Goal: Task Accomplishment & Management: Use online tool/utility

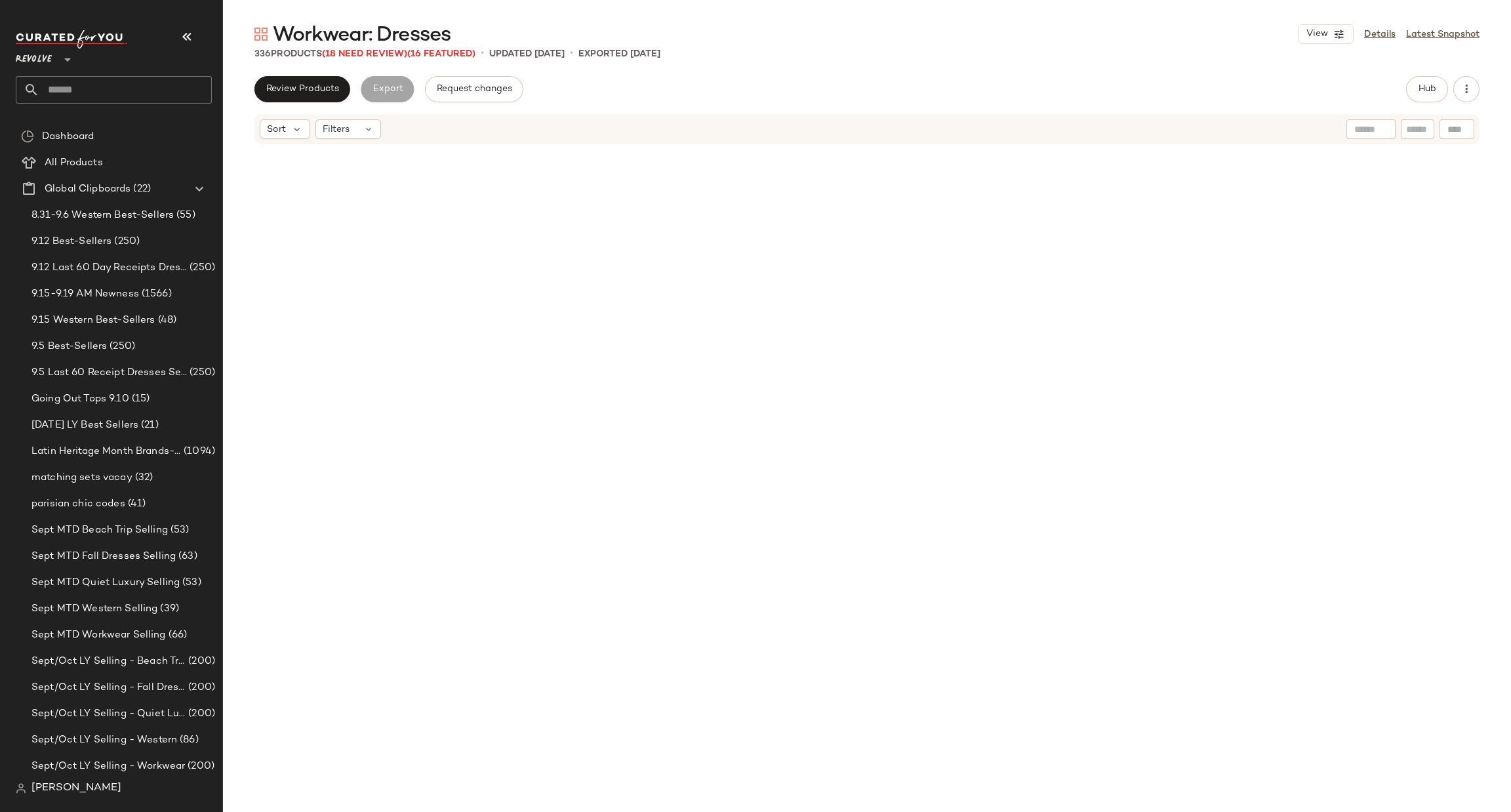
scroll to position [7779, 0]
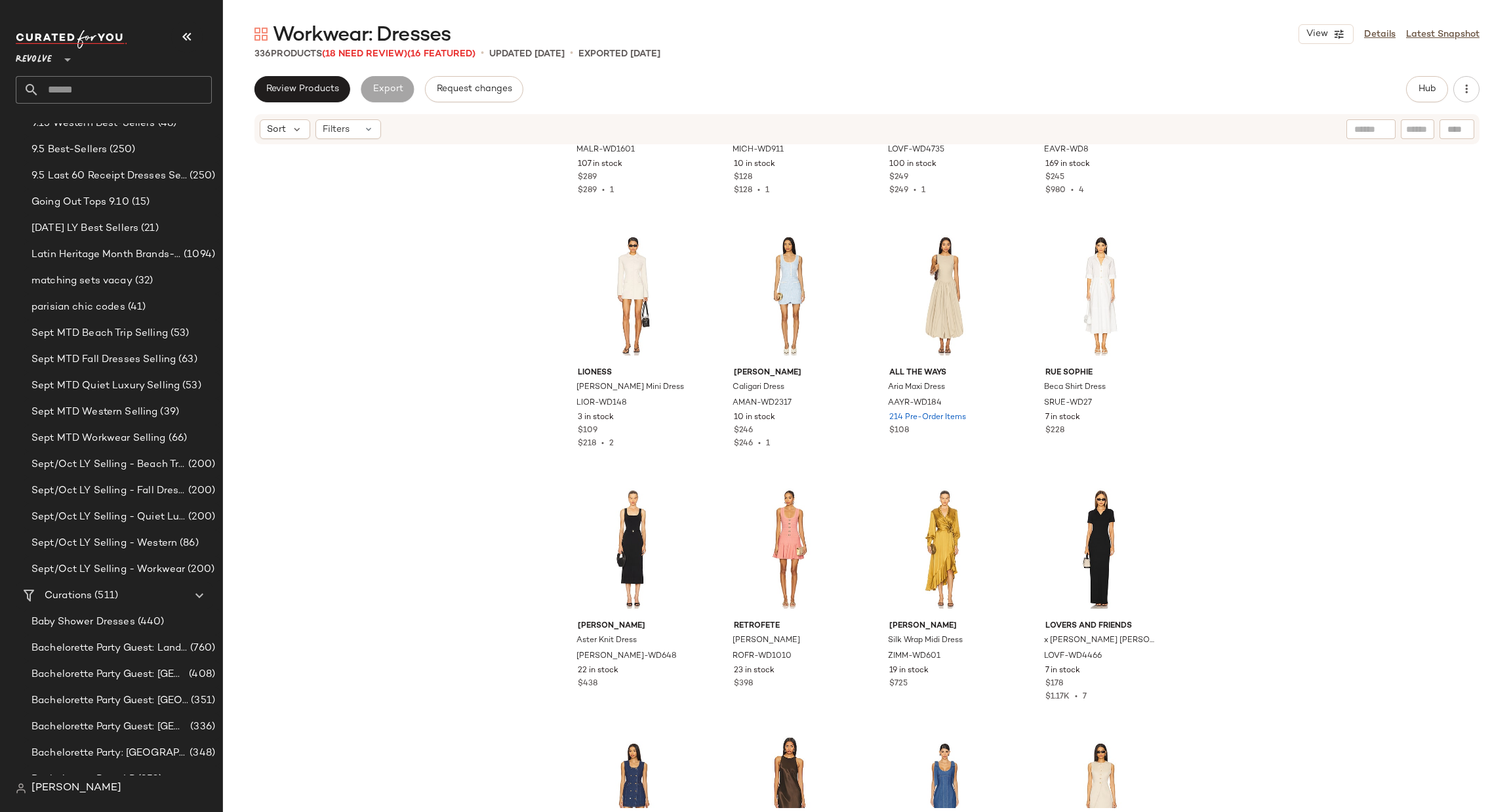
click at [237, 425] on div "MAJORELLE Dahlia Blazer Dress MALR-WD1601 107 in stock $289 $289 • 1 [PERSON_NA…" at bounding box center [866, 477] width 1288 height 663
click at [93, 93] on input "text" at bounding box center [126, 90] width 172 height 27
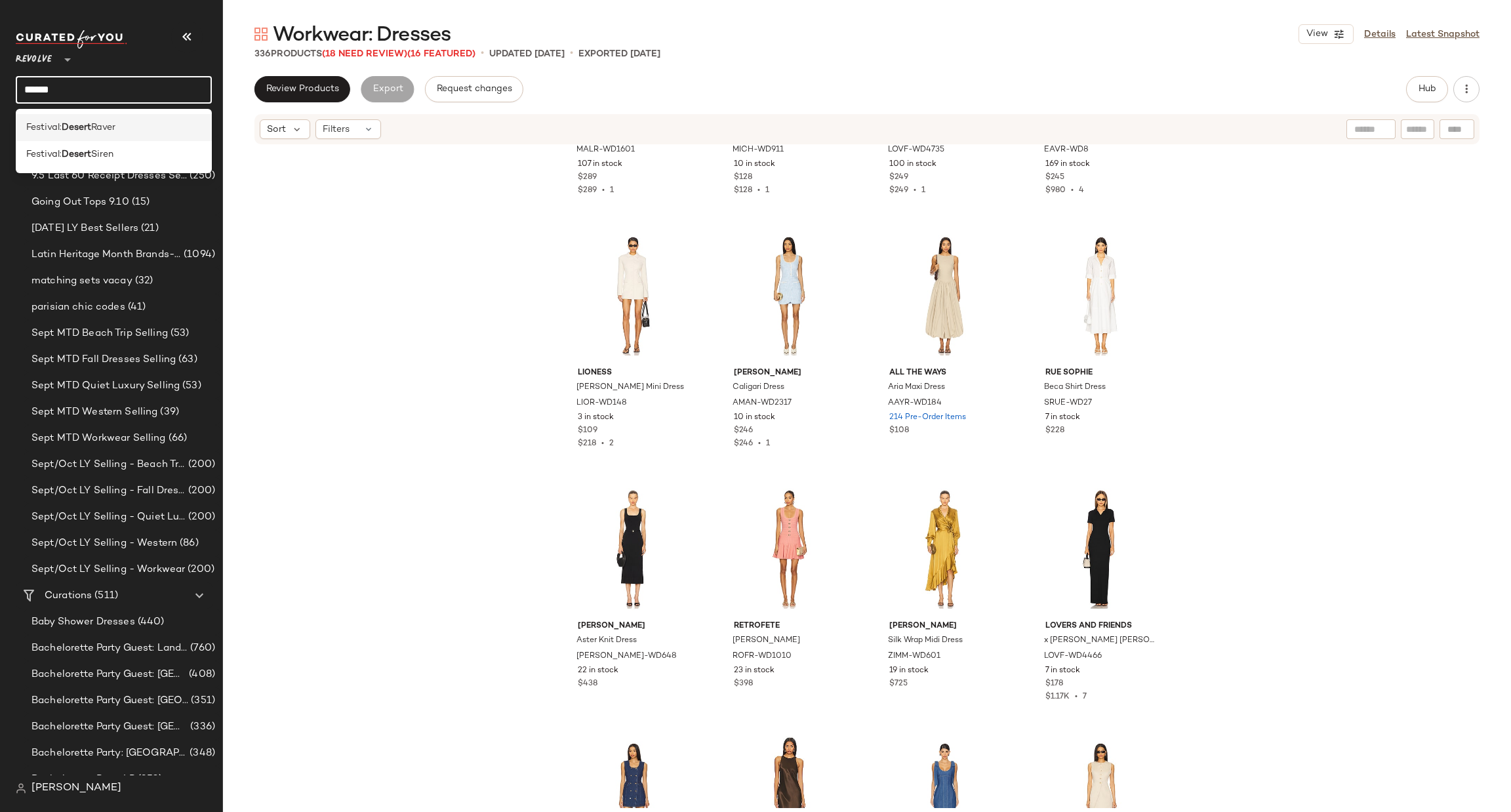
type input "******"
click at [144, 123] on div "Festival: Desert Raver" at bounding box center [114, 127] width 175 height 14
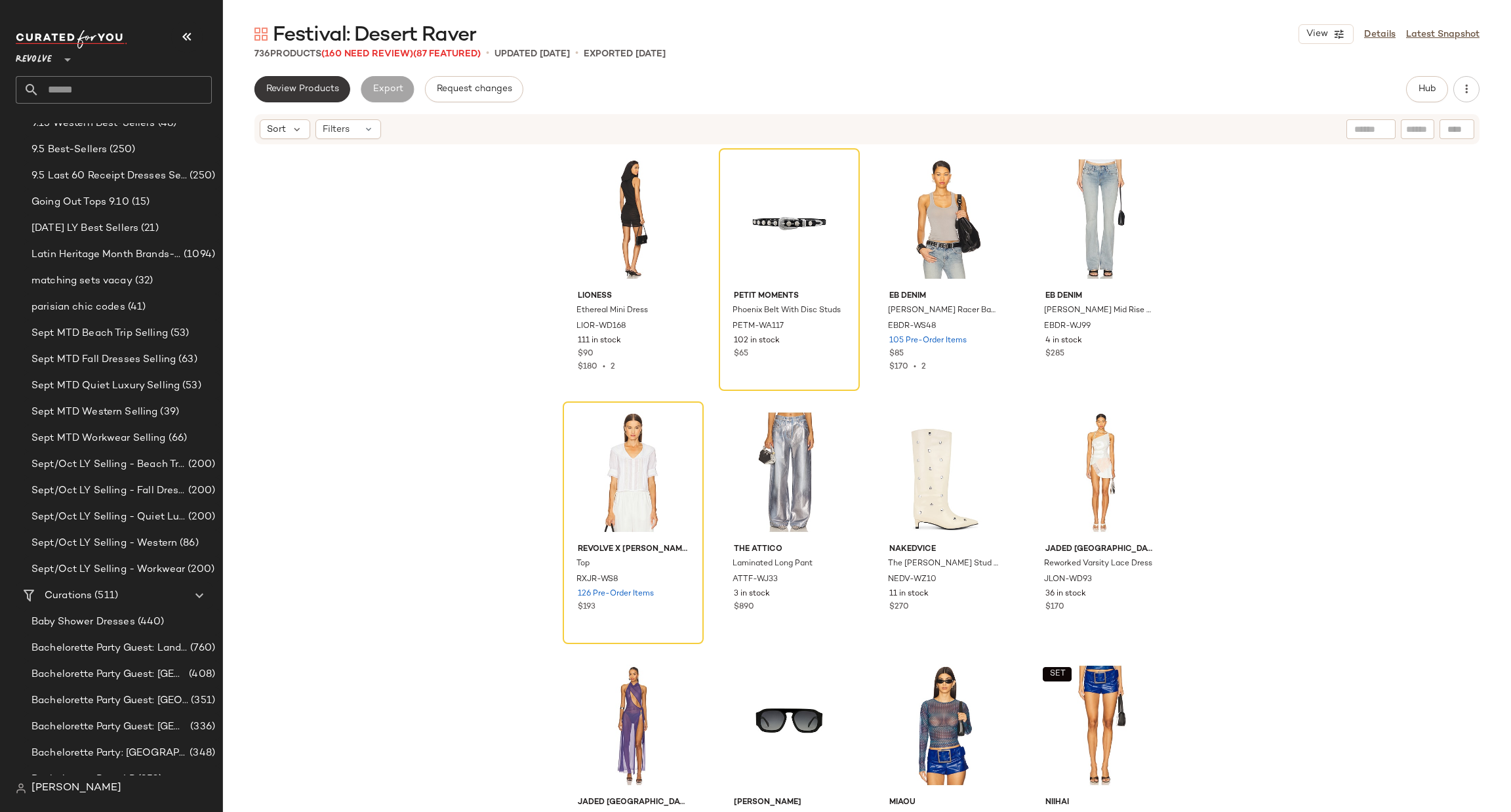
click at [293, 95] on button "Review Products" at bounding box center [303, 89] width 95 height 27
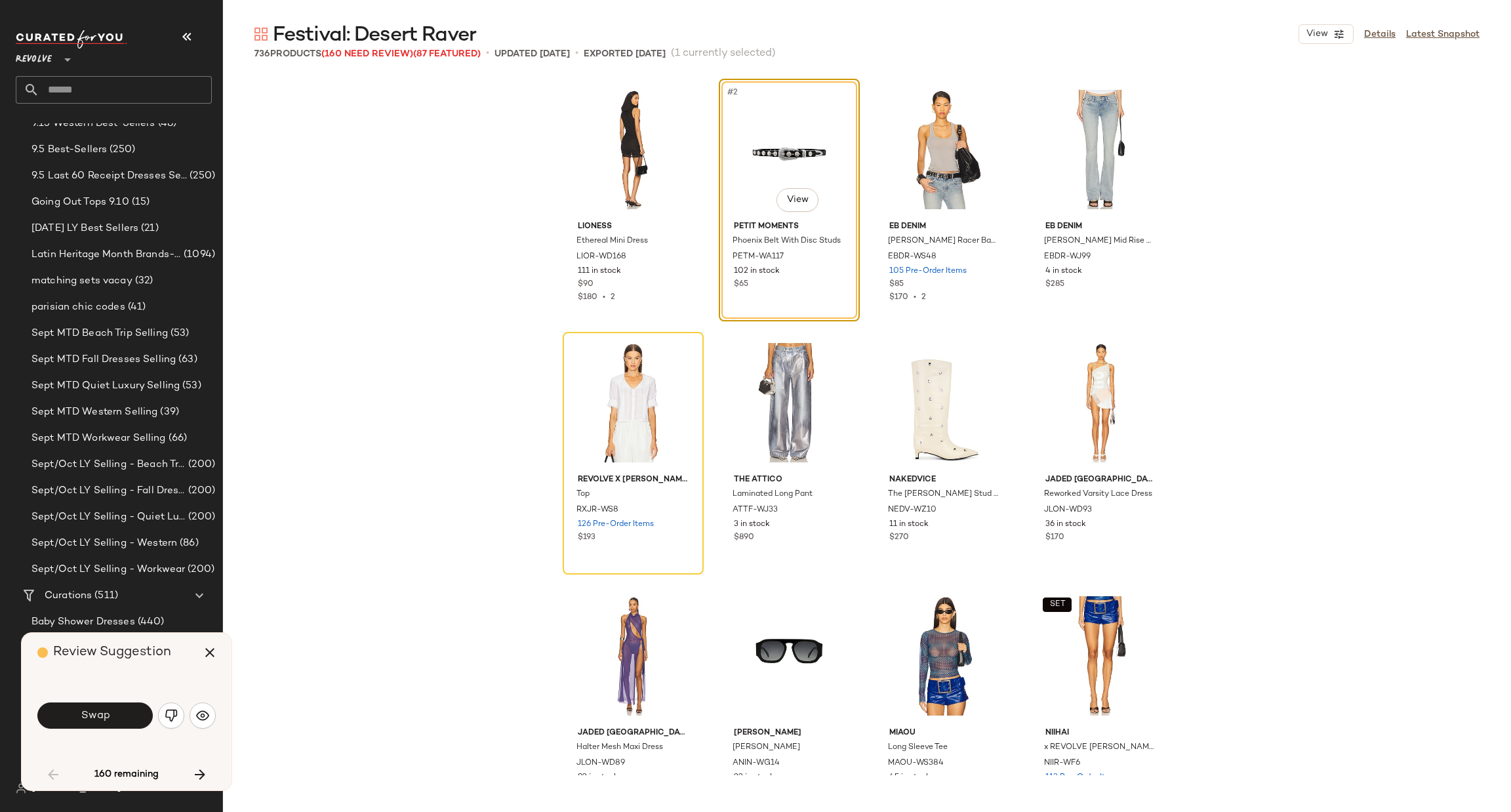
click at [85, 720] on span "Swap" at bounding box center [94, 716] width 29 height 13
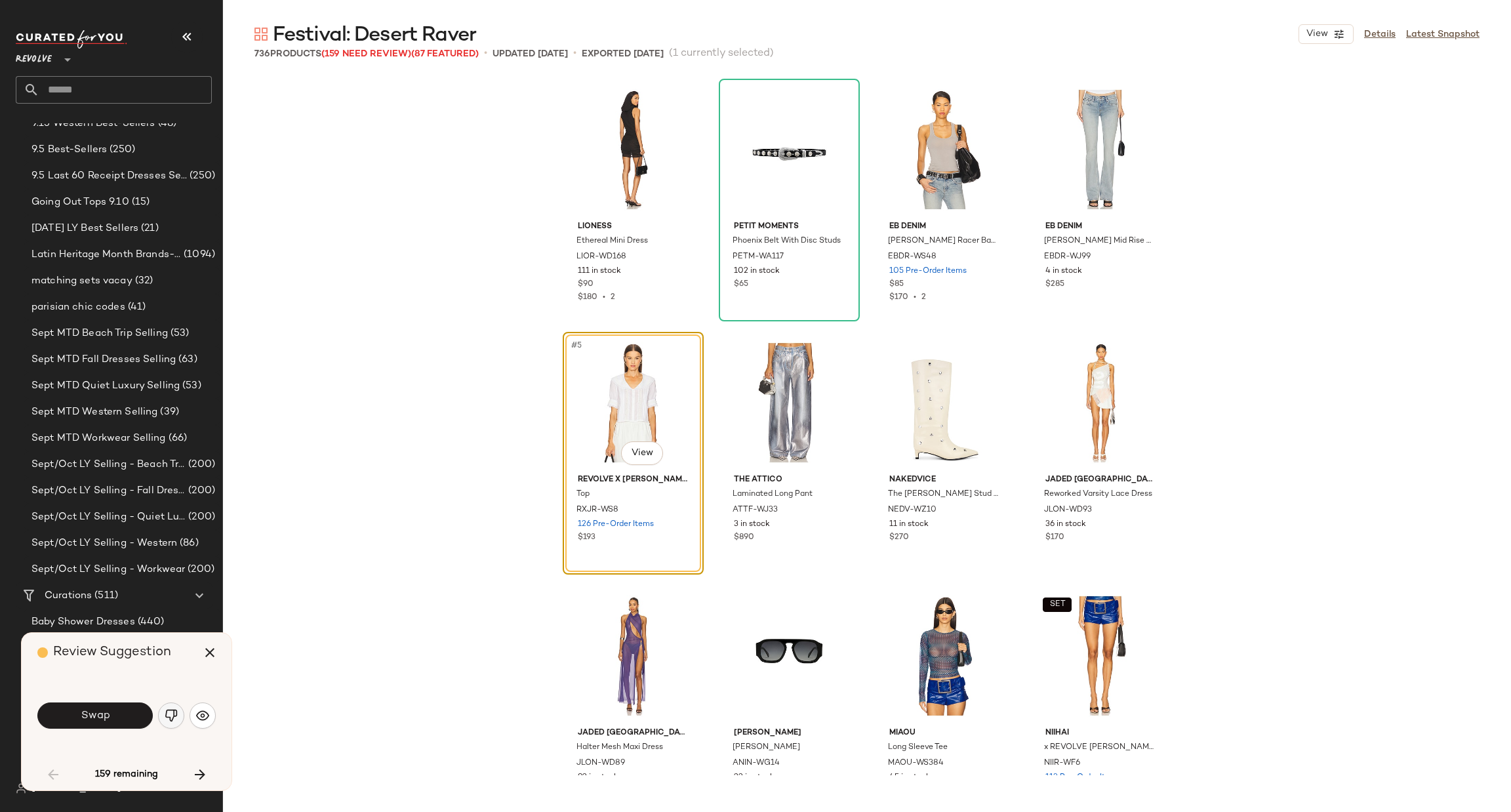
click at [174, 720] on img "button" at bounding box center [171, 715] width 13 height 13
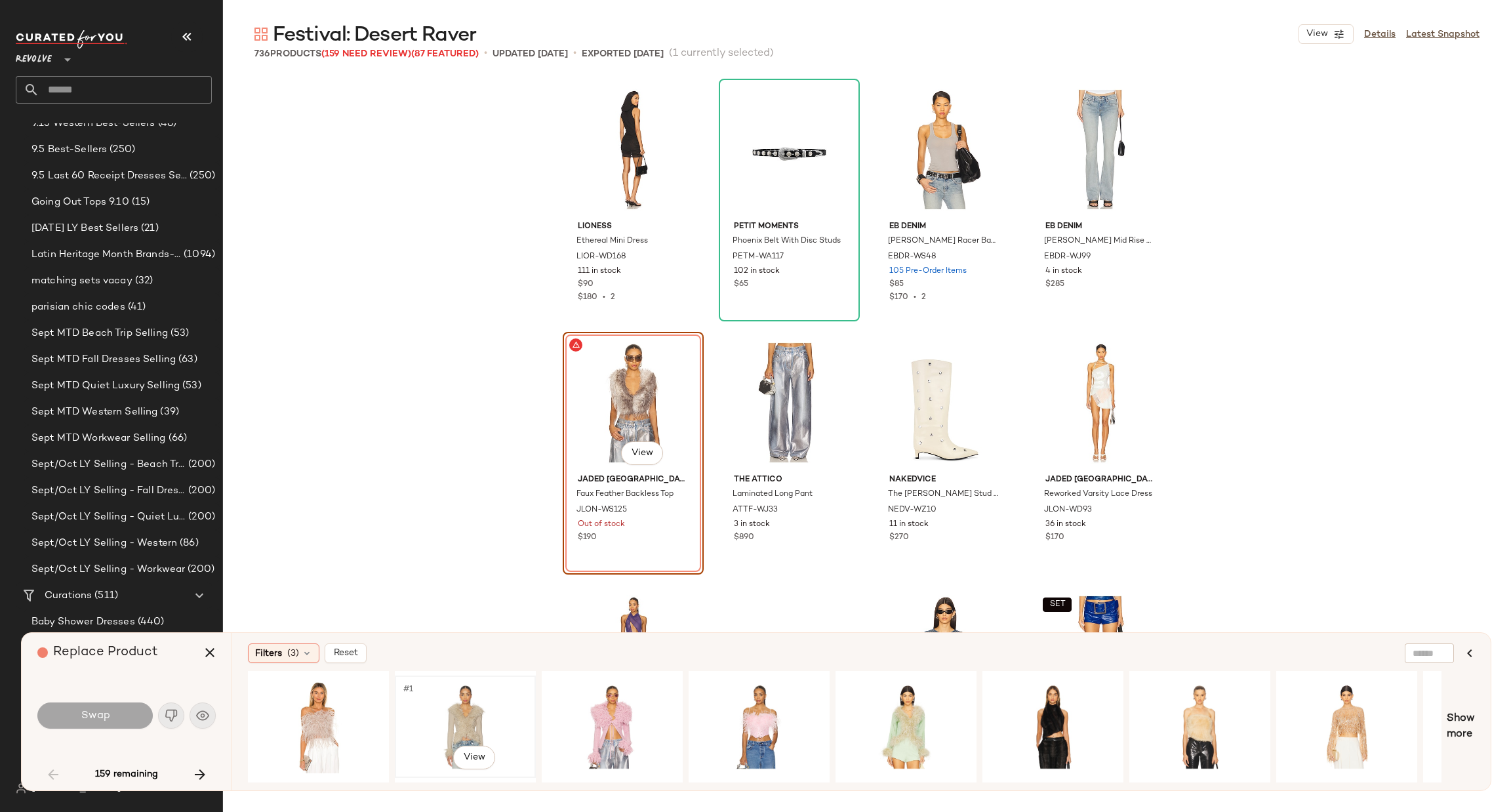
click at [439, 702] on div "#1 View" at bounding box center [466, 727] width 132 height 93
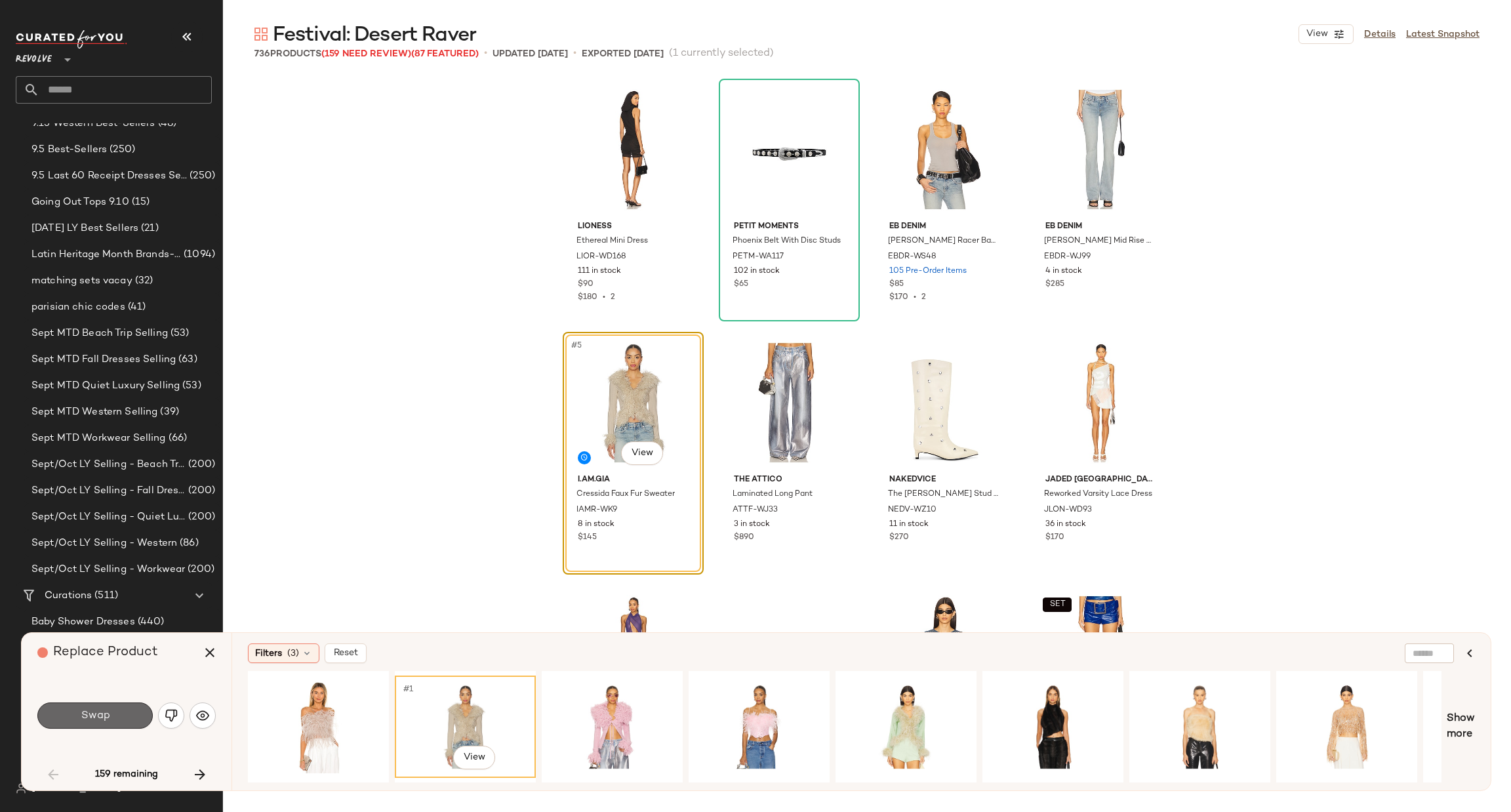
click at [91, 720] on span "Swap" at bounding box center [94, 716] width 29 height 13
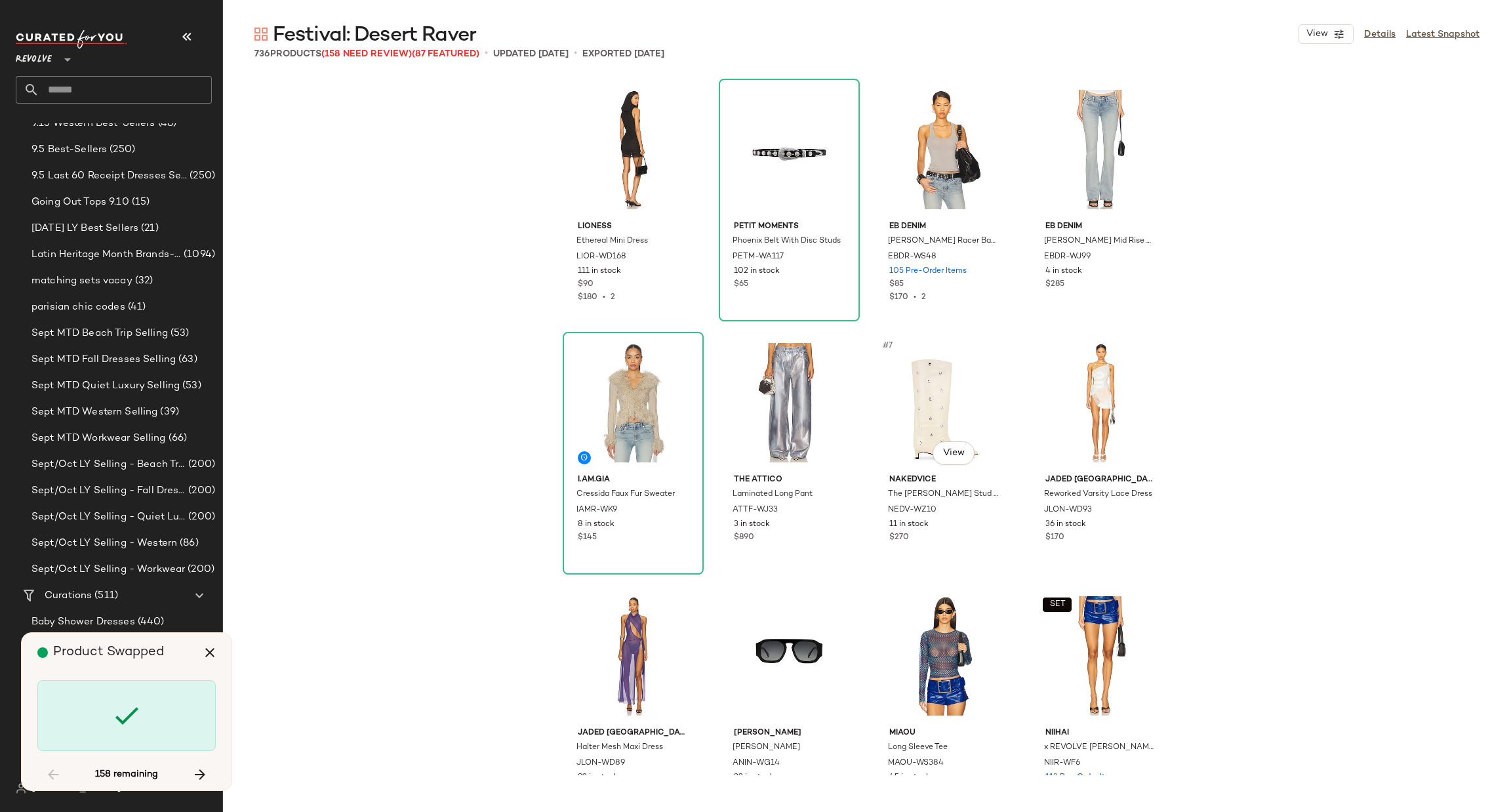
scroll to position [516, 0]
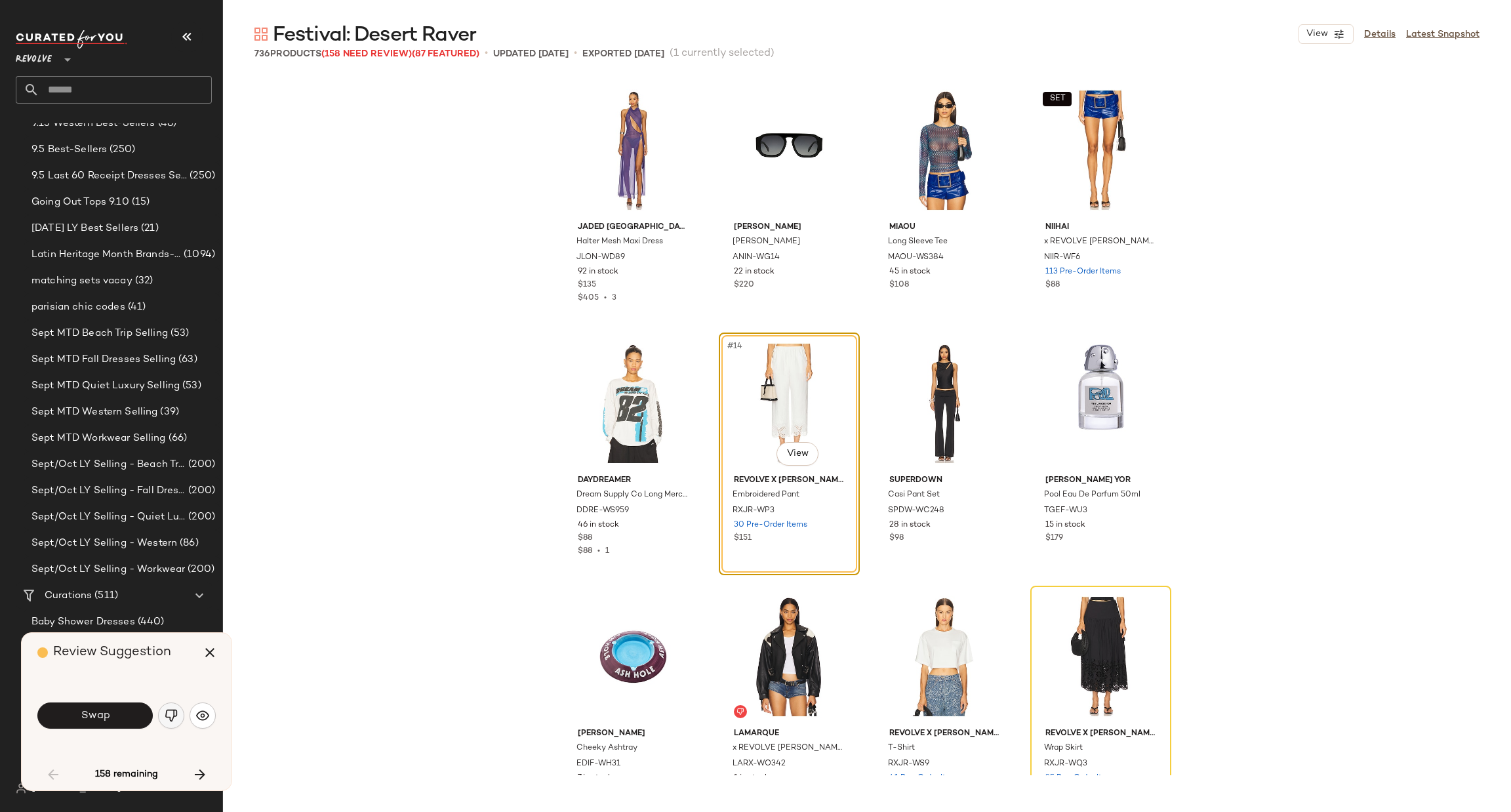
click at [170, 713] on img "button" at bounding box center [171, 715] width 13 height 13
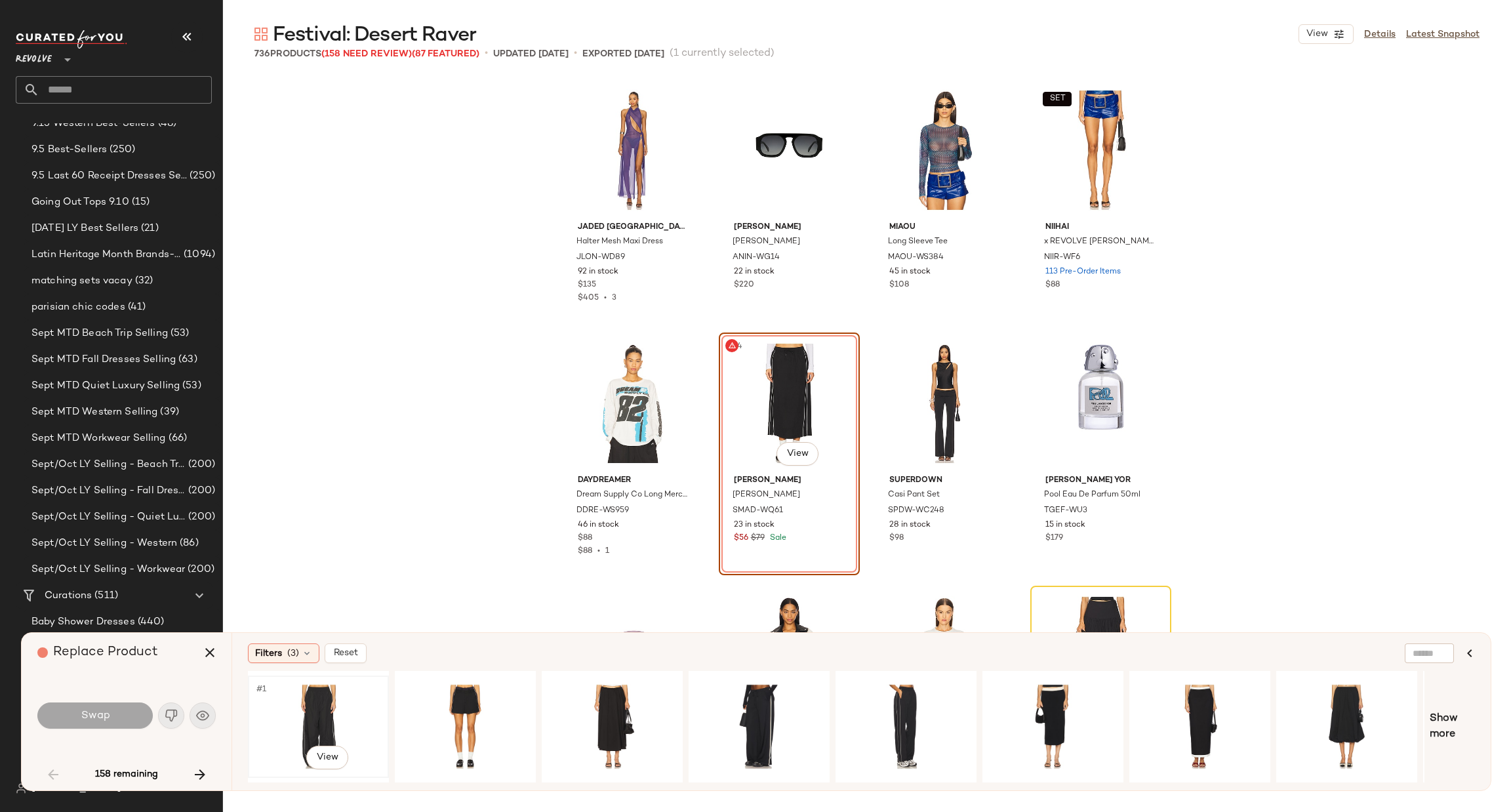
click at [288, 706] on div "#1 View" at bounding box center [318, 727] width 132 height 93
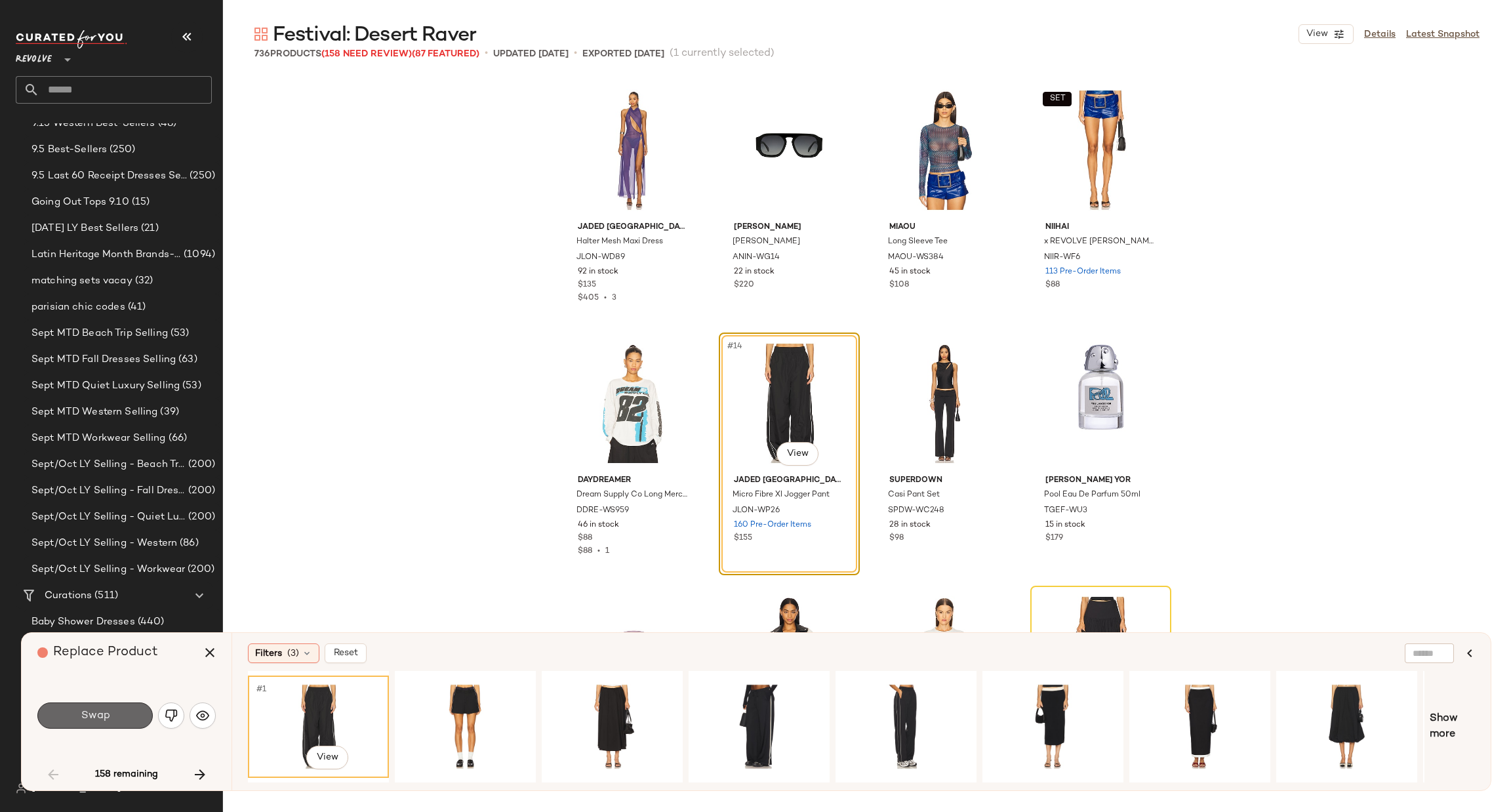
click at [107, 713] on span "Swap" at bounding box center [94, 716] width 29 height 13
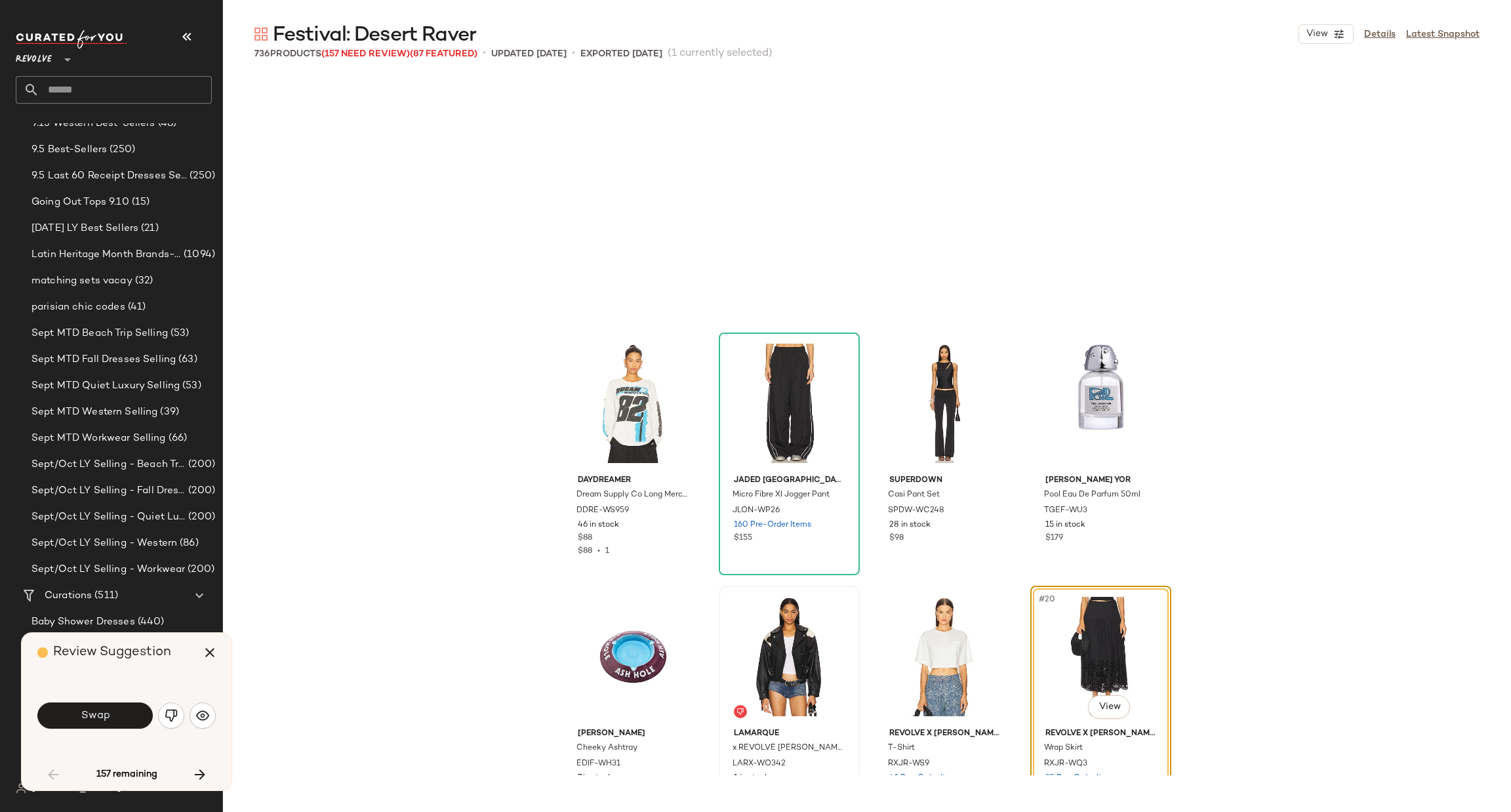
scroll to position [759, 0]
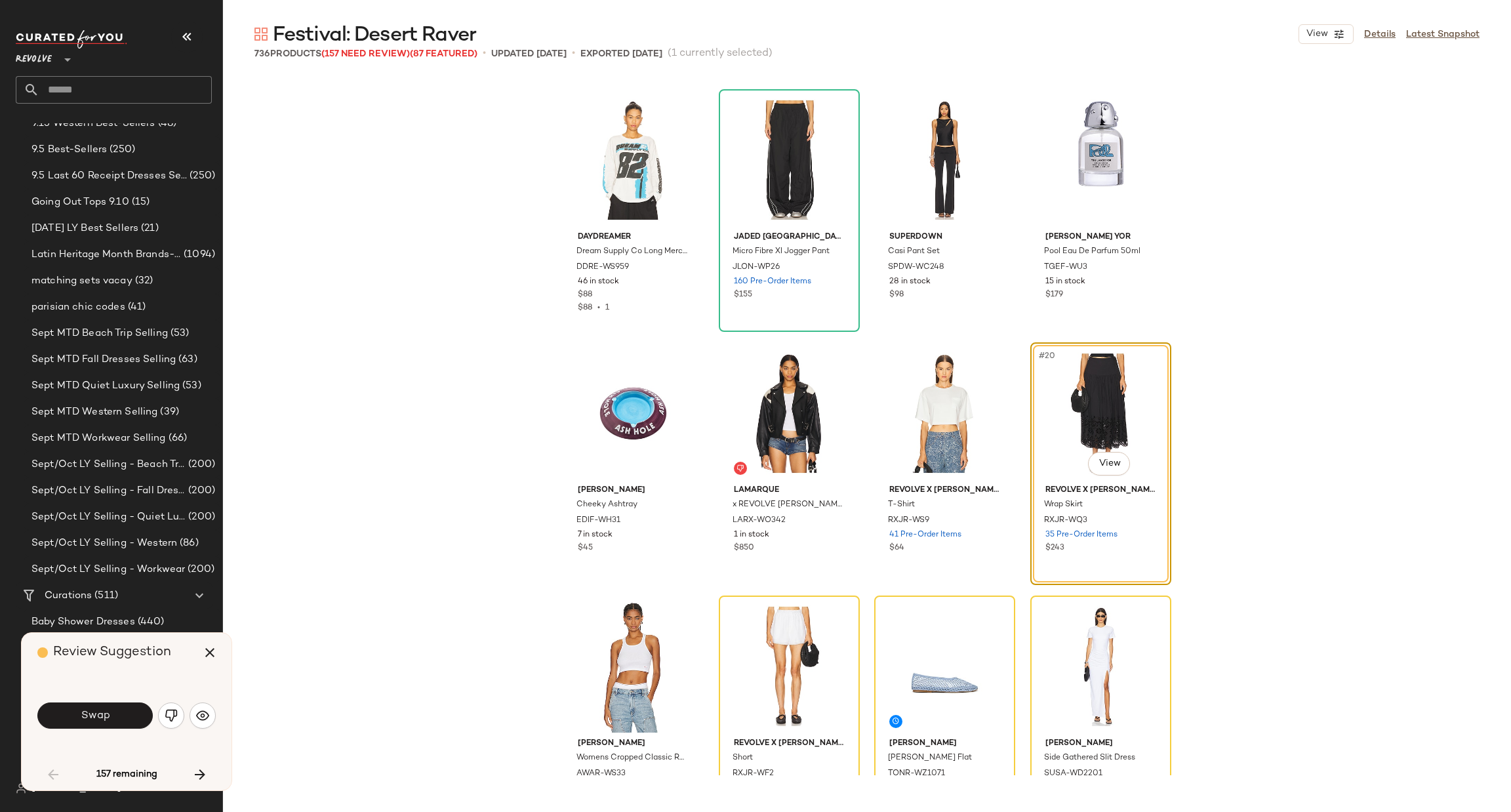
click at [169, 713] on img "button" at bounding box center [171, 715] width 13 height 13
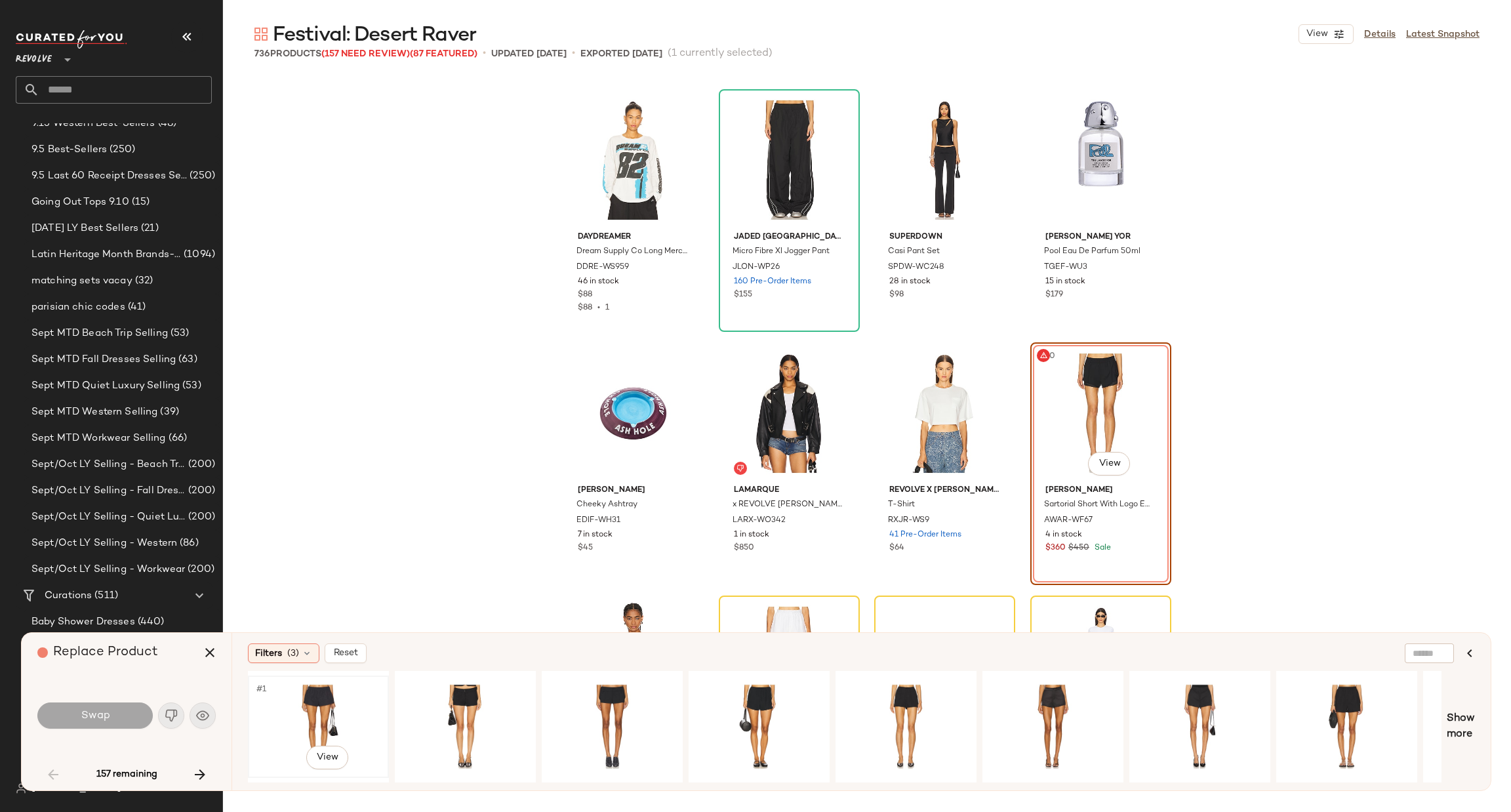
click at [282, 711] on div "#1 View" at bounding box center [318, 727] width 132 height 93
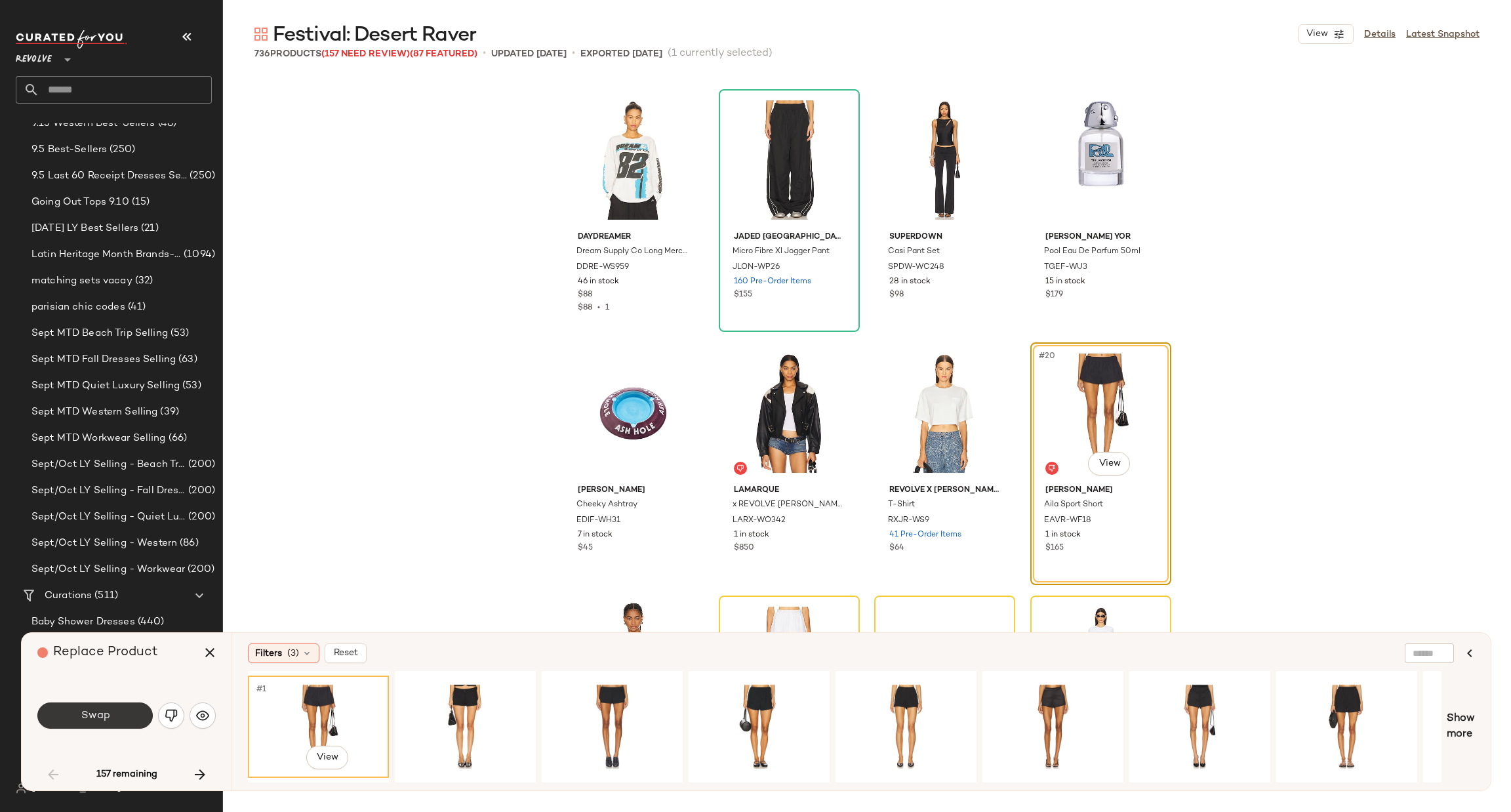
click at [116, 712] on button "Swap" at bounding box center [95, 715] width 116 height 27
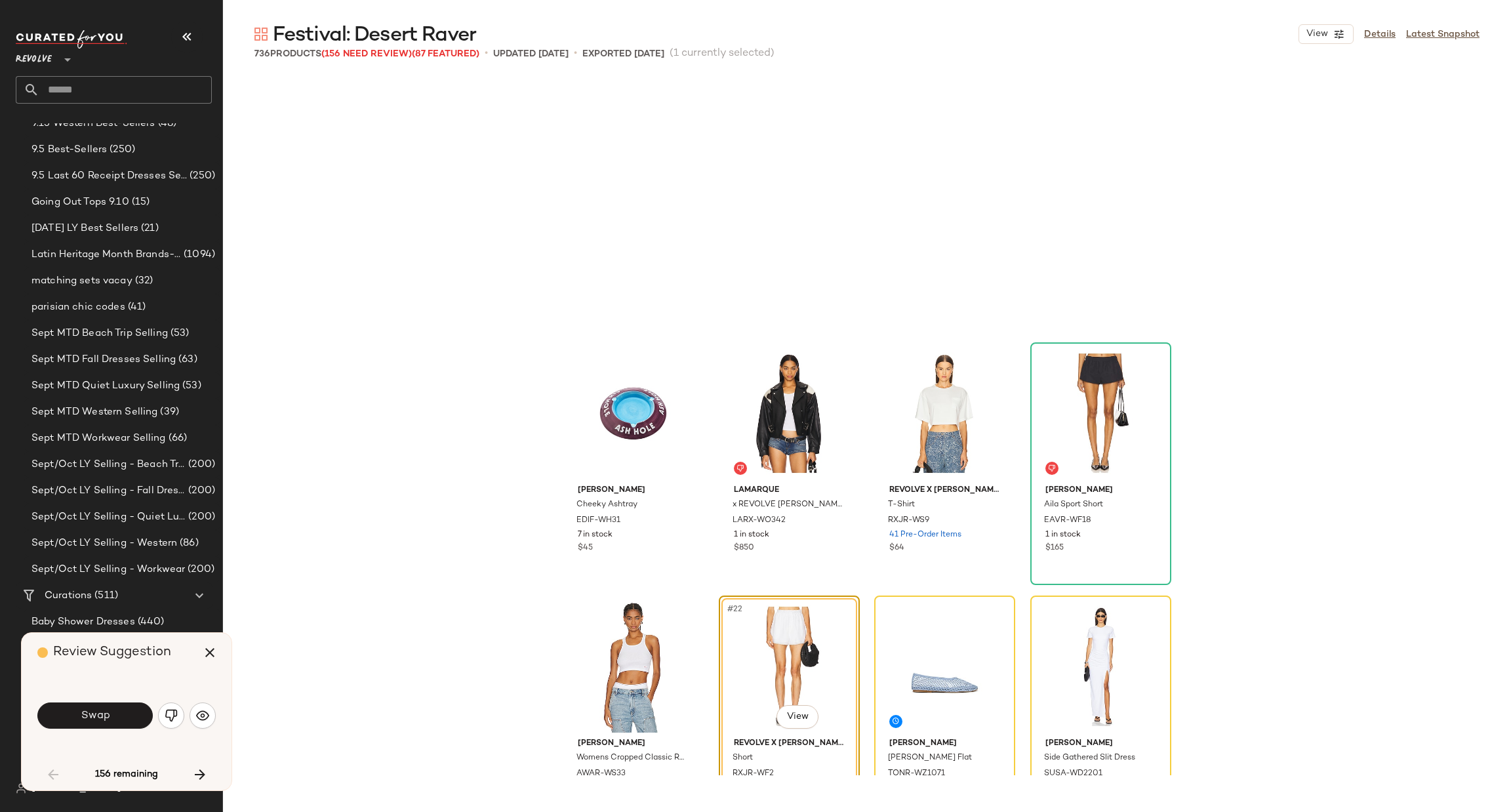
scroll to position [1012, 0]
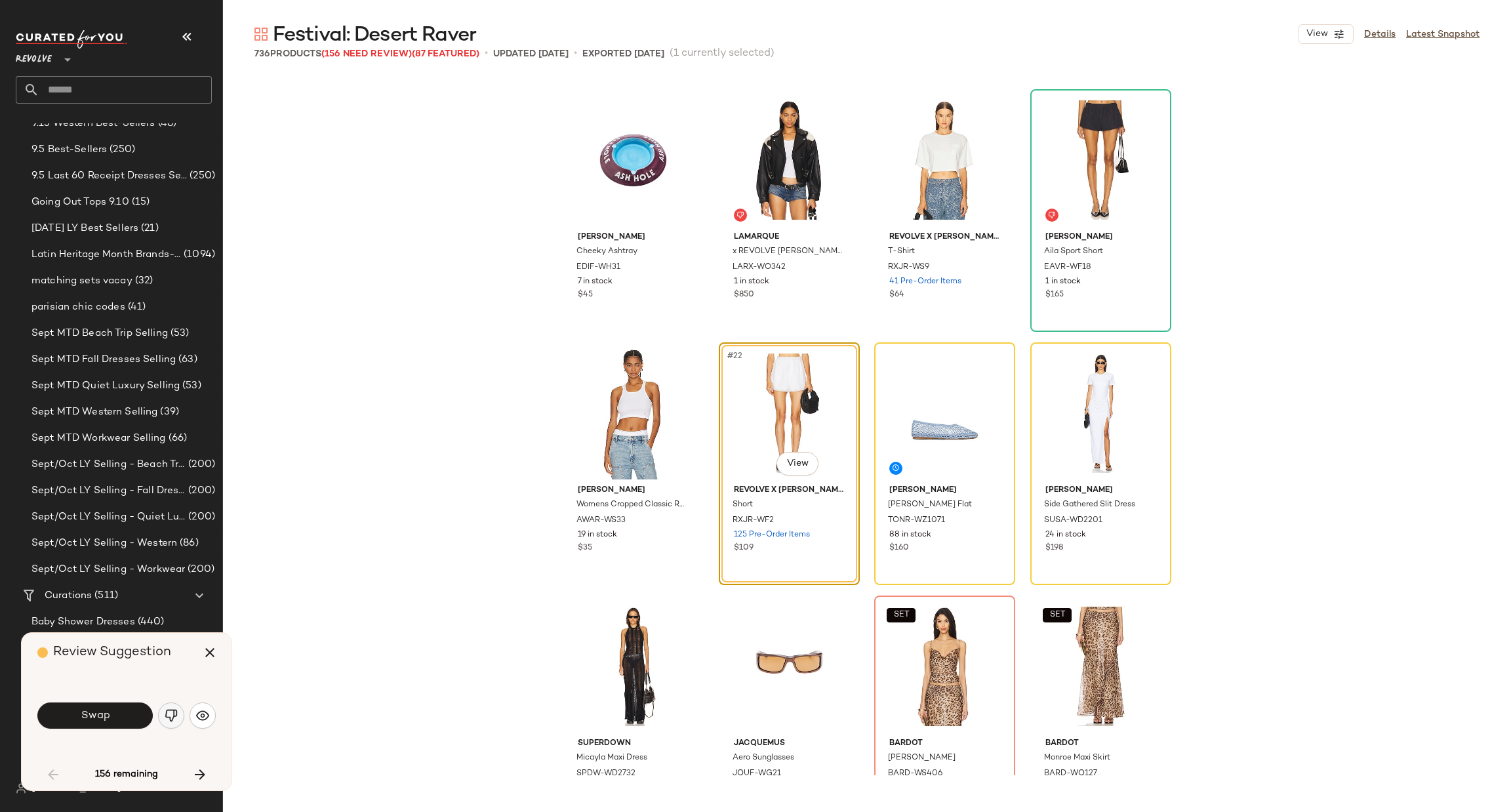
click at [174, 719] on img "button" at bounding box center [171, 715] width 13 height 13
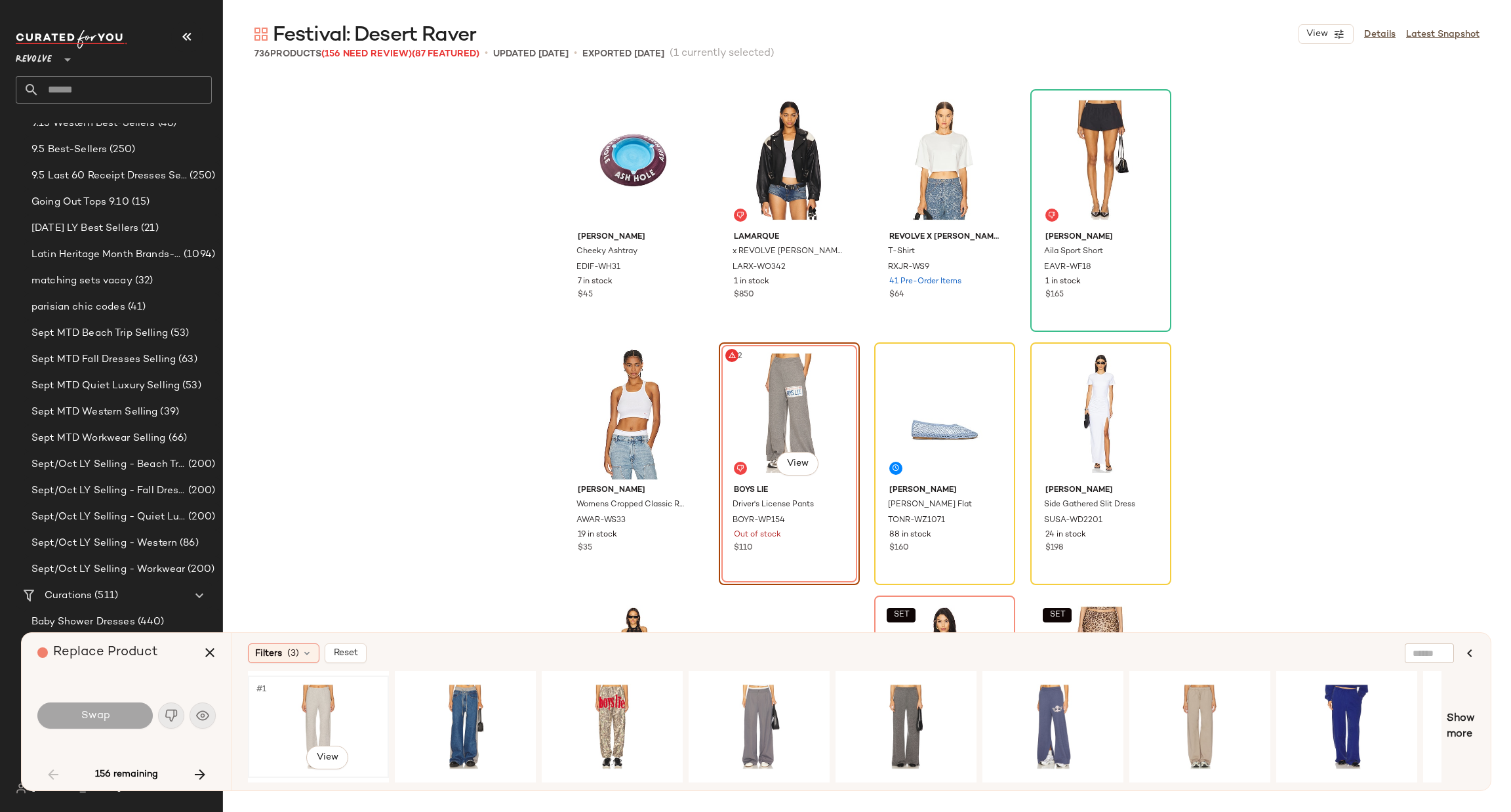
click at [305, 720] on div "#1 View" at bounding box center [318, 727] width 132 height 93
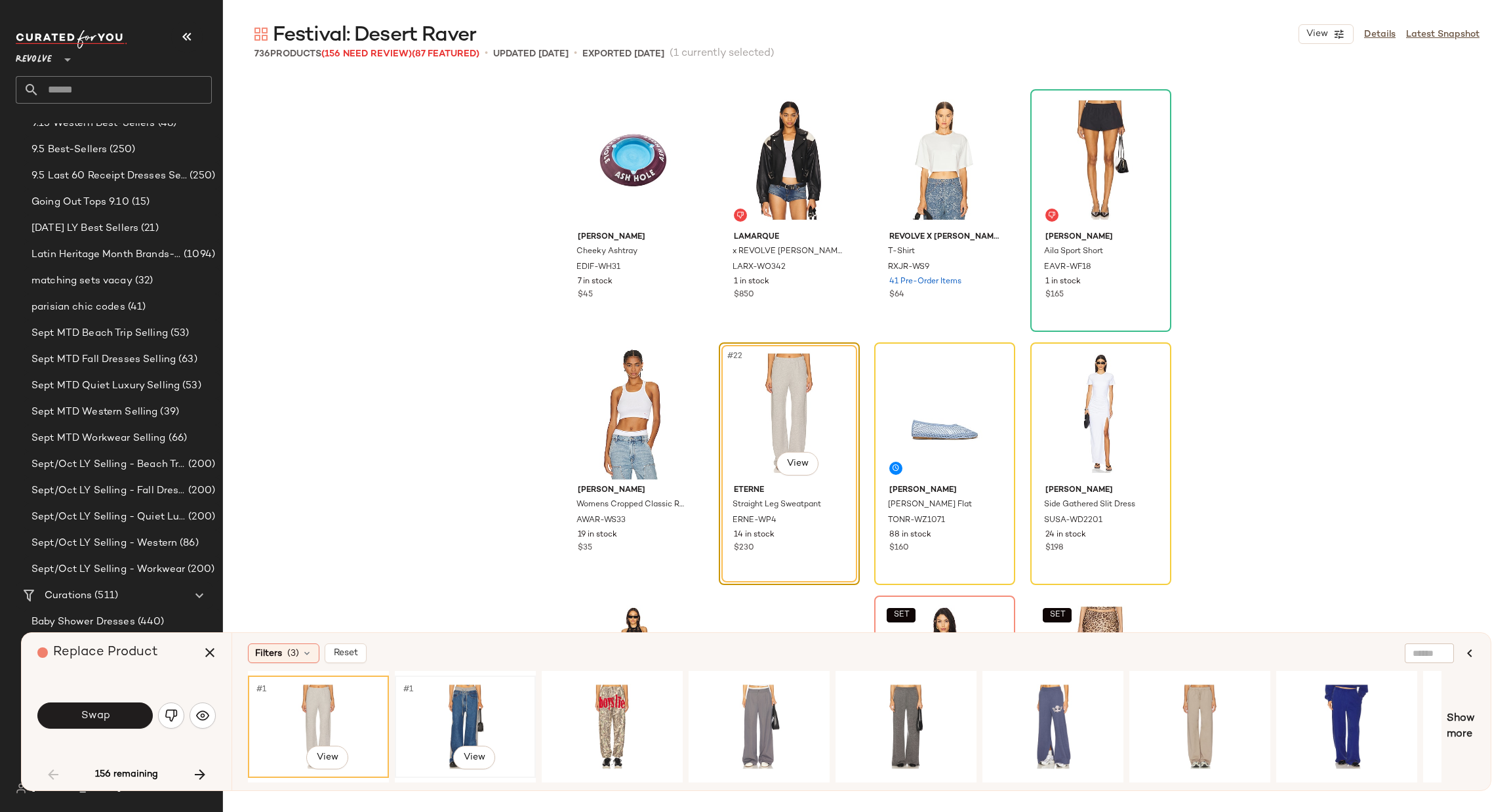
click at [471, 697] on div "#1 View" at bounding box center [466, 727] width 132 height 93
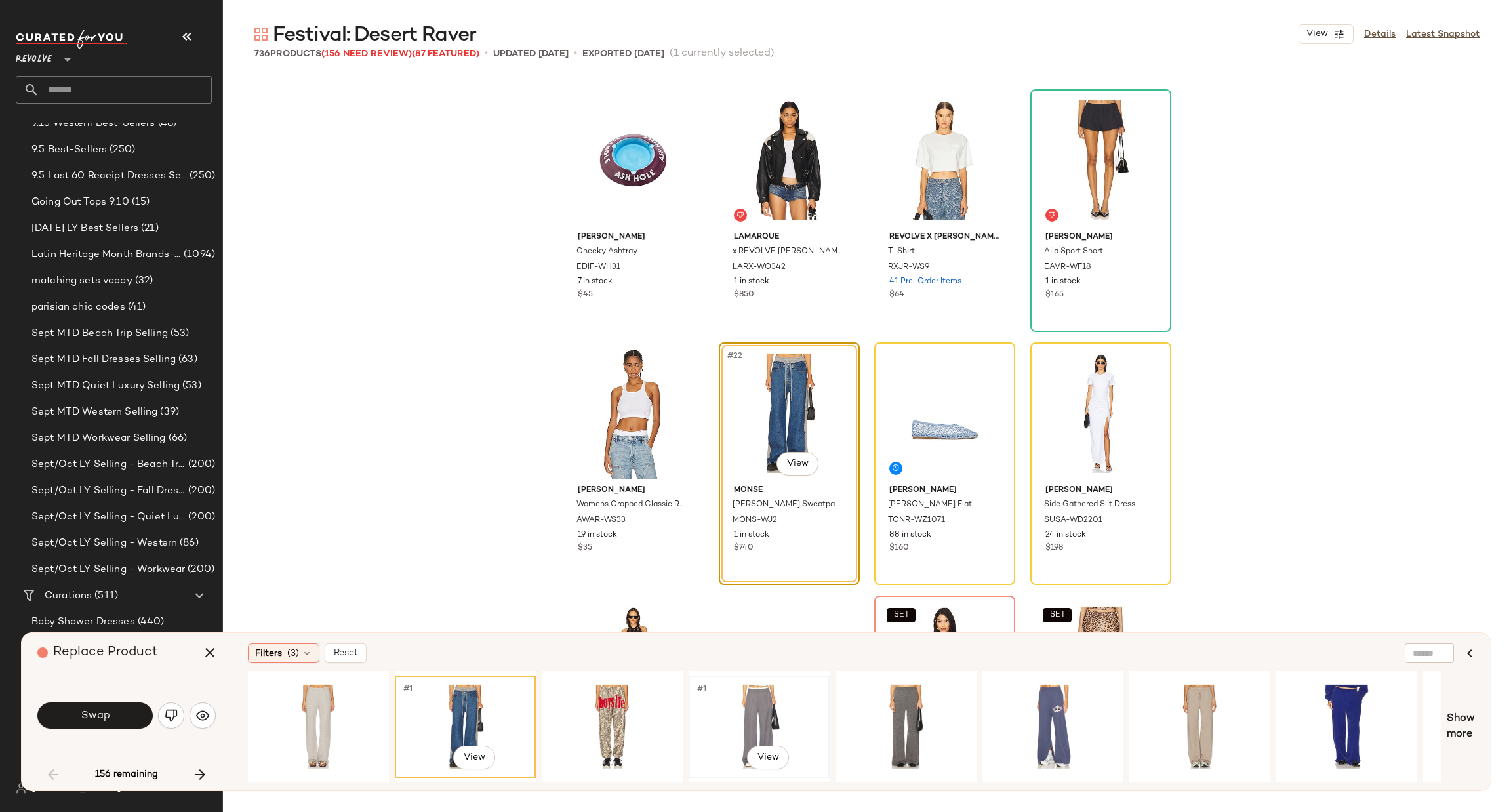
click at [754, 694] on div "#1 View" at bounding box center [759, 727] width 132 height 93
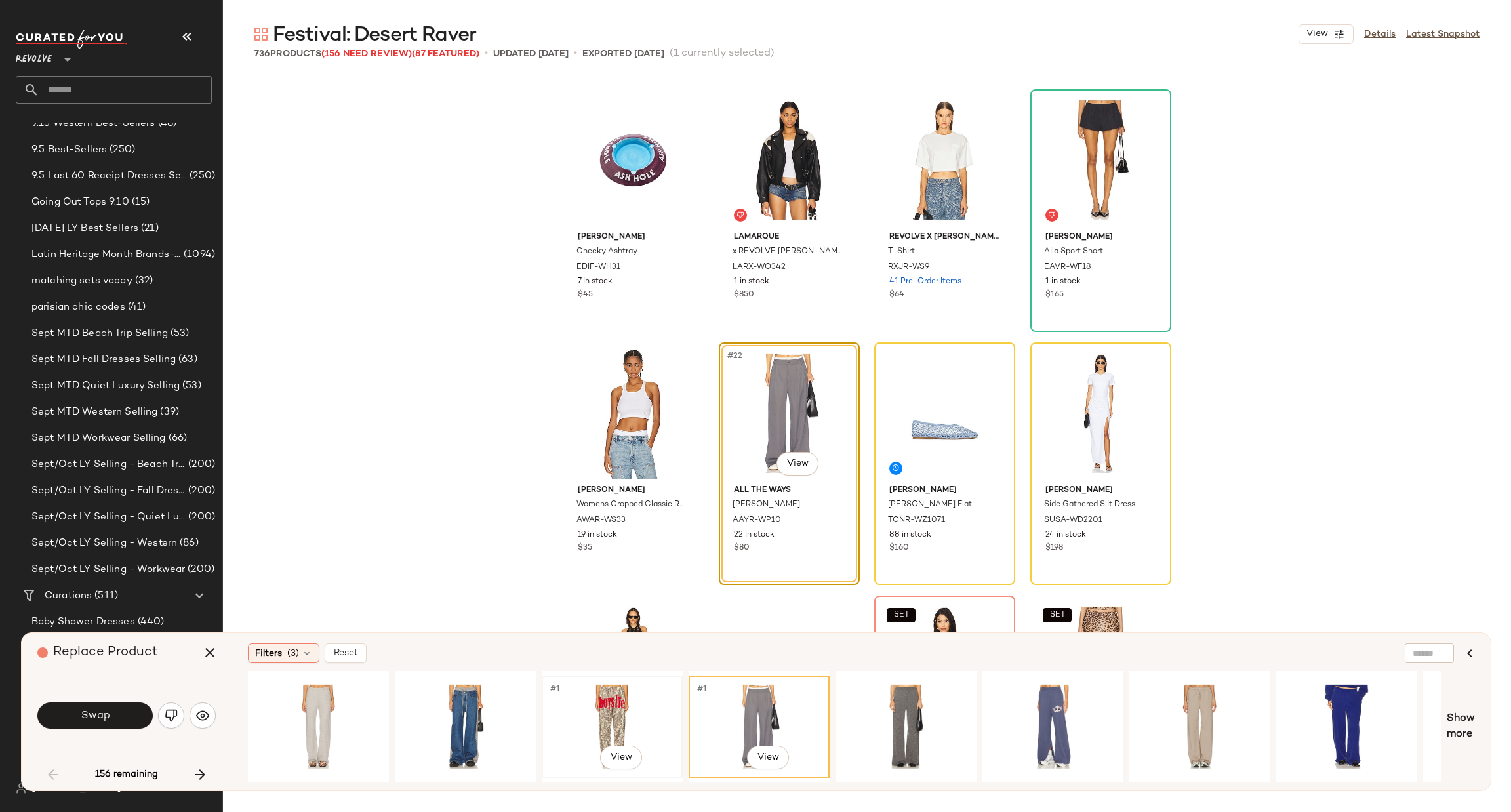
click at [587, 696] on div "#1 View" at bounding box center [612, 727] width 132 height 93
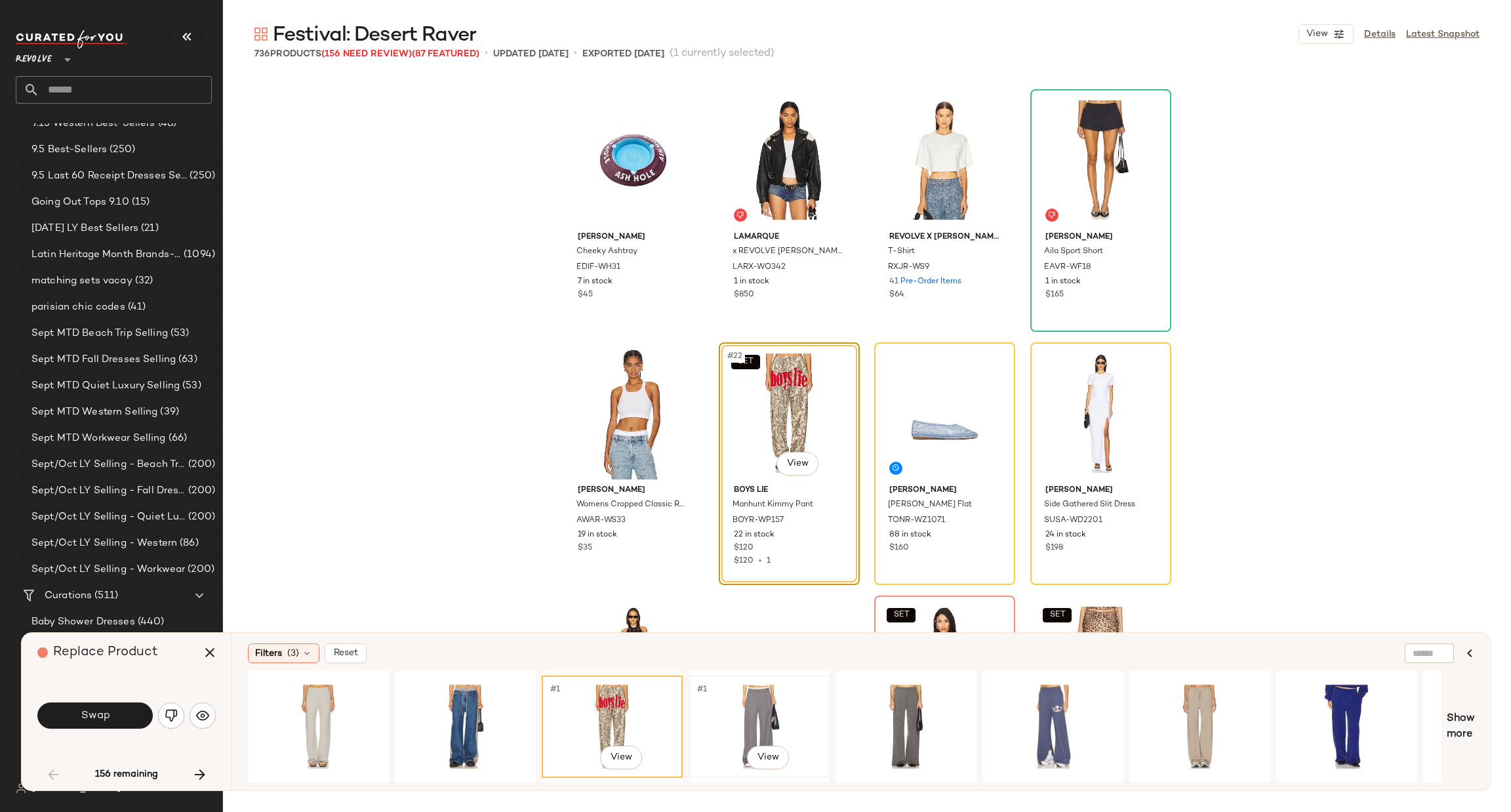
click at [722, 695] on div "#1 View" at bounding box center [759, 727] width 132 height 93
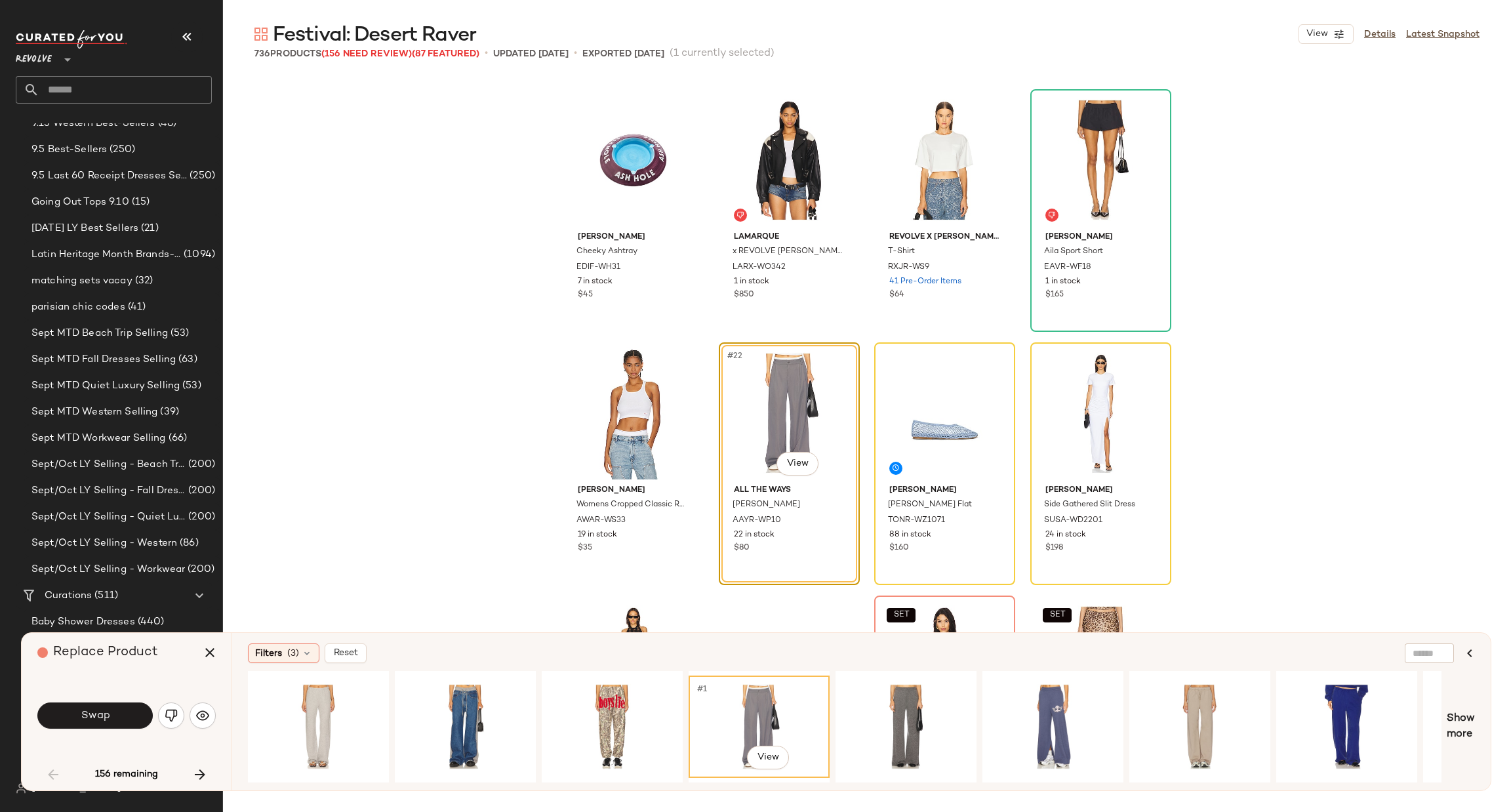
click at [123, 716] on button "Swap" at bounding box center [95, 715] width 116 height 27
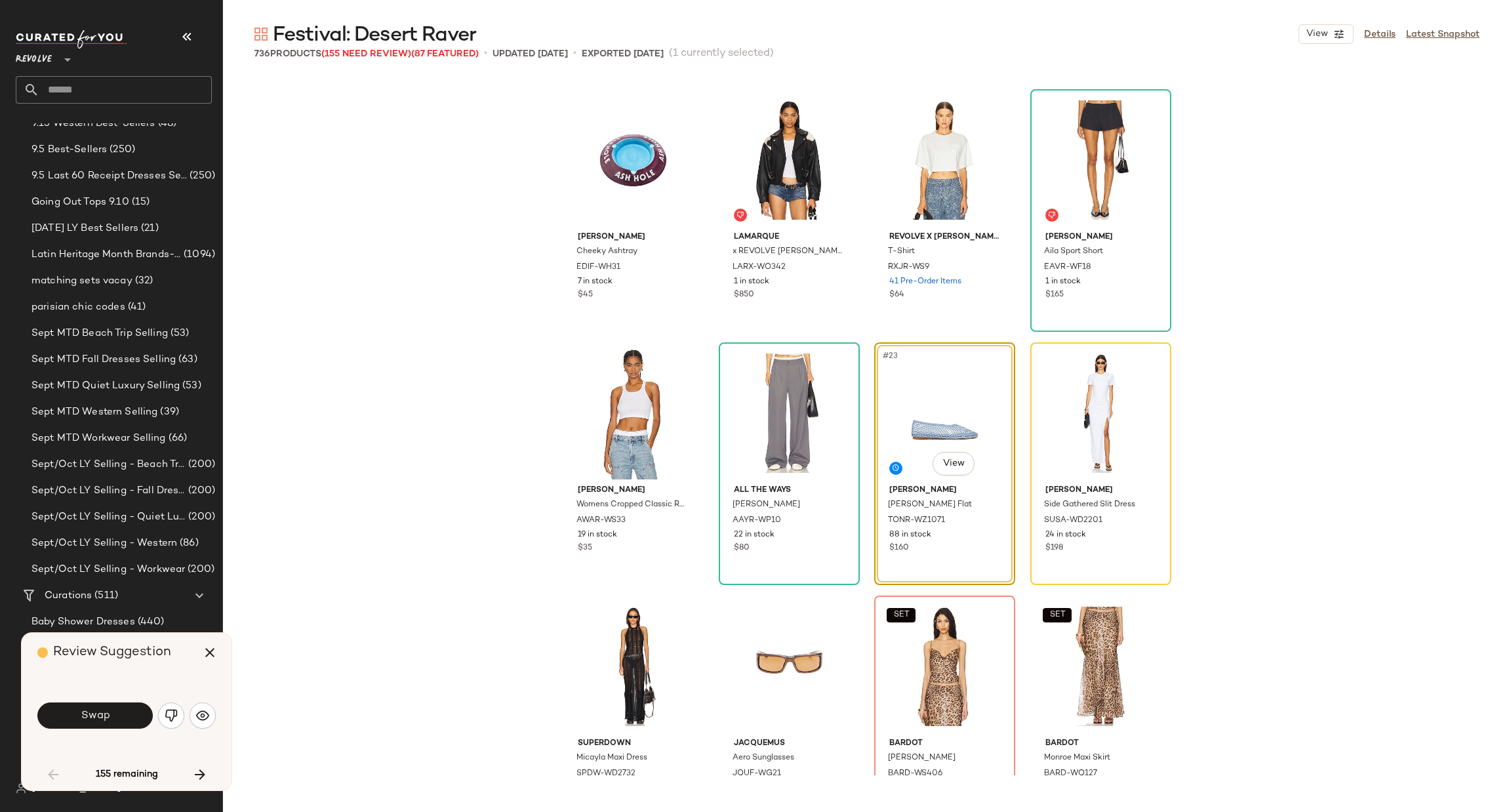
click at [115, 715] on button "Swap" at bounding box center [95, 715] width 116 height 27
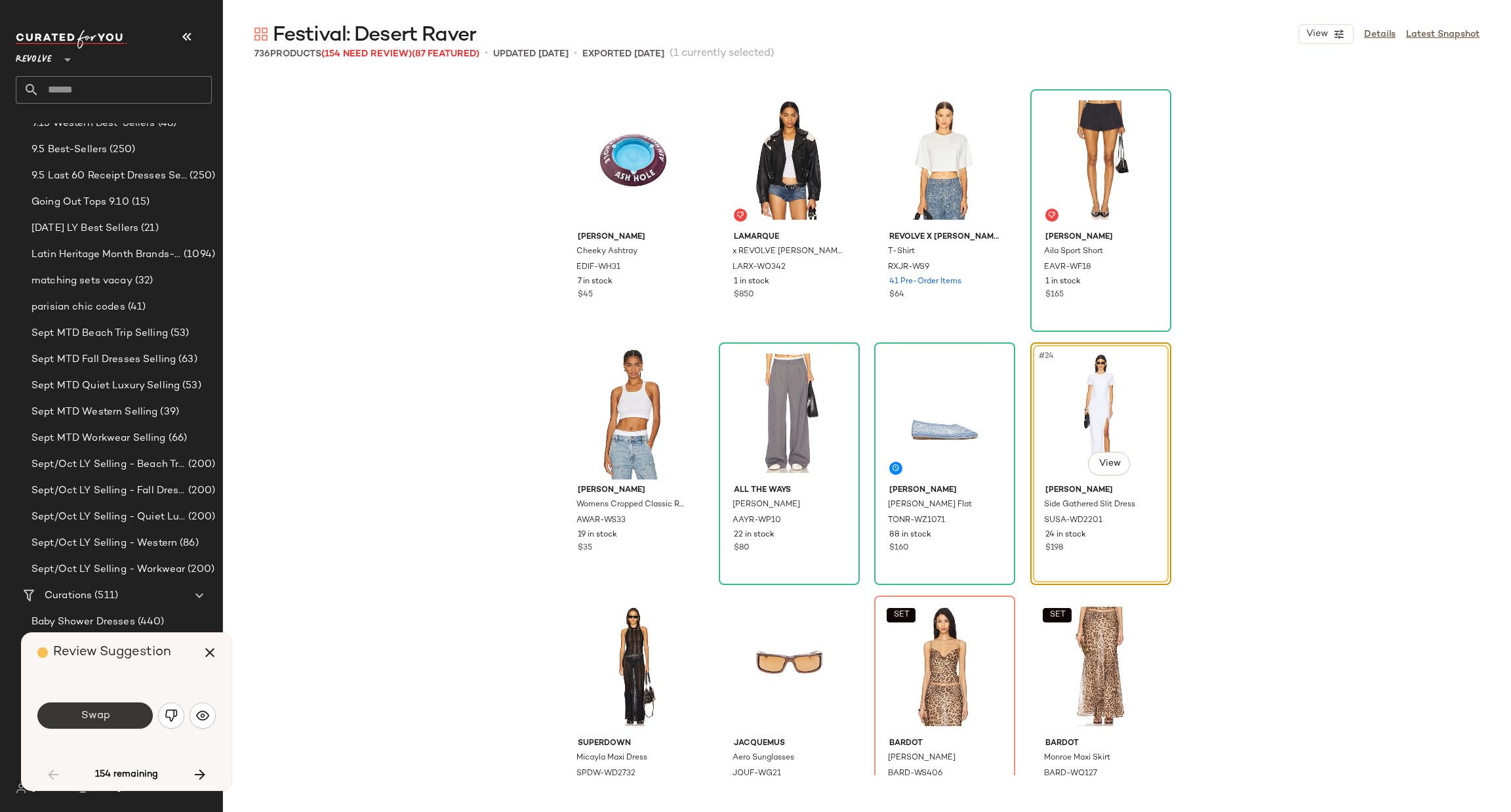
click at [120, 712] on button "Swap" at bounding box center [95, 715] width 116 height 27
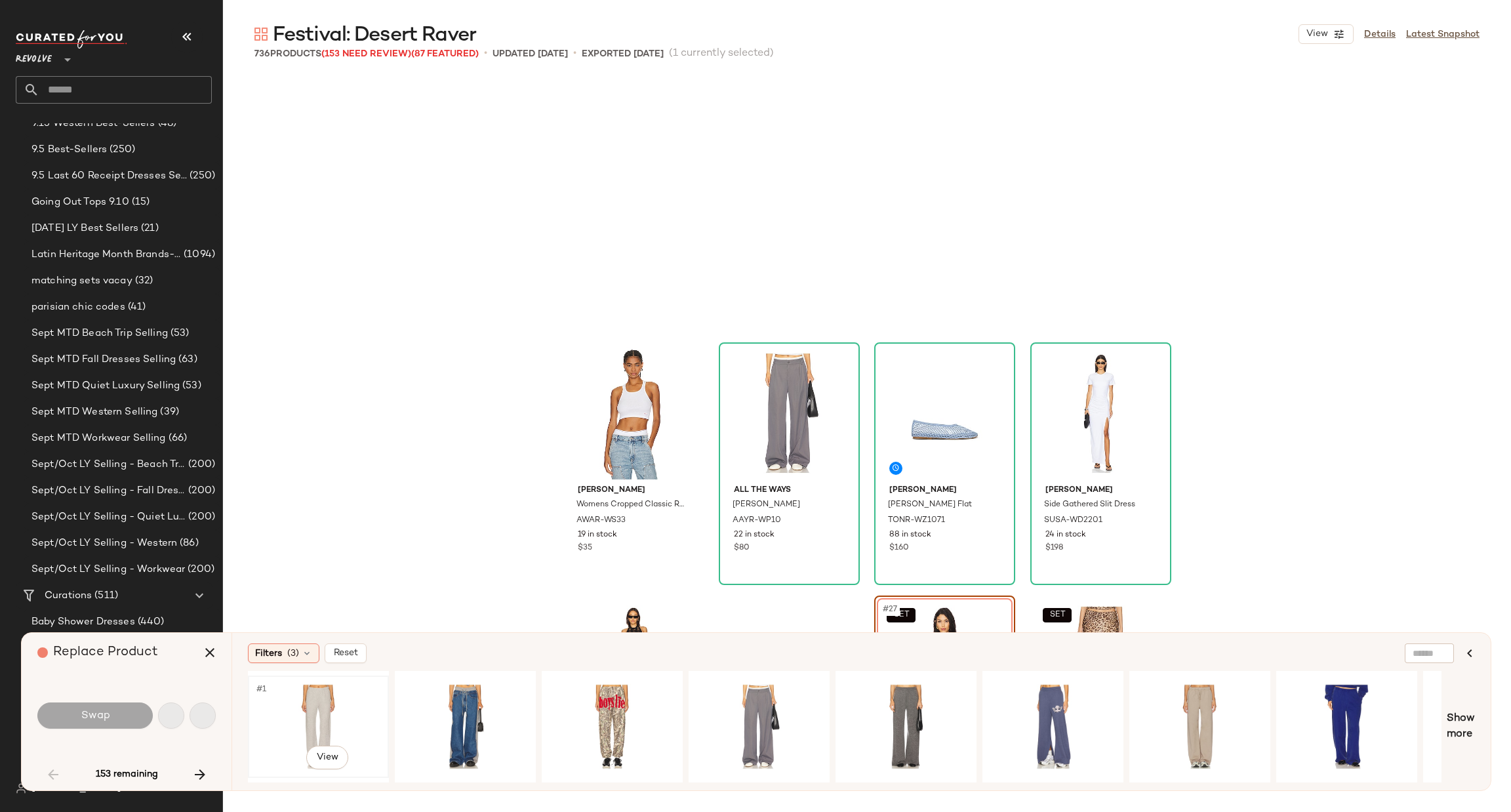
scroll to position [1265, 0]
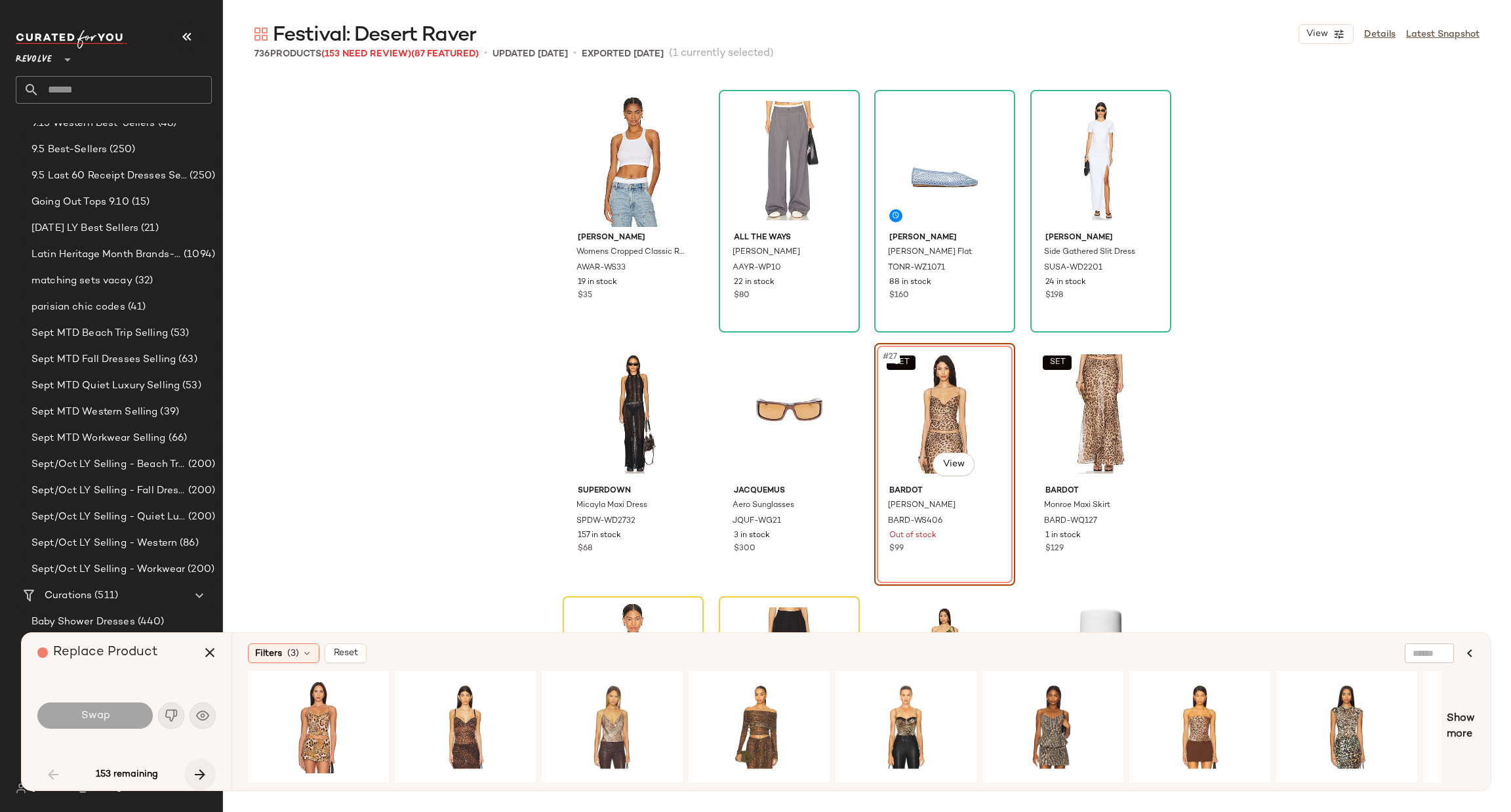
click at [200, 772] on icon "button" at bounding box center [200, 774] width 16 height 16
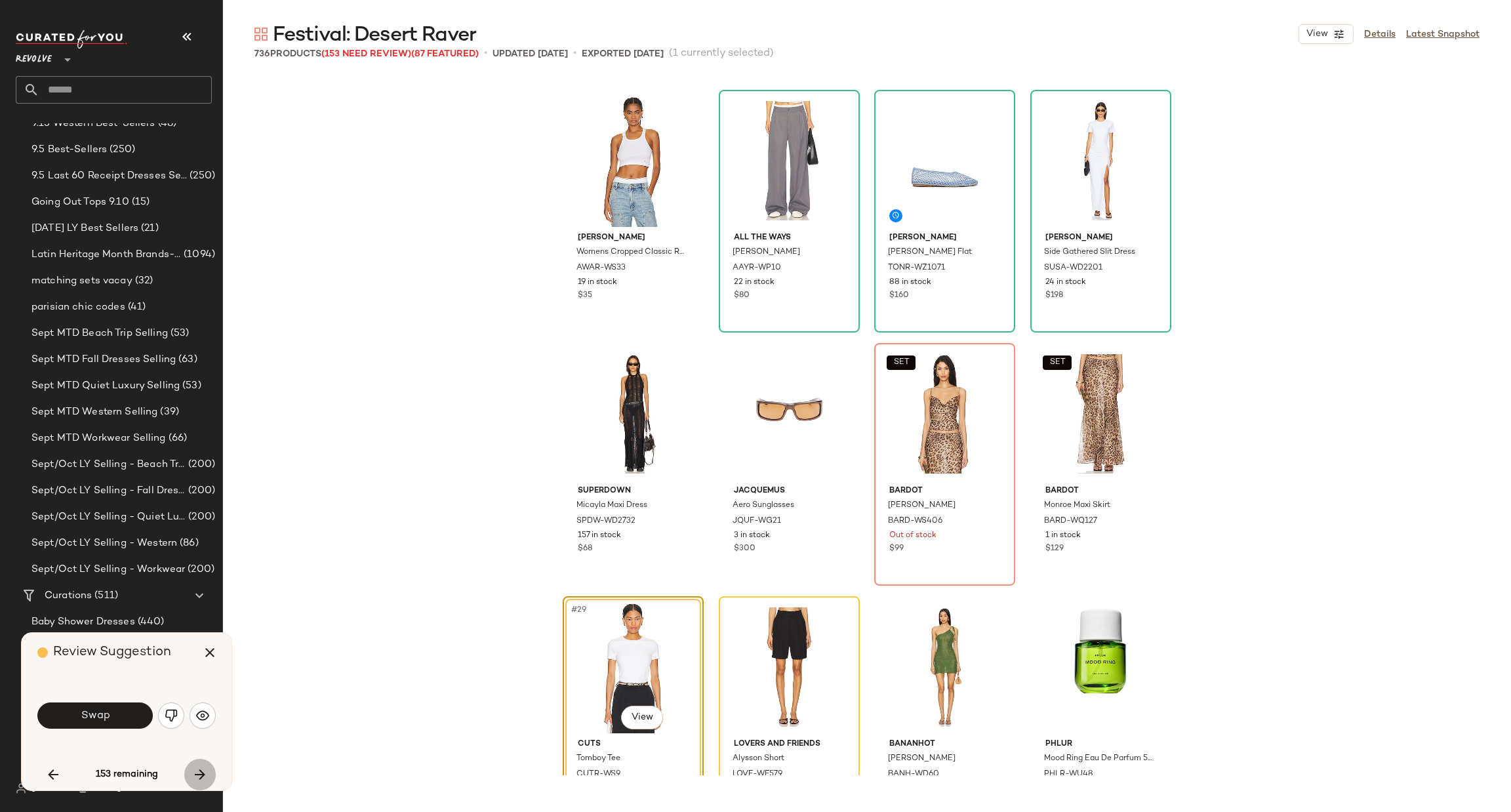
scroll to position [1519, 0]
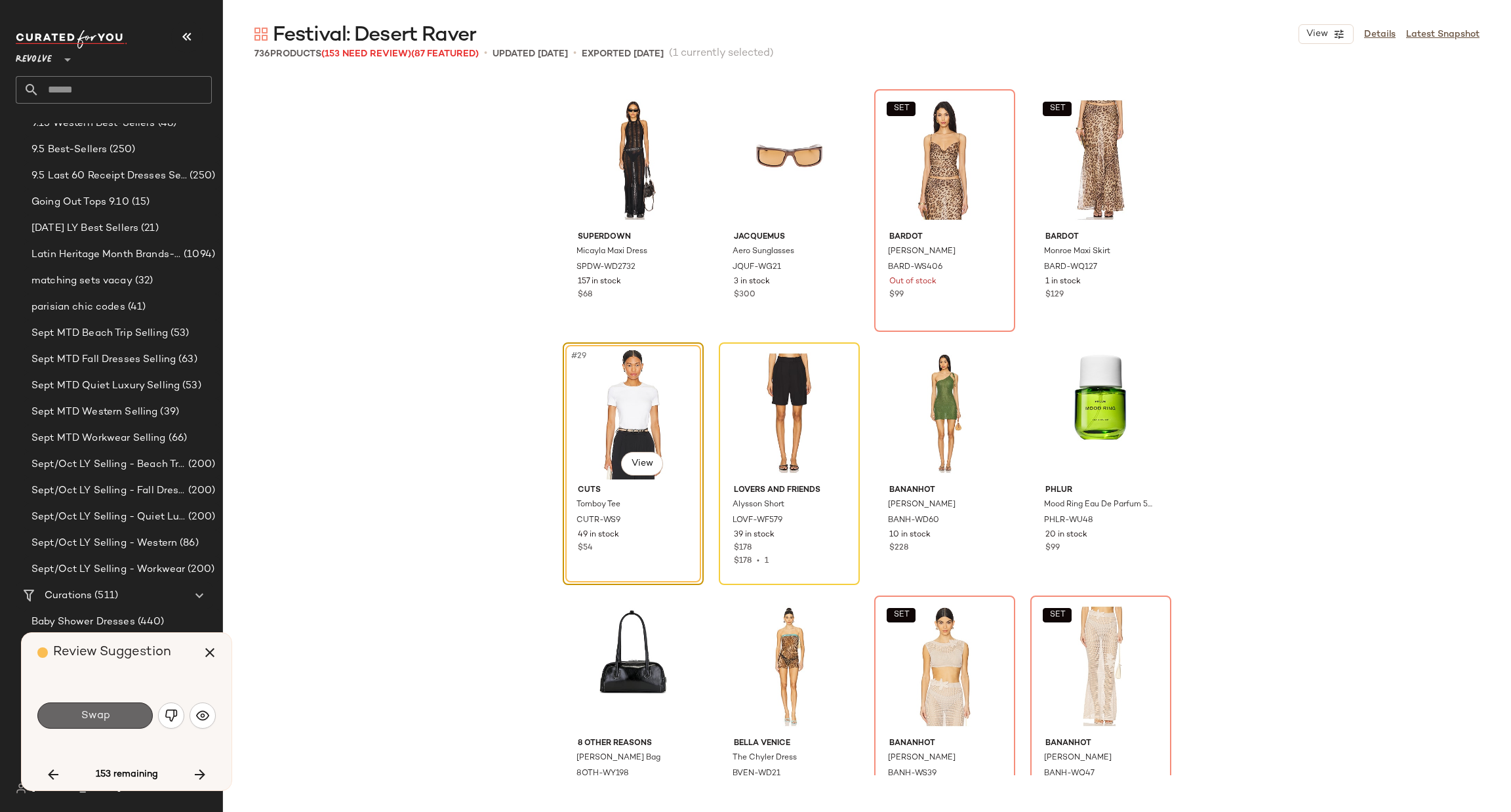
click at [111, 714] on button "Swap" at bounding box center [95, 715] width 116 height 27
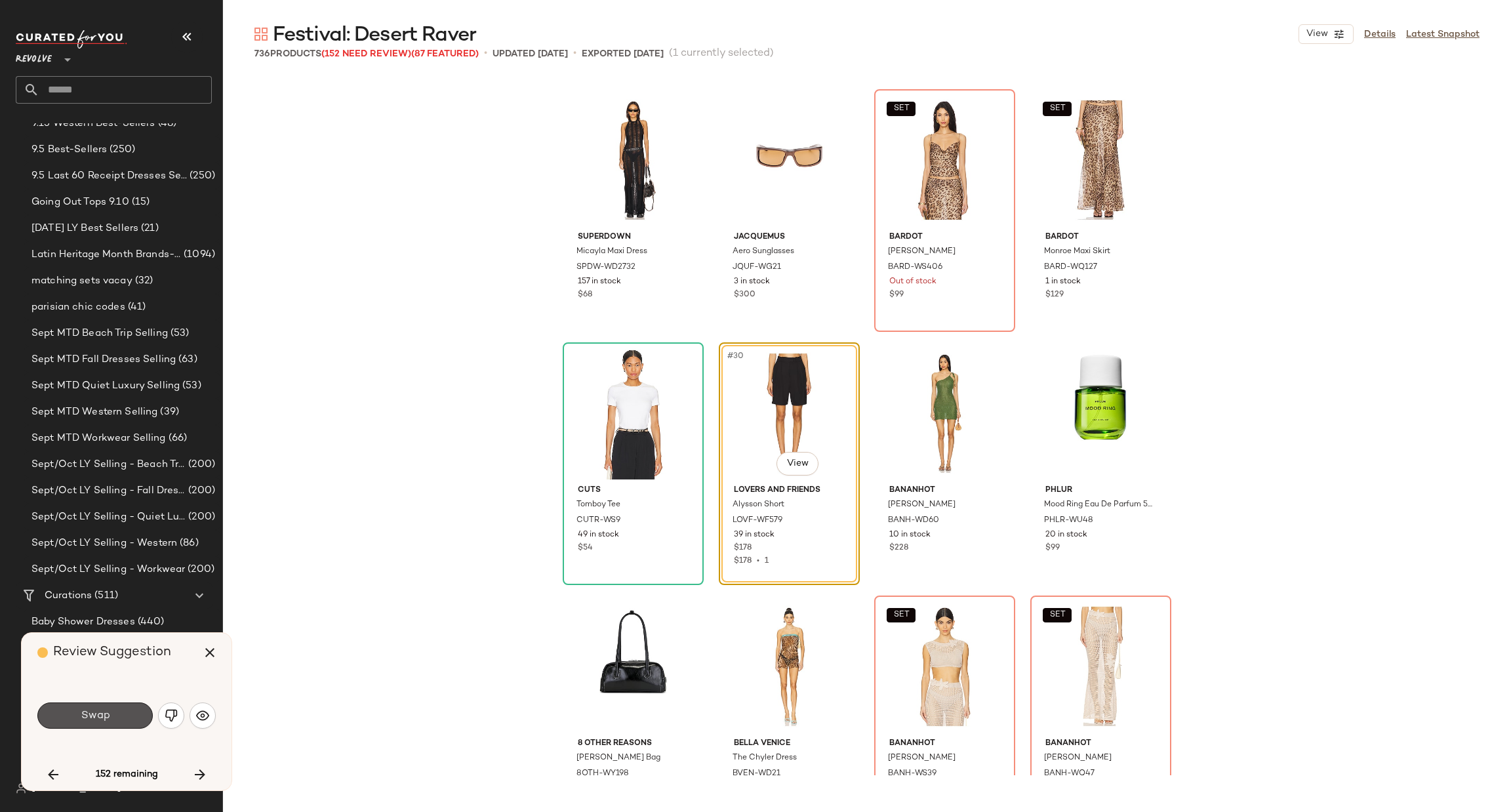
click at [112, 710] on button "Swap" at bounding box center [95, 715] width 116 height 27
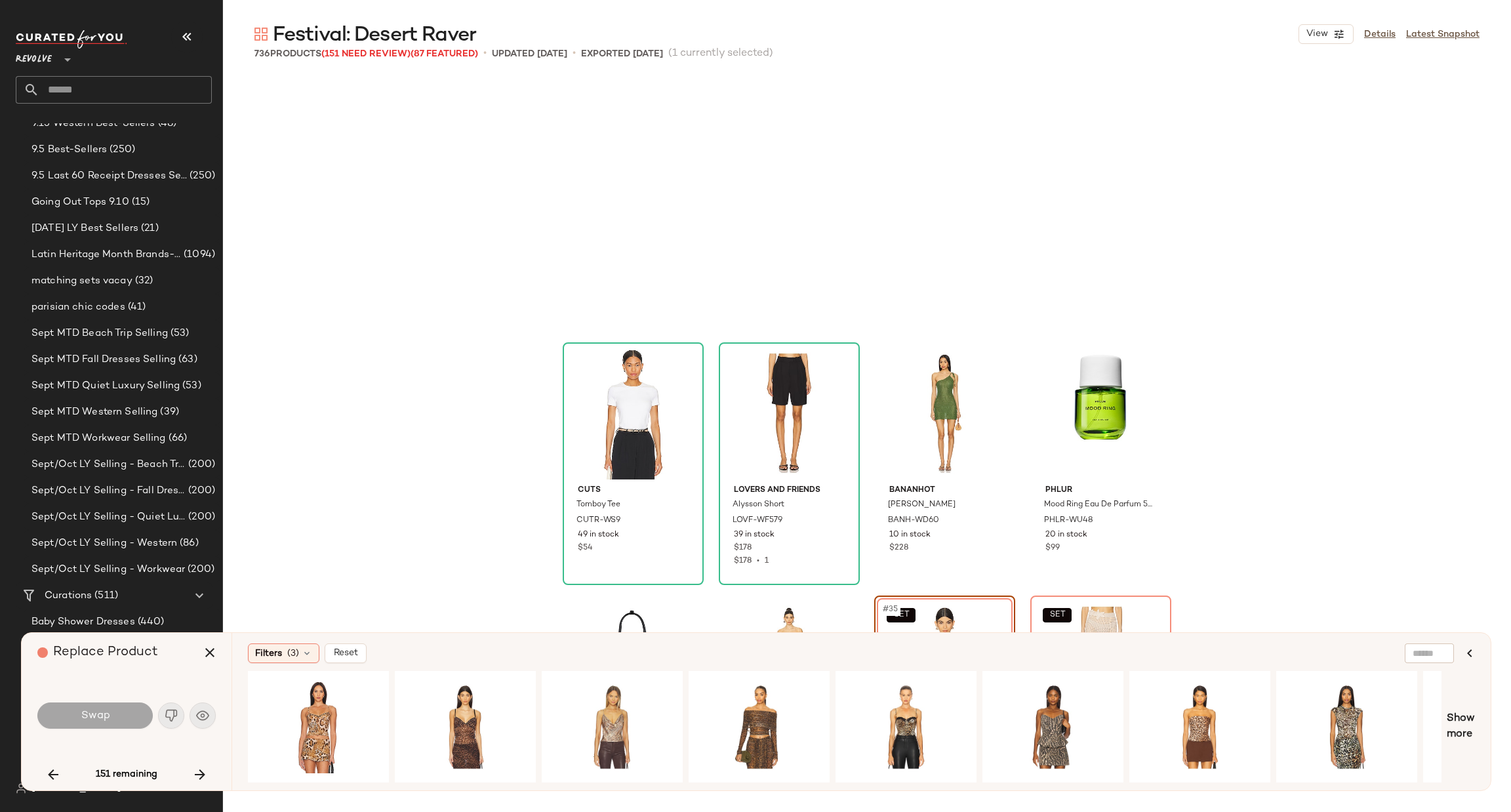
scroll to position [1772, 0]
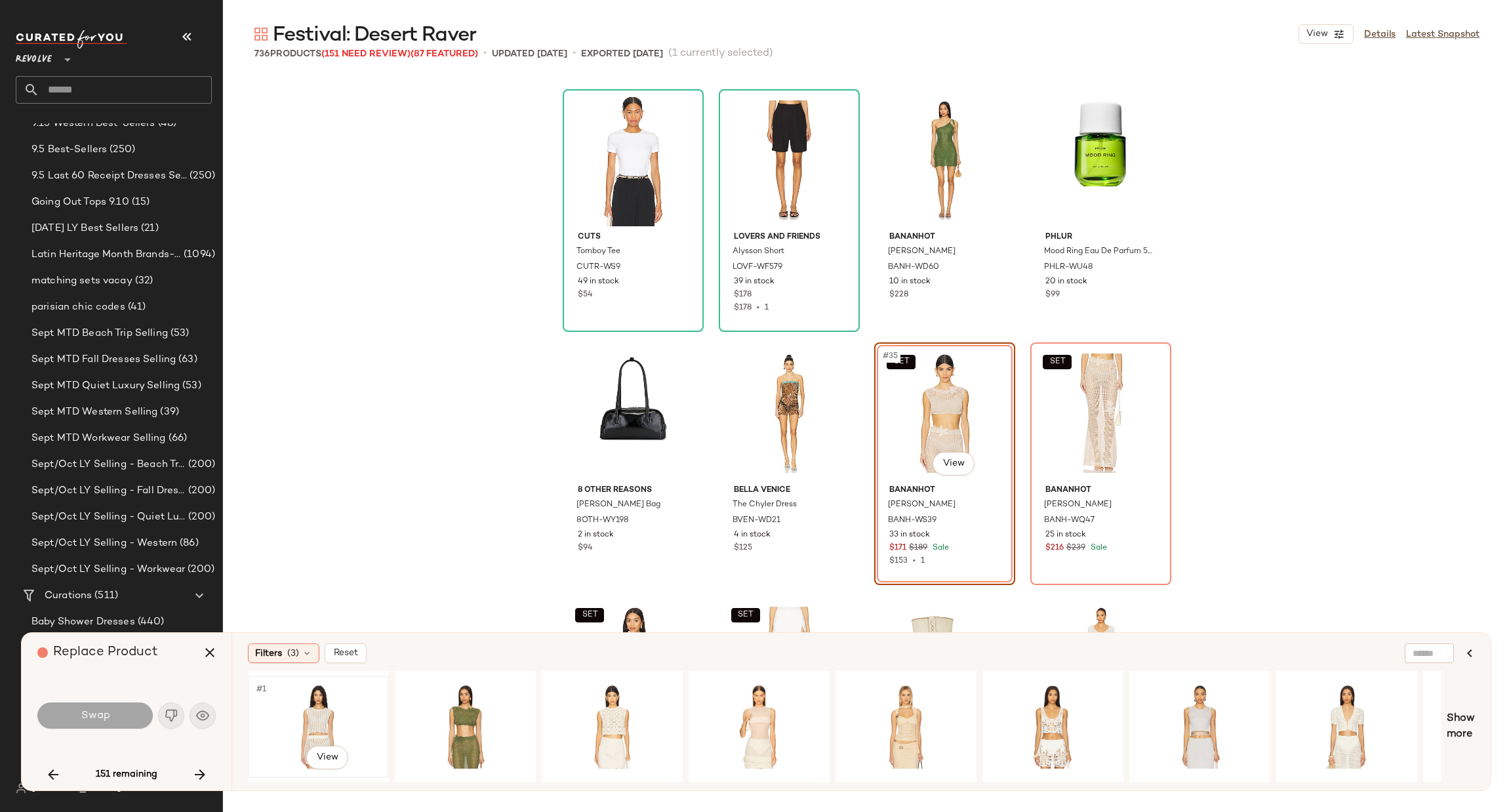
click at [324, 718] on div "#1 View" at bounding box center [318, 727] width 132 height 93
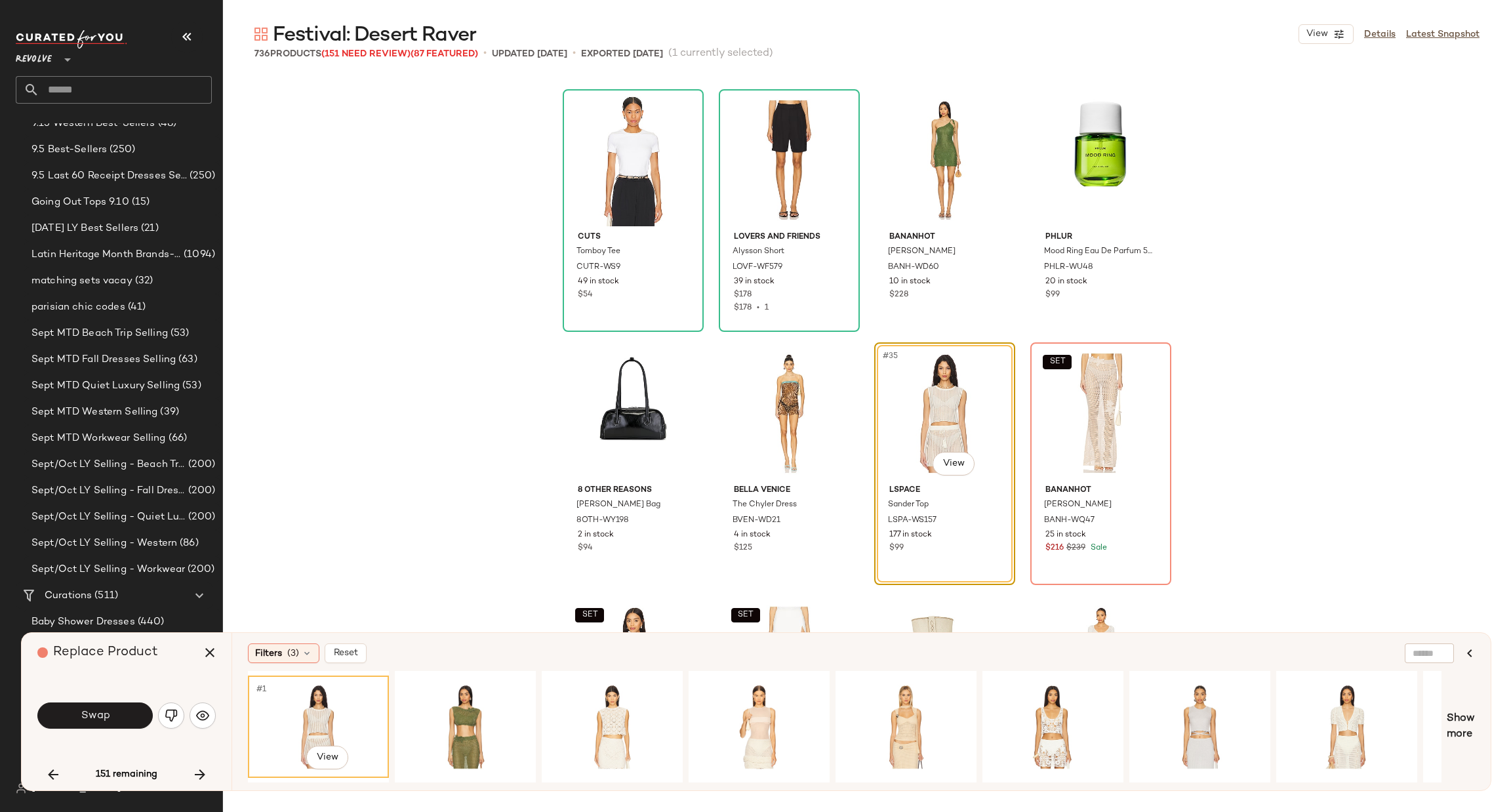
click at [127, 712] on button "Swap" at bounding box center [95, 715] width 116 height 27
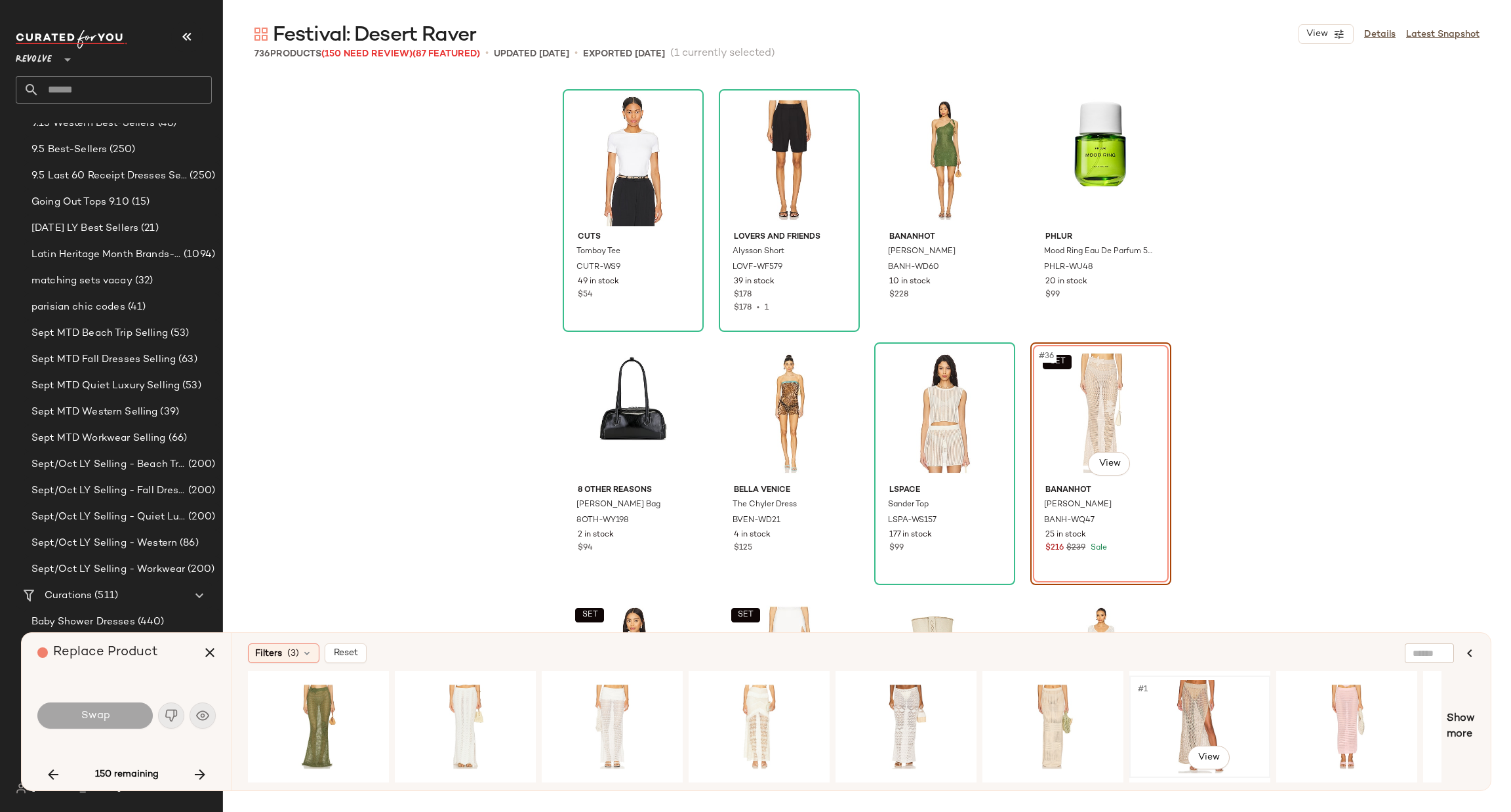
click at [1194, 699] on div "#1 View" at bounding box center [1200, 727] width 132 height 93
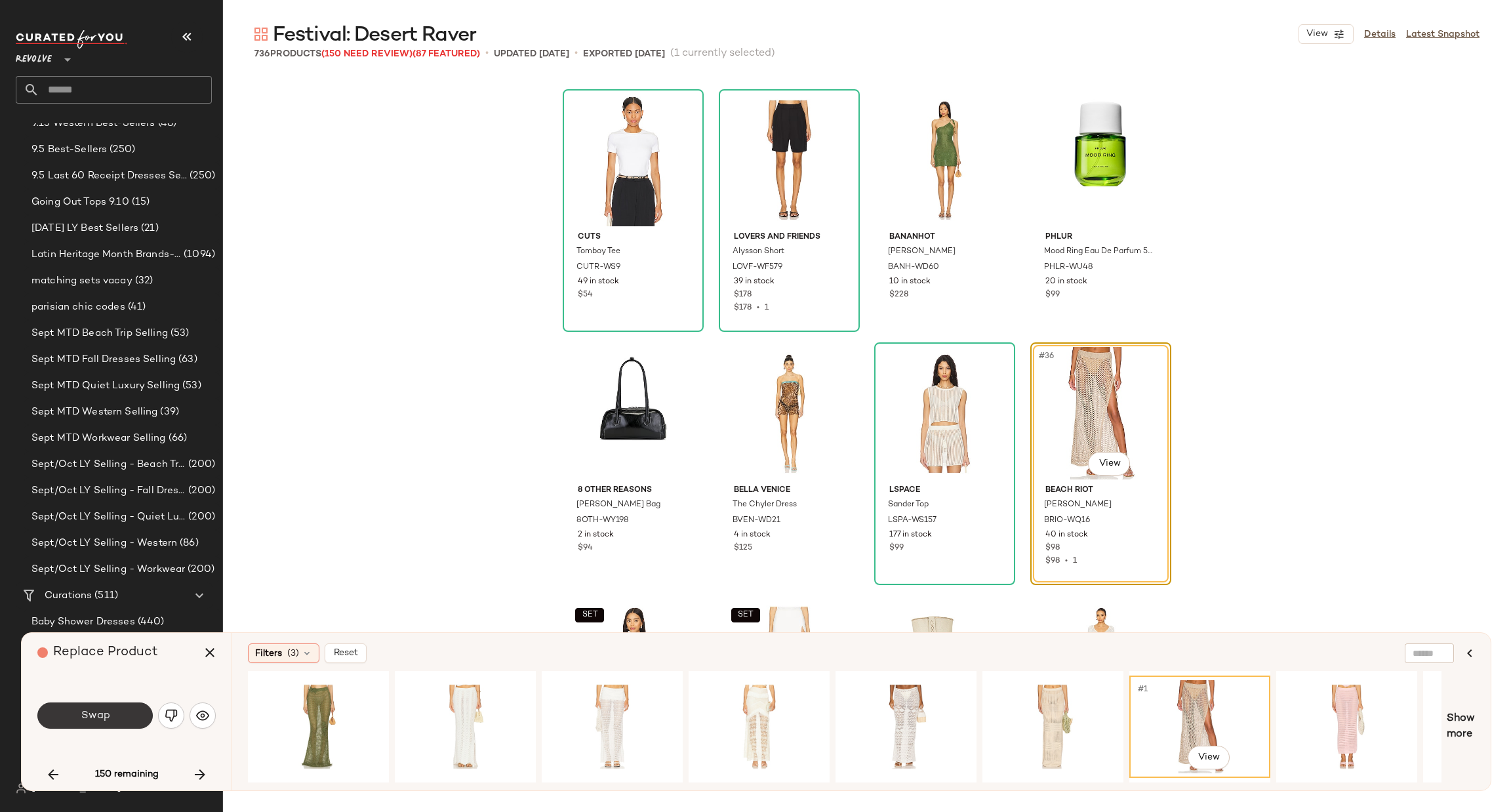
click at [112, 719] on button "Swap" at bounding box center [95, 715] width 116 height 27
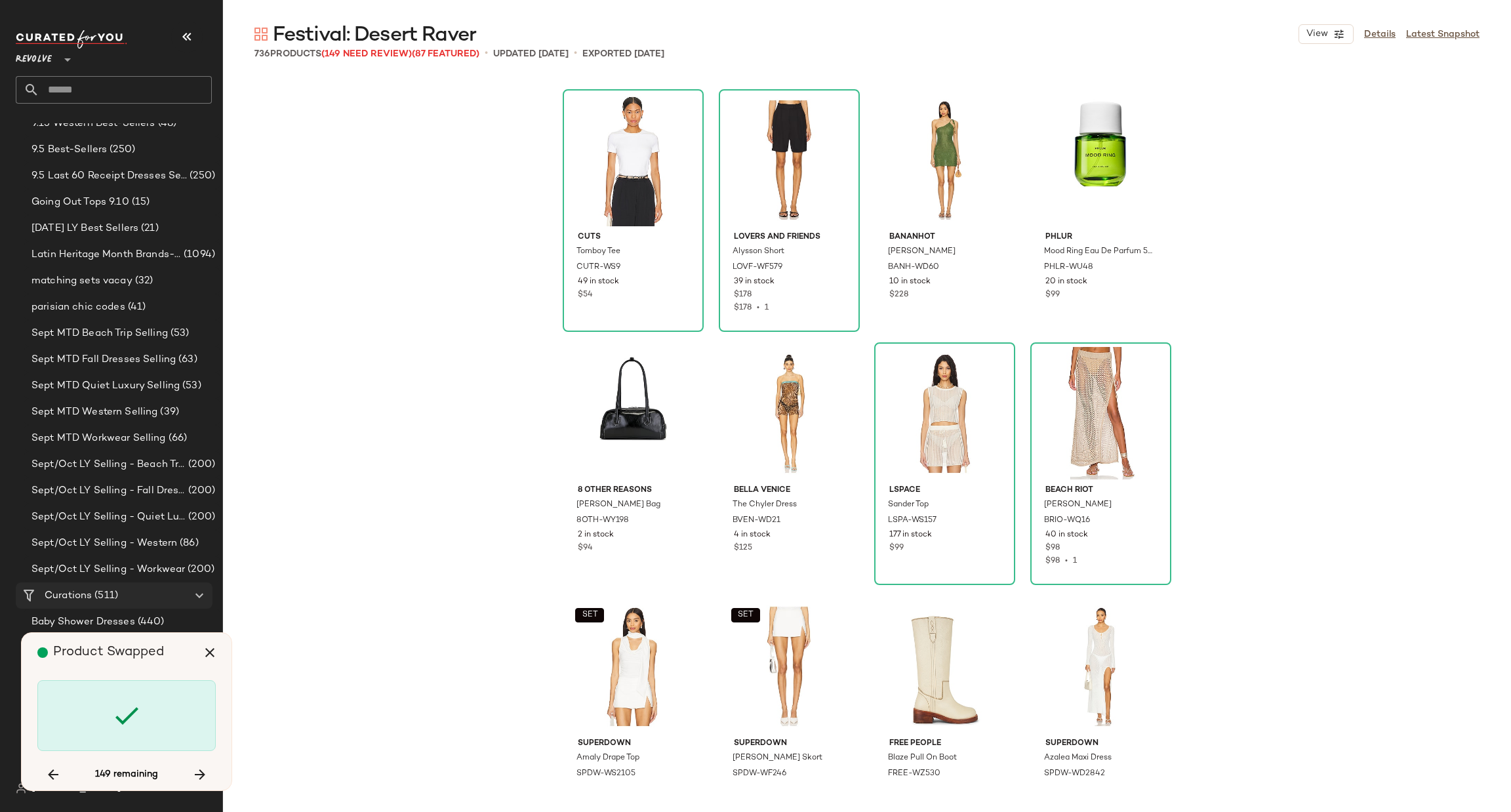
scroll to position [2783, 0]
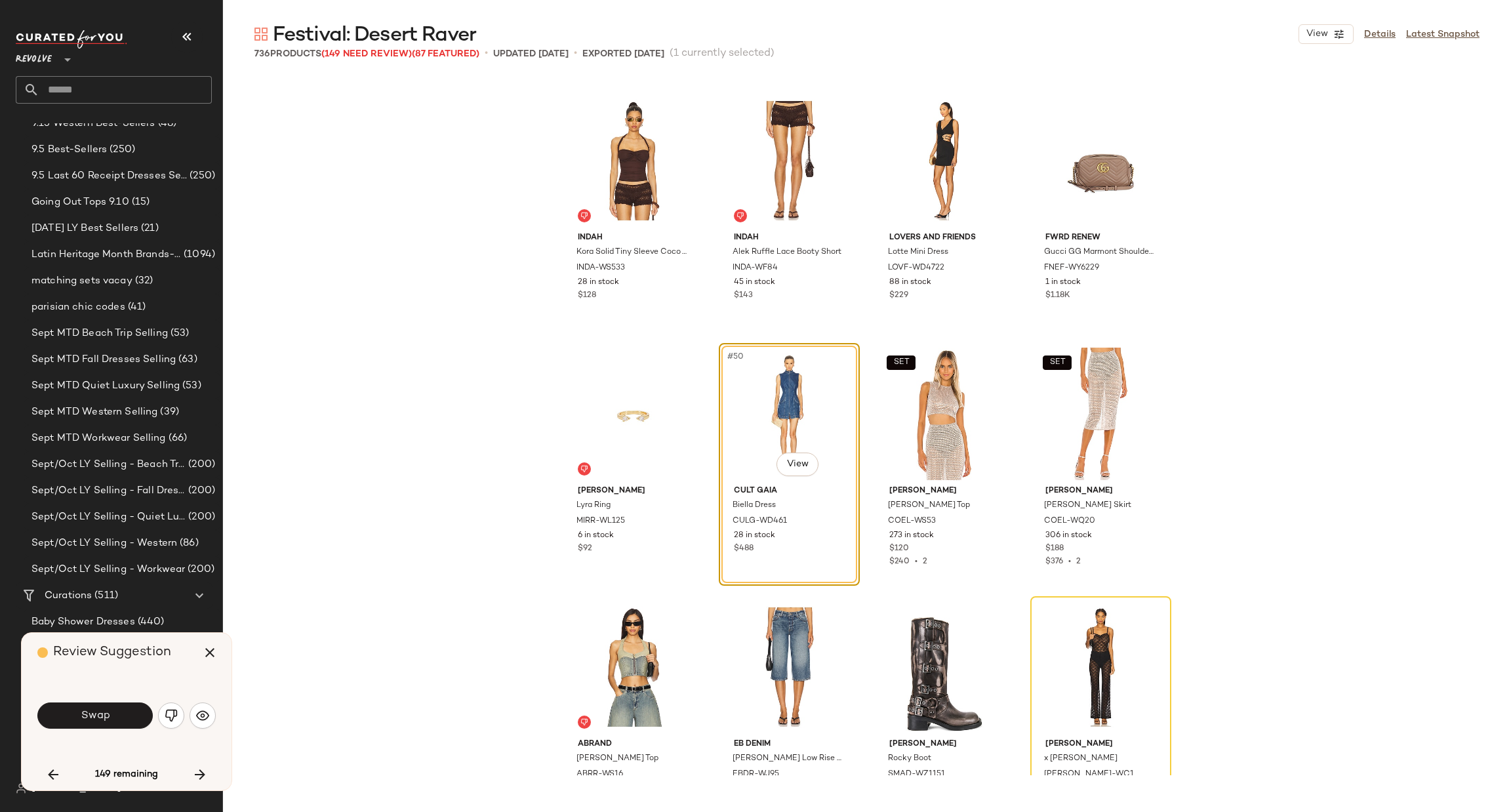
click at [90, 709] on span "Swap" at bounding box center [94, 716] width 29 height 13
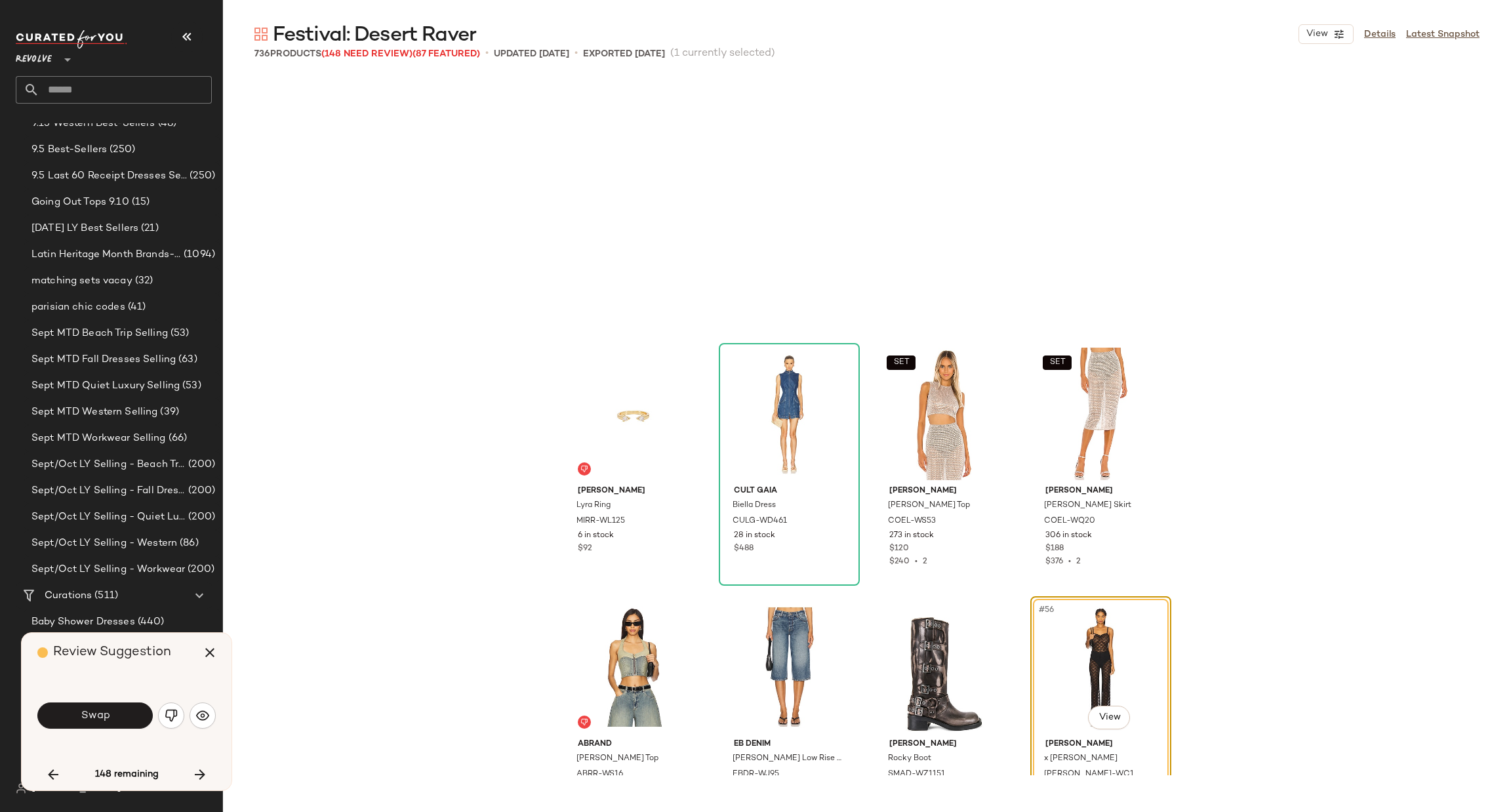
scroll to position [3036, 0]
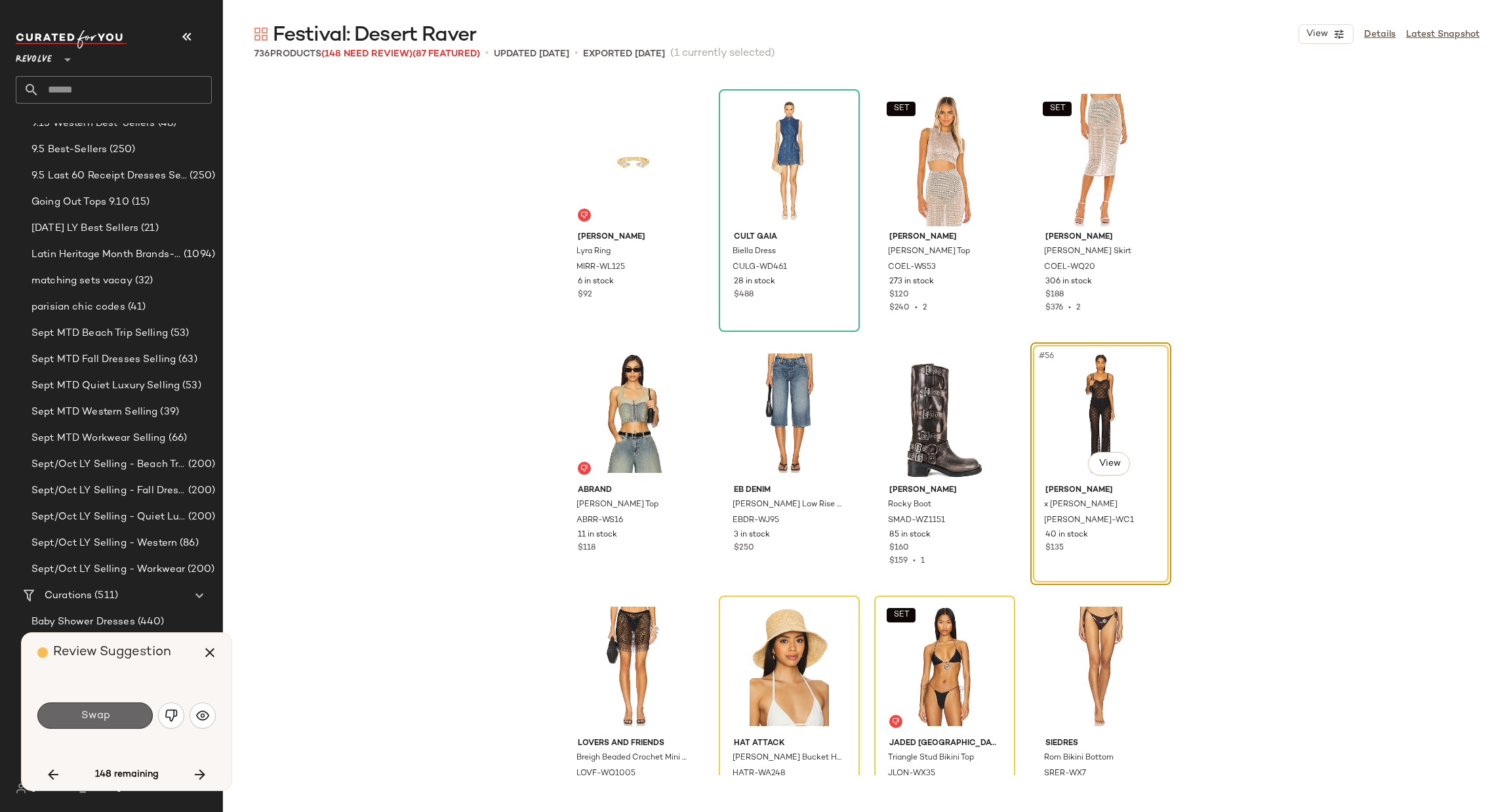
click at [99, 712] on span "Swap" at bounding box center [94, 716] width 29 height 13
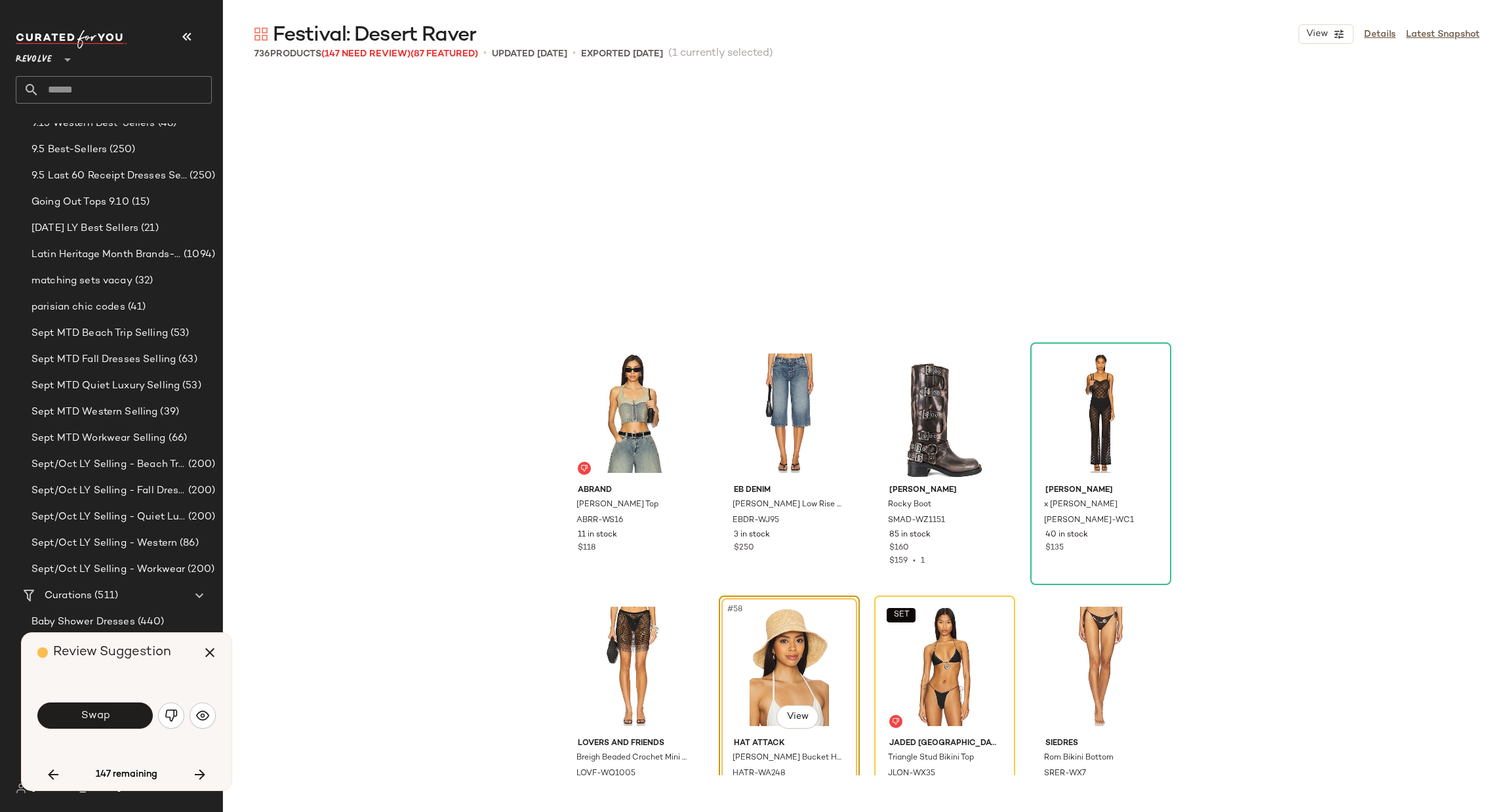
scroll to position [3290, 0]
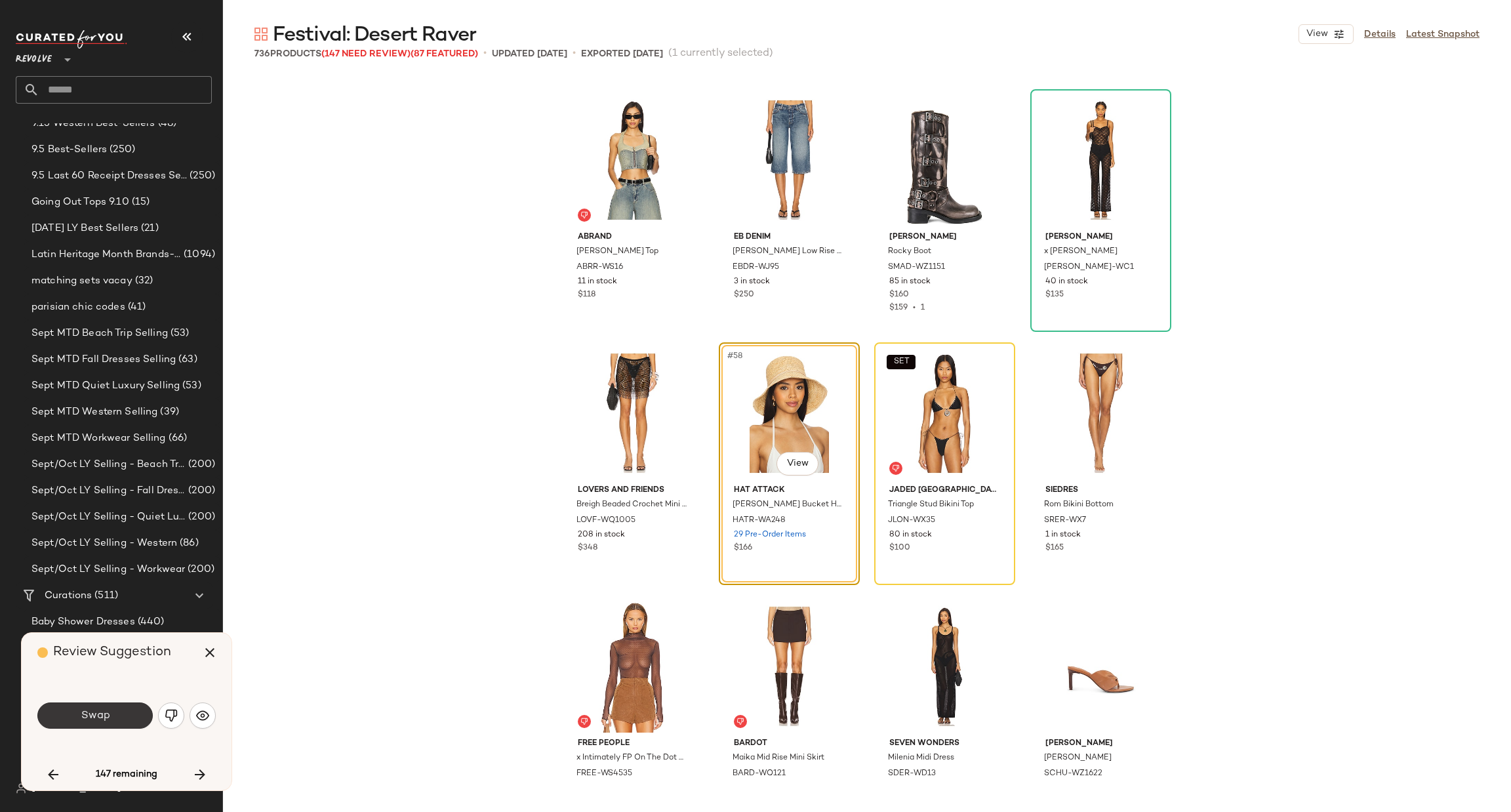
click at [111, 717] on button "Swap" at bounding box center [95, 715] width 116 height 27
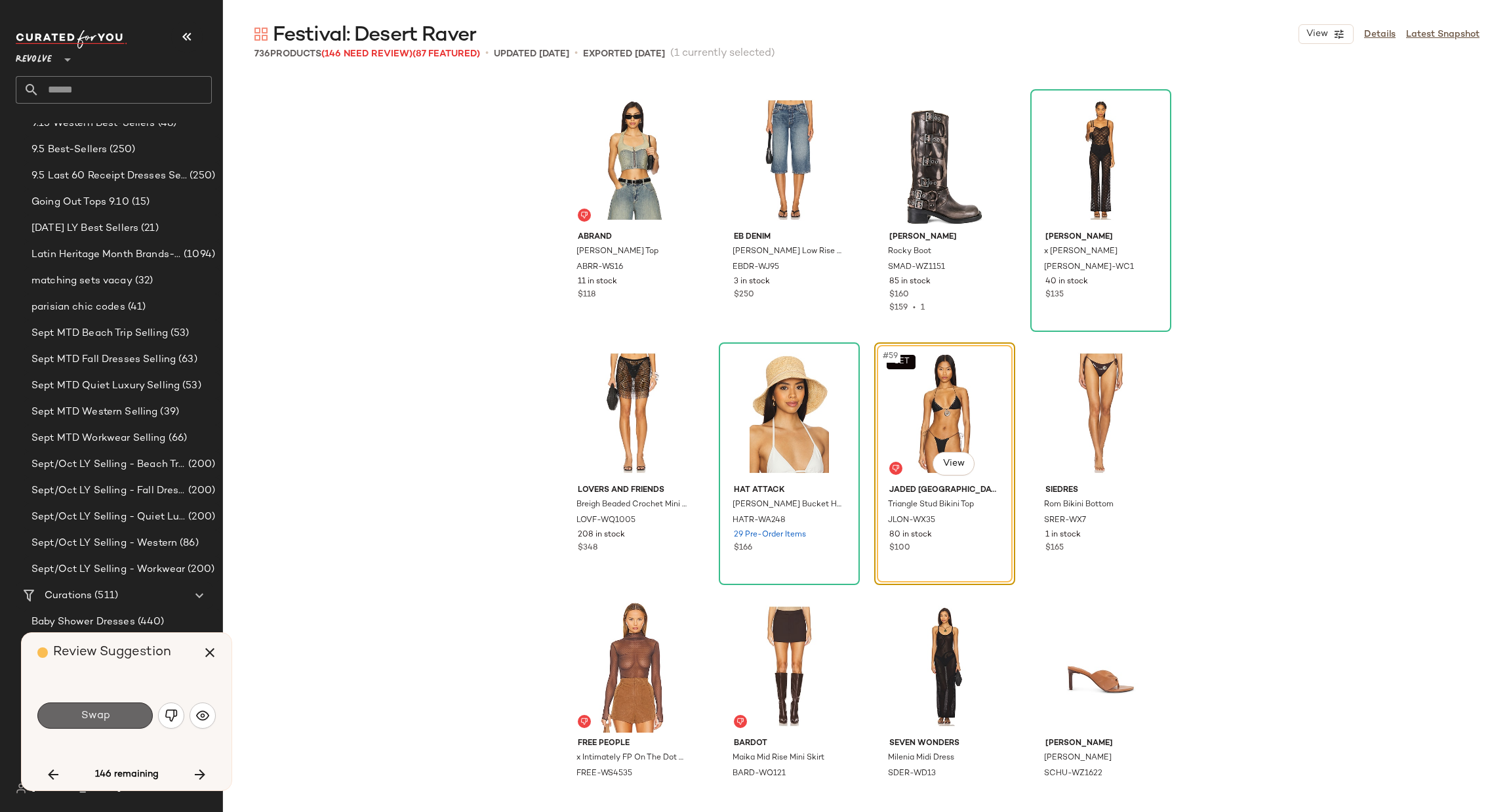
click at [107, 715] on span "Swap" at bounding box center [94, 716] width 29 height 13
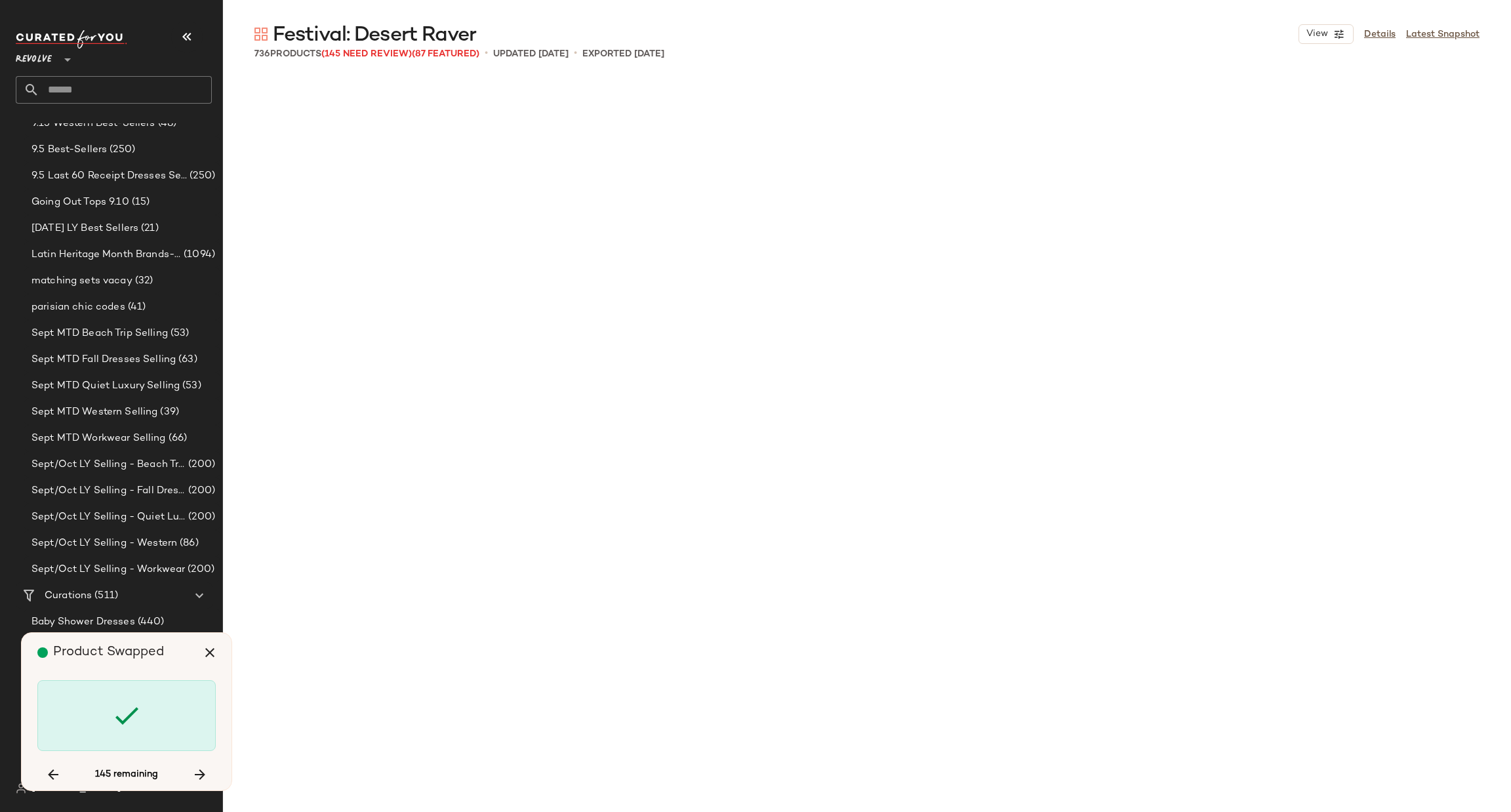
scroll to position [4555, 0]
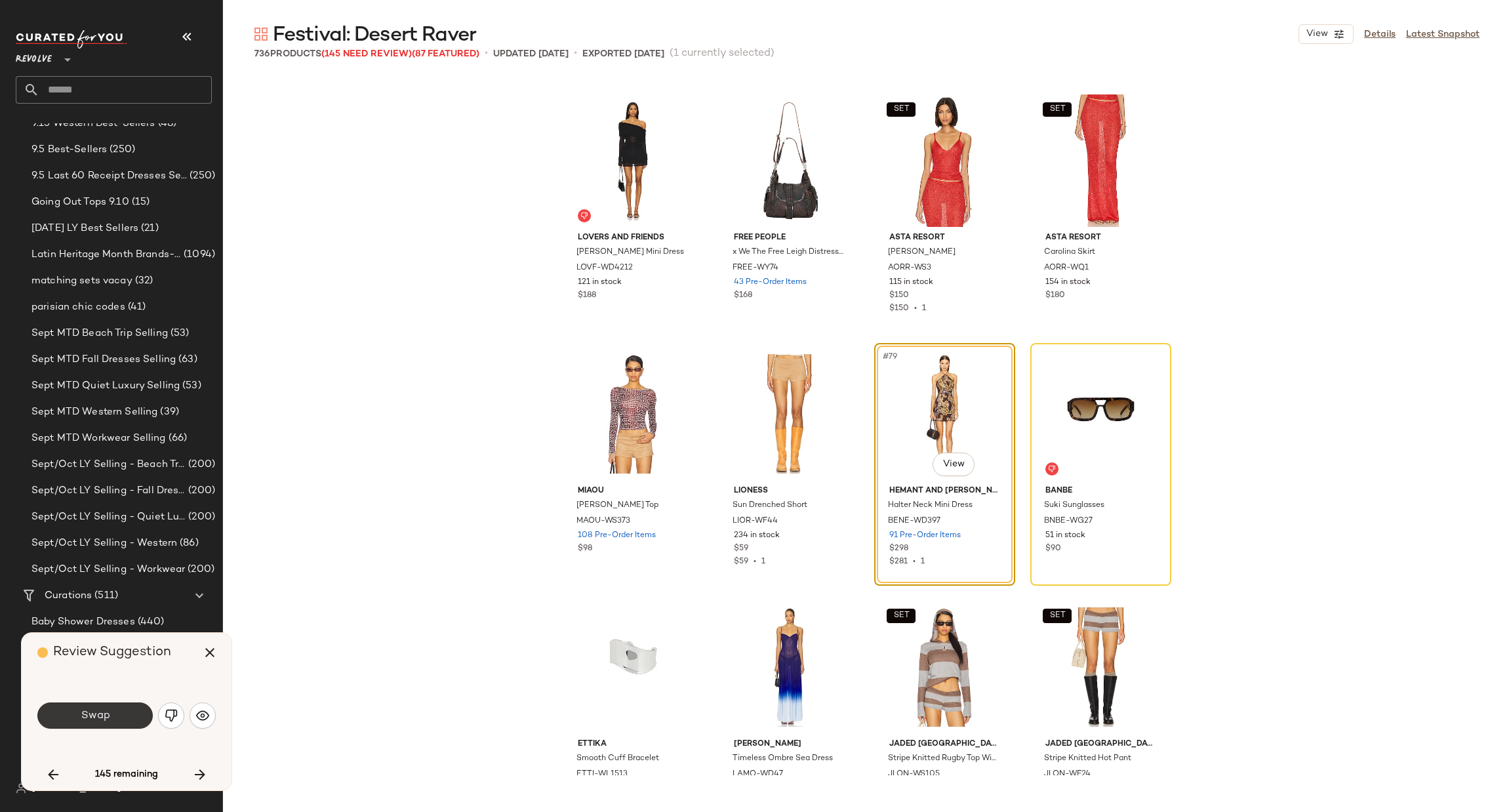
click at [123, 712] on button "Swap" at bounding box center [95, 715] width 116 height 27
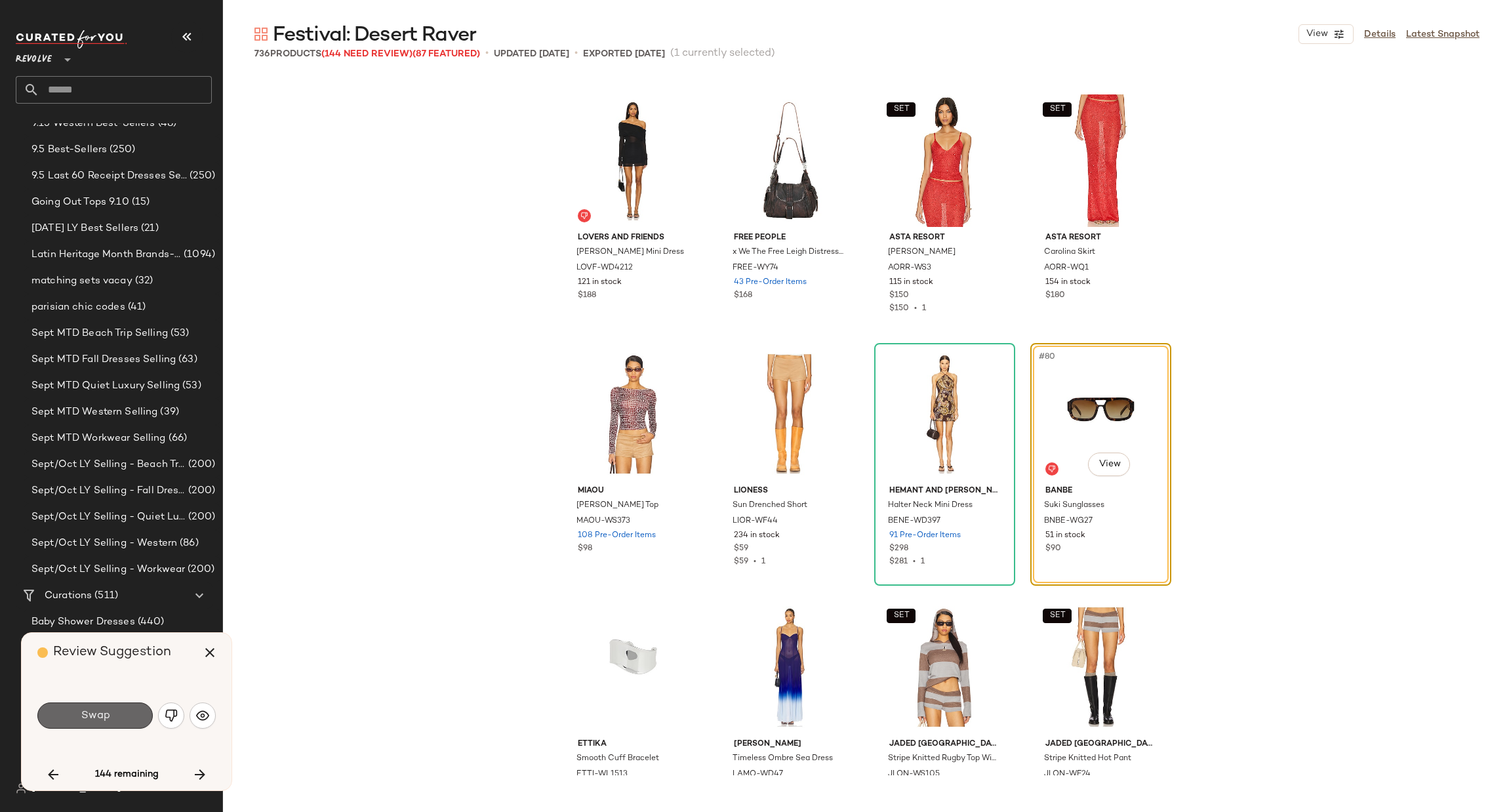
click at [94, 716] on span "Swap" at bounding box center [94, 716] width 29 height 13
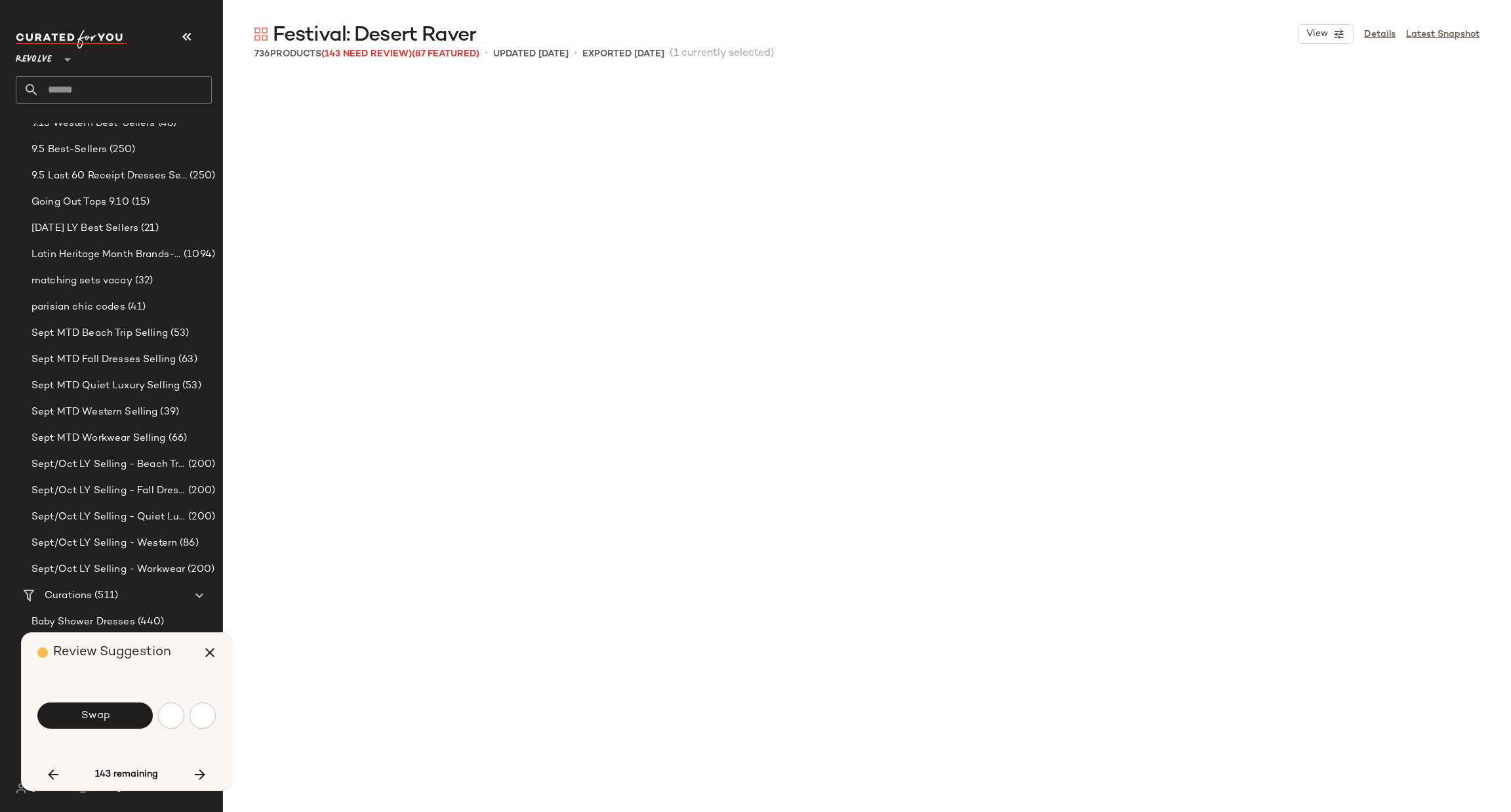
scroll to position [5314, 0]
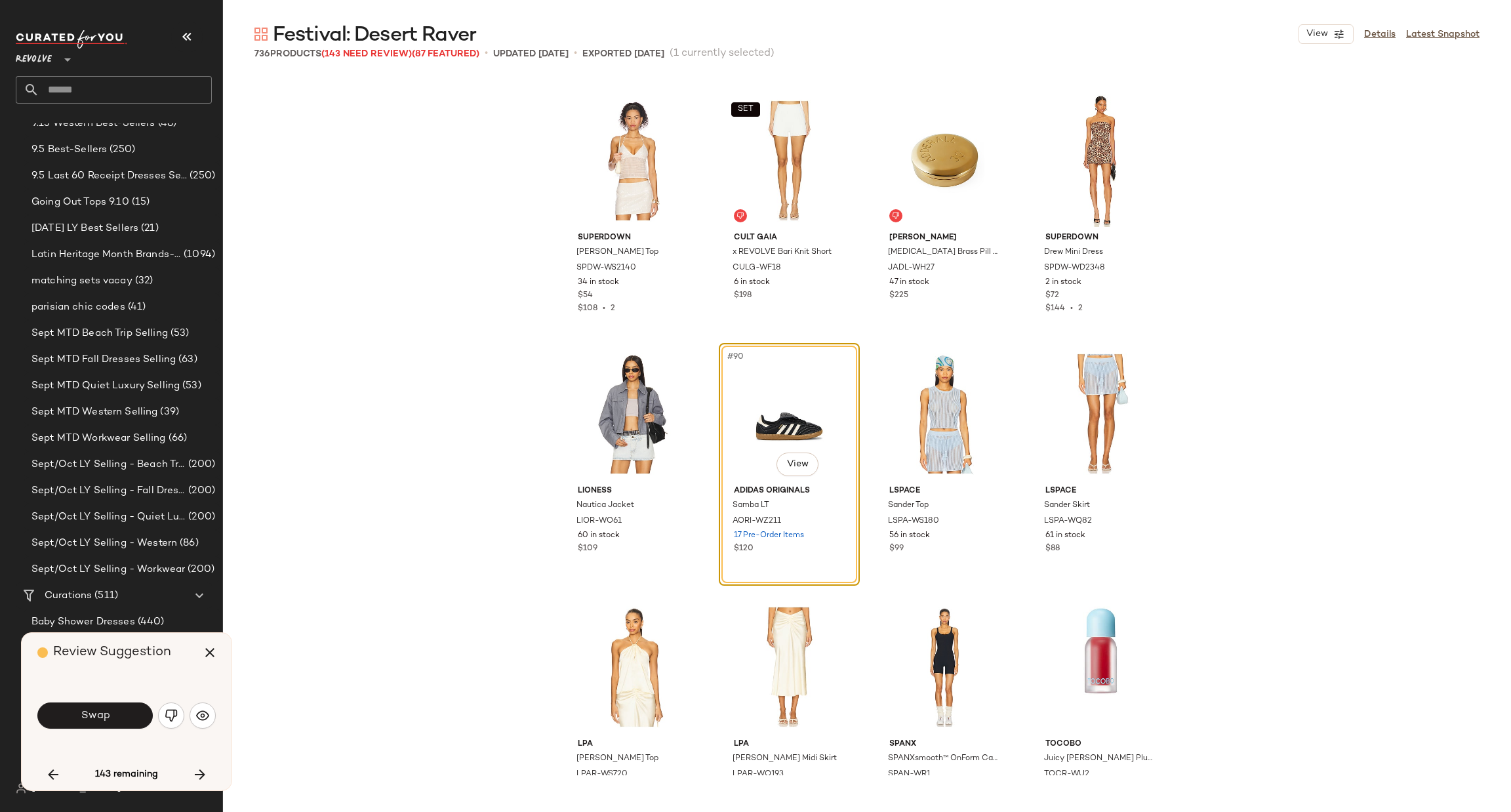
click at [91, 722] on button "Swap" at bounding box center [95, 715] width 116 height 27
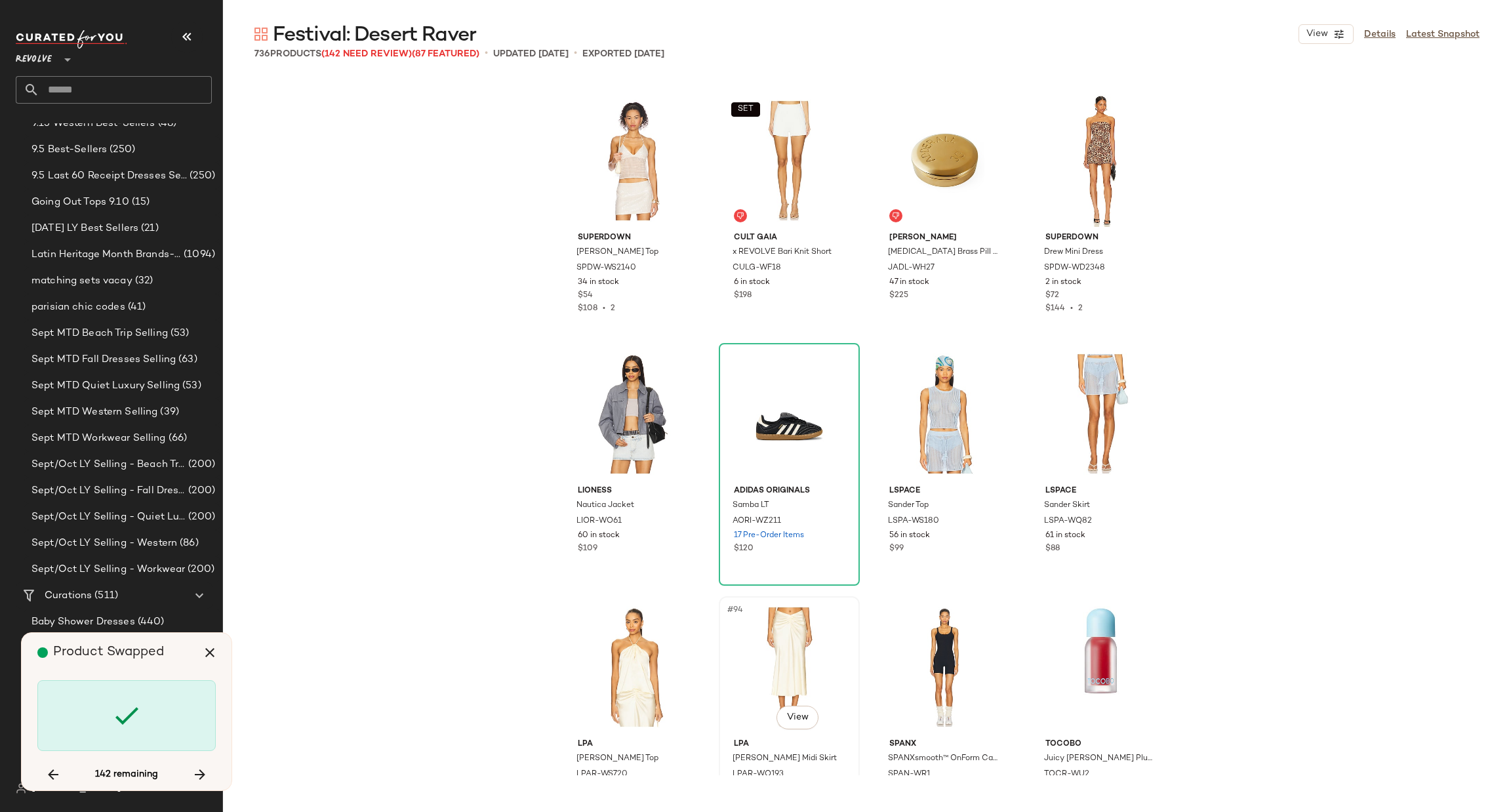
scroll to position [6326, 0]
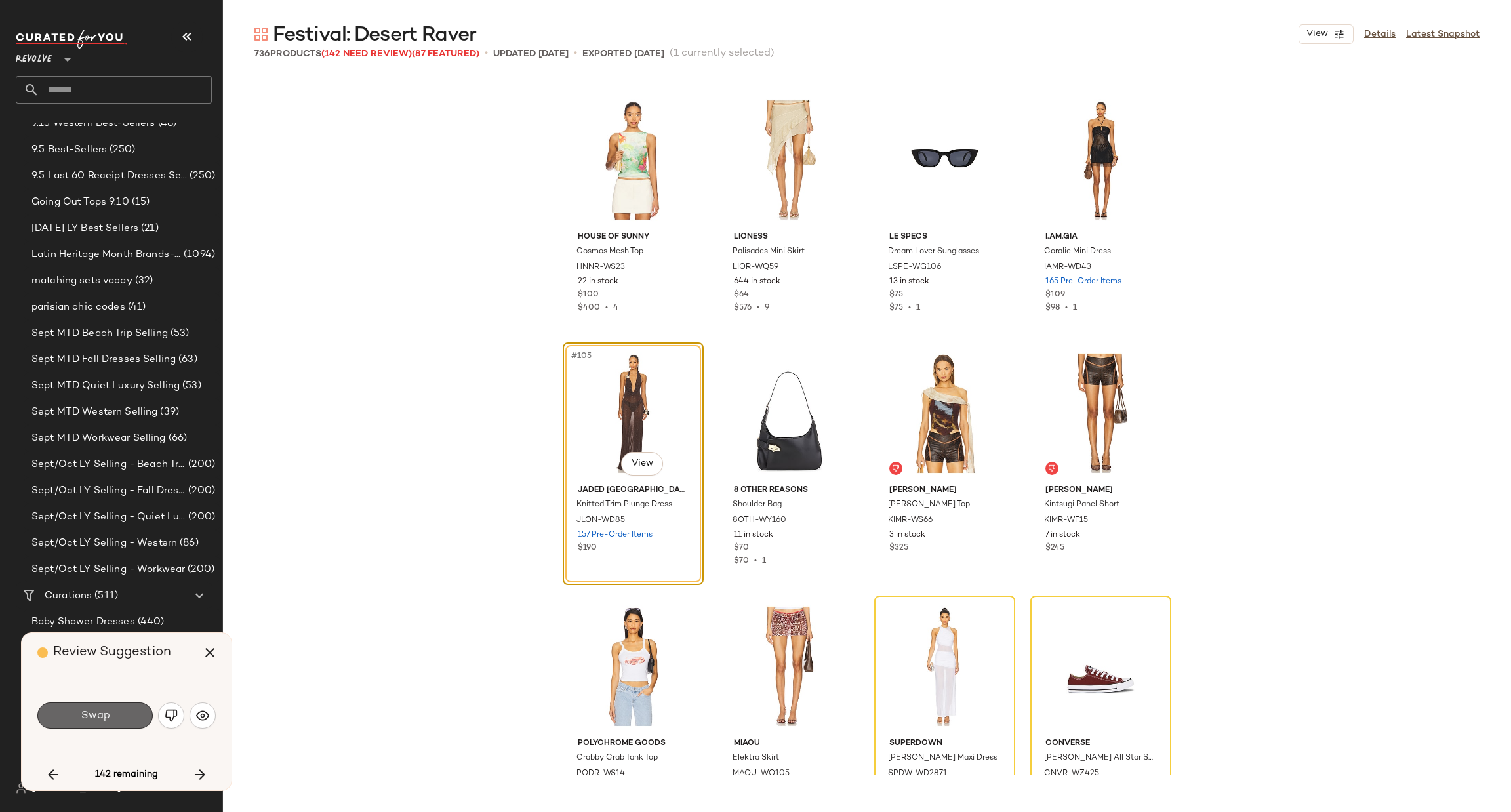
click at [88, 712] on span "Swap" at bounding box center [94, 716] width 29 height 13
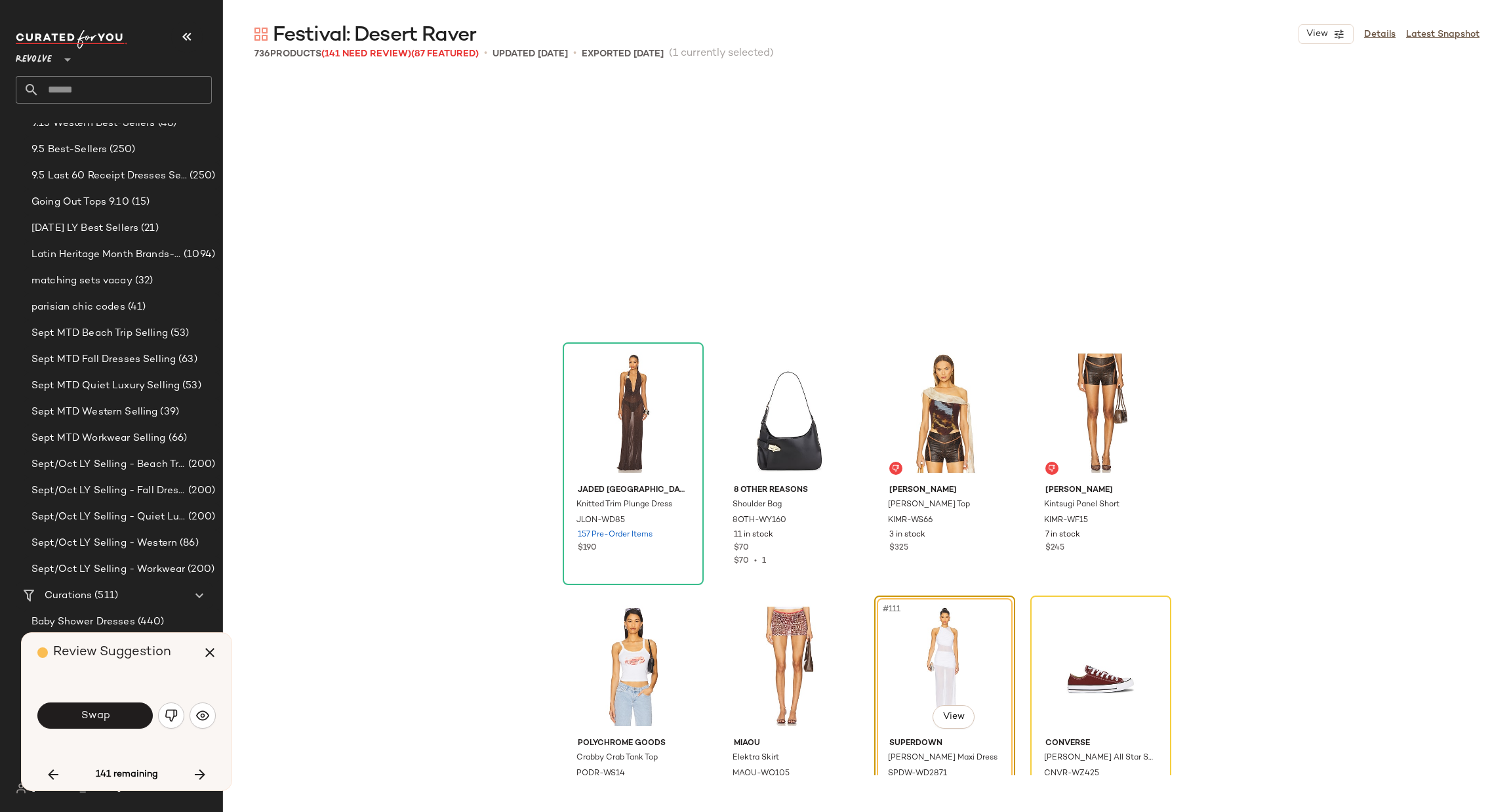
scroll to position [6579, 0]
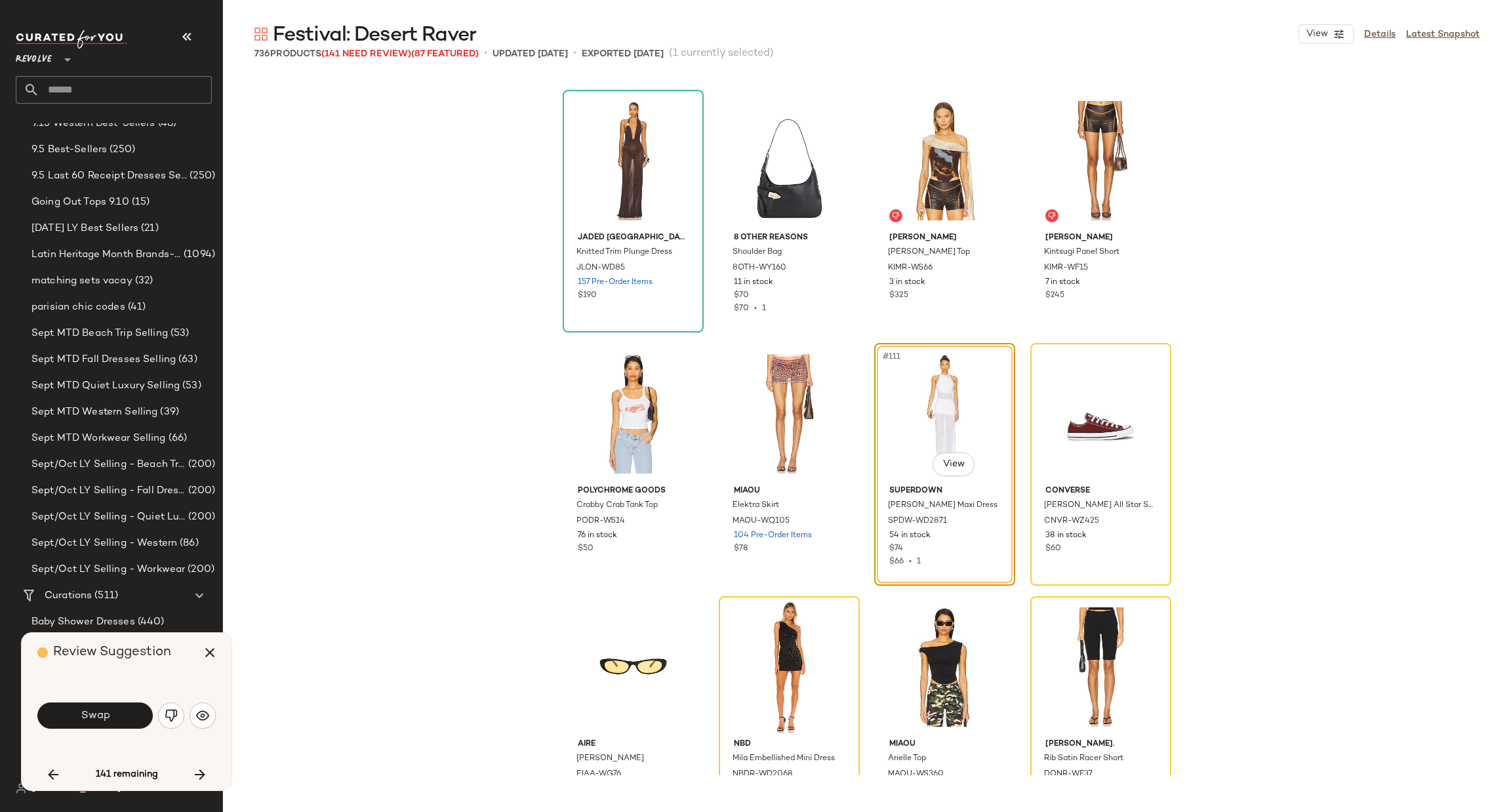
drag, startPoint x: 117, startPoint y: 716, endPoint x: 126, endPoint y: 710, distance: 10.8
click at [120, 716] on button "Swap" at bounding box center [95, 715] width 116 height 27
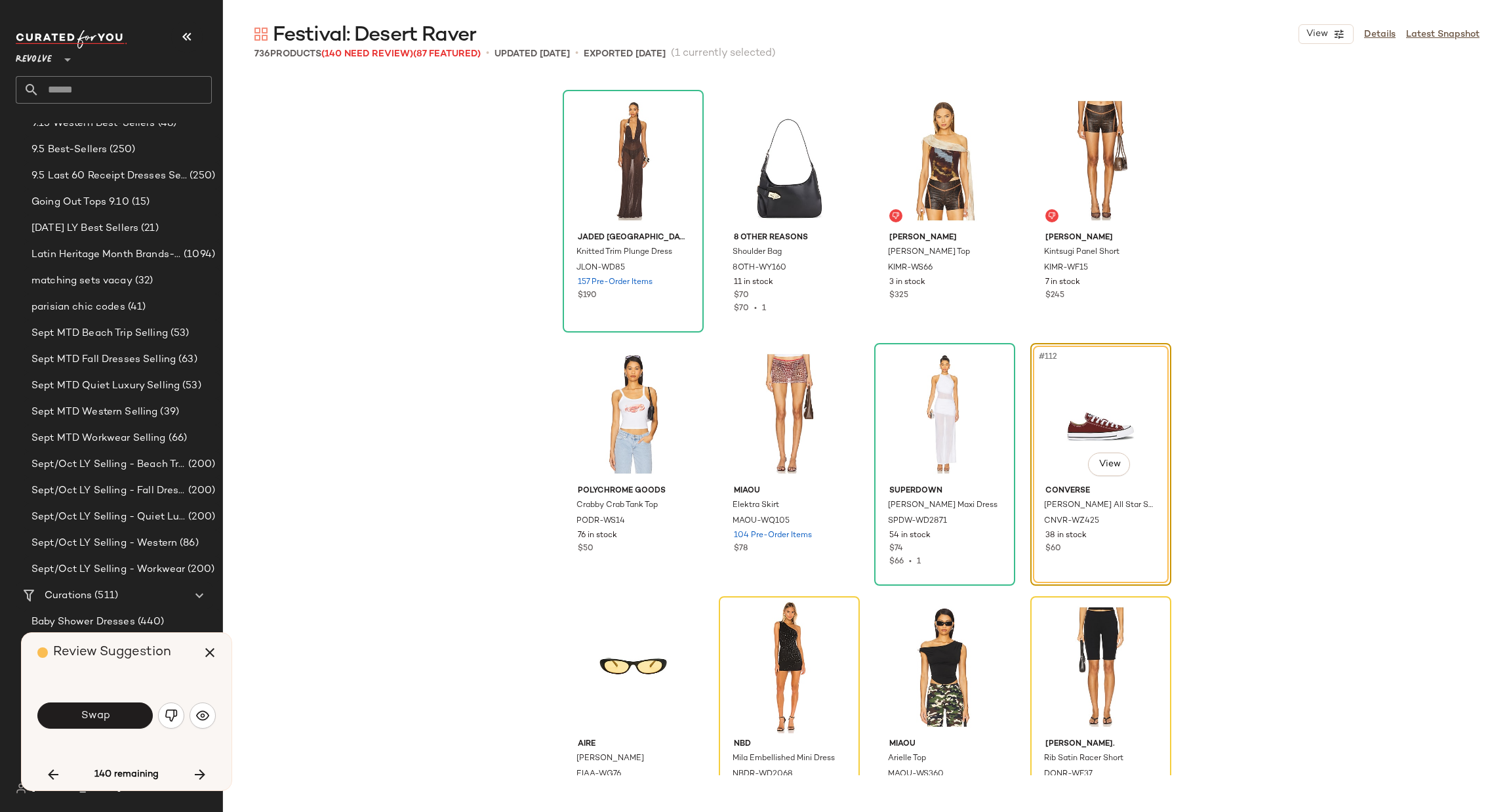
click at [96, 712] on span "Swap" at bounding box center [94, 716] width 29 height 13
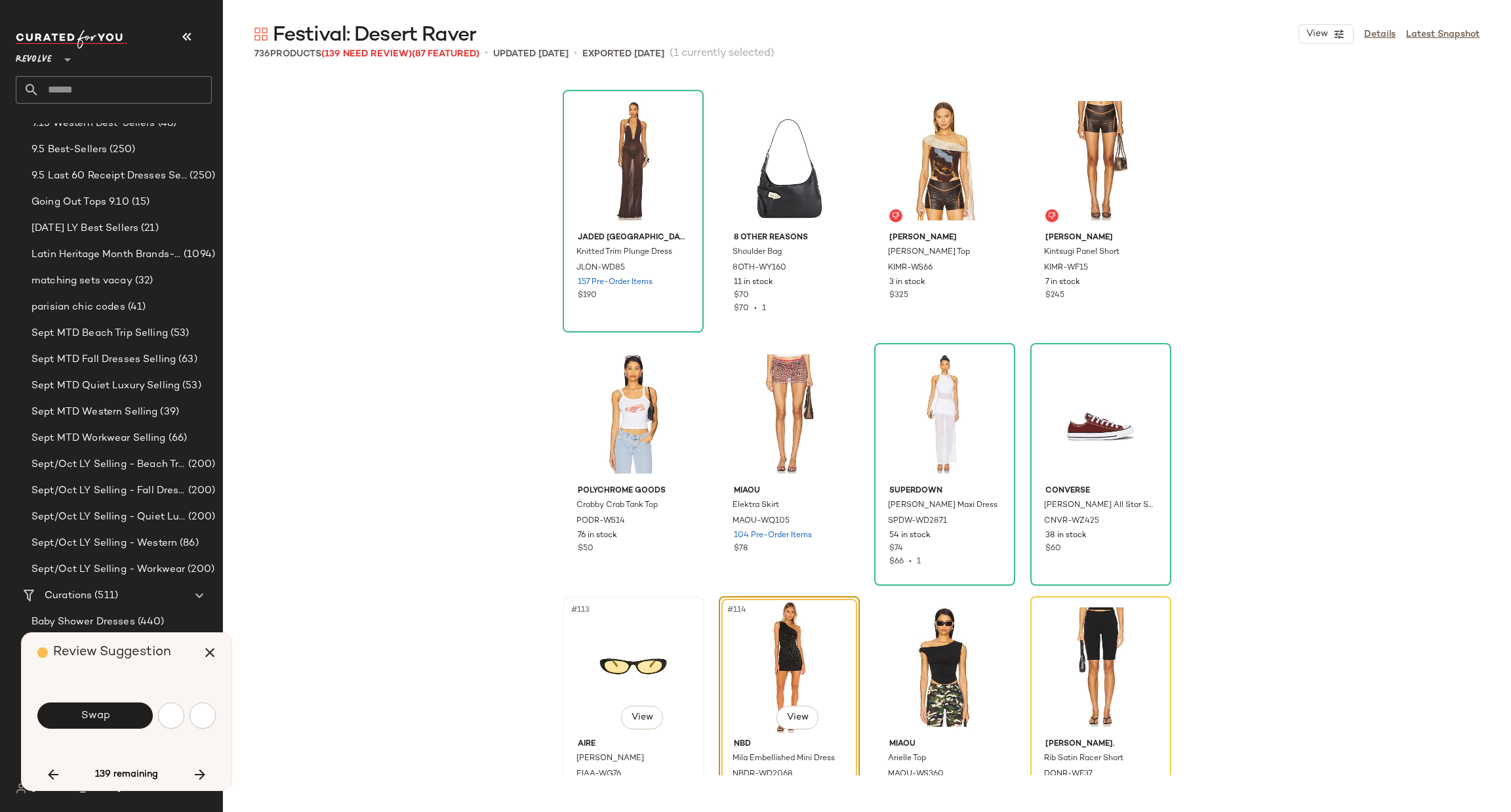
scroll to position [6832, 0]
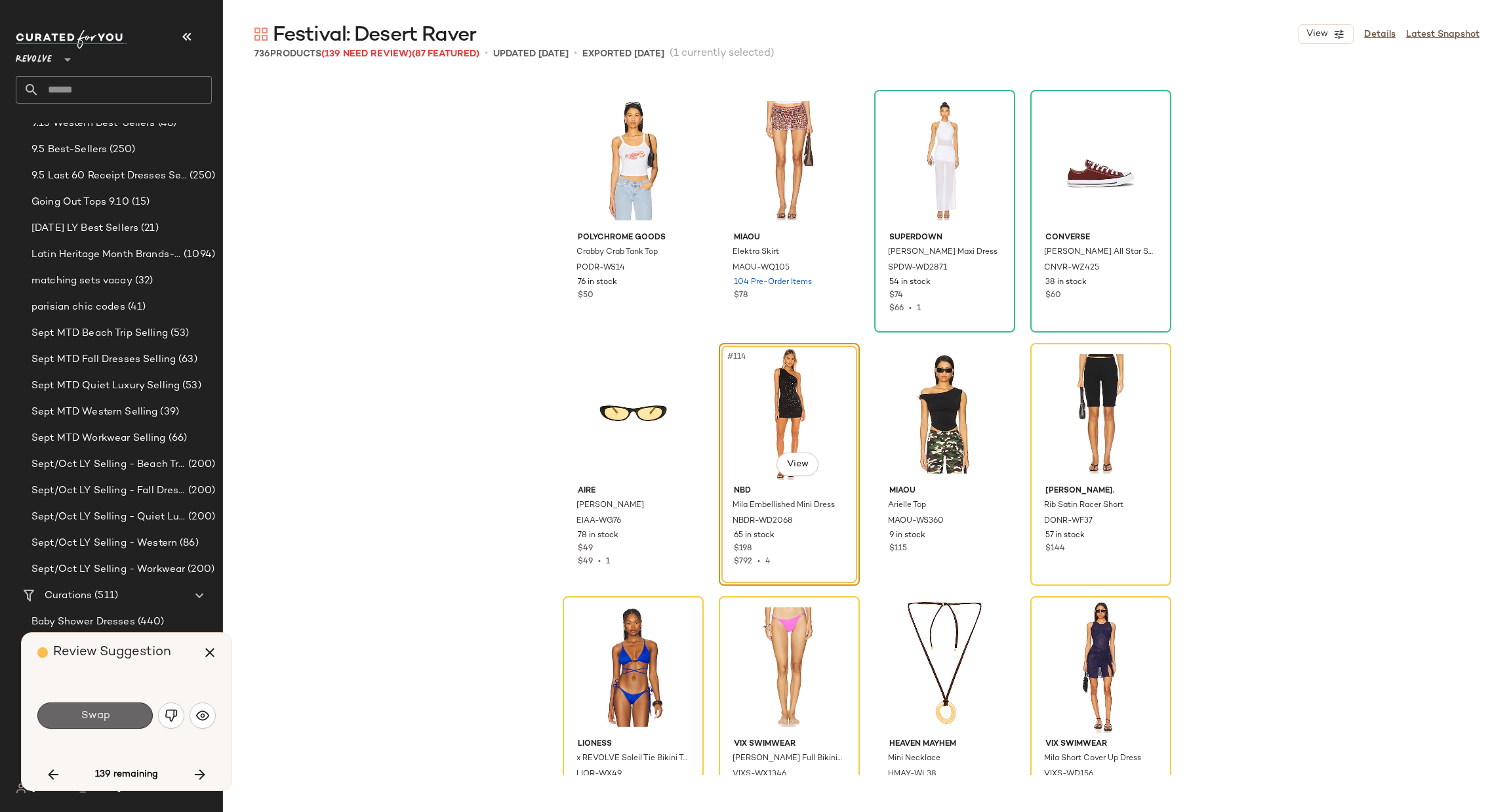
click at [91, 728] on button "Swap" at bounding box center [95, 715] width 116 height 27
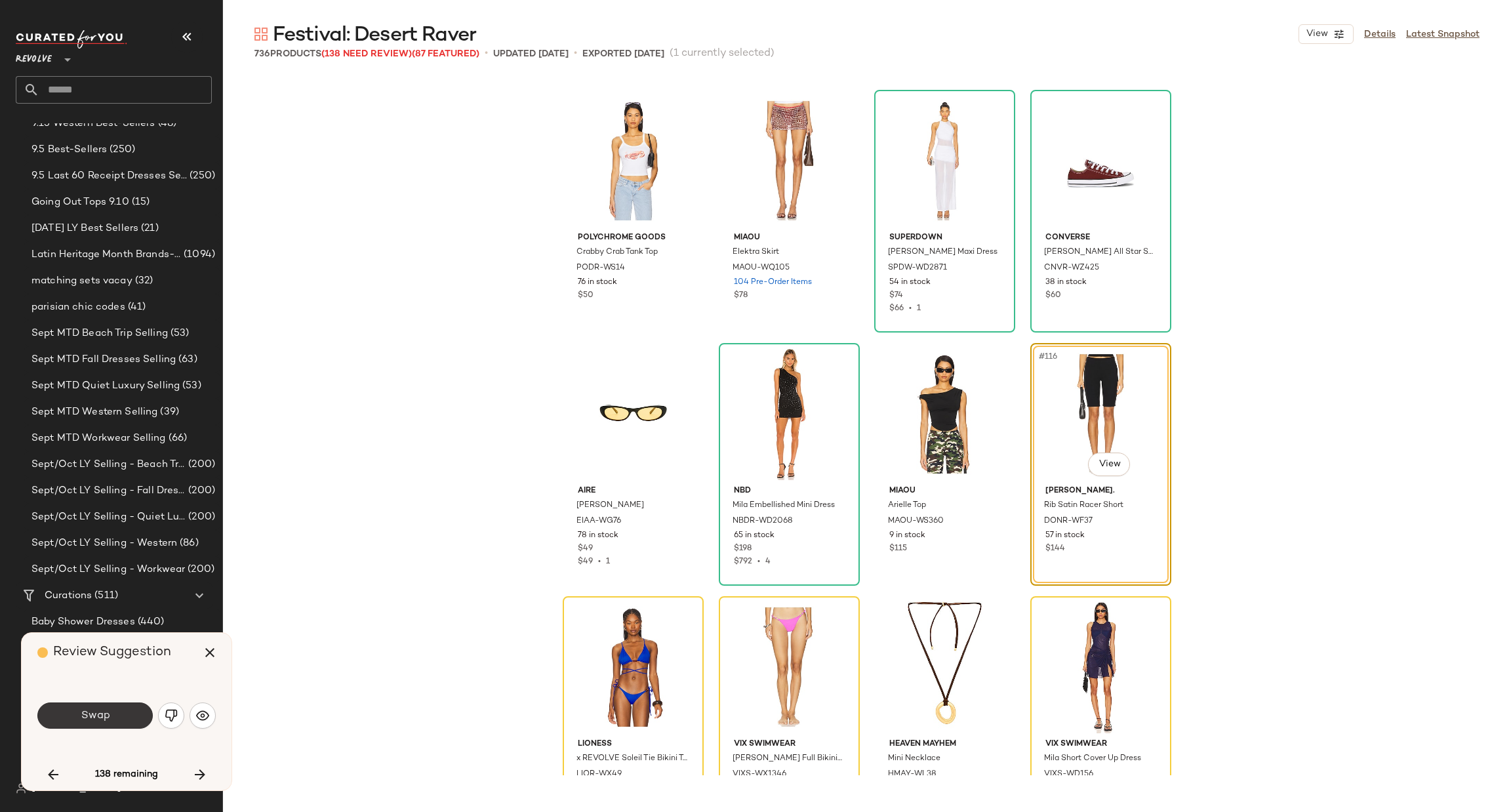
click at [75, 723] on button "Swap" at bounding box center [95, 715] width 116 height 27
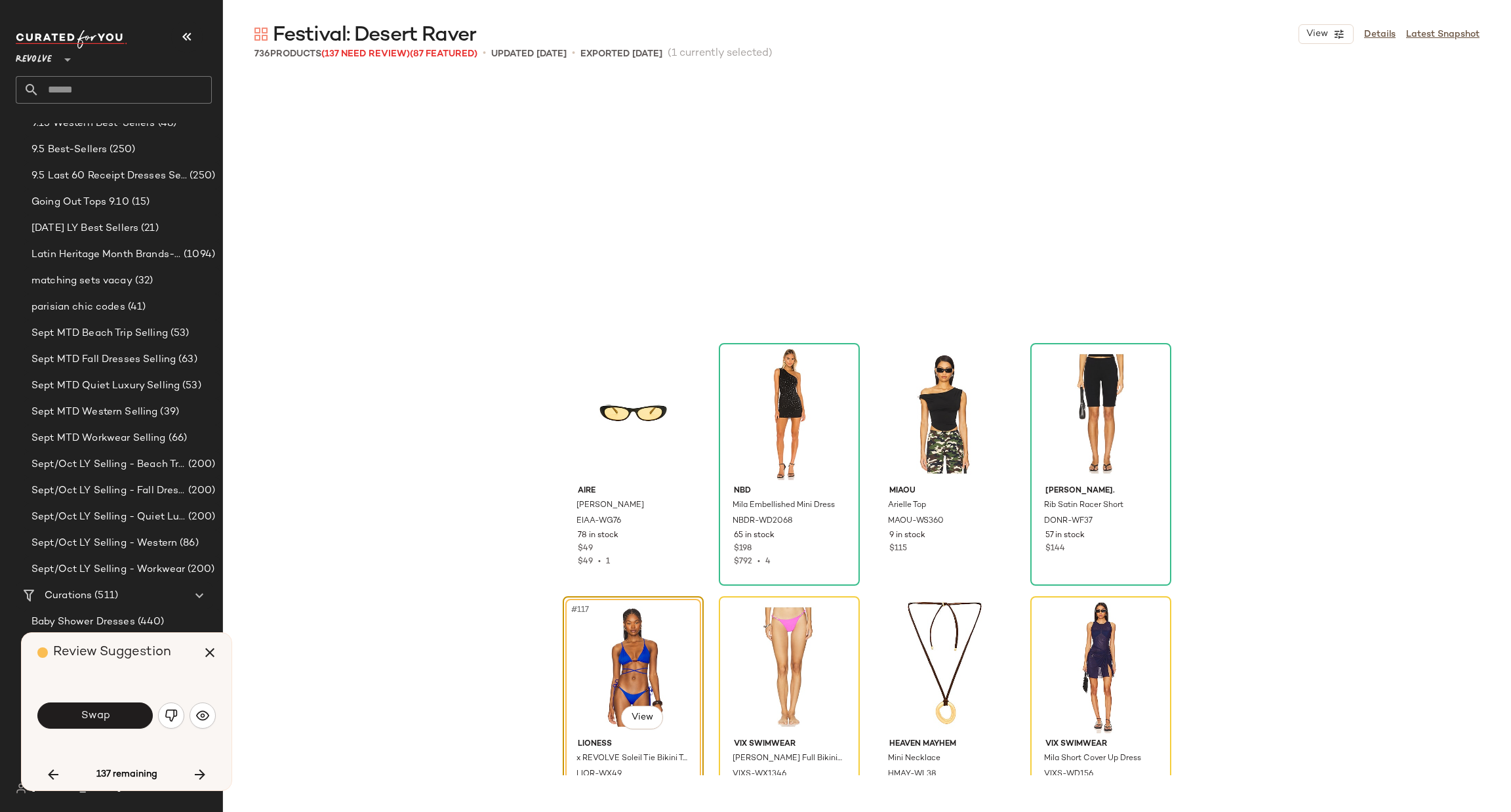
scroll to position [7085, 0]
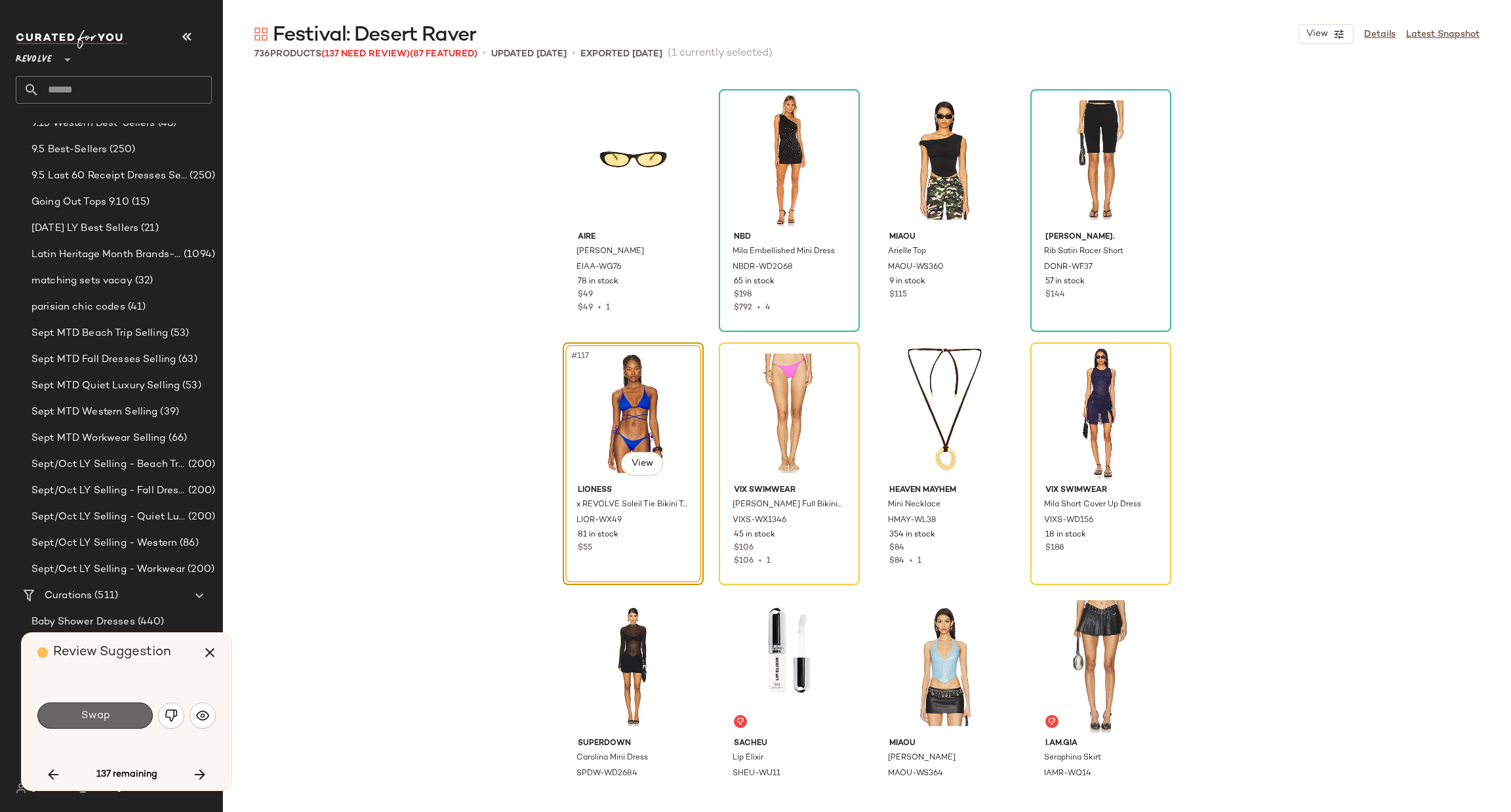
click at [108, 716] on span "Swap" at bounding box center [94, 716] width 29 height 13
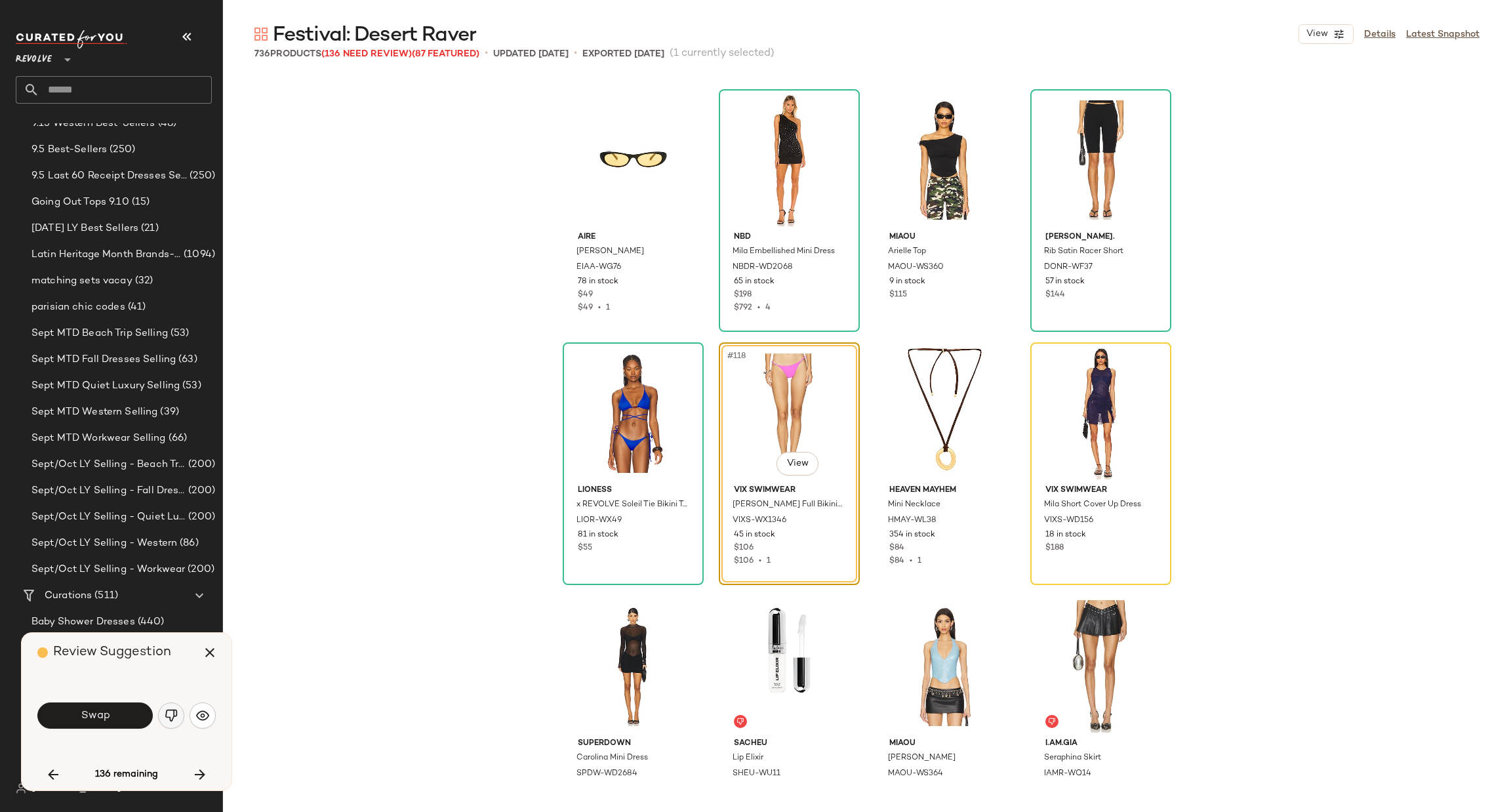
click at [160, 718] on button "button" at bounding box center [171, 715] width 27 height 27
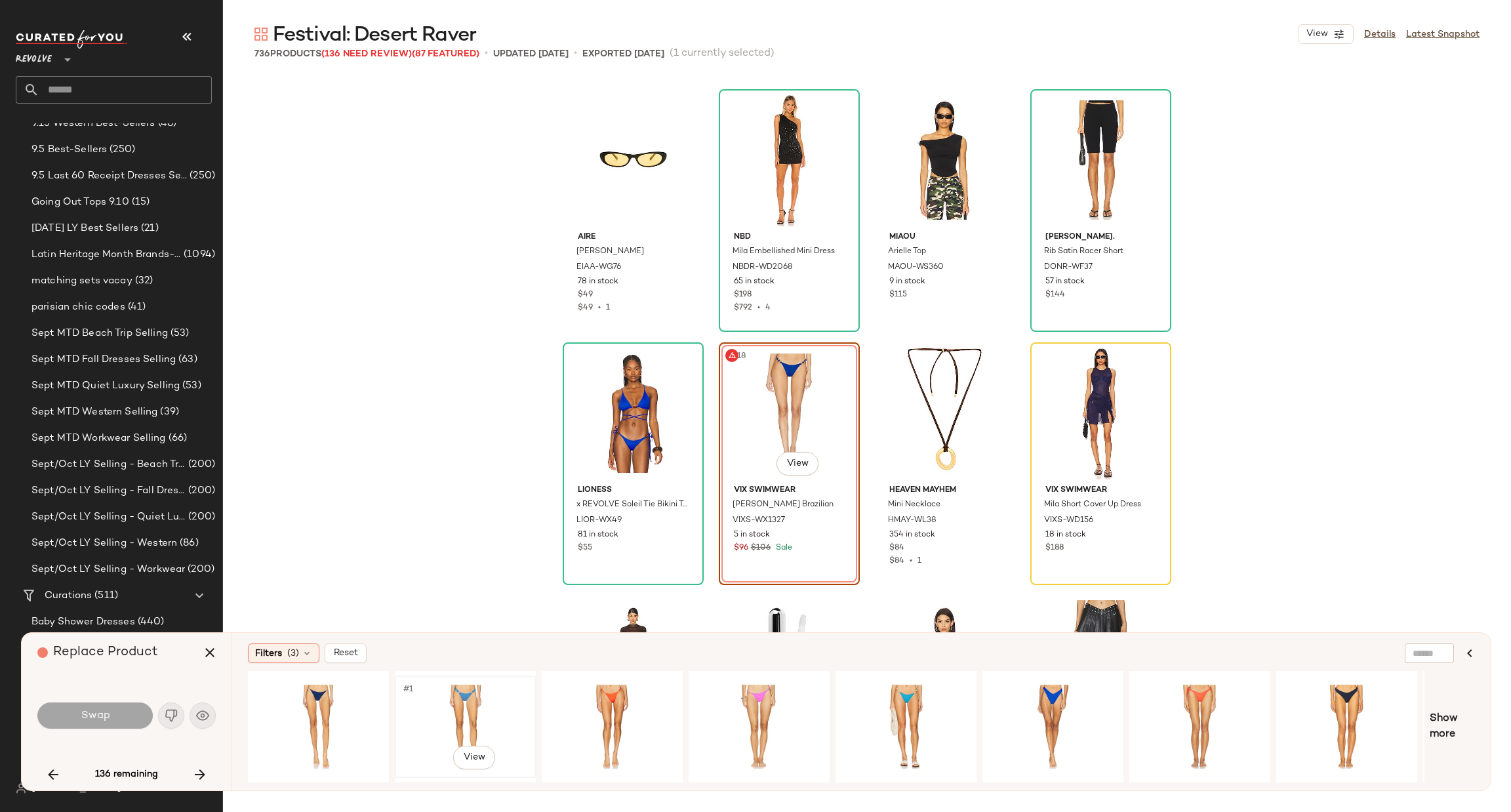
click at [471, 692] on div "#1 View" at bounding box center [466, 727] width 132 height 93
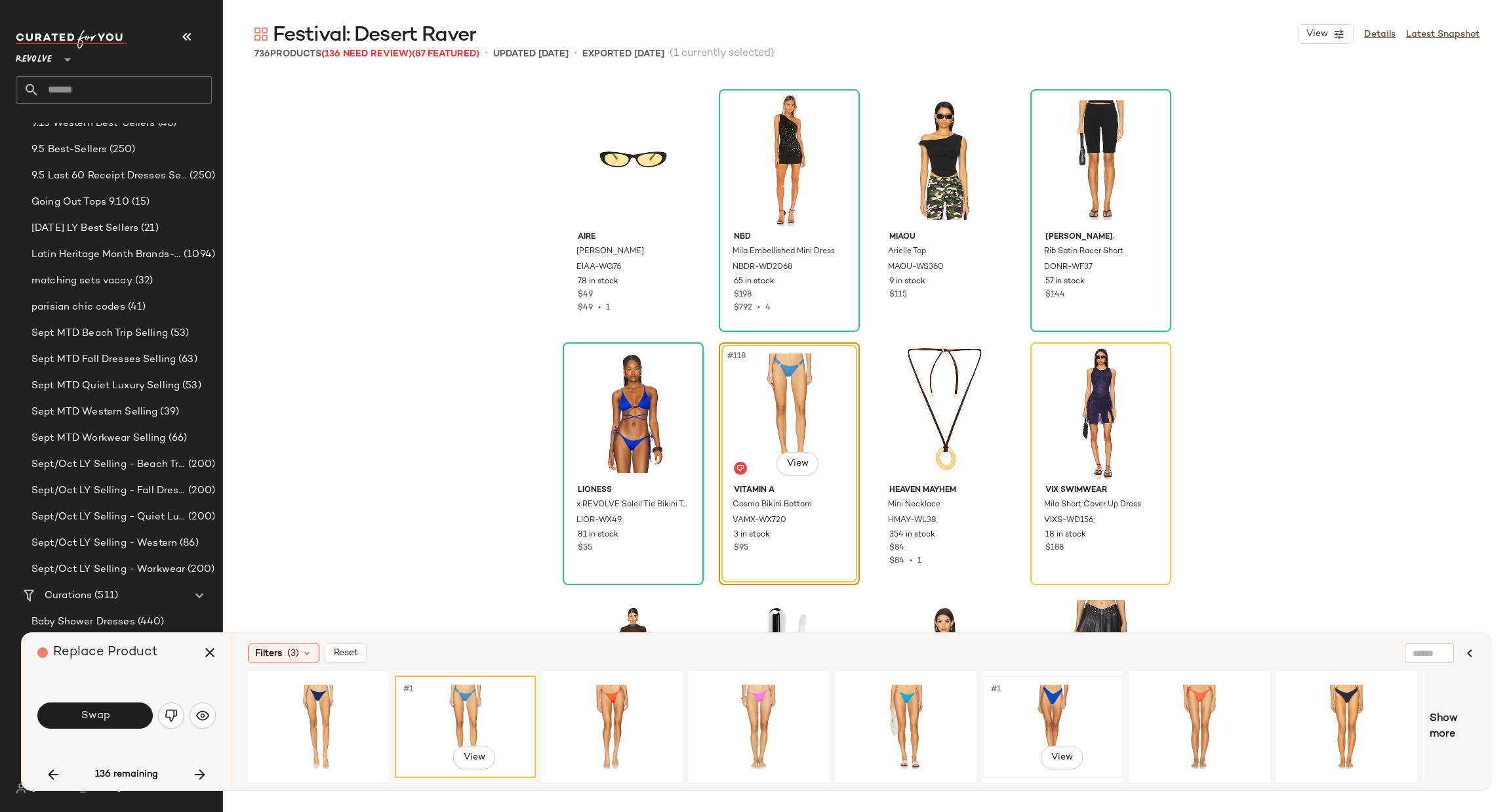
click at [1054, 692] on div "#1 View" at bounding box center [1053, 727] width 132 height 93
click at [1446, 712] on span "Show more" at bounding box center [1451, 726] width 45 height 31
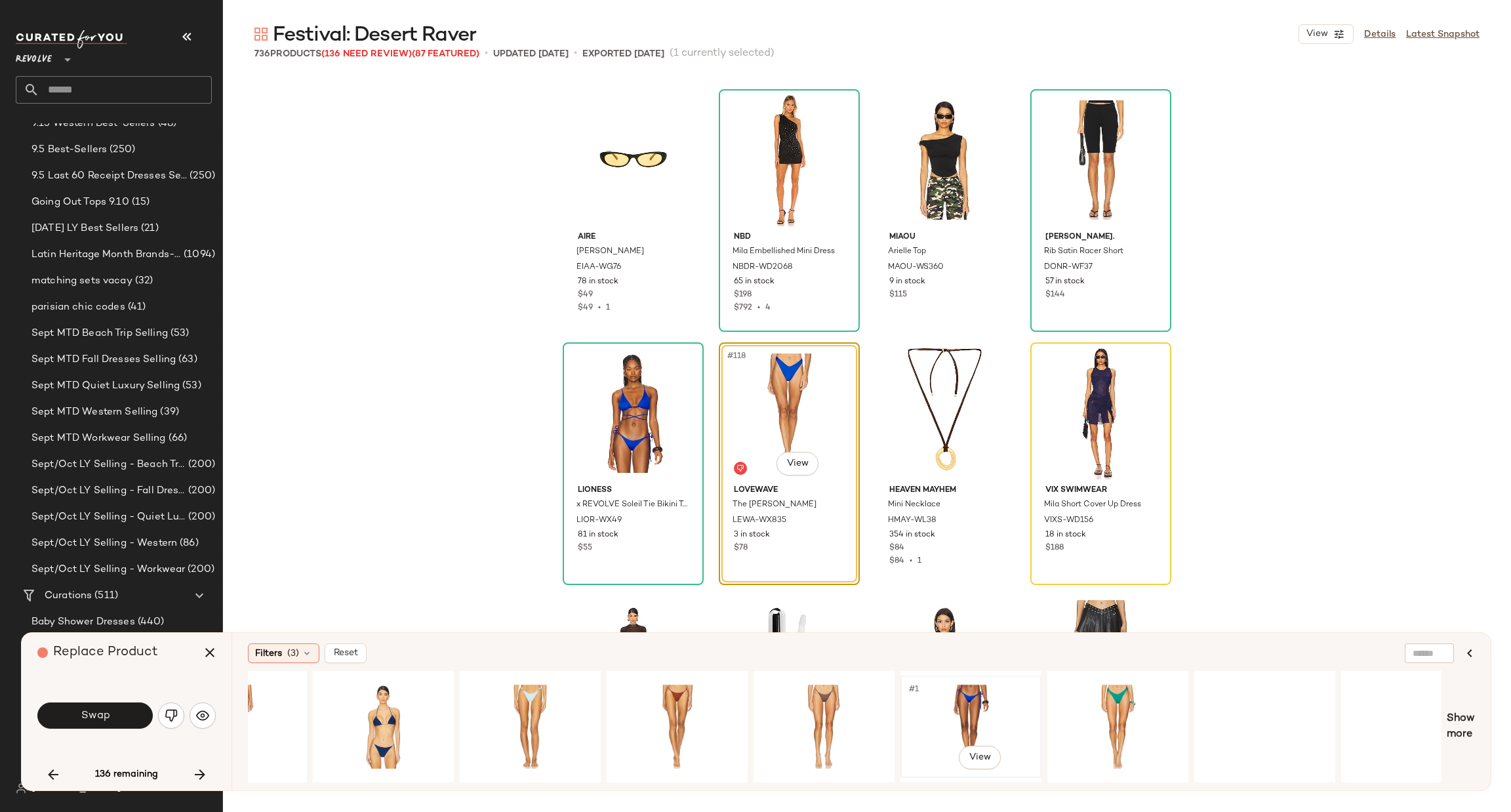
scroll to position [0, 1303]
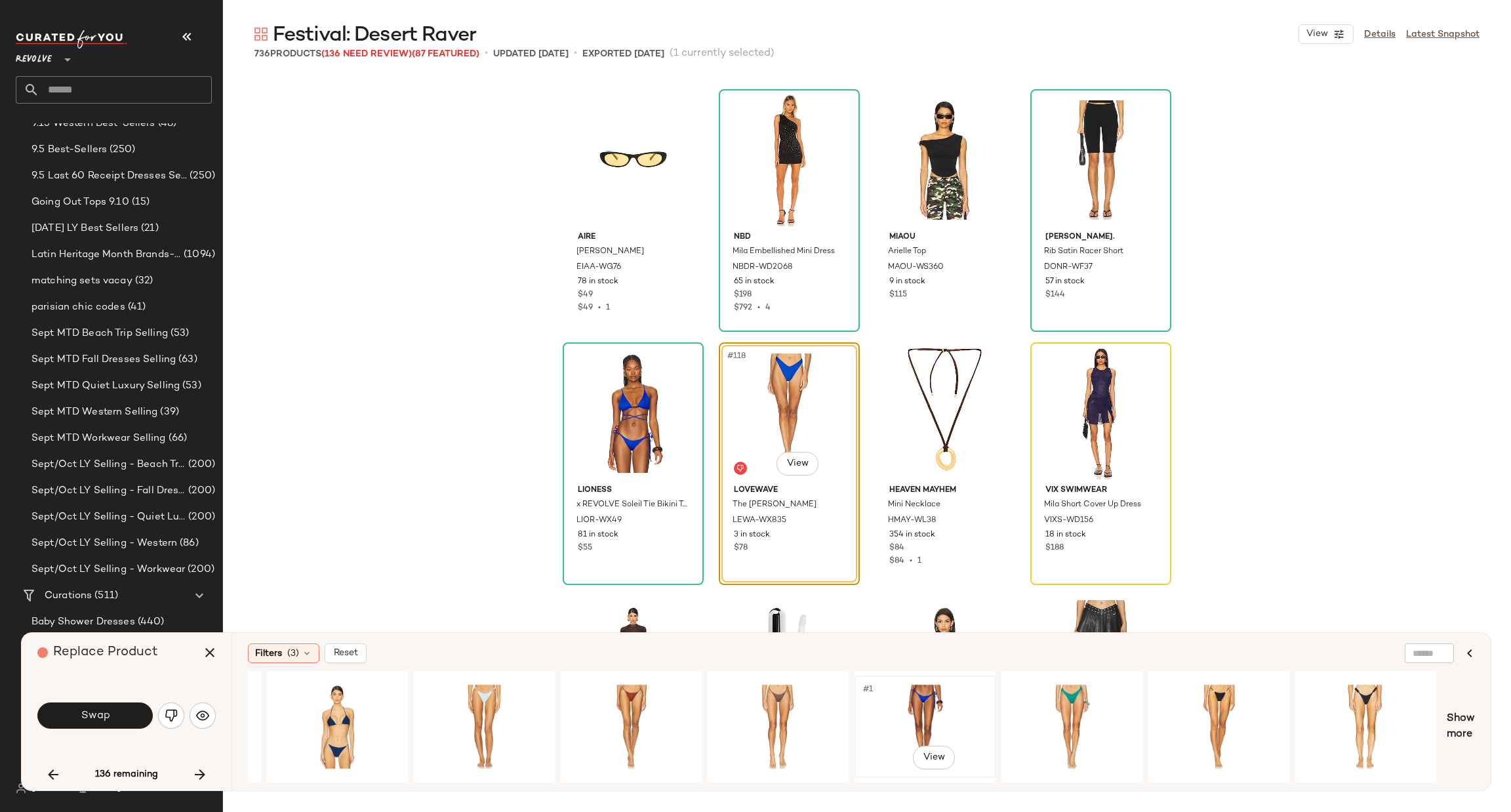
click at [922, 693] on div "#1 View" at bounding box center [925, 727] width 132 height 93
click at [127, 709] on button "Swap" at bounding box center [95, 715] width 116 height 27
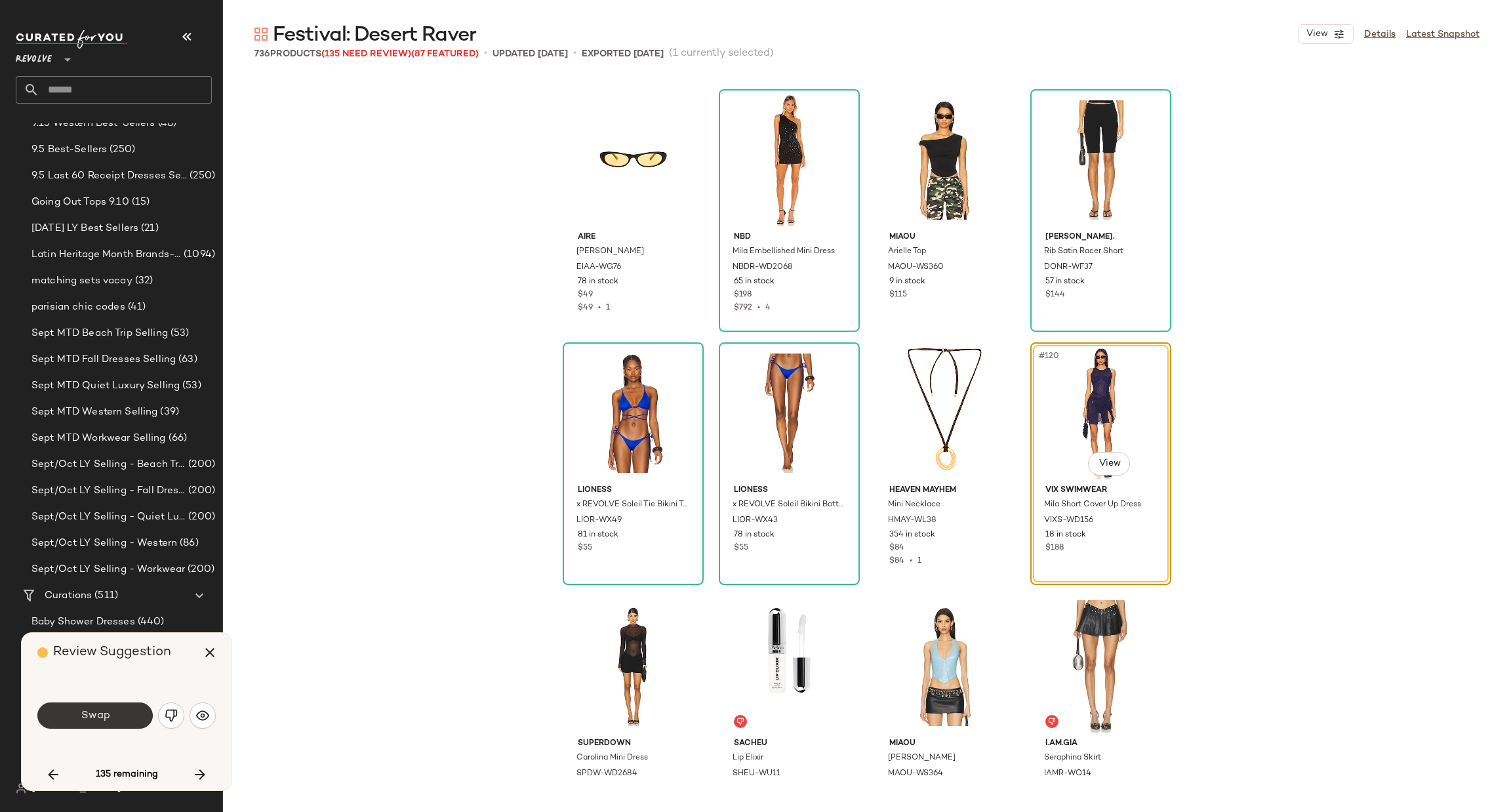
click at [95, 710] on span "Swap" at bounding box center [94, 716] width 29 height 13
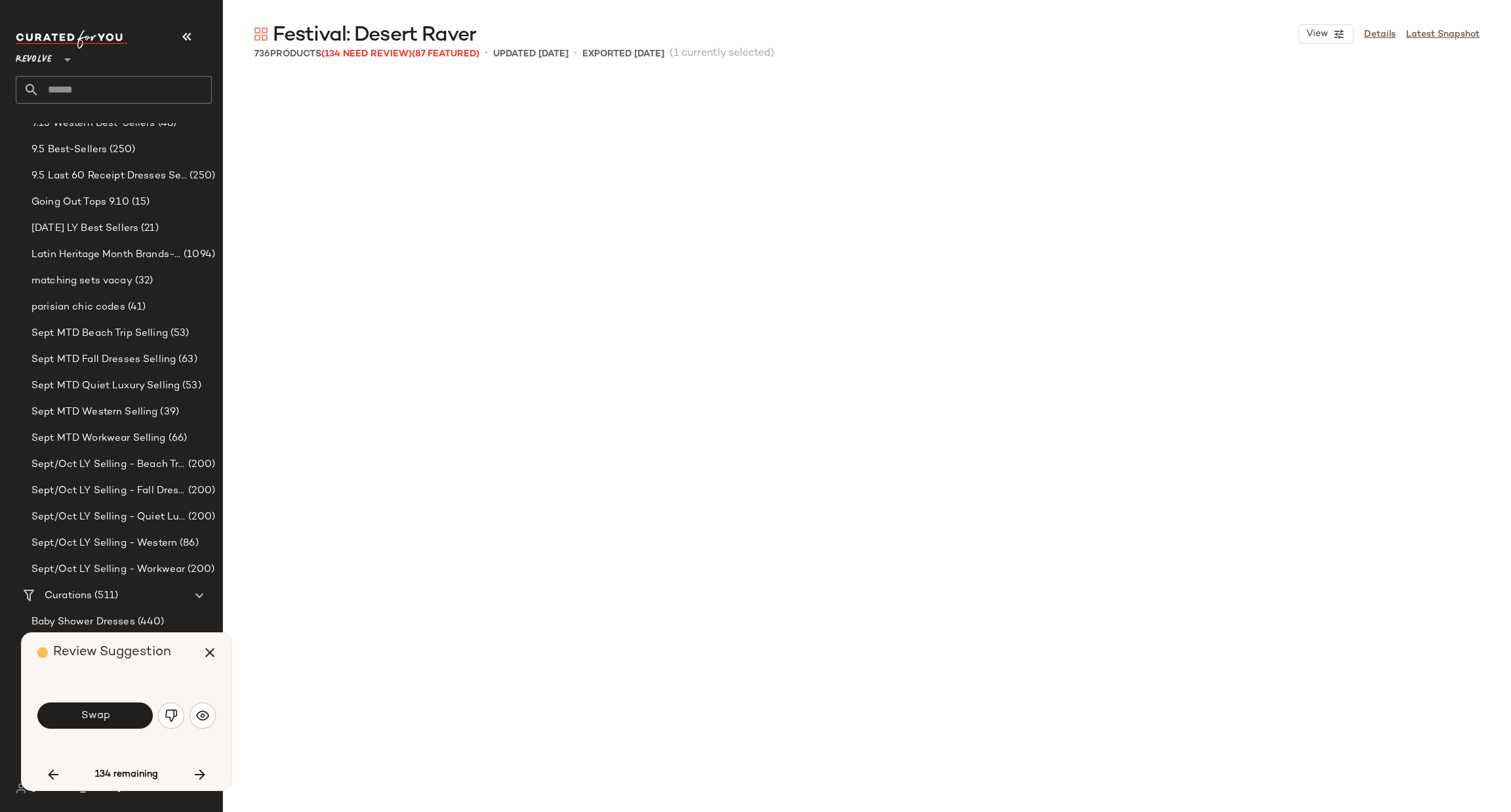
scroll to position [7845, 0]
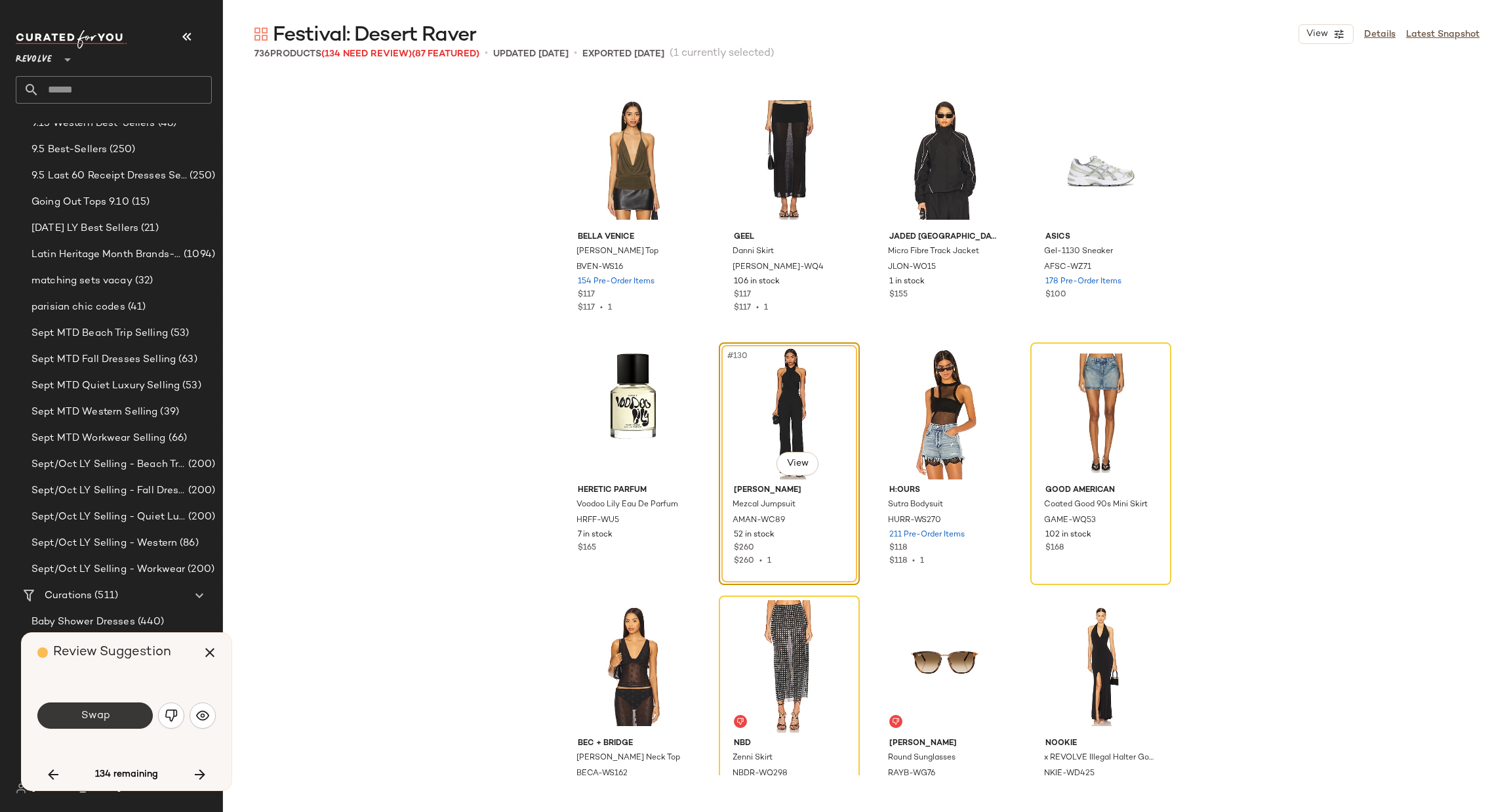
click at [107, 715] on span "Swap" at bounding box center [94, 716] width 29 height 13
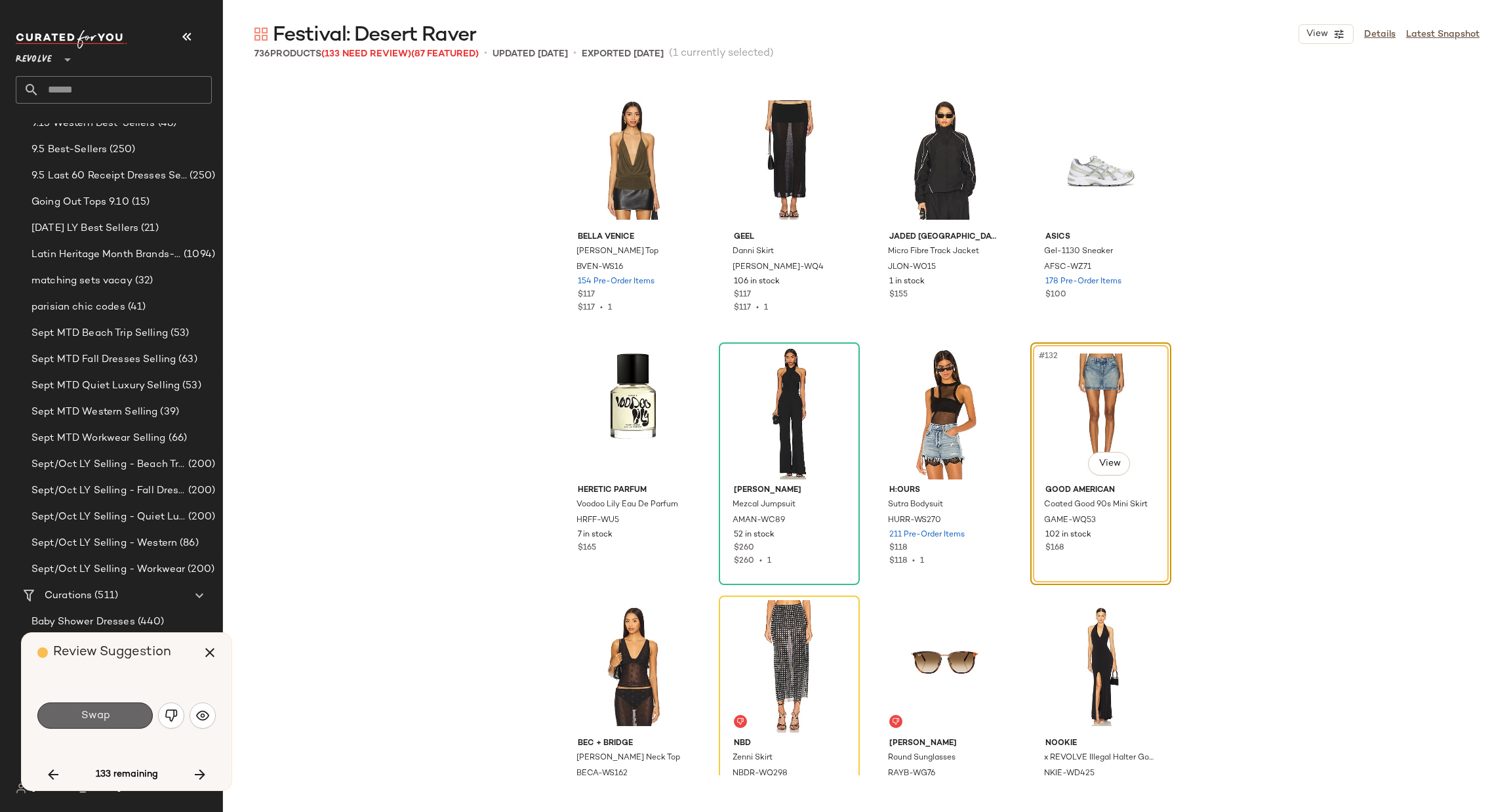
click at [113, 719] on button "Swap" at bounding box center [95, 715] width 116 height 27
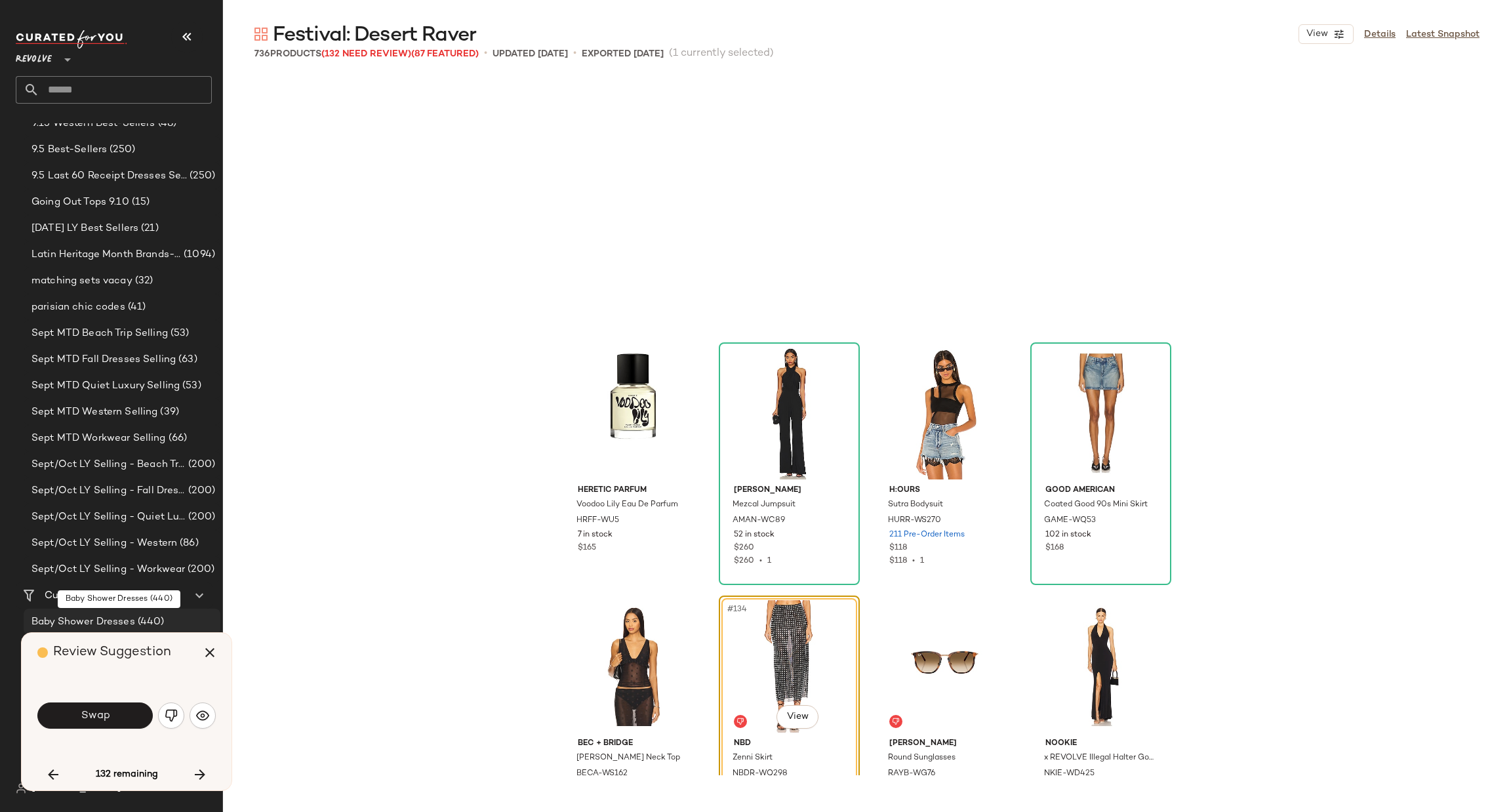
scroll to position [8097, 0]
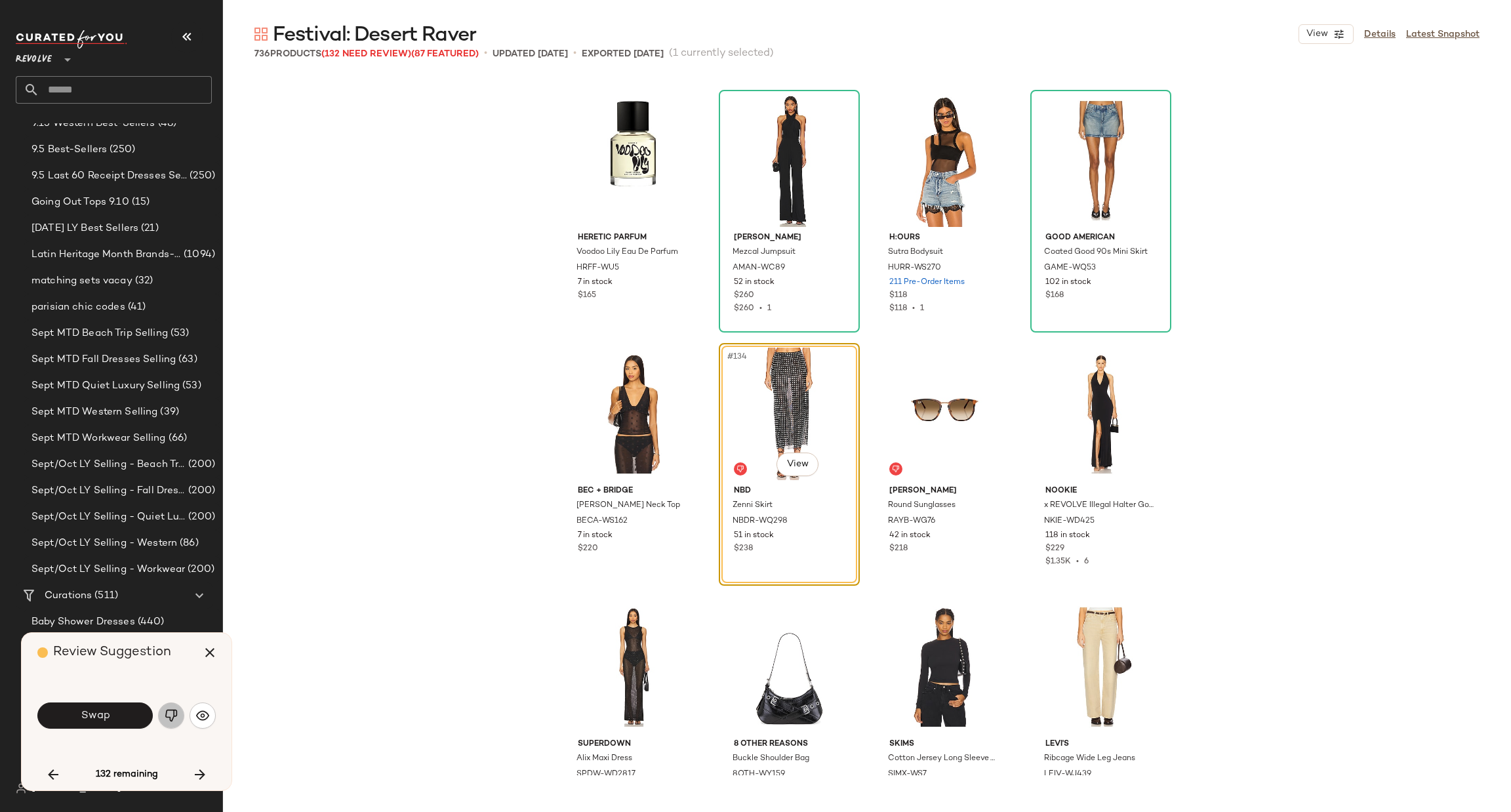
click at [174, 719] on img "button" at bounding box center [171, 715] width 13 height 13
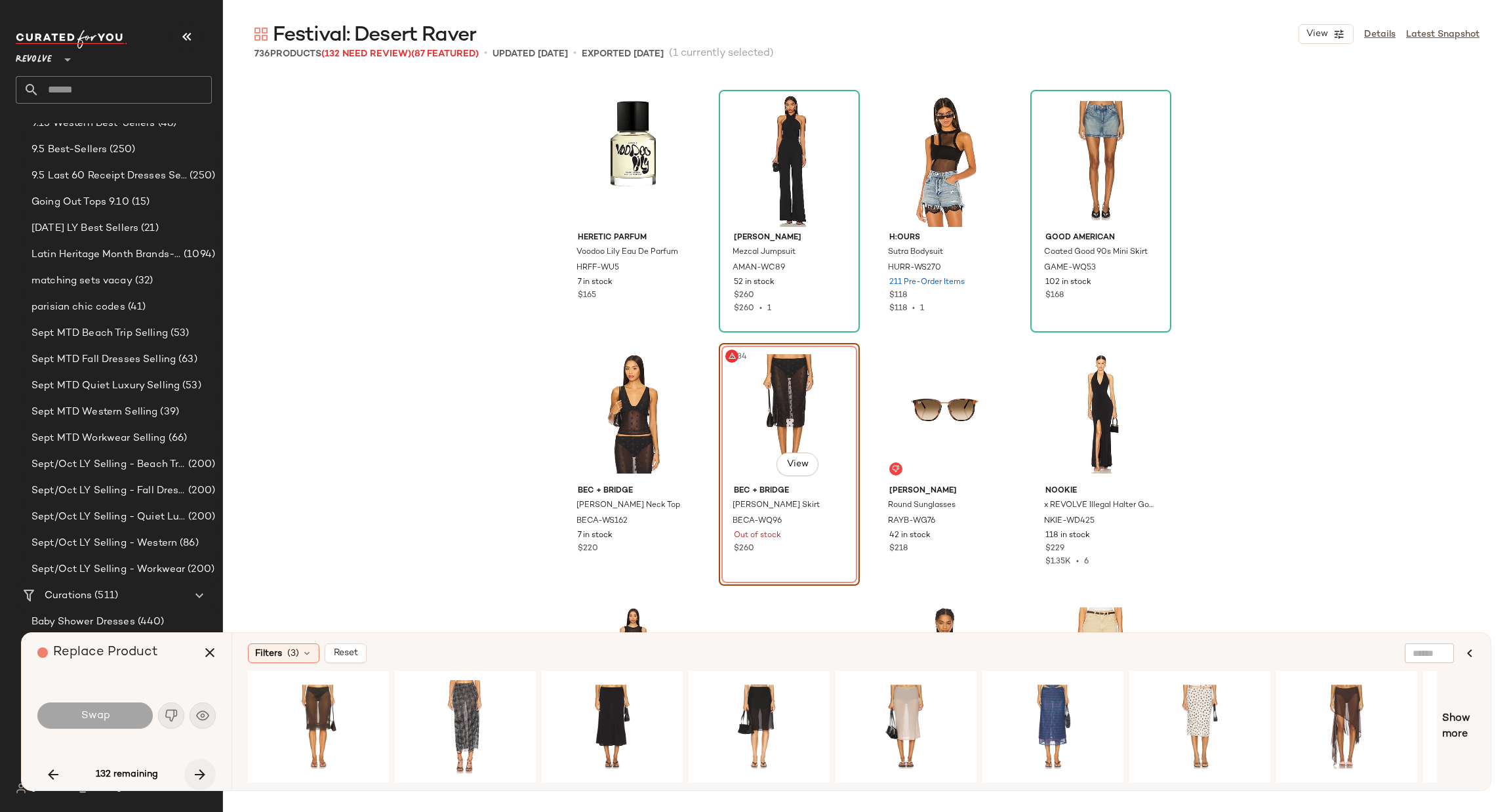
click at [202, 775] on icon "button" at bounding box center [200, 774] width 16 height 16
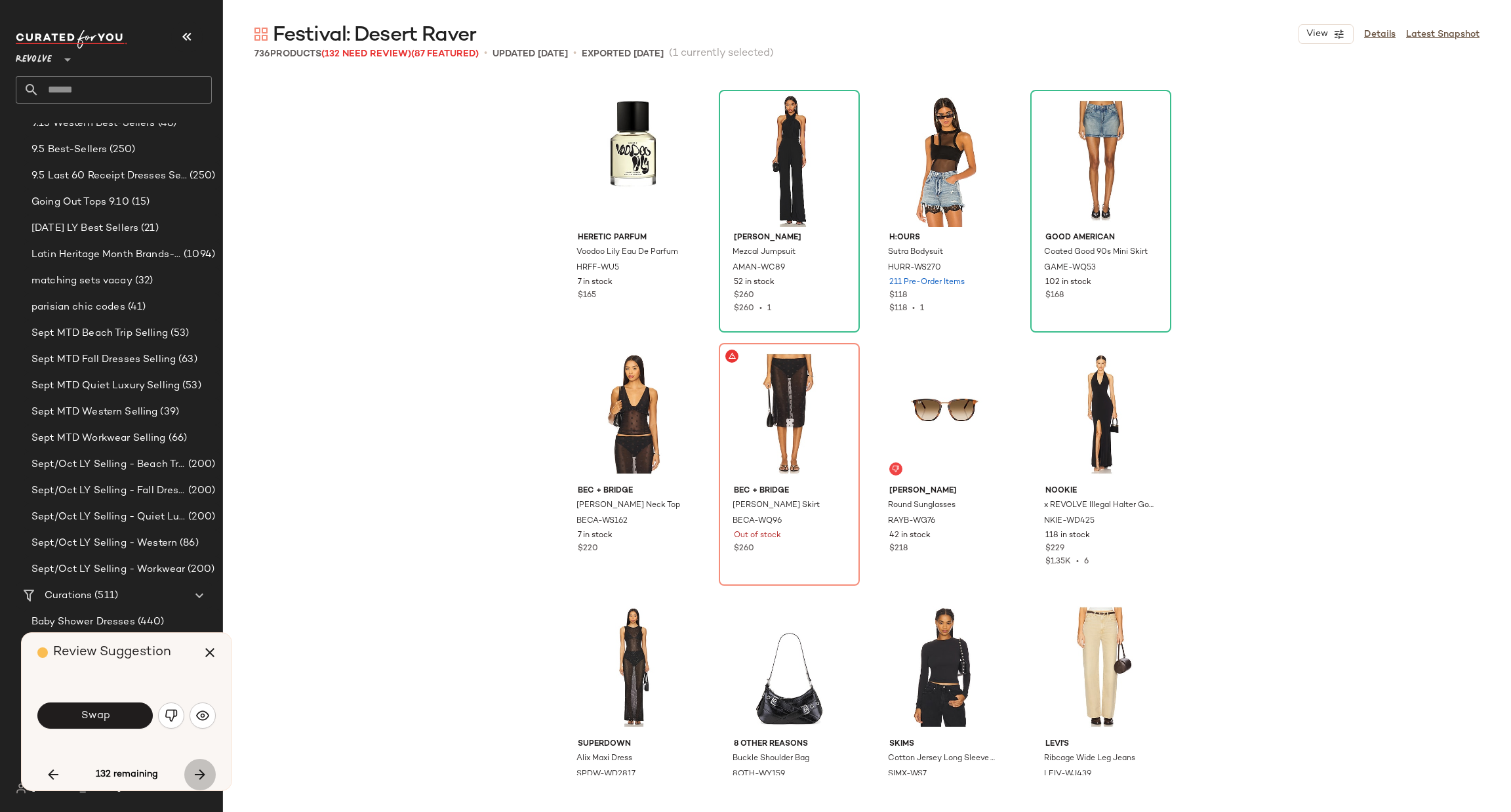
scroll to position [8604, 0]
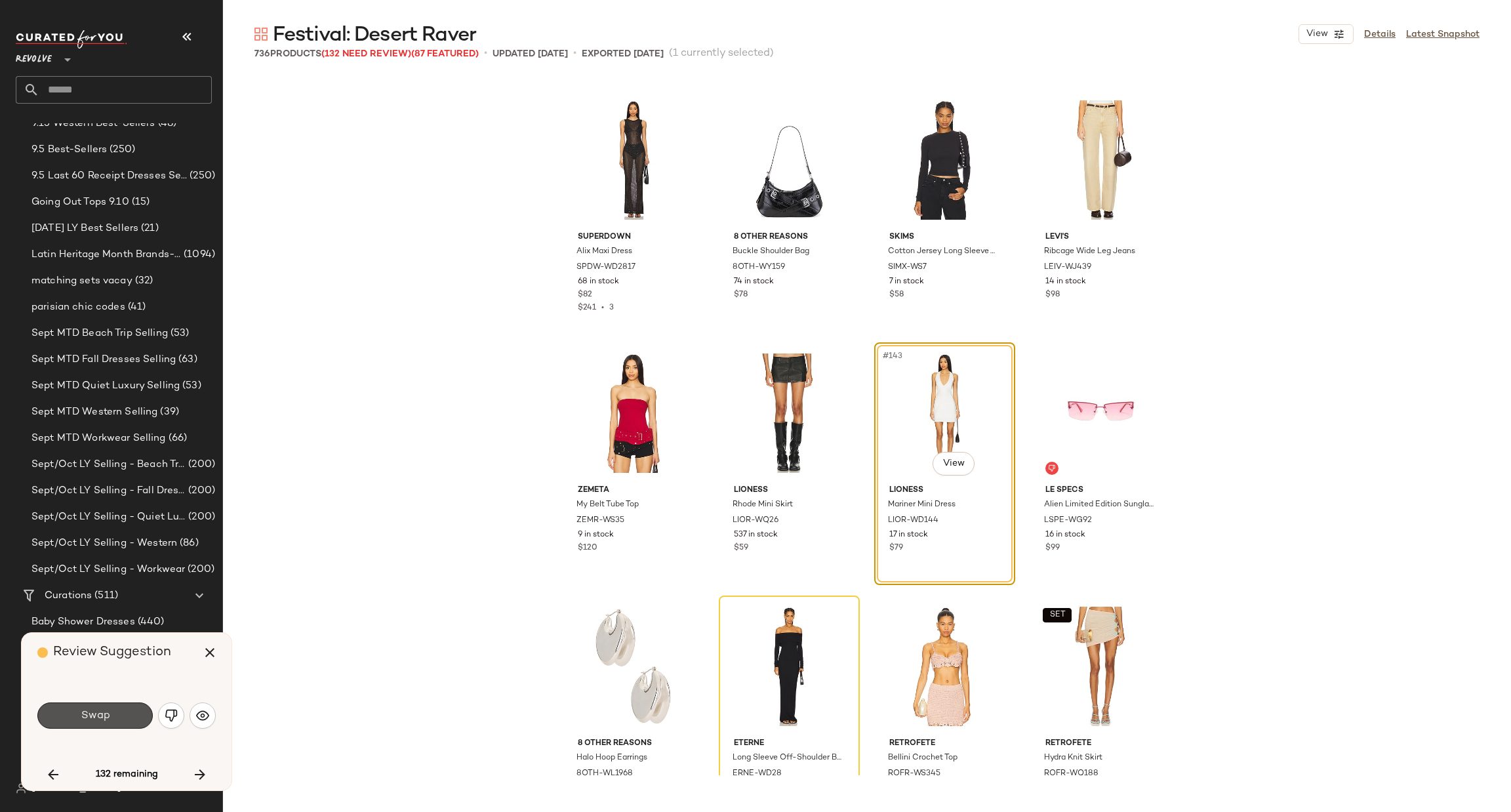
click at [125, 708] on button "Swap" at bounding box center [95, 715] width 116 height 27
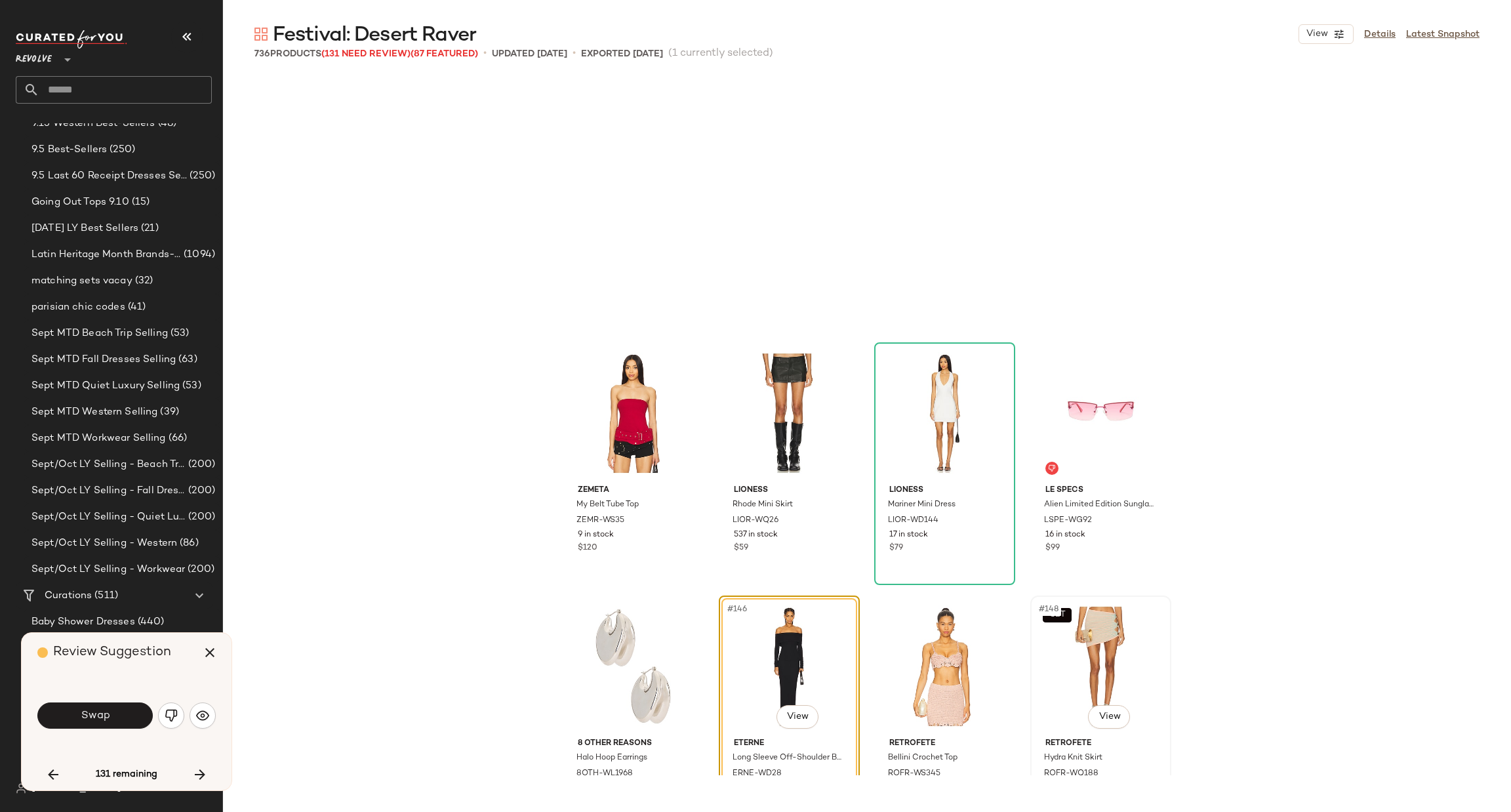
scroll to position [8857, 0]
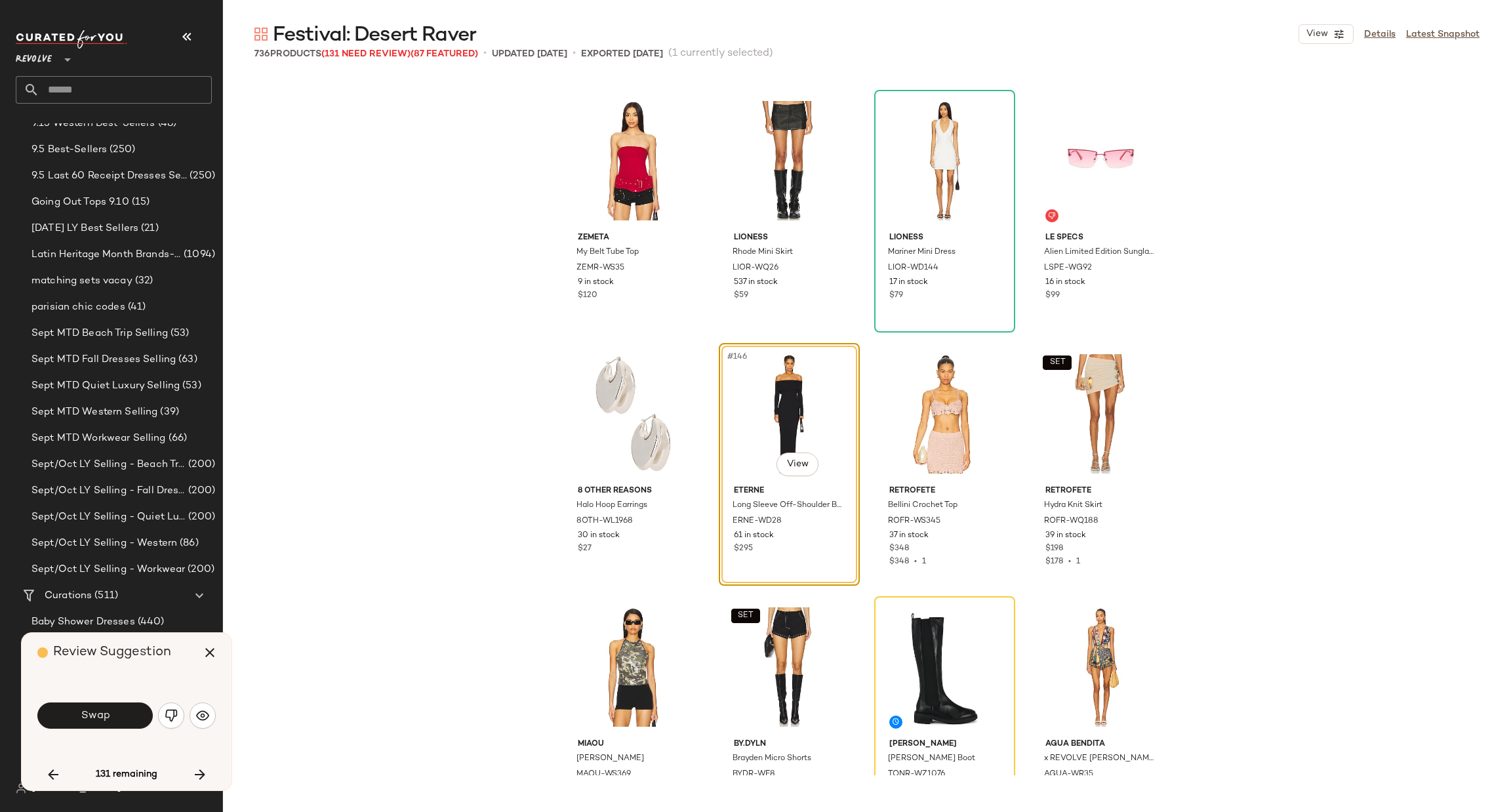
click at [167, 720] on img "button" at bounding box center [171, 715] width 13 height 13
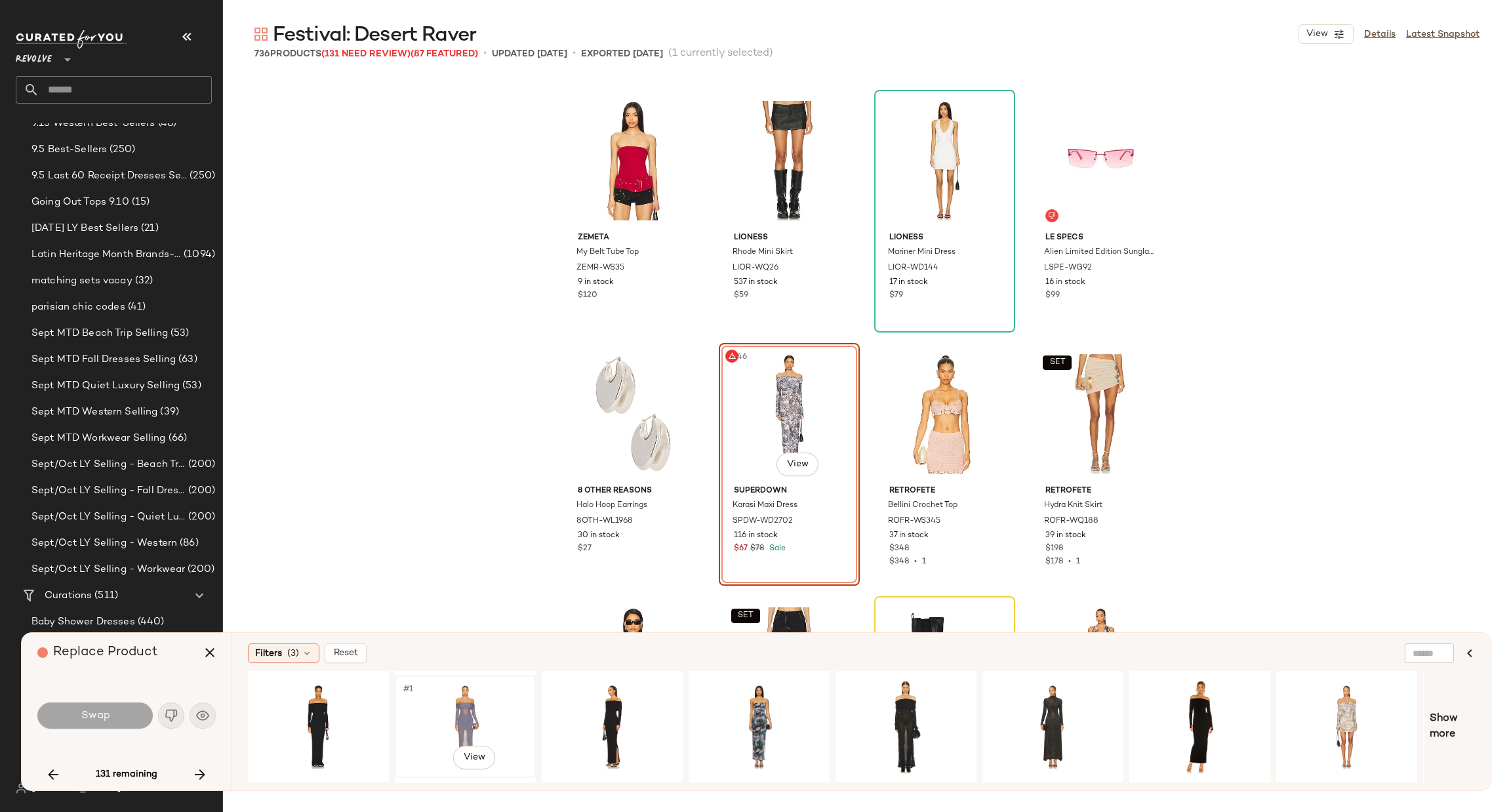
click at [485, 702] on div "#1 View" at bounding box center [466, 727] width 132 height 93
click at [83, 725] on button "Swap" at bounding box center [95, 715] width 116 height 27
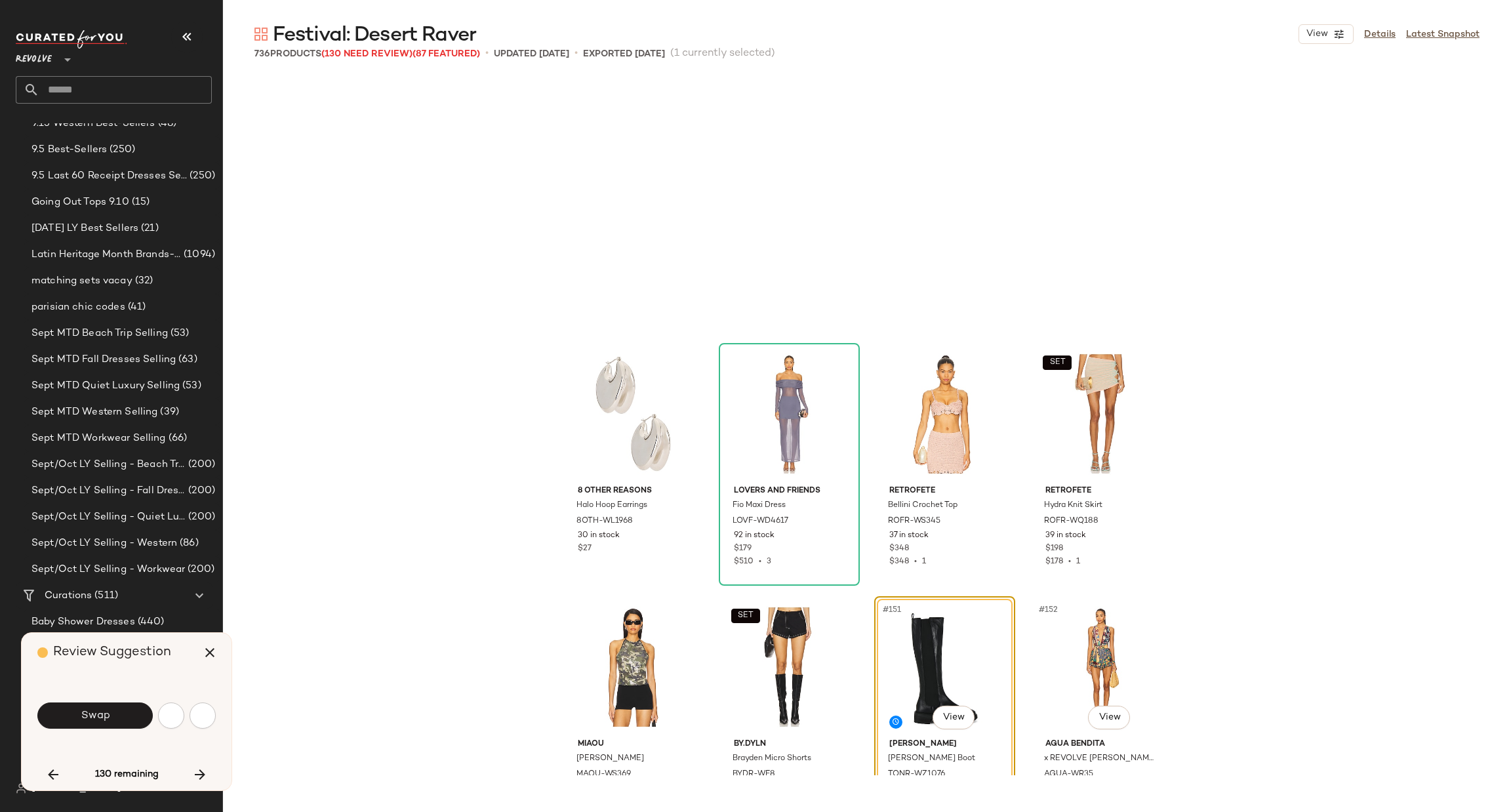
scroll to position [9110, 0]
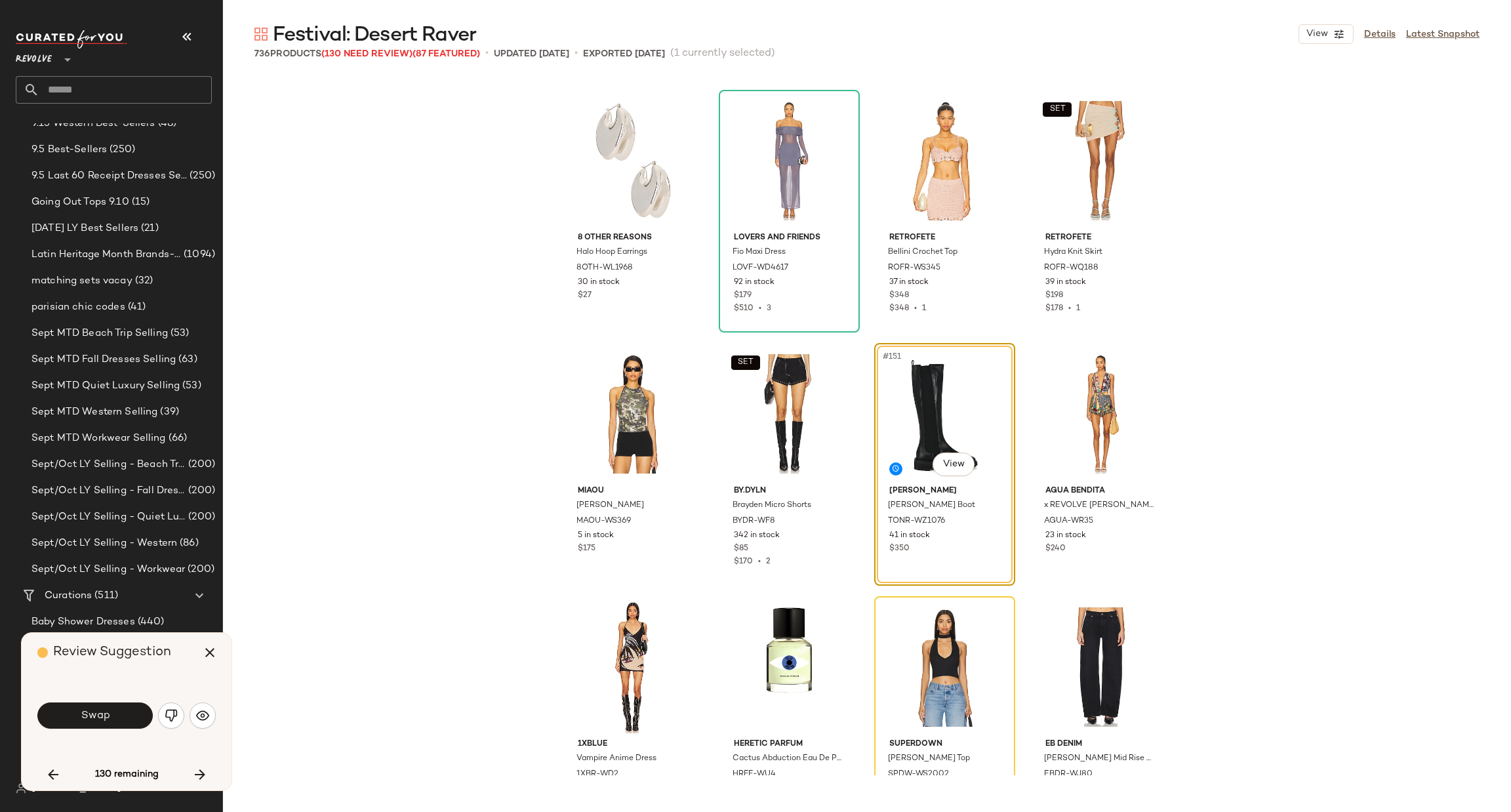
drag, startPoint x: 105, startPoint y: 706, endPoint x: 123, endPoint y: 706, distance: 18.0
click at [105, 705] on button "Swap" at bounding box center [95, 715] width 116 height 27
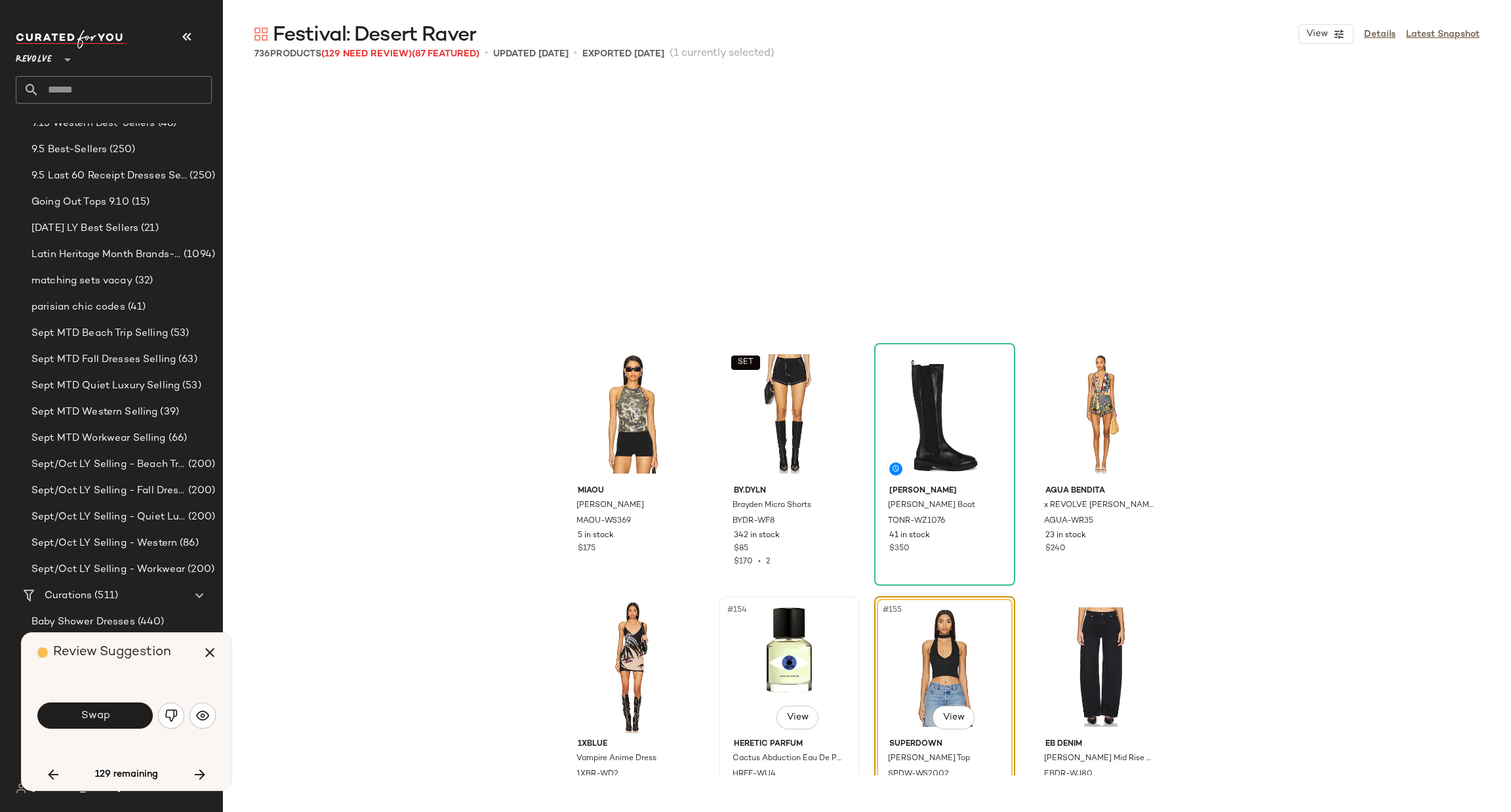
scroll to position [9364, 0]
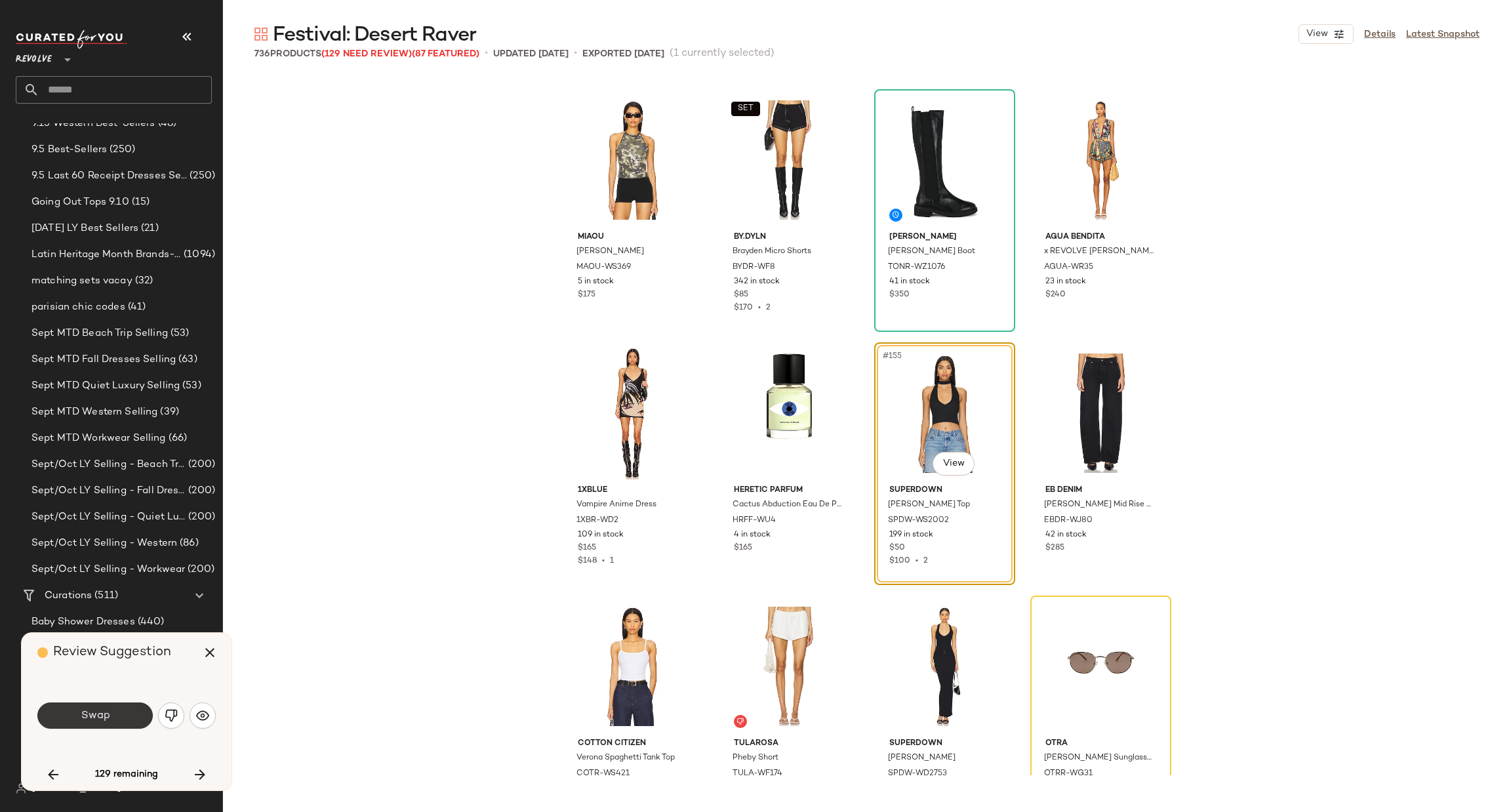
click at [111, 719] on button "Swap" at bounding box center [95, 715] width 116 height 27
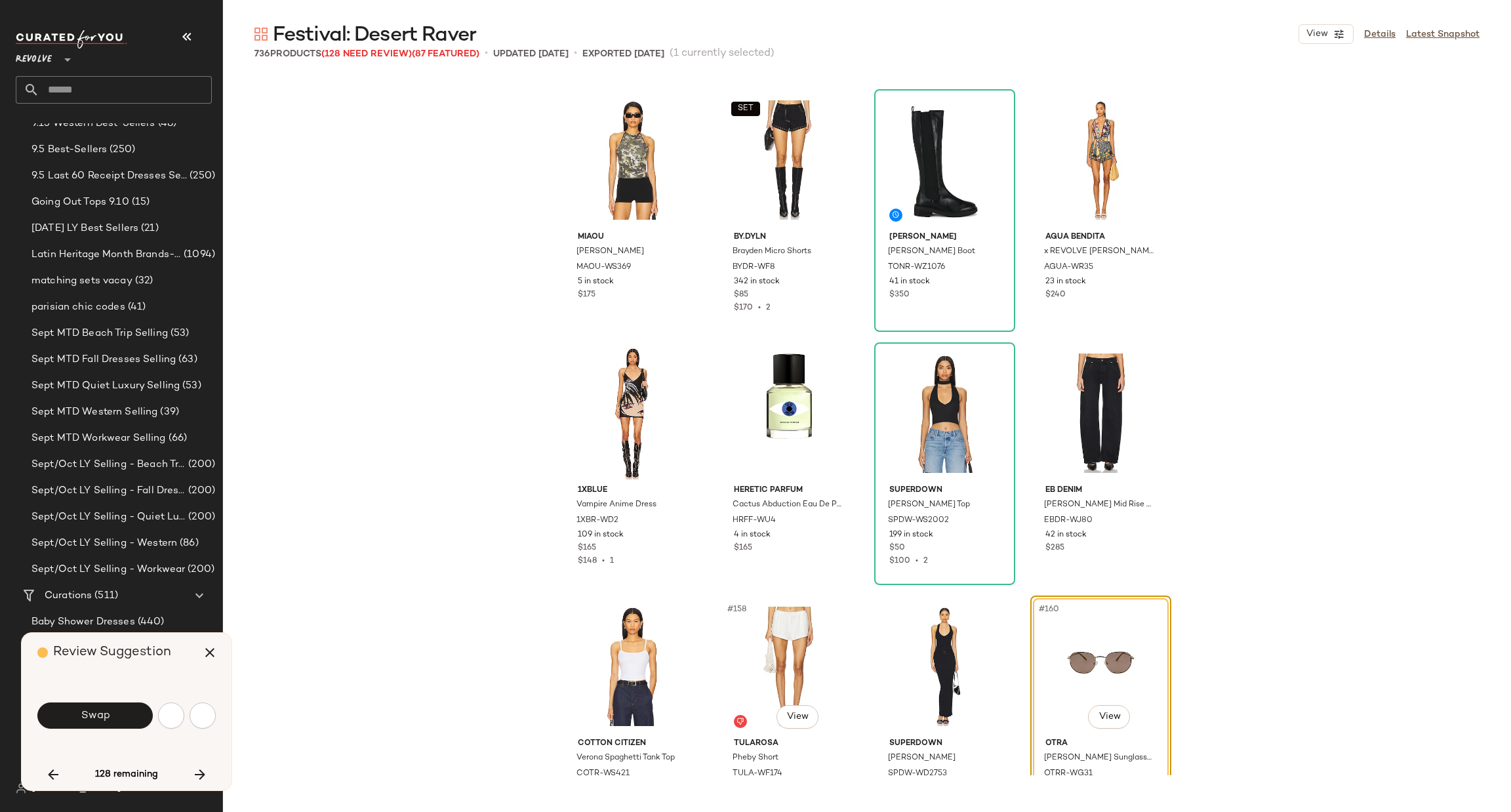
scroll to position [9616, 0]
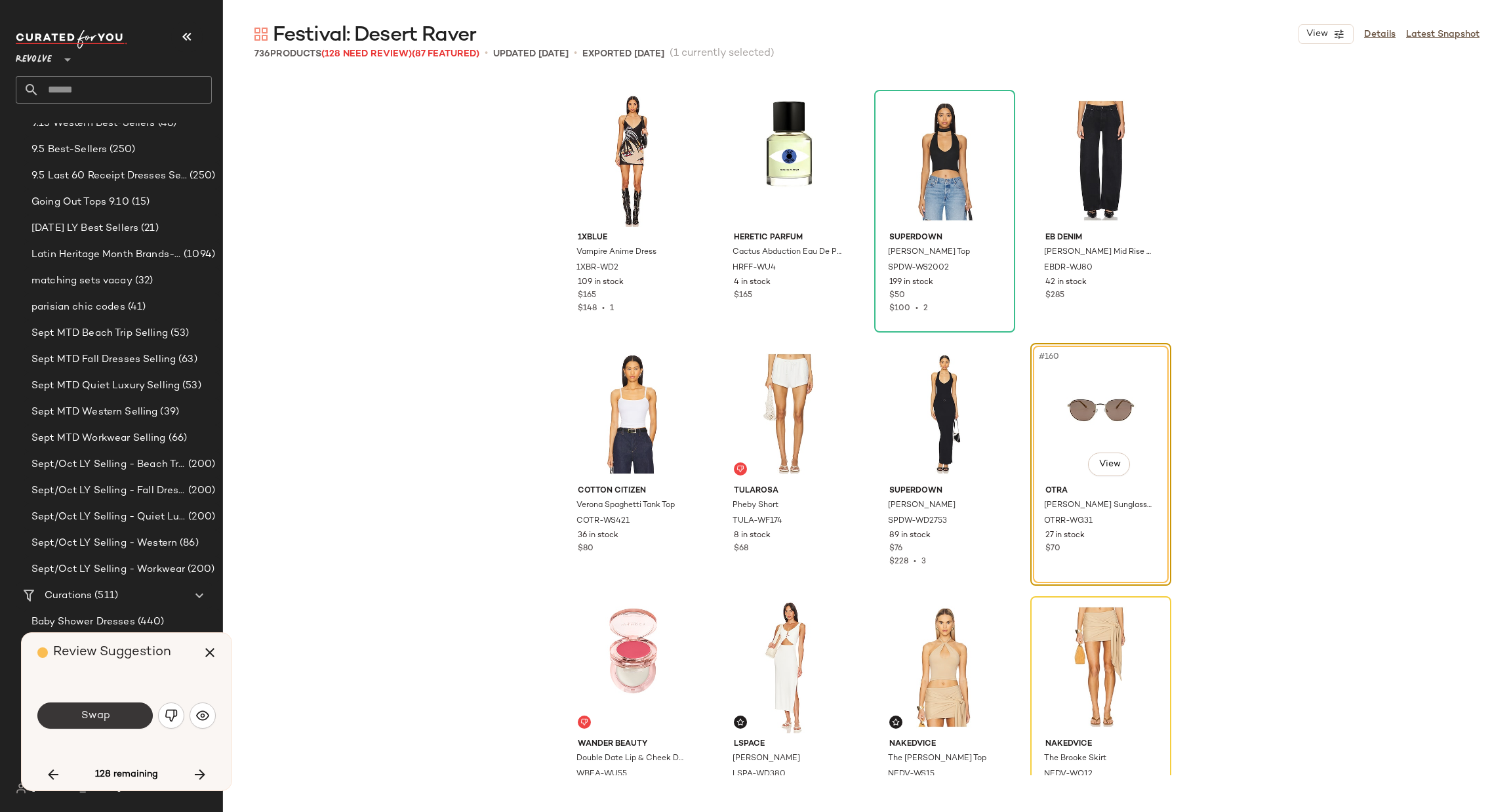
click at [144, 708] on button "Swap" at bounding box center [95, 715] width 116 height 27
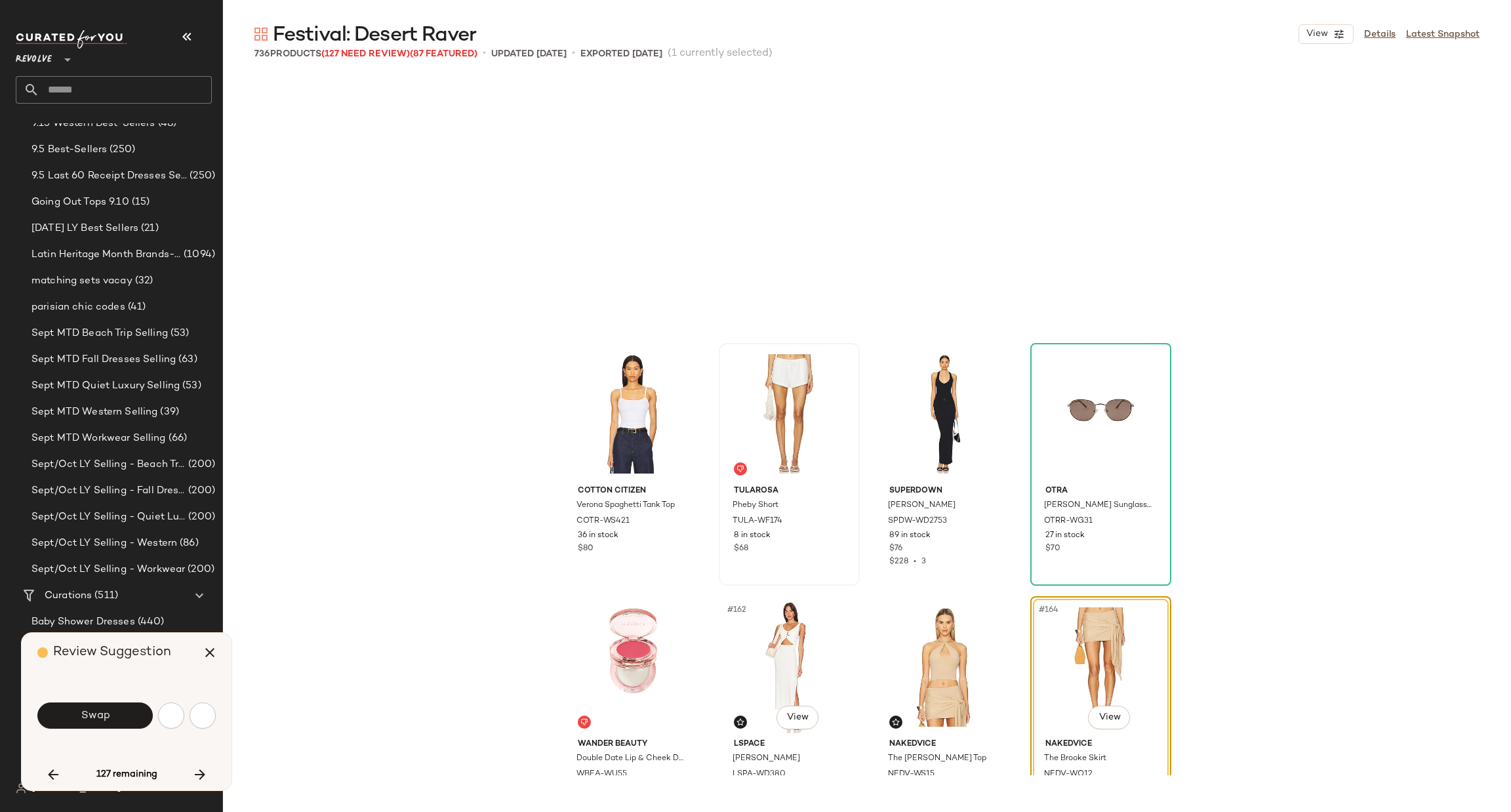
scroll to position [9869, 0]
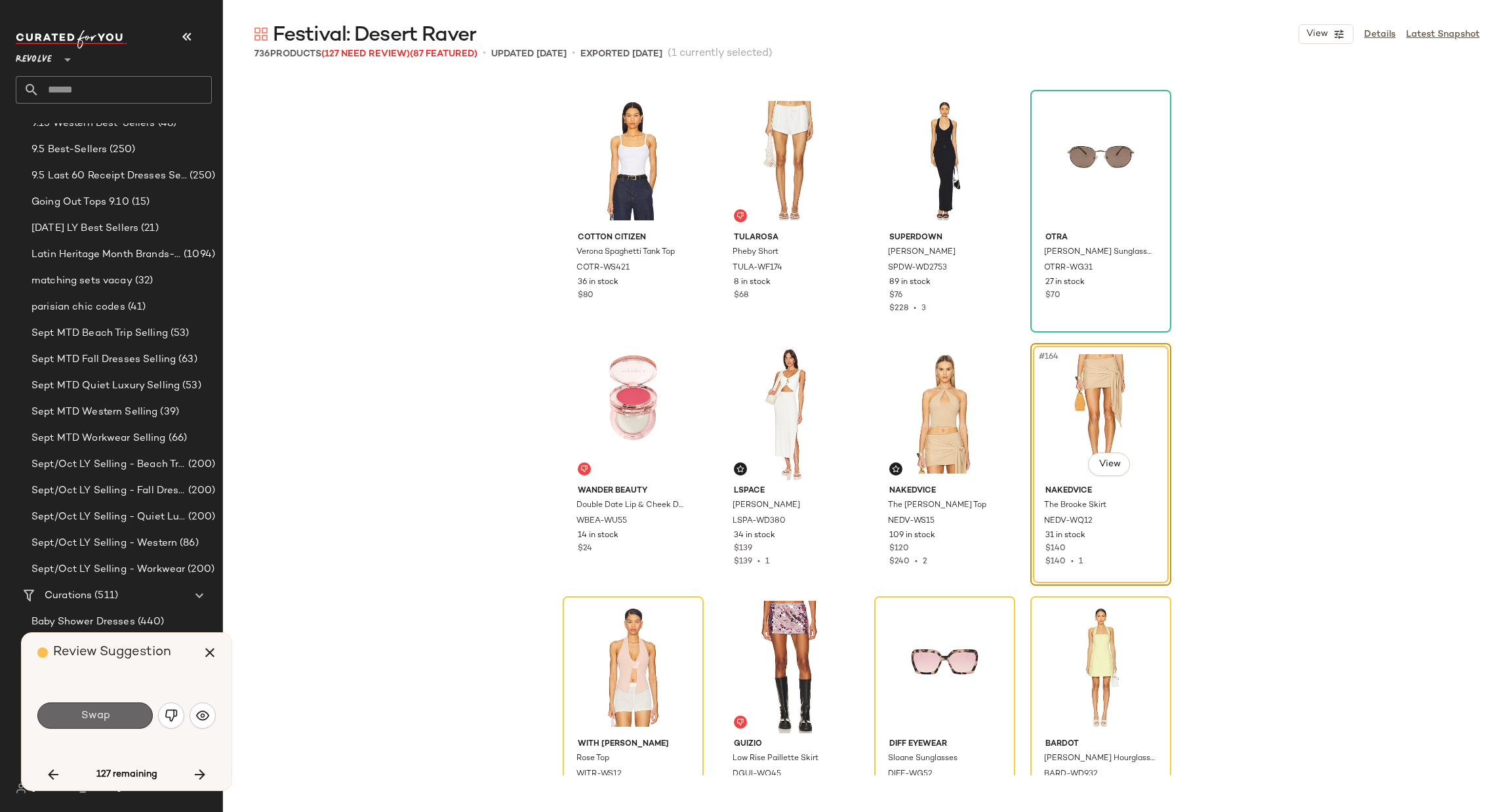
click at [135, 708] on button "Swap" at bounding box center [95, 715] width 116 height 27
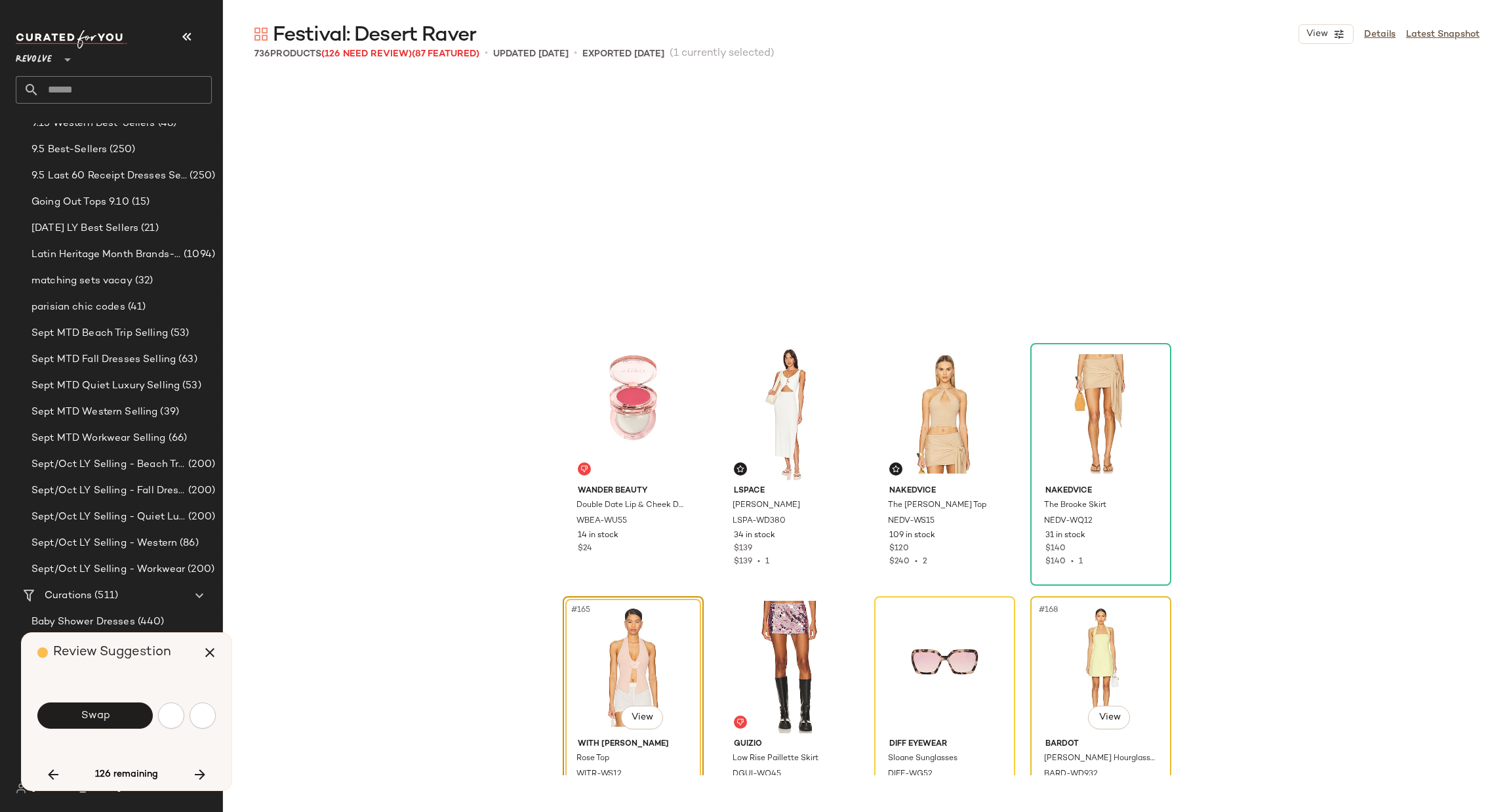
scroll to position [10123, 0]
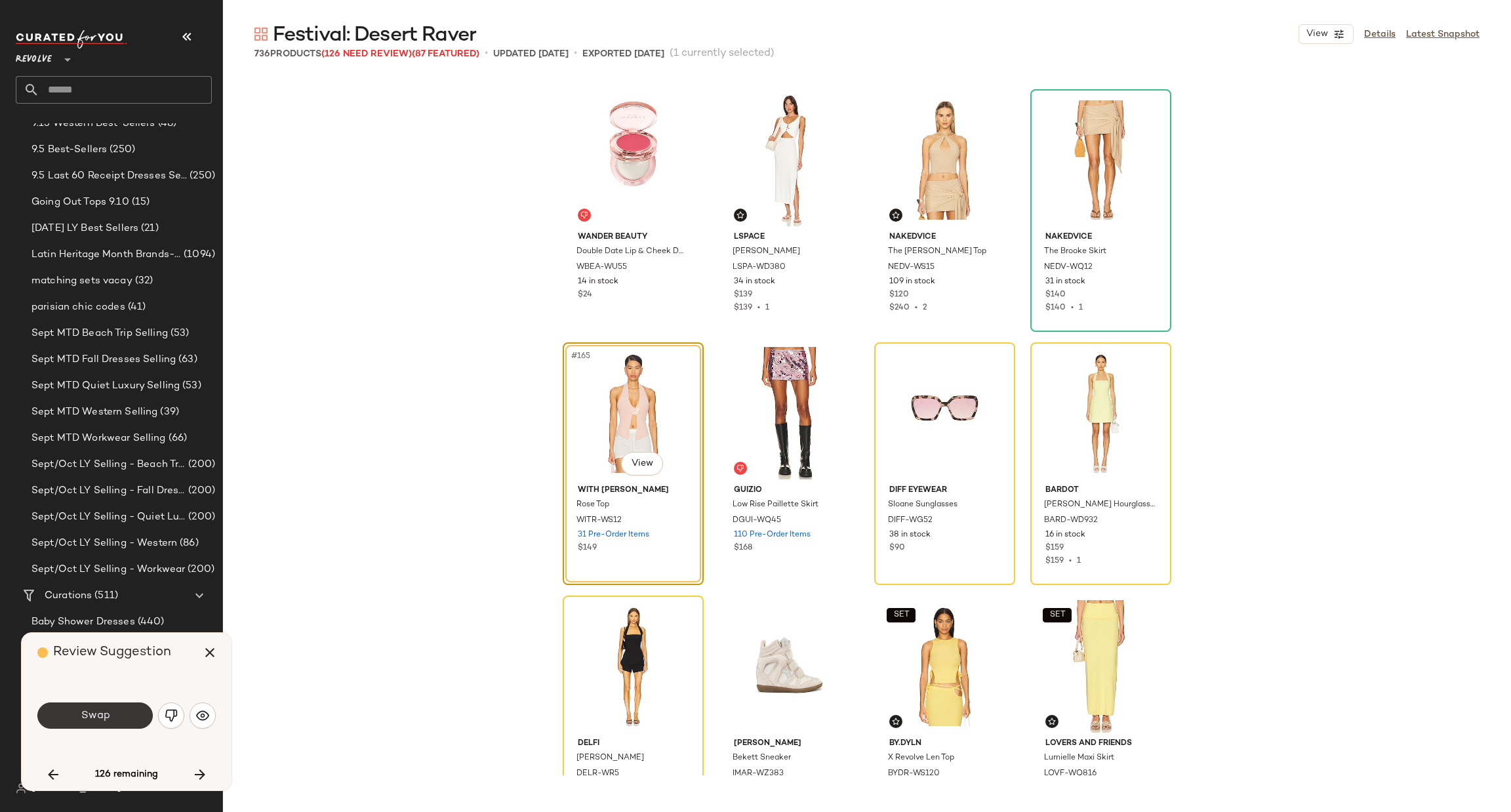
click at [102, 713] on span "Swap" at bounding box center [94, 716] width 29 height 13
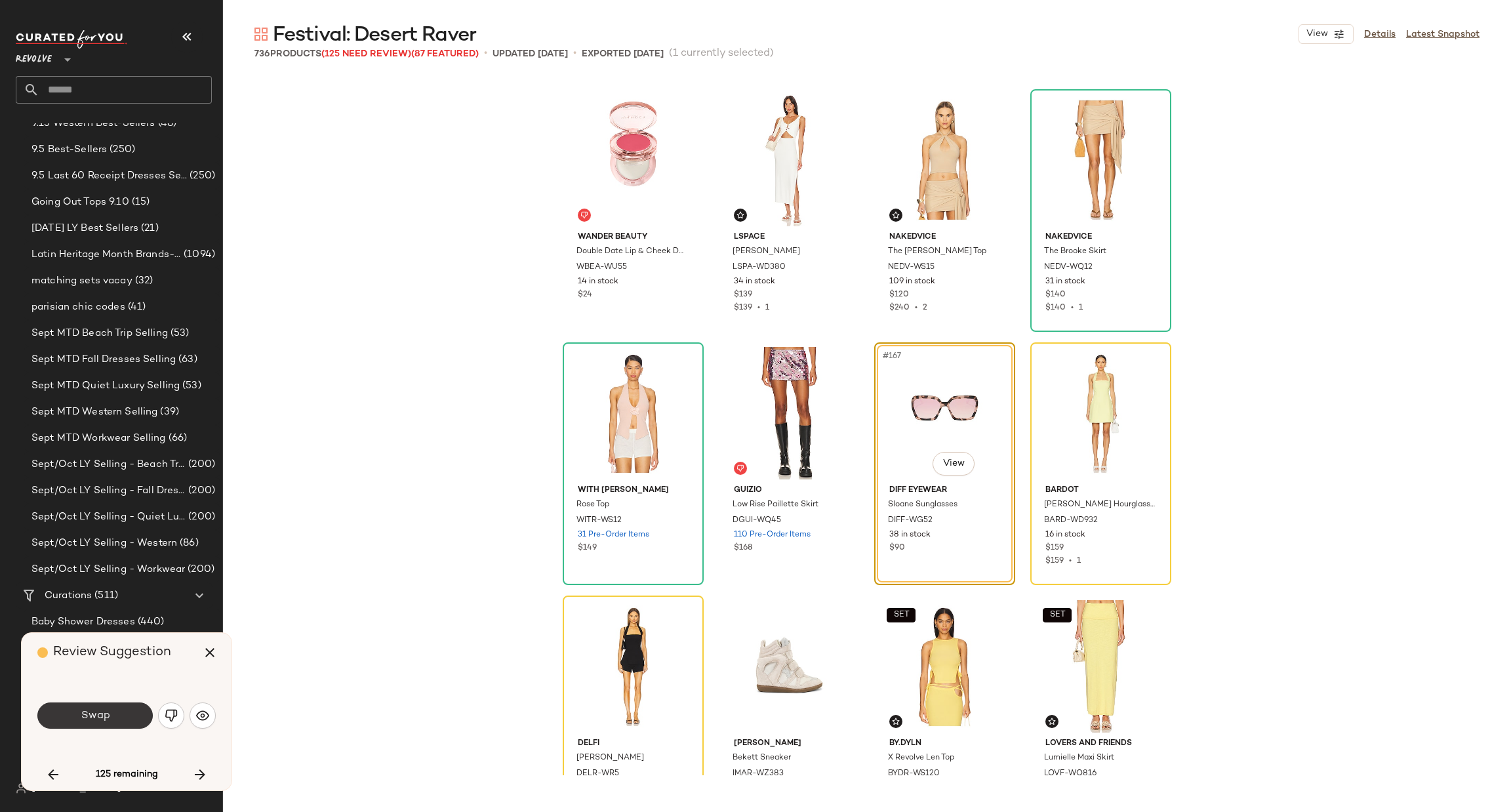
click at [98, 722] on button "Swap" at bounding box center [95, 715] width 116 height 27
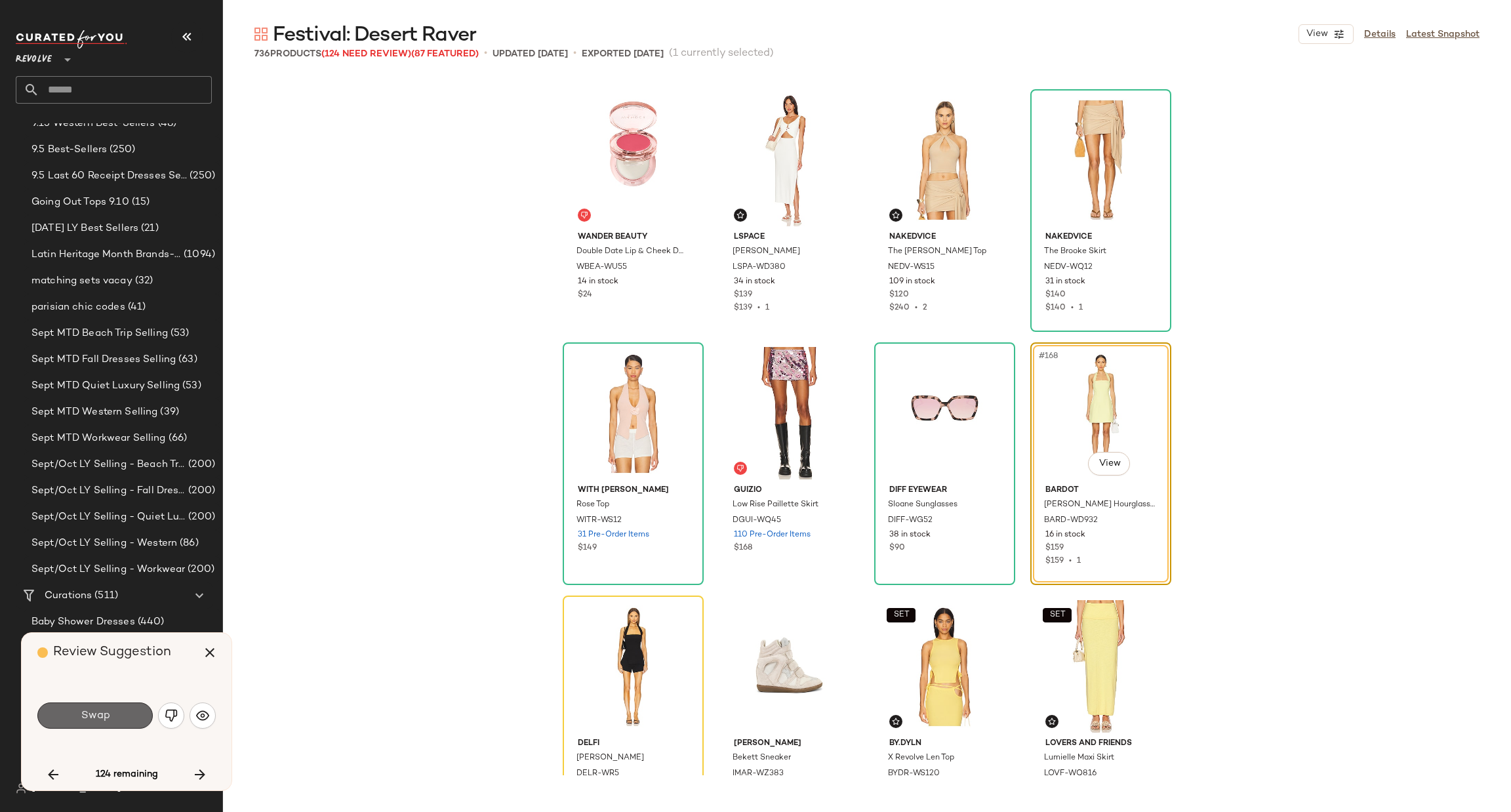
click at [107, 709] on span "Swap" at bounding box center [94, 716] width 29 height 13
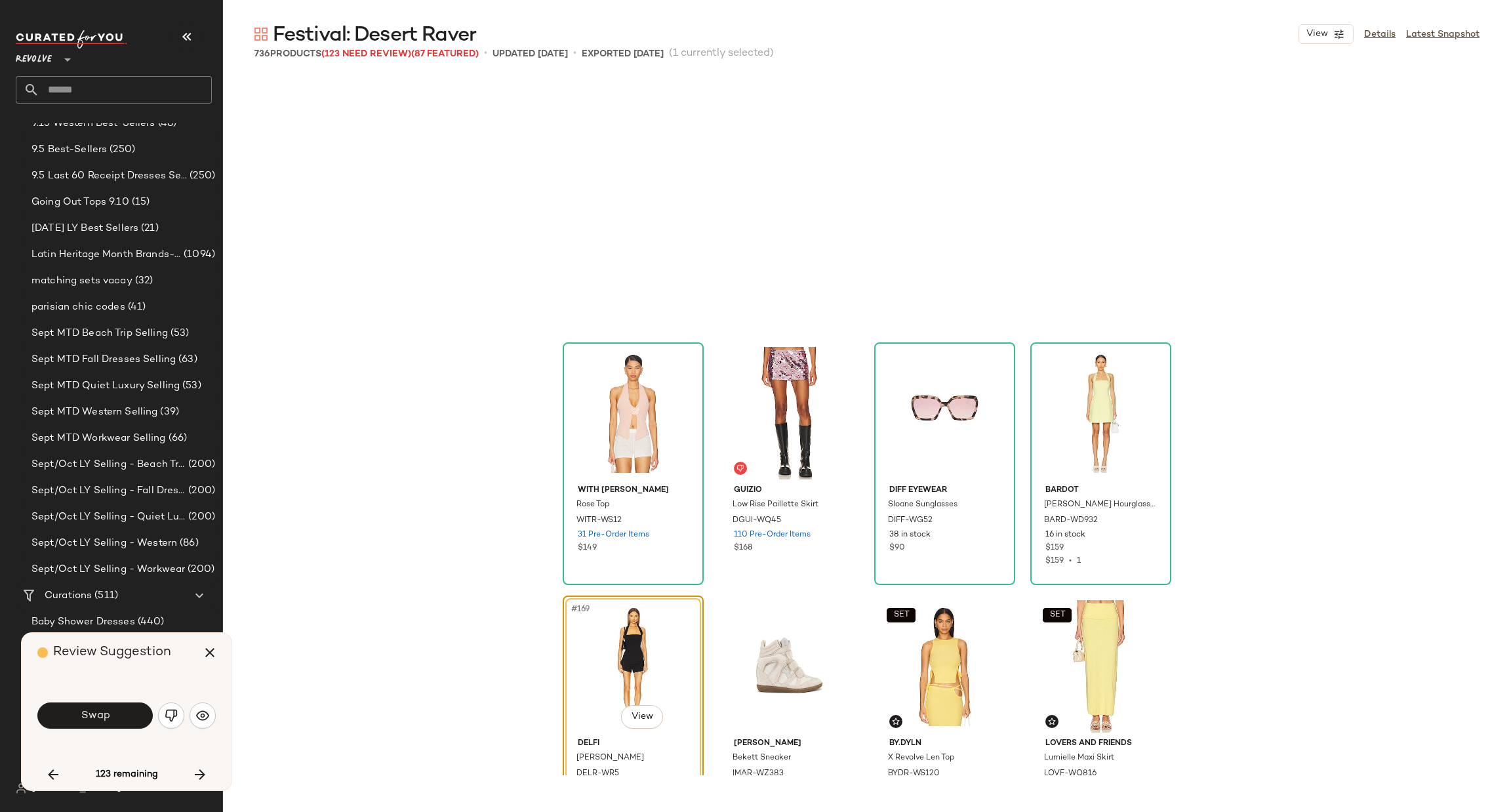
scroll to position [10375, 0]
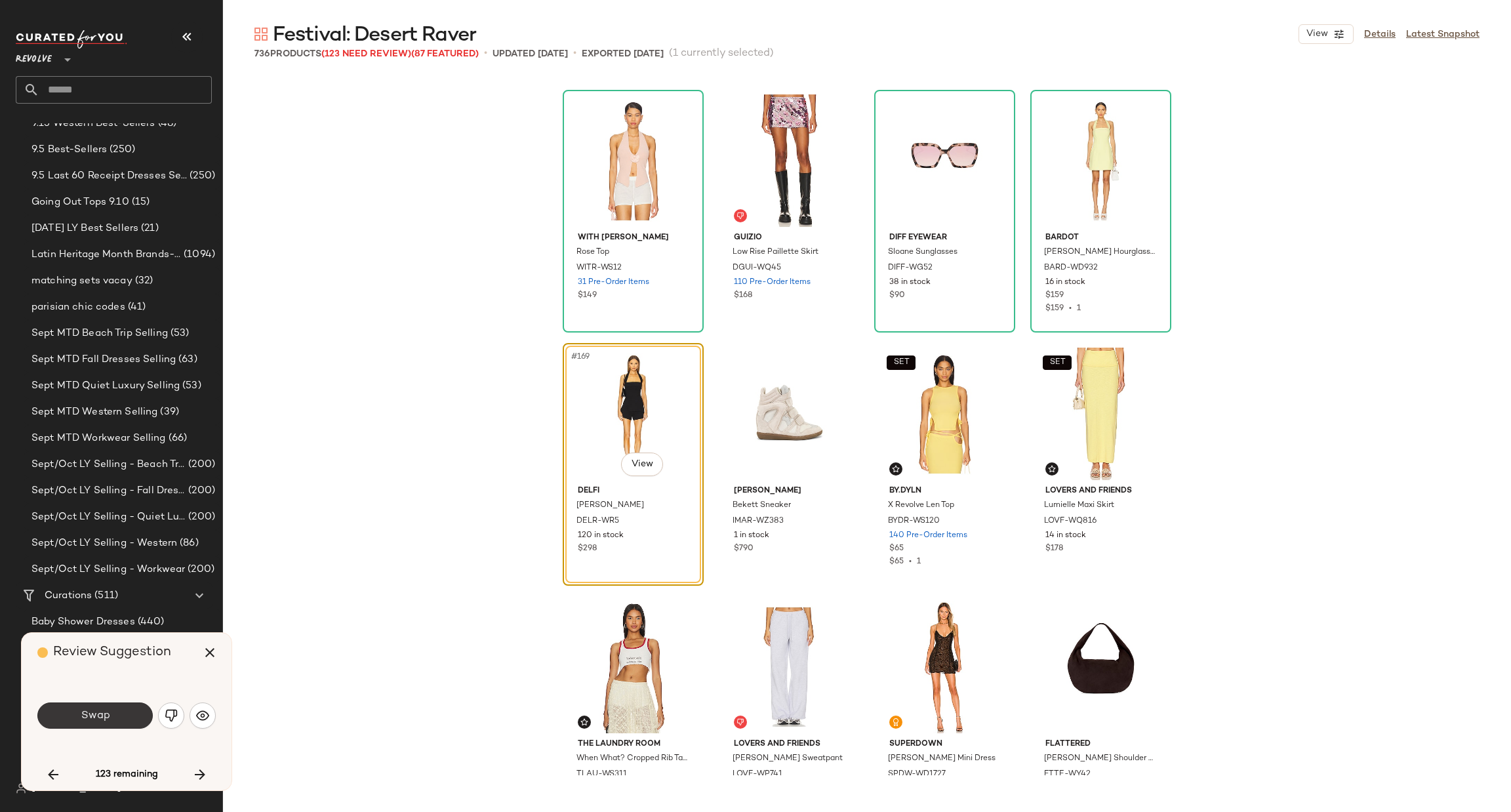
click at [115, 717] on button "Swap" at bounding box center [95, 715] width 116 height 27
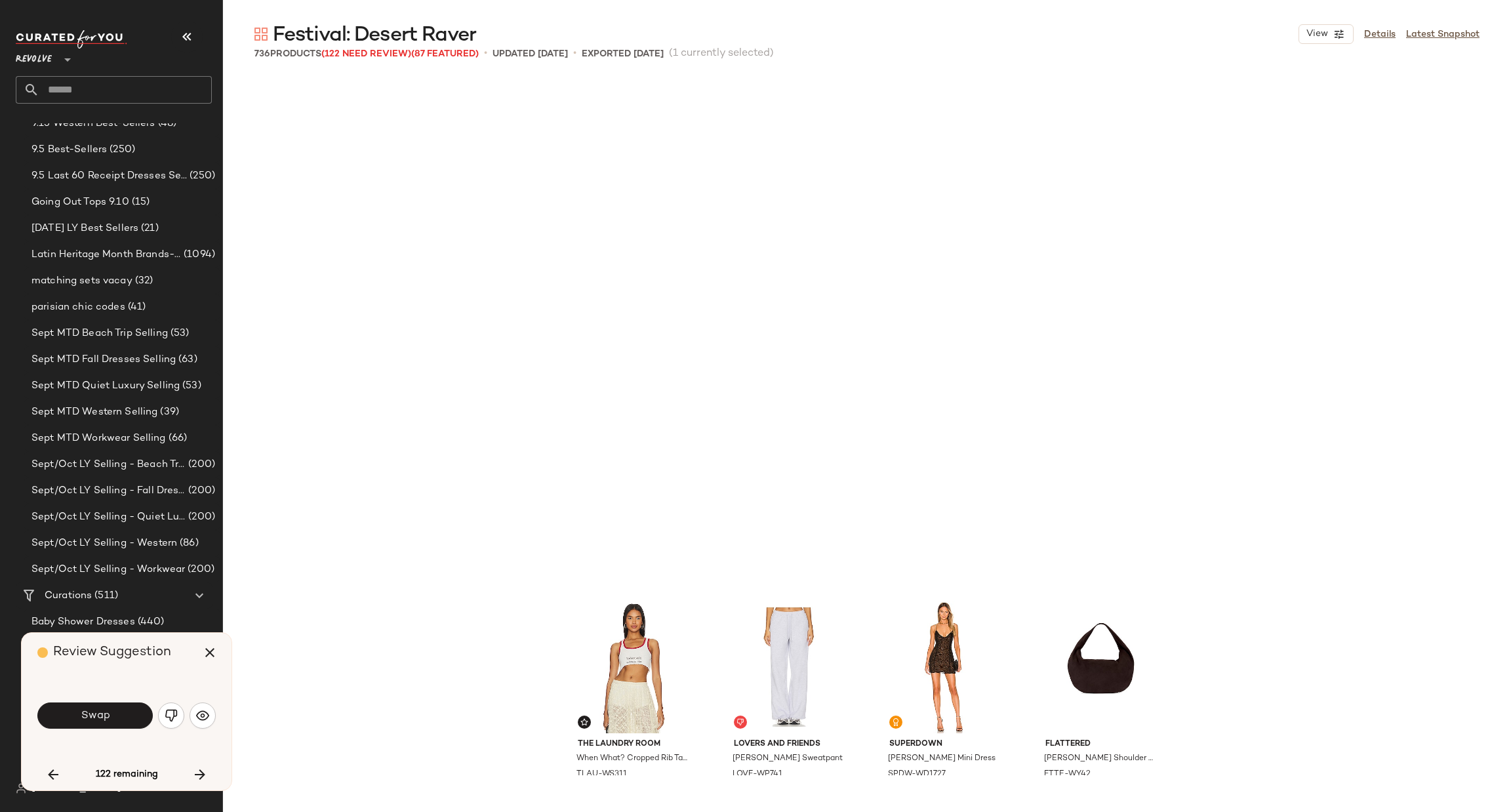
scroll to position [10881, 0]
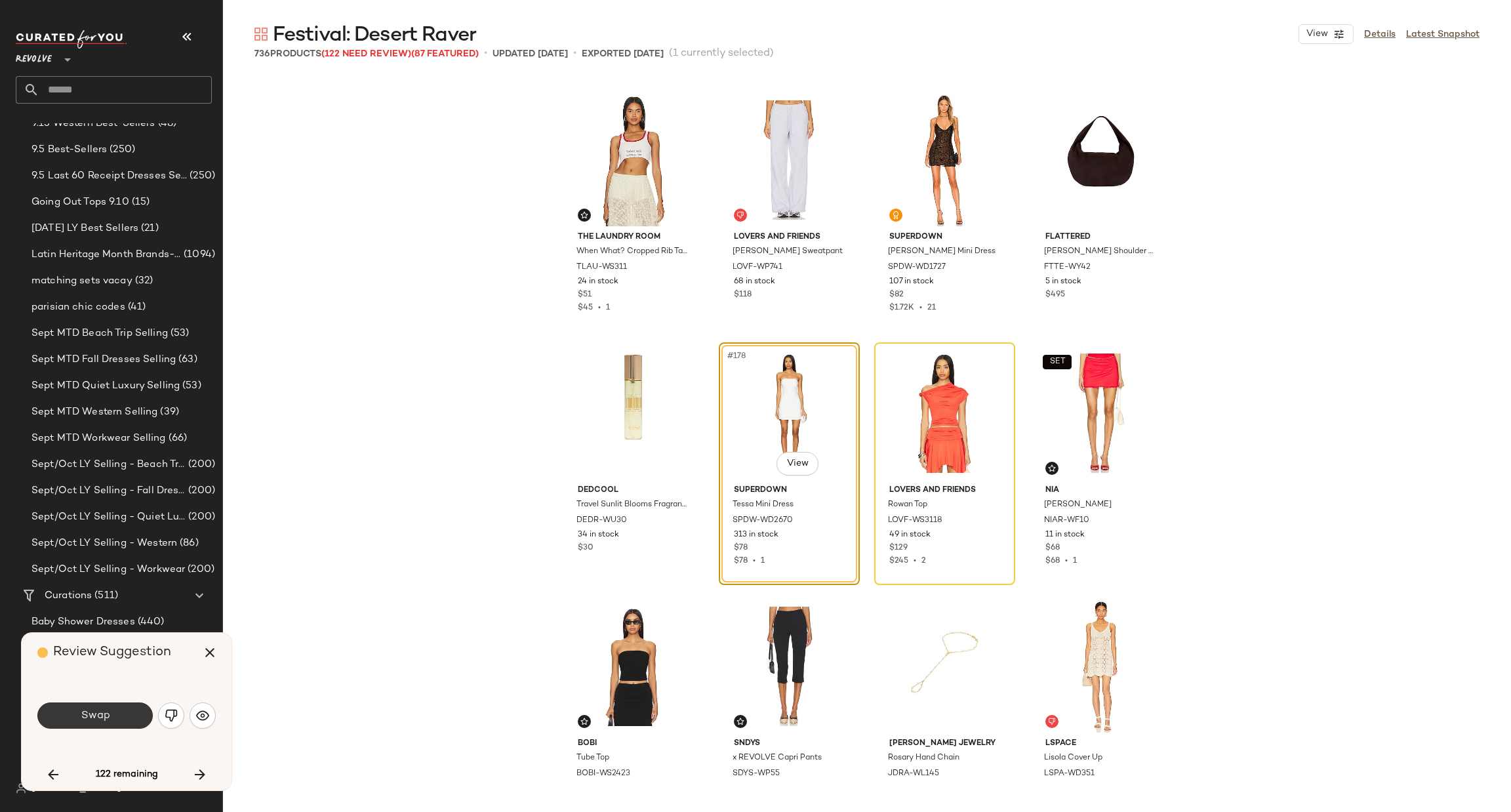
click at [85, 712] on span "Swap" at bounding box center [94, 716] width 29 height 13
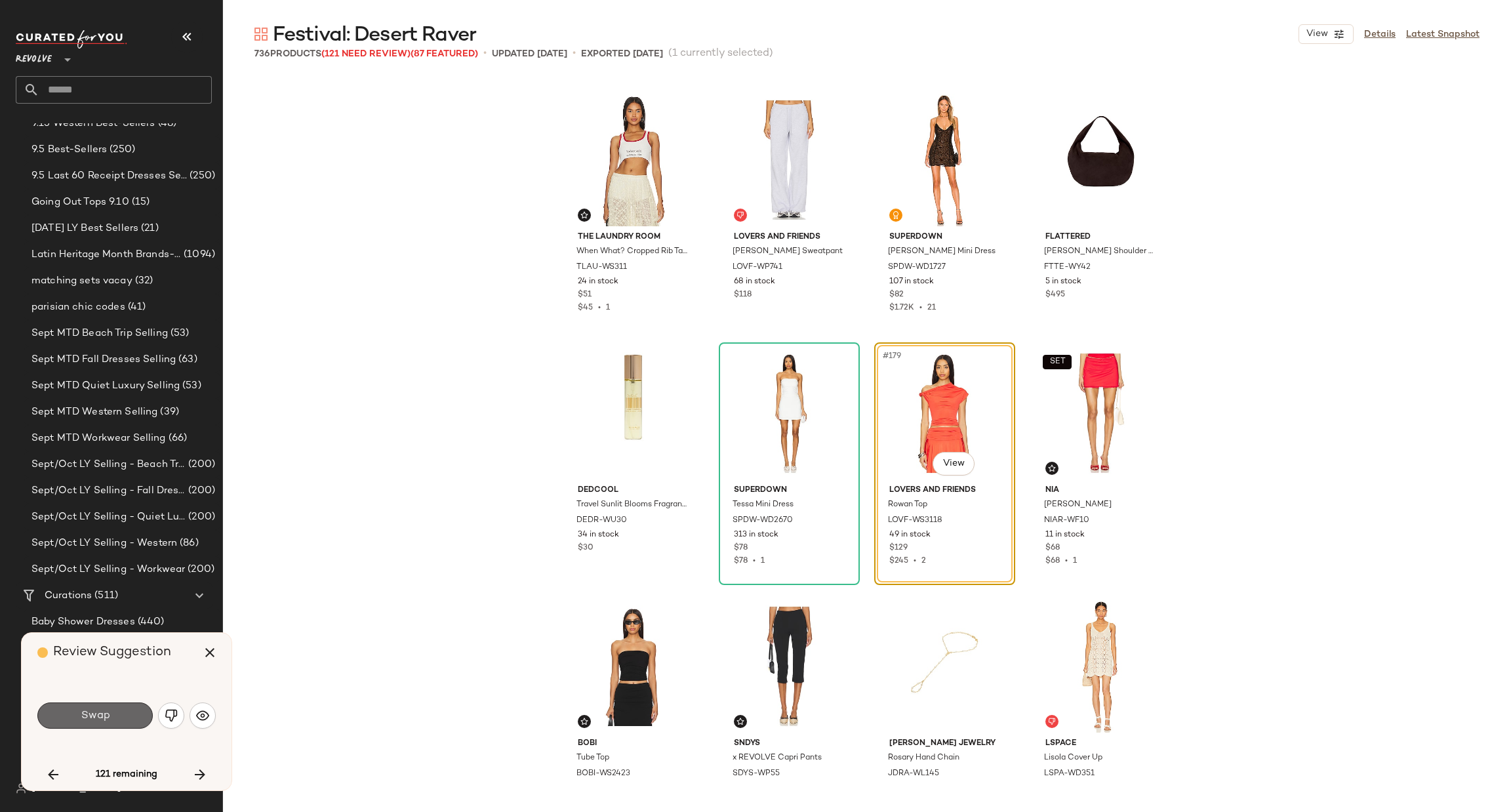
click at [111, 716] on button "Swap" at bounding box center [95, 715] width 116 height 27
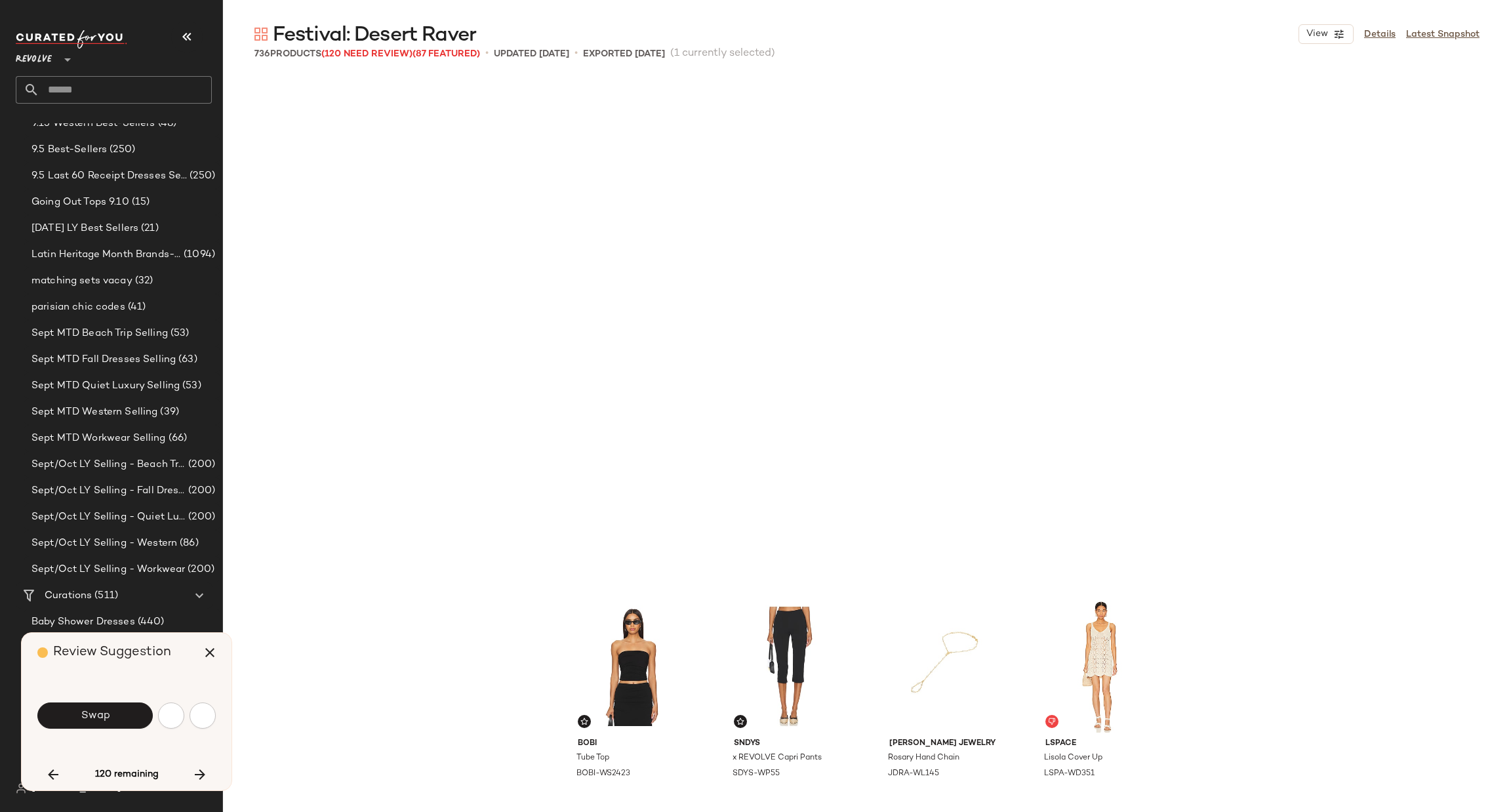
scroll to position [11388, 0]
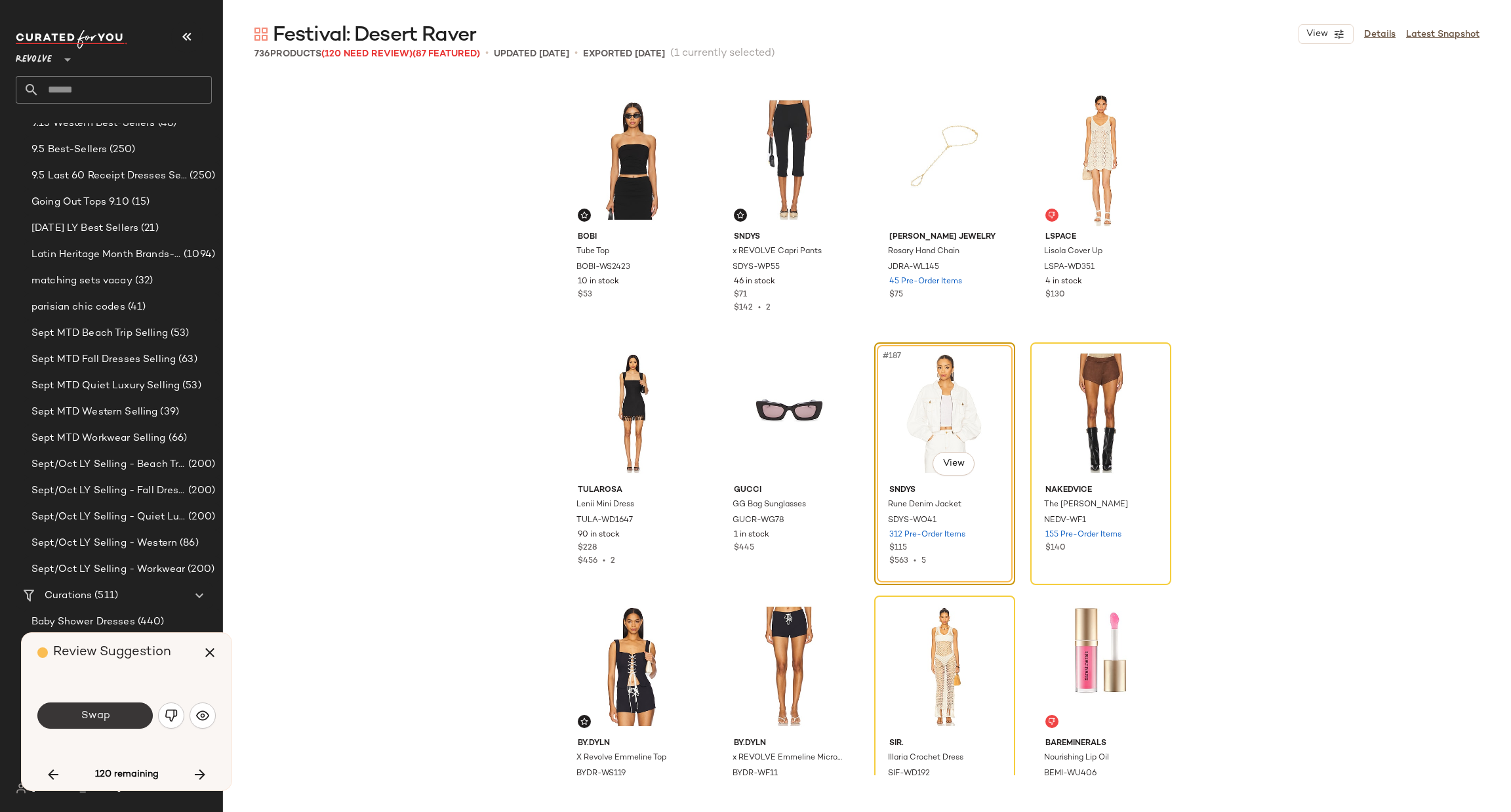
click at [115, 720] on button "Swap" at bounding box center [95, 715] width 116 height 27
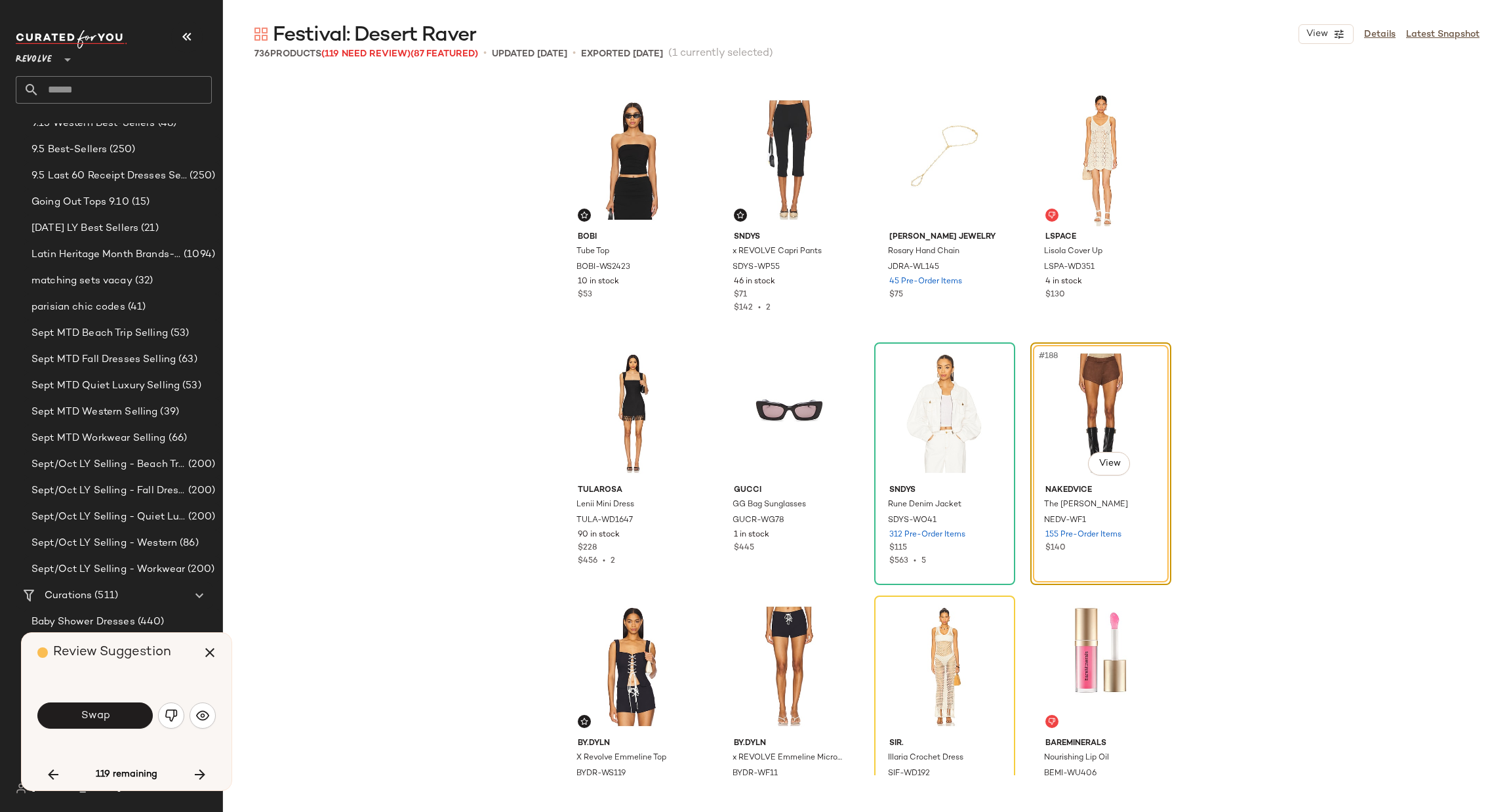
drag, startPoint x: 72, startPoint y: 706, endPoint x: 74, endPoint y: 714, distance: 8.2
click at [72, 710] on button "Swap" at bounding box center [95, 715] width 116 height 27
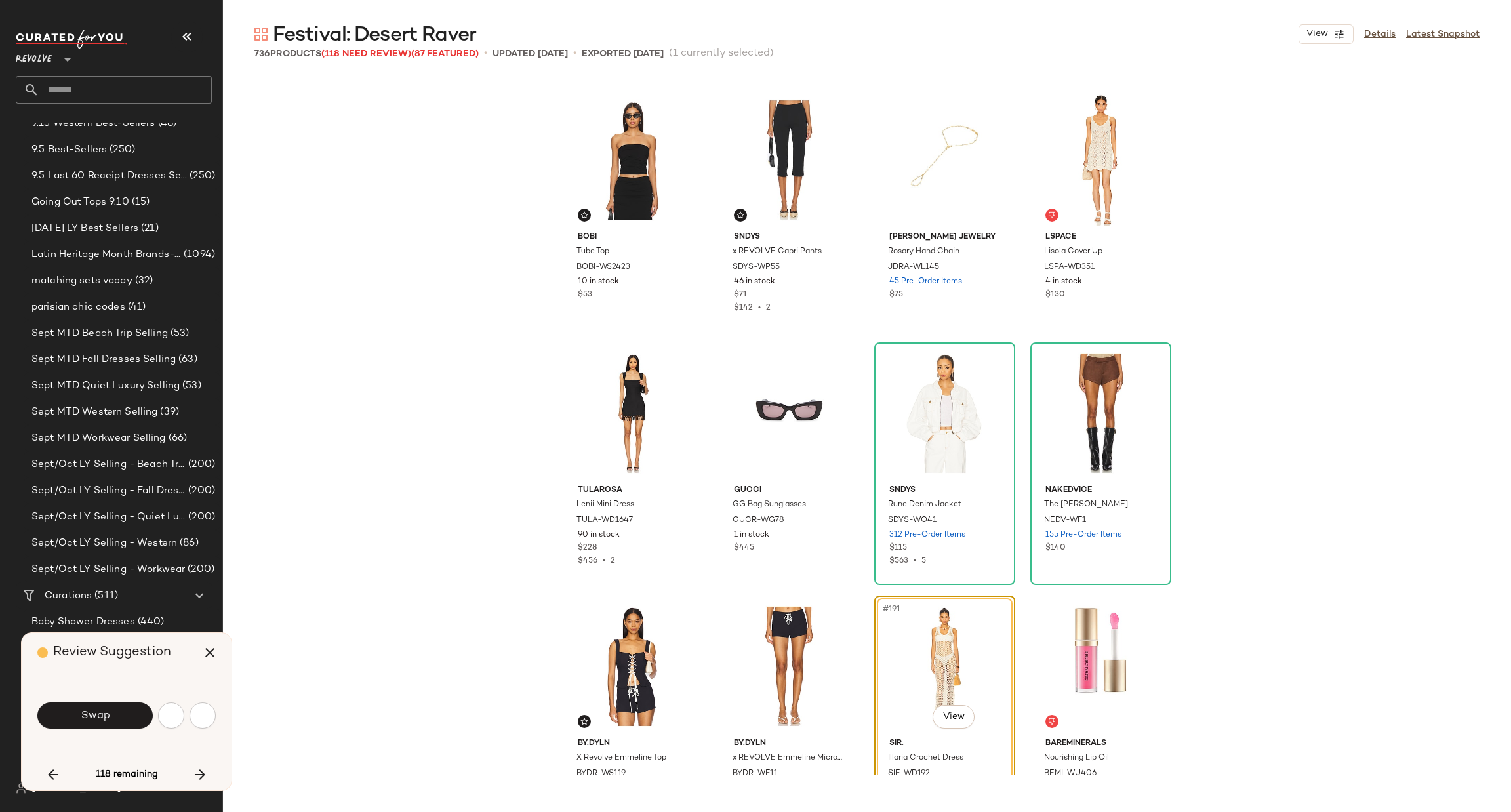
scroll to position [11641, 0]
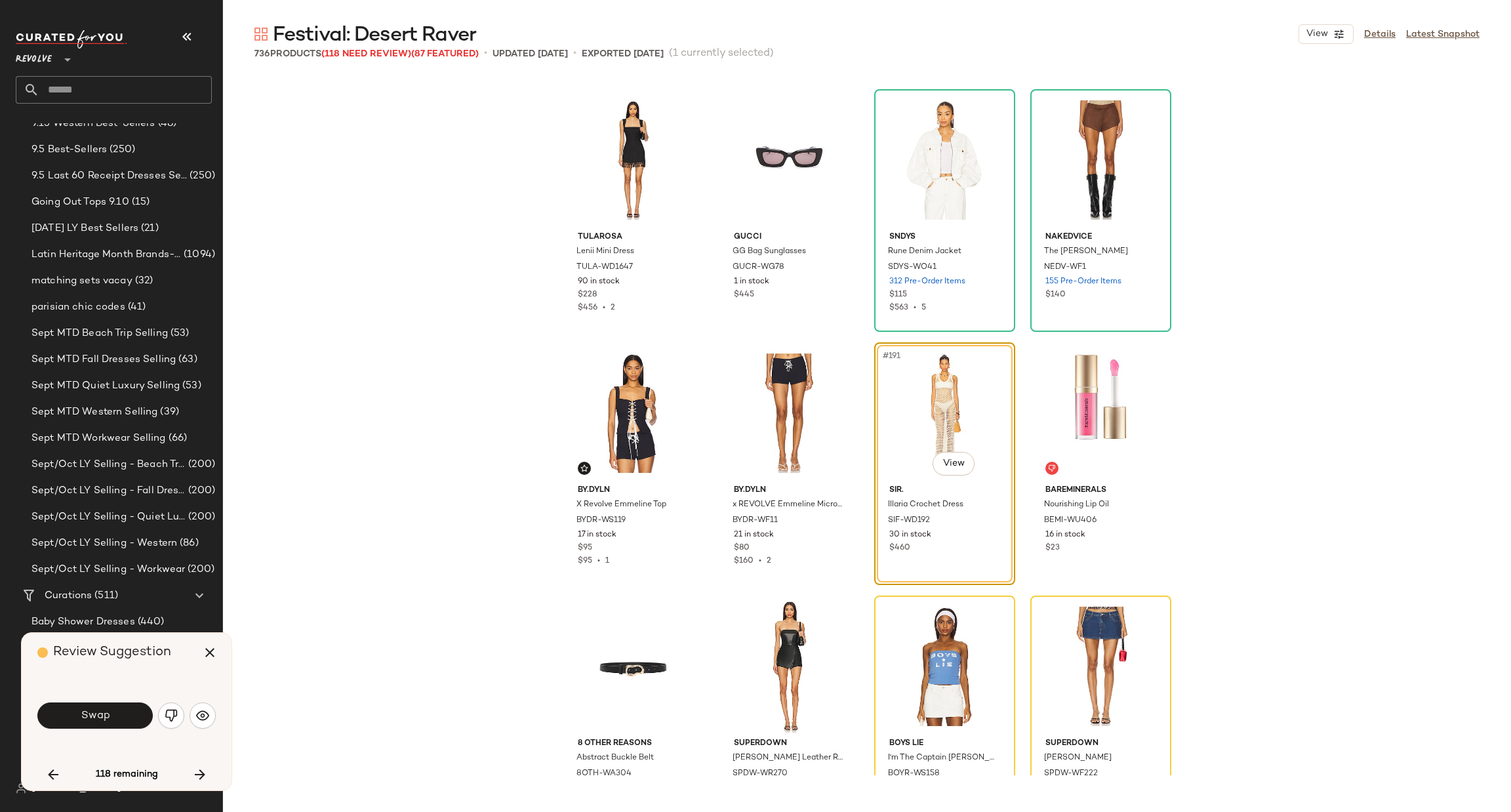
click at [364, 227] on div "Tularosa Lenii Mini Dress TULA-WD1647 90 in stock $228 $456 • 2 Gucci GG Bag Su…" at bounding box center [866, 425] width 1288 height 699
click at [100, 712] on span "Swap" at bounding box center [94, 716] width 29 height 13
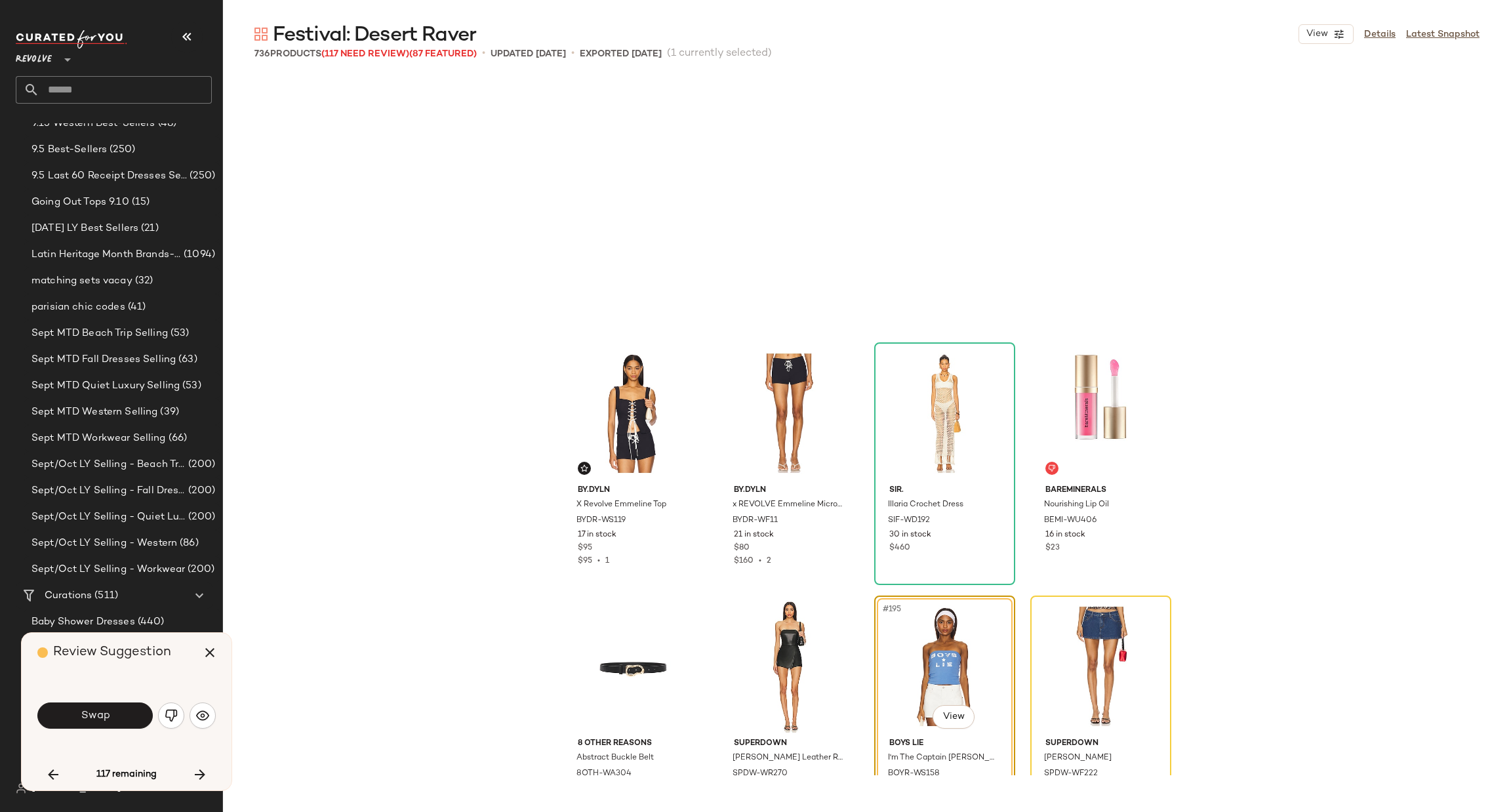
scroll to position [11893, 0]
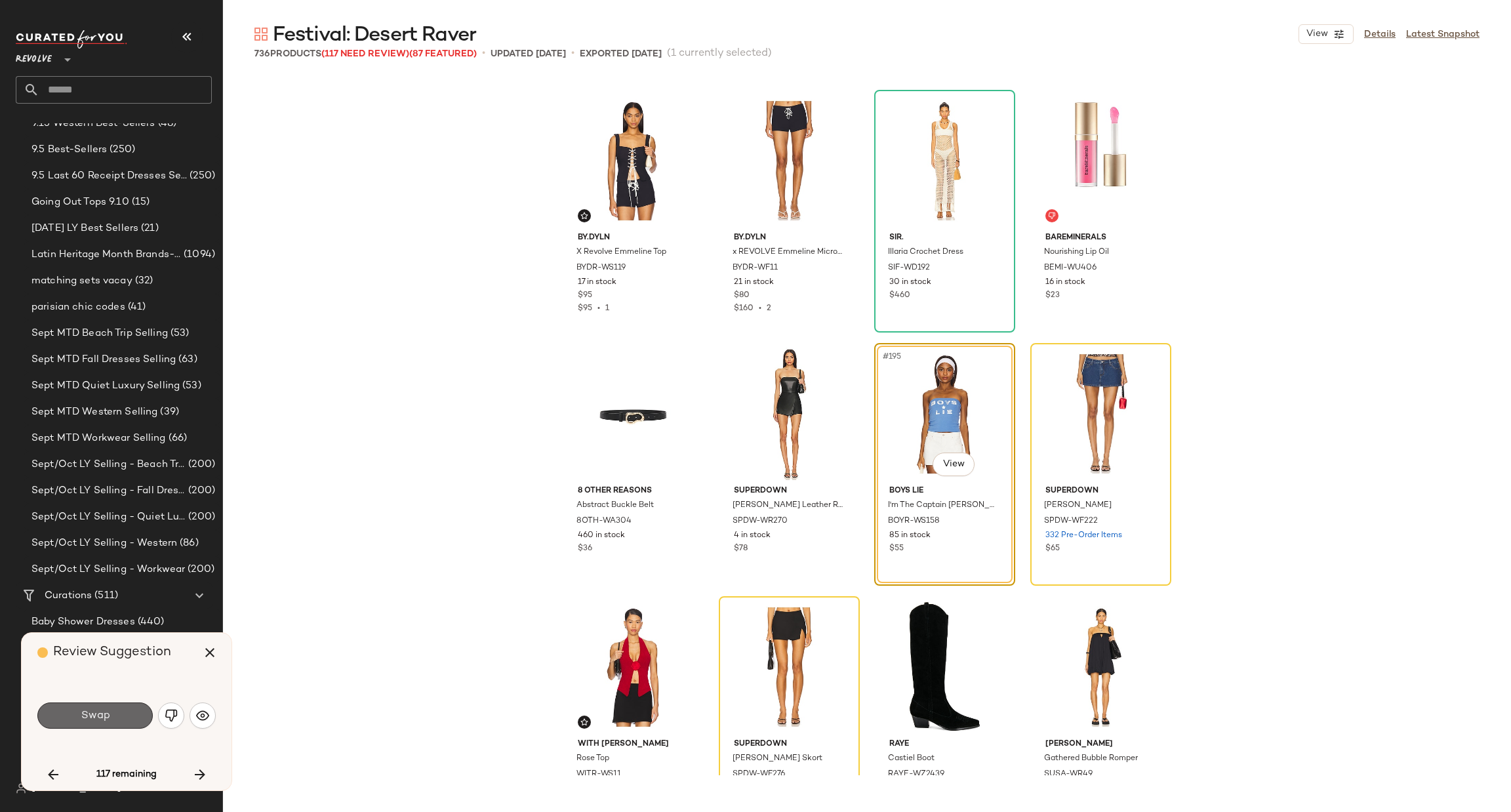
click at [82, 706] on button "Swap" at bounding box center [95, 715] width 116 height 27
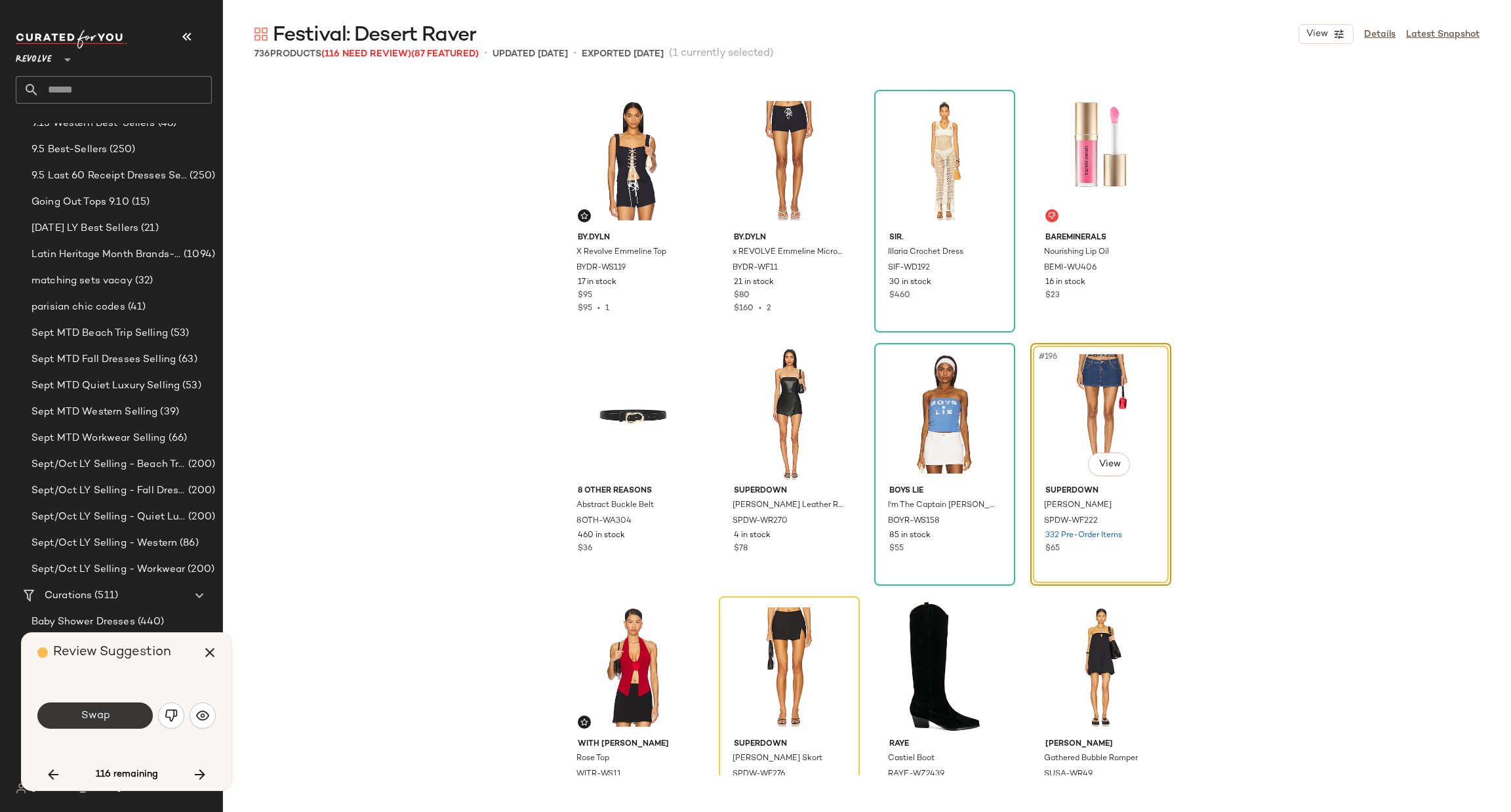
click at [133, 713] on button "Swap" at bounding box center [95, 715] width 116 height 27
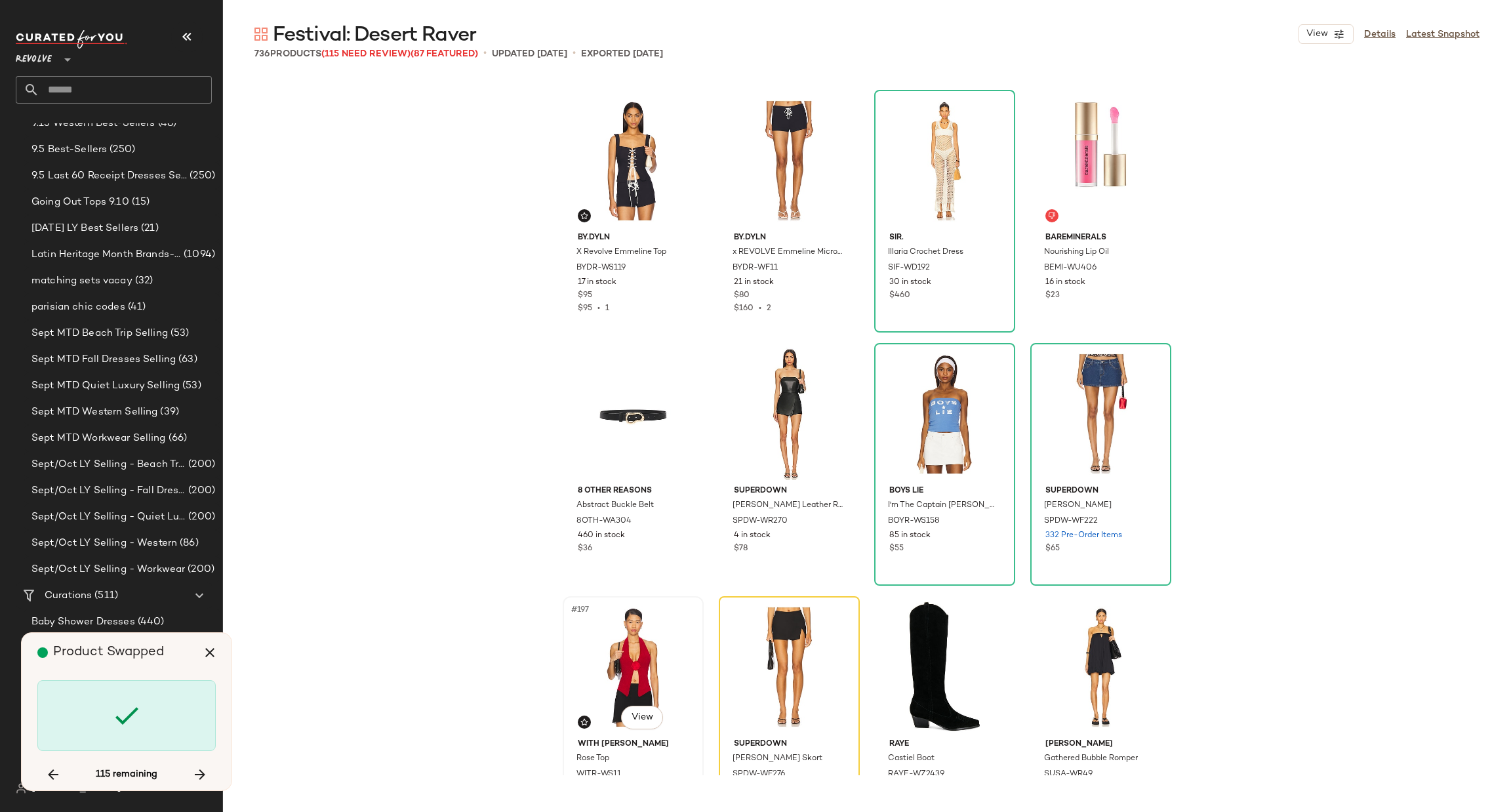
scroll to position [12147, 0]
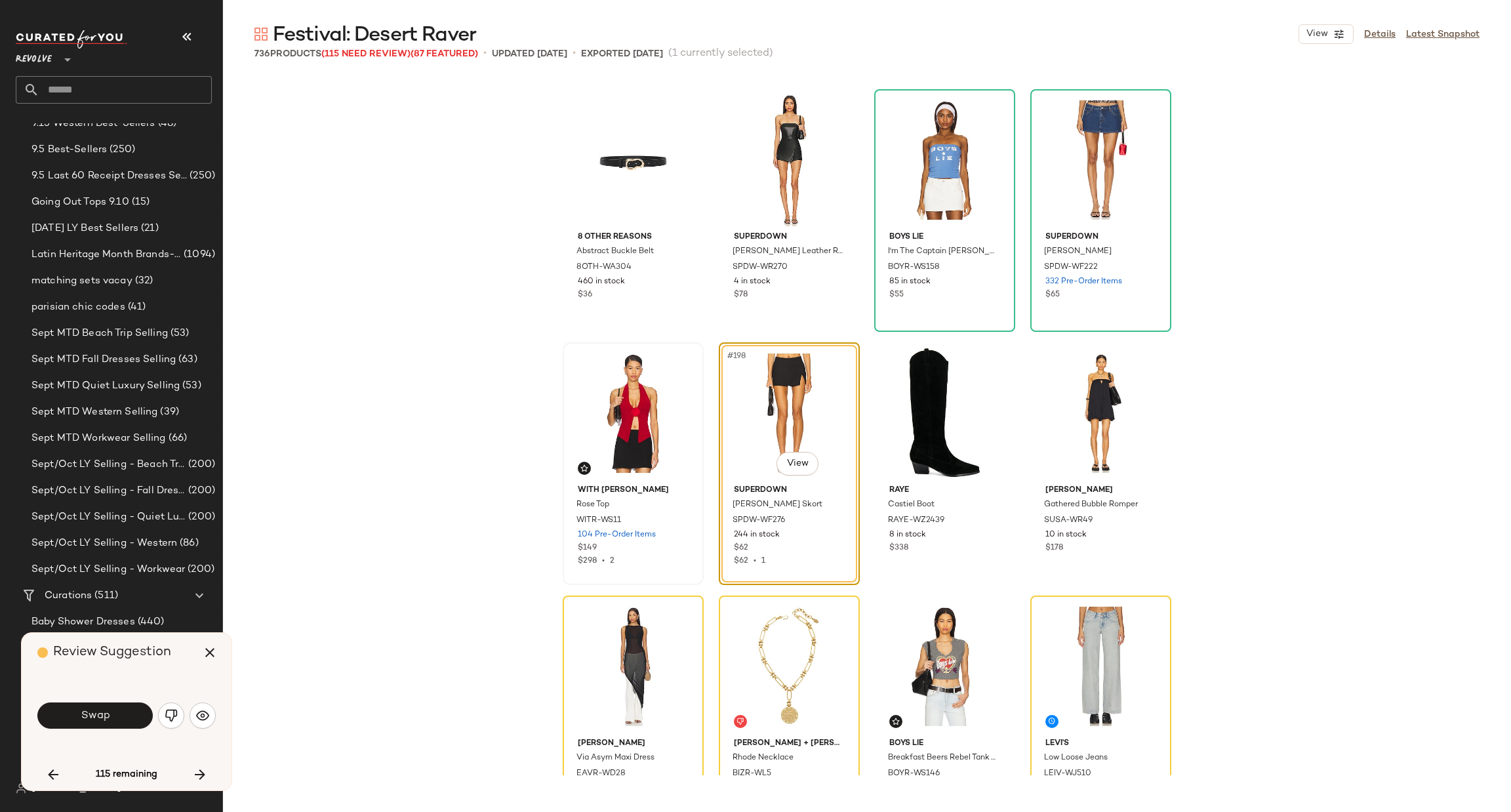
click at [105, 710] on span "Swap" at bounding box center [94, 716] width 29 height 13
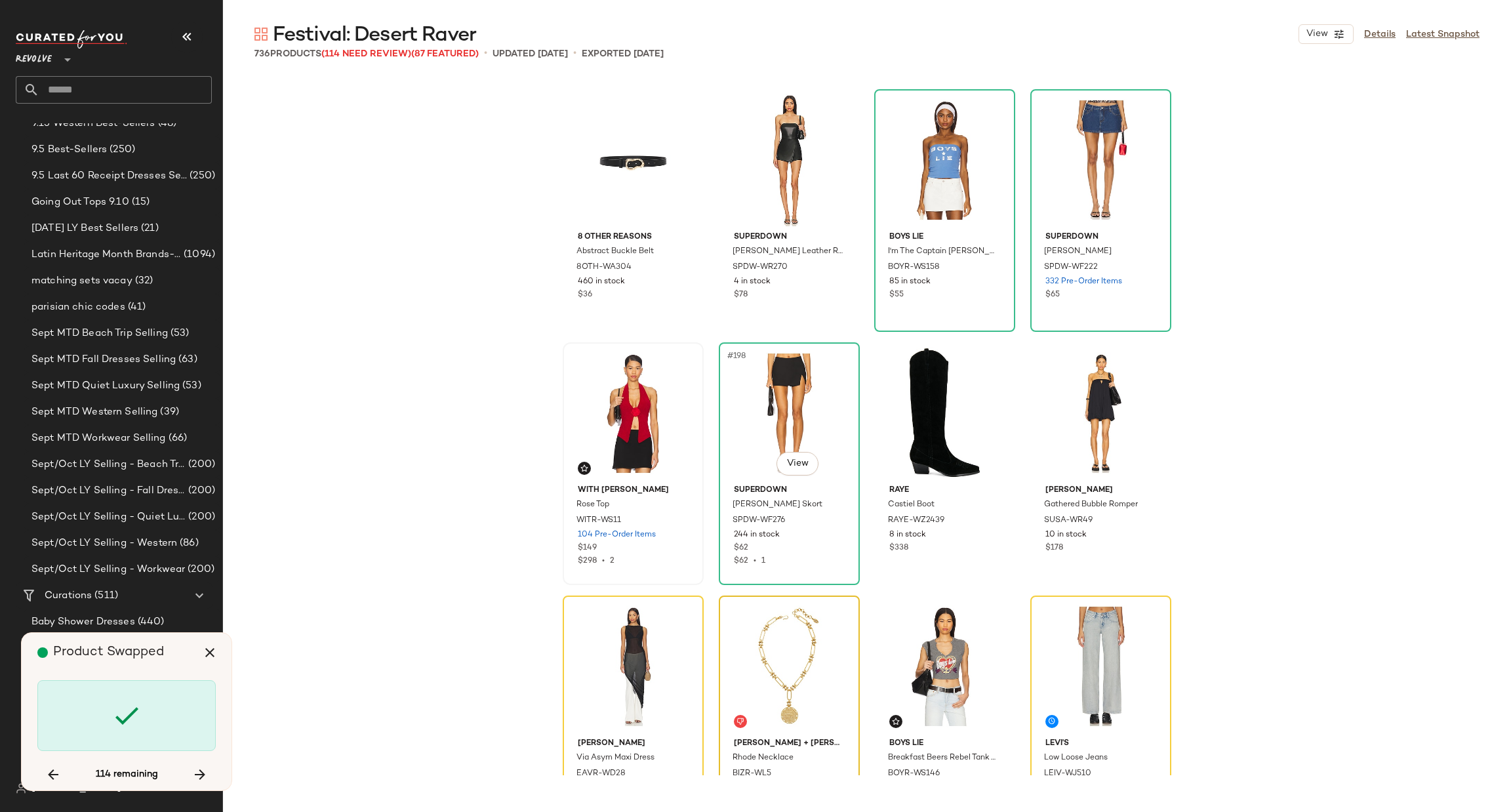
scroll to position [12400, 0]
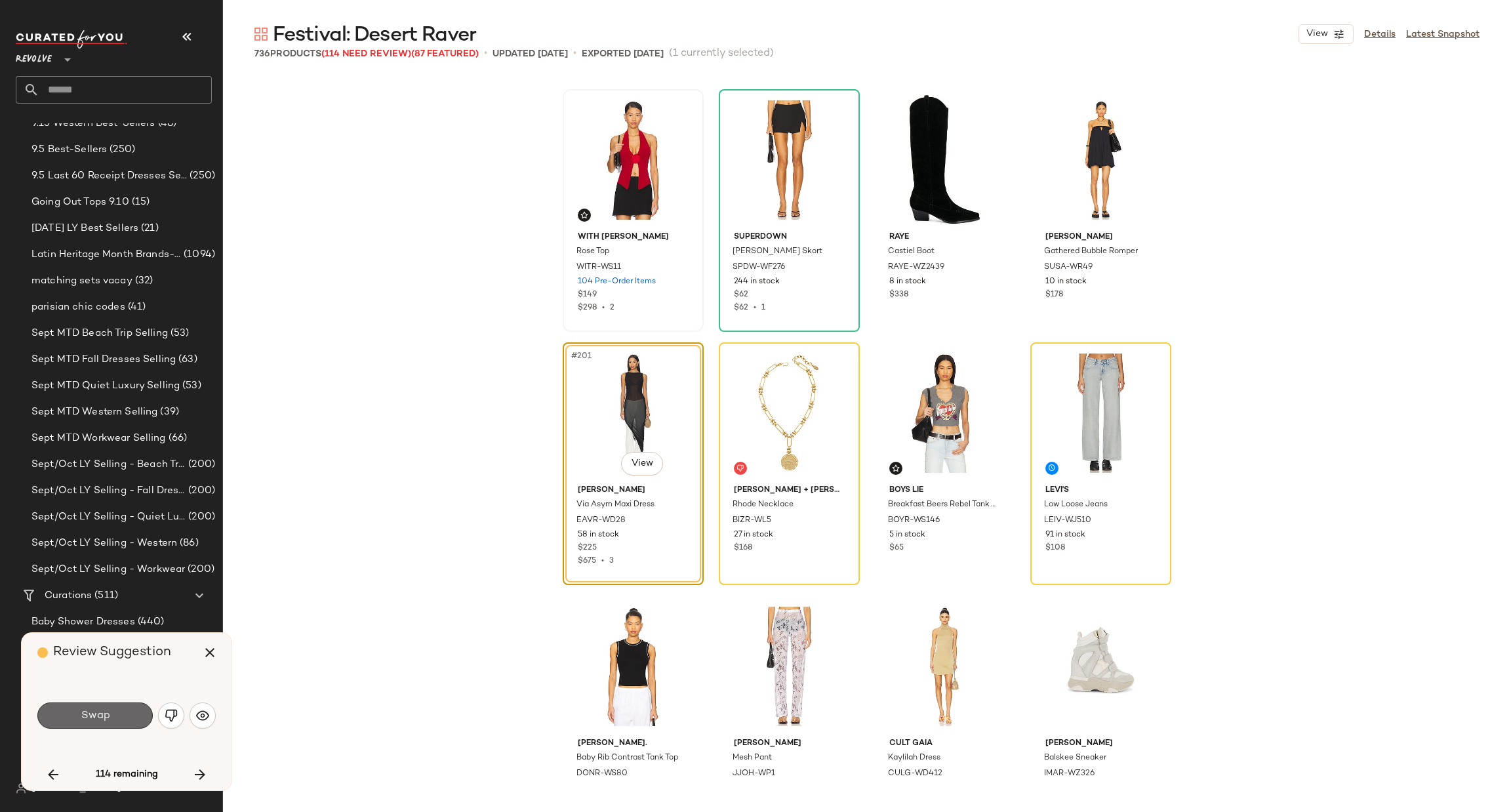
click at [95, 718] on span "Swap" at bounding box center [94, 716] width 29 height 13
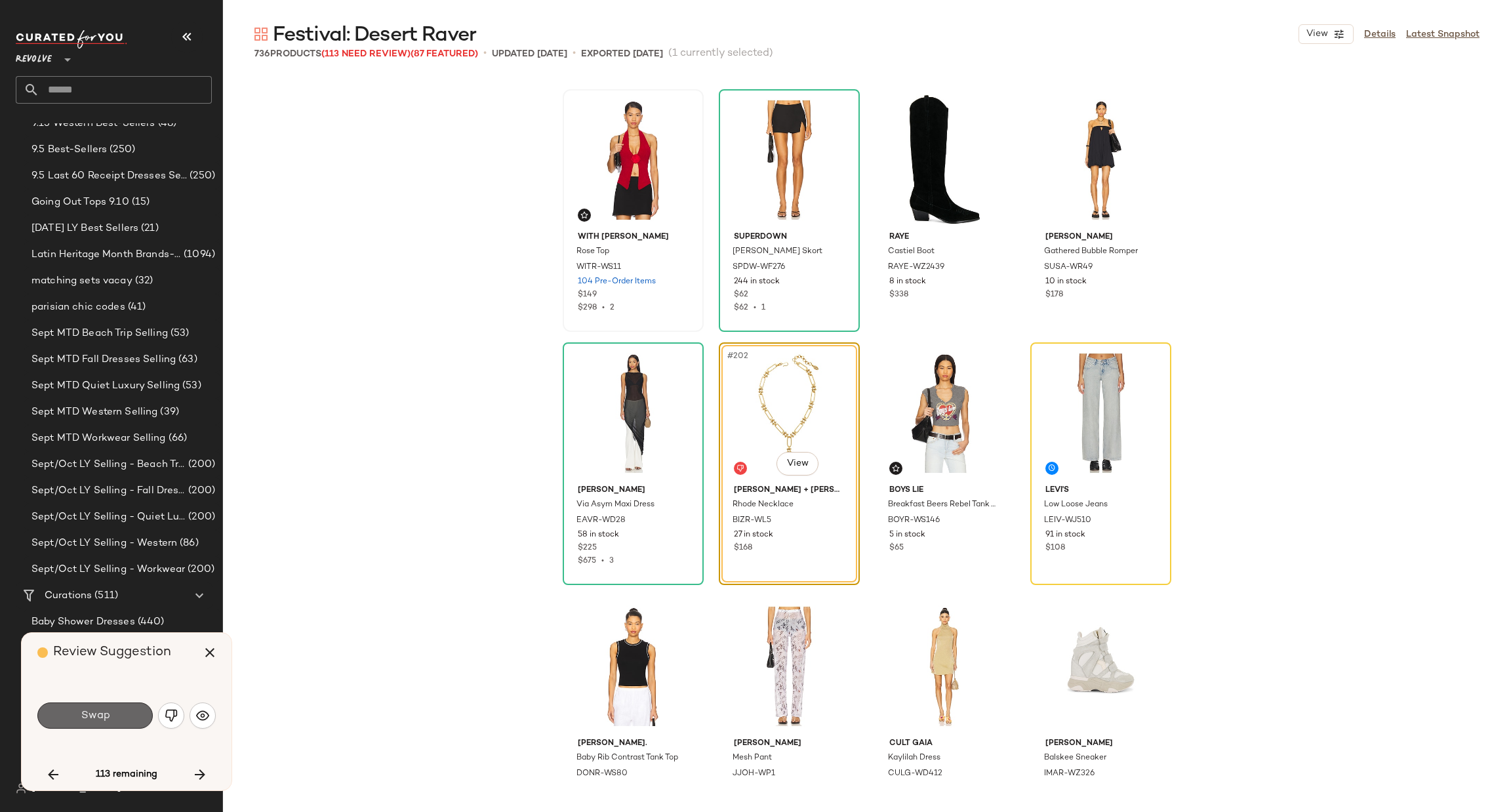
click at [102, 713] on span "Swap" at bounding box center [94, 716] width 29 height 13
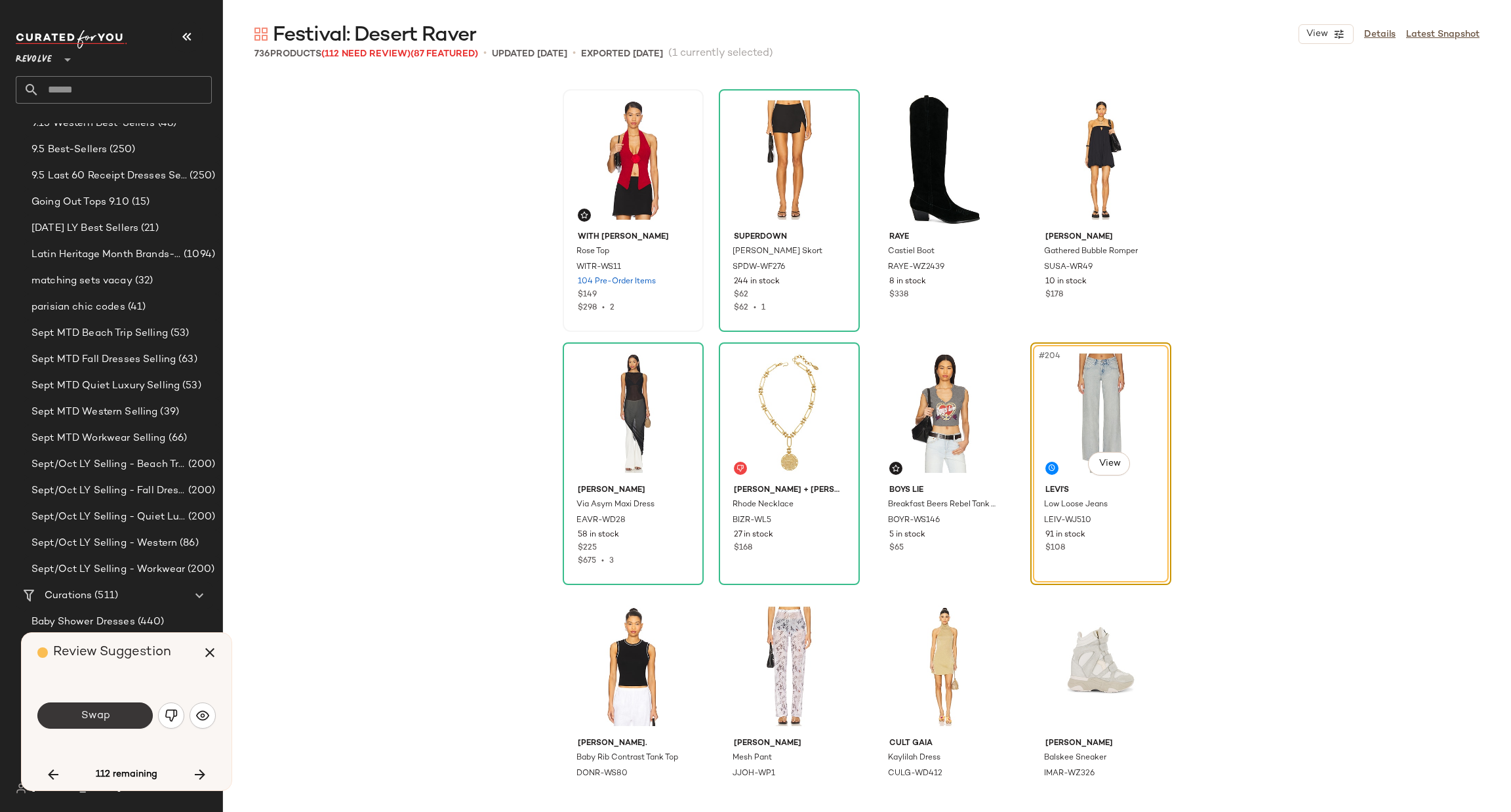
click at [97, 706] on button "Swap" at bounding box center [95, 715] width 116 height 27
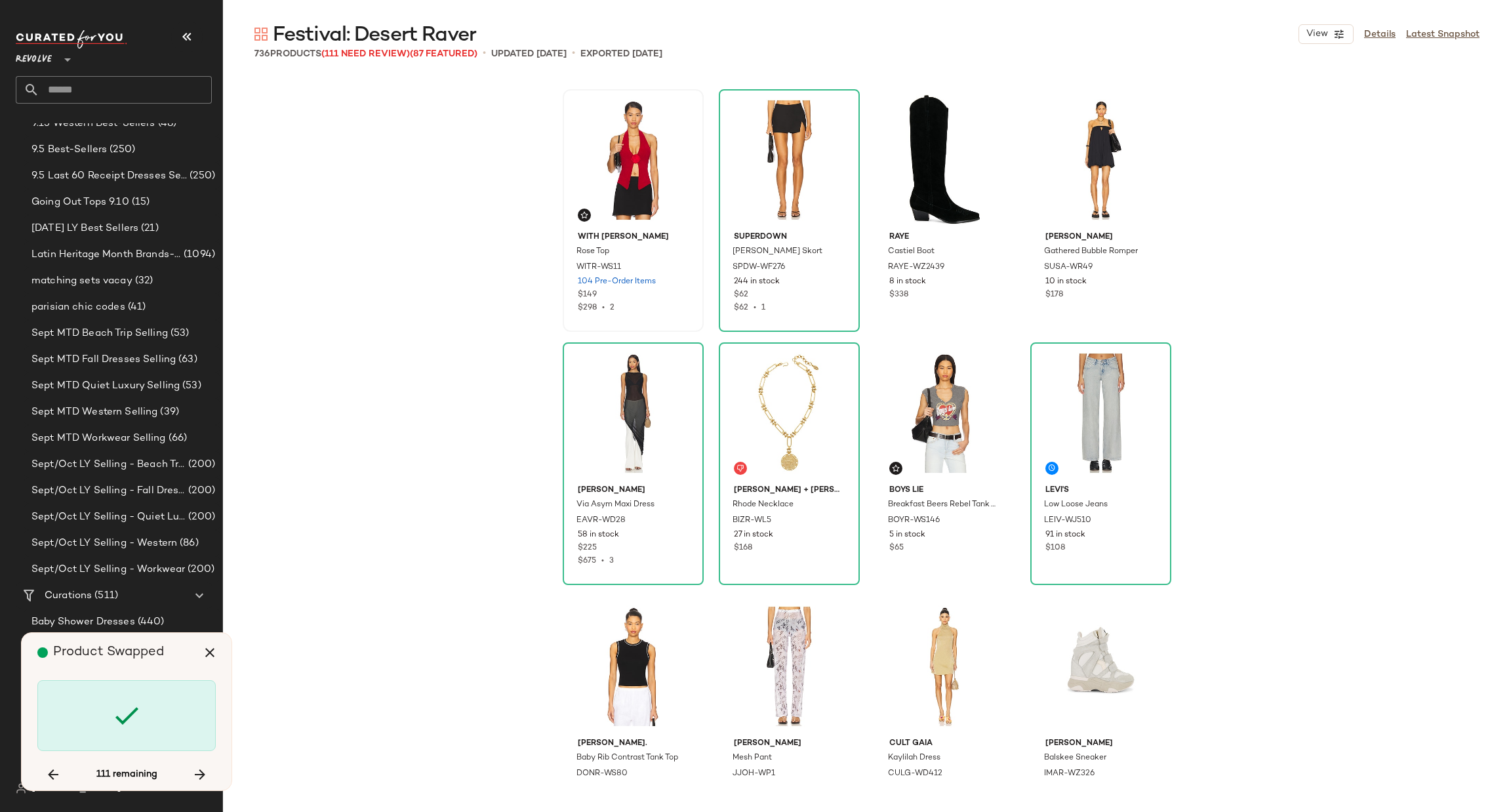
scroll to position [12906, 0]
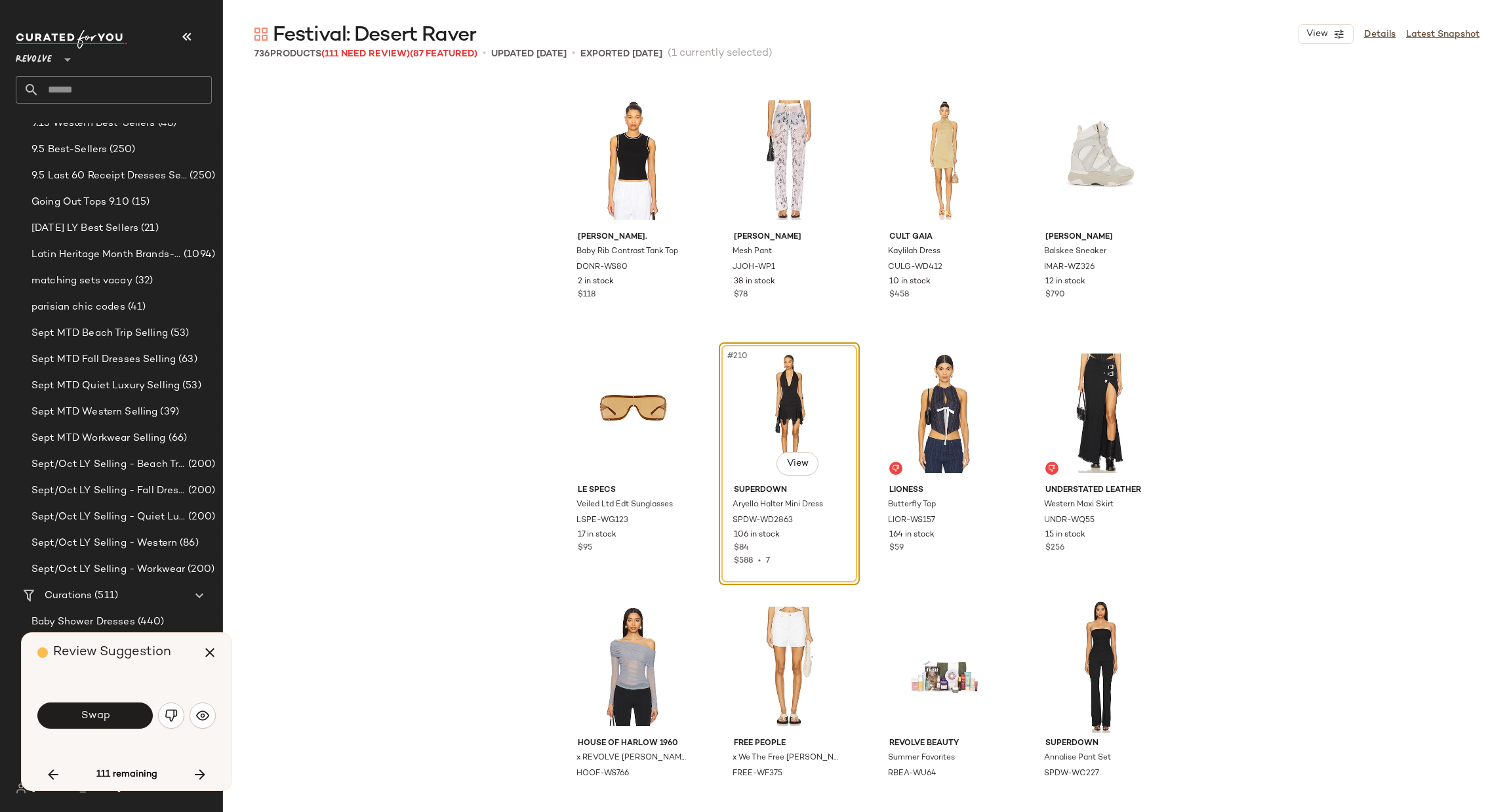
click at [98, 729] on div "Swap" at bounding box center [127, 715] width 179 height 31
click at [103, 719] on span "Swap" at bounding box center [94, 716] width 29 height 13
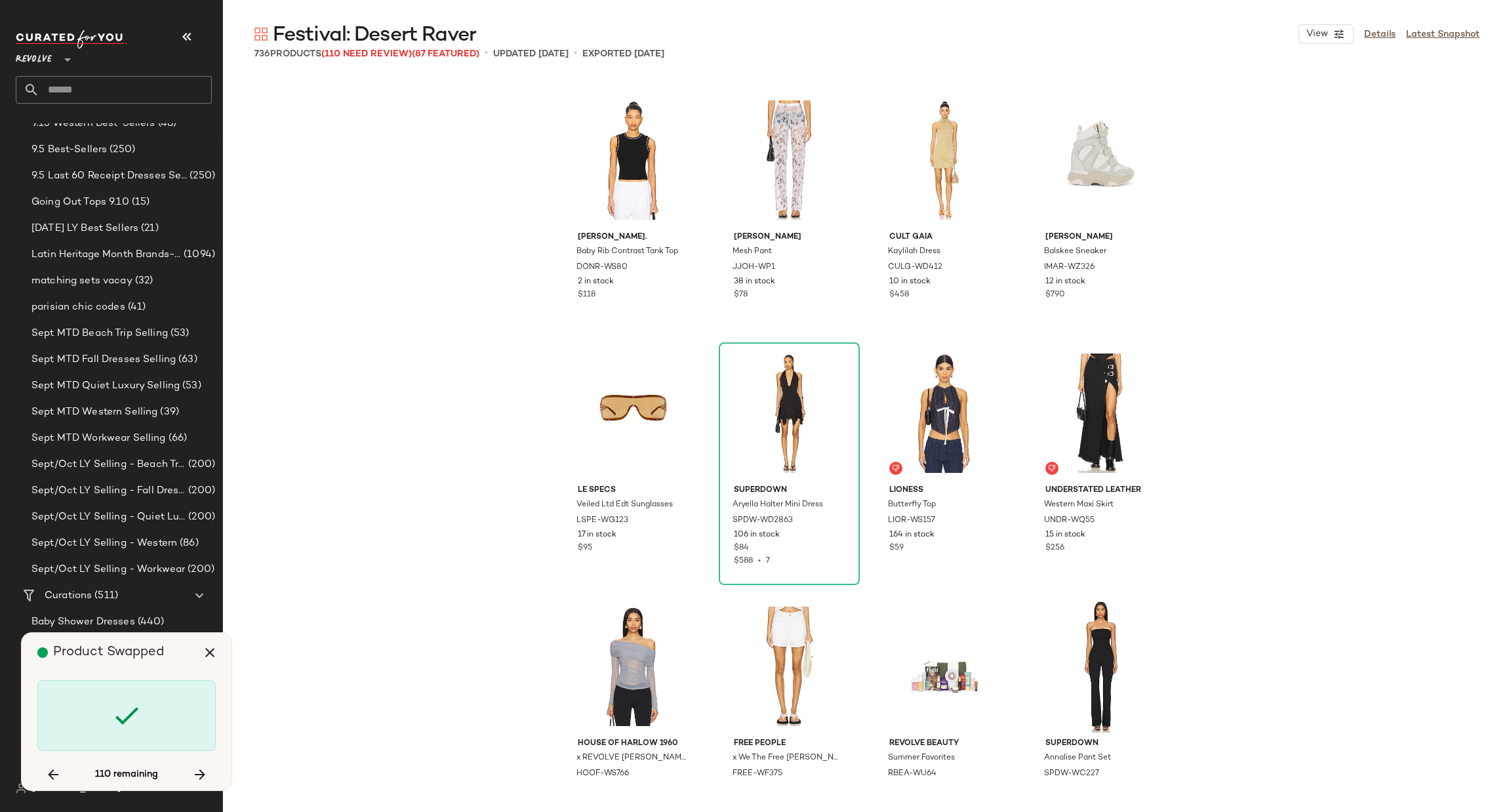
scroll to position [13412, 0]
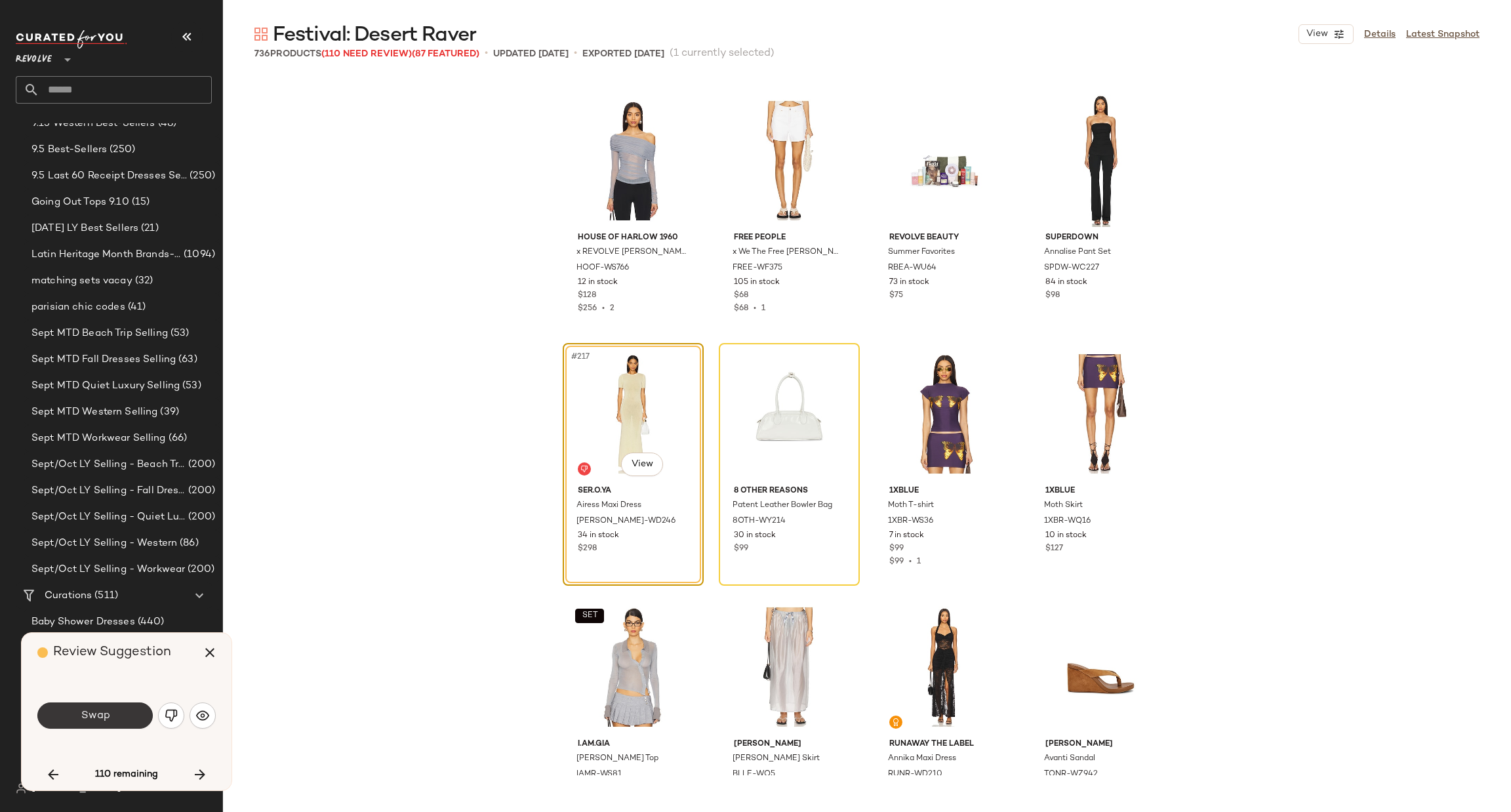
click at [121, 708] on button "Swap" at bounding box center [95, 715] width 116 height 27
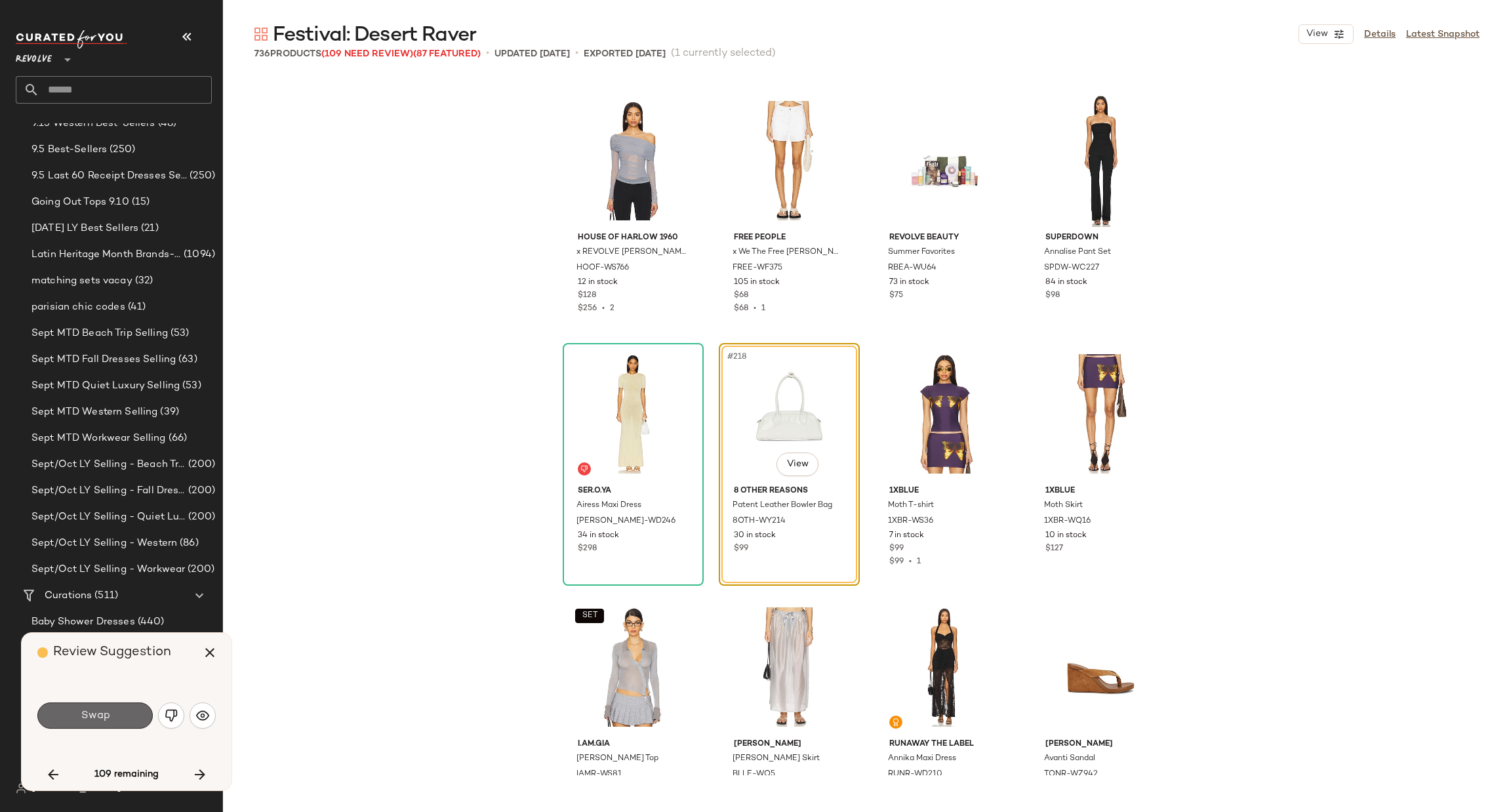
click at [78, 721] on button "Swap" at bounding box center [95, 715] width 116 height 27
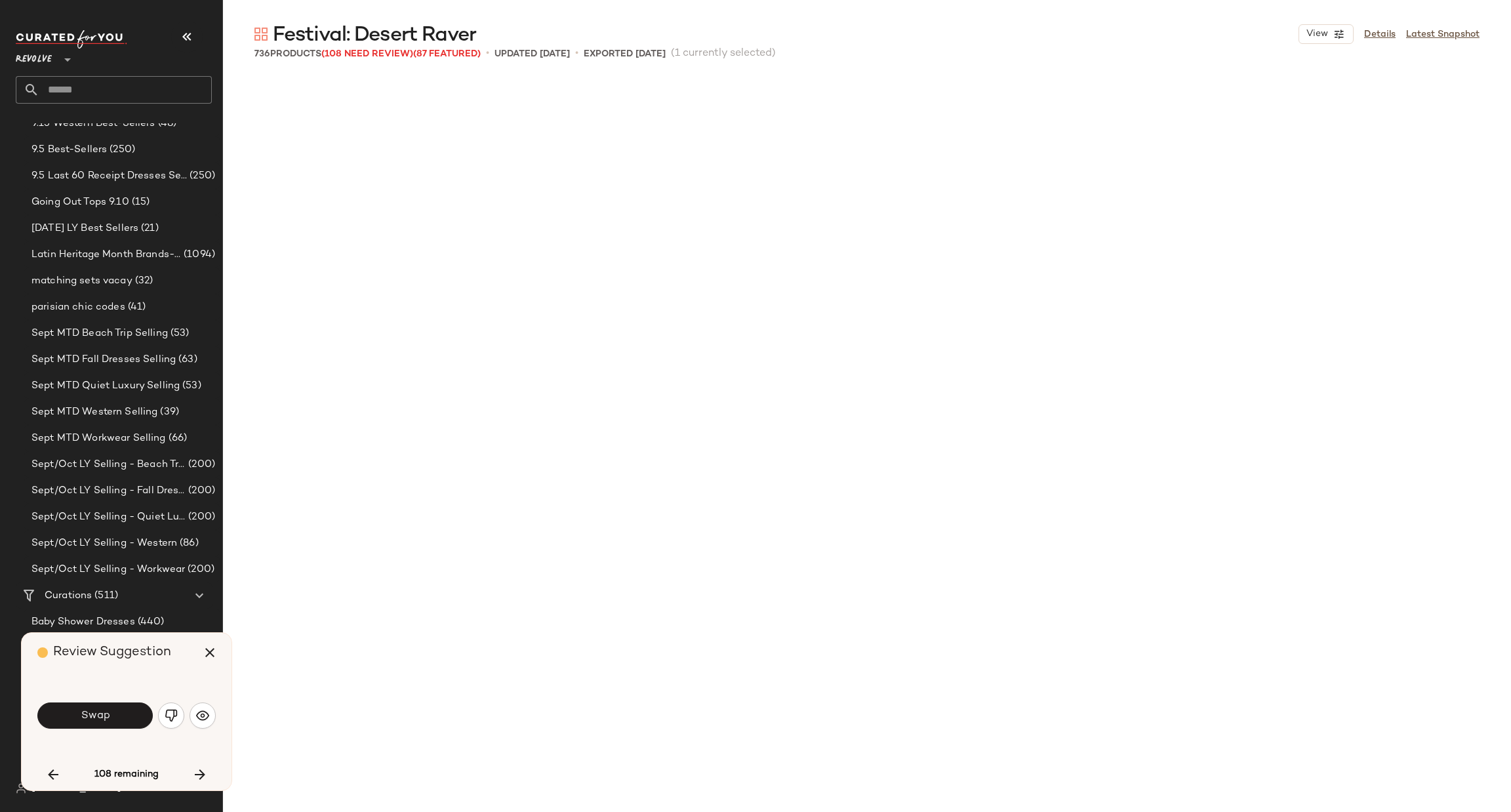
scroll to position [14171, 0]
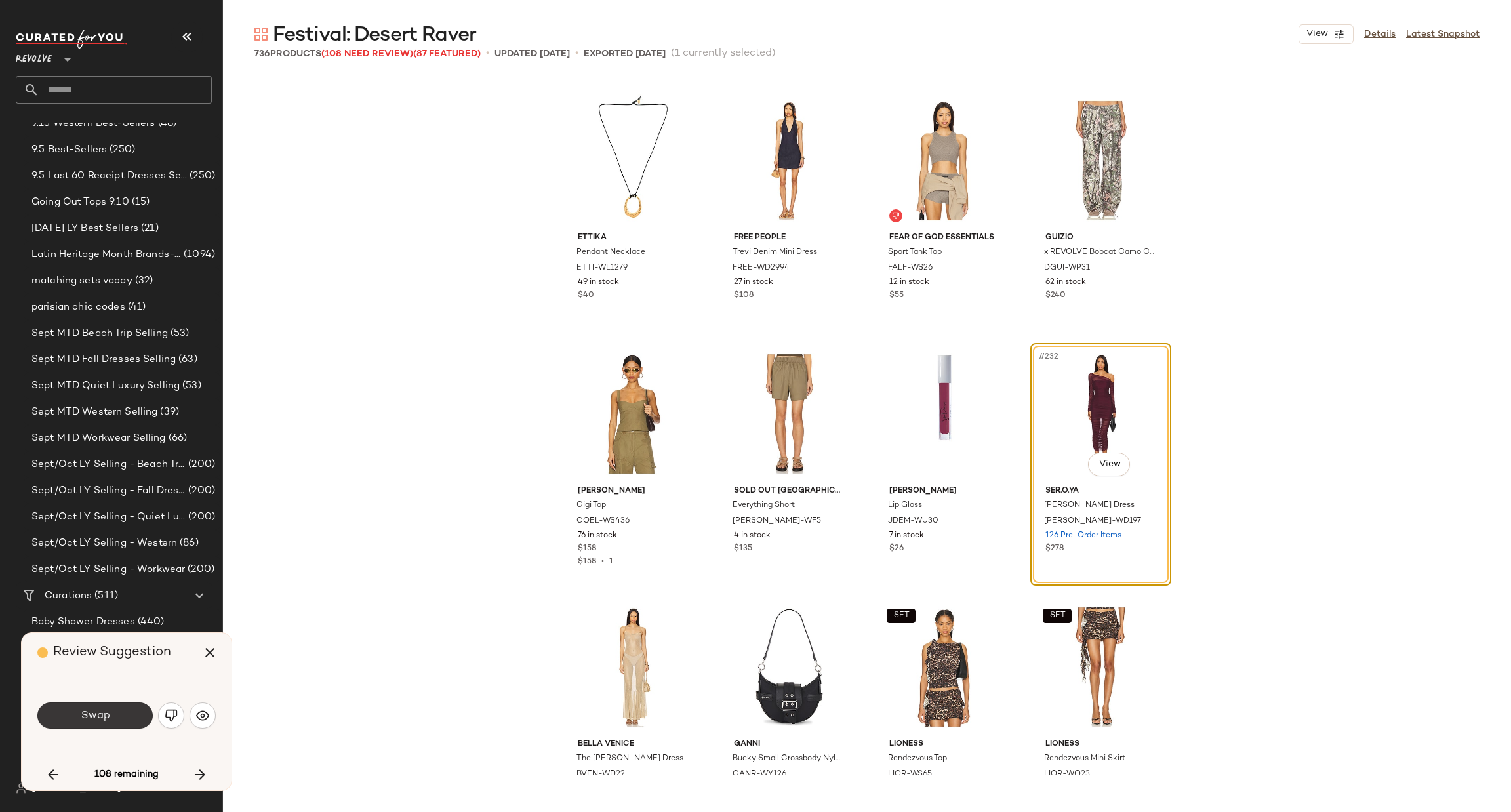
click at [81, 721] on span "Swap" at bounding box center [94, 716] width 29 height 13
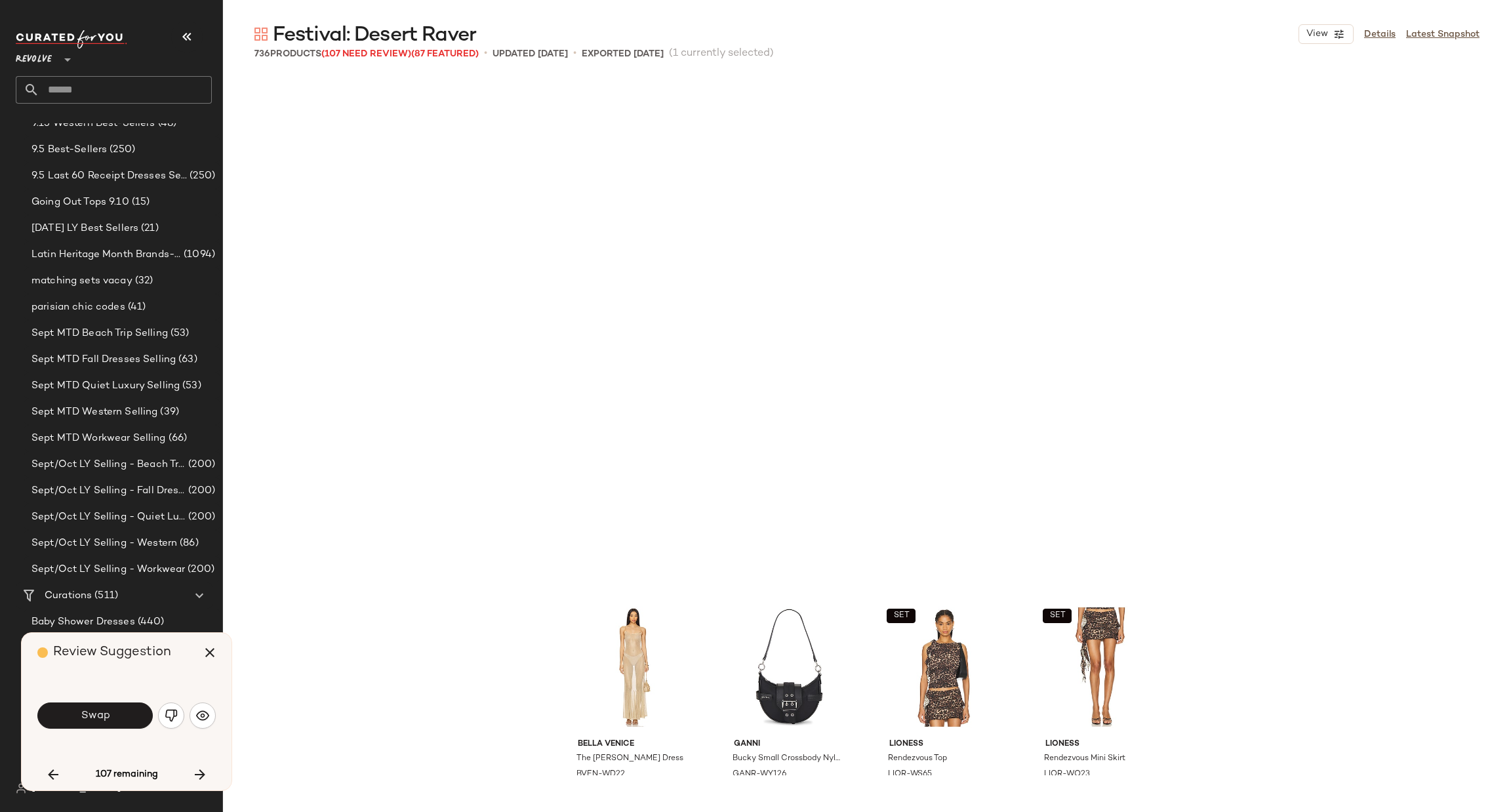
scroll to position [14677, 0]
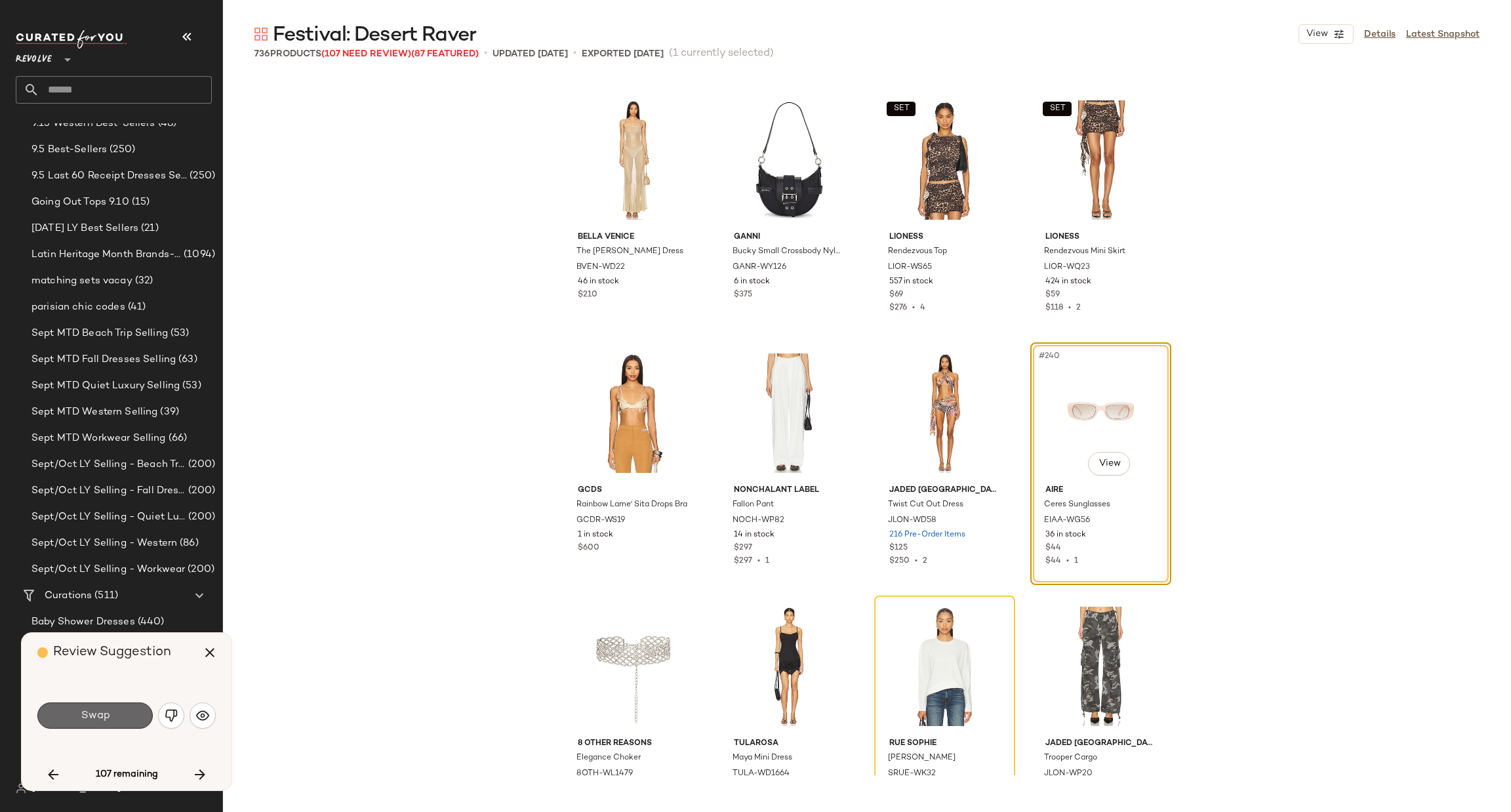
click at [95, 713] on span "Swap" at bounding box center [94, 716] width 29 height 13
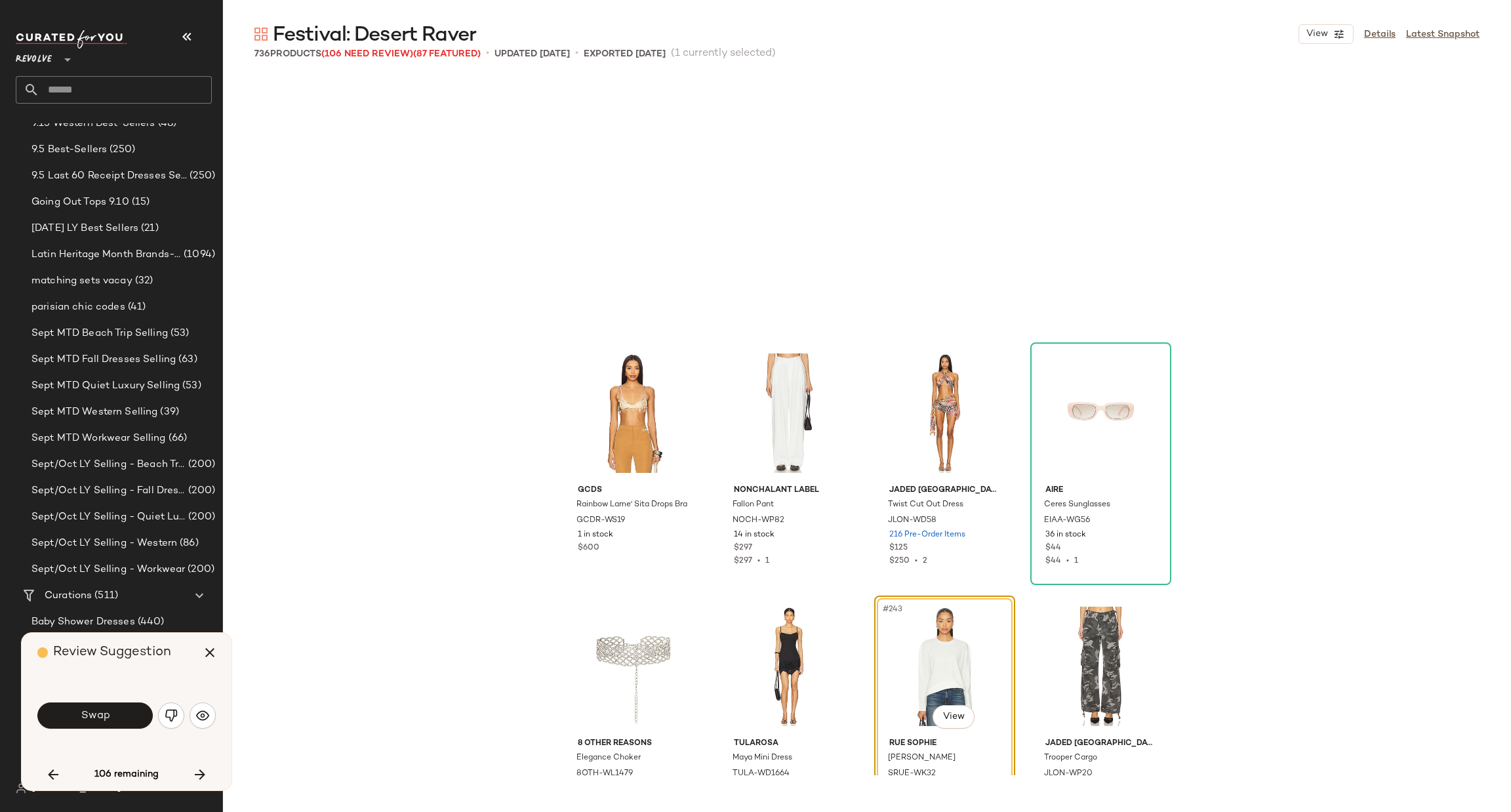
scroll to position [14930, 0]
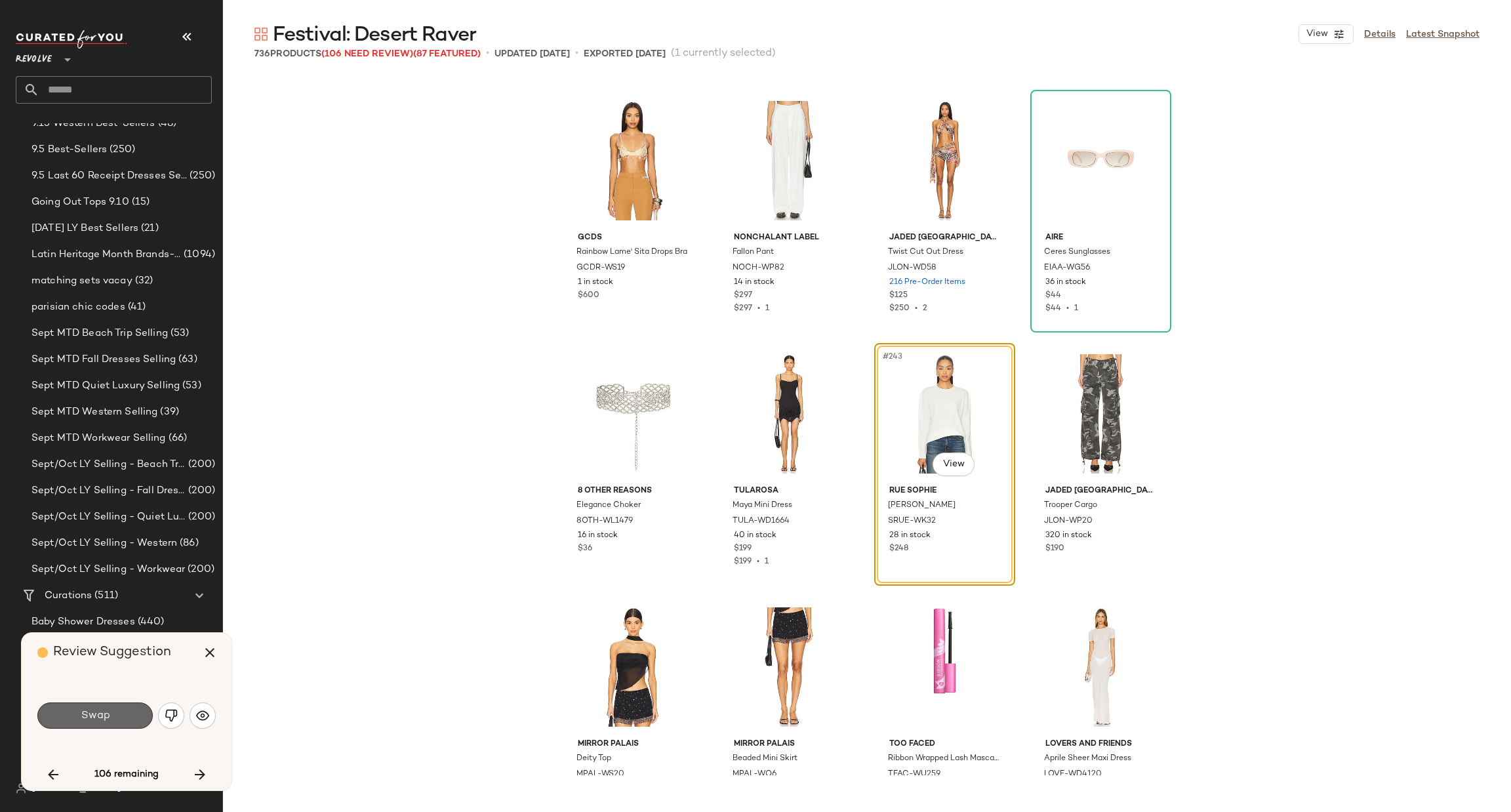
click at [109, 709] on span "Swap" at bounding box center [94, 716] width 29 height 13
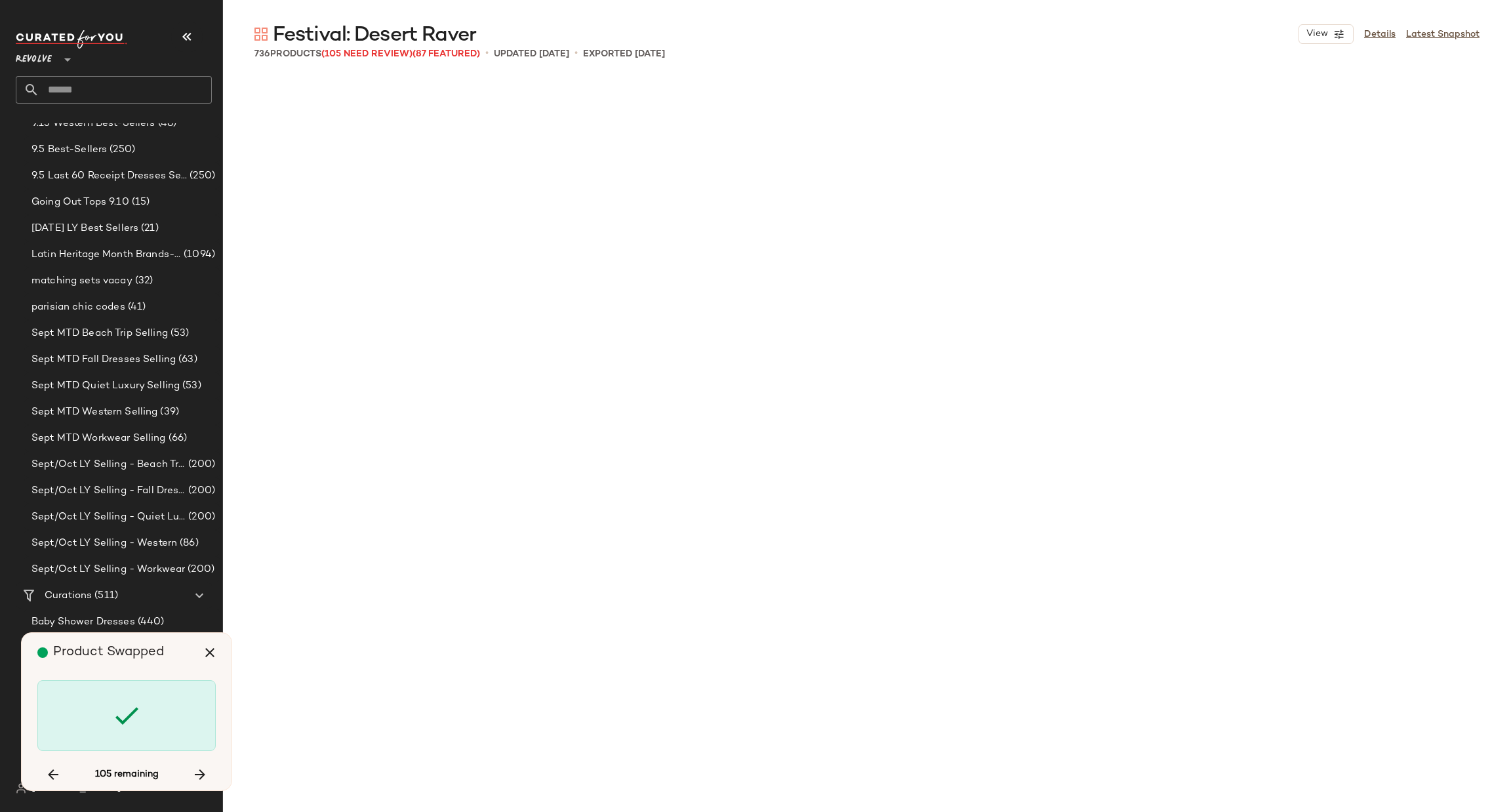
scroll to position [16448, 0]
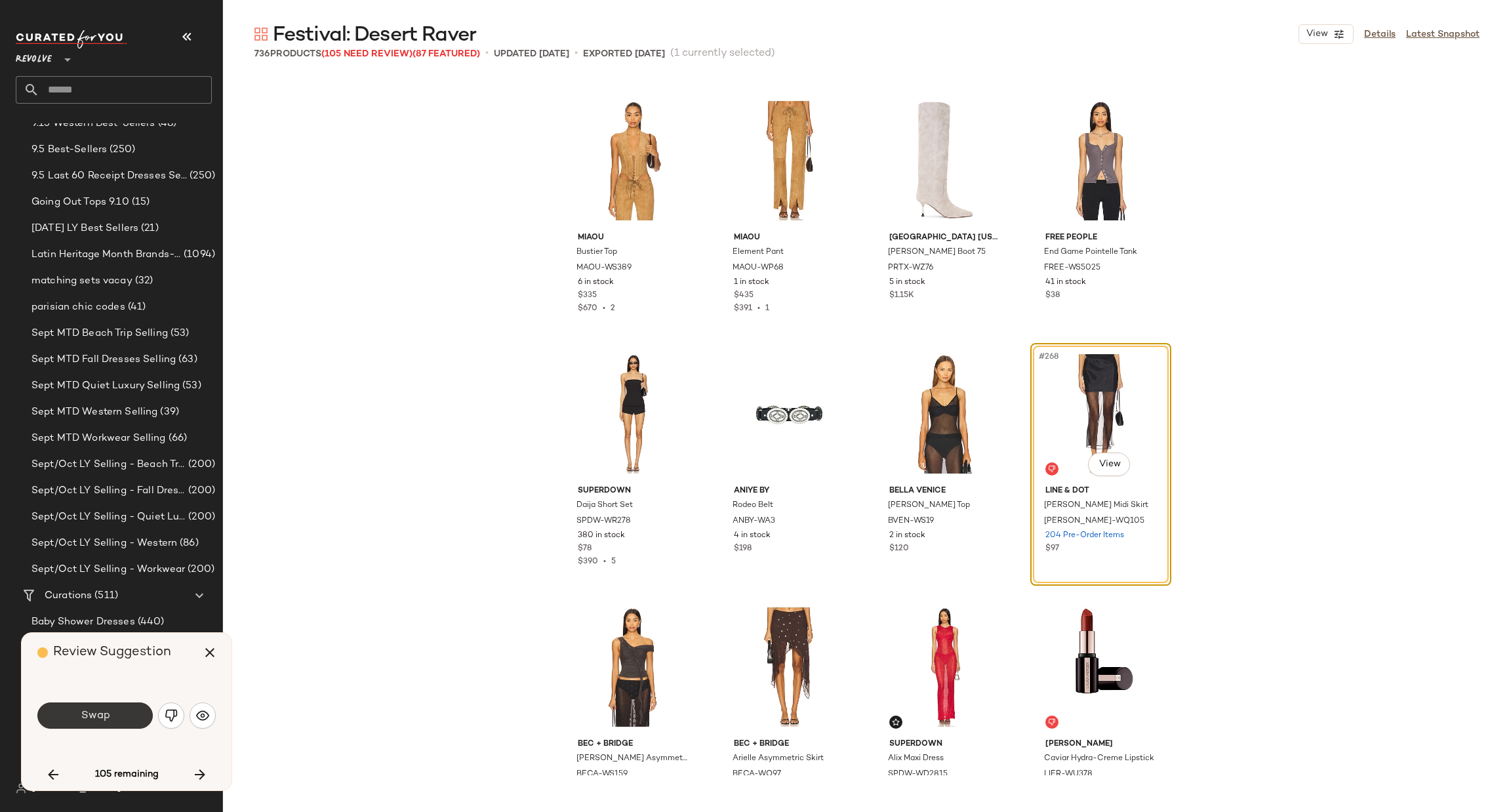
click at [77, 717] on button "Swap" at bounding box center [95, 715] width 116 height 27
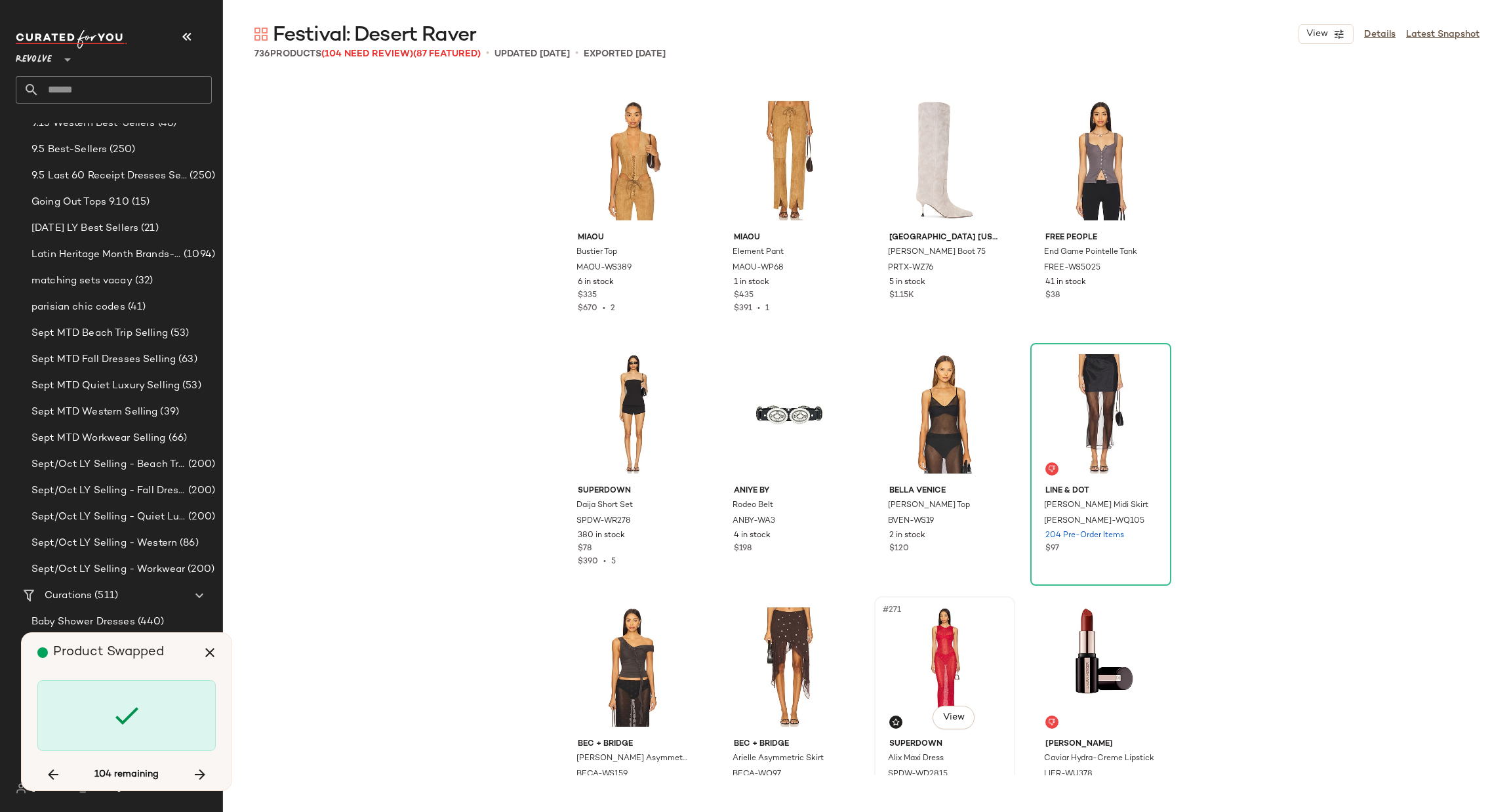
scroll to position [17461, 0]
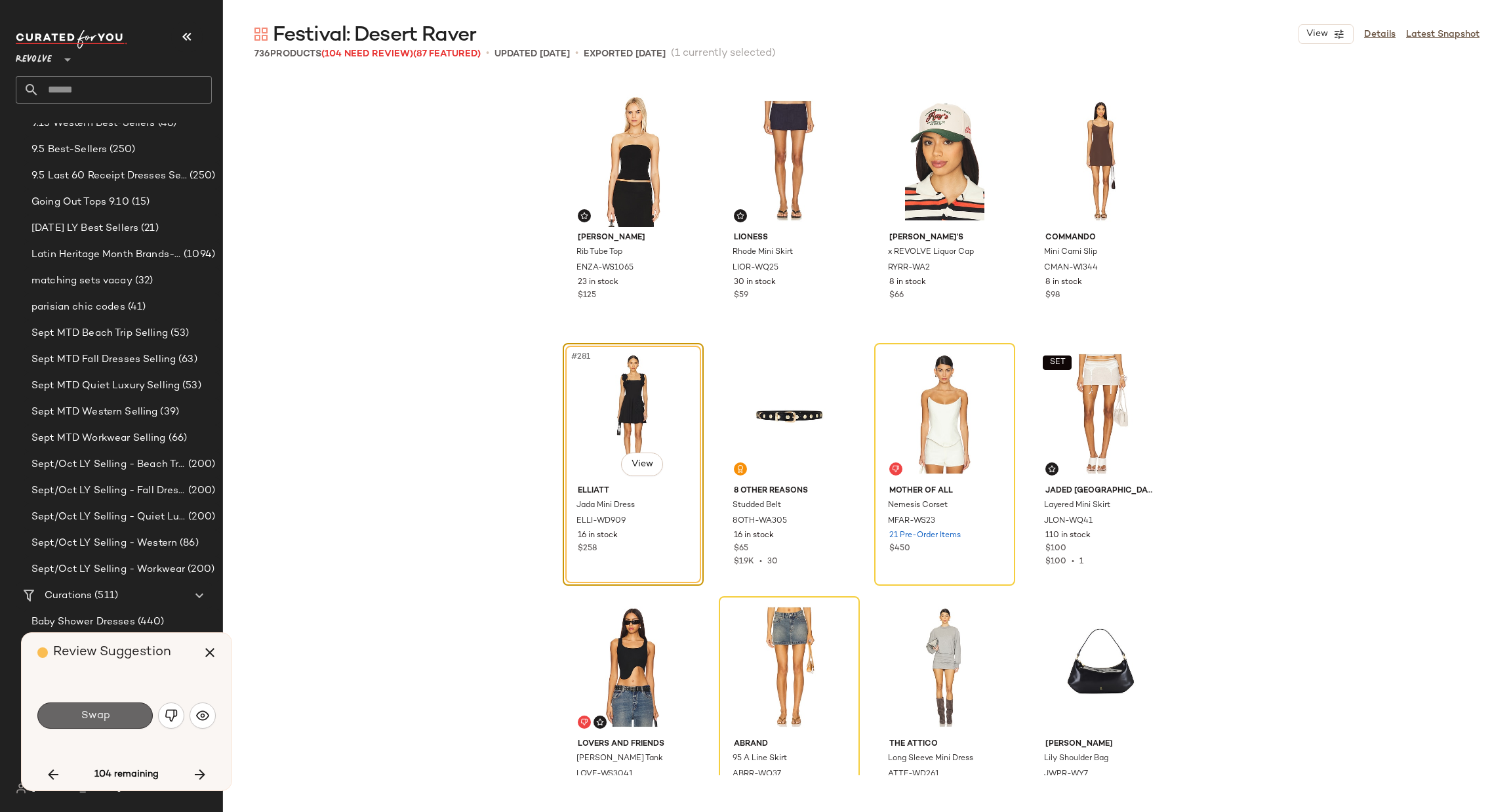
click at [86, 712] on span "Swap" at bounding box center [94, 716] width 29 height 13
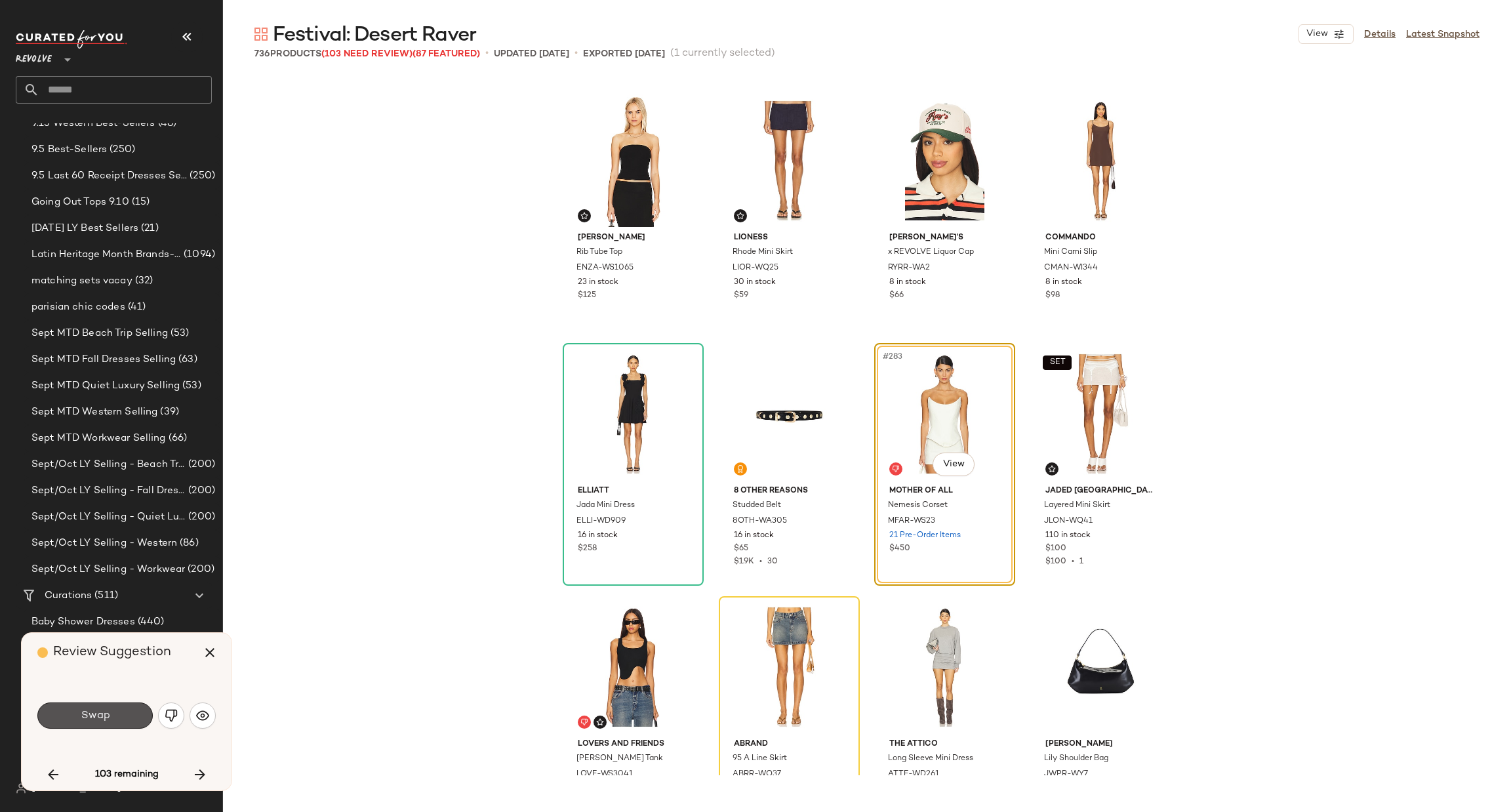
click at [88, 714] on span "Swap" at bounding box center [94, 716] width 29 height 13
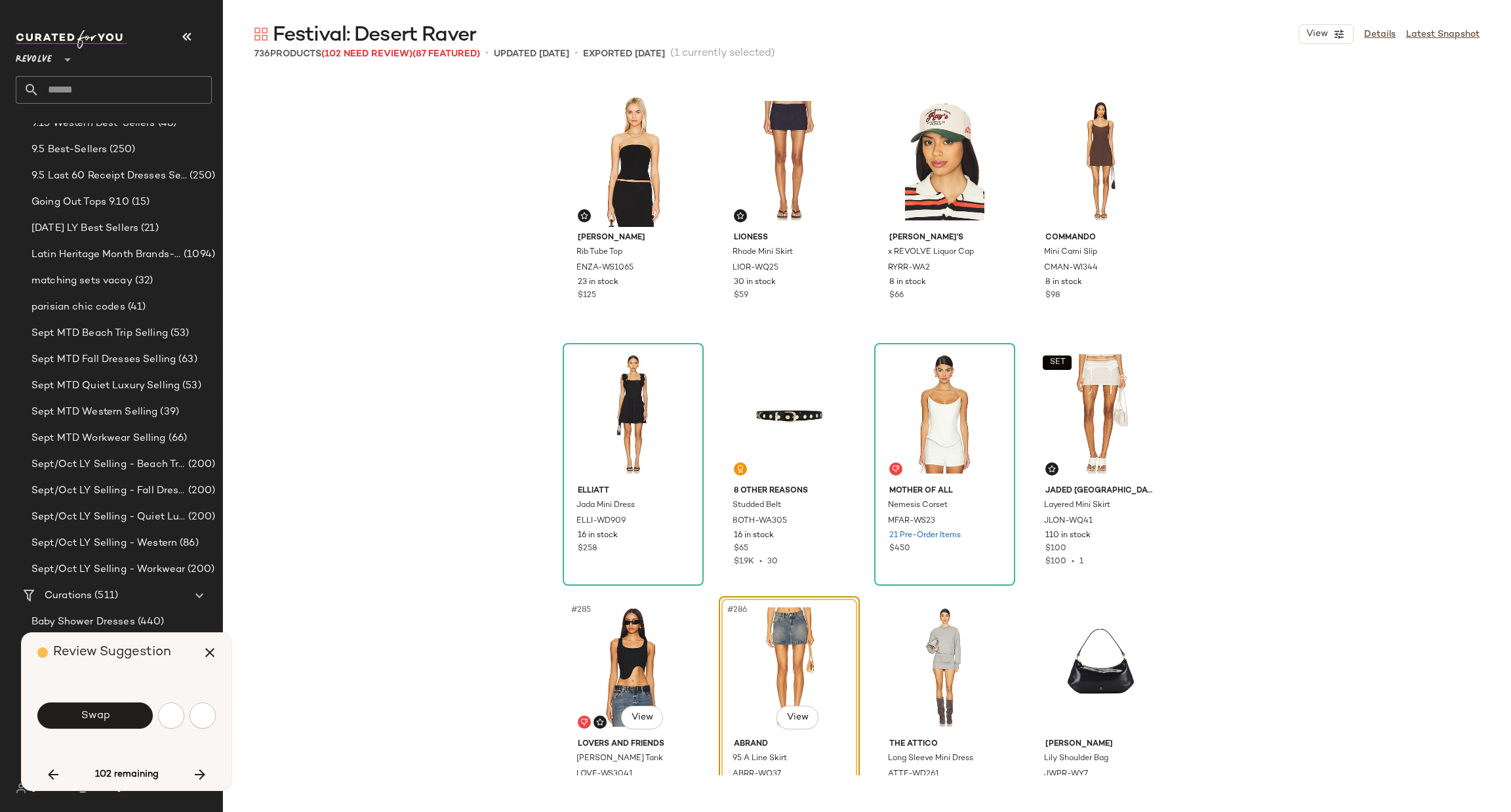
scroll to position [17715, 0]
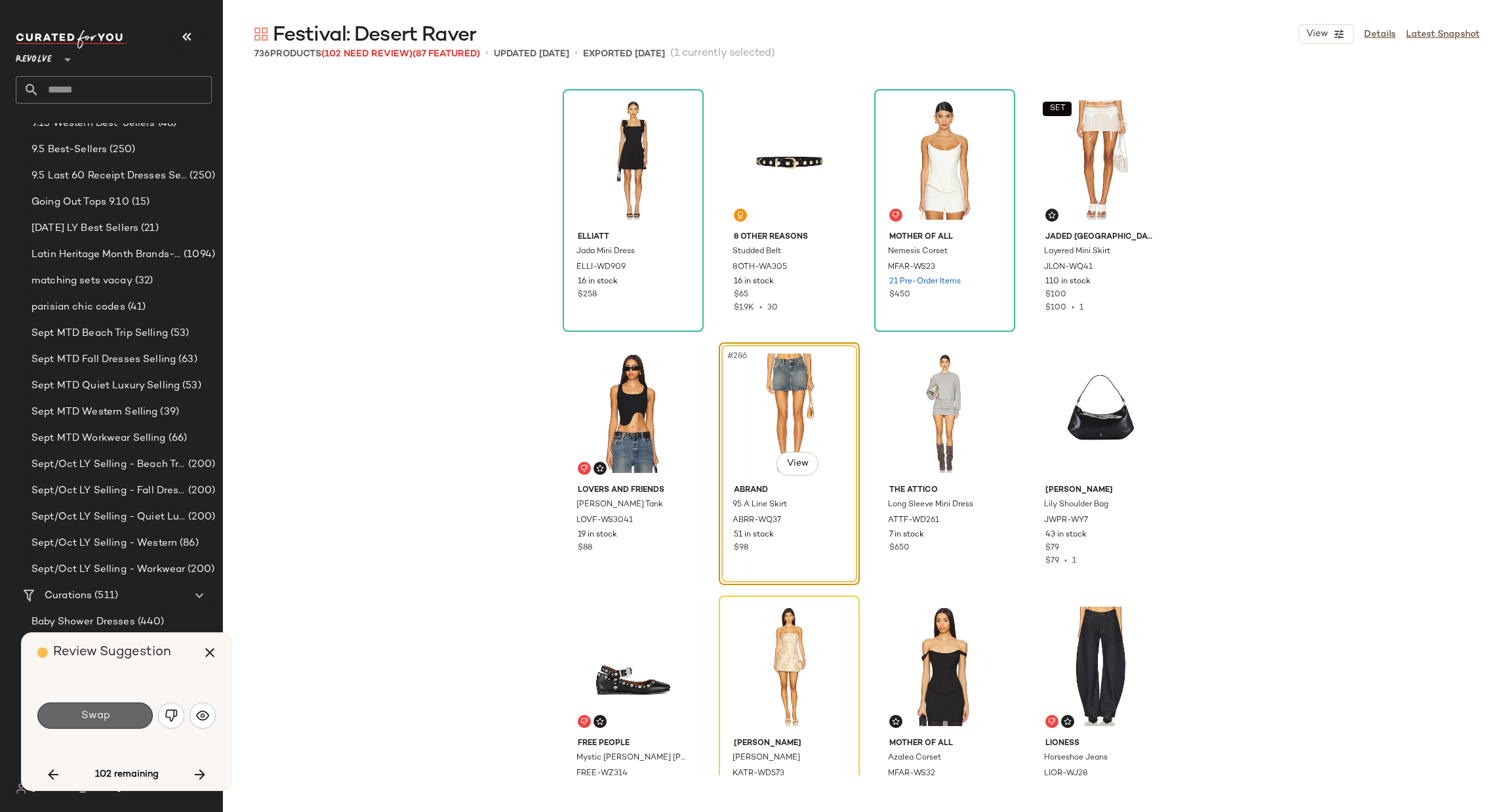
click at [94, 719] on span "Swap" at bounding box center [94, 716] width 29 height 13
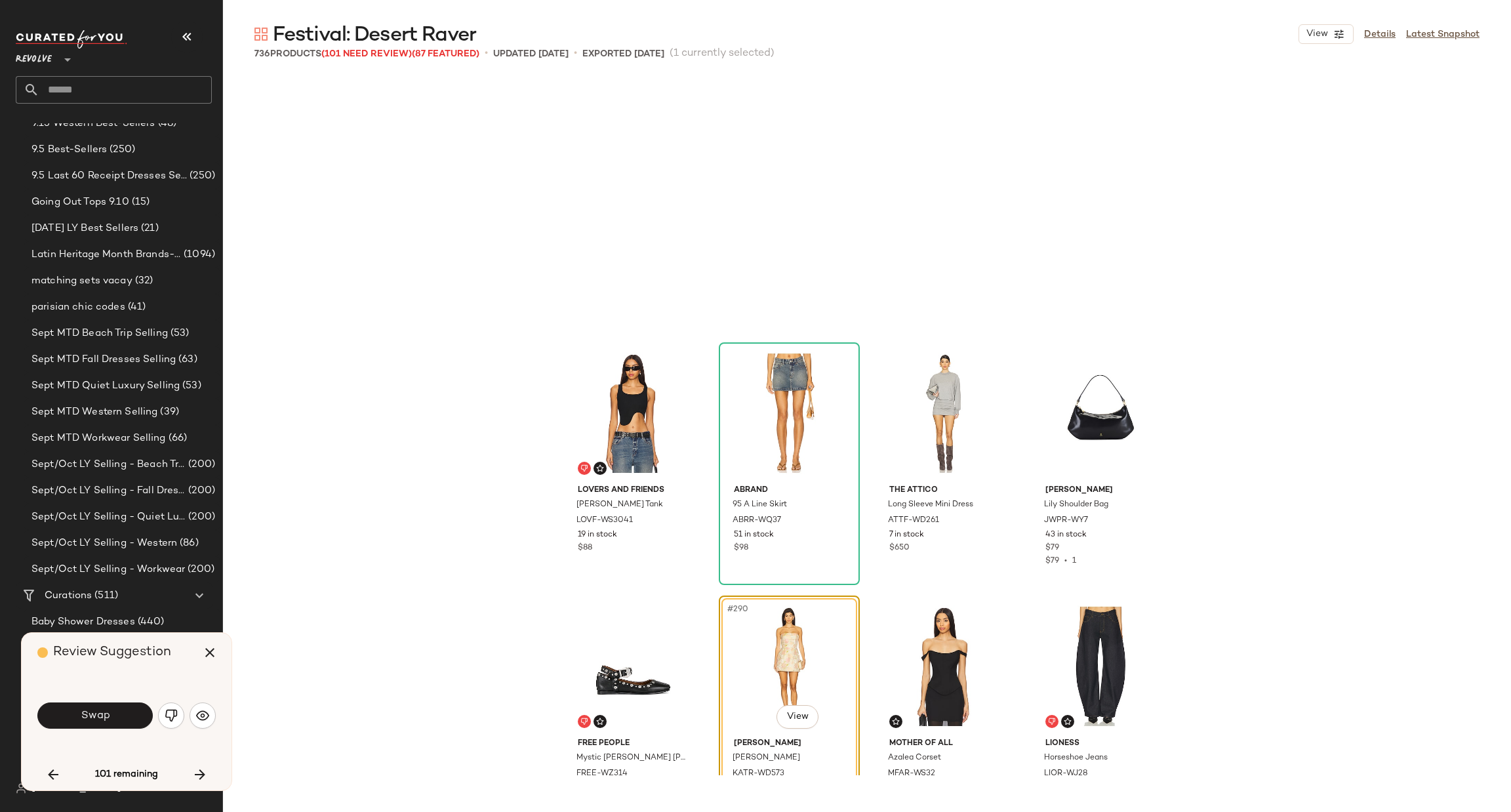
scroll to position [17967, 0]
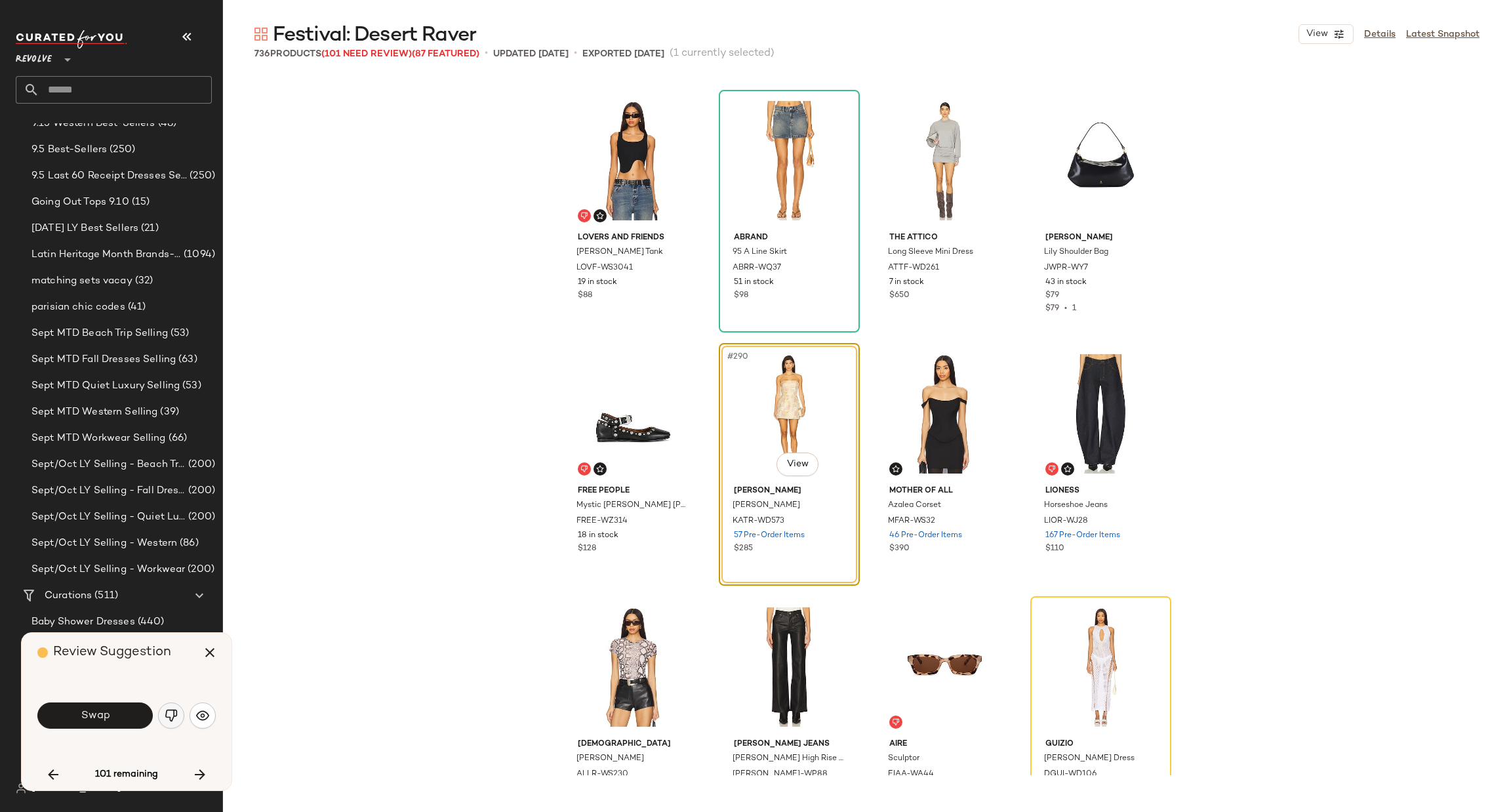
click at [171, 718] on img "button" at bounding box center [171, 715] width 13 height 13
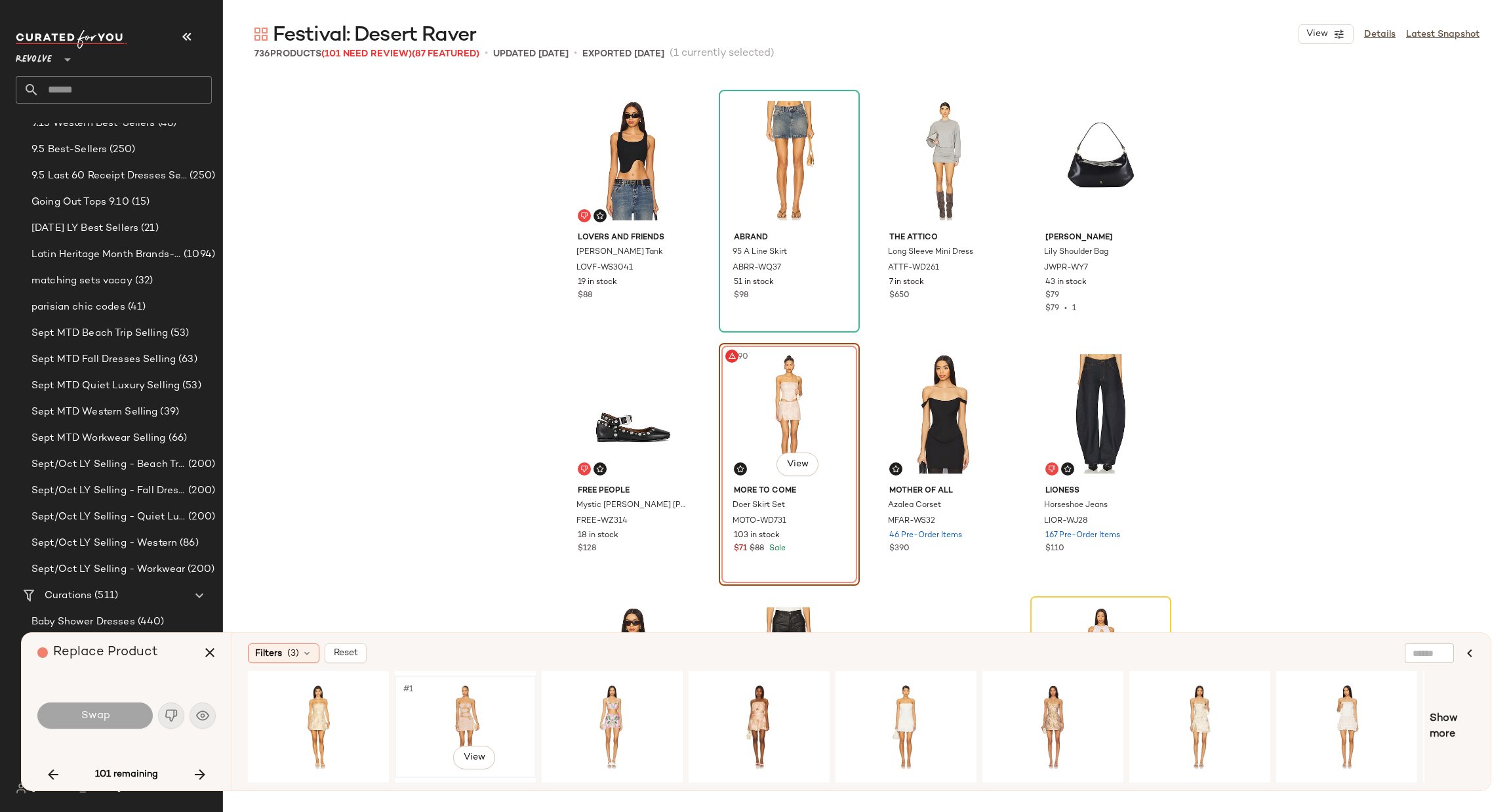
click at [459, 705] on div "#1 View" at bounding box center [466, 727] width 132 height 93
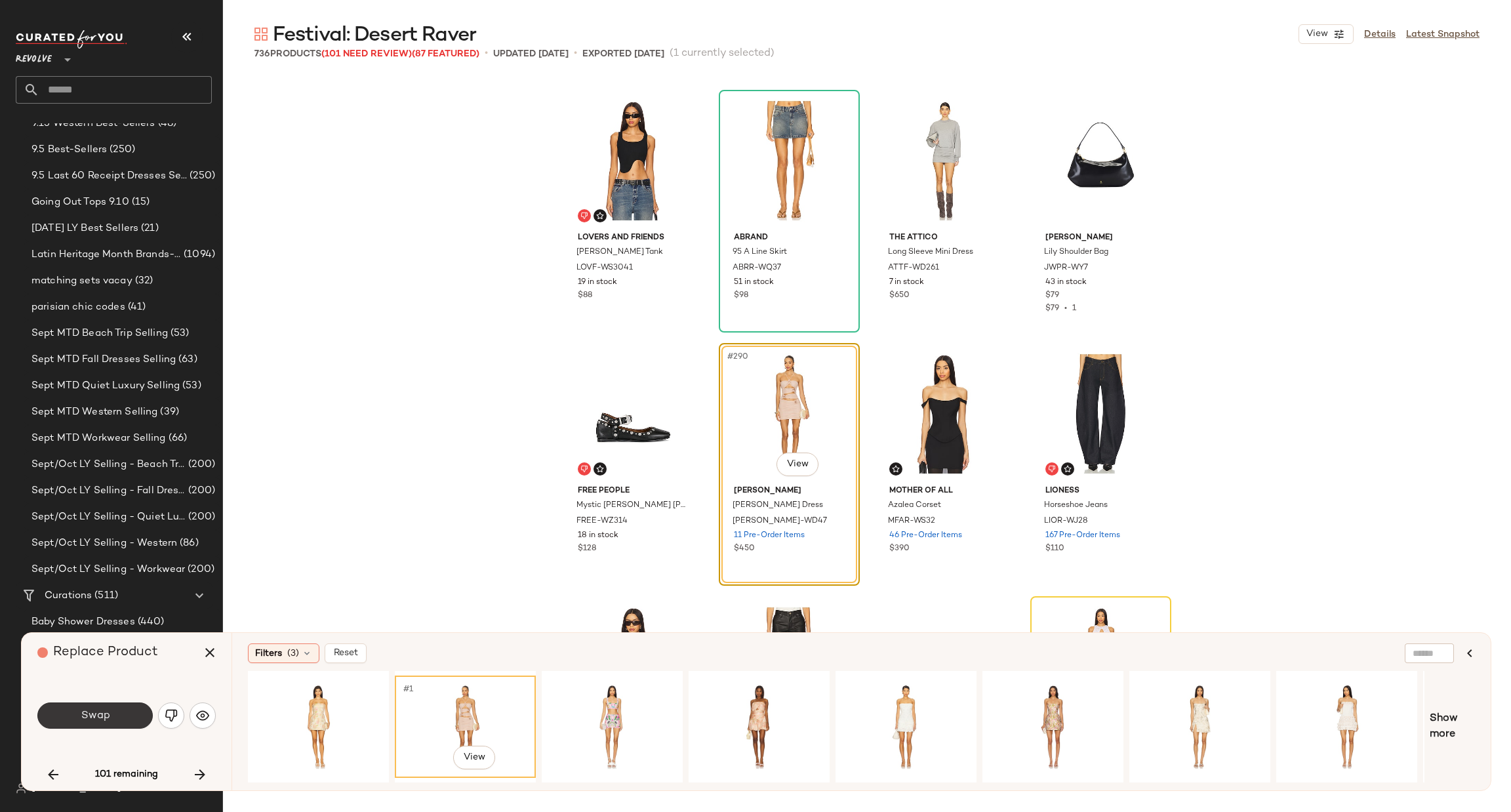
click at [109, 712] on span "Swap" at bounding box center [94, 716] width 29 height 13
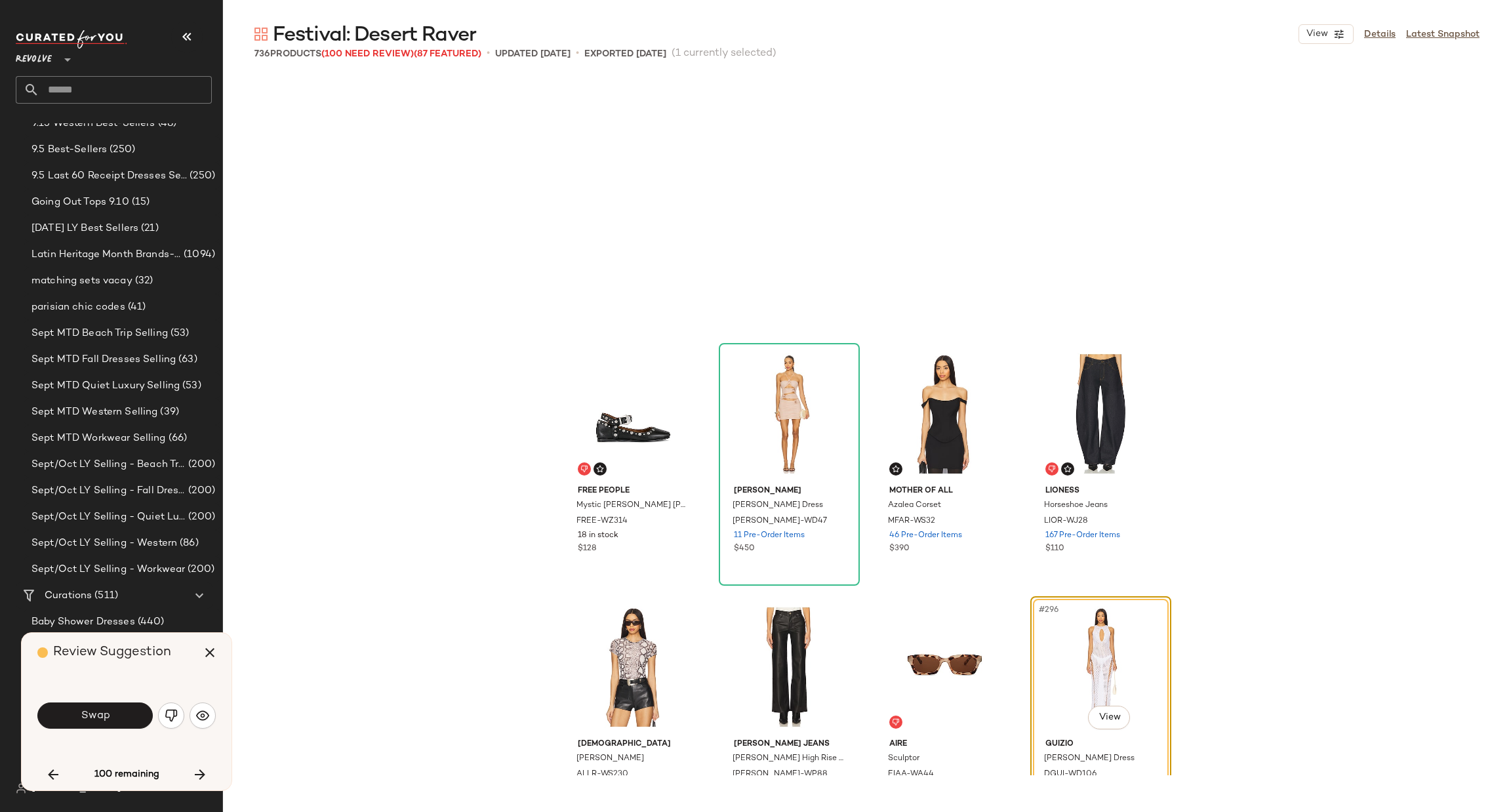
scroll to position [18220, 0]
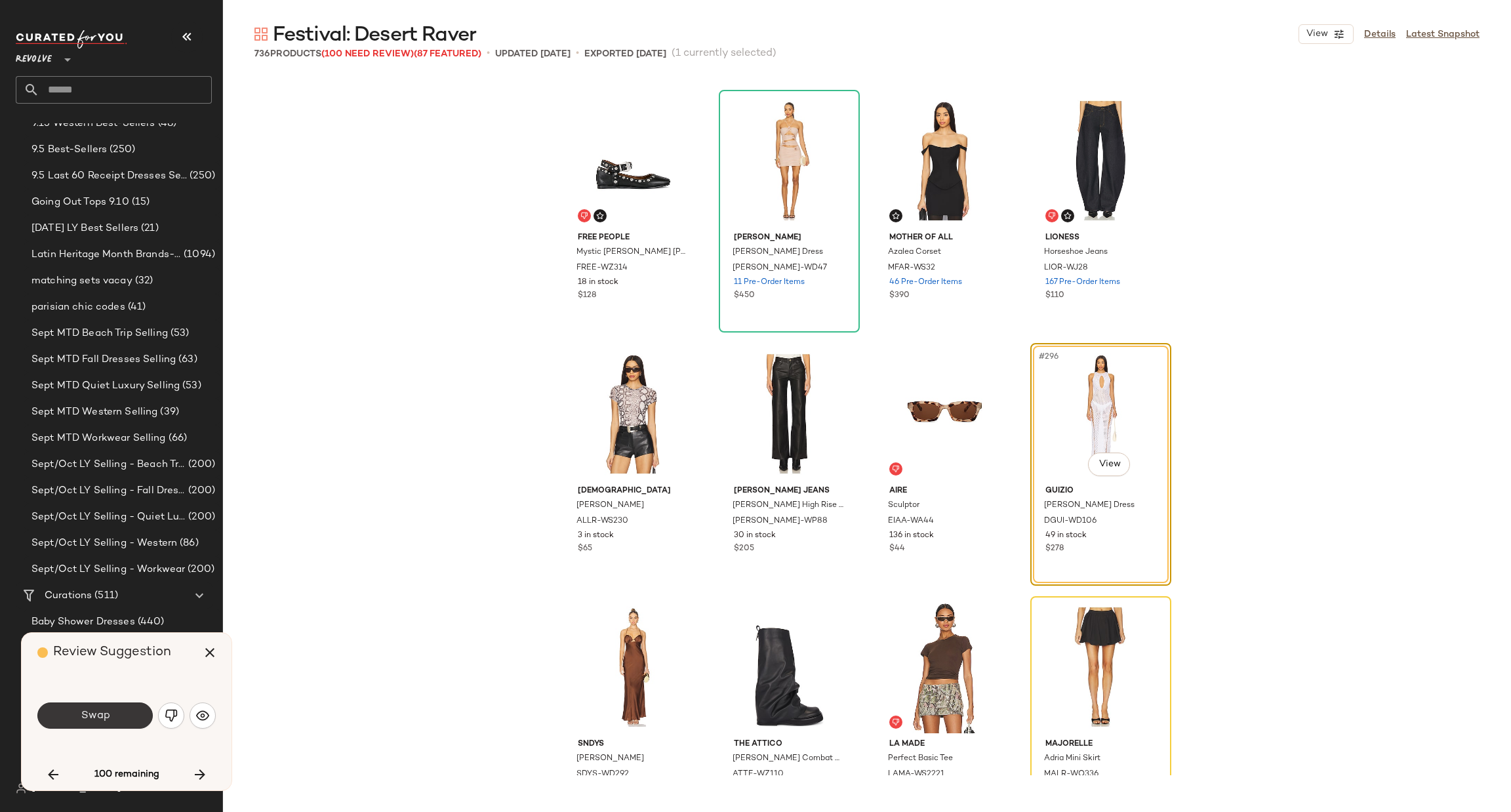
click at [90, 713] on span "Swap" at bounding box center [94, 716] width 29 height 13
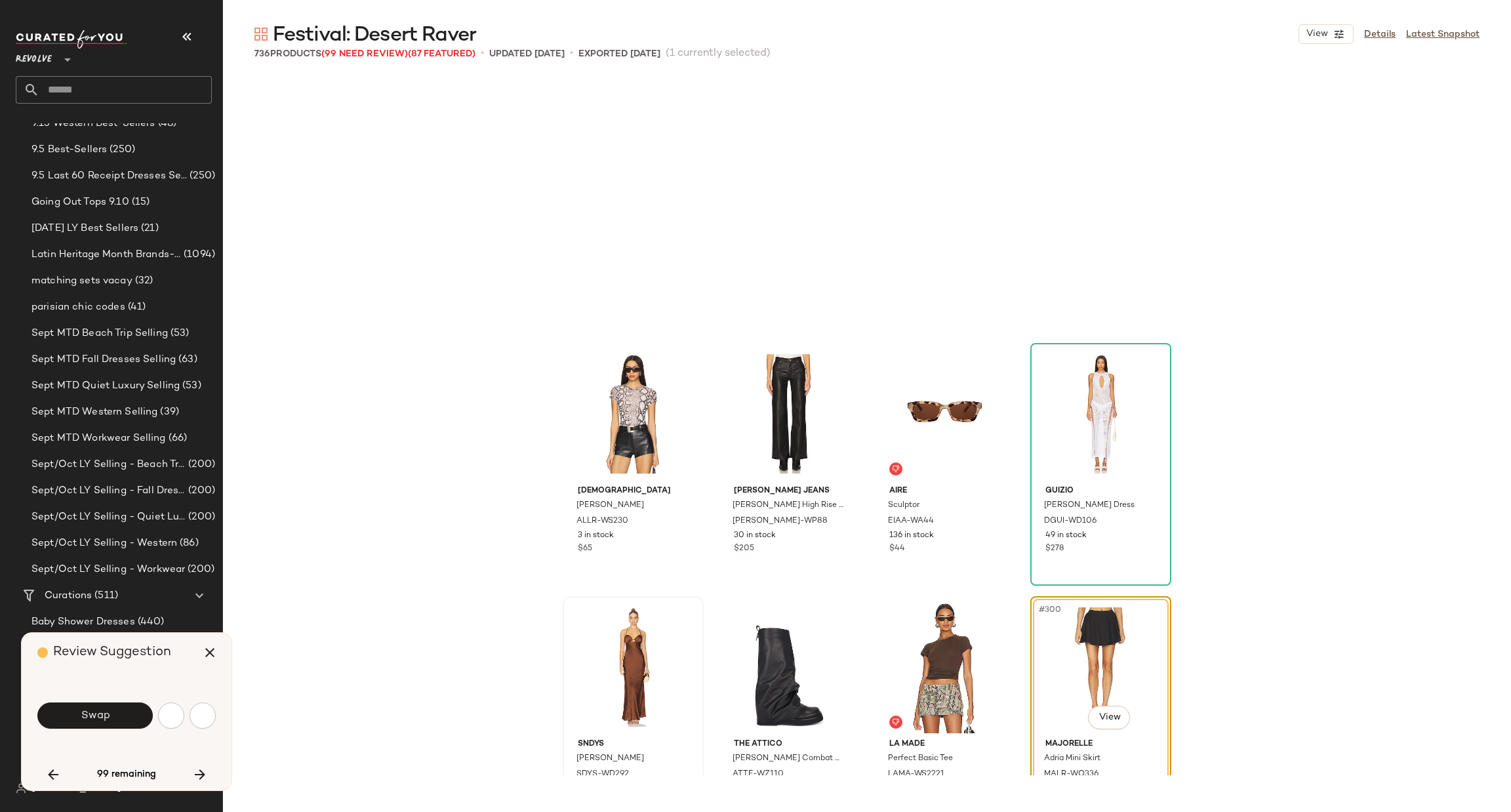
scroll to position [18473, 0]
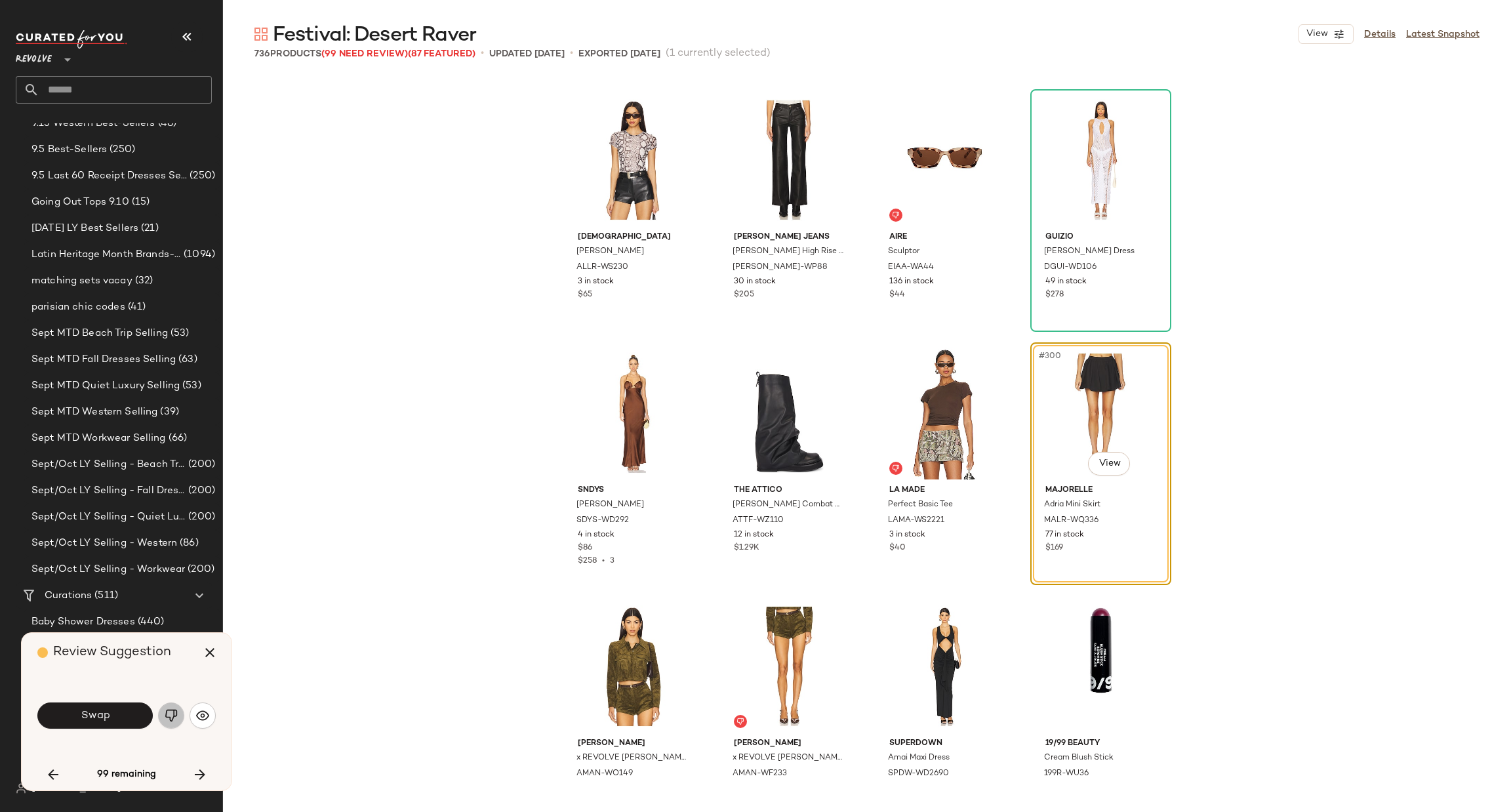
click at [168, 718] on img "button" at bounding box center [171, 715] width 13 height 13
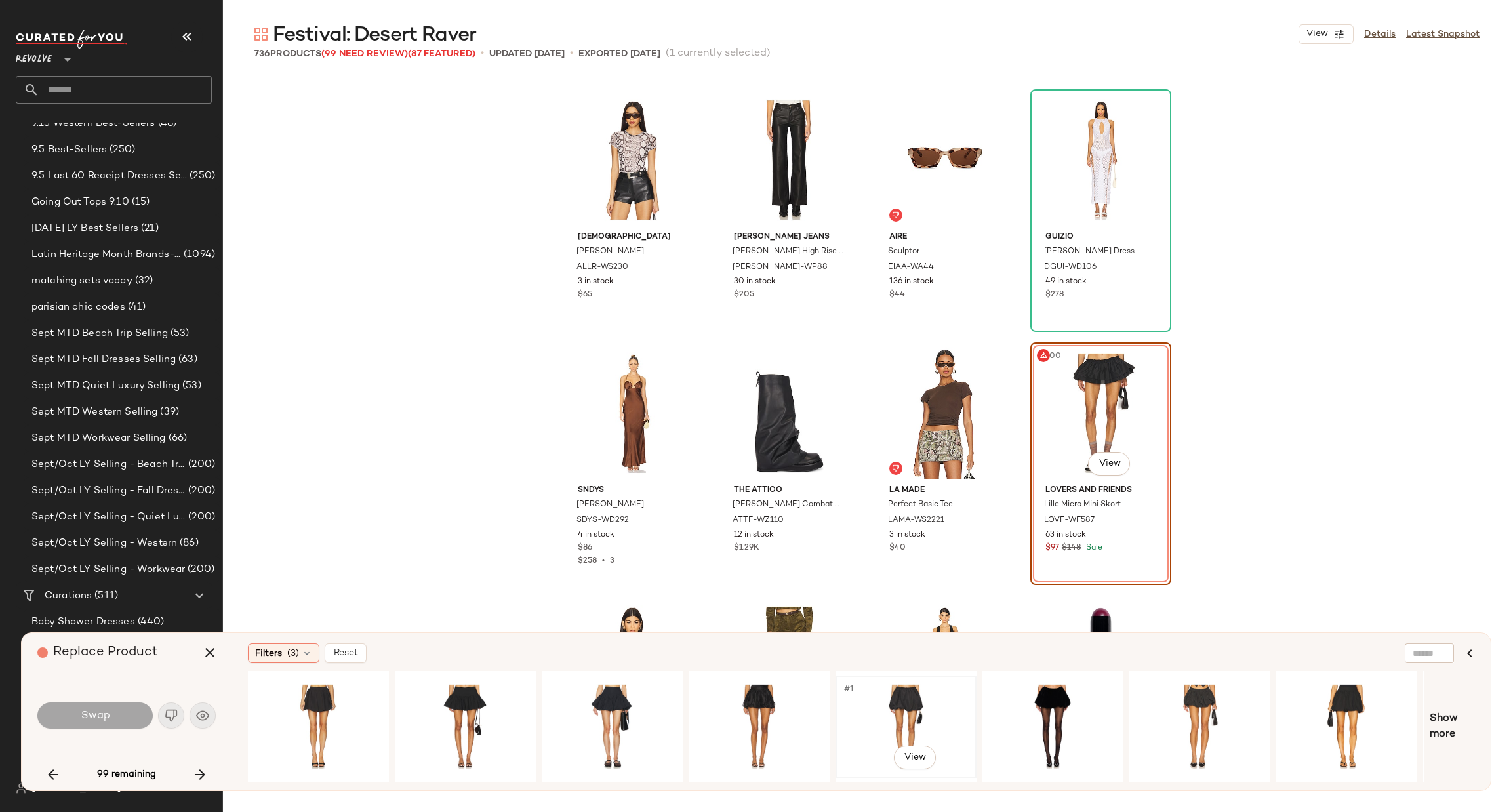
click at [911, 704] on div "#1 View" at bounding box center [906, 727] width 132 height 93
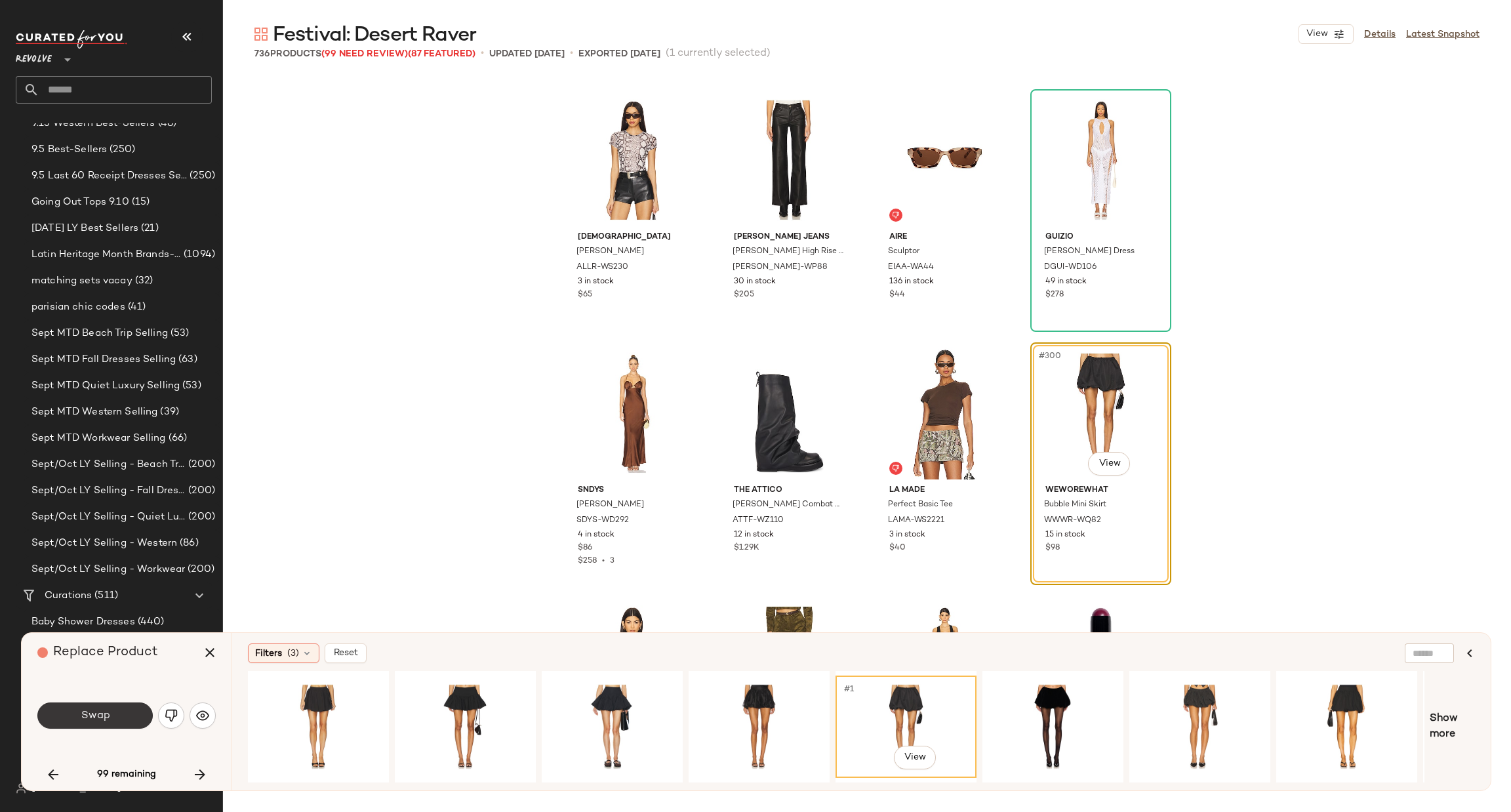
click at [84, 724] on button "Swap" at bounding box center [95, 715] width 116 height 27
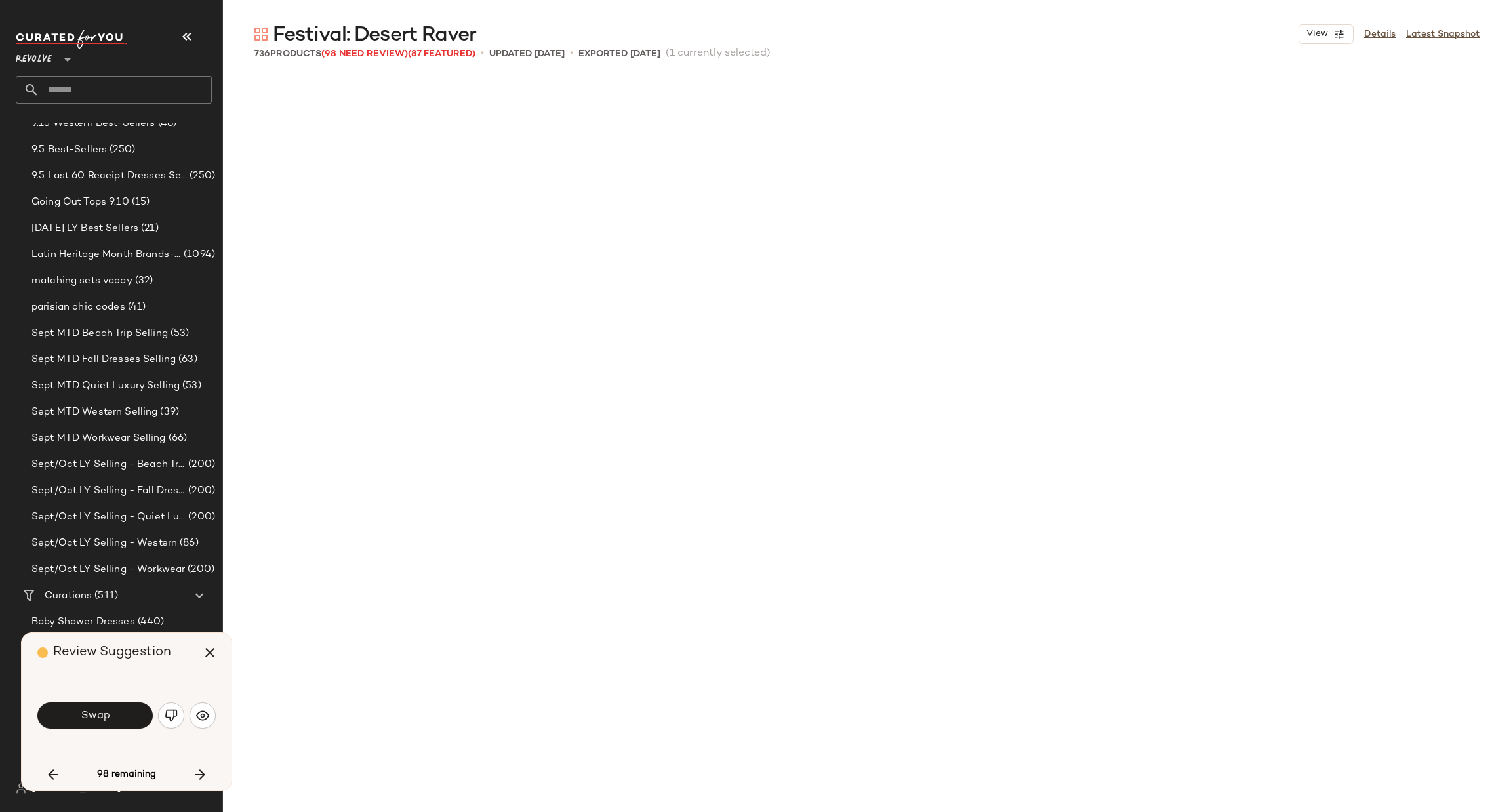
scroll to position [19232, 0]
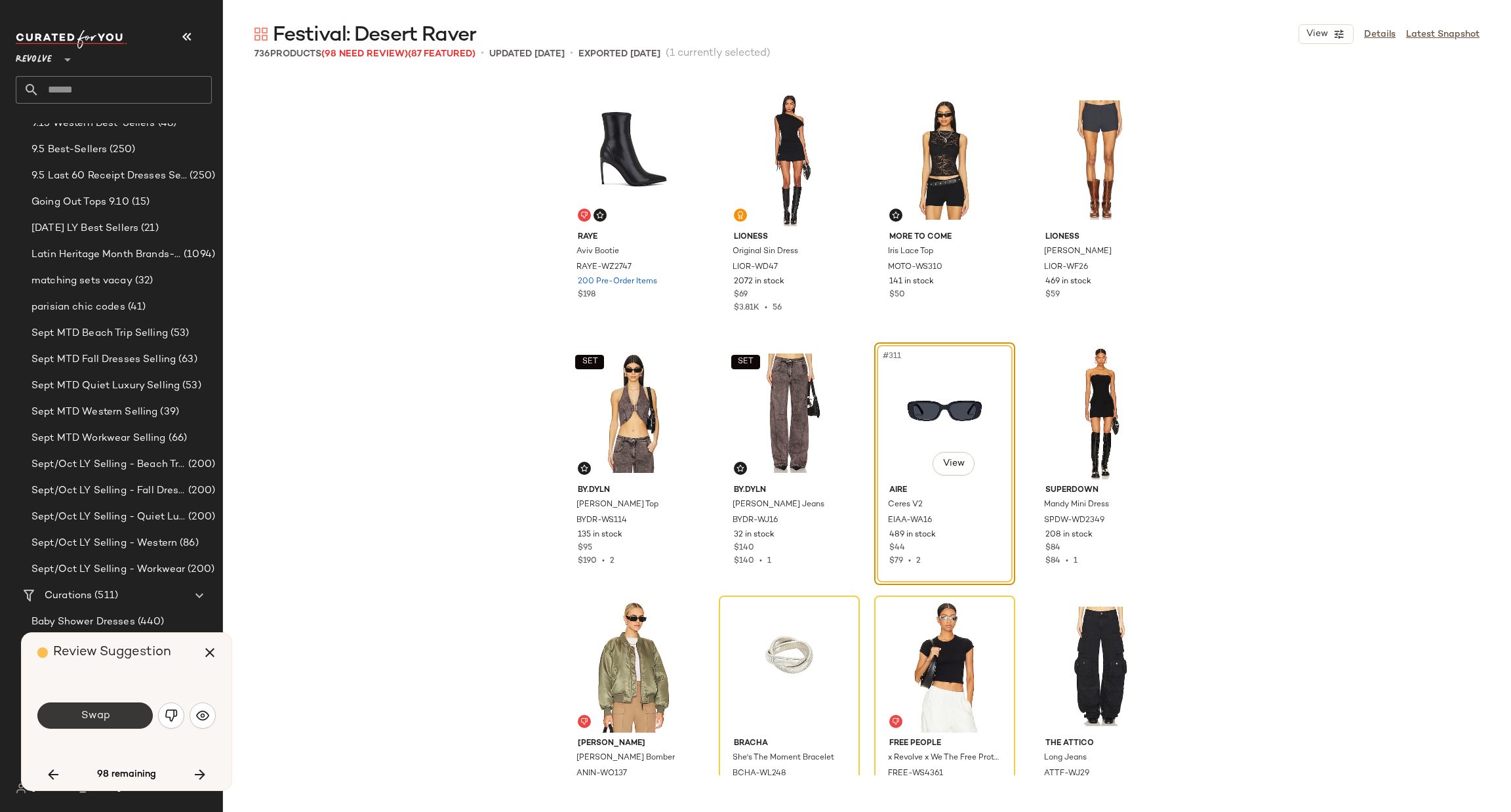
click at [95, 721] on span "Swap" at bounding box center [94, 716] width 29 height 13
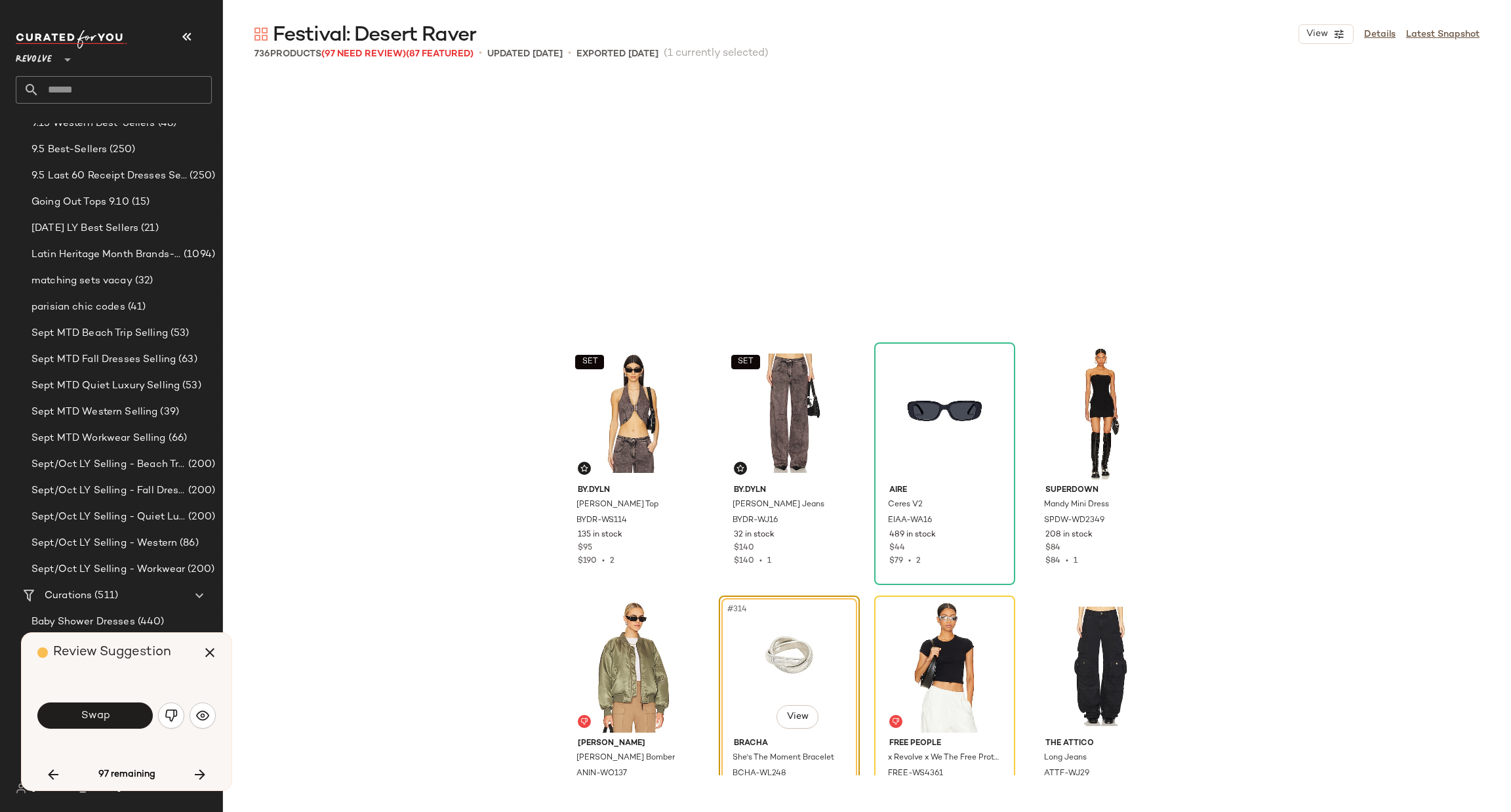
scroll to position [19485, 0]
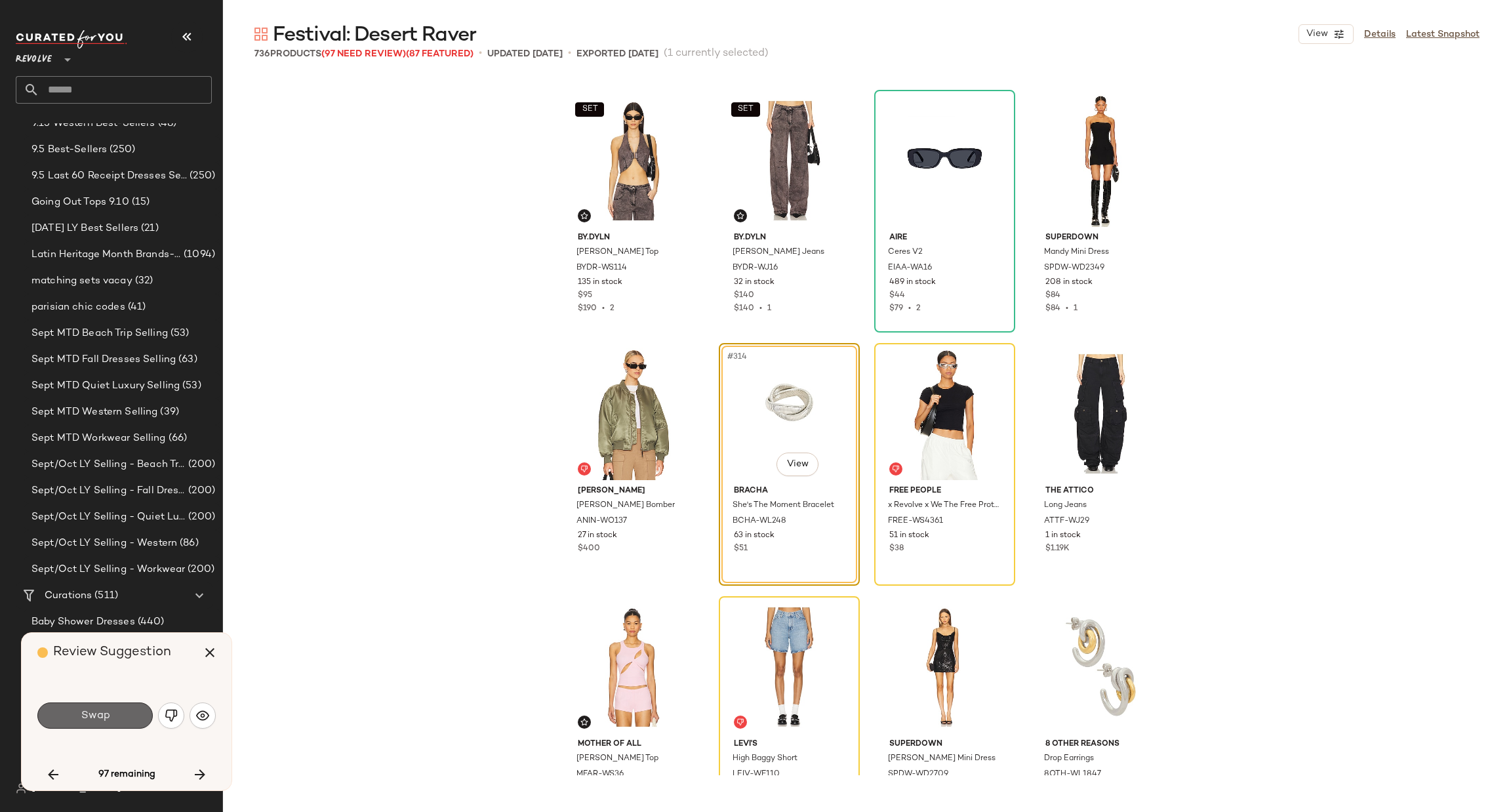
click at [101, 709] on span "Swap" at bounding box center [94, 716] width 29 height 13
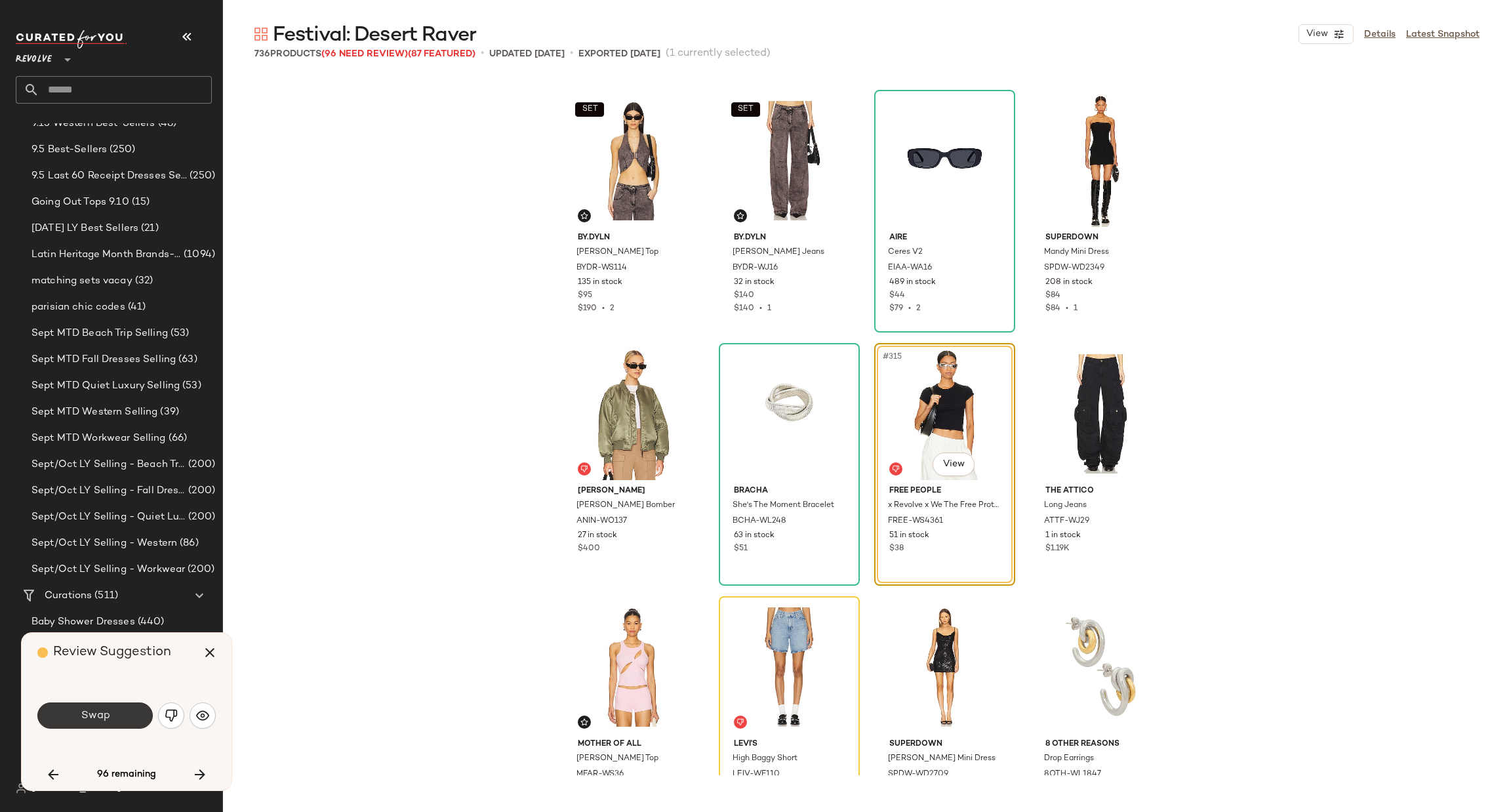
click at [107, 715] on span "Swap" at bounding box center [94, 716] width 29 height 13
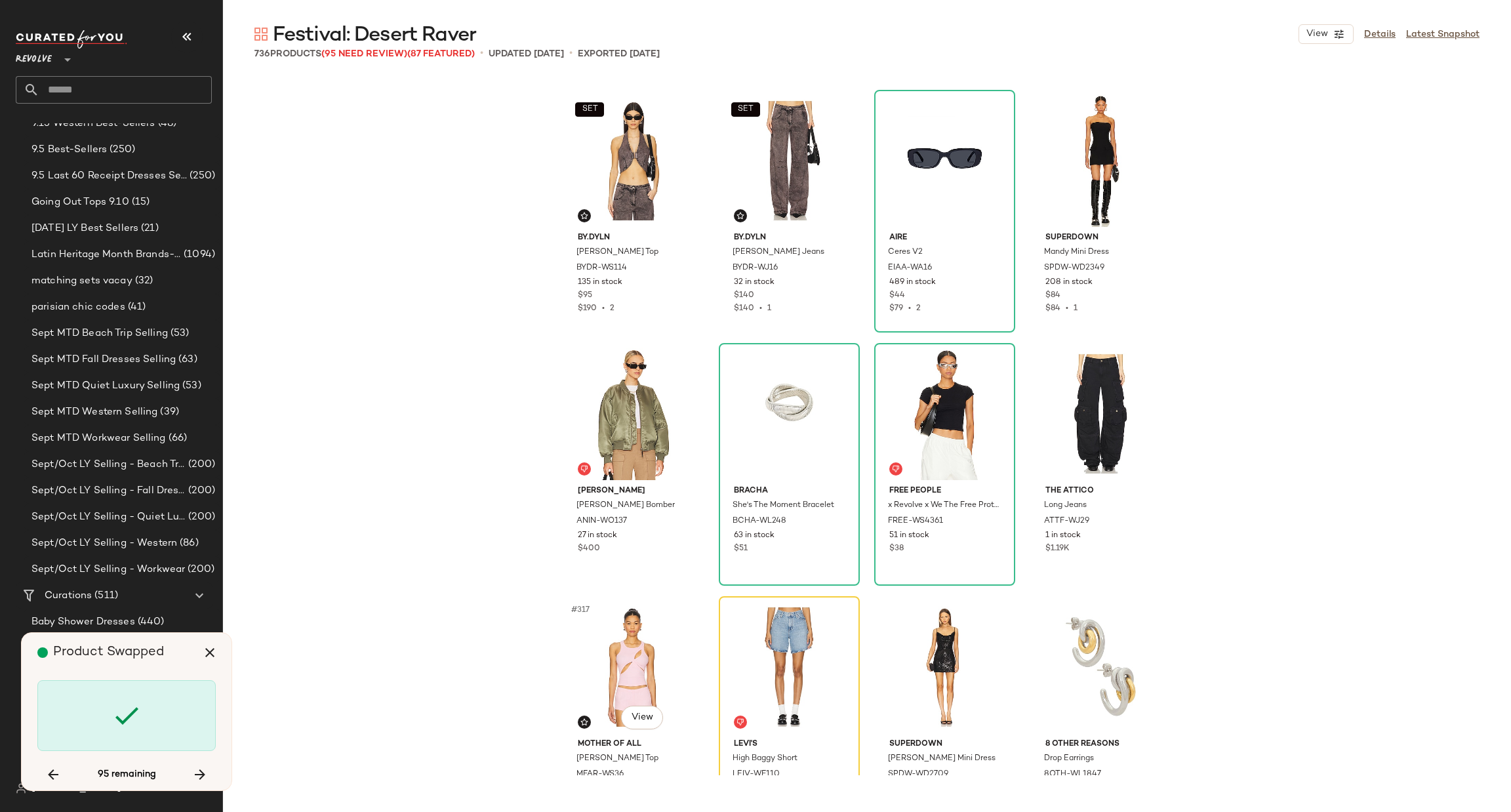
scroll to position [19738, 0]
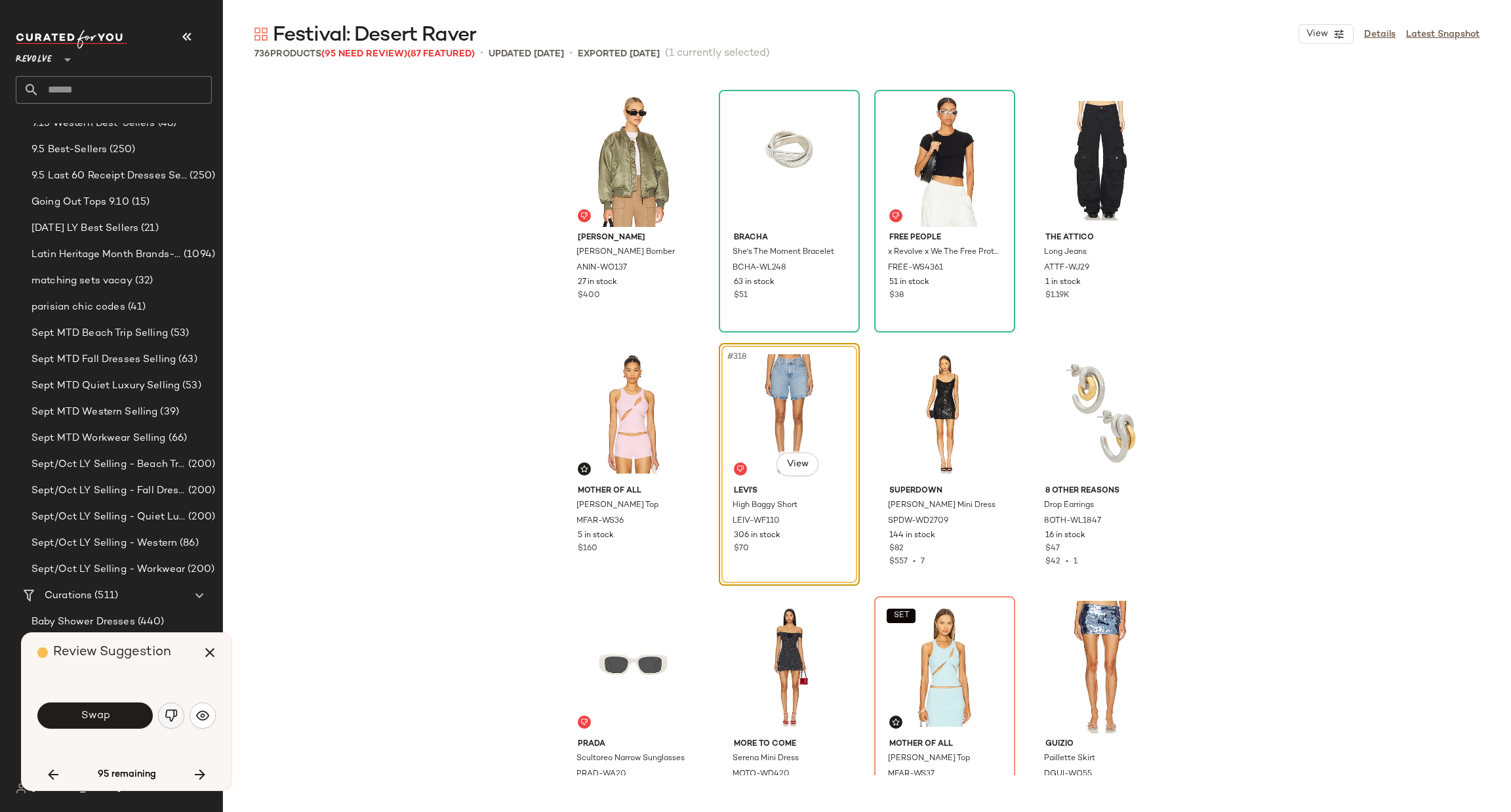
click at [171, 710] on img "button" at bounding box center [171, 715] width 13 height 13
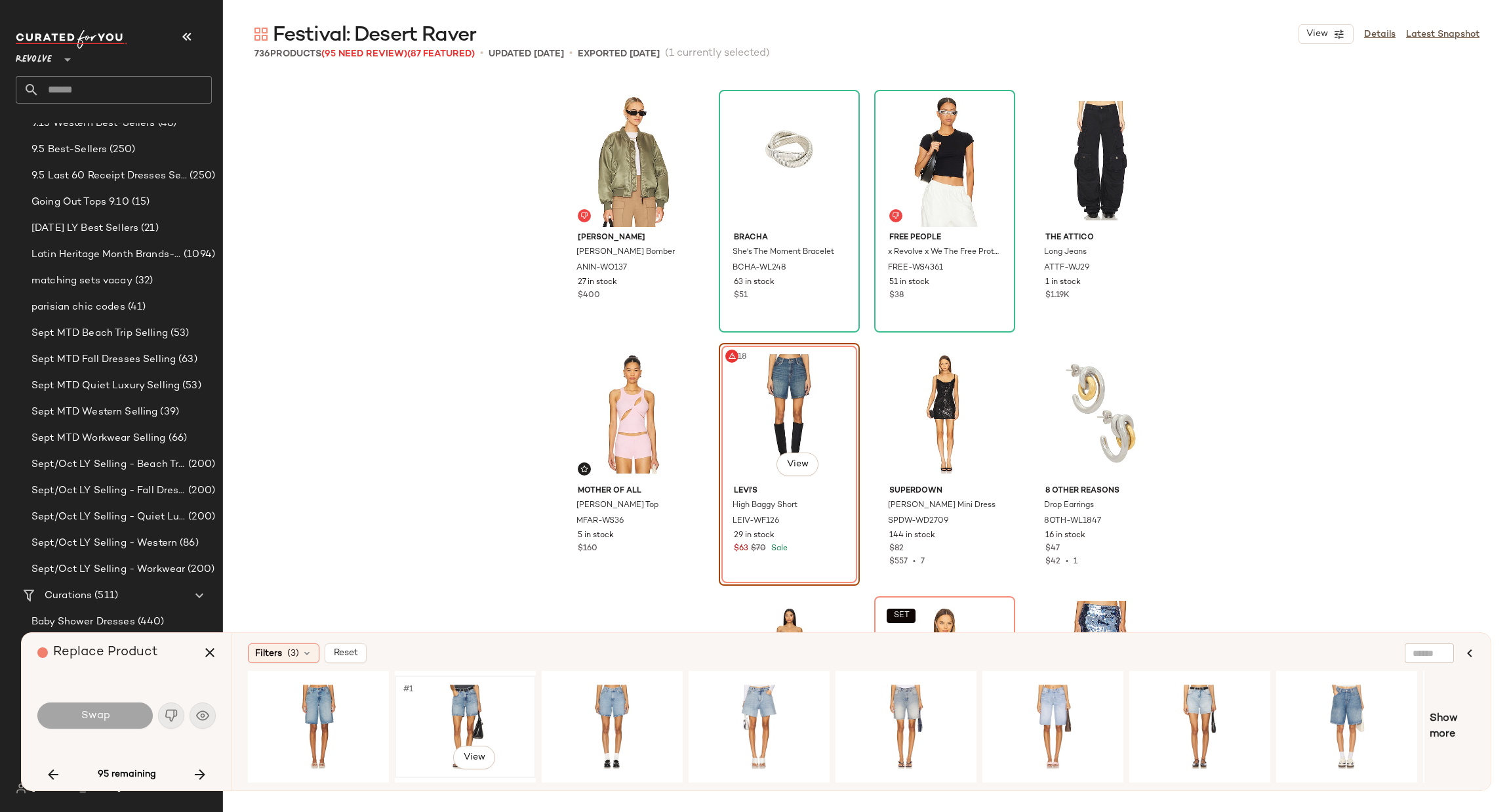
click at [458, 716] on div "#1 View" at bounding box center [466, 727] width 132 height 93
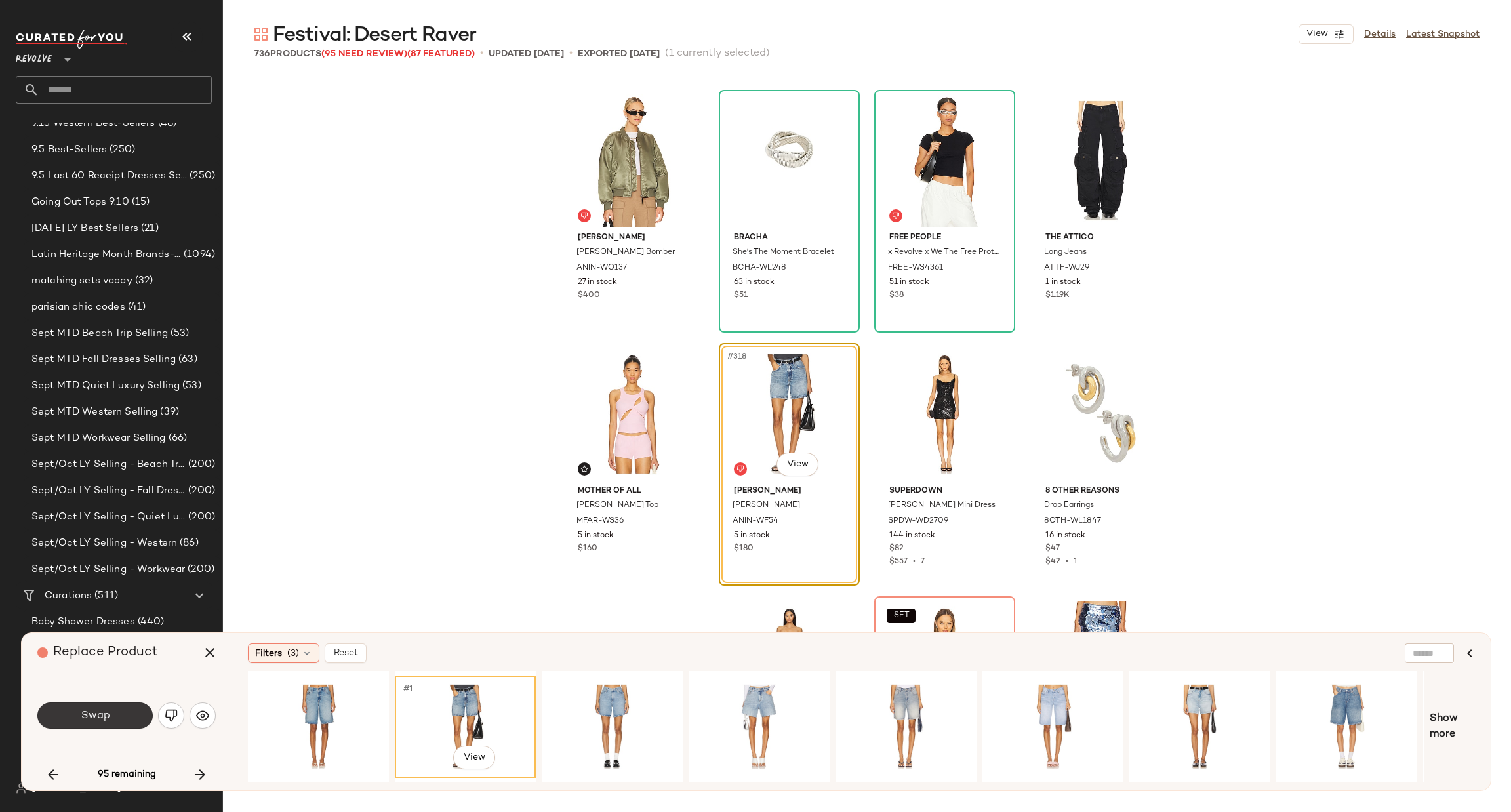
click at [87, 713] on span "Swap" at bounding box center [94, 716] width 29 height 13
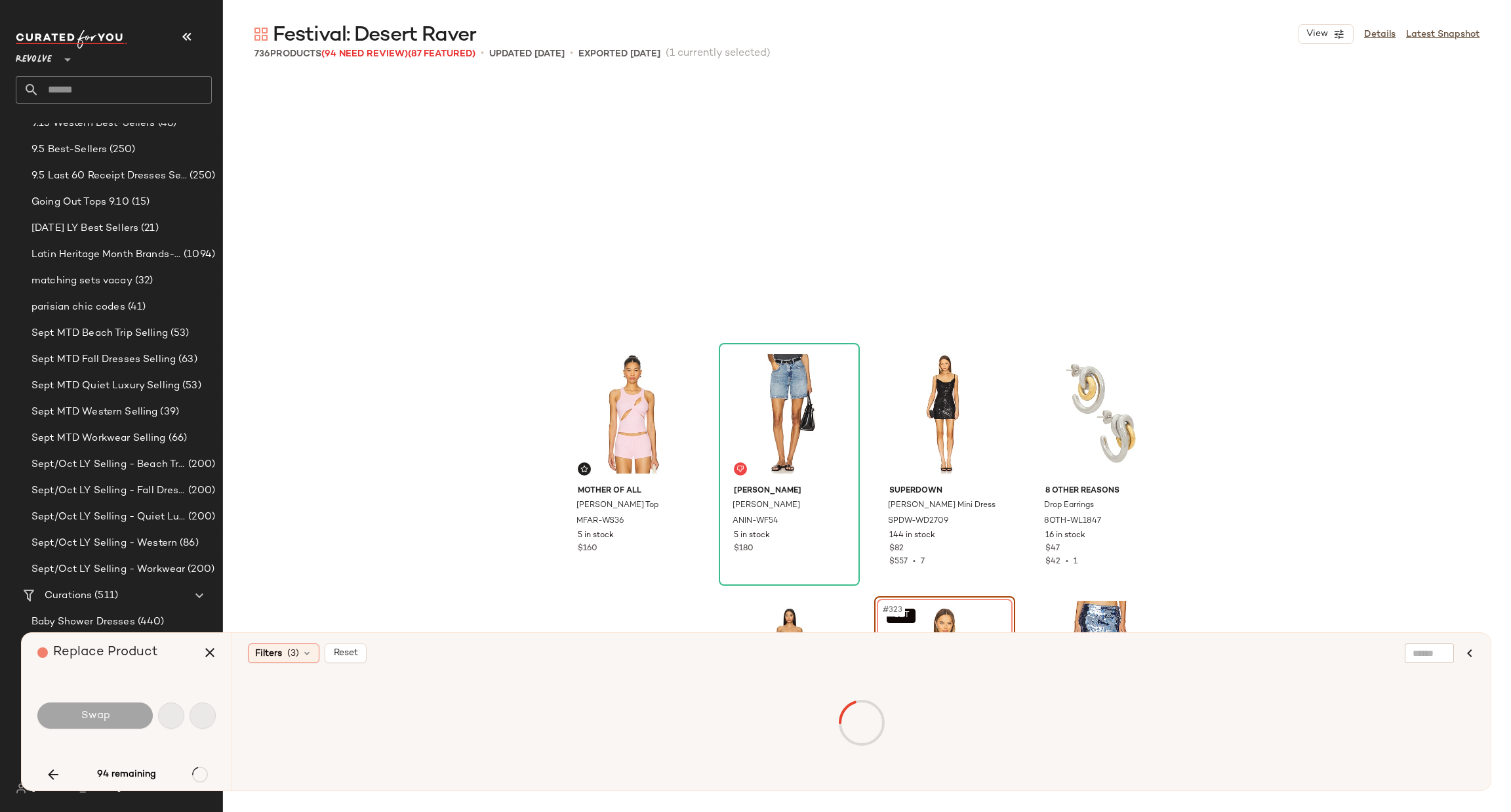
scroll to position [19992, 0]
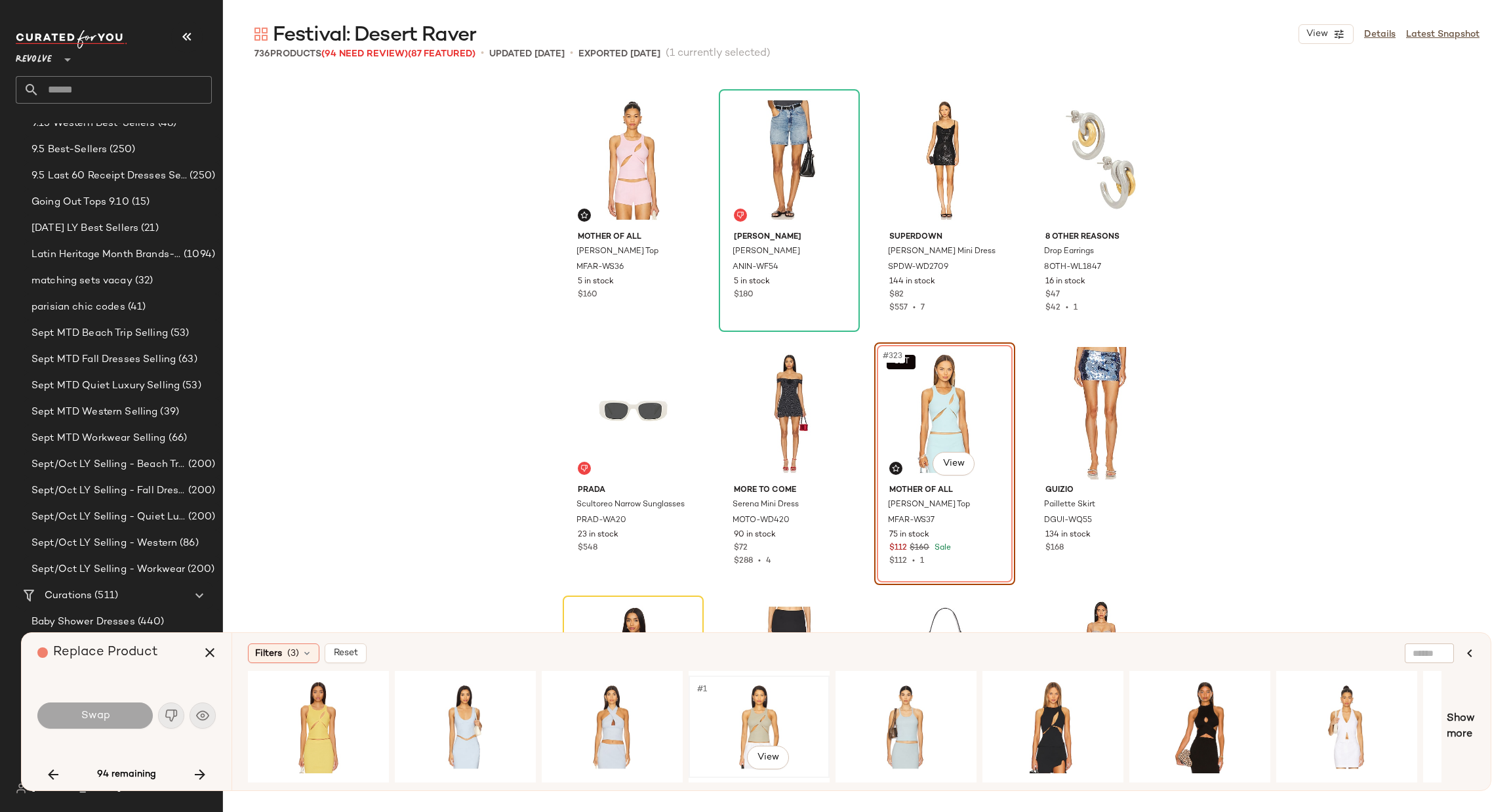
click at [764, 708] on div "#1 View" at bounding box center [759, 727] width 132 height 93
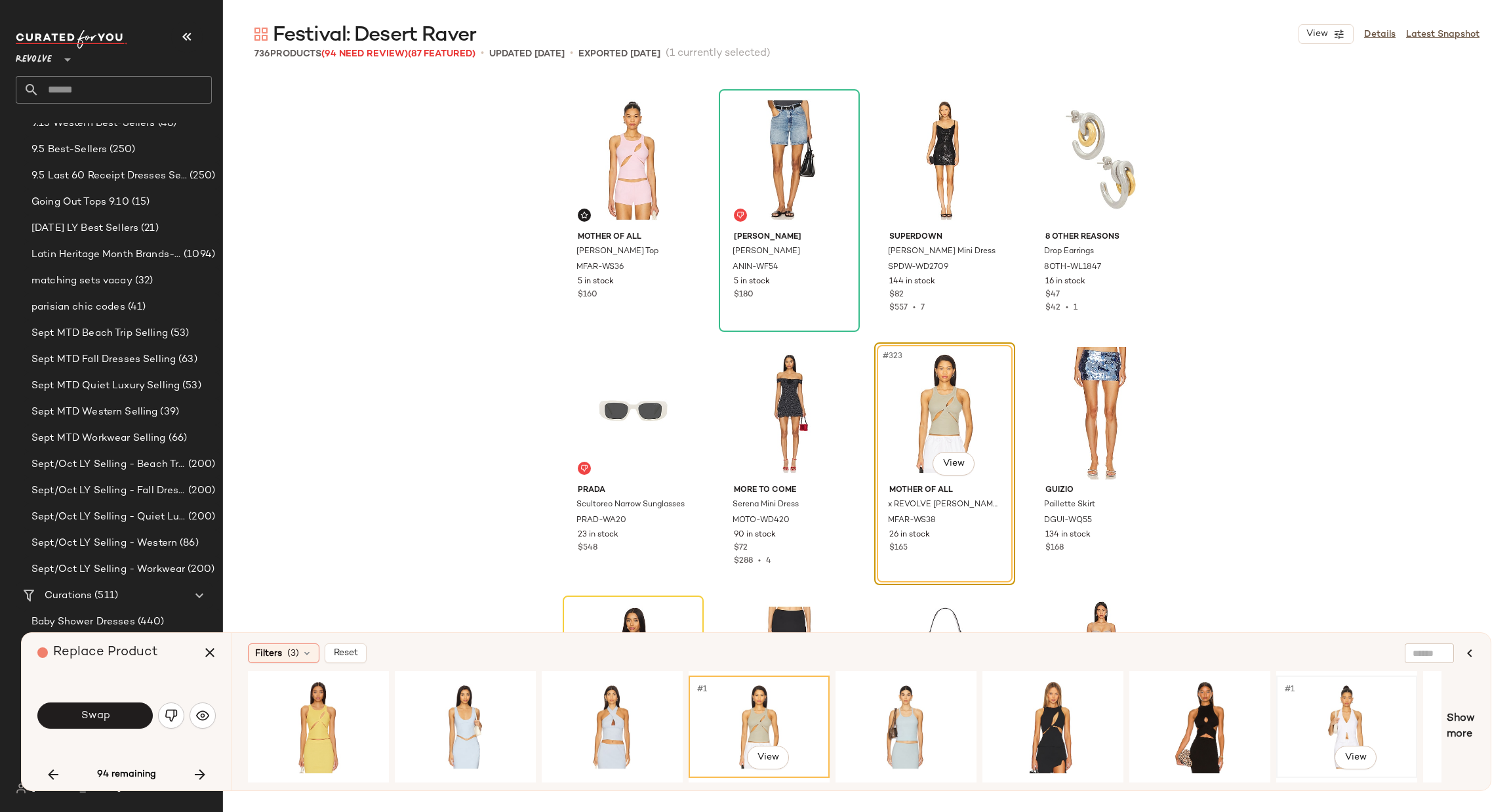
click at [1339, 704] on div "#1 View" at bounding box center [1347, 727] width 132 height 93
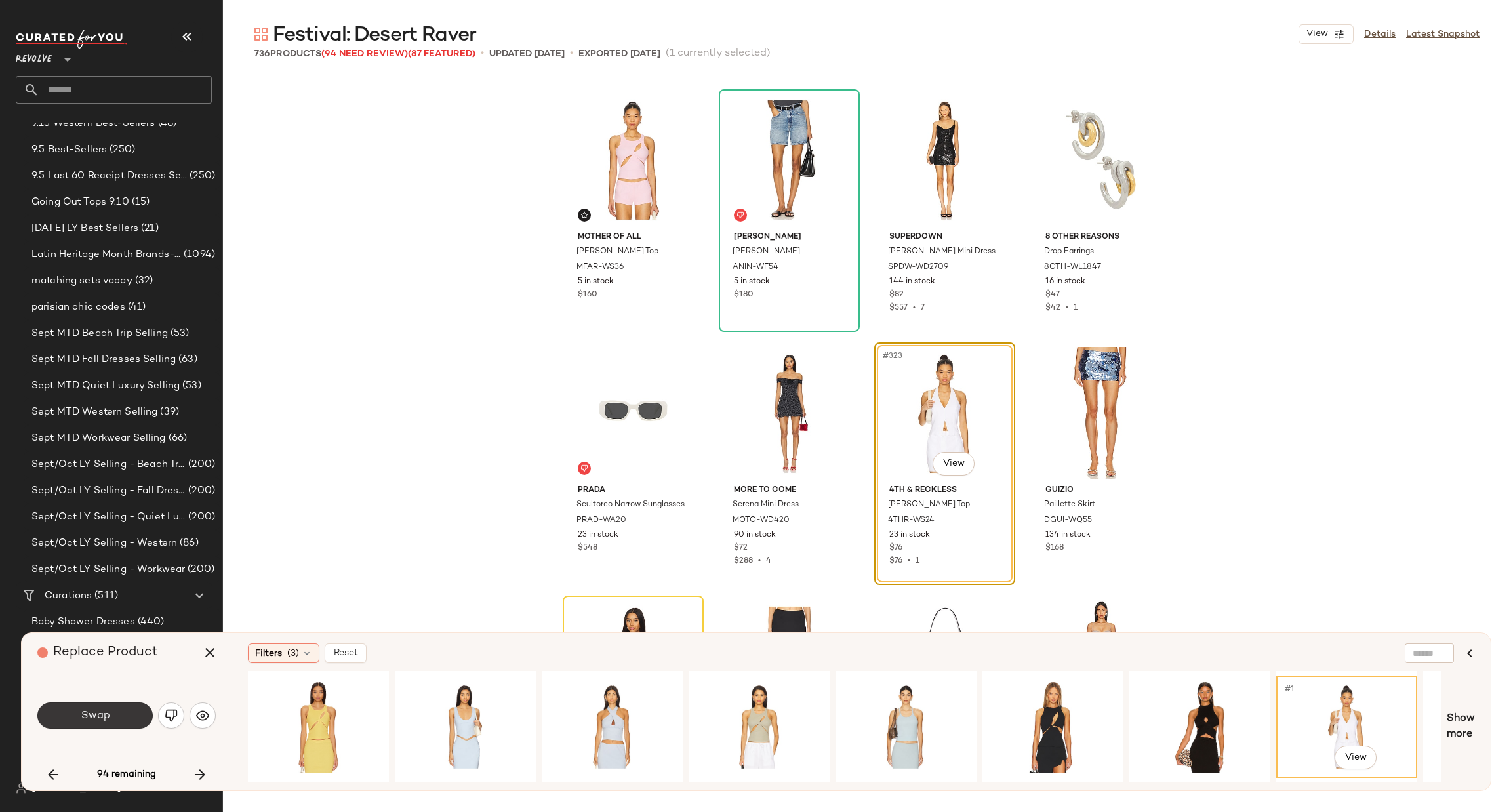
click at [116, 718] on button "Swap" at bounding box center [95, 715] width 116 height 27
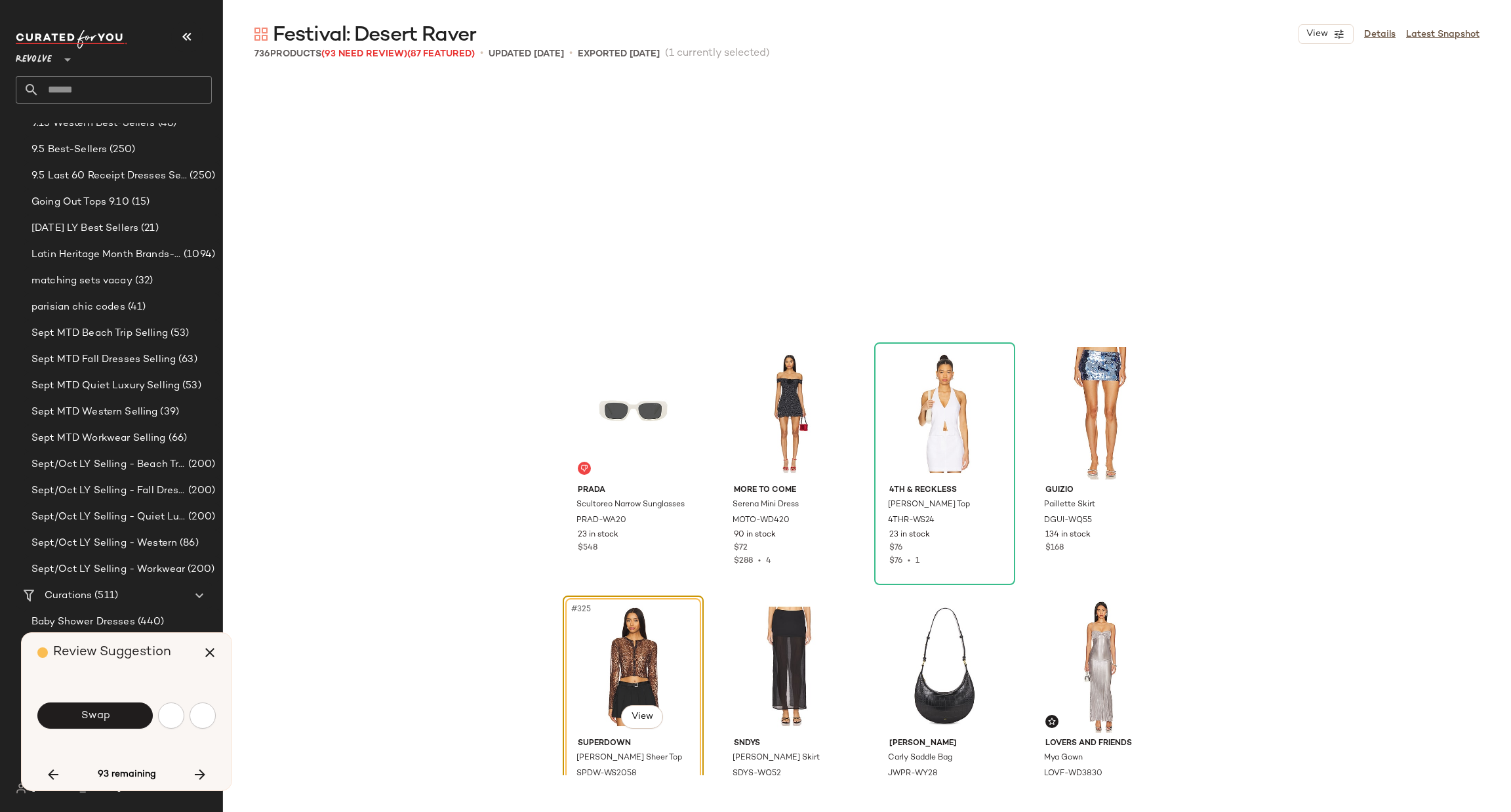
scroll to position [20244, 0]
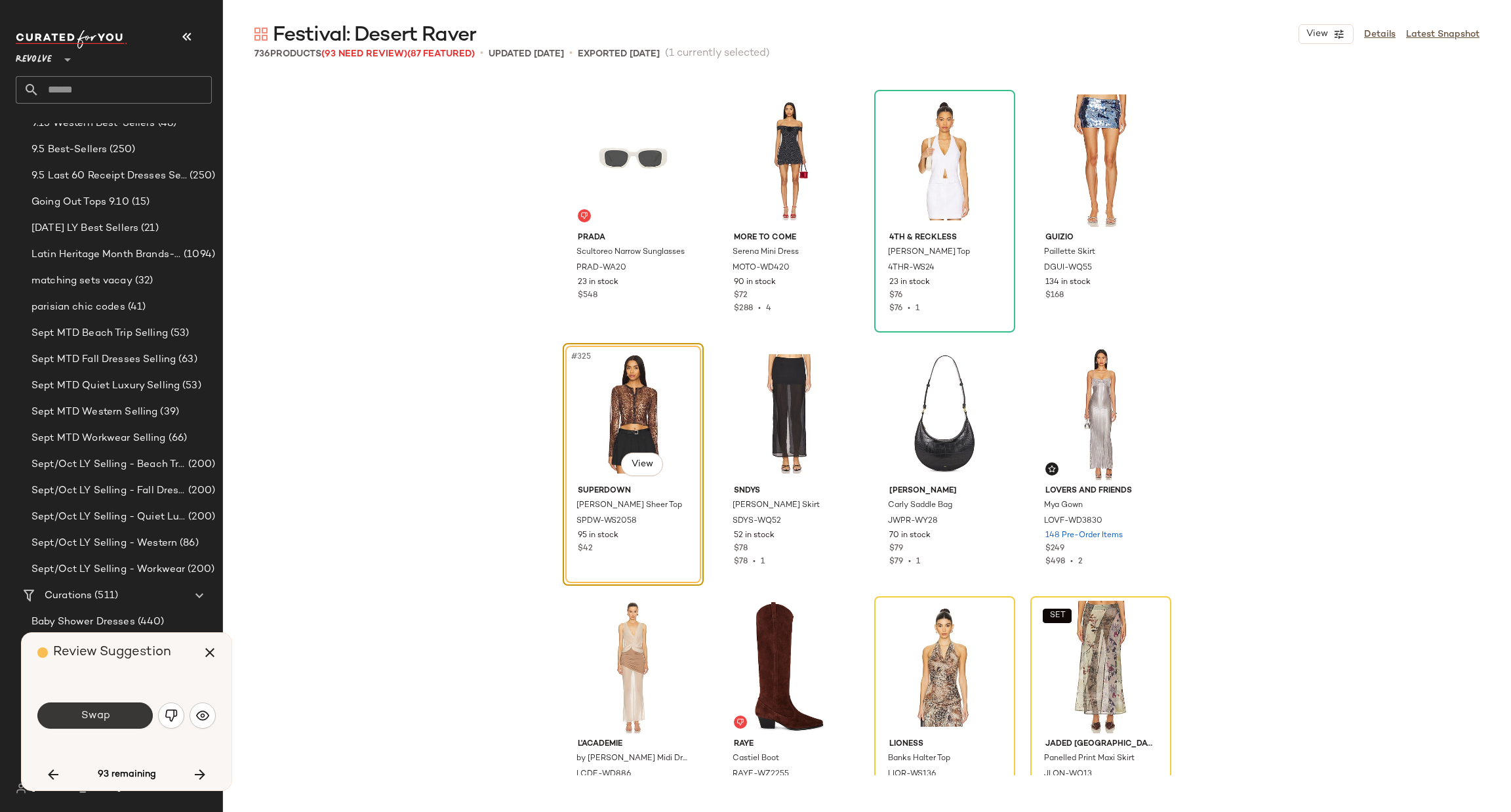
click at [120, 721] on button "Swap" at bounding box center [95, 715] width 116 height 27
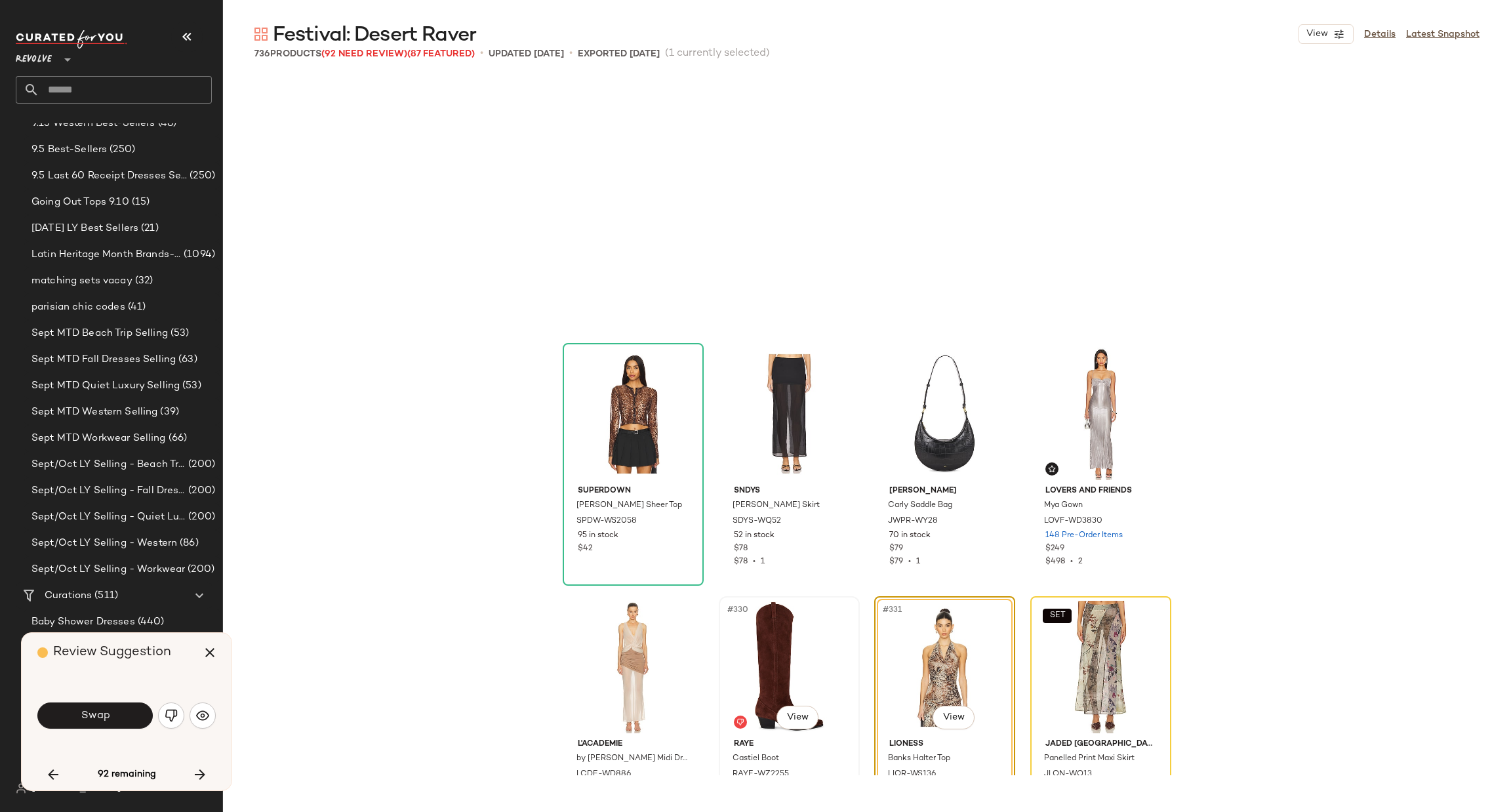
scroll to position [20497, 0]
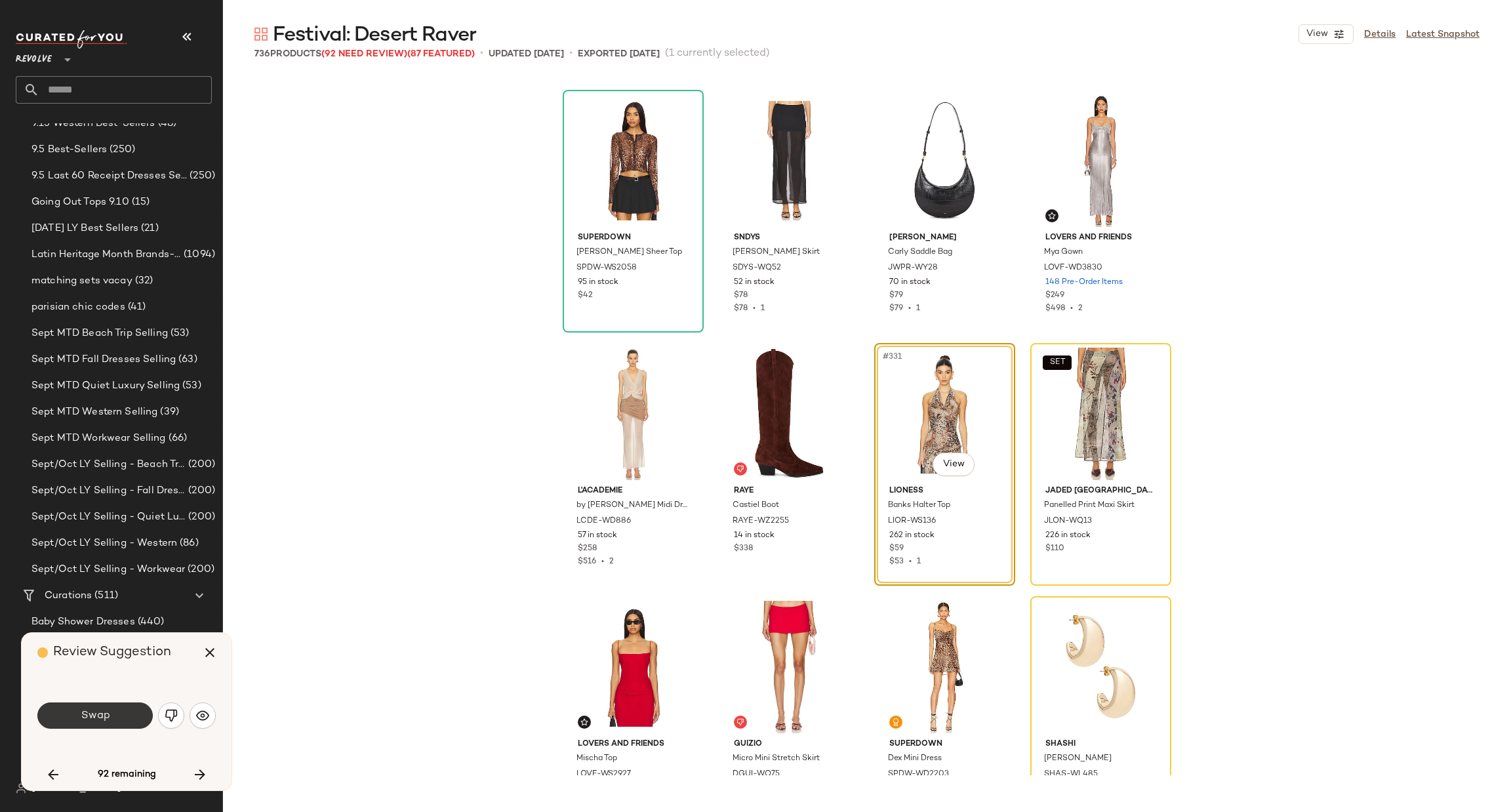
click at [91, 716] on span "Swap" at bounding box center [94, 716] width 29 height 13
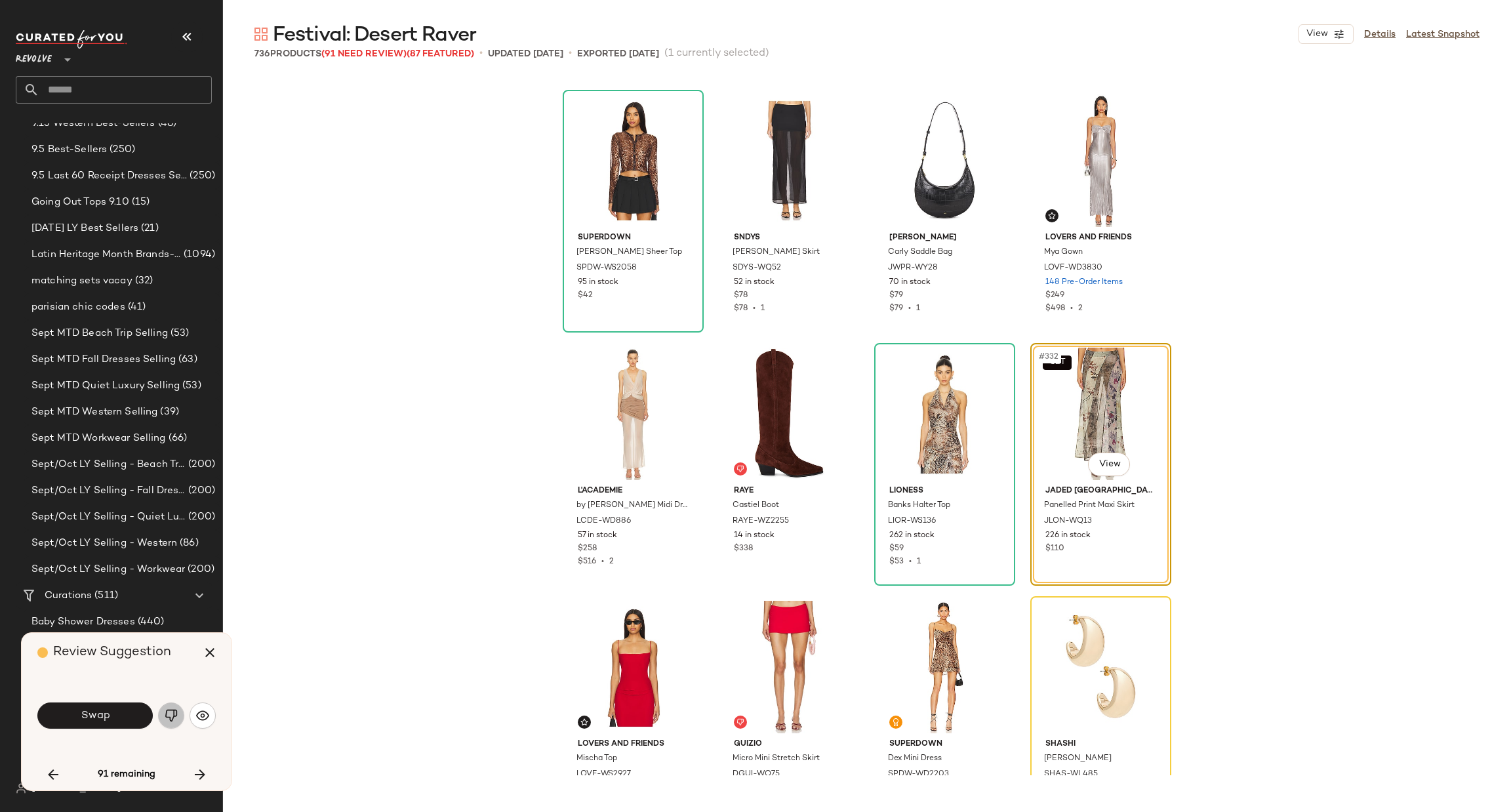
click at [172, 708] on button "button" at bounding box center [171, 715] width 27 height 27
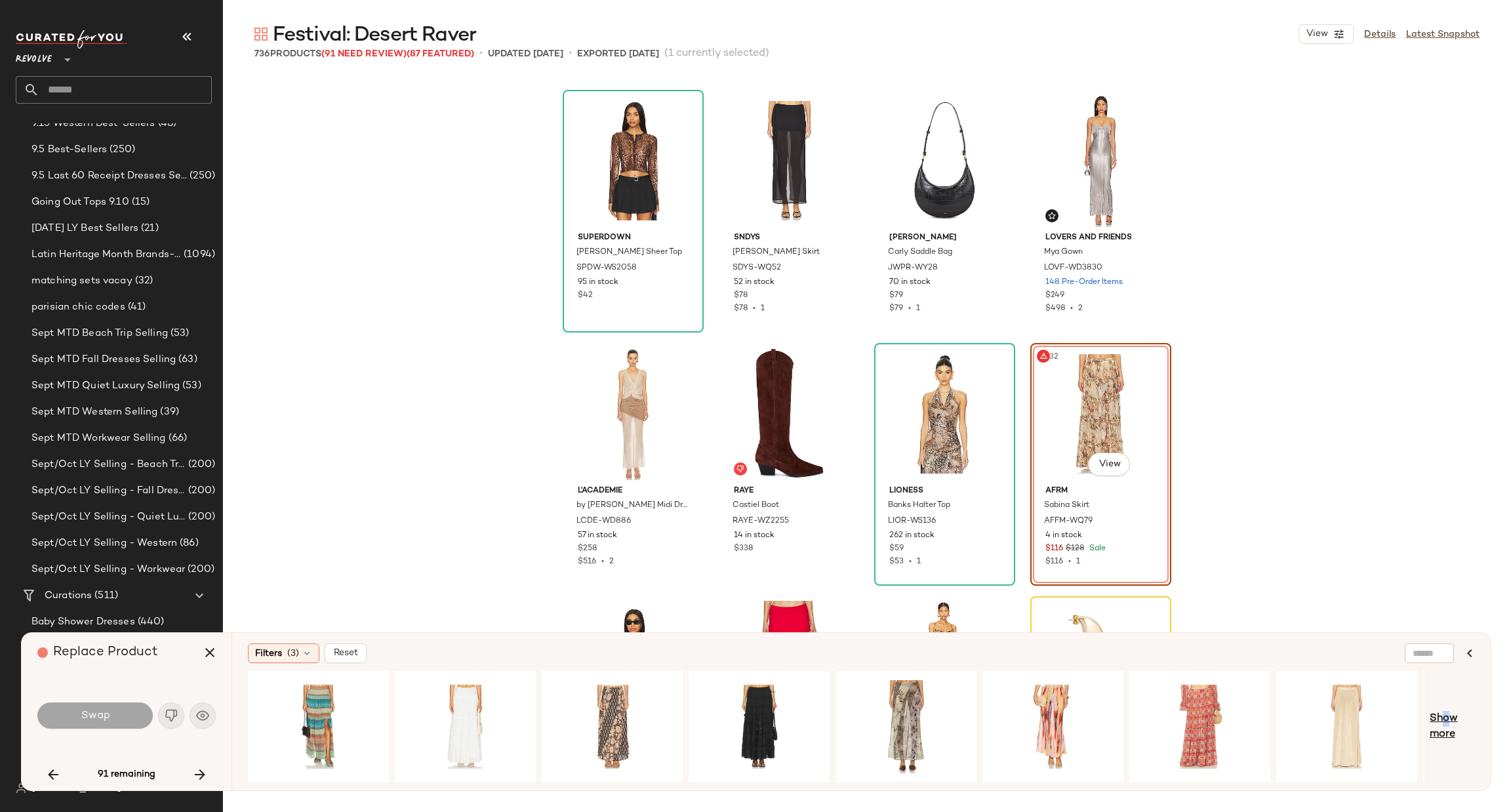
click at [1443, 719] on span "Show more" at bounding box center [1451, 726] width 45 height 31
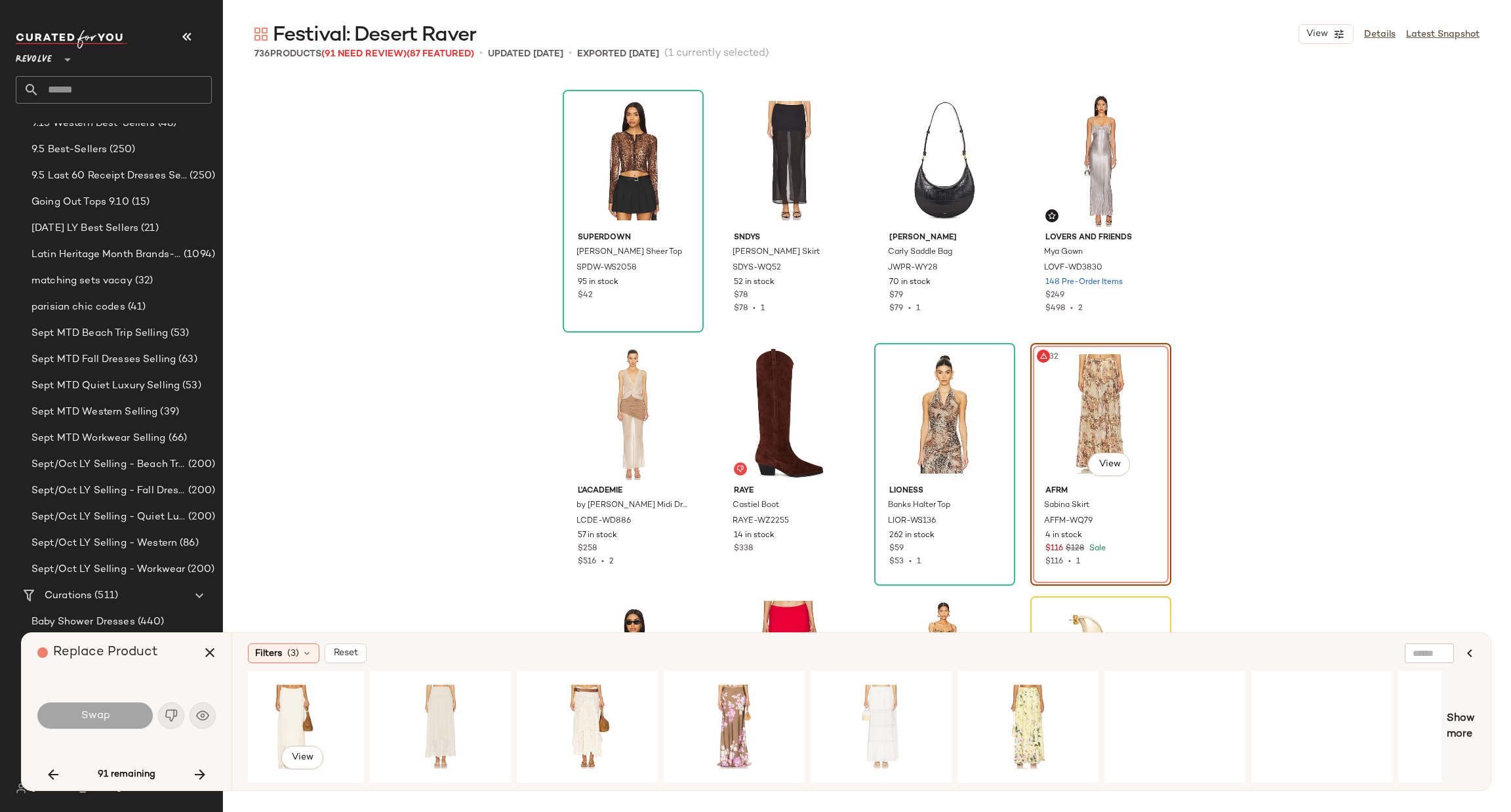
scroll to position [0, 1737]
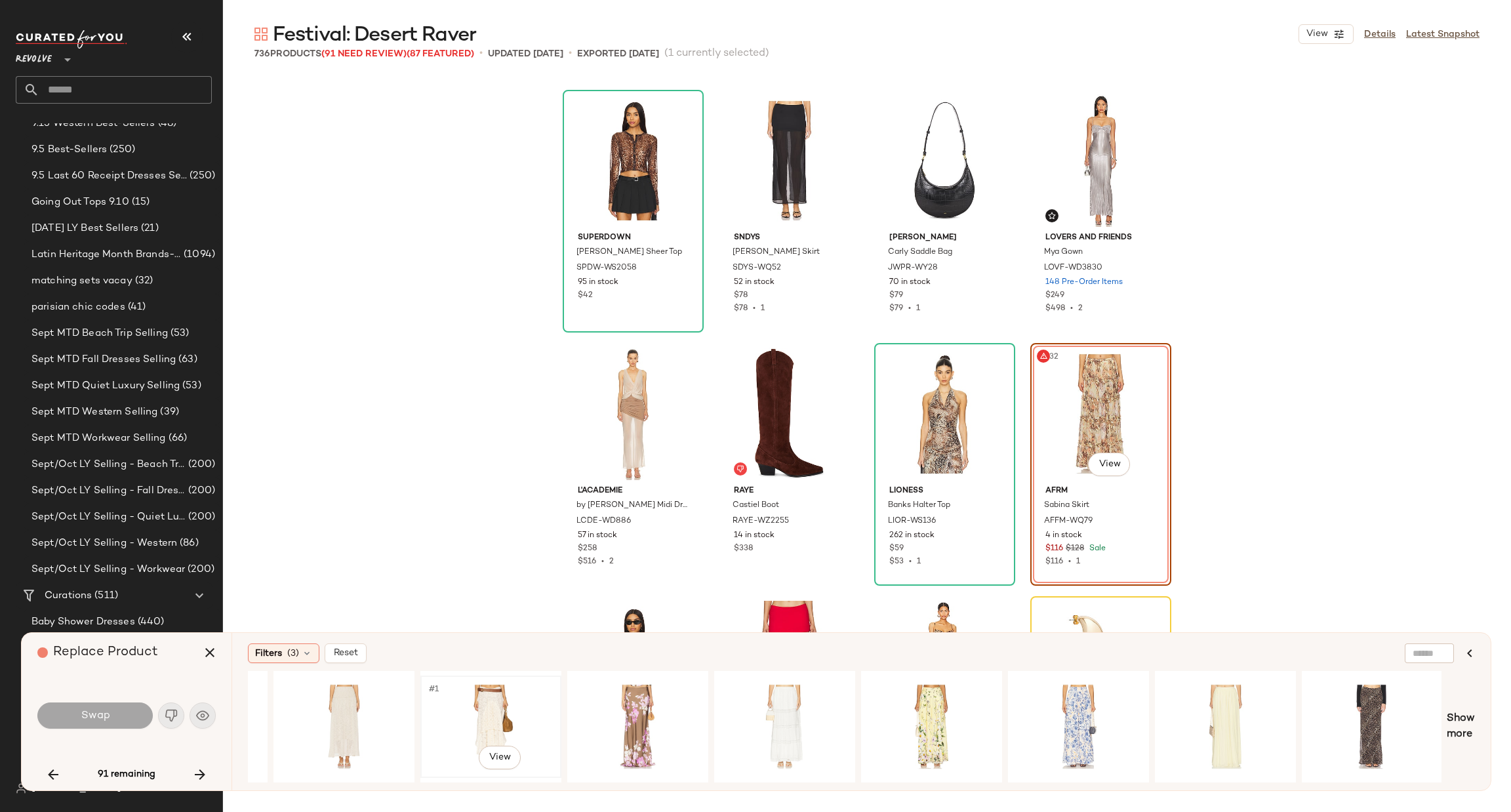
click at [489, 704] on div "#1 View" at bounding box center [491, 727] width 132 height 93
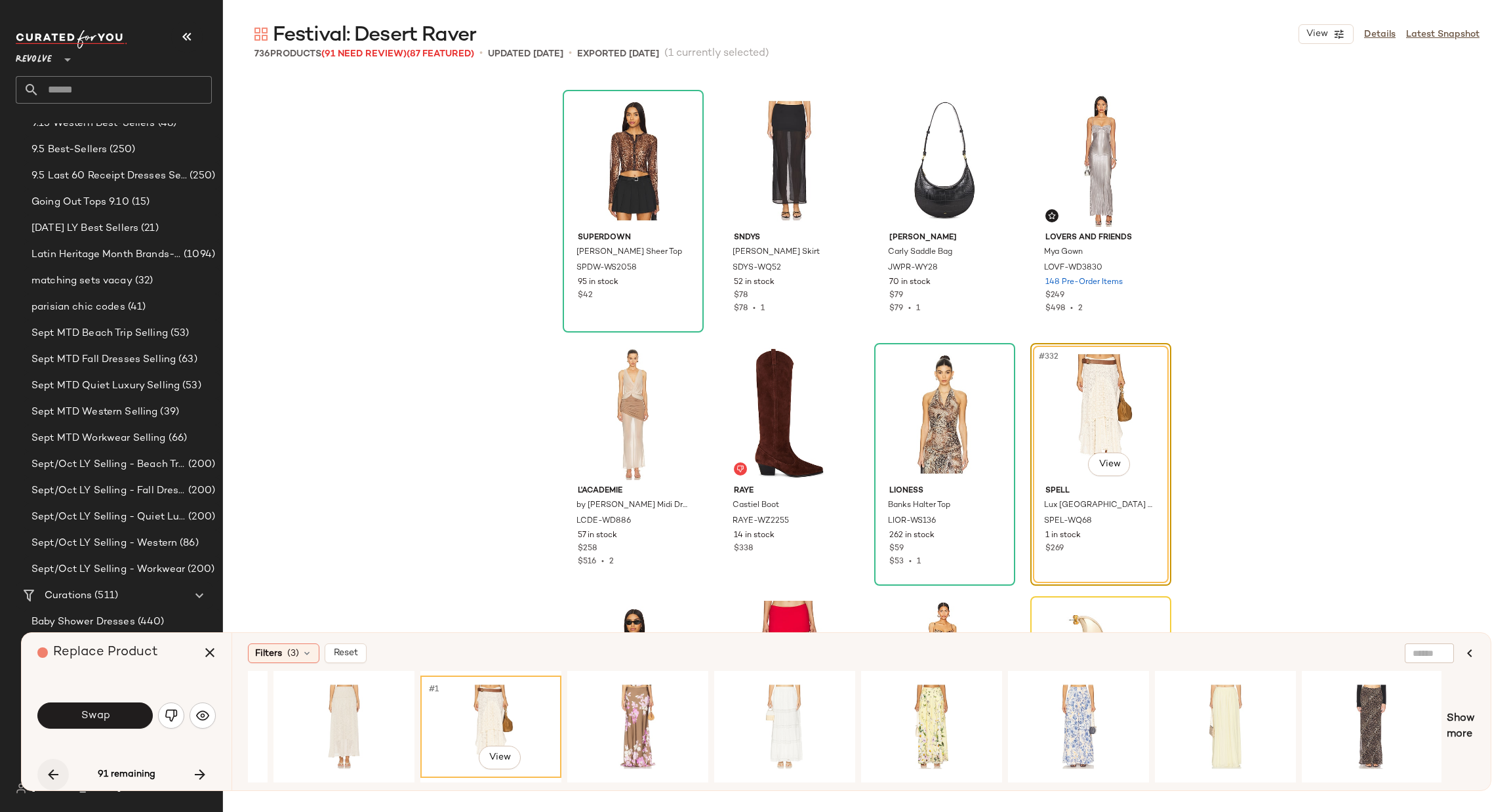
click at [52, 775] on icon "button" at bounding box center [52, 774] width 16 height 16
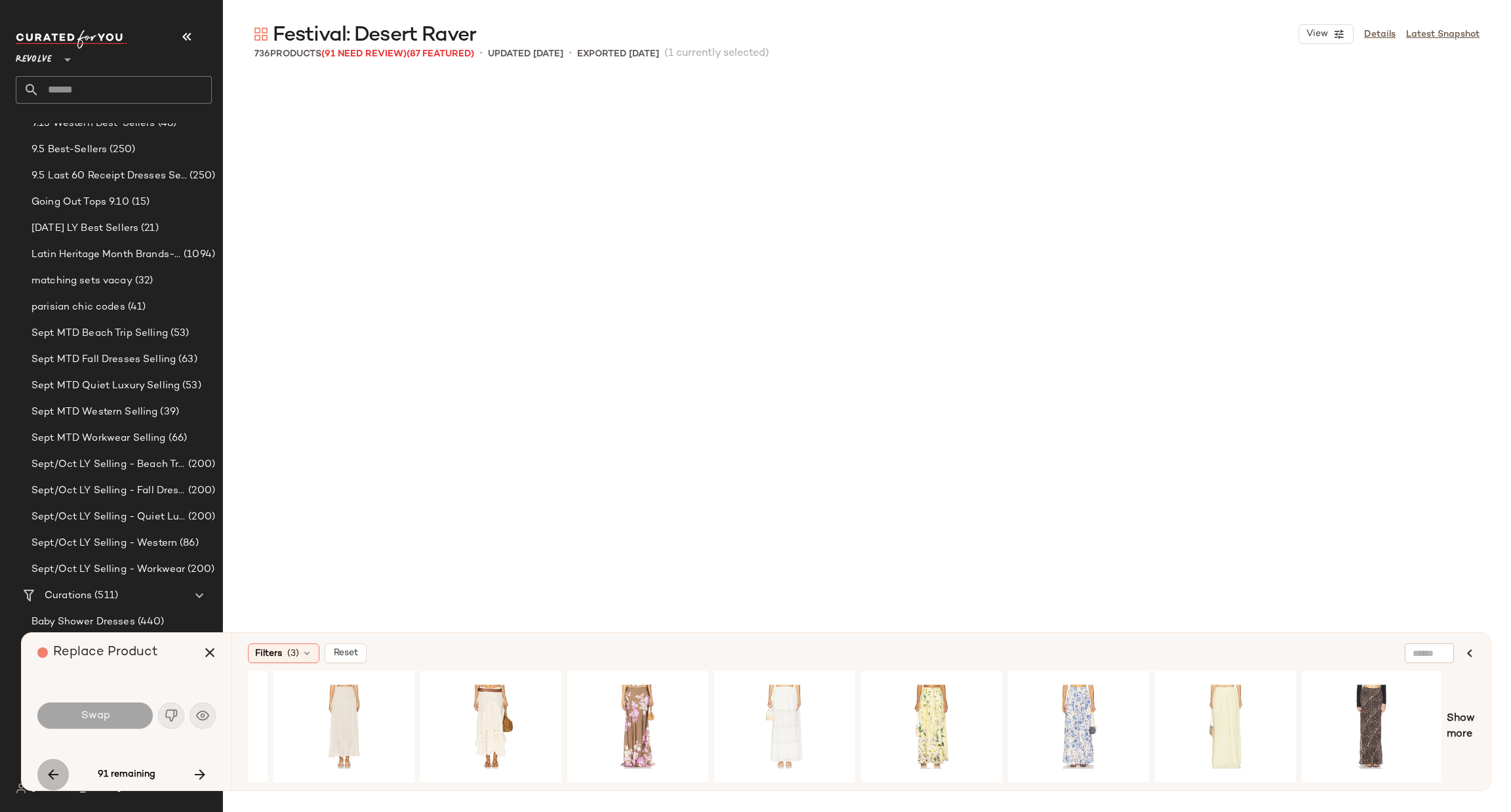
scroll to position [8097, 0]
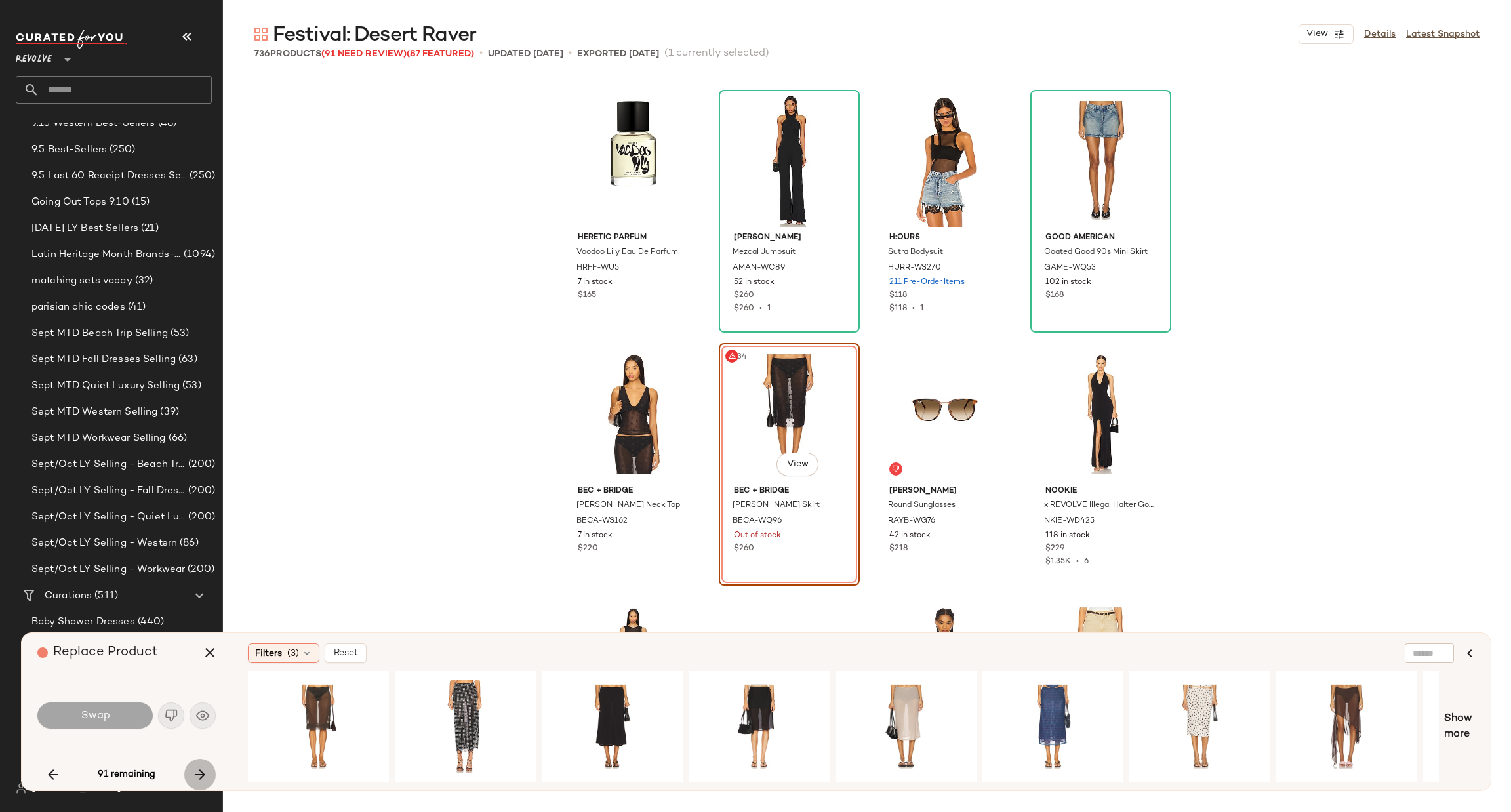
click at [202, 766] on icon "button" at bounding box center [200, 774] width 16 height 16
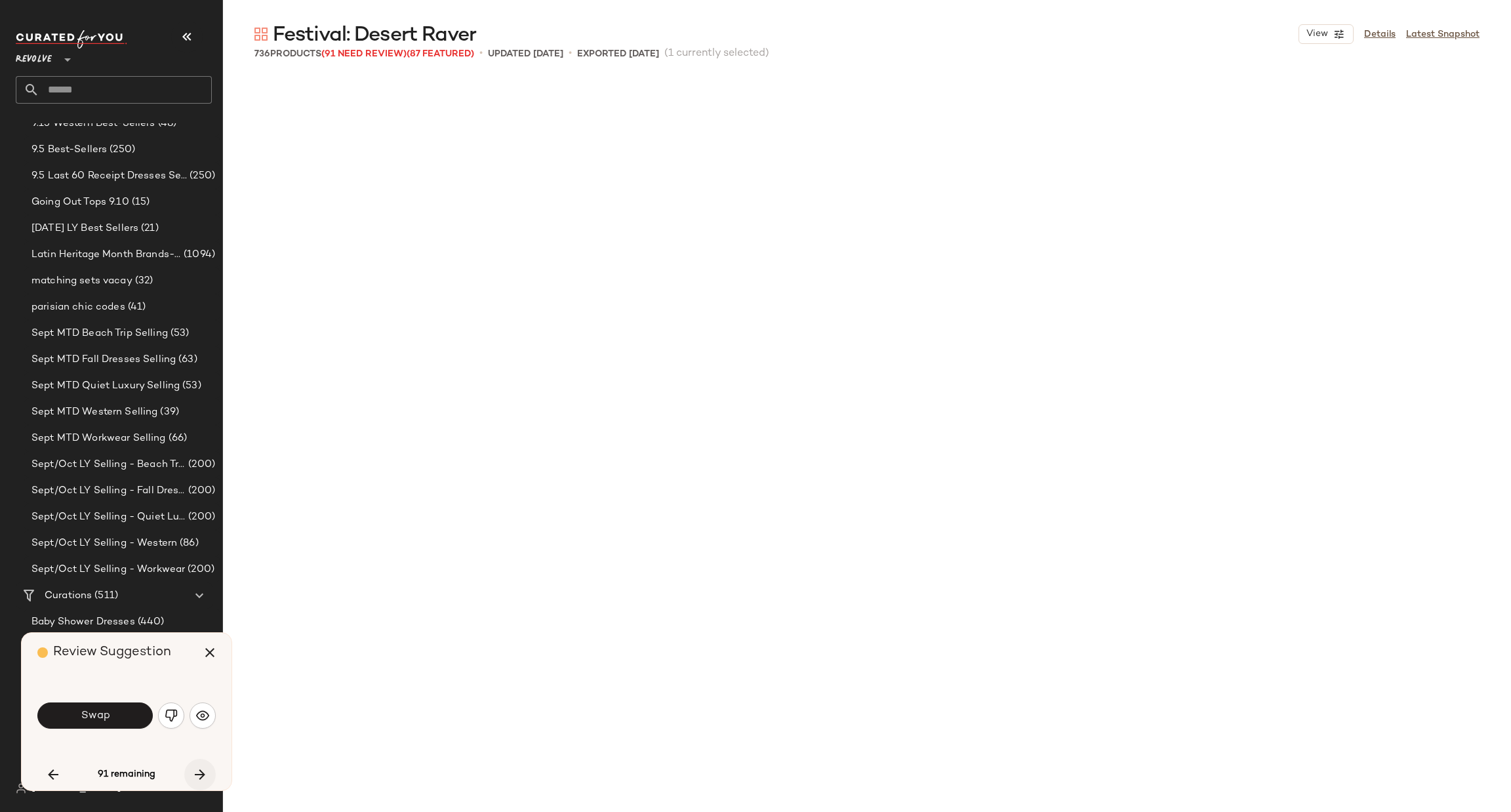
scroll to position [20497, 0]
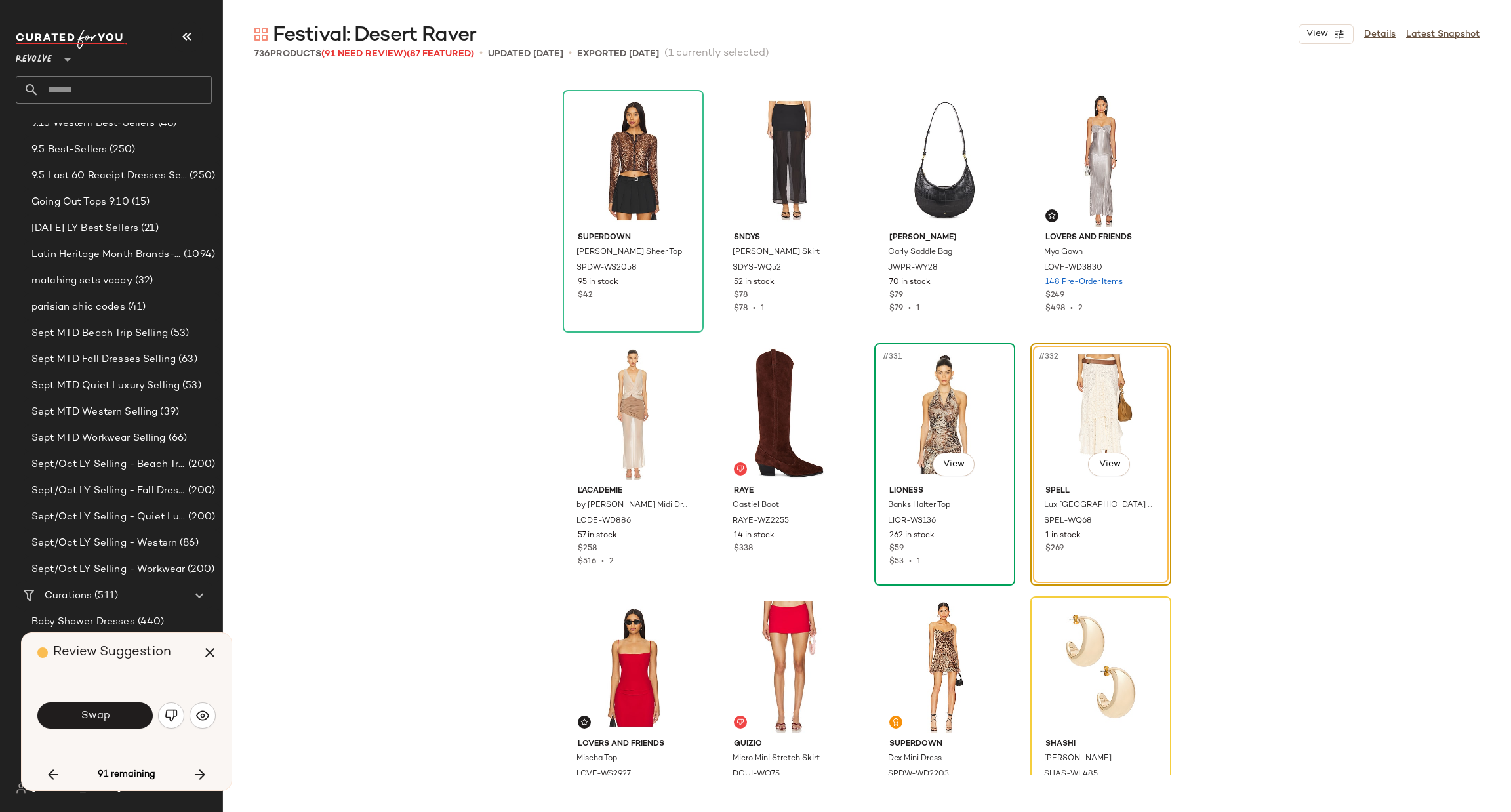
click at [908, 465] on div "#331 View" at bounding box center [945, 413] width 132 height 133
click at [114, 714] on button "Swap" at bounding box center [95, 715] width 116 height 27
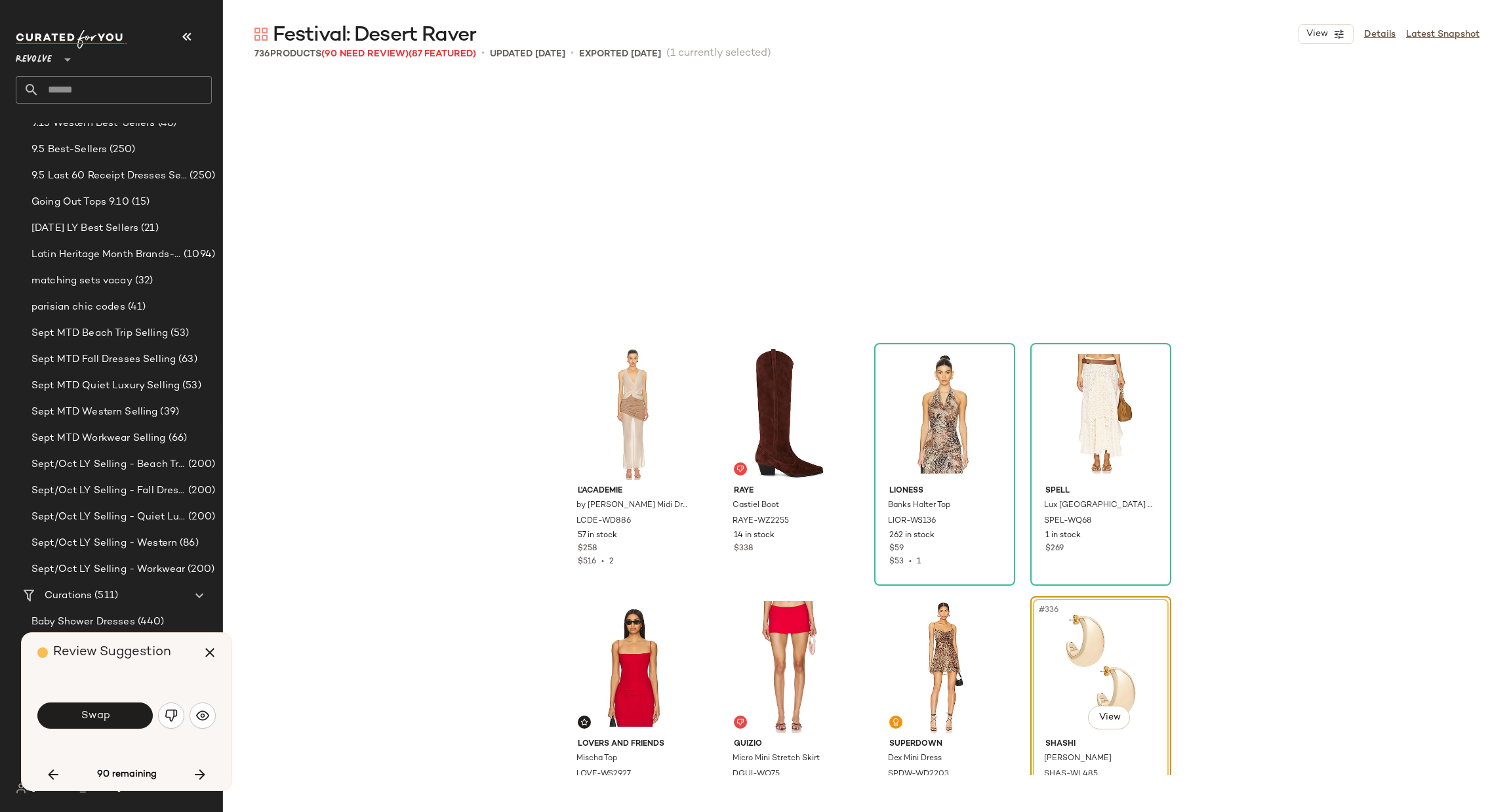
scroll to position [20751, 0]
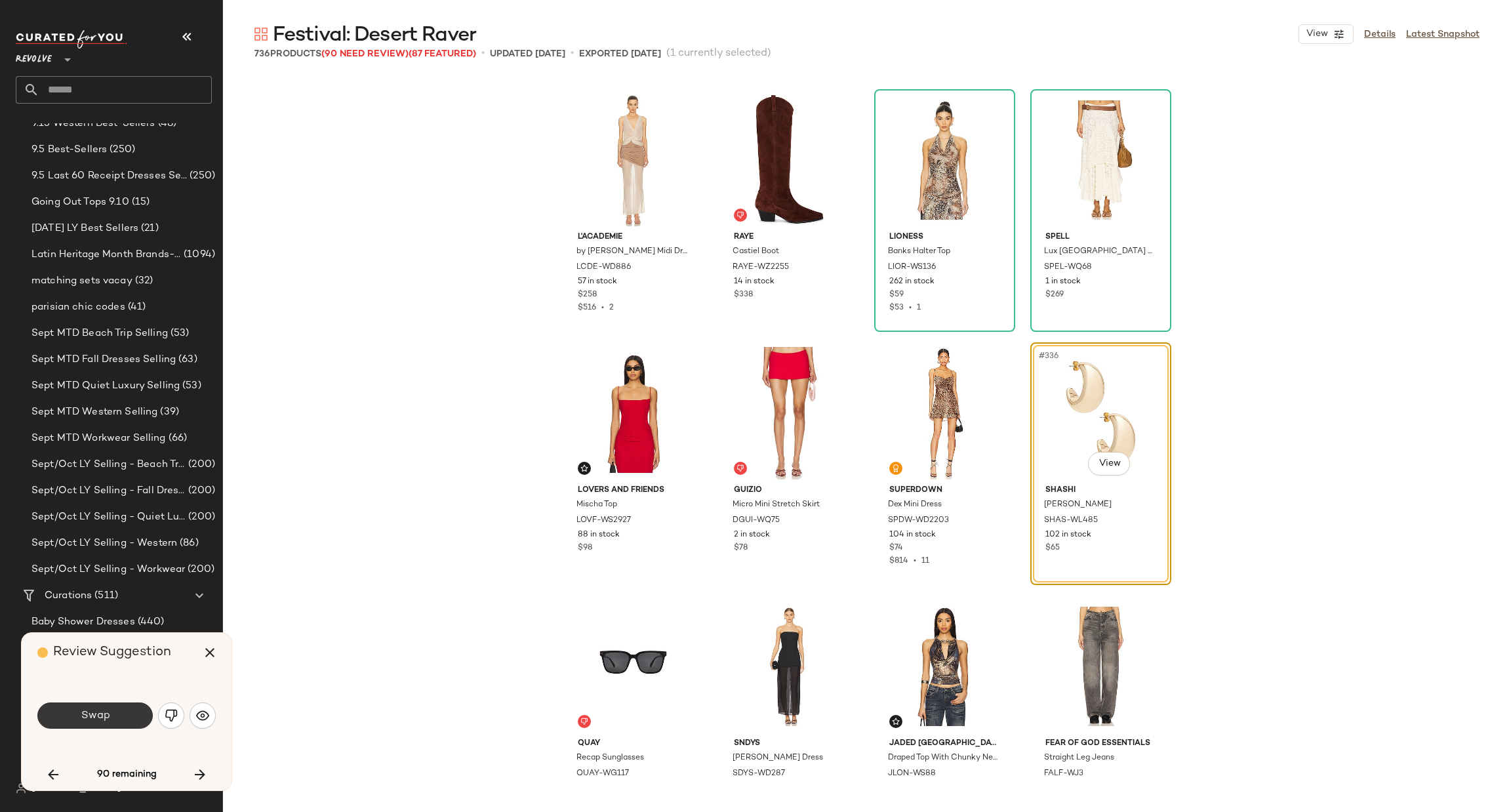
click at [94, 719] on span "Swap" at bounding box center [94, 716] width 29 height 13
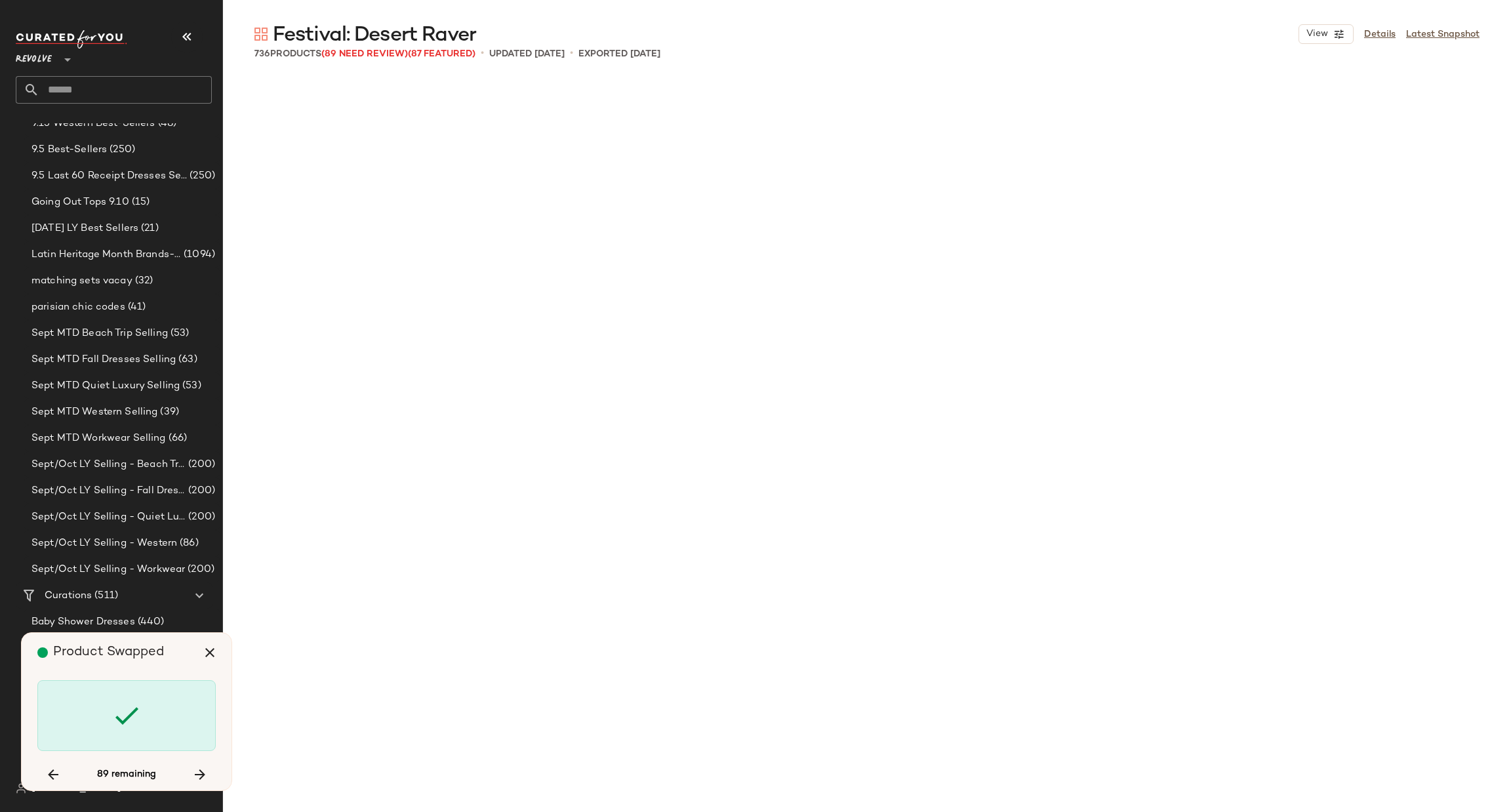
scroll to position [21763, 0]
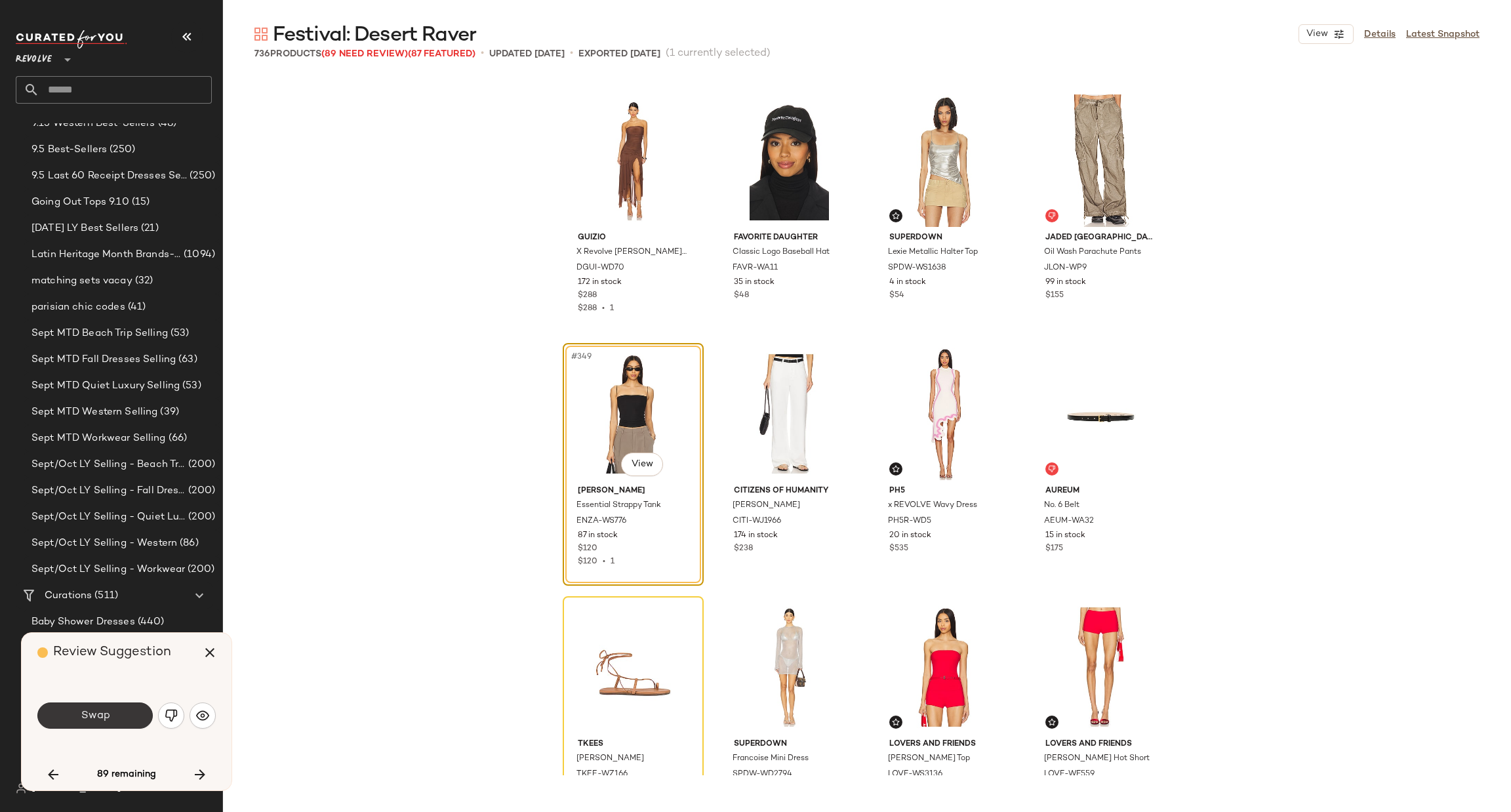
click at [107, 714] on span "Swap" at bounding box center [94, 716] width 29 height 13
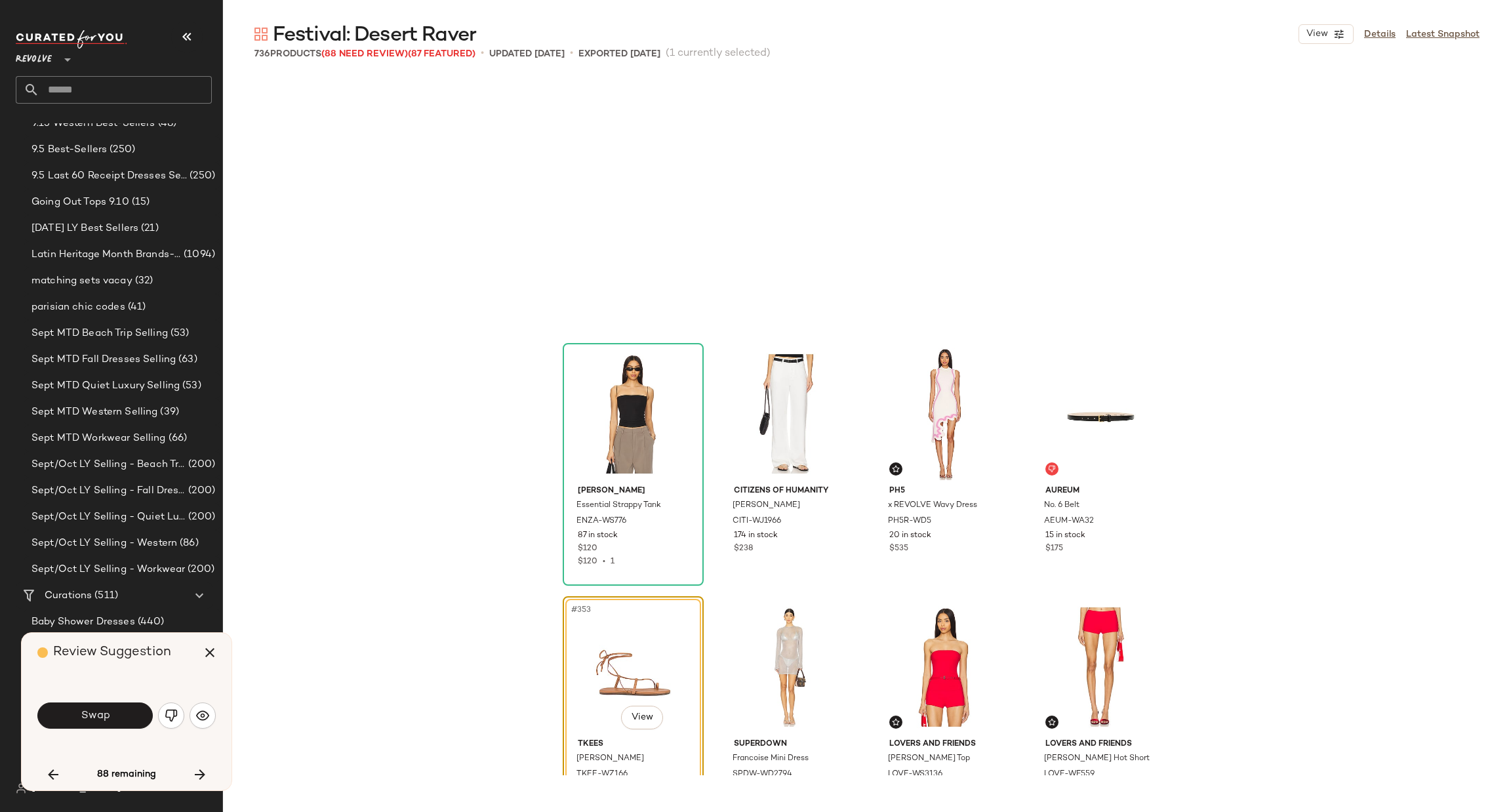
scroll to position [22017, 0]
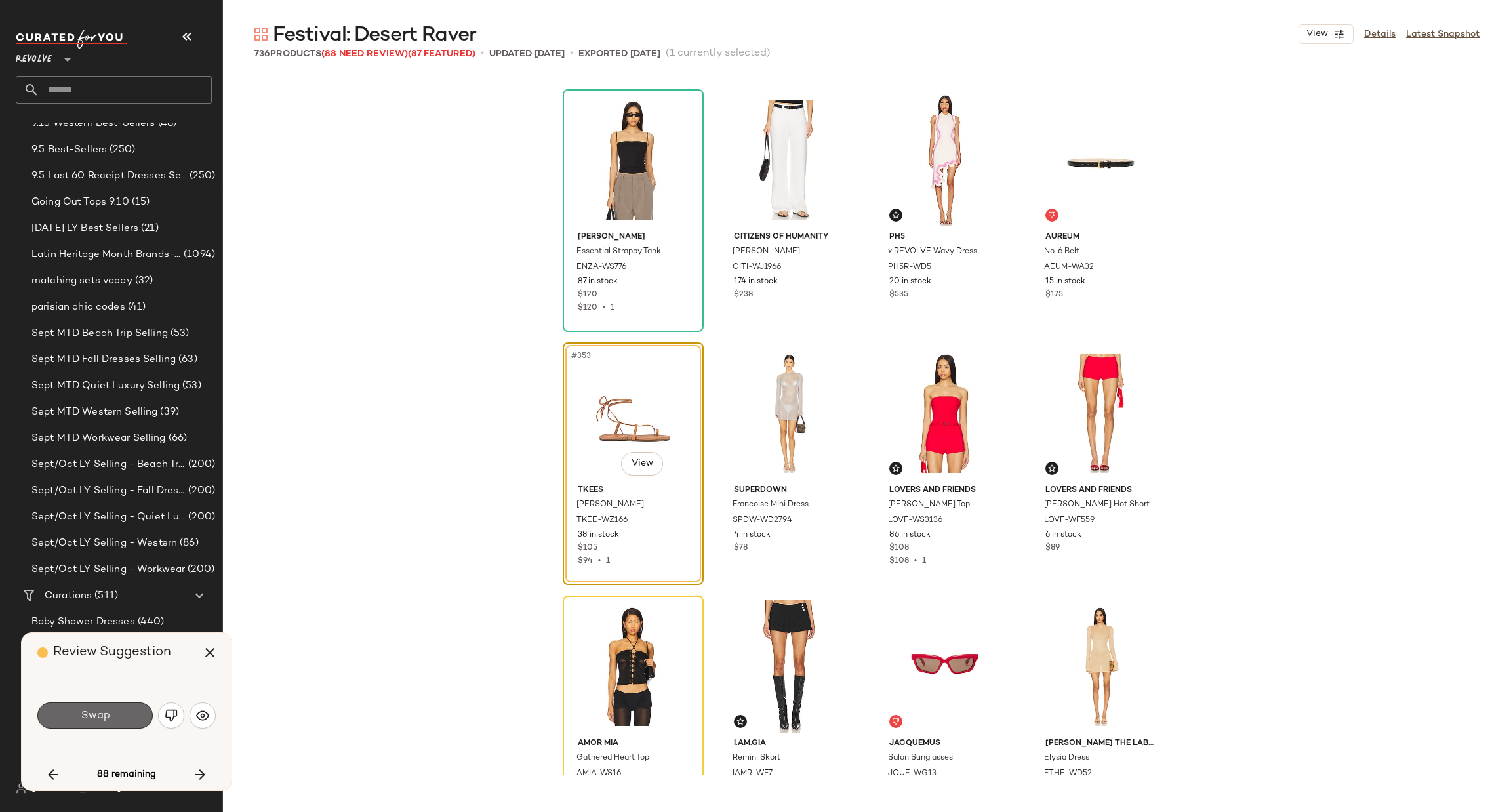
click at [105, 708] on button "Swap" at bounding box center [95, 715] width 116 height 27
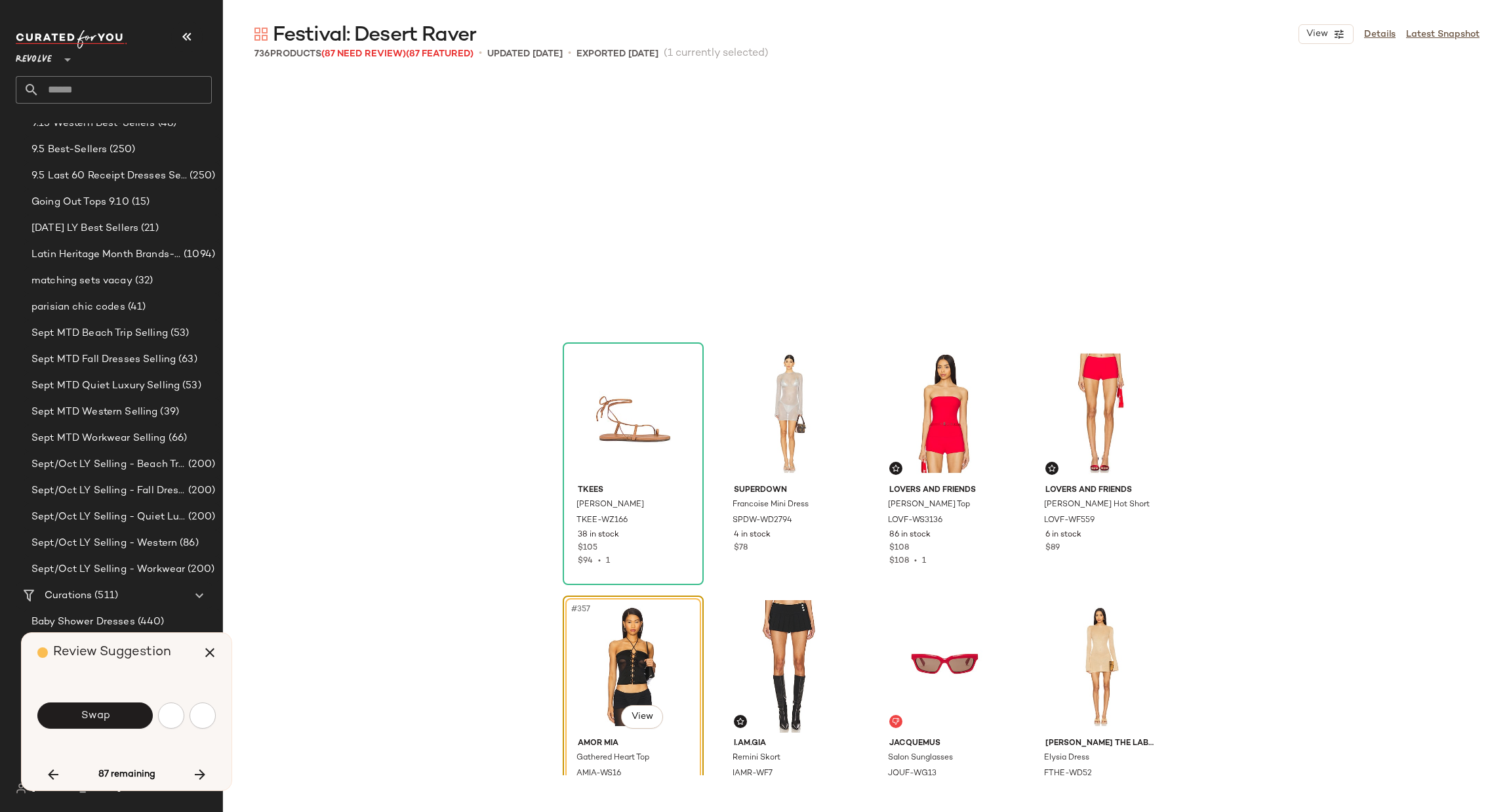
scroll to position [22270, 0]
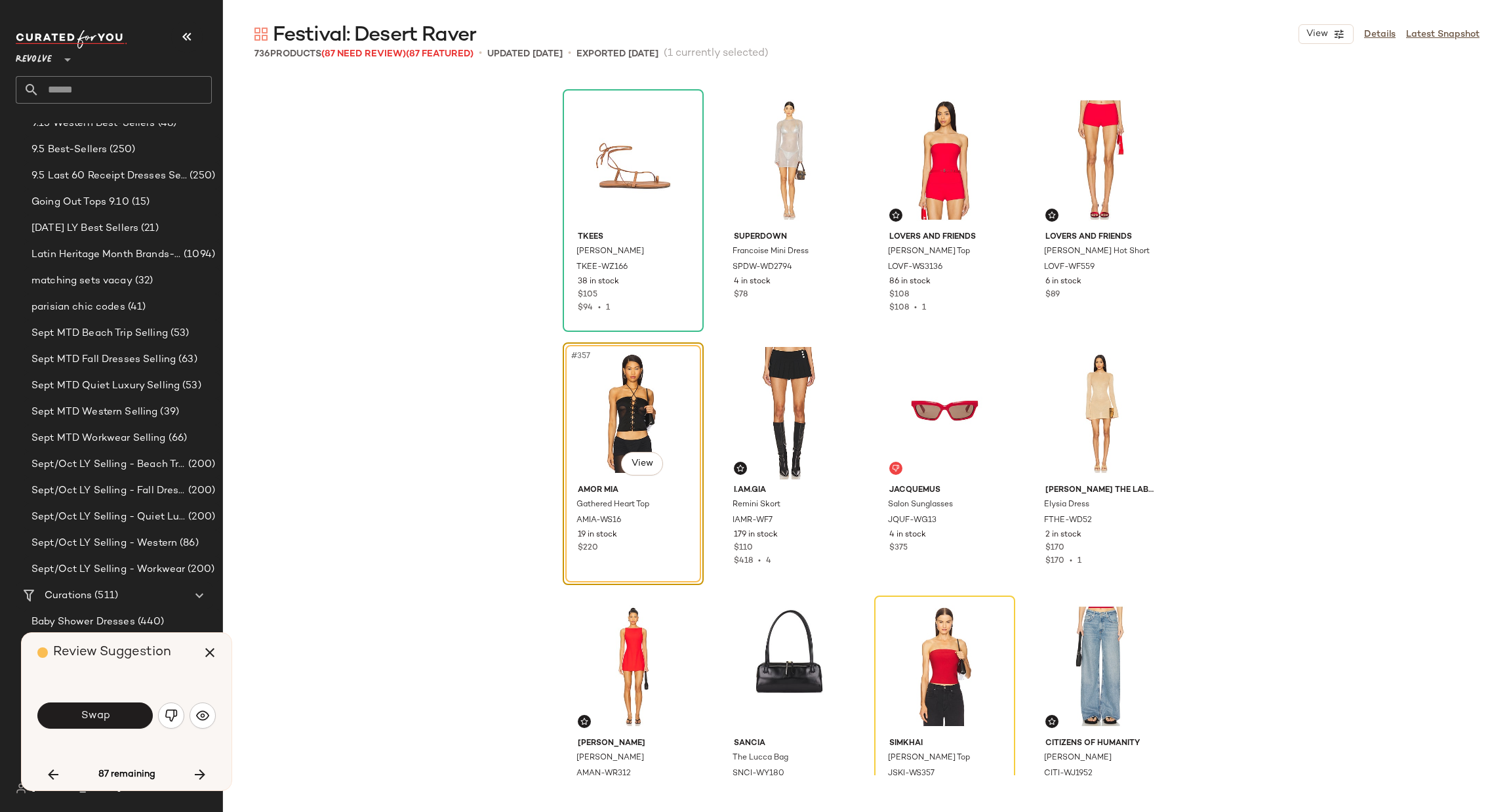
click at [306, 600] on div "TKEES [PERSON_NAME] TKEE-WZ166 38 in stock $105 $94 • 1 superdown Francoise Min…" at bounding box center [866, 425] width 1288 height 699
click at [97, 718] on span "Swap" at bounding box center [94, 716] width 29 height 13
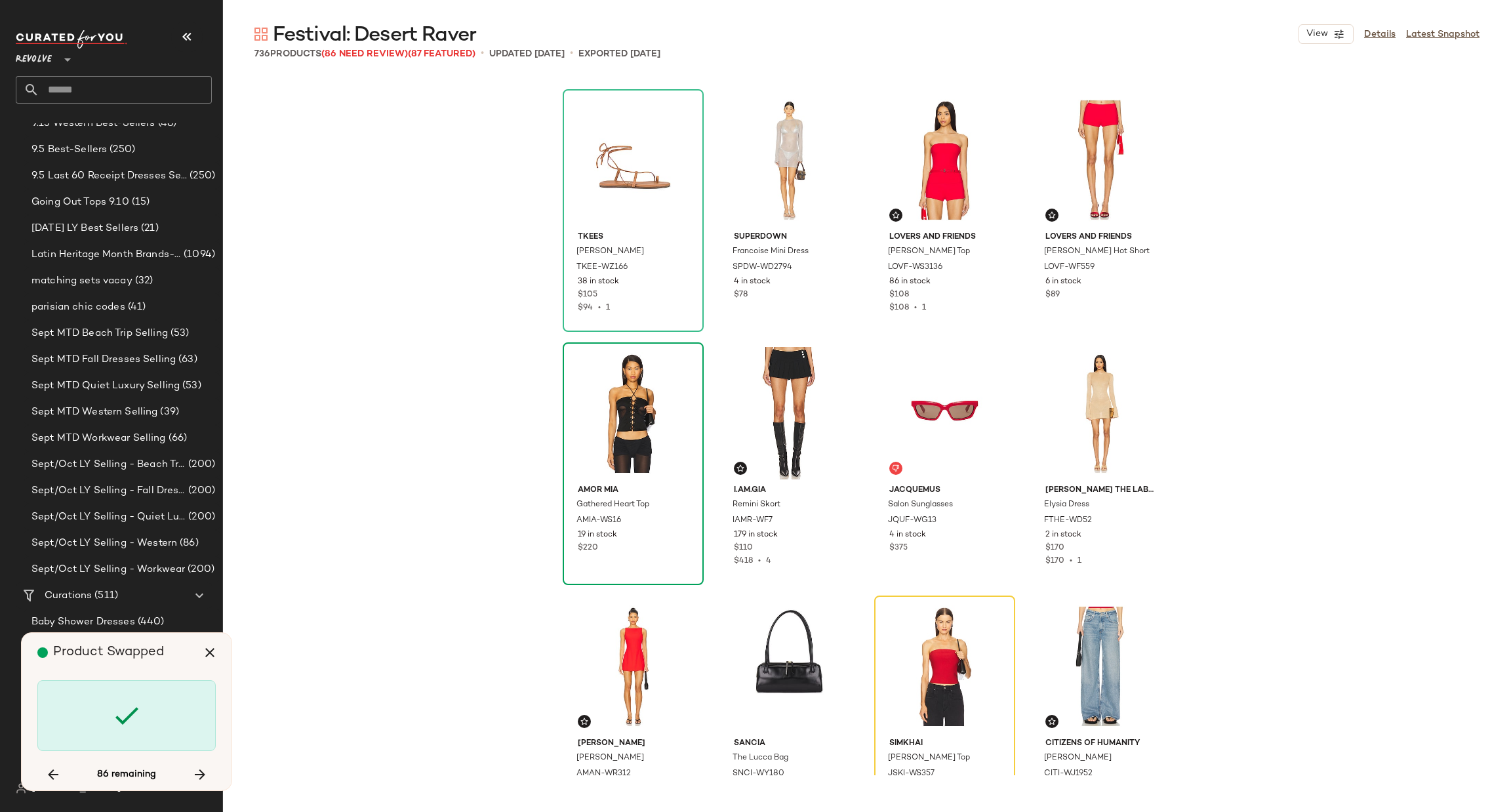
scroll to position [22522, 0]
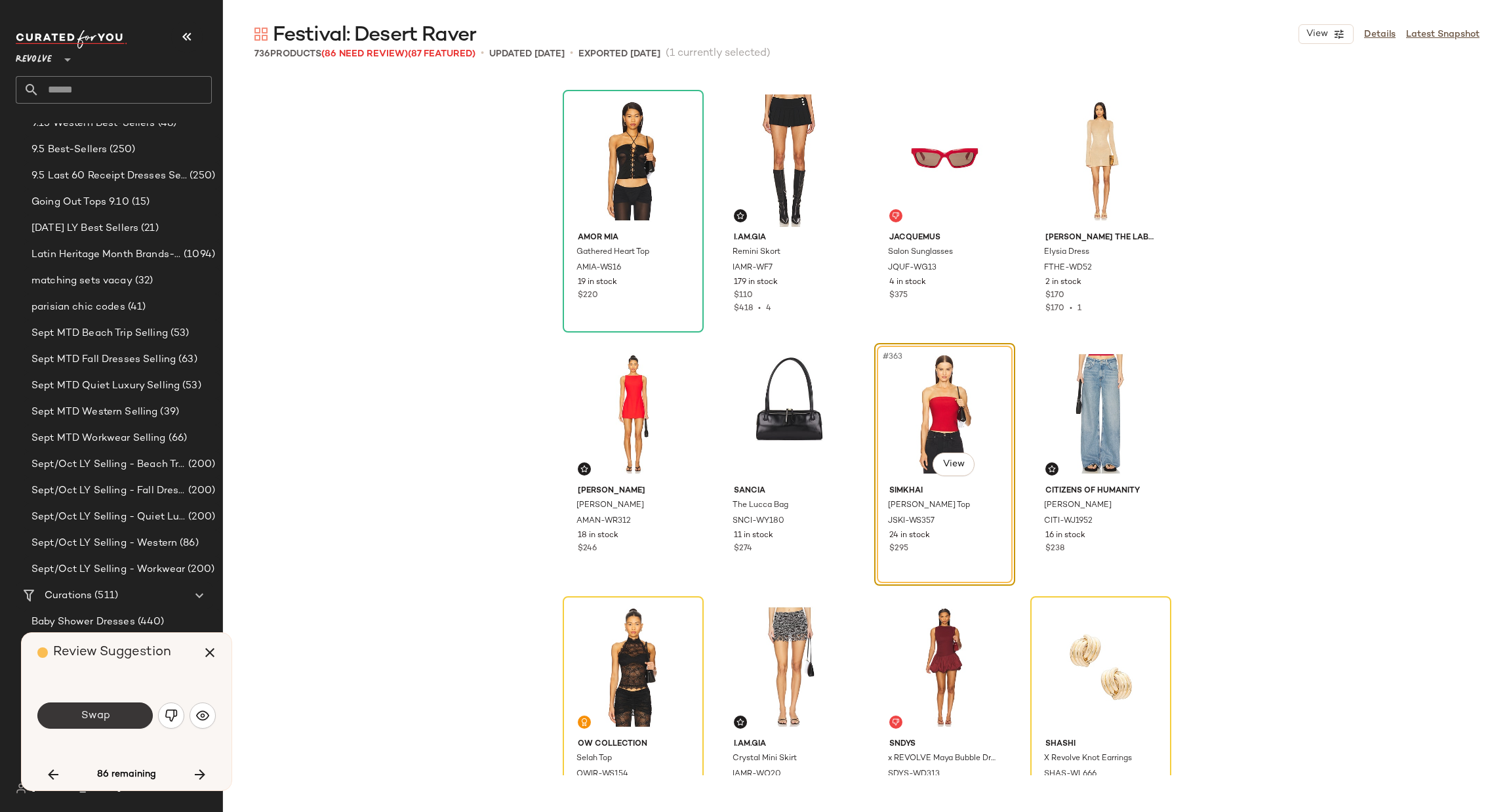
click at [111, 719] on button "Swap" at bounding box center [95, 715] width 116 height 27
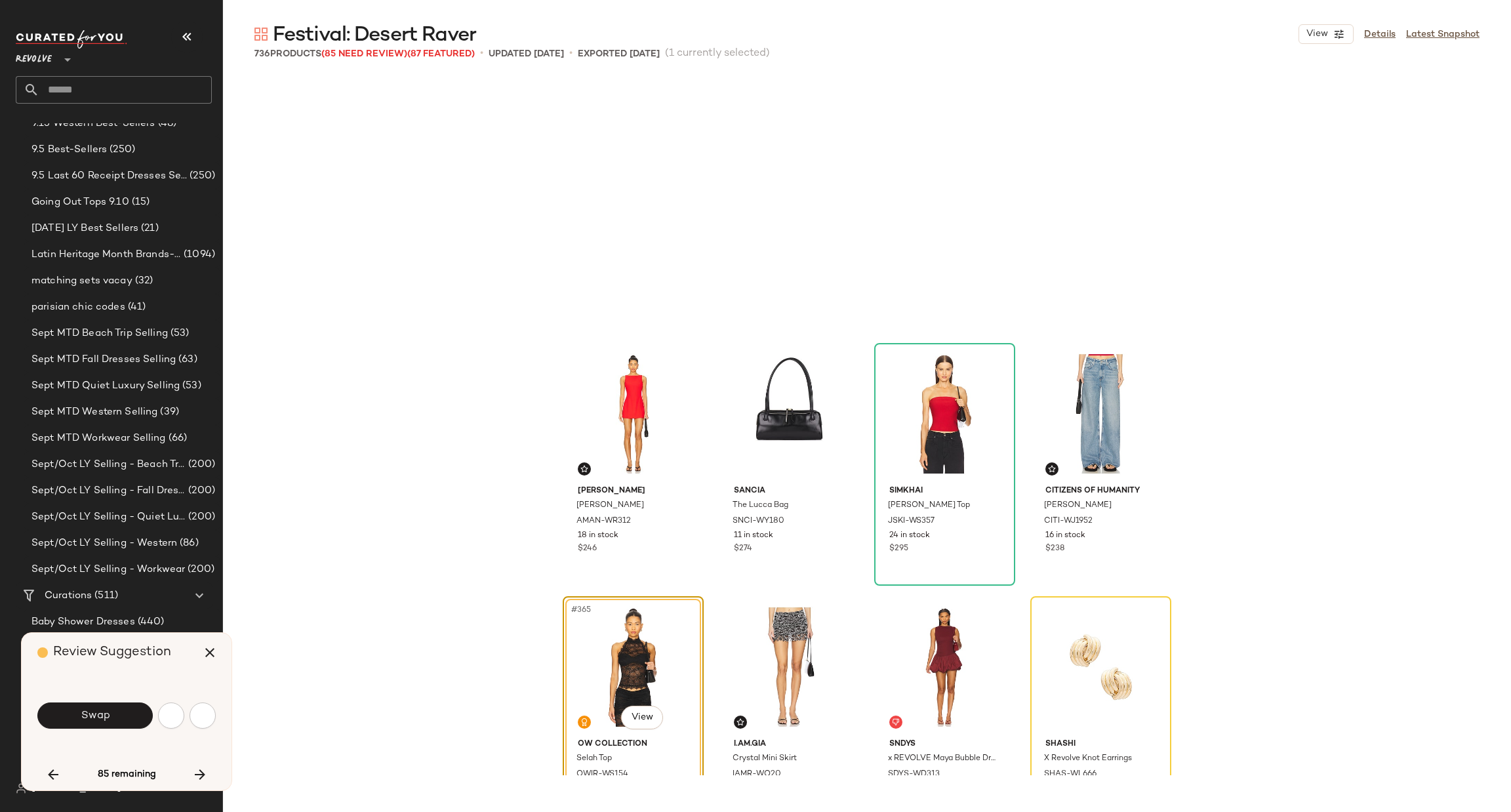
scroll to position [22775, 0]
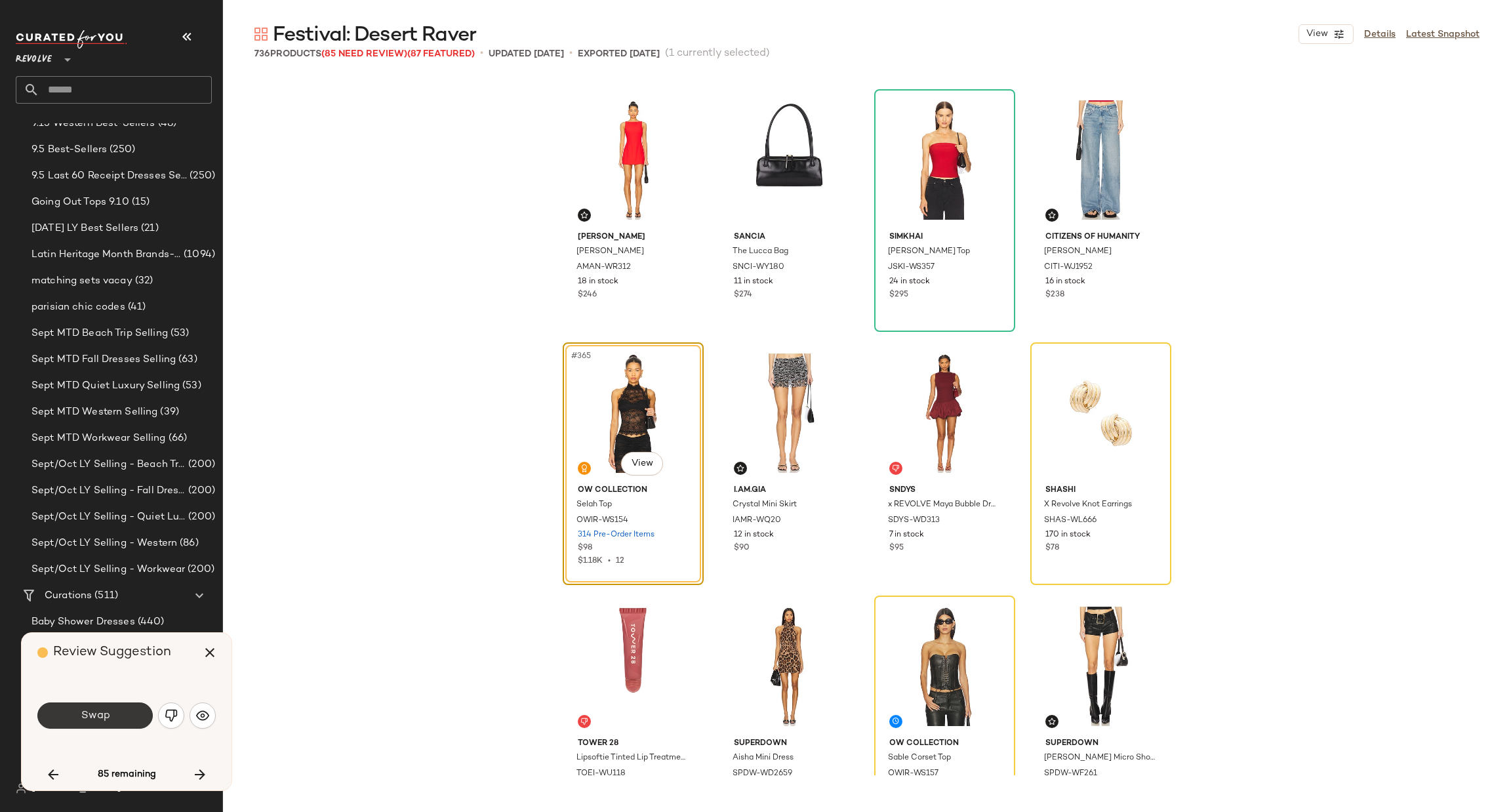
click at [96, 716] on span "Swap" at bounding box center [94, 716] width 29 height 13
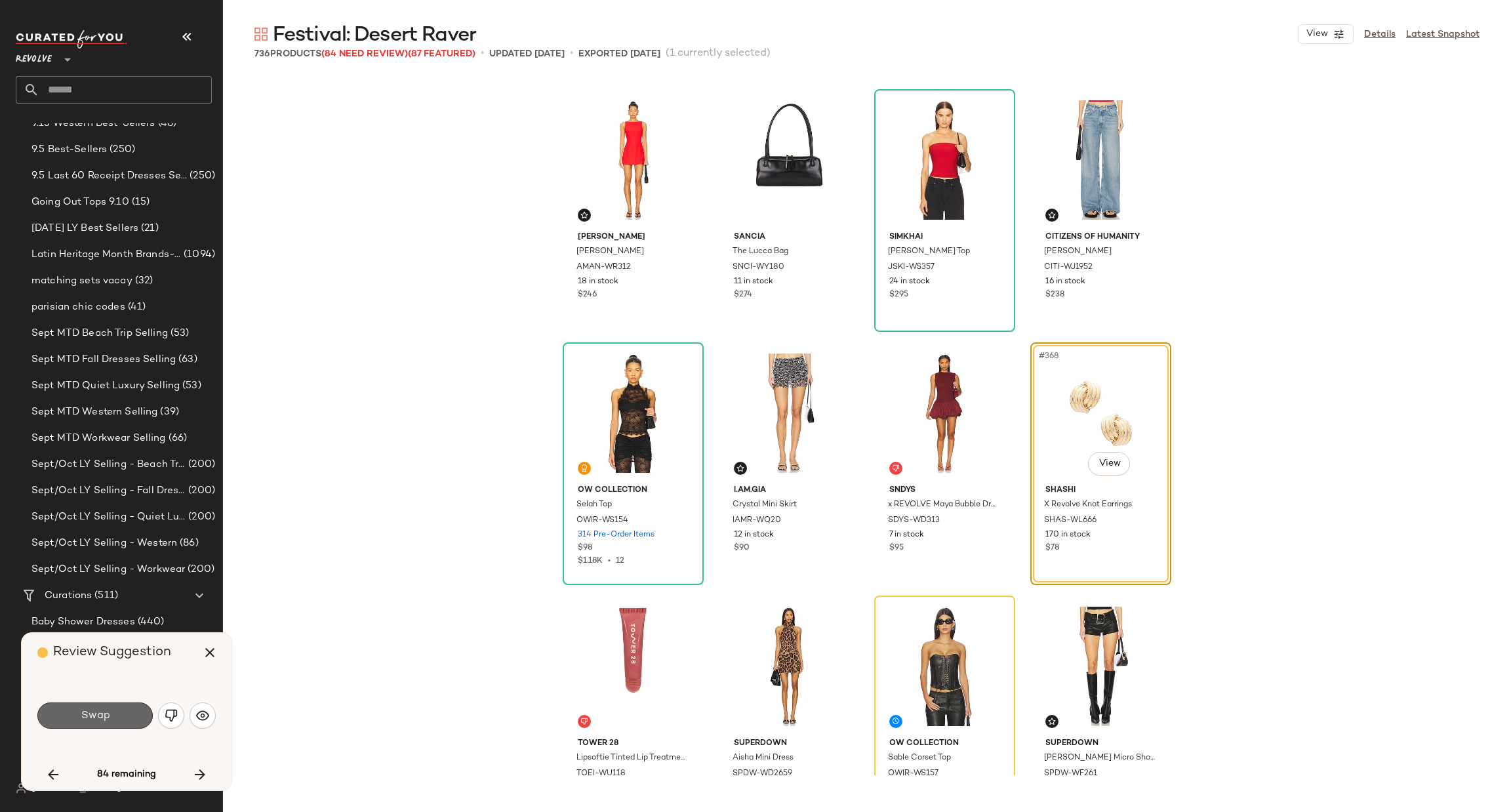
click at [104, 715] on span "Swap" at bounding box center [94, 716] width 29 height 13
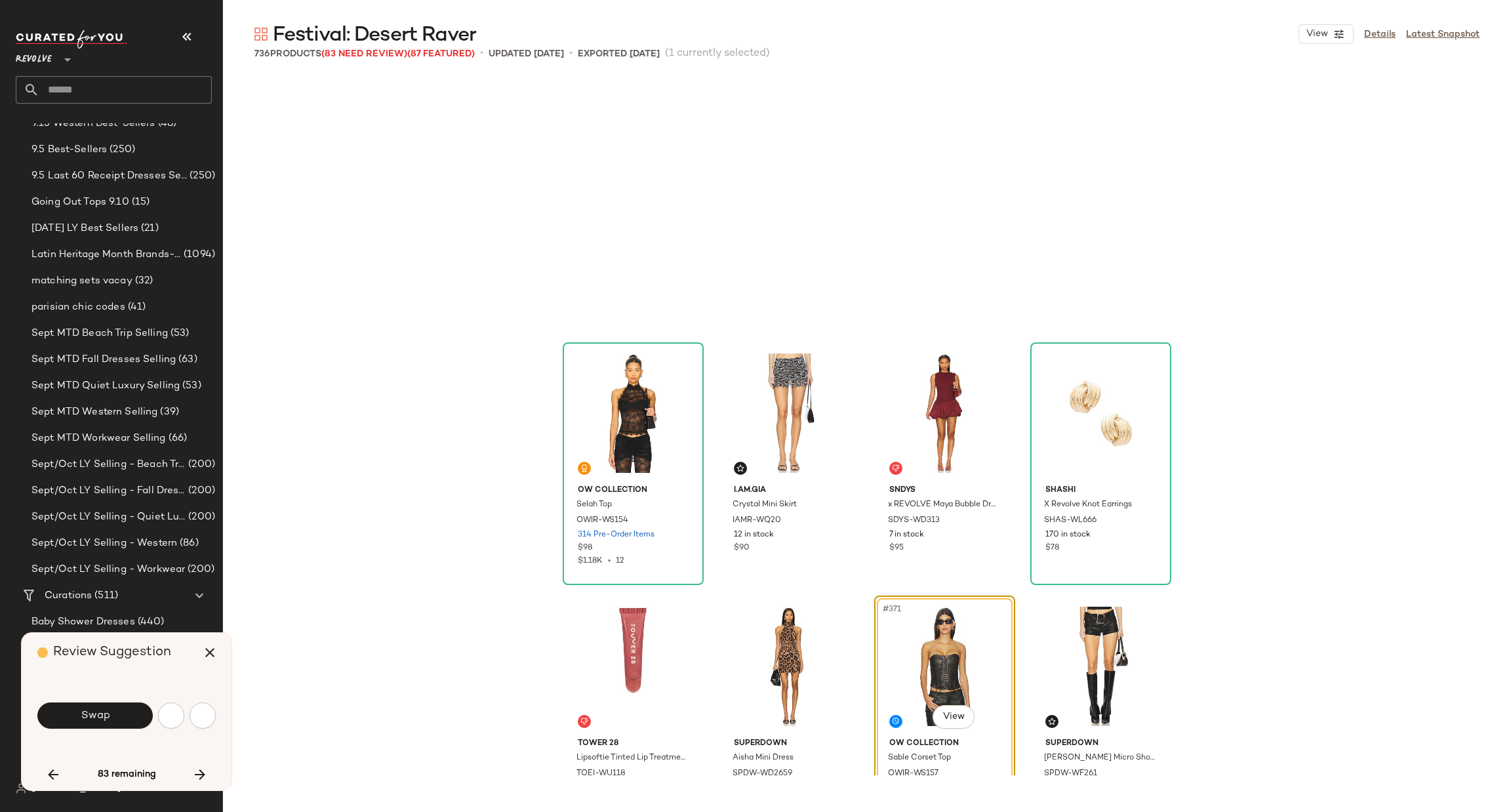
scroll to position [23028, 0]
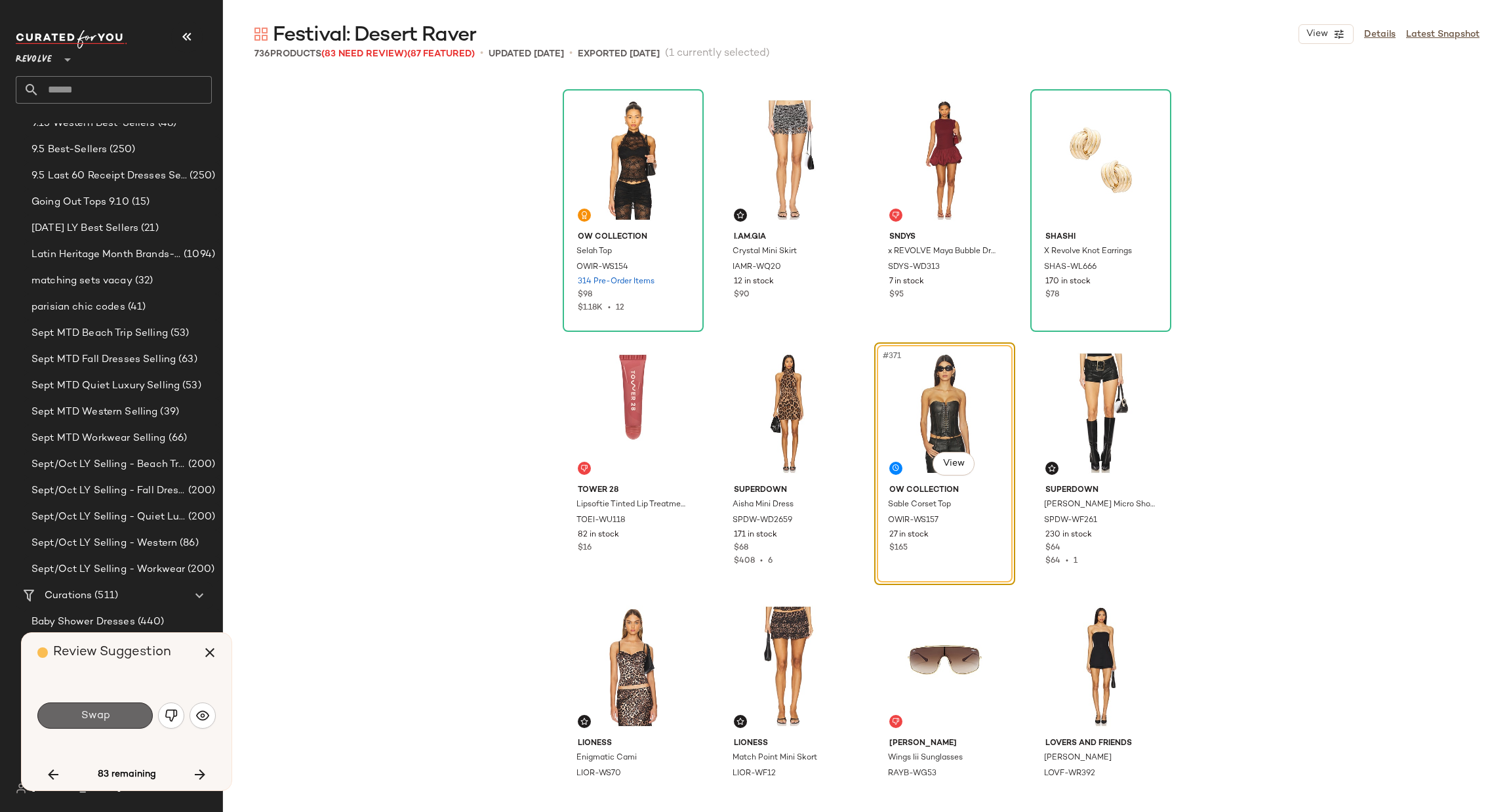
click at [103, 705] on button "Swap" at bounding box center [95, 715] width 116 height 27
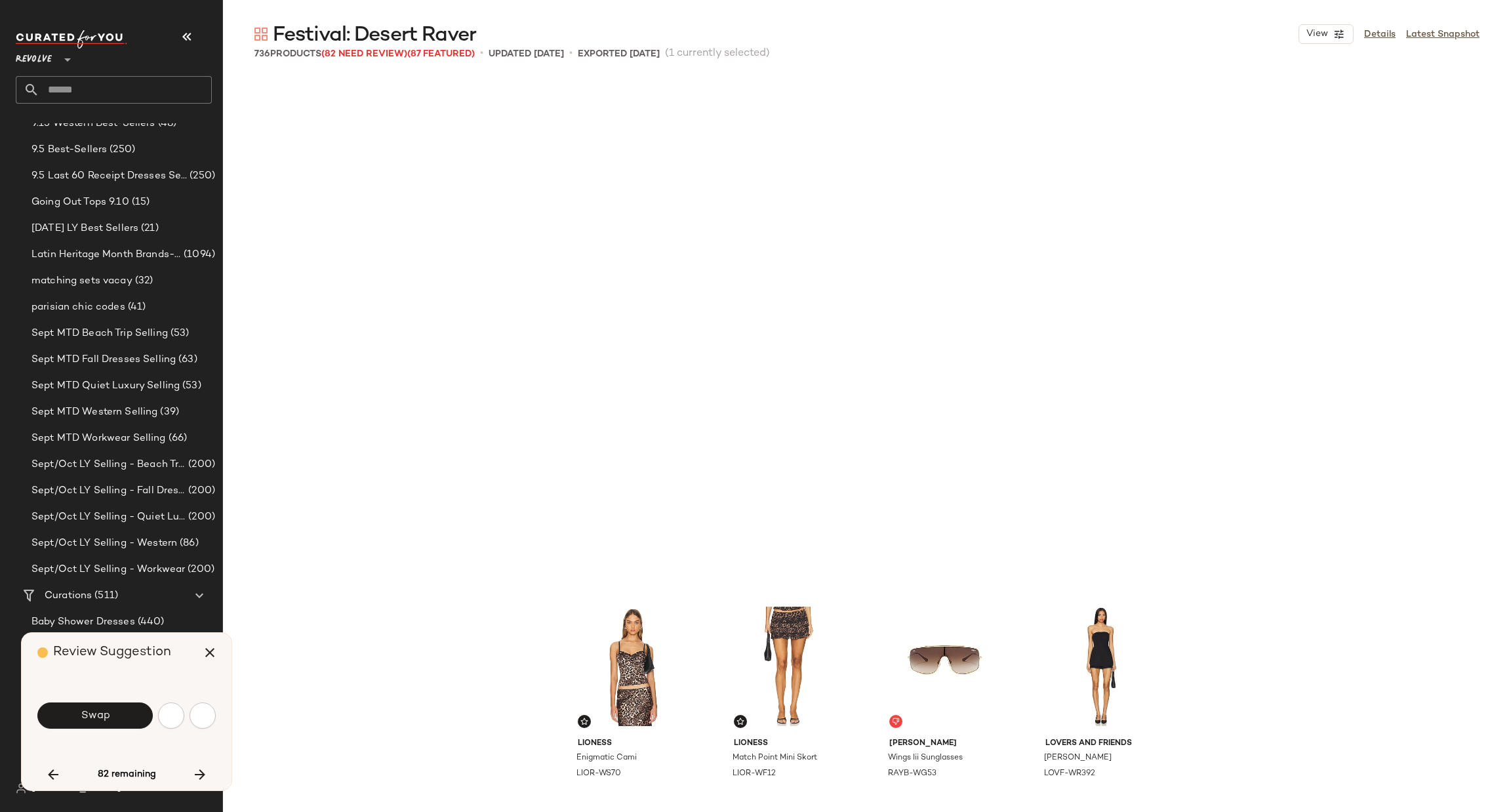
scroll to position [23535, 0]
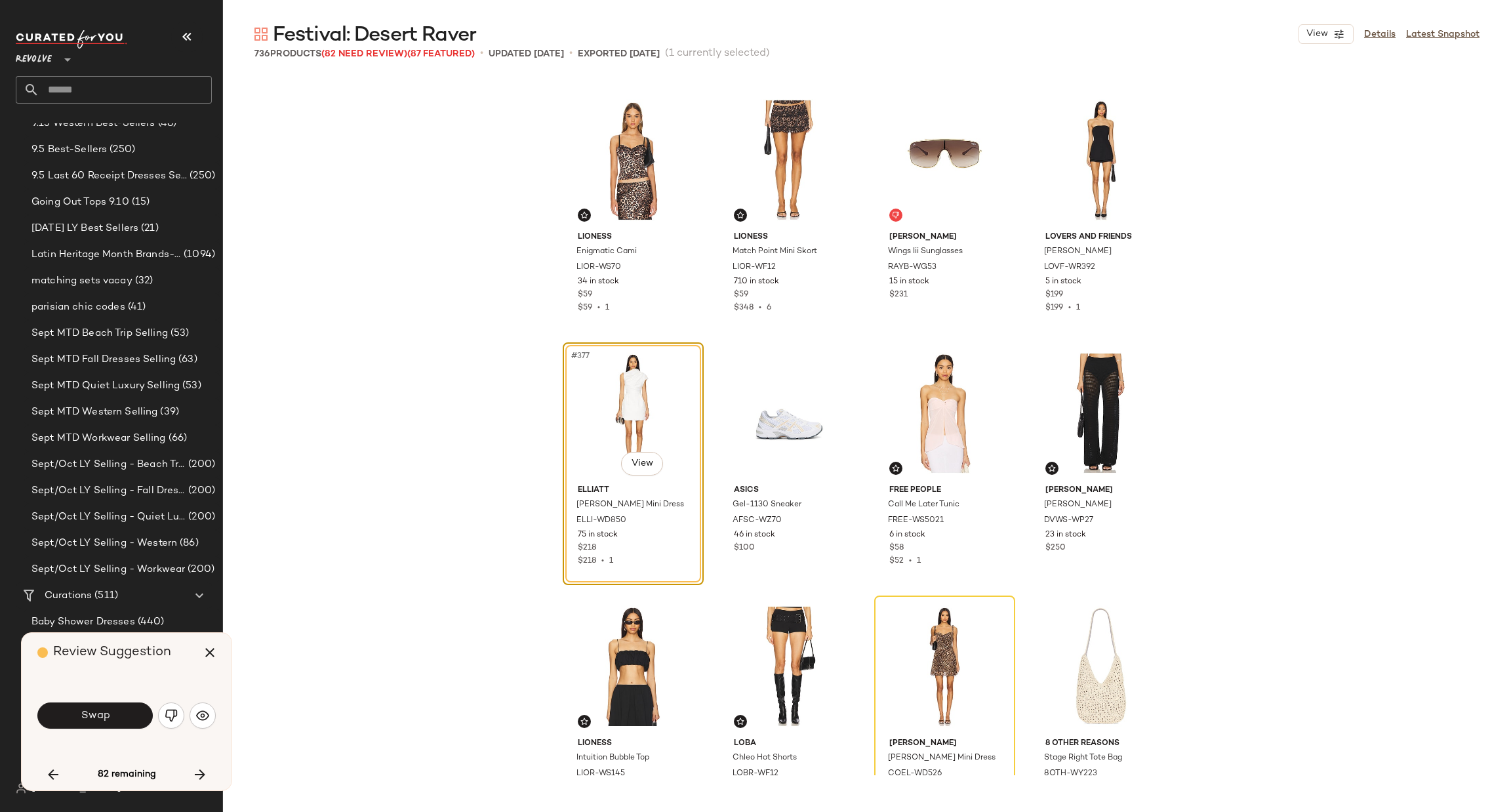
click at [96, 714] on span "Swap" at bounding box center [94, 716] width 29 height 13
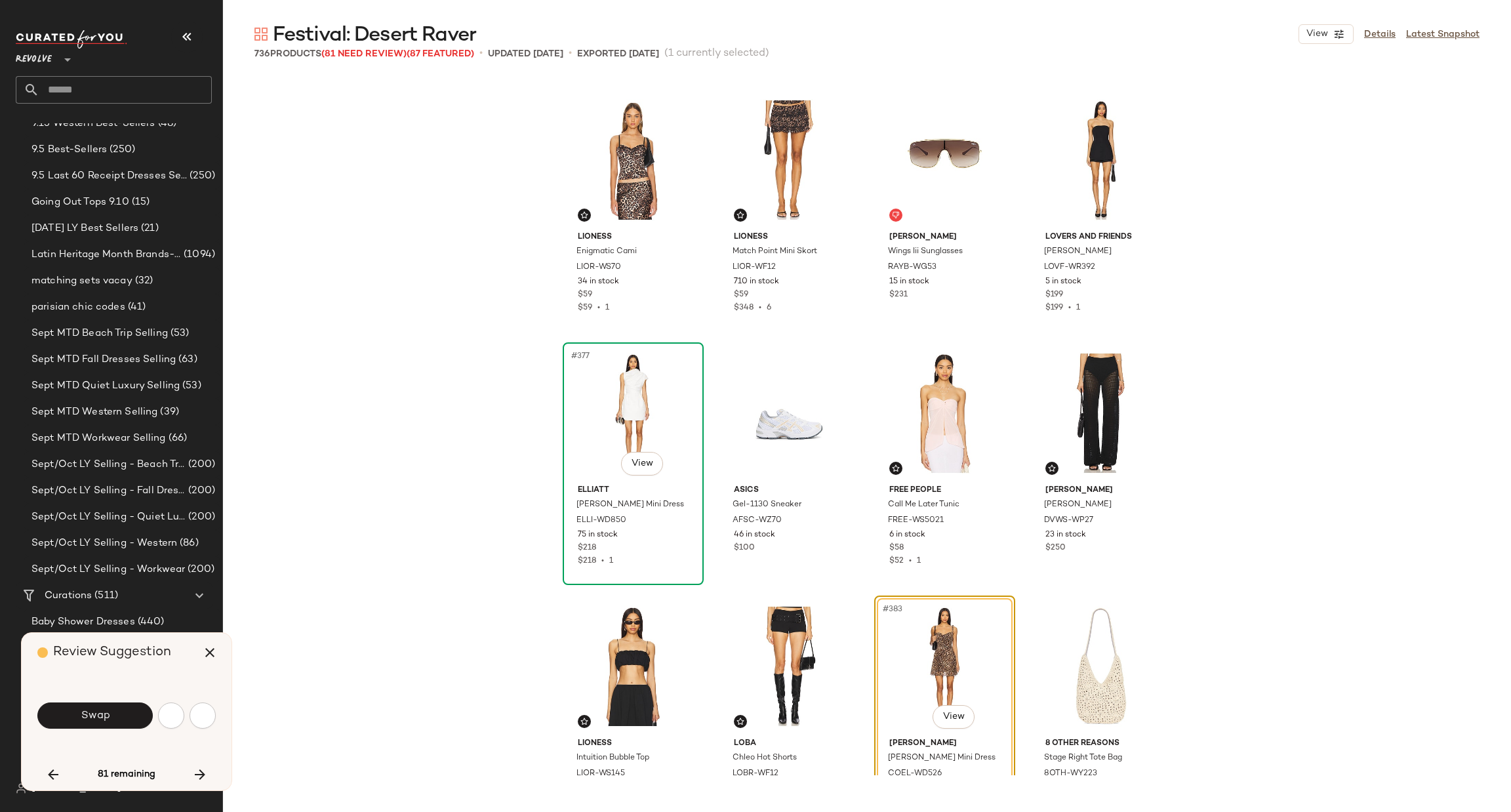
scroll to position [23788, 0]
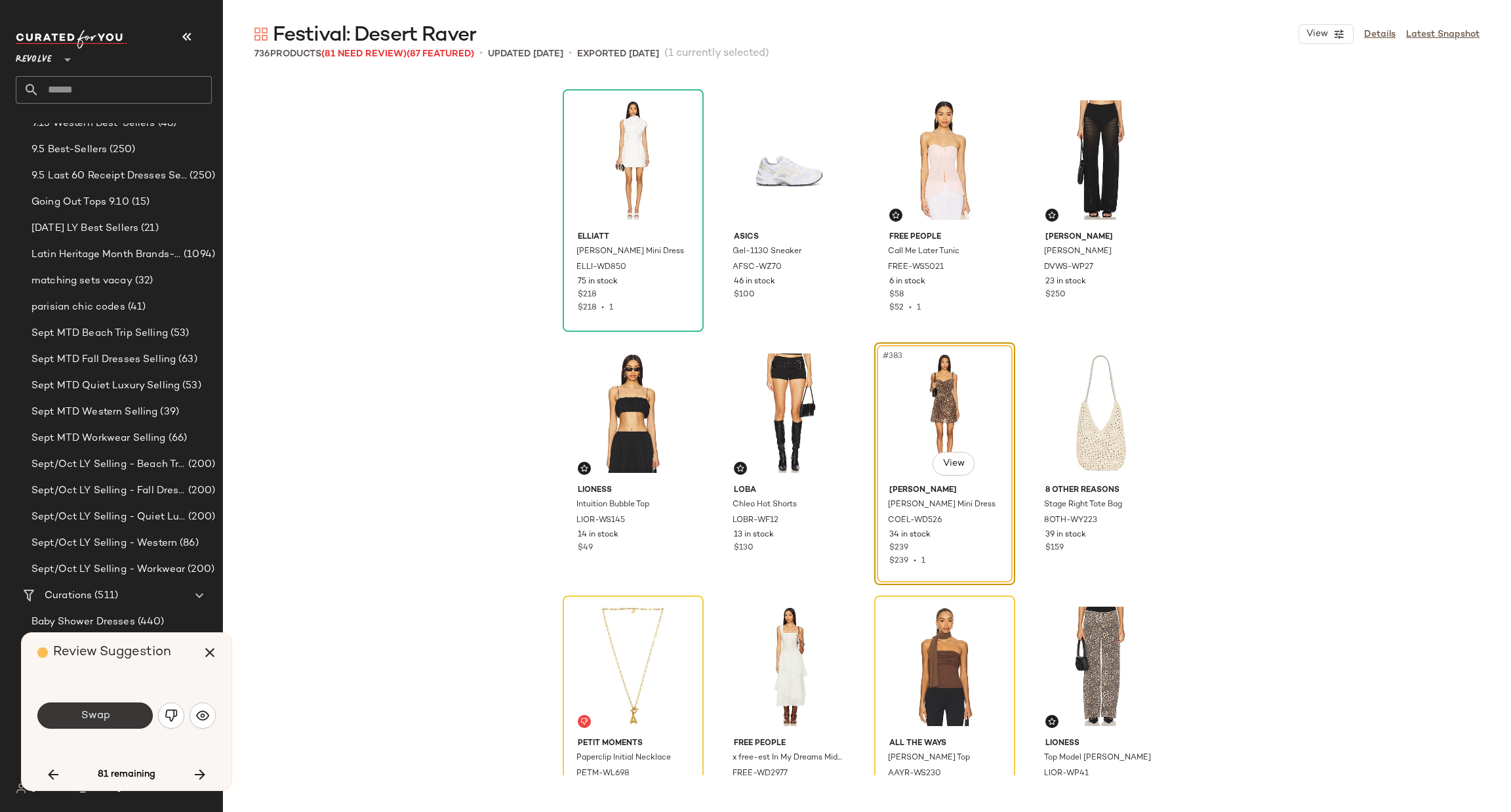
click at [107, 705] on button "Swap" at bounding box center [95, 715] width 116 height 27
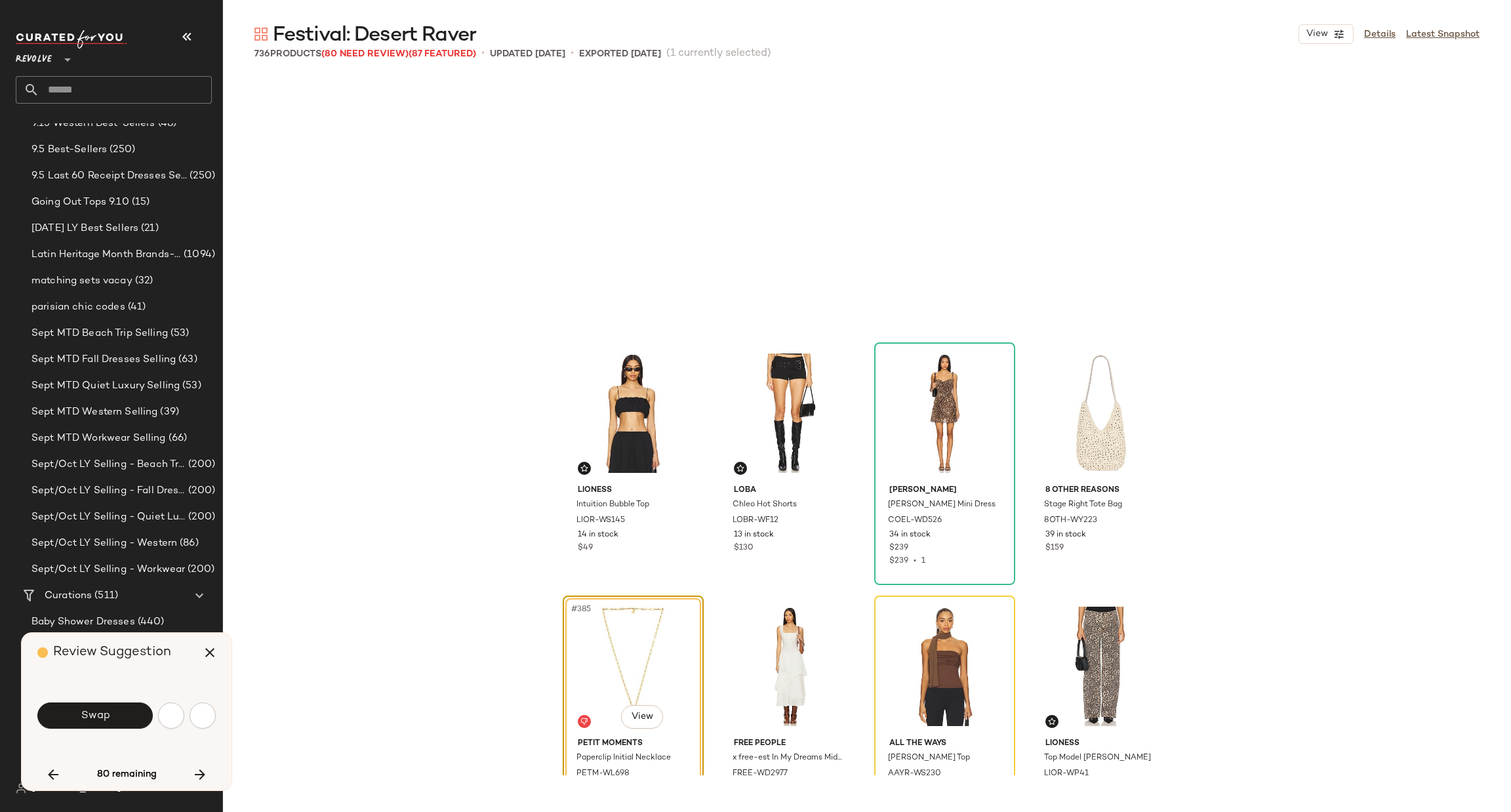
scroll to position [24040, 0]
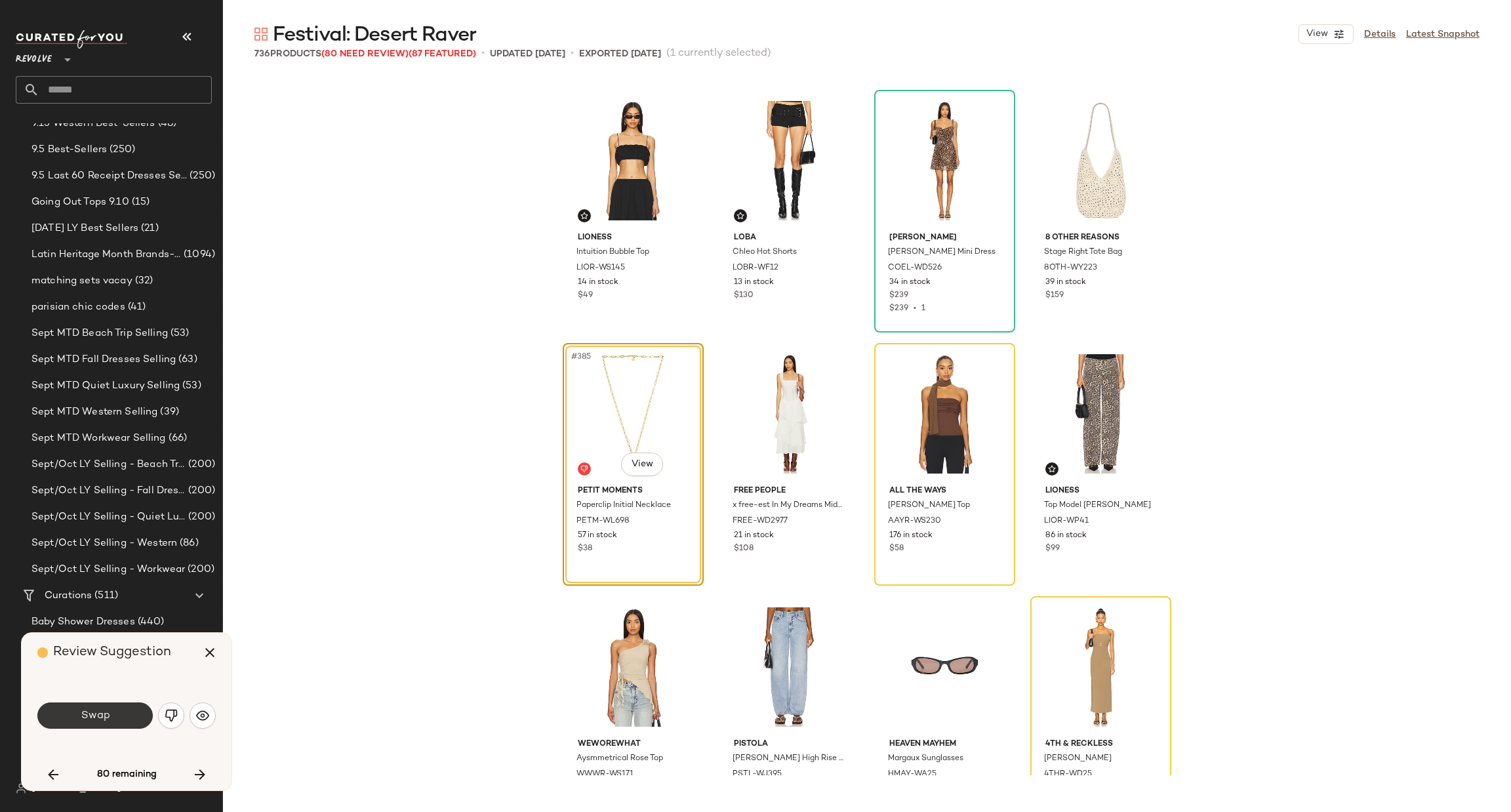
click at [113, 706] on button "Swap" at bounding box center [95, 715] width 116 height 27
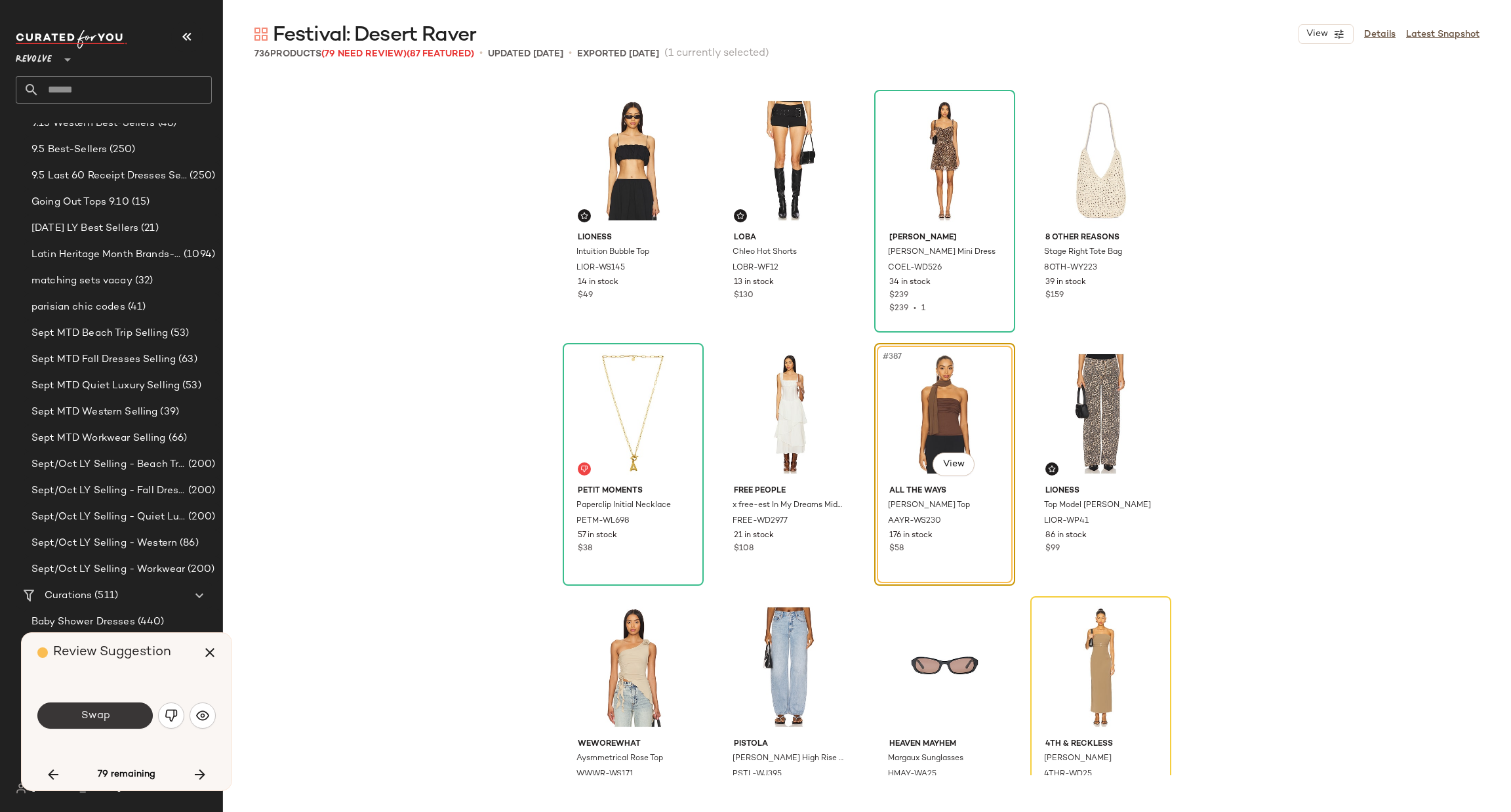
click at [109, 723] on button "Swap" at bounding box center [95, 715] width 116 height 27
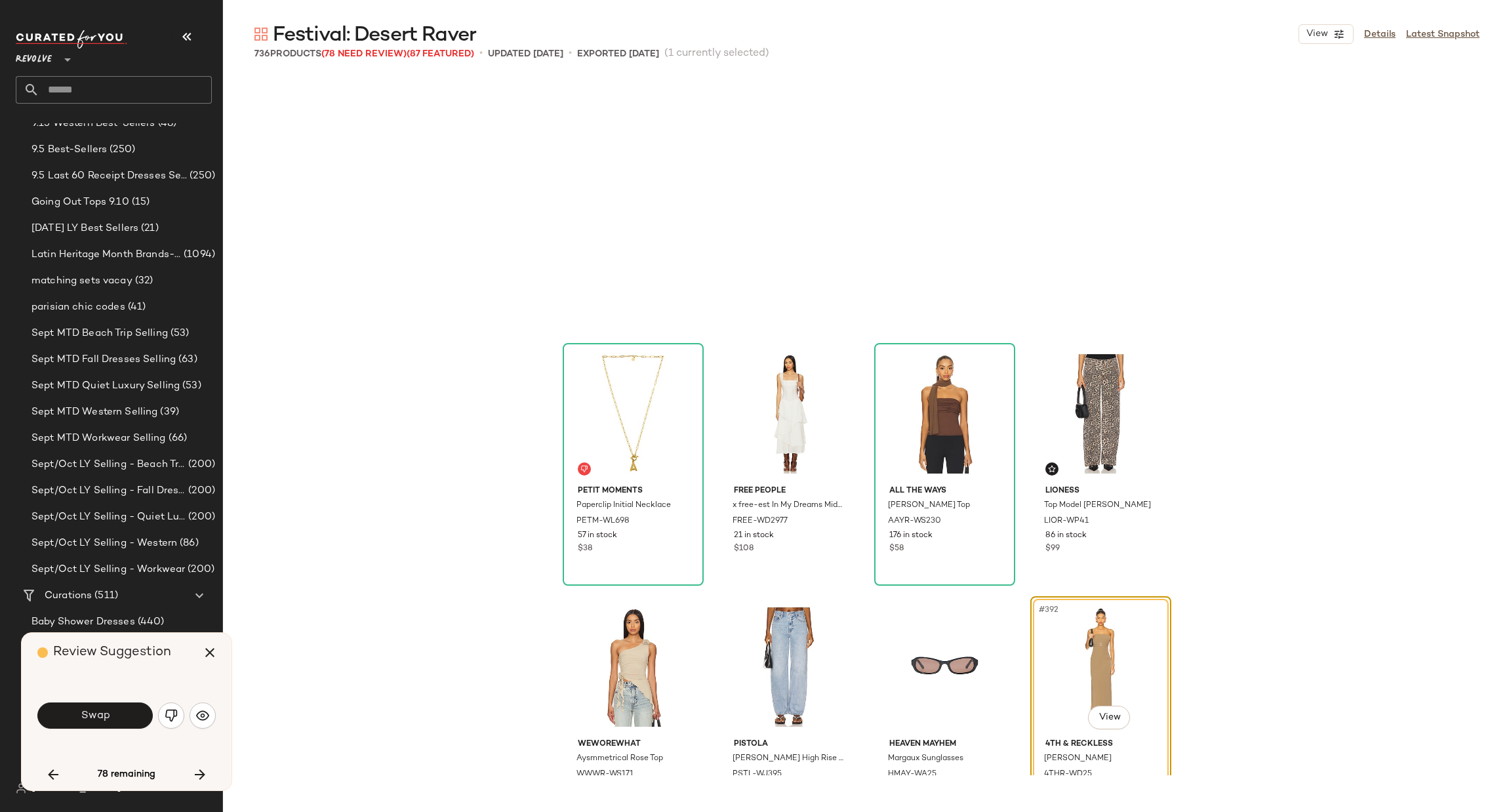
scroll to position [24294, 0]
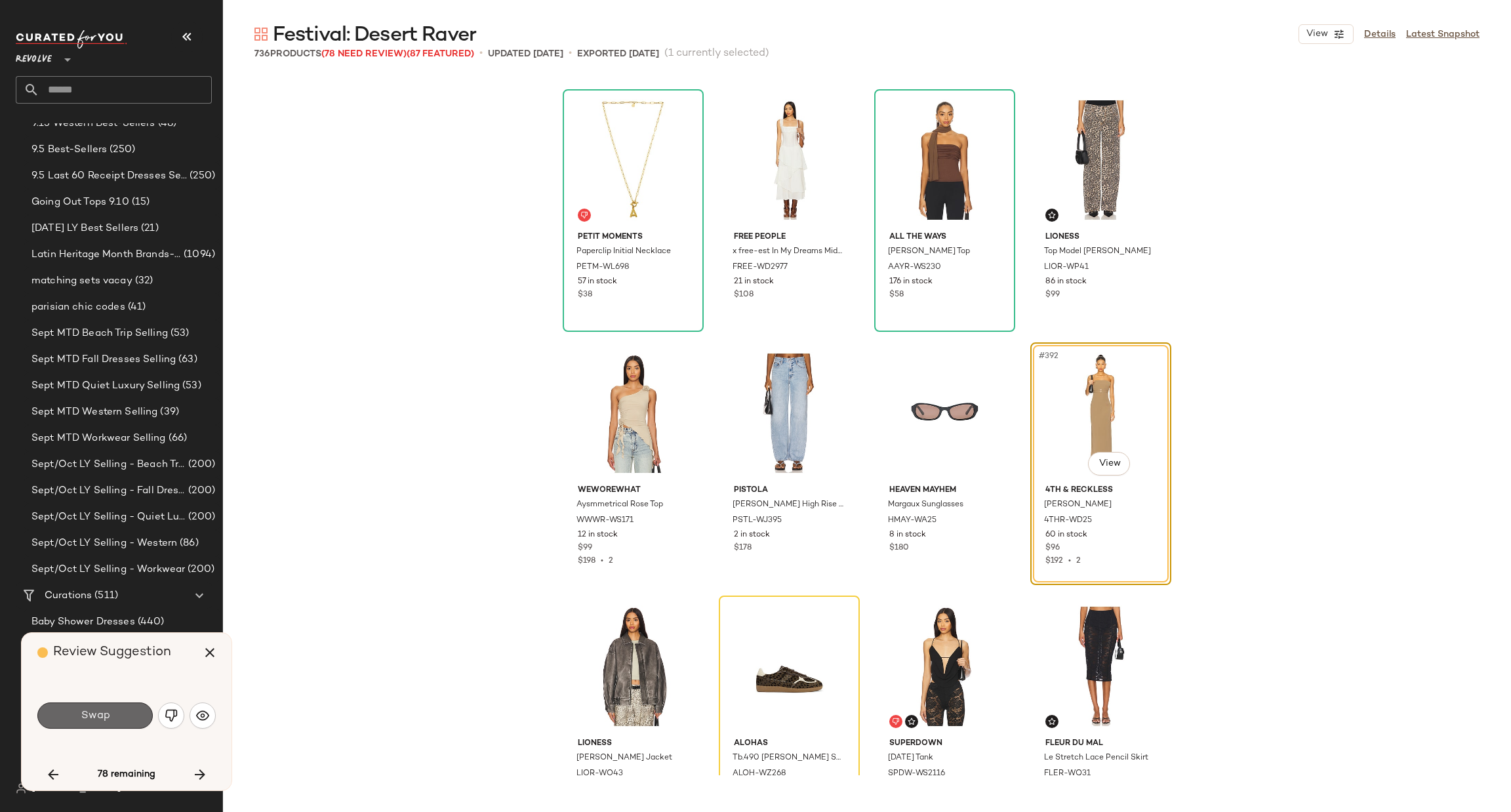
click at [105, 714] on span "Swap" at bounding box center [94, 716] width 29 height 13
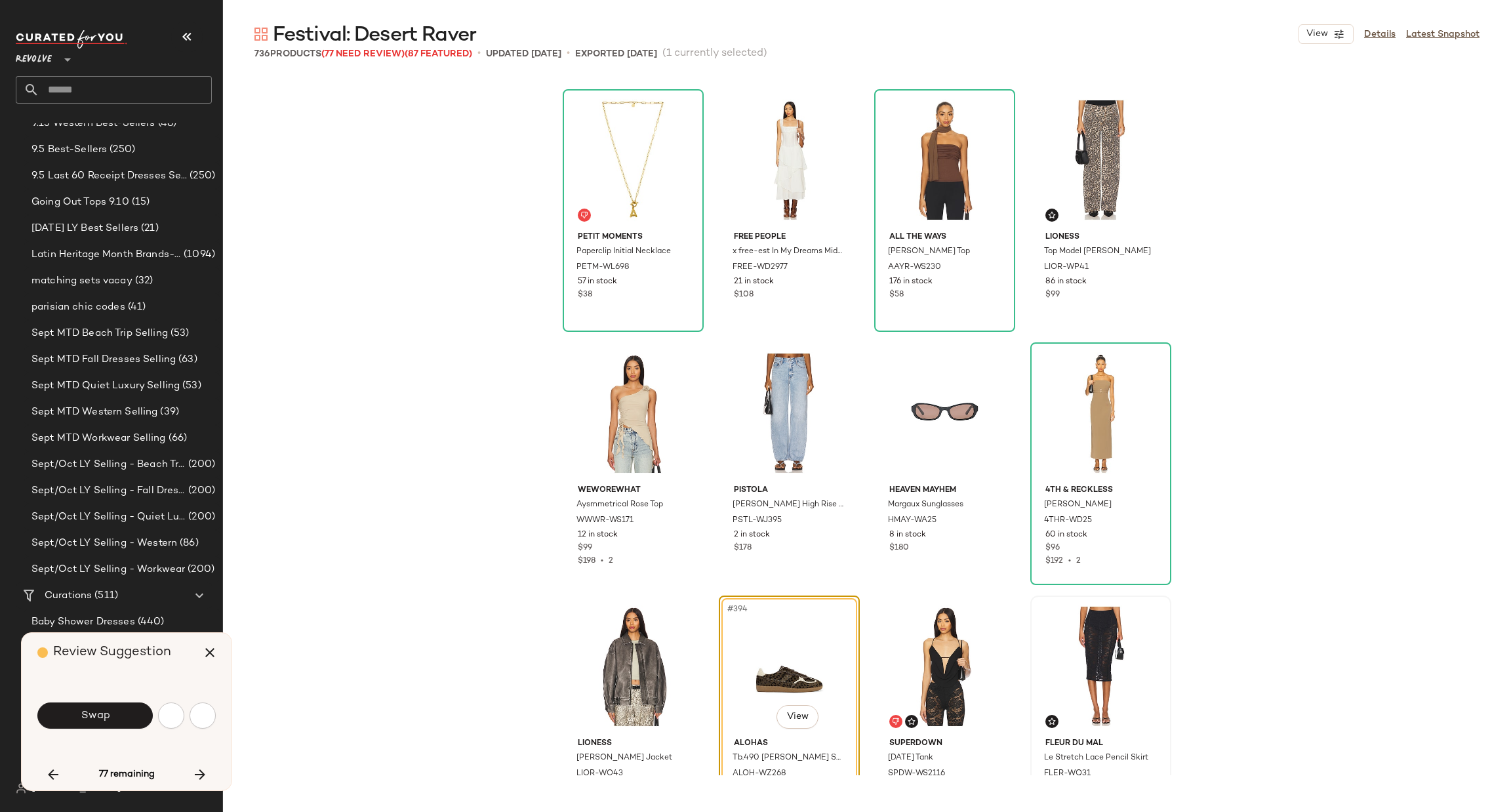
scroll to position [24547, 0]
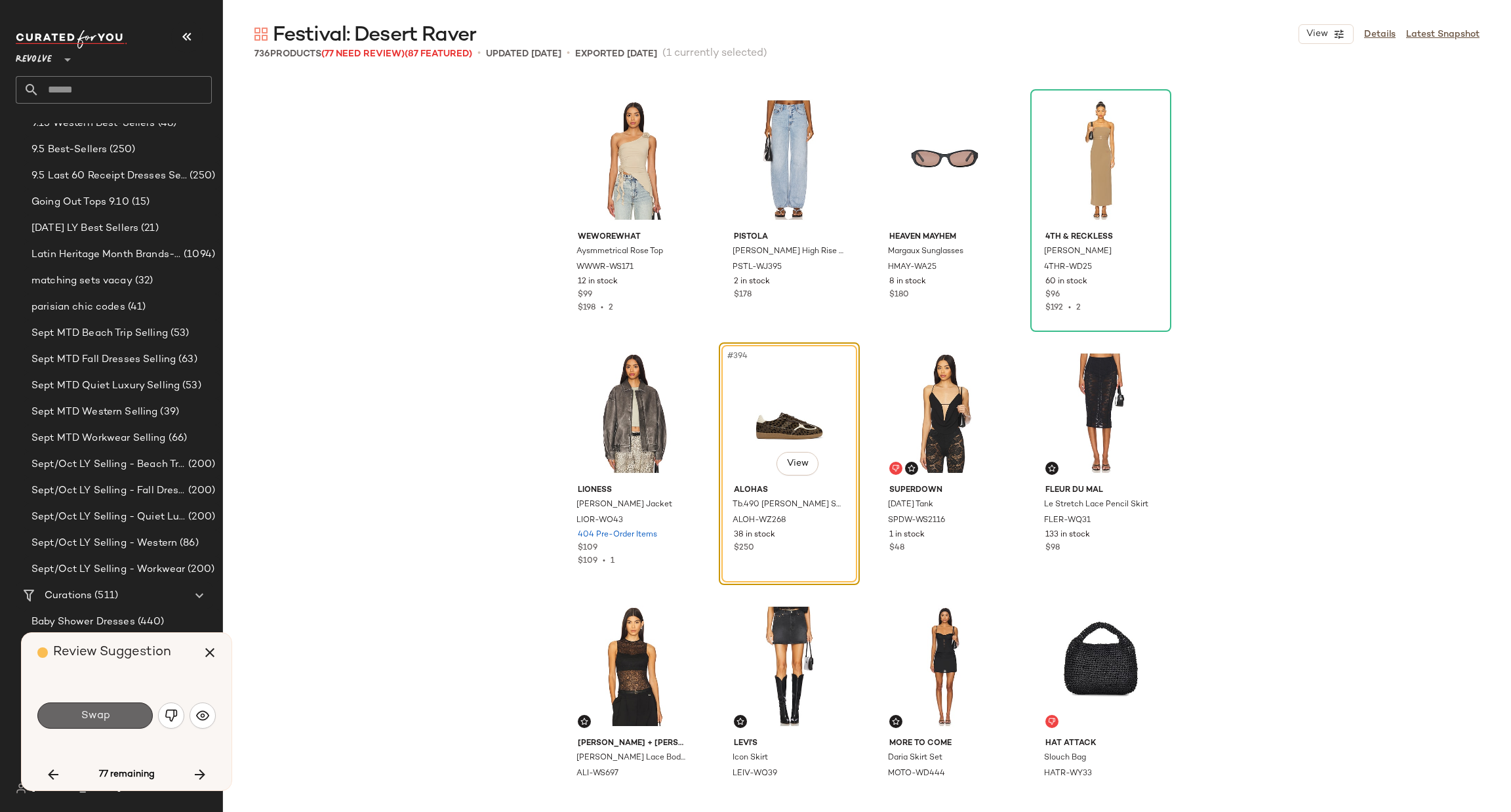
click at [105, 713] on span "Swap" at bounding box center [94, 716] width 29 height 13
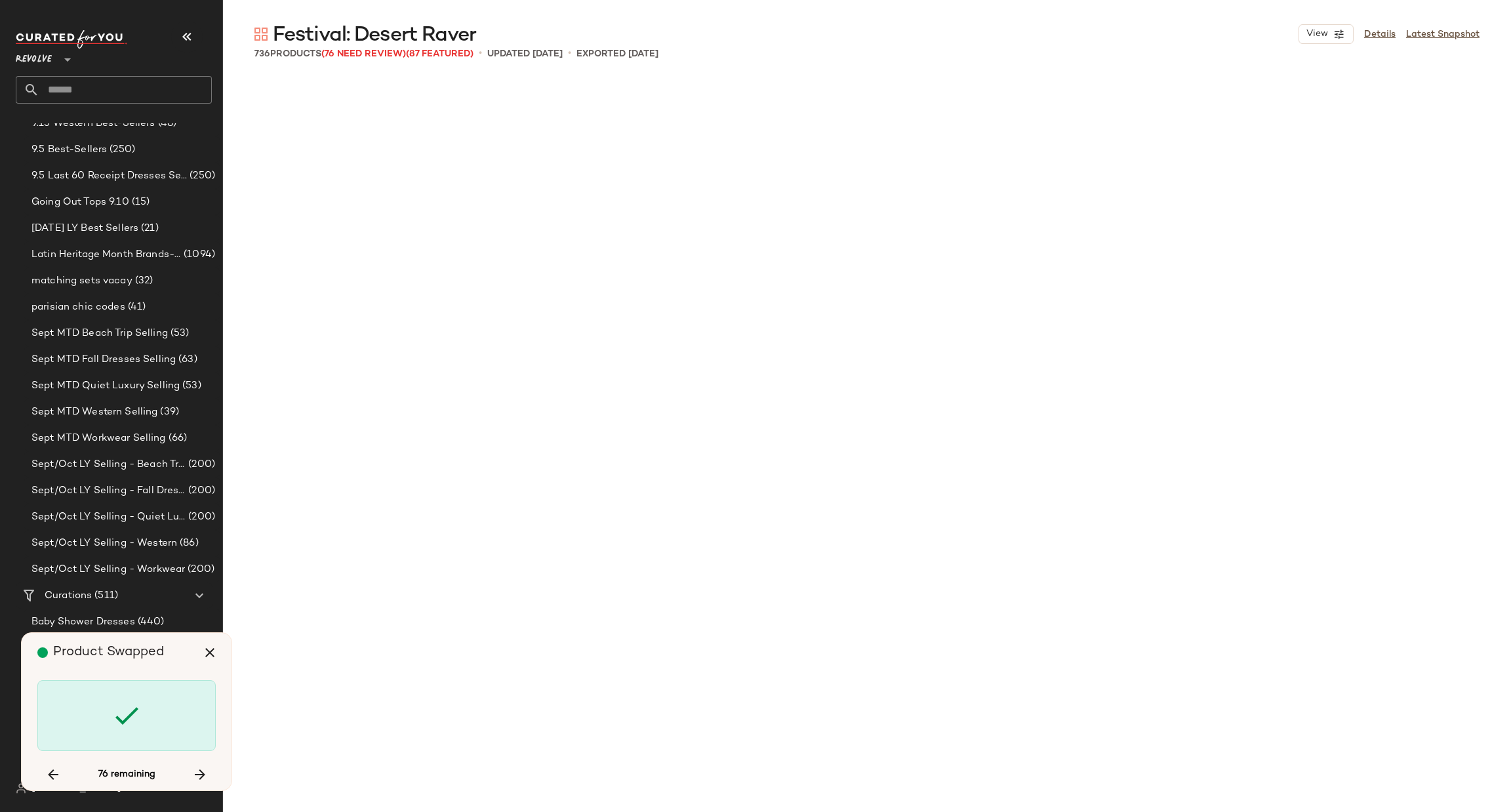
scroll to position [25559, 0]
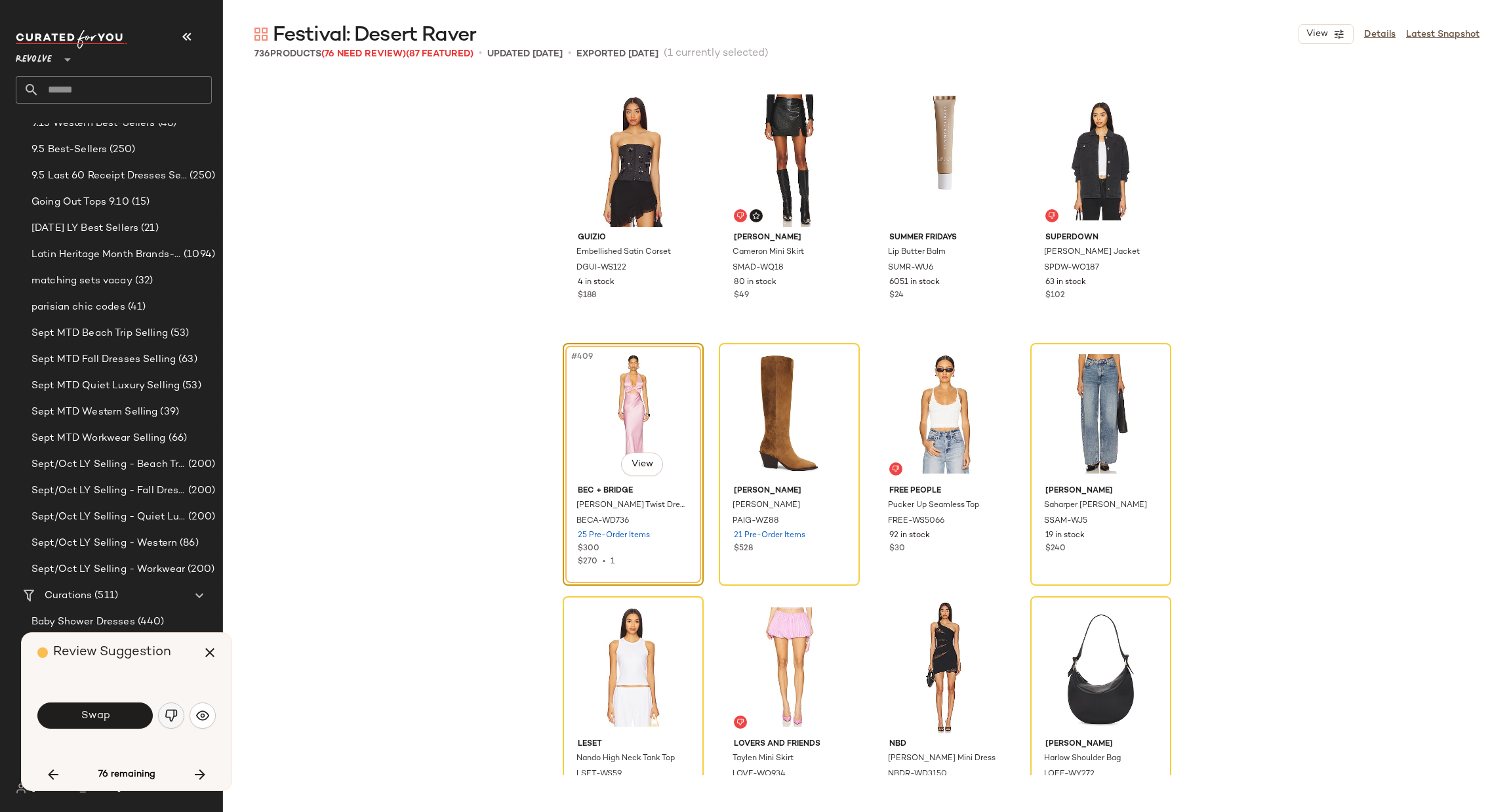
click at [171, 719] on img "button" at bounding box center [171, 715] width 13 height 13
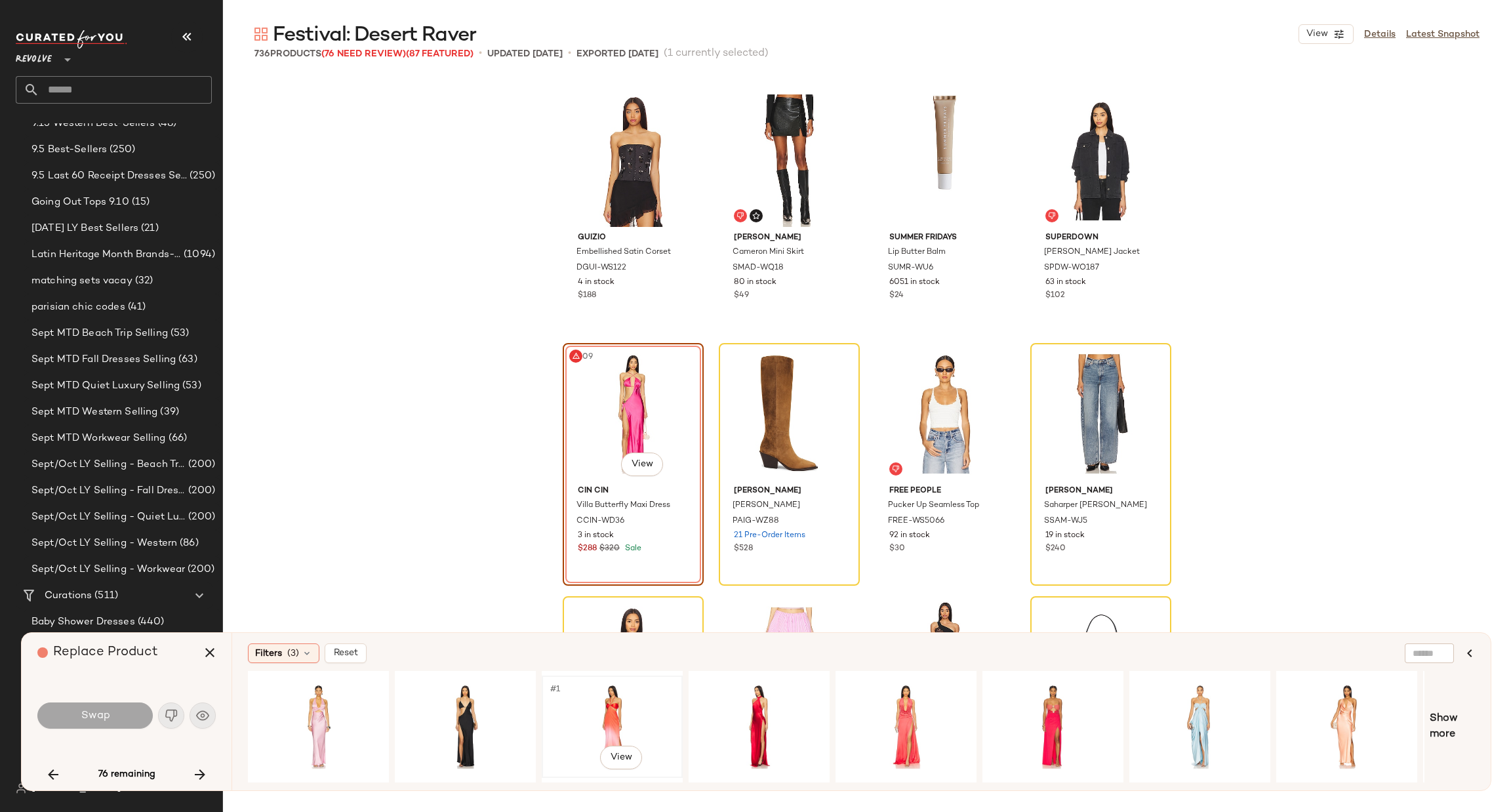
click at [623, 712] on div "#1 View" at bounding box center [612, 727] width 132 height 93
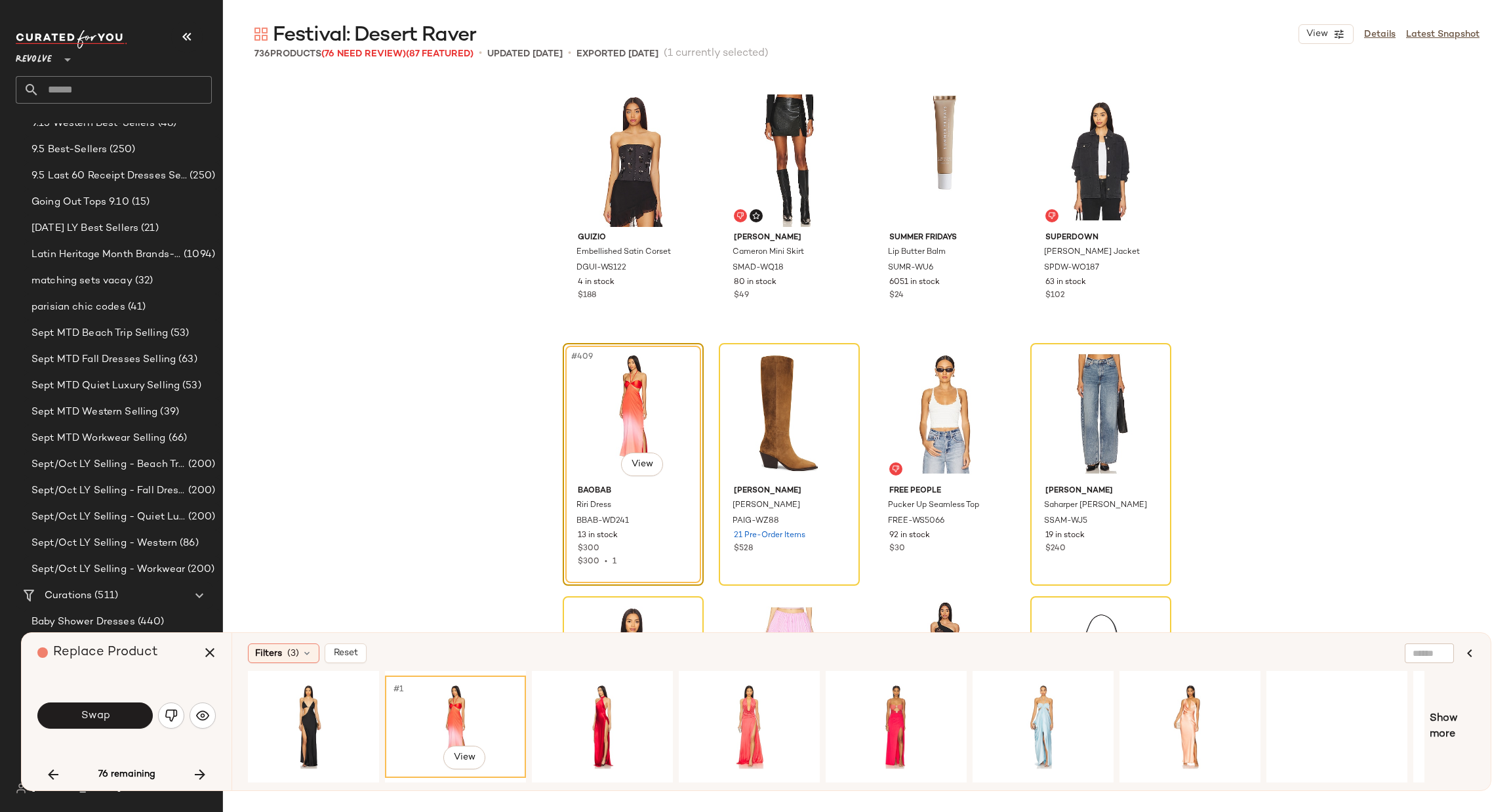
scroll to position [0, 285]
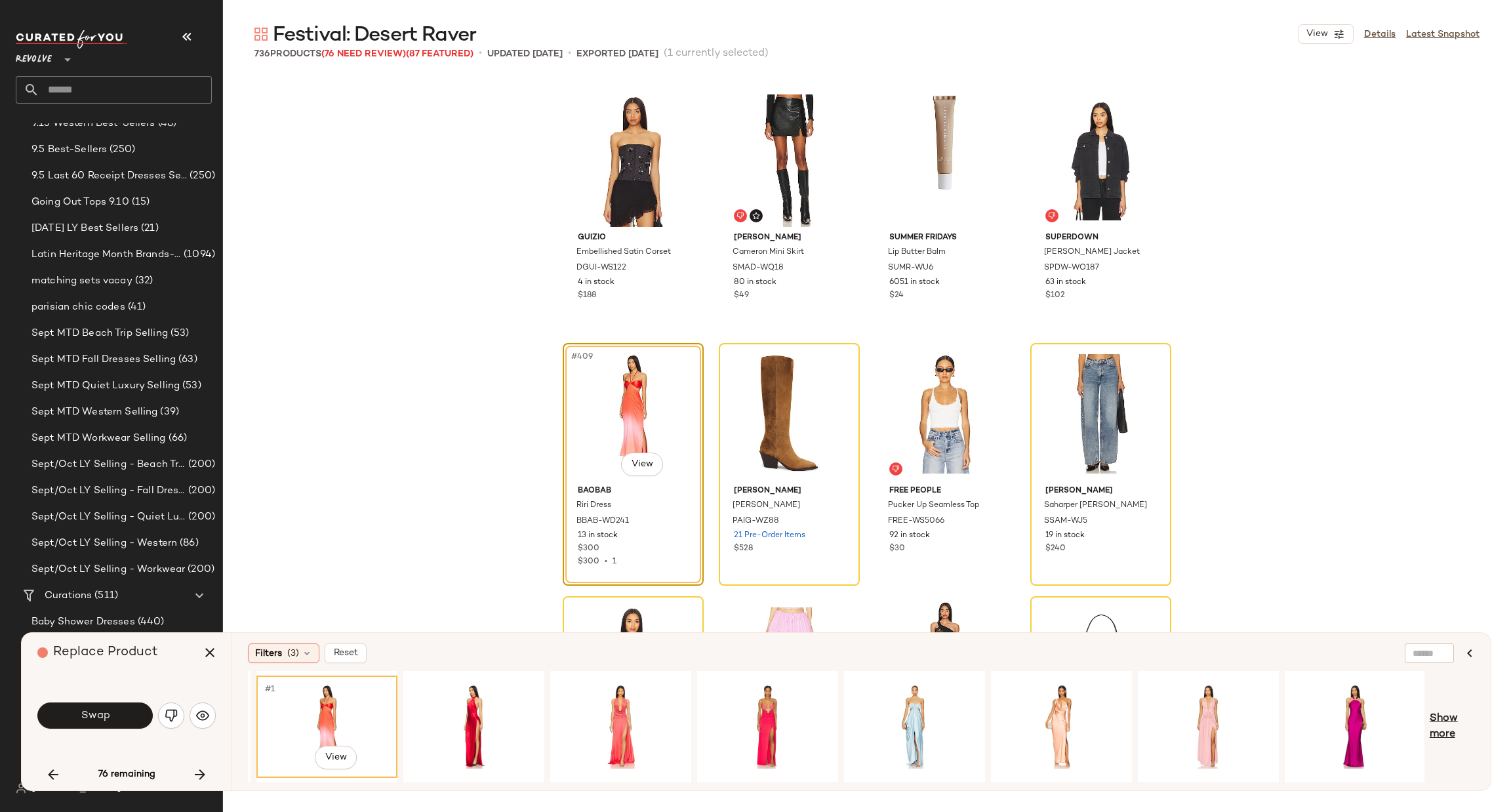
click at [1443, 731] on span "Show more" at bounding box center [1451, 726] width 45 height 31
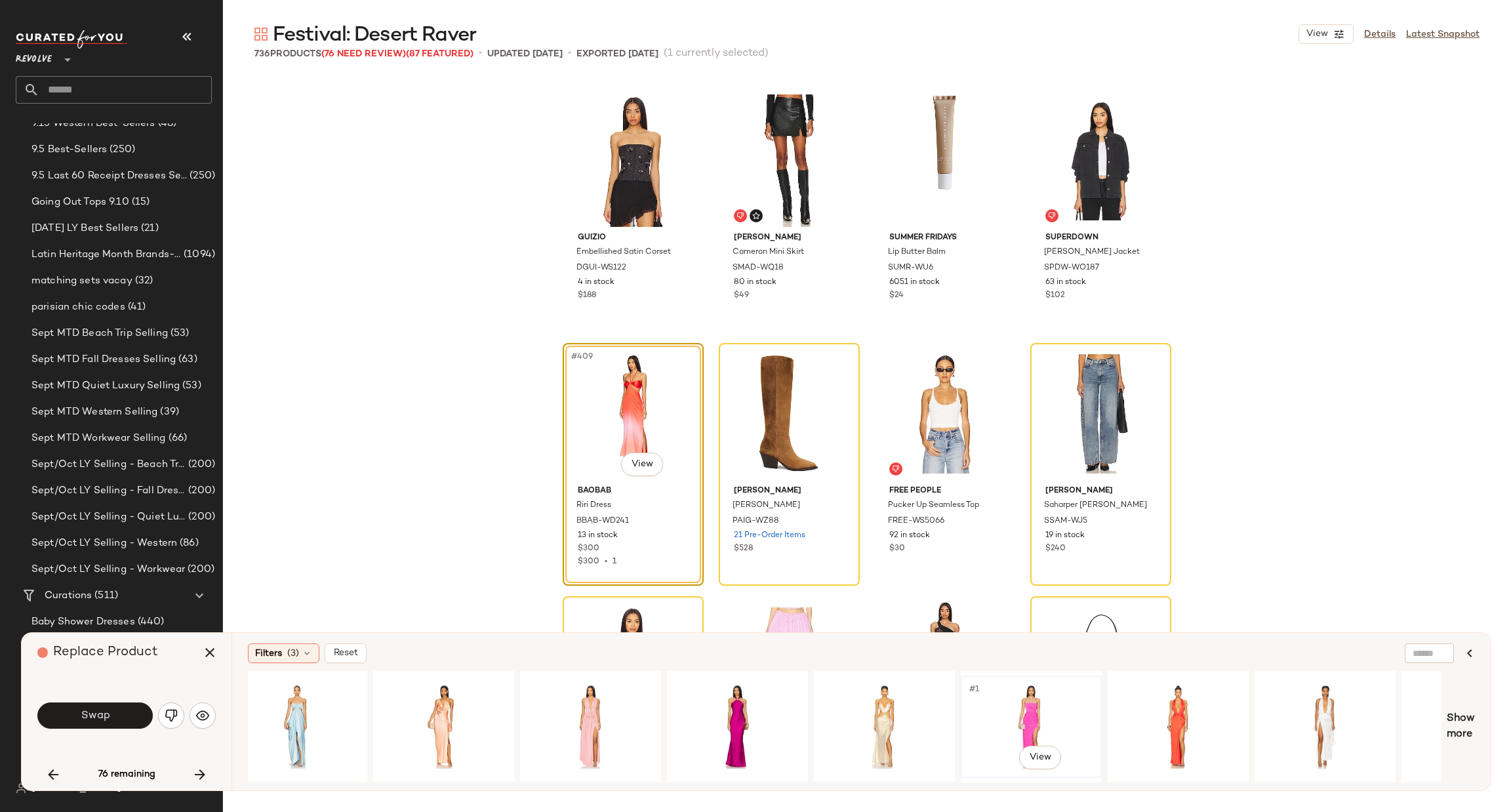
scroll to position [0, 904]
click at [877, 719] on div "#1 View" at bounding box center [883, 727] width 132 height 93
click at [114, 715] on button "Swap" at bounding box center [95, 715] width 116 height 27
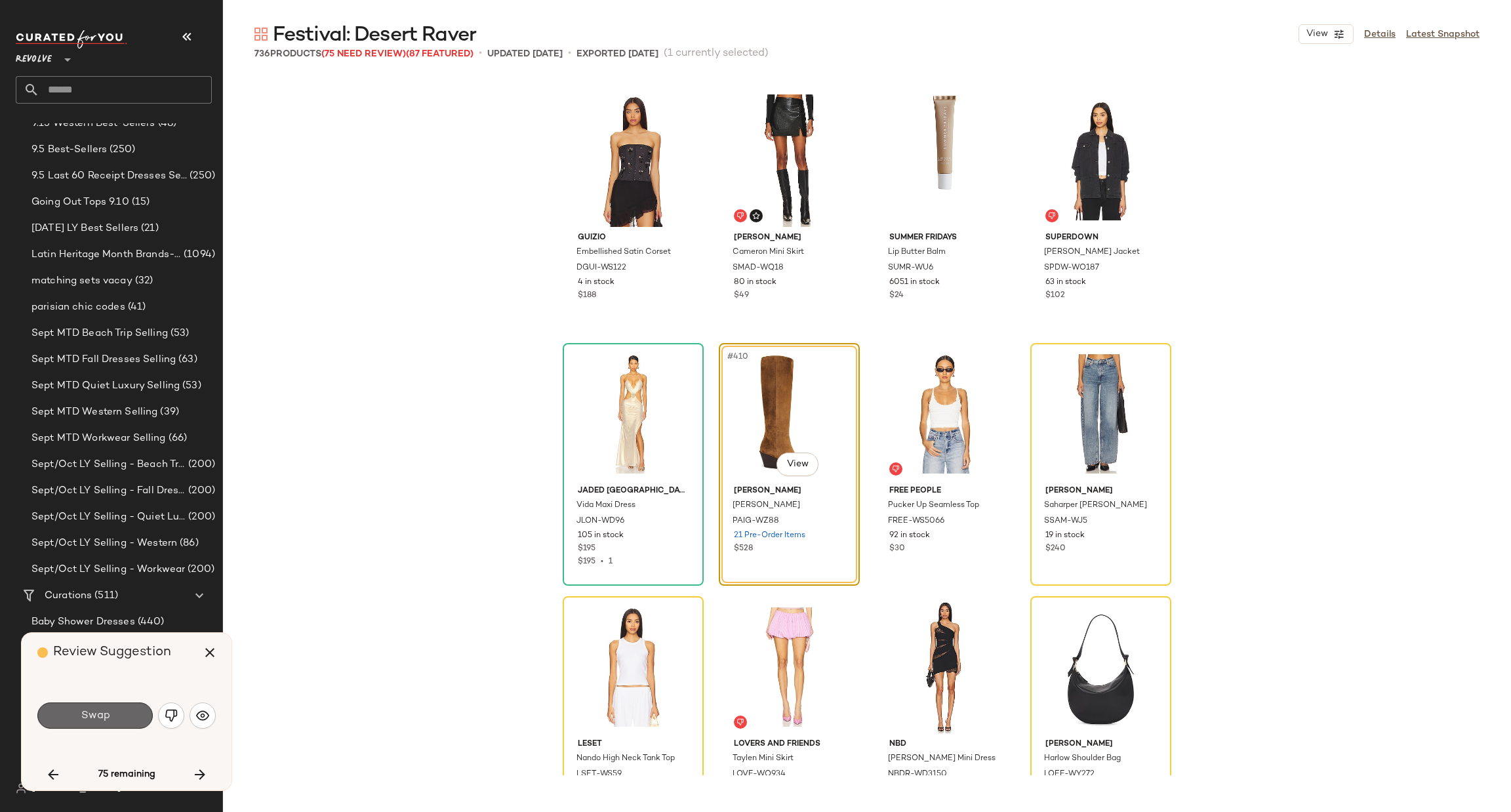
click at [92, 712] on span "Swap" at bounding box center [94, 716] width 29 height 13
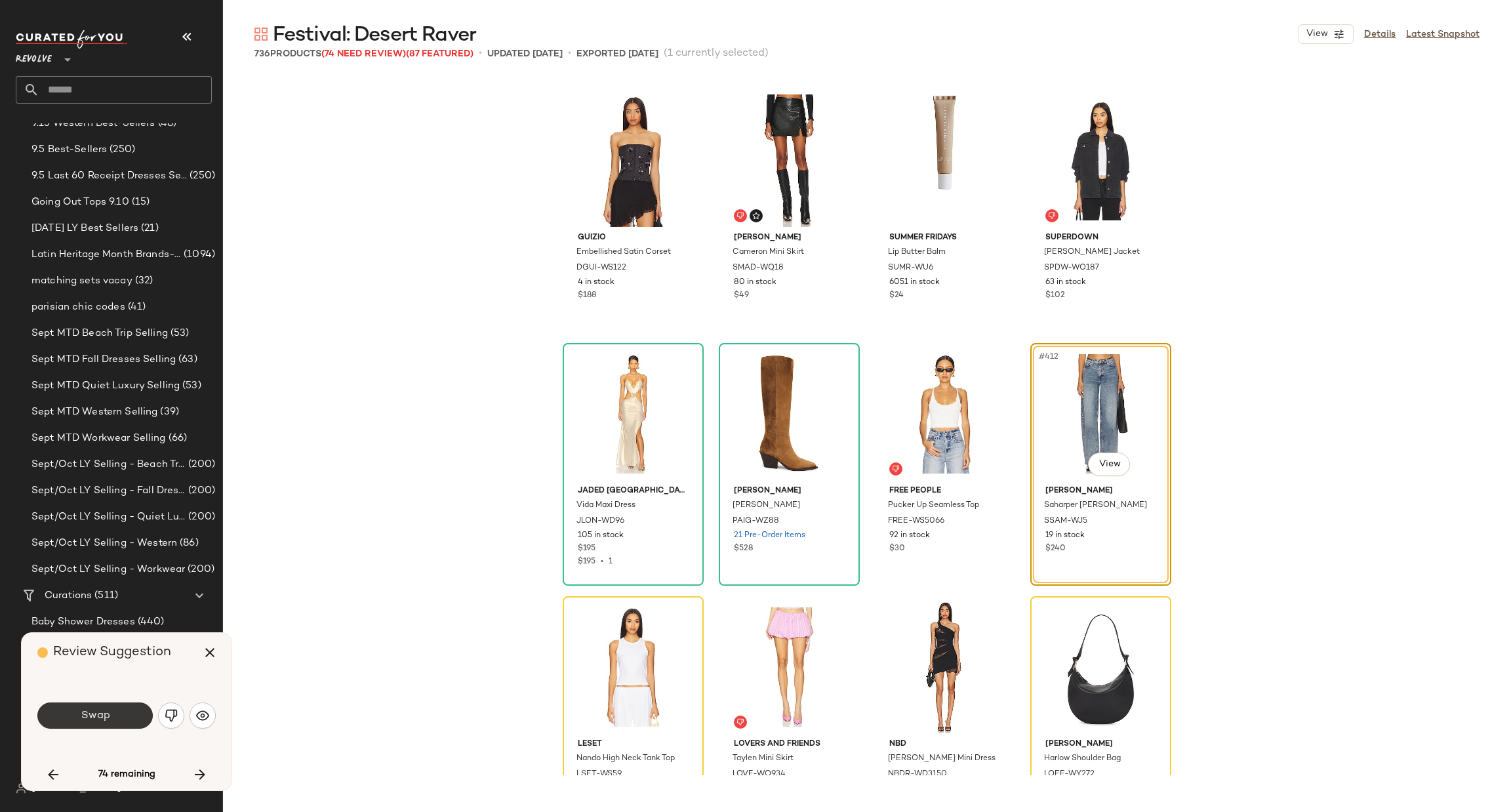
click at [91, 711] on span "Swap" at bounding box center [94, 716] width 29 height 13
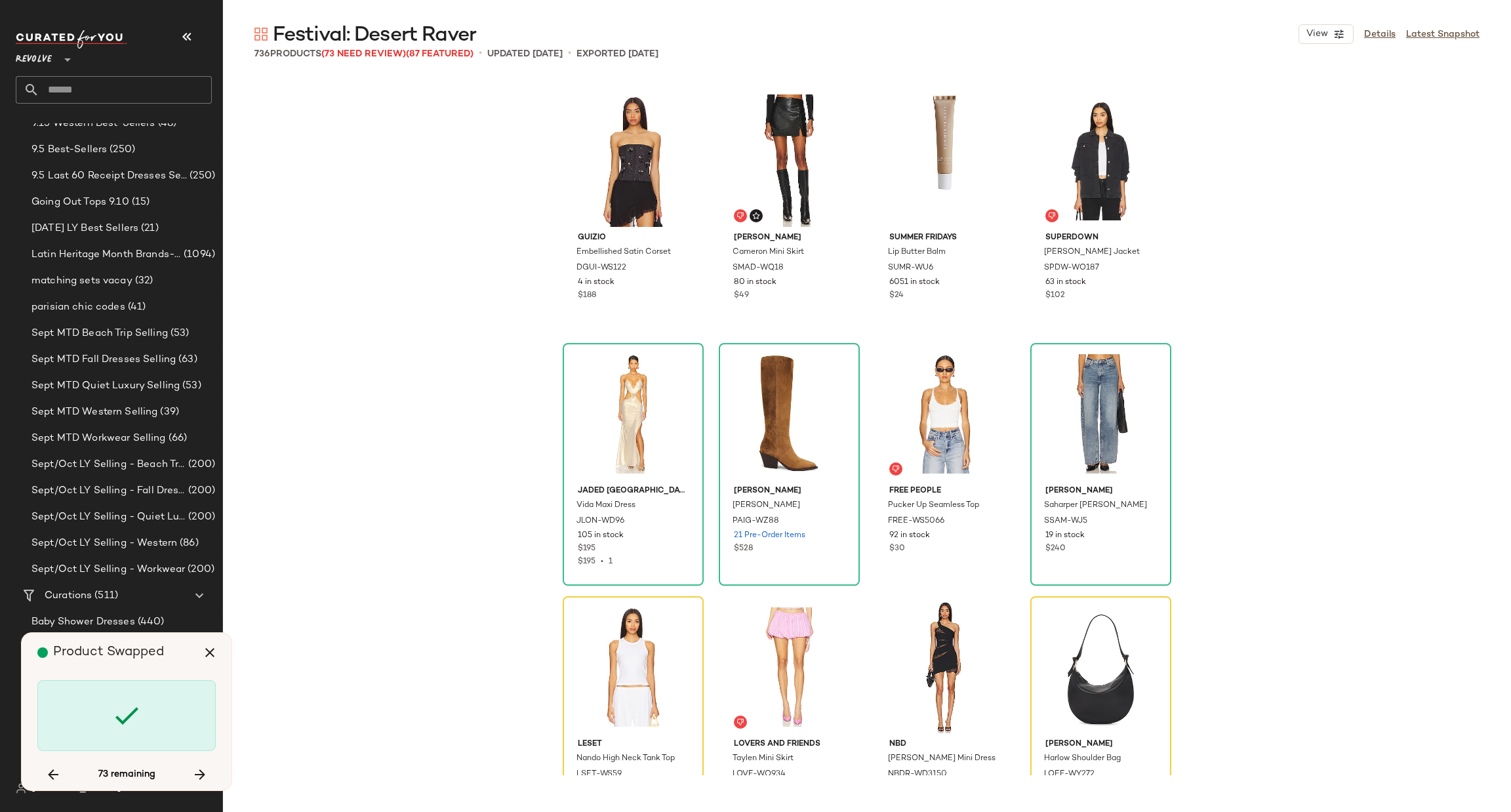
scroll to position [25813, 0]
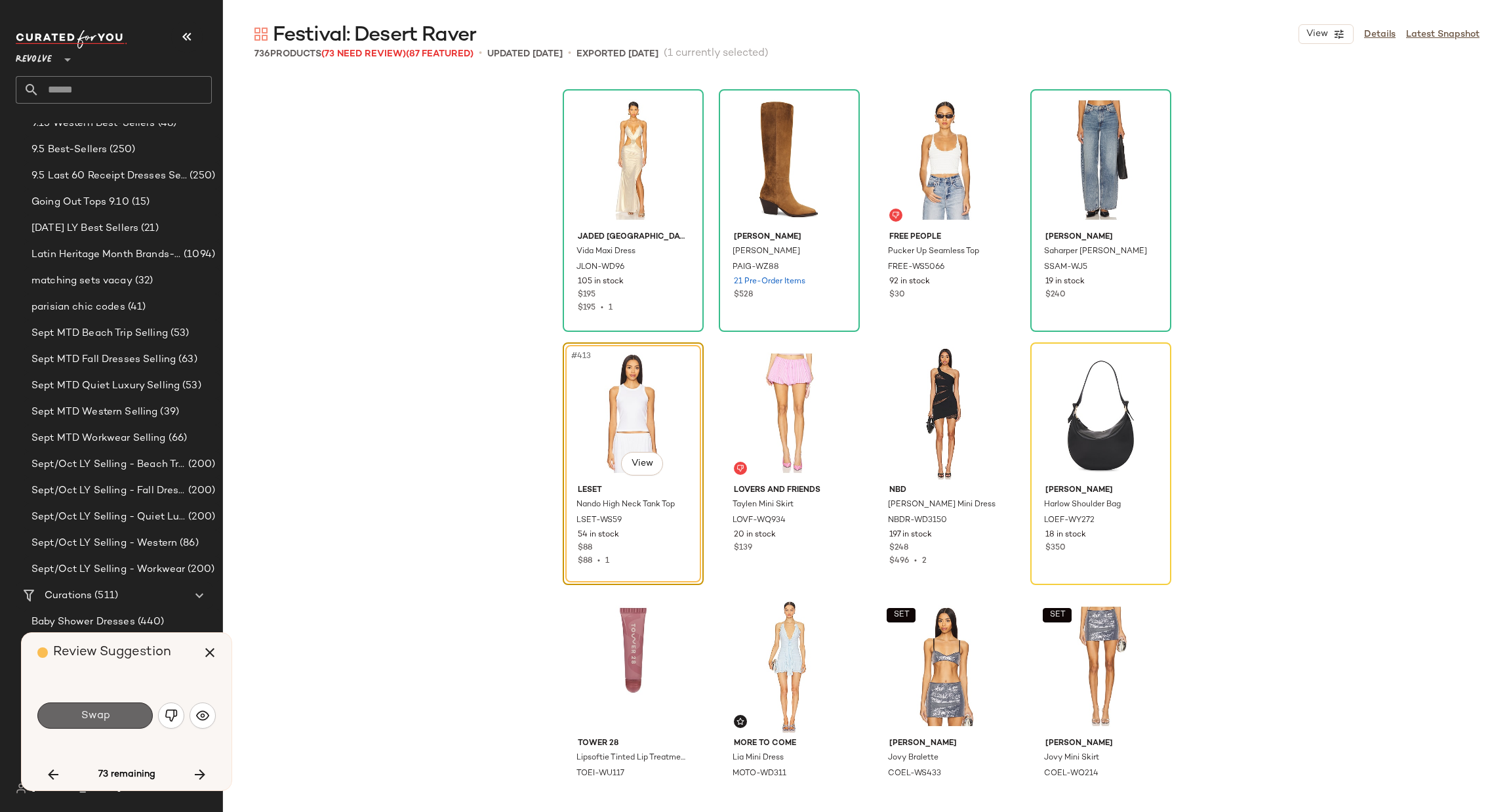
click at [98, 711] on span "Swap" at bounding box center [94, 716] width 29 height 13
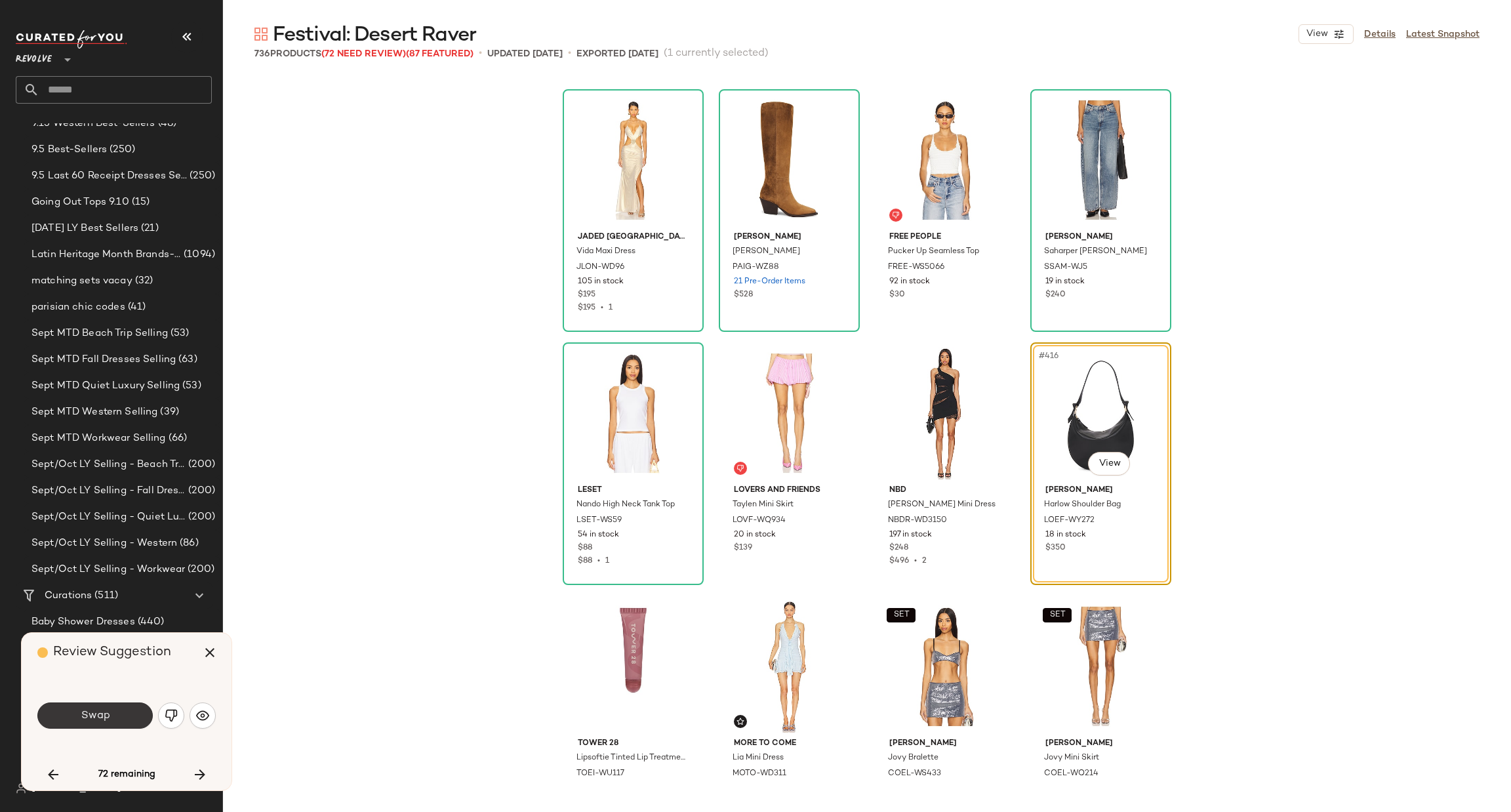
click at [108, 711] on span "Swap" at bounding box center [94, 716] width 29 height 13
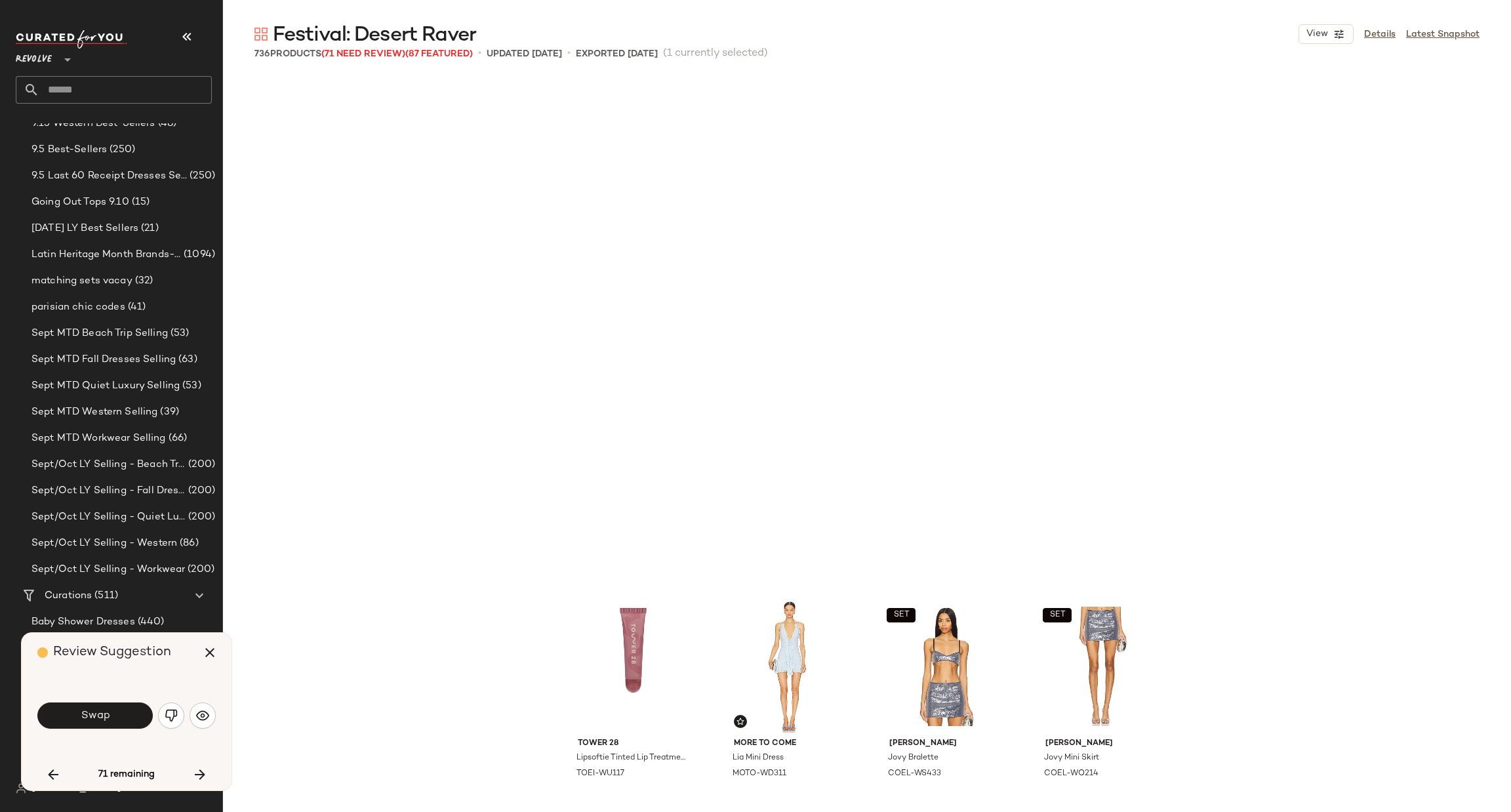
scroll to position [26318, 0]
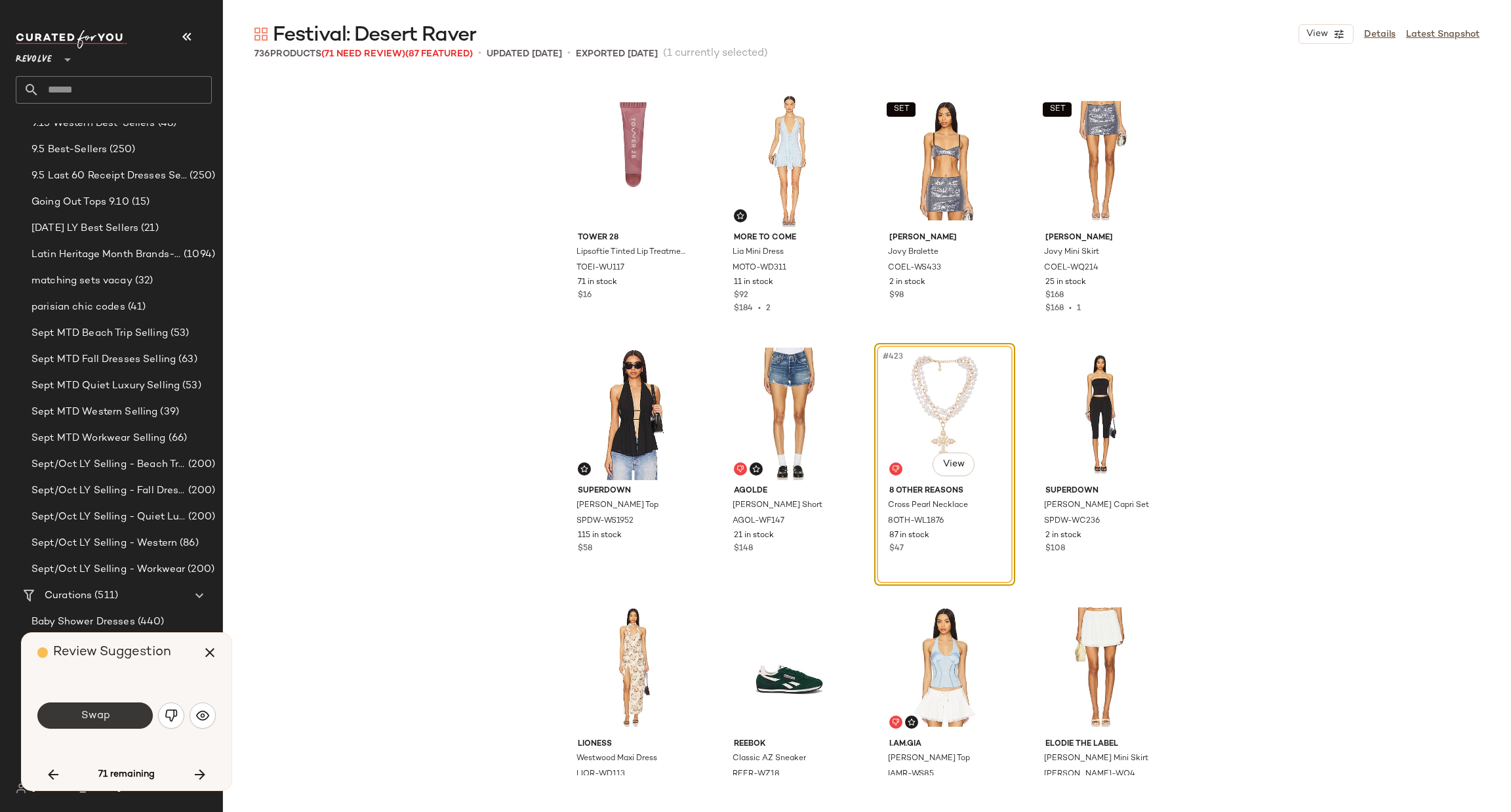
click at [98, 714] on span "Swap" at bounding box center [94, 716] width 29 height 13
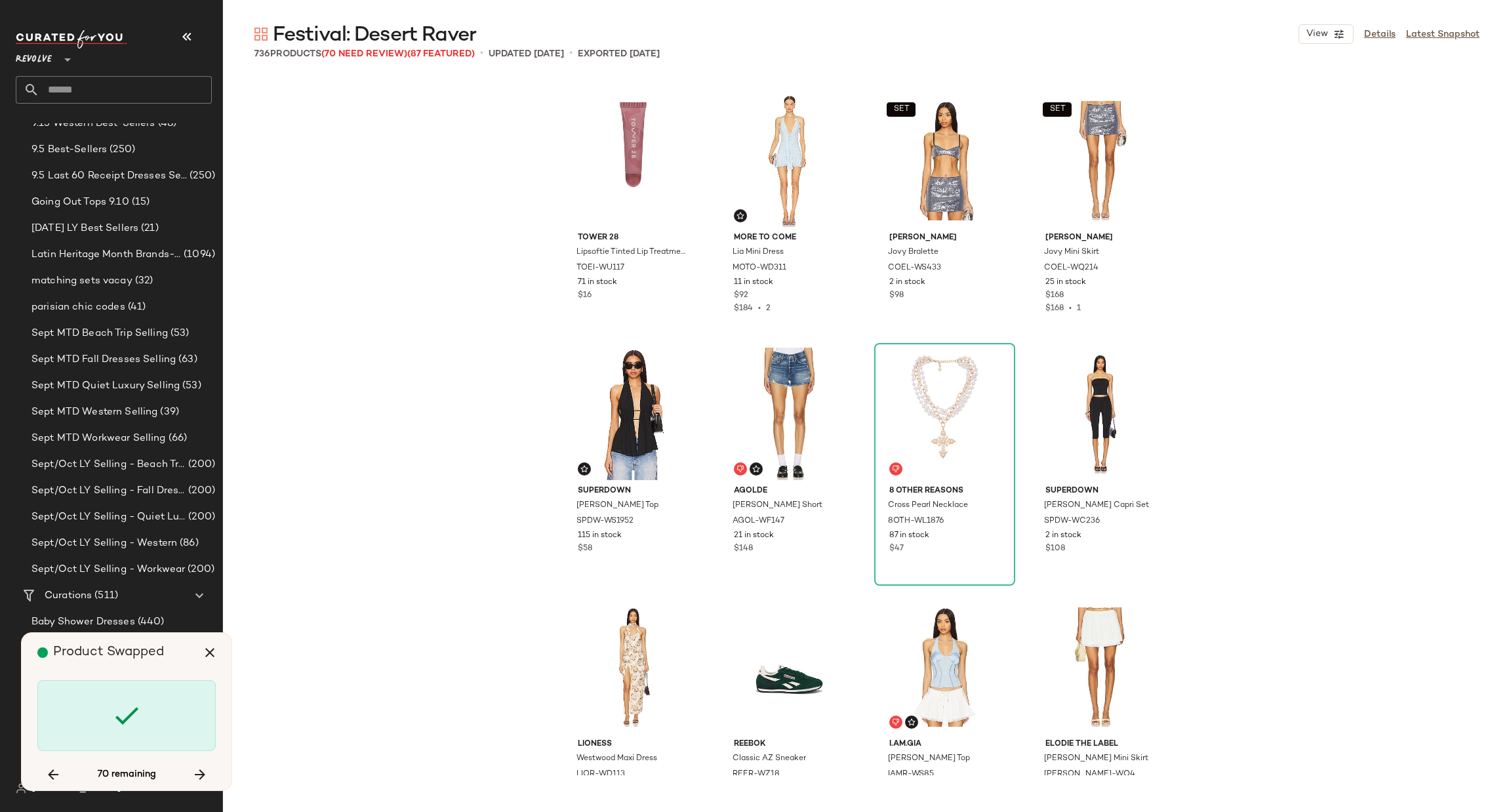
scroll to position [26824, 0]
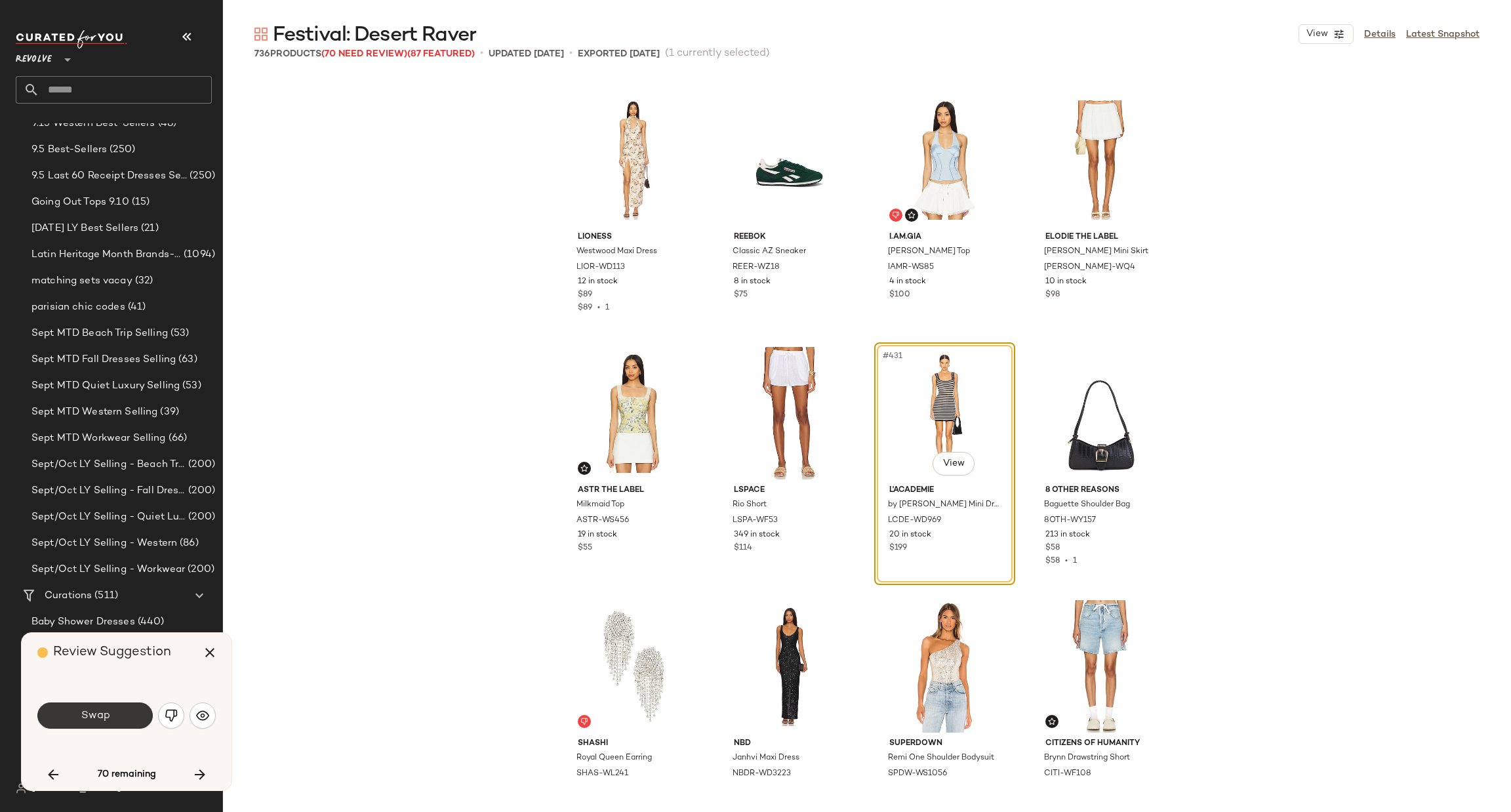
click at [120, 712] on button "Swap" at bounding box center [95, 715] width 116 height 27
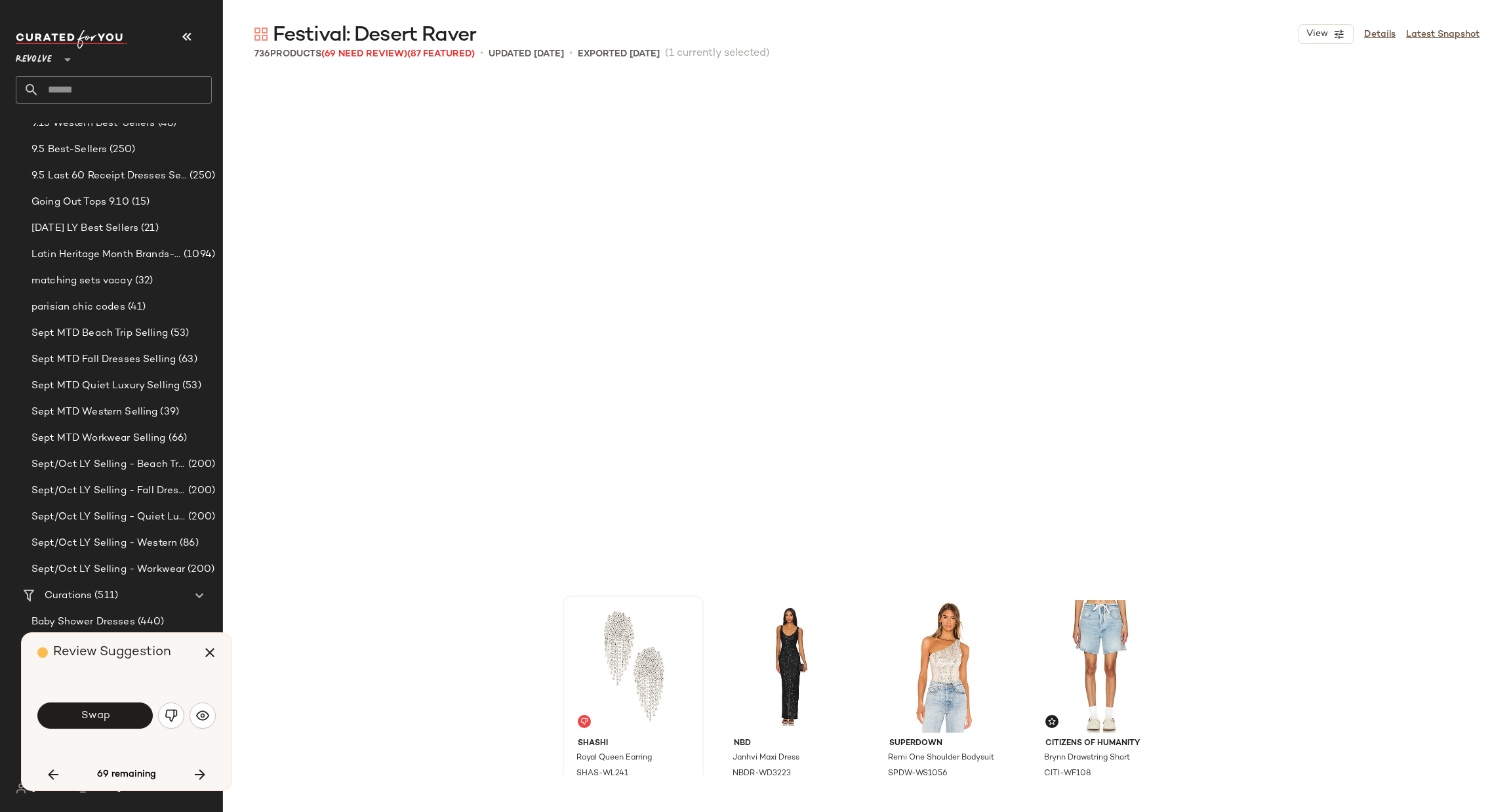
scroll to position [27330, 0]
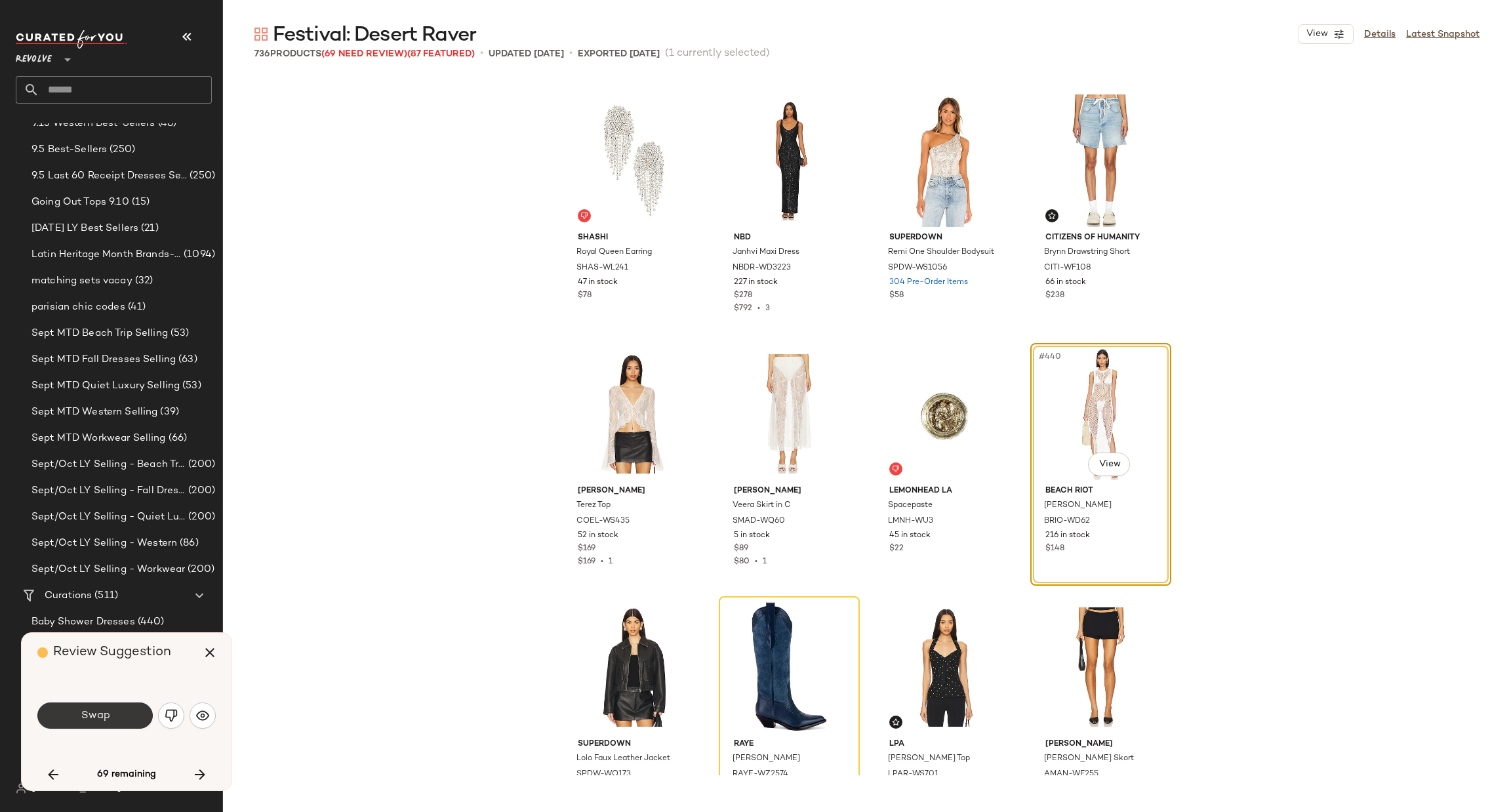
click at [84, 725] on button "Swap" at bounding box center [95, 715] width 116 height 27
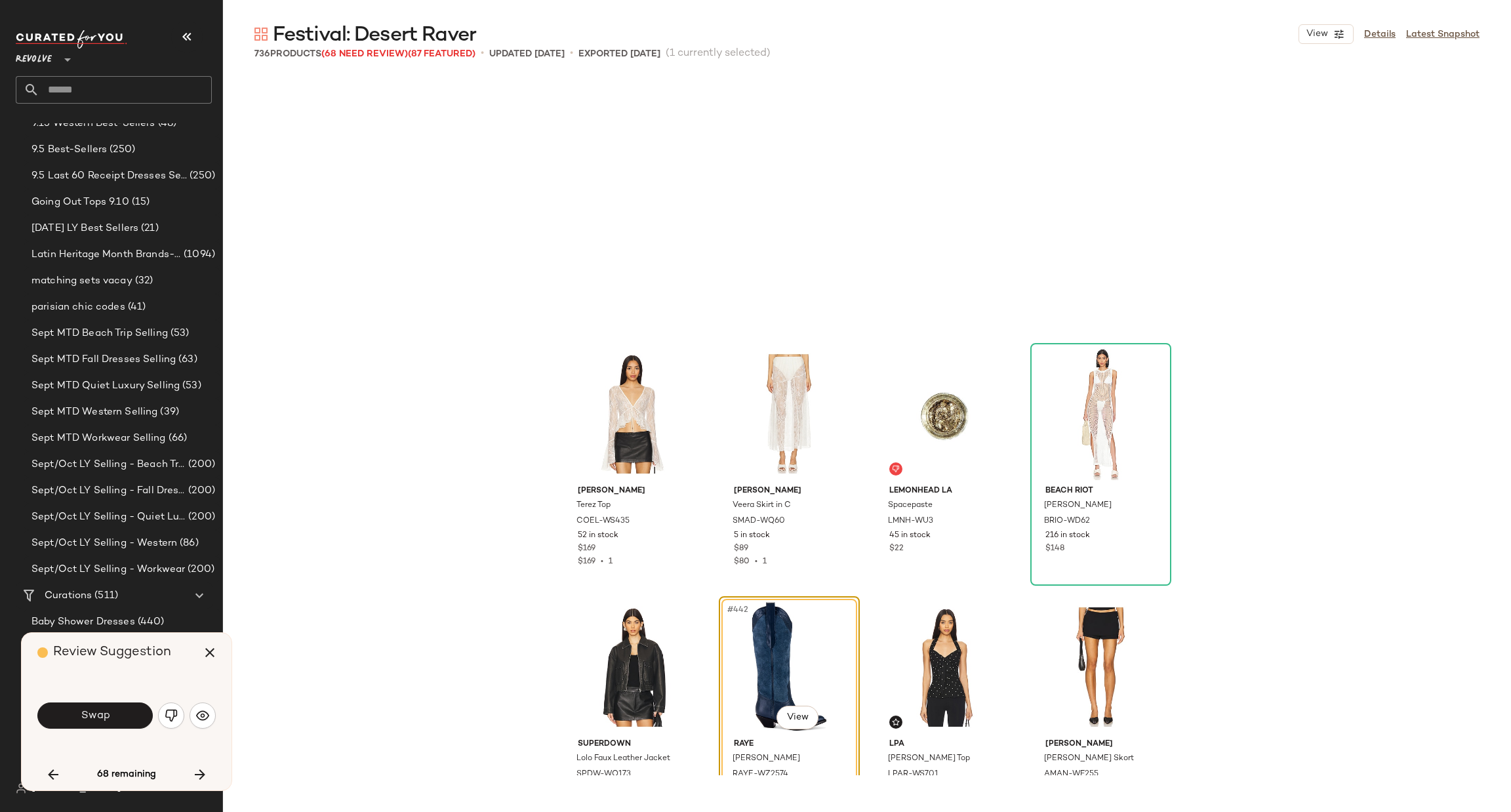
scroll to position [27584, 0]
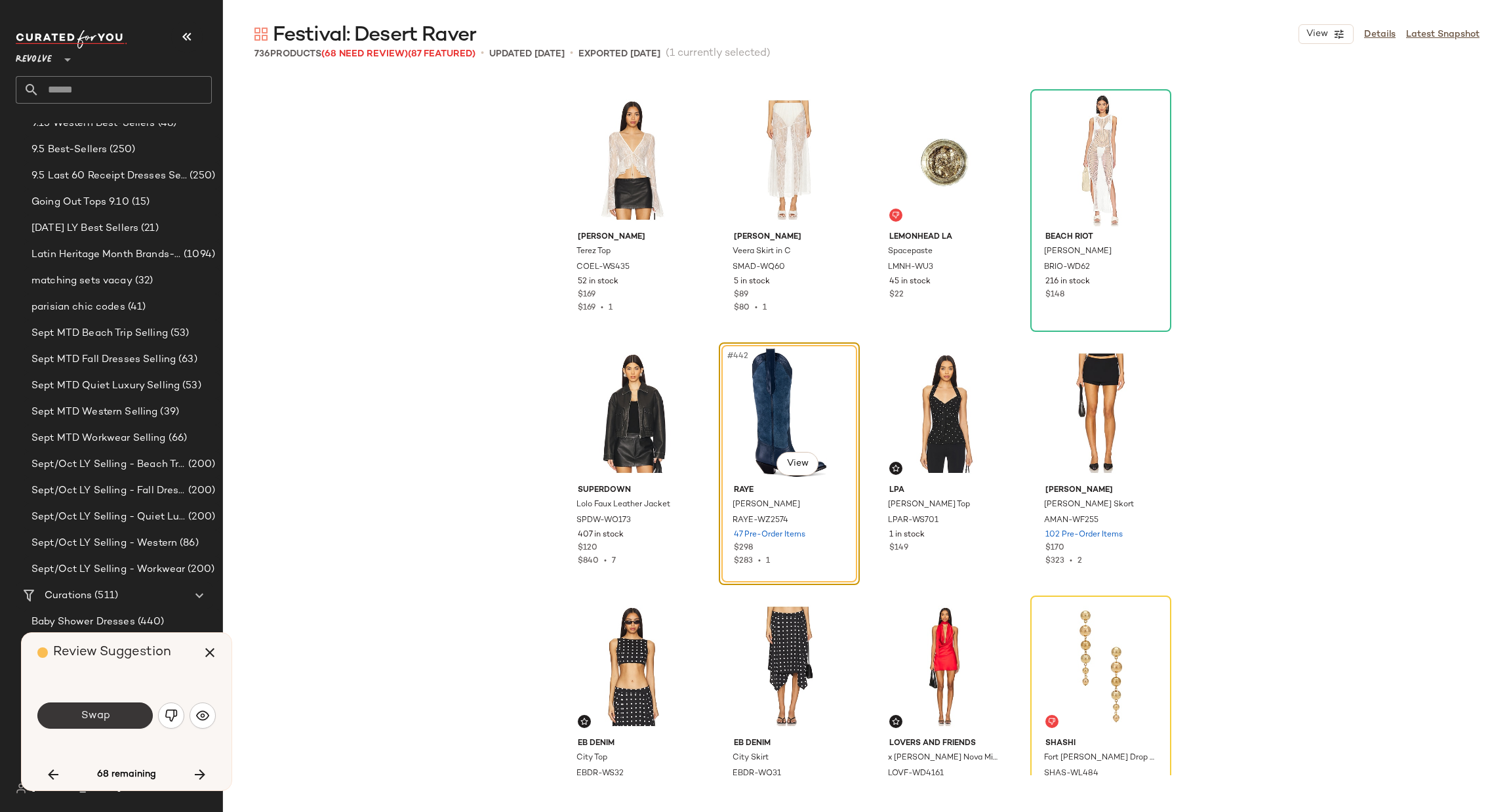
click at [73, 714] on button "Swap" at bounding box center [95, 715] width 116 height 27
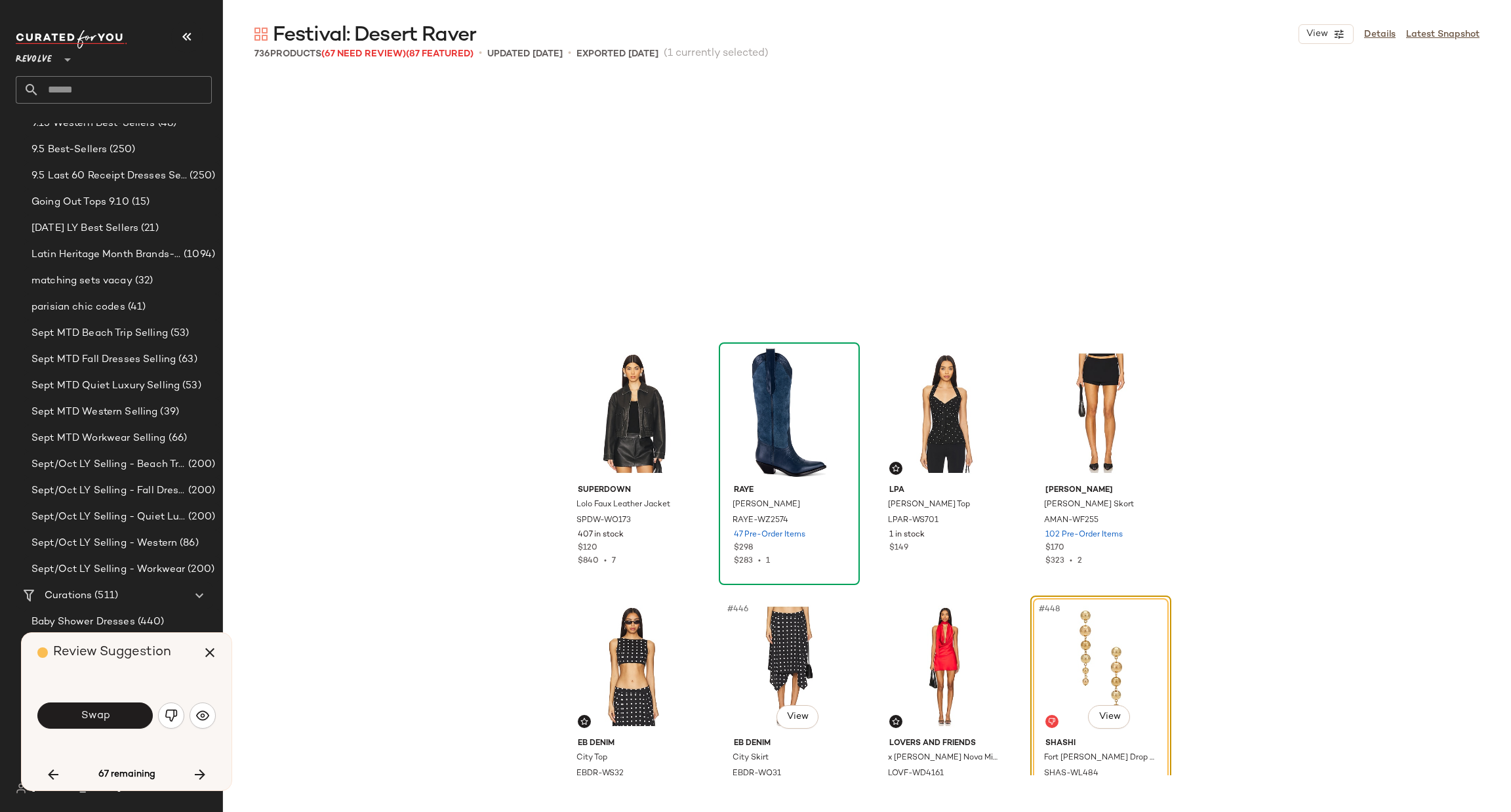
scroll to position [27836, 0]
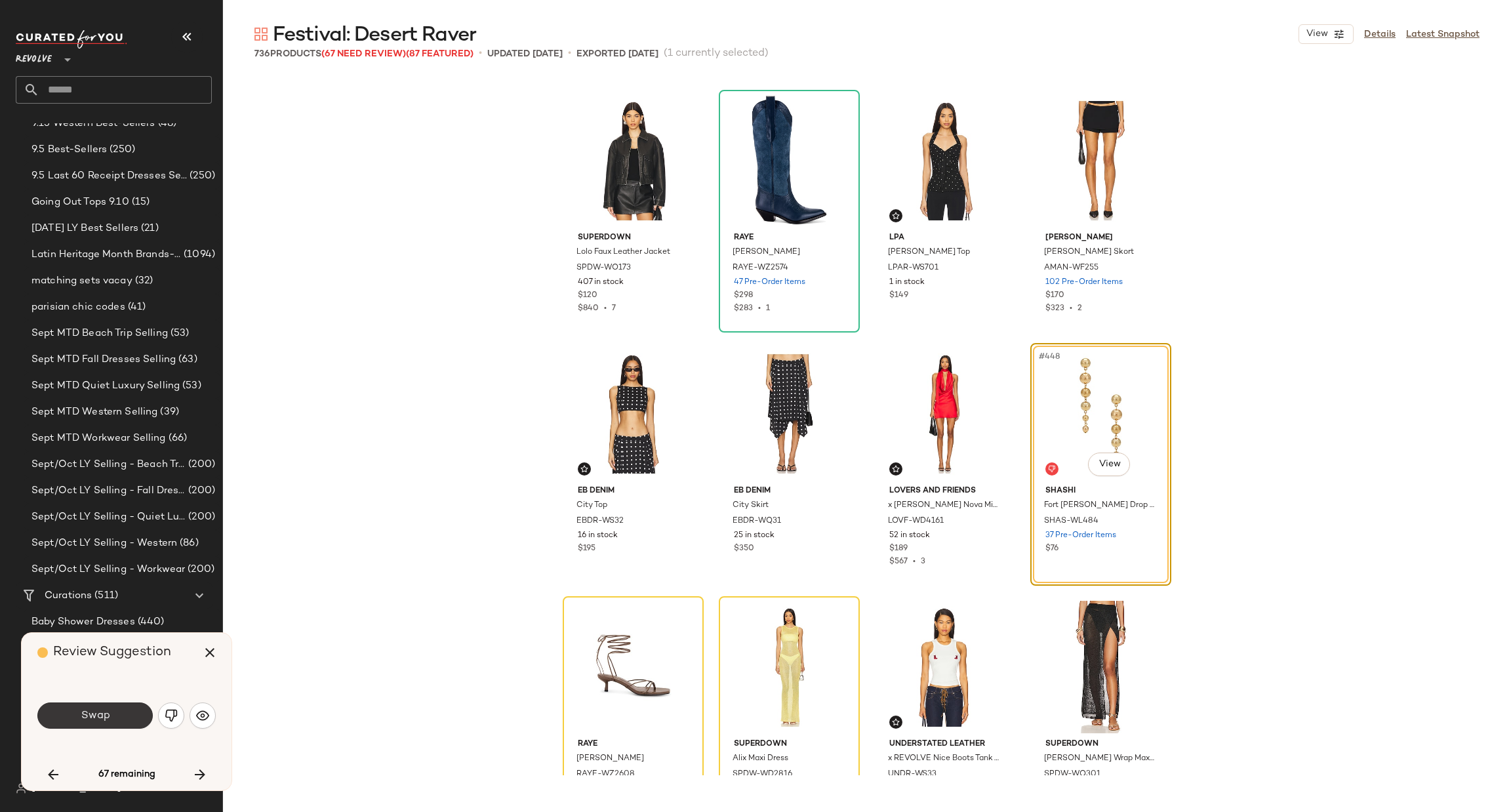
click at [118, 718] on button "Swap" at bounding box center [95, 715] width 116 height 27
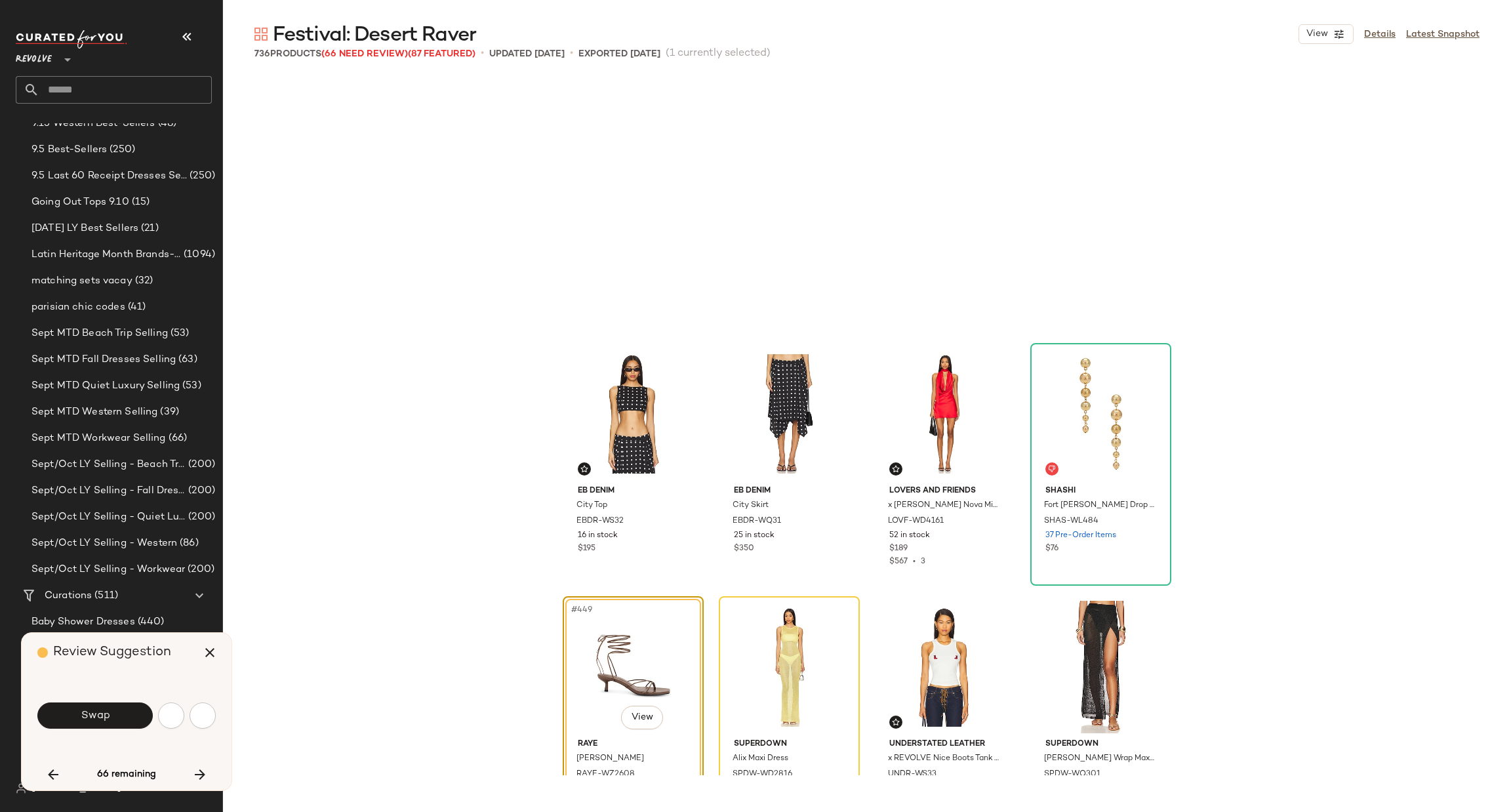
scroll to position [28089, 0]
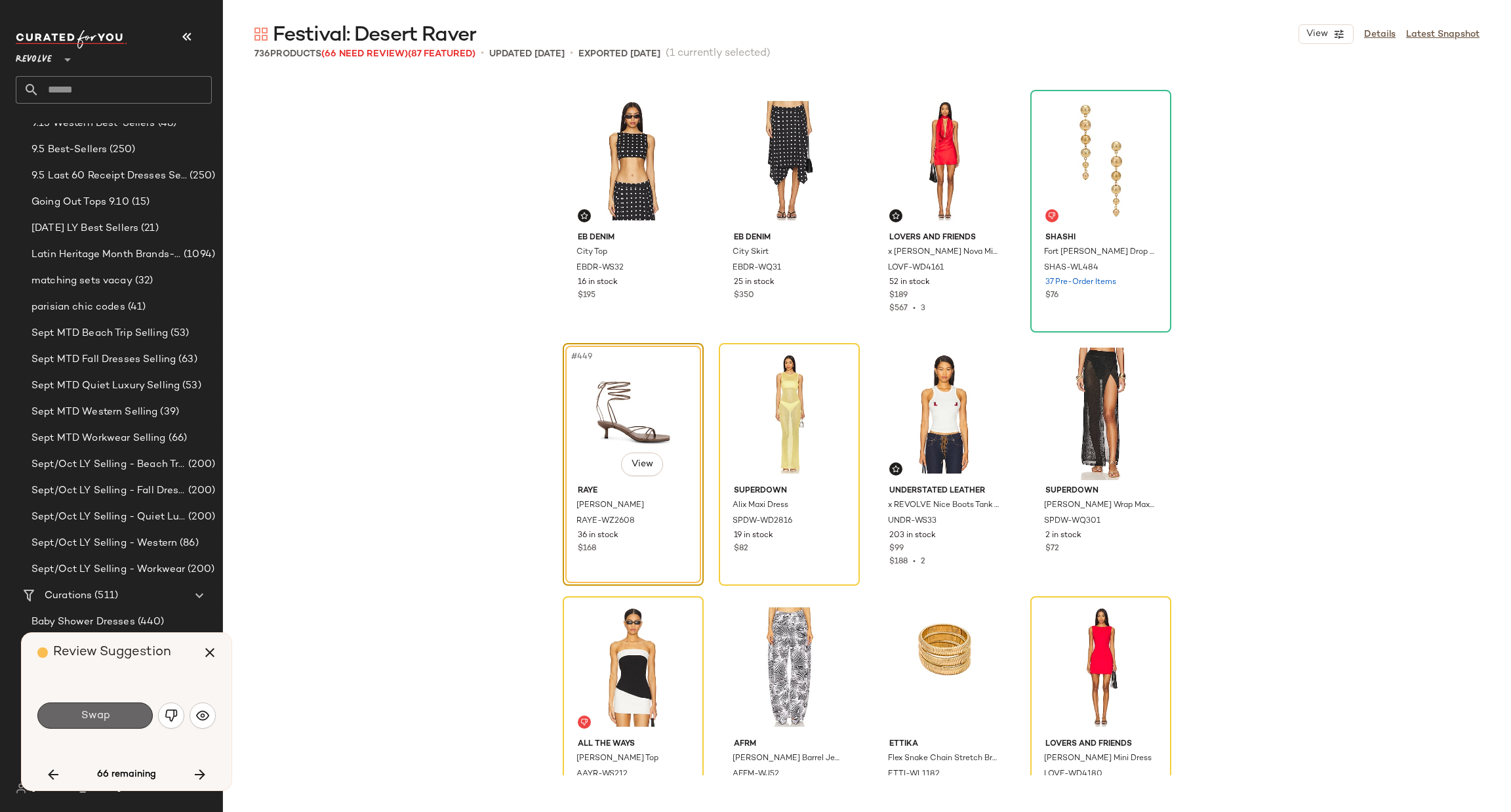
click at [80, 715] on button "Swap" at bounding box center [95, 715] width 116 height 27
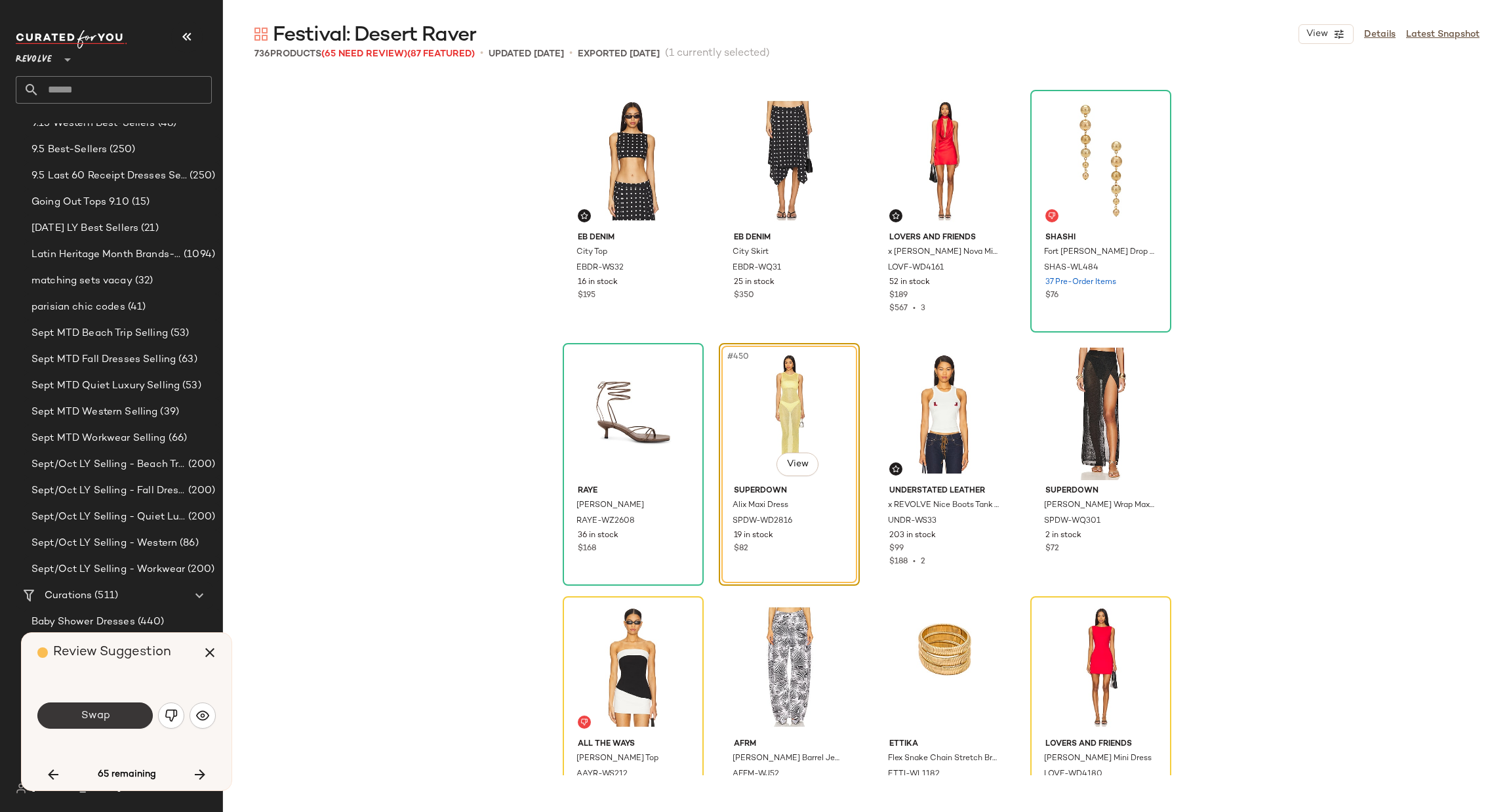
click at [77, 725] on button "Swap" at bounding box center [95, 715] width 116 height 27
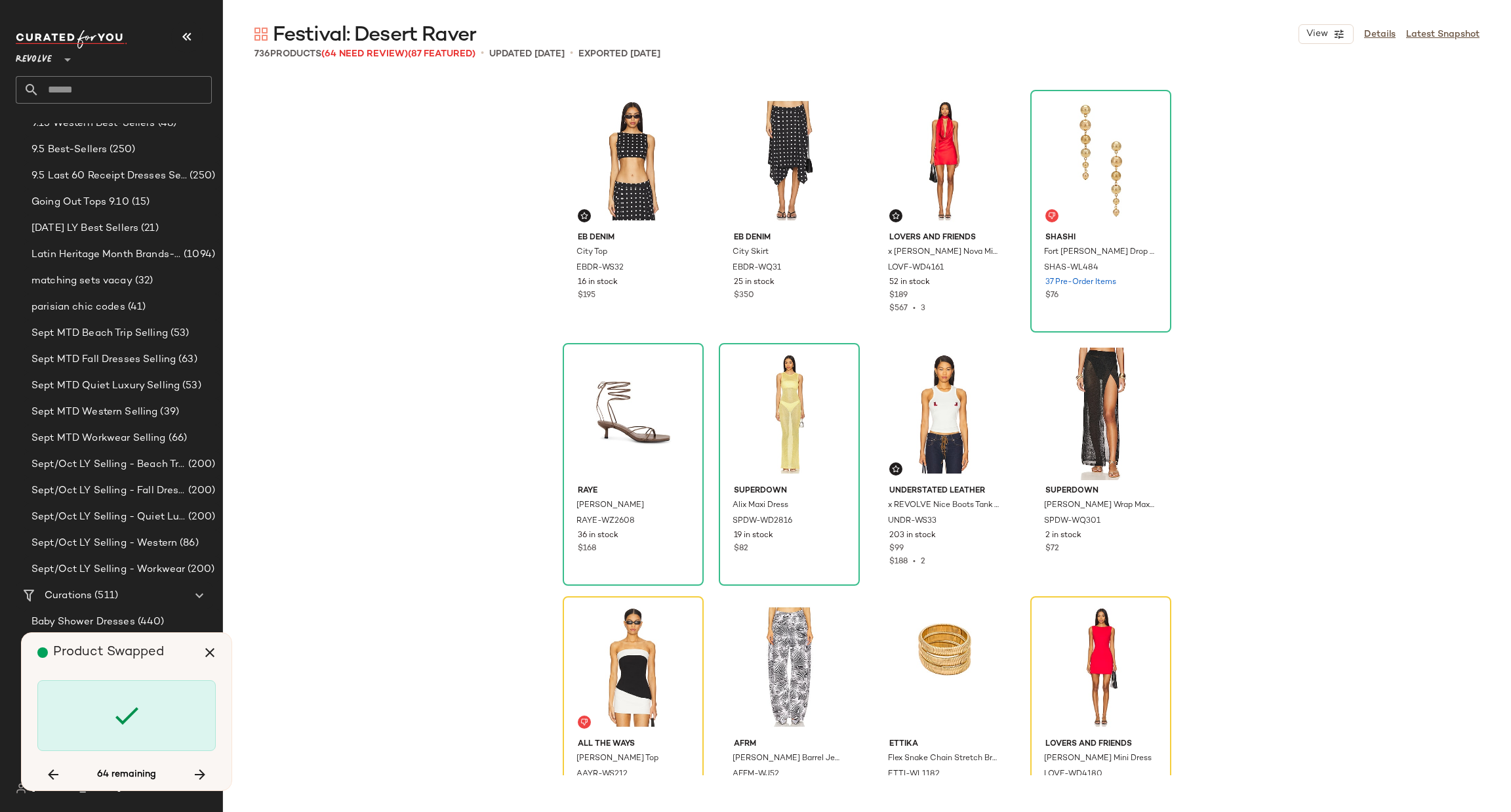
scroll to position [28343, 0]
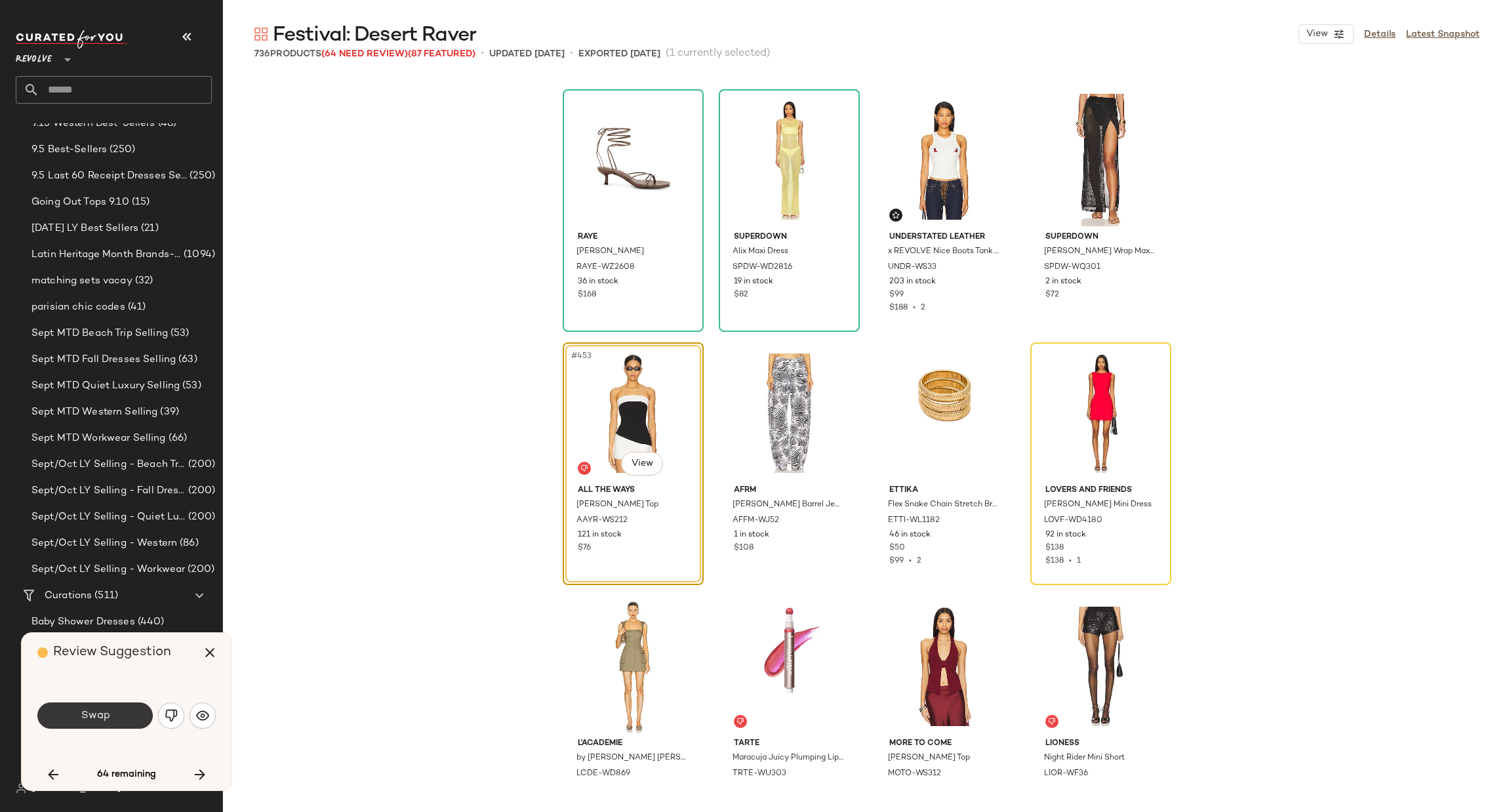
click at [101, 718] on span "Swap" at bounding box center [94, 716] width 29 height 13
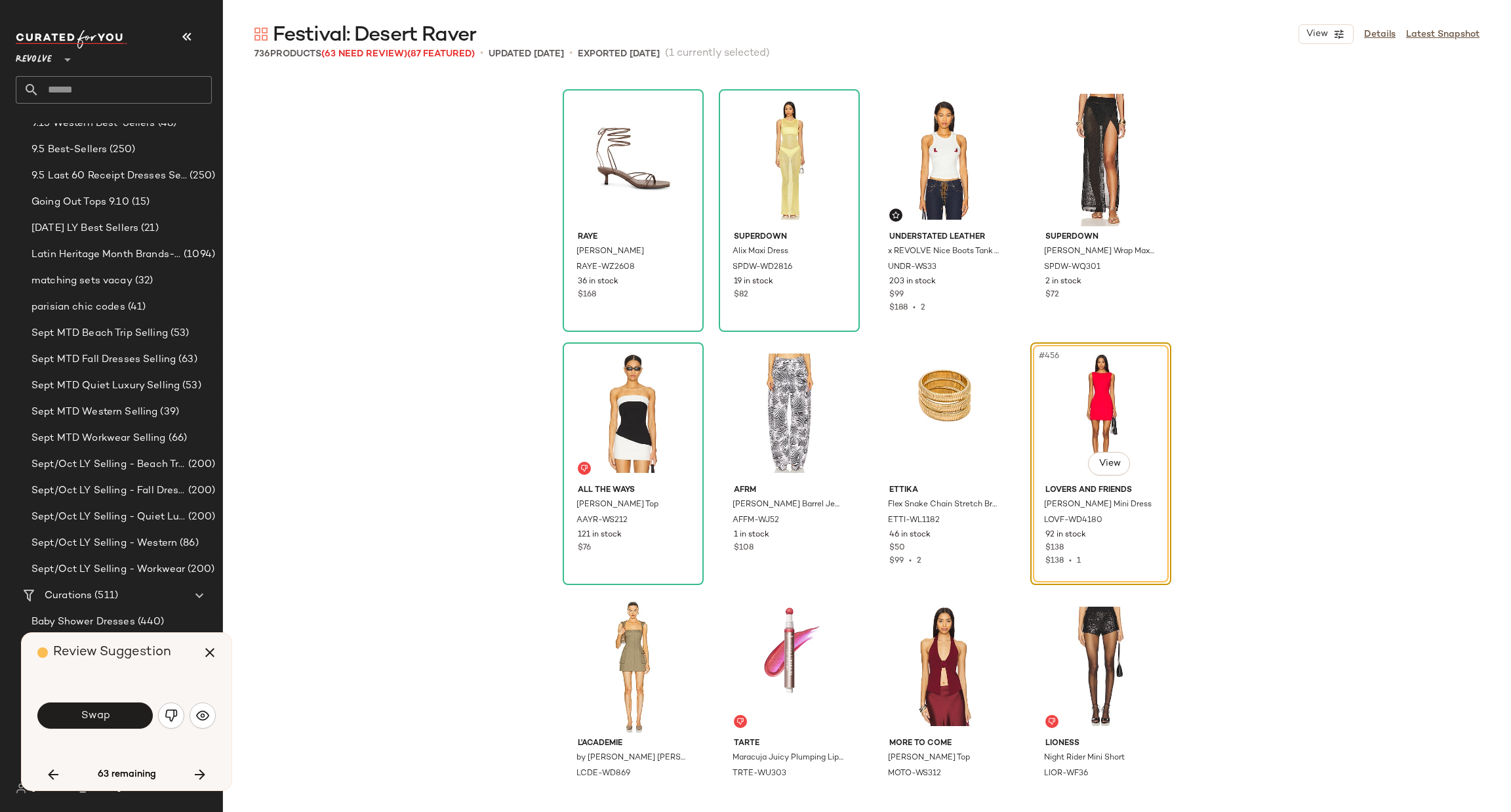
click at [107, 711] on span "Swap" at bounding box center [94, 716] width 29 height 13
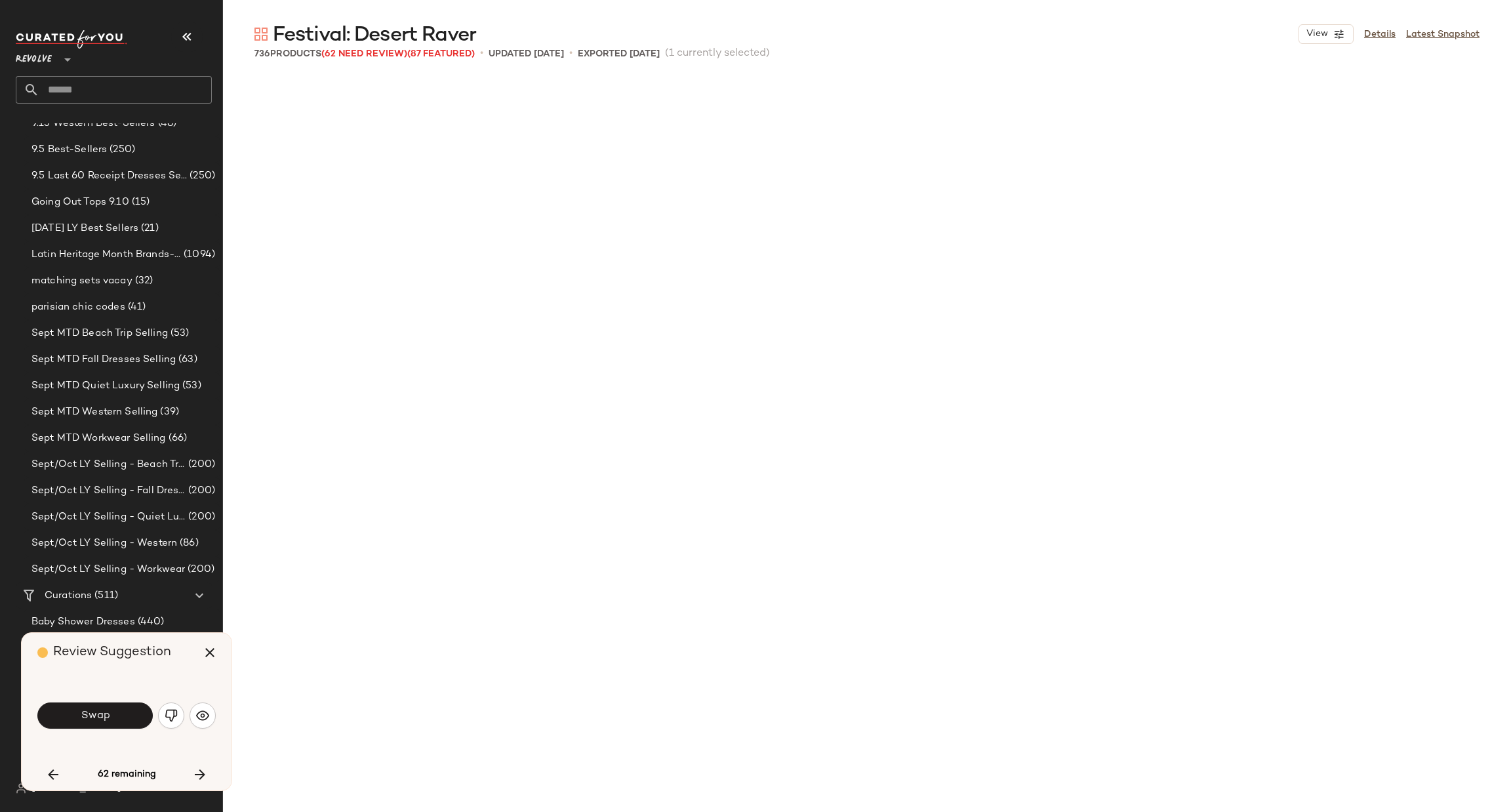
scroll to position [29102, 0]
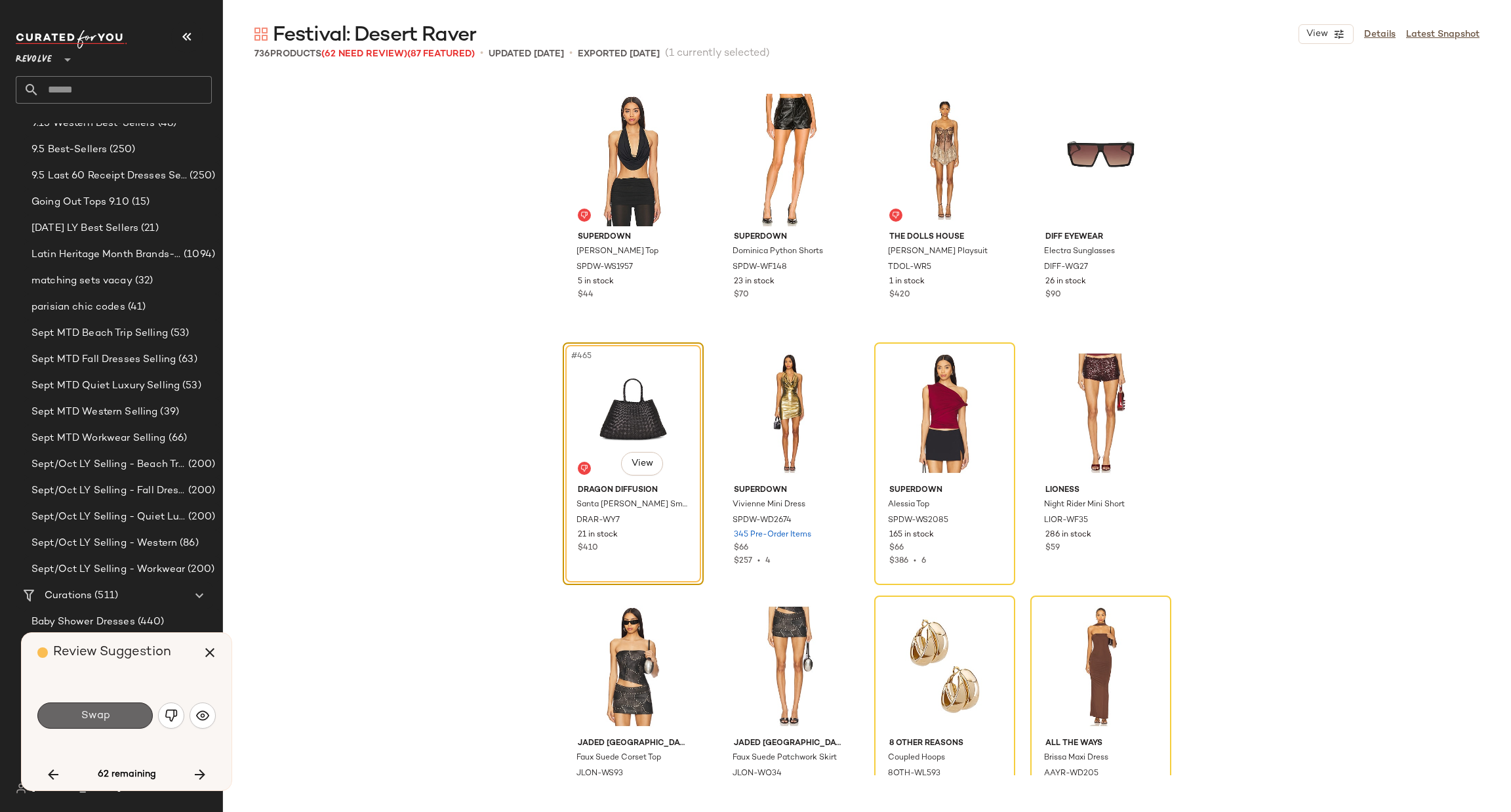
click at [96, 713] on span "Swap" at bounding box center [94, 716] width 29 height 13
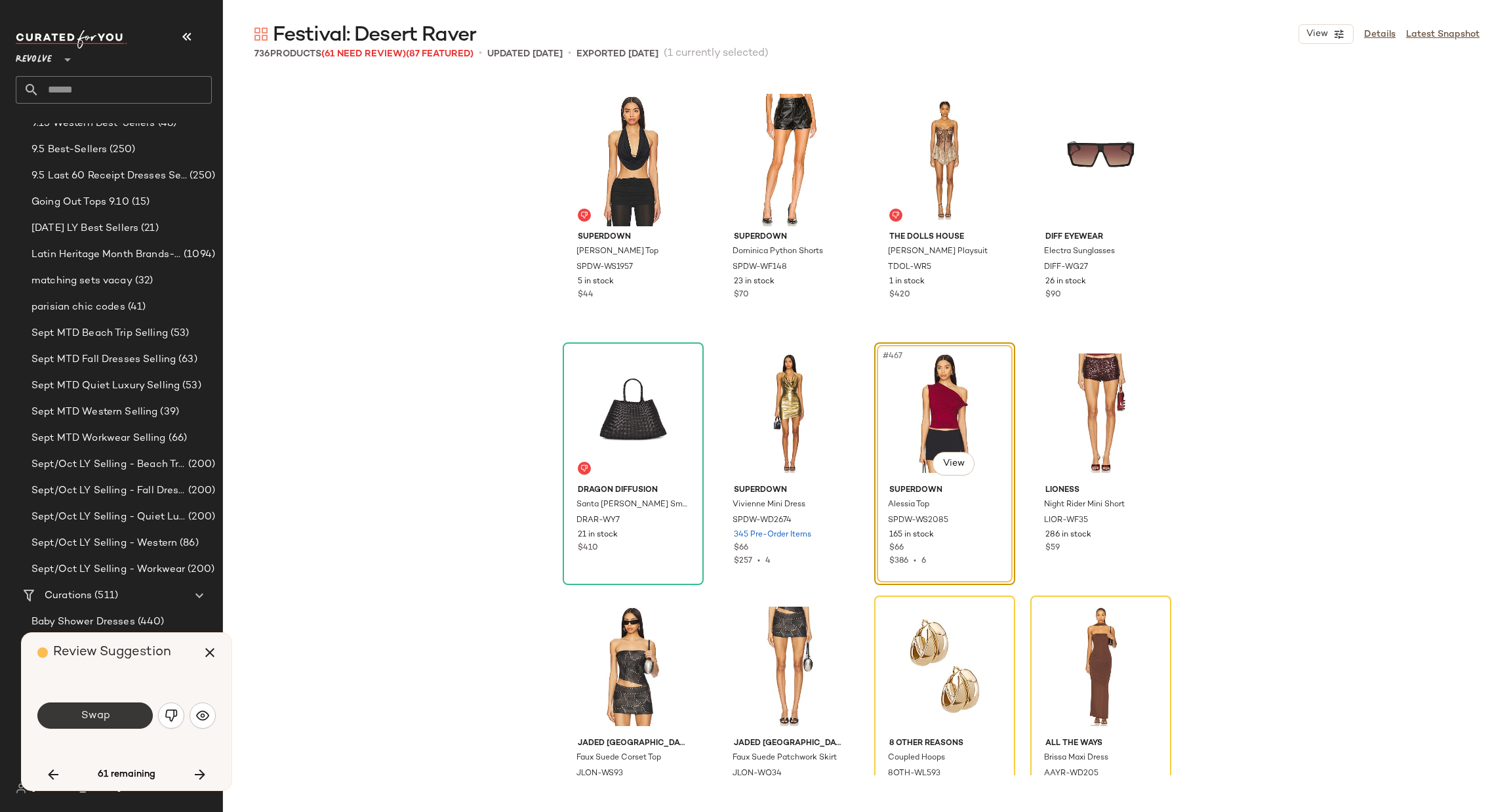
click at [102, 718] on span "Swap" at bounding box center [94, 716] width 29 height 13
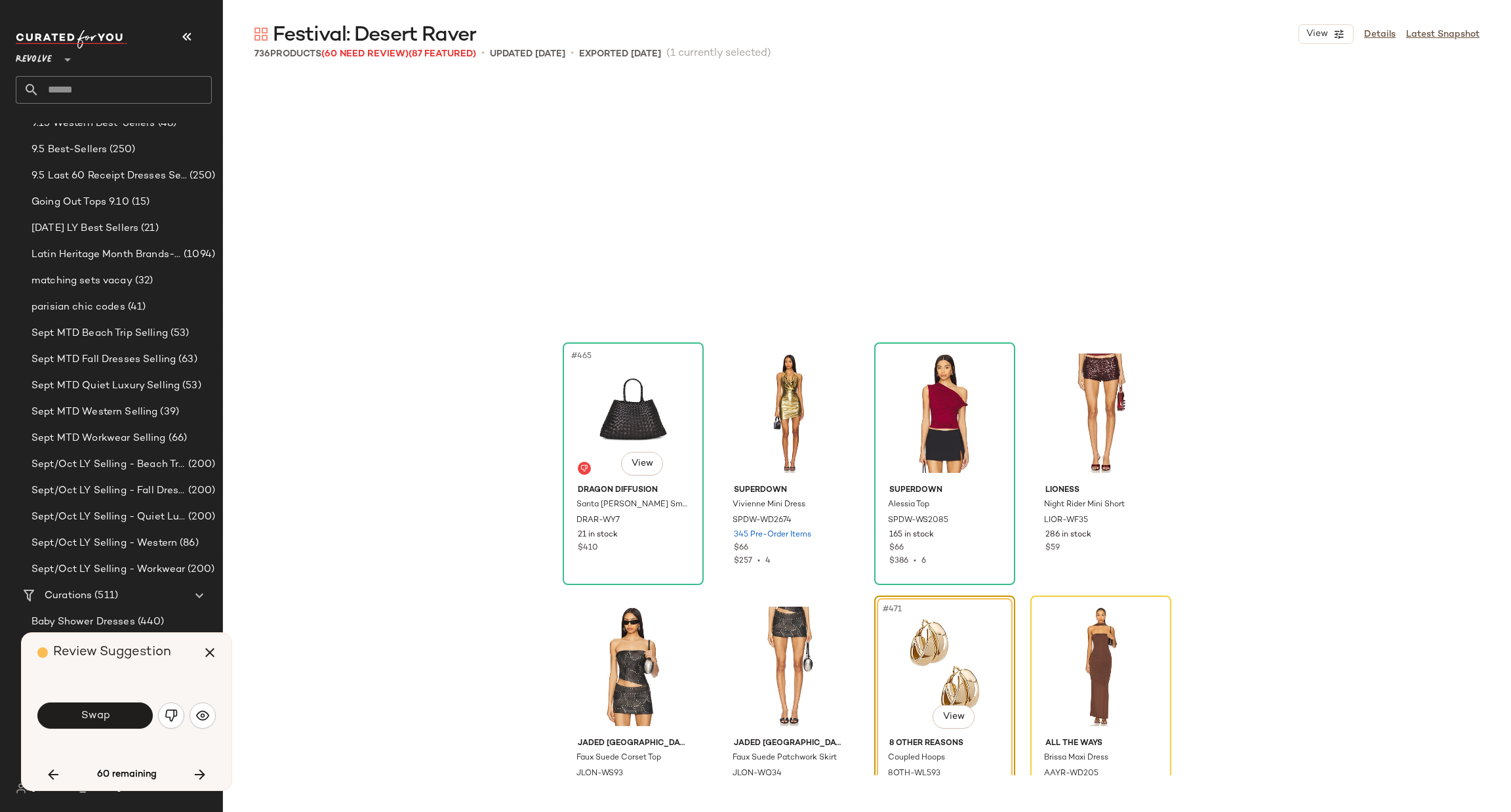
scroll to position [29355, 0]
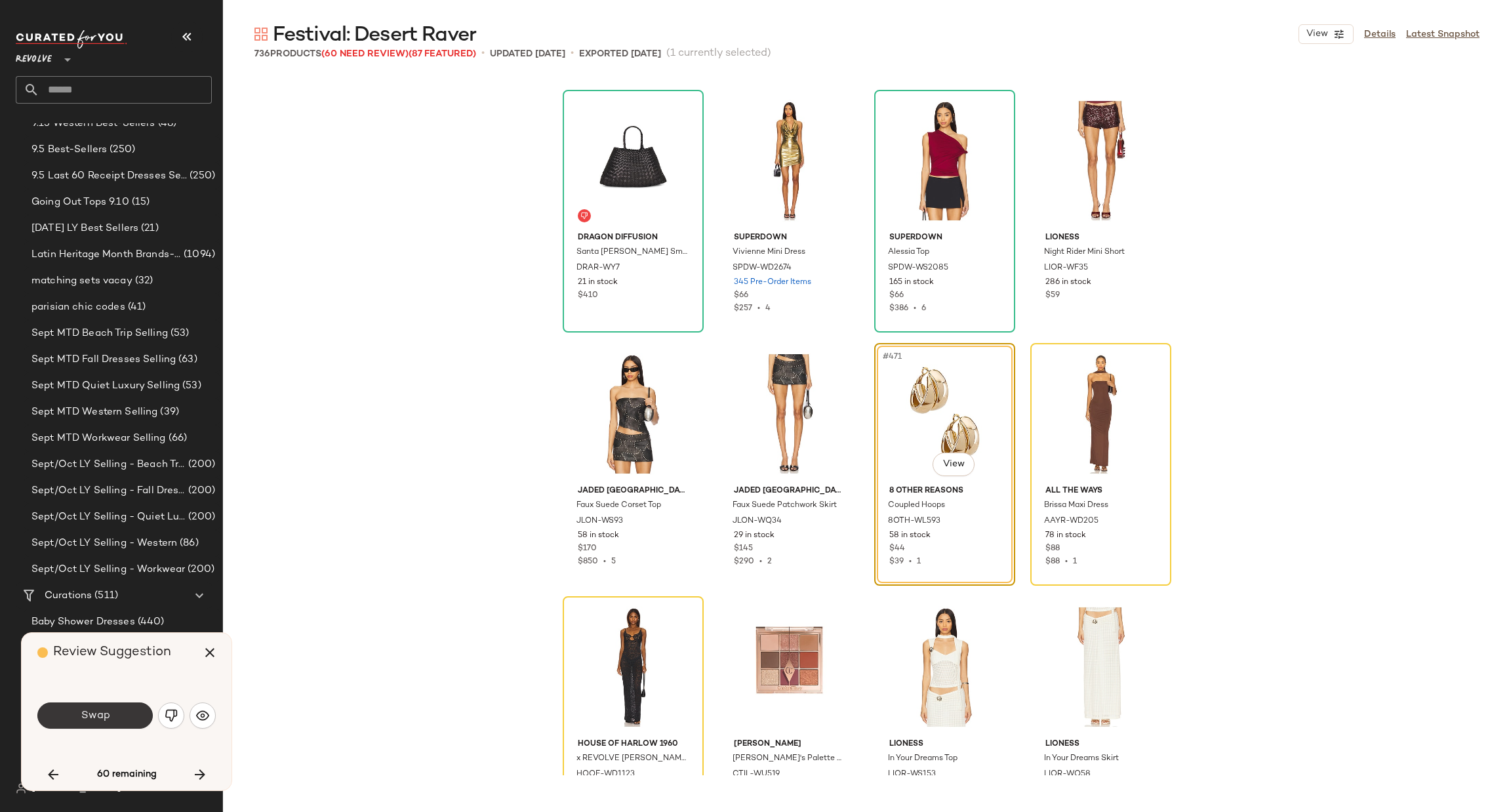
click at [103, 726] on button "Swap" at bounding box center [95, 715] width 116 height 27
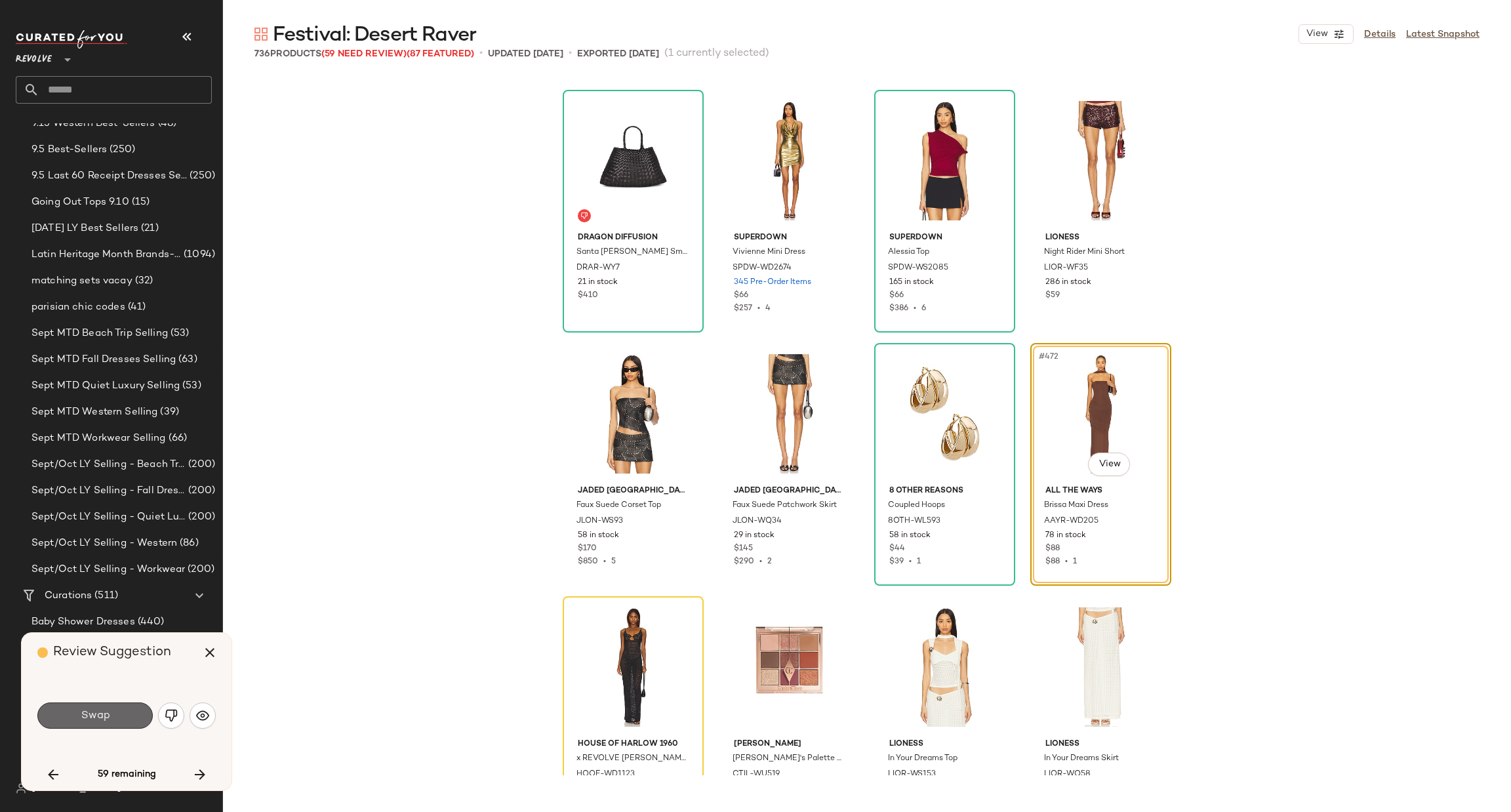
click at [107, 722] on button "Swap" at bounding box center [95, 715] width 116 height 27
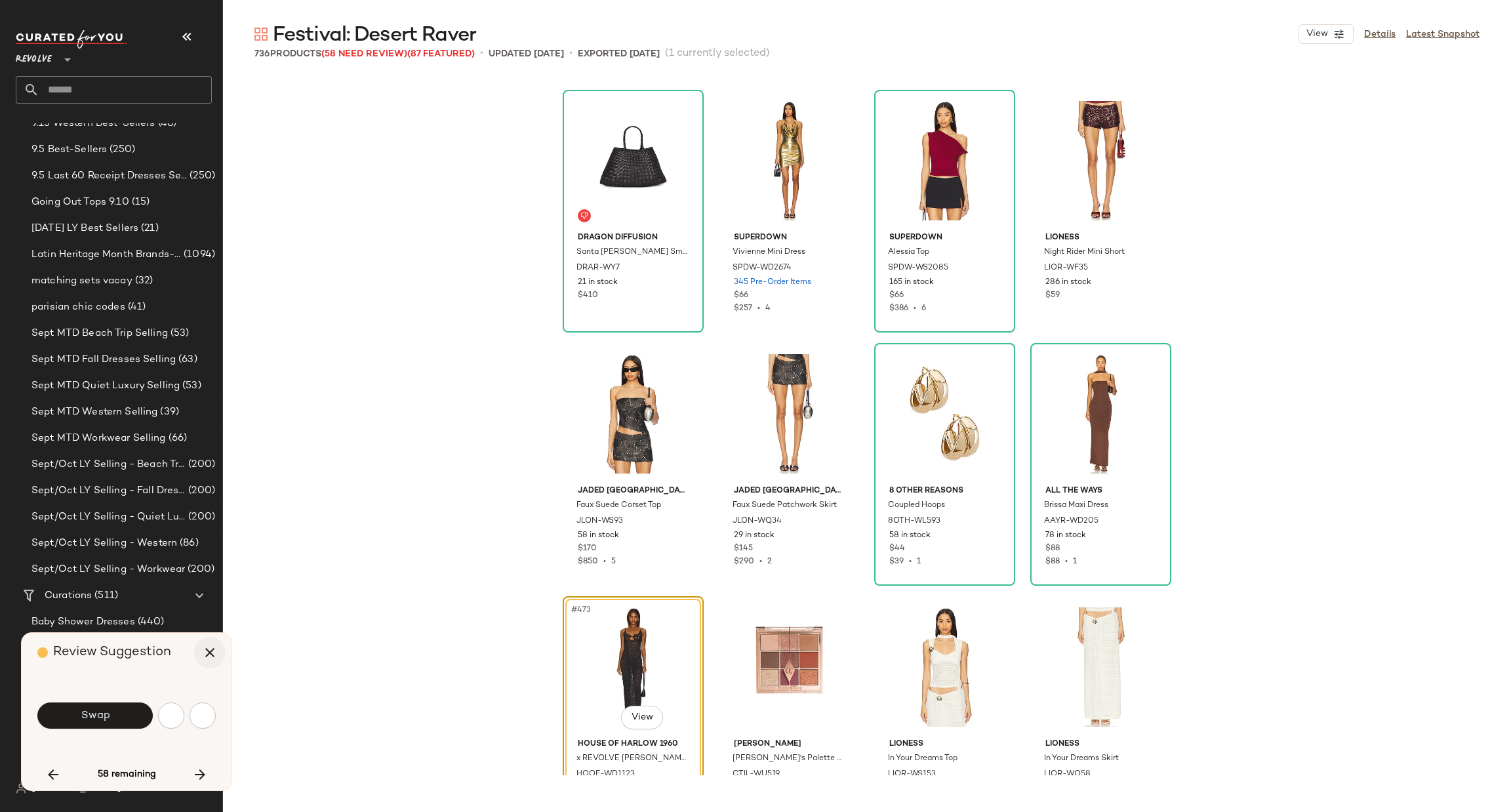
scroll to position [29608, 0]
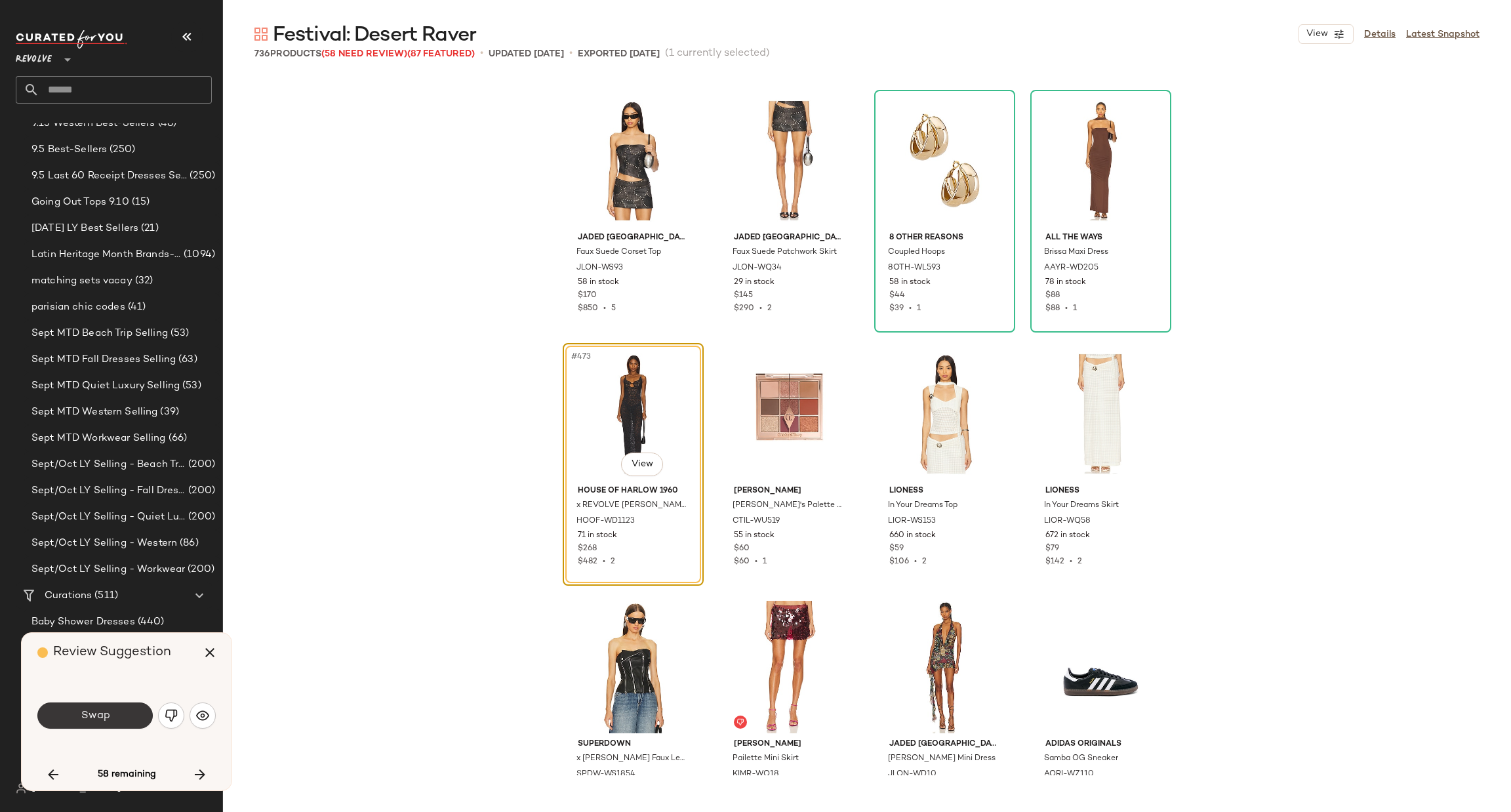
click at [93, 719] on span "Swap" at bounding box center [94, 716] width 29 height 13
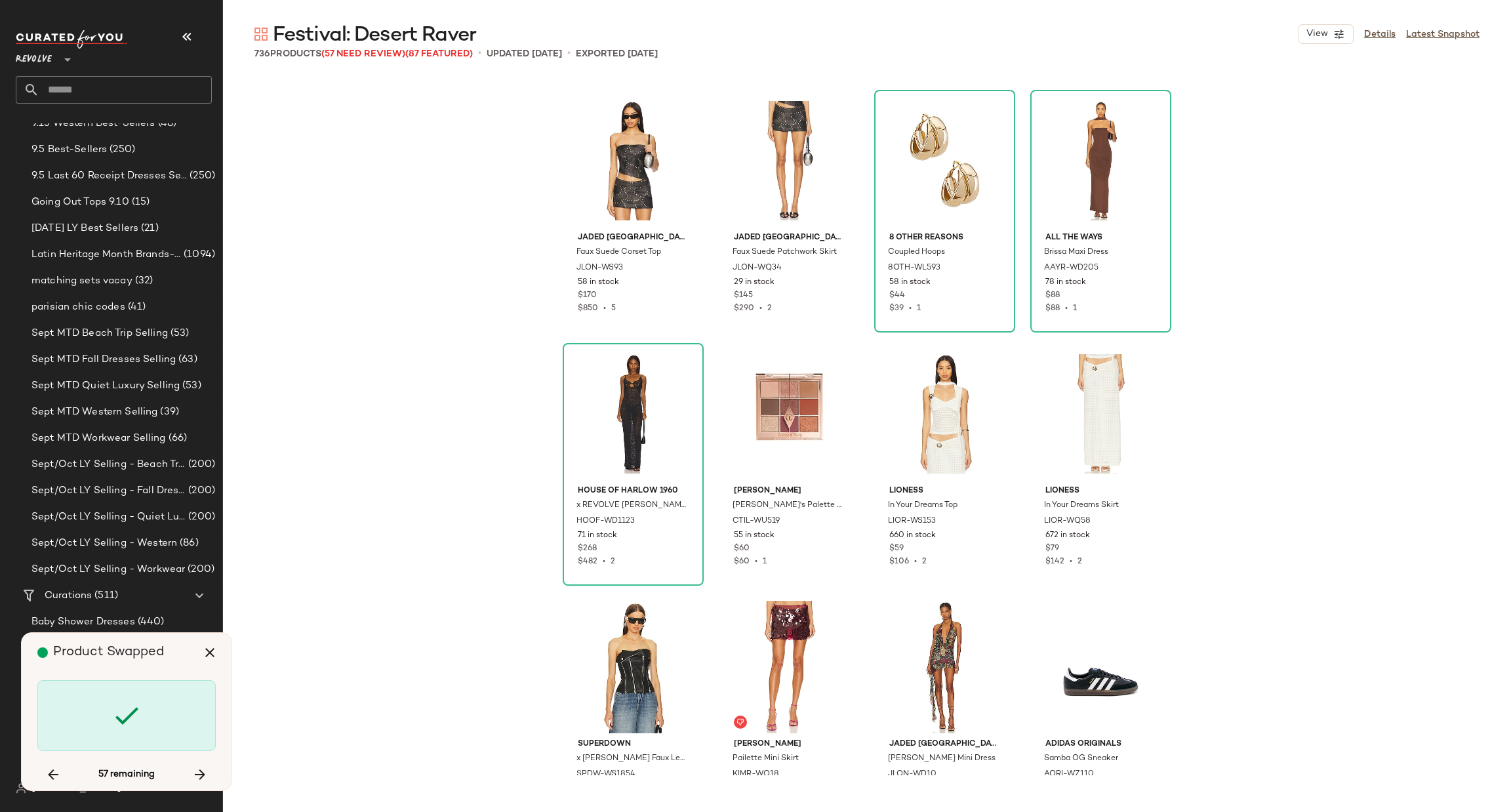
scroll to position [30114, 0]
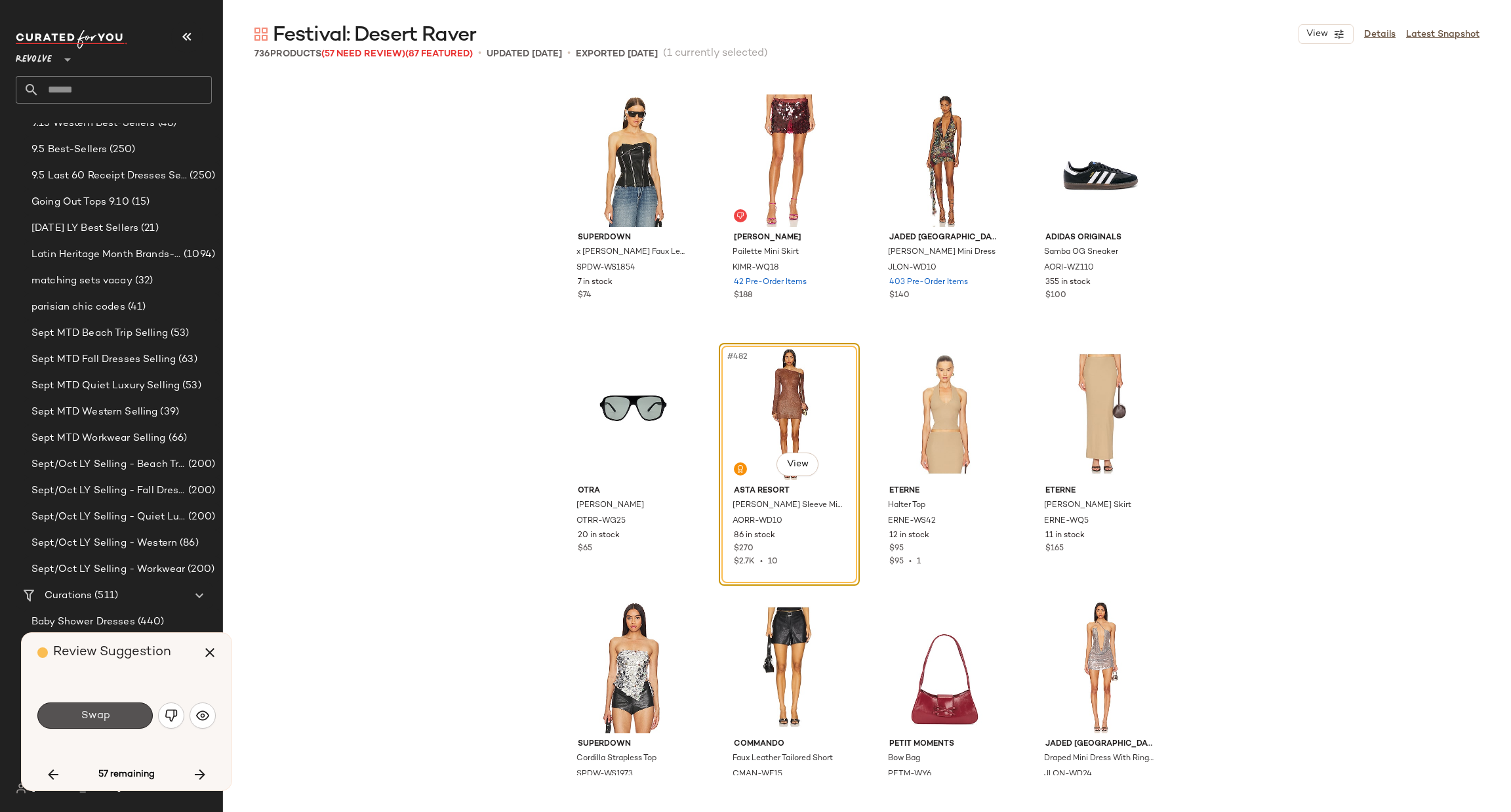
click at [108, 719] on button "Swap" at bounding box center [95, 715] width 116 height 27
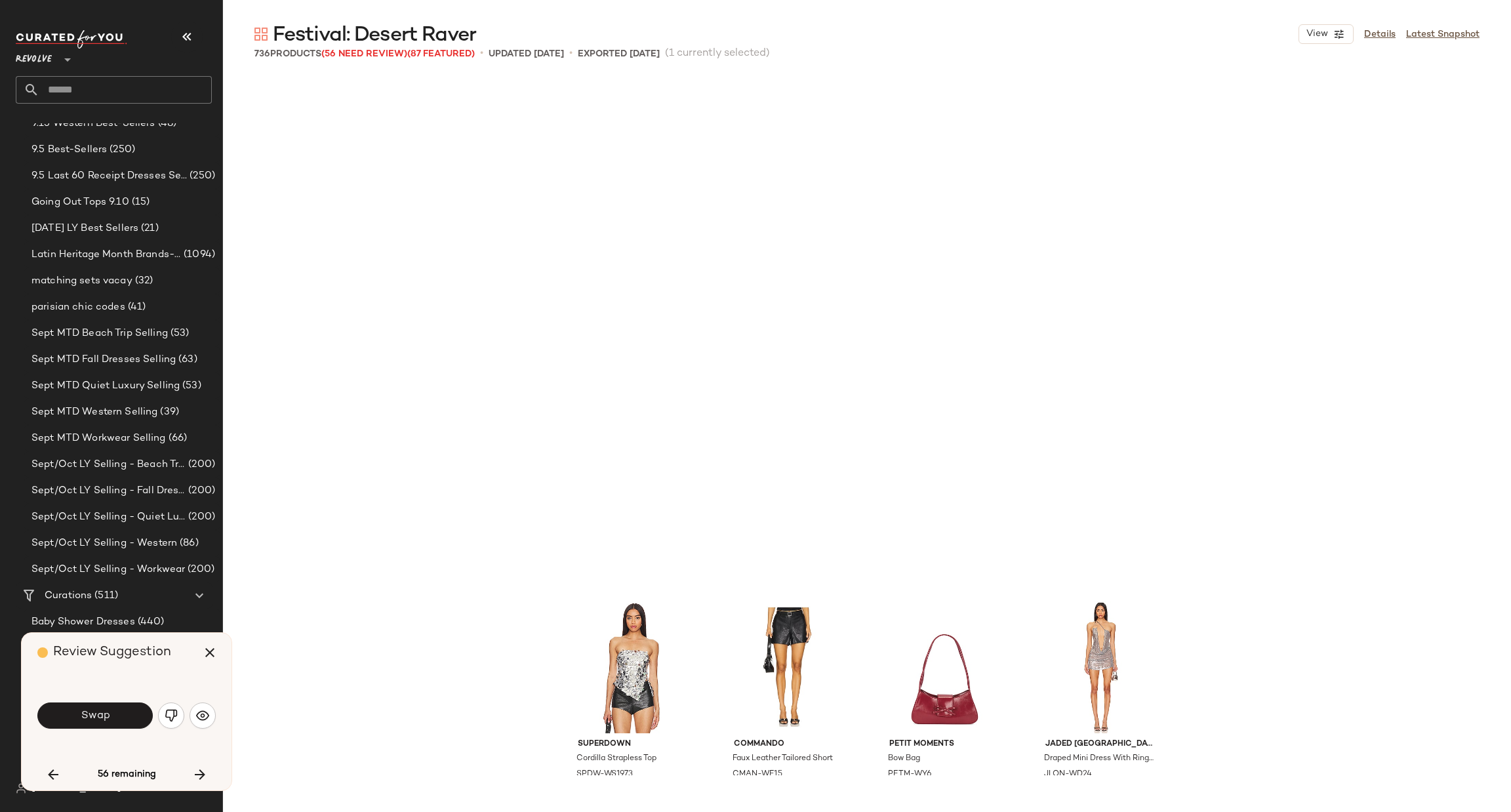
scroll to position [30620, 0]
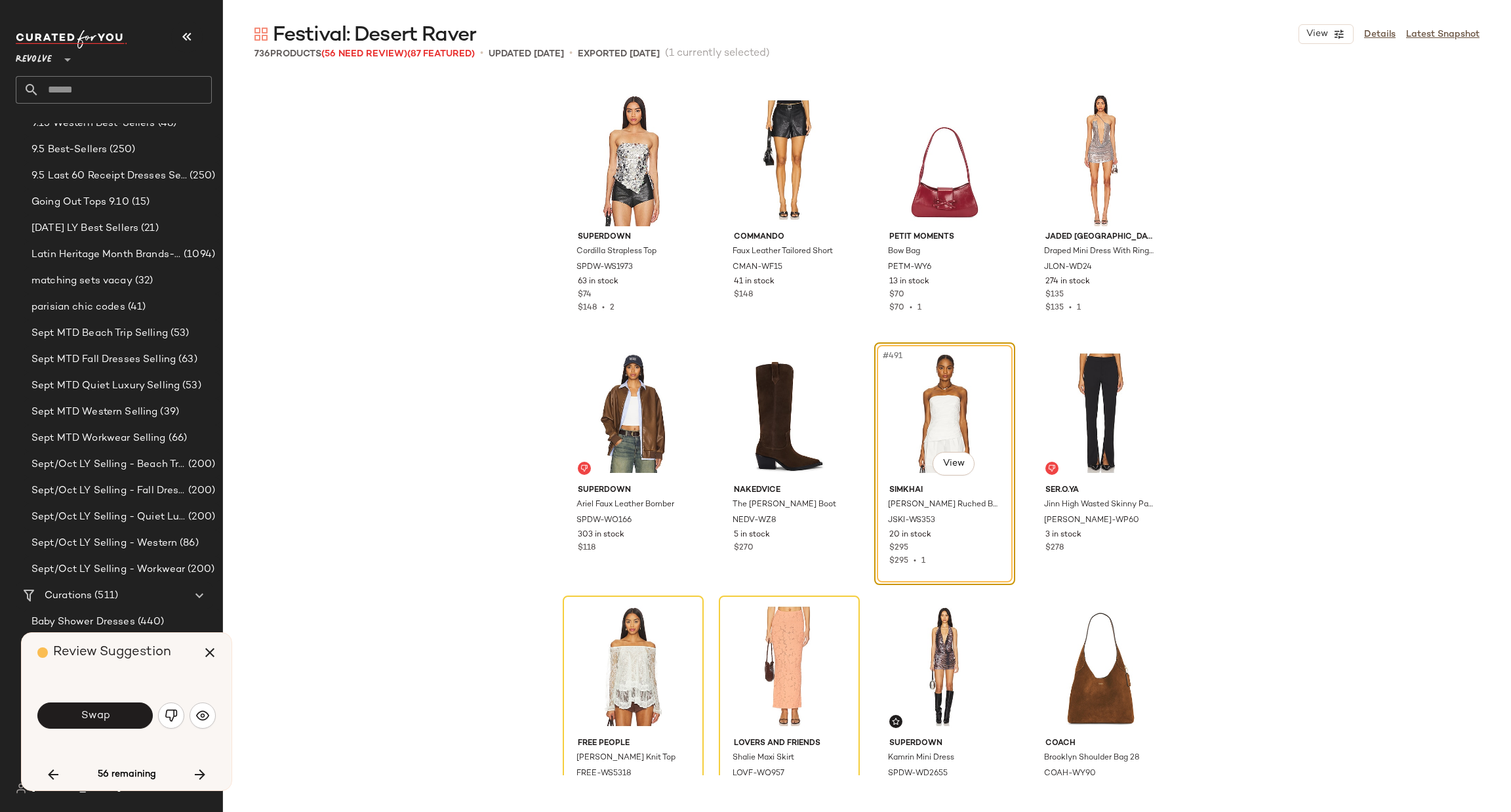
click at [63, 730] on div "Swap" at bounding box center [127, 715] width 179 height 31
click at [99, 715] on span "Swap" at bounding box center [94, 716] width 29 height 13
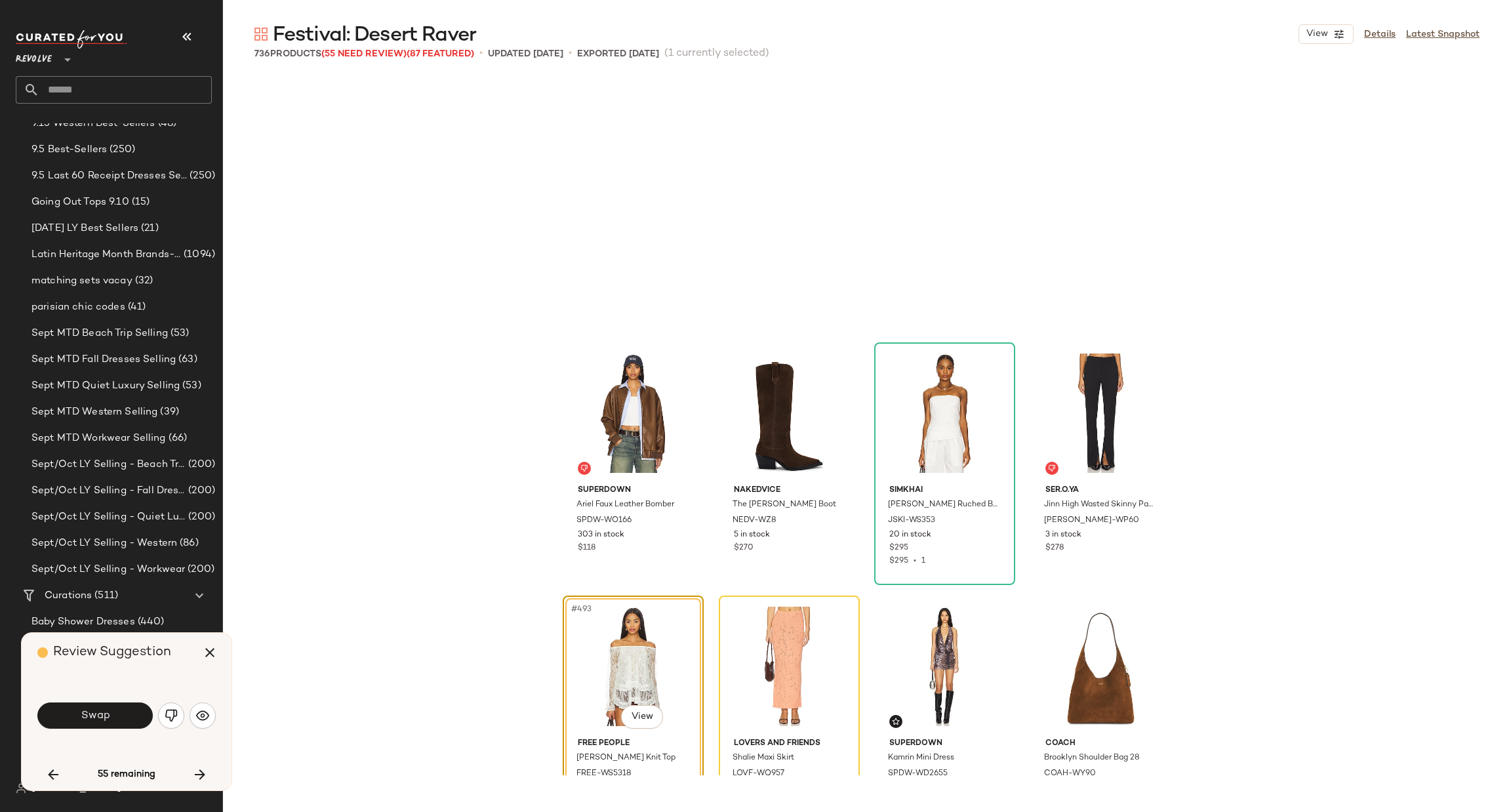
scroll to position [30873, 0]
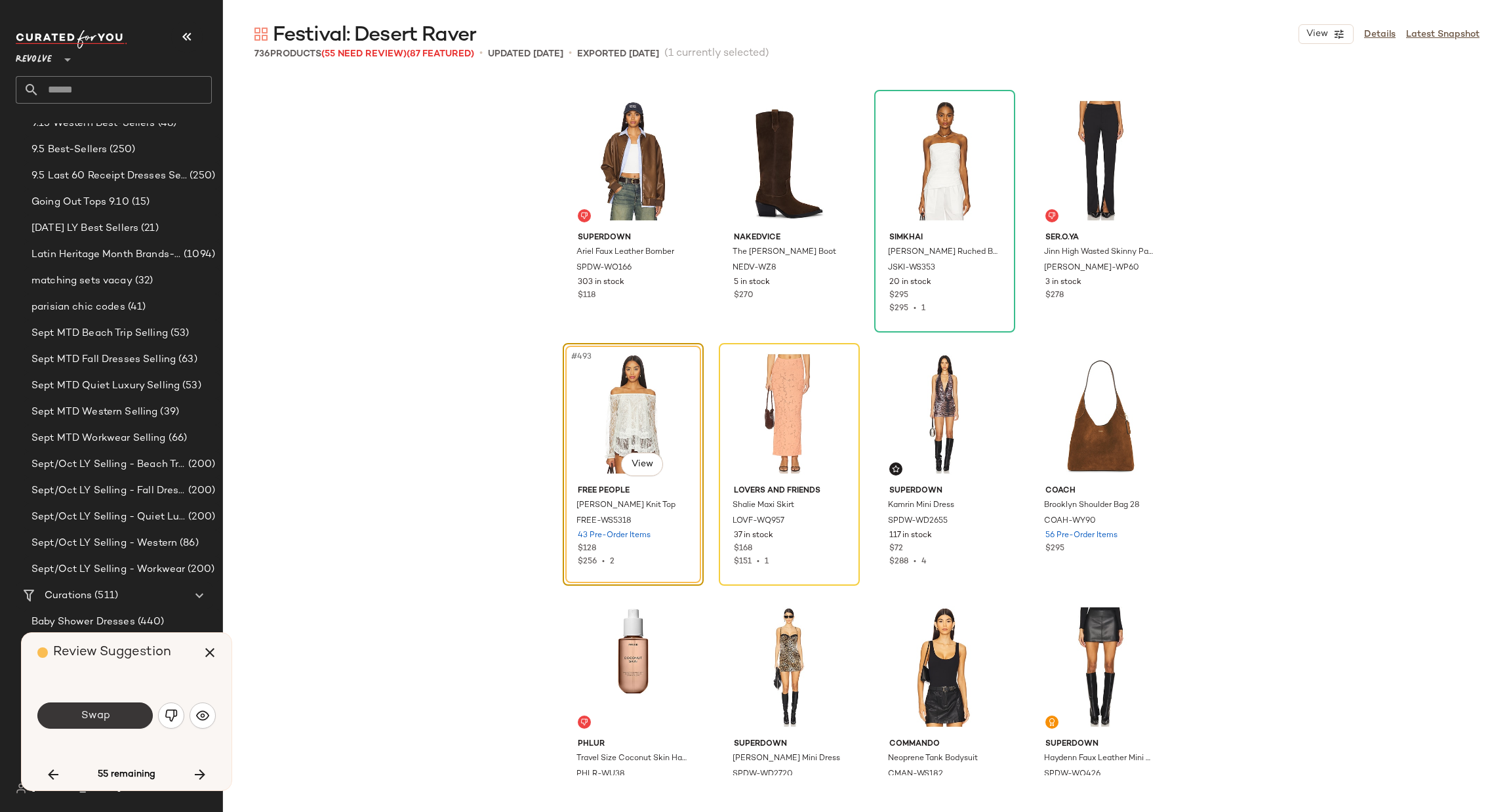
click at [100, 713] on span "Swap" at bounding box center [94, 716] width 29 height 13
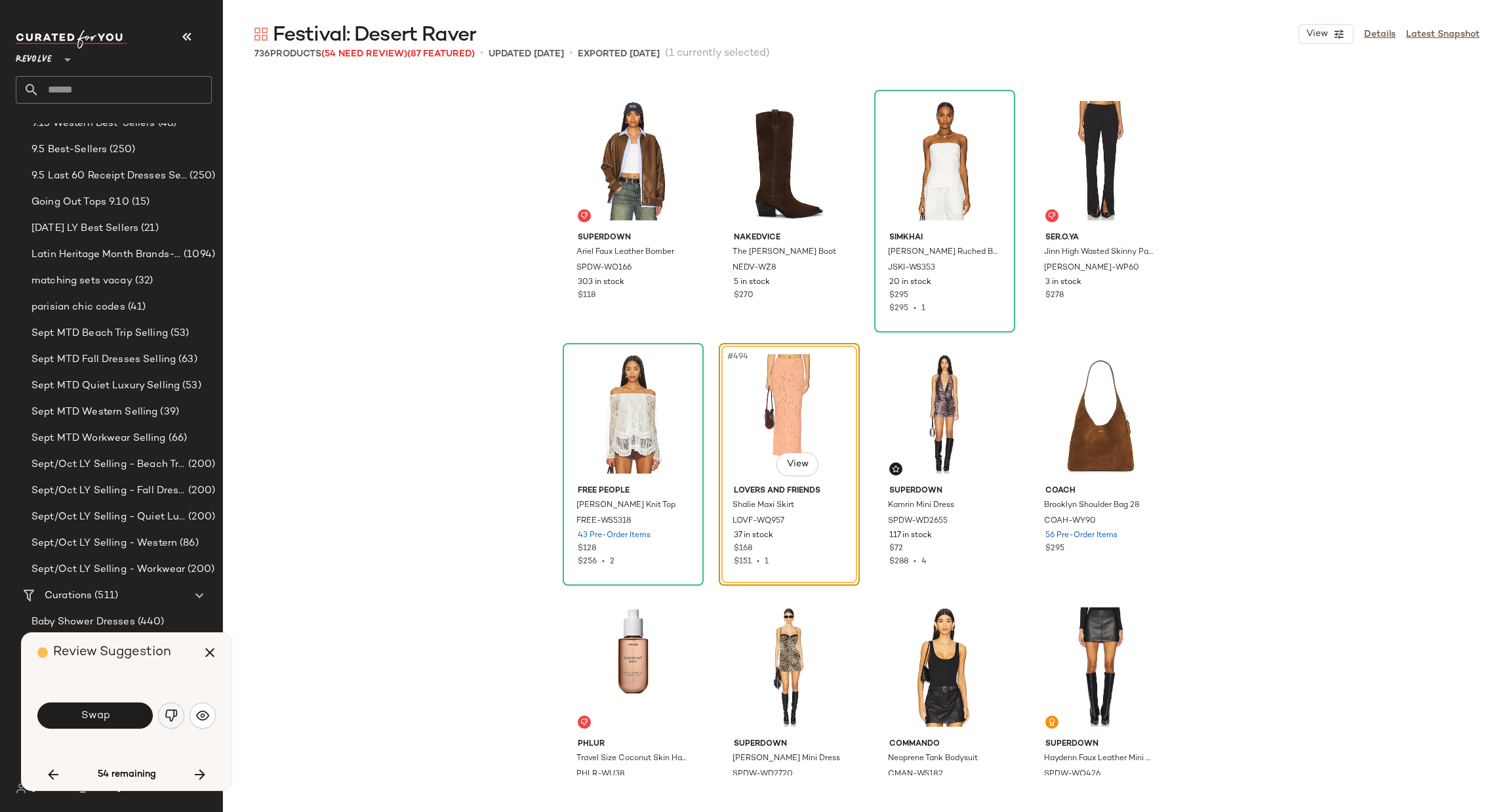
click at [174, 713] on img "button" at bounding box center [171, 715] width 13 height 13
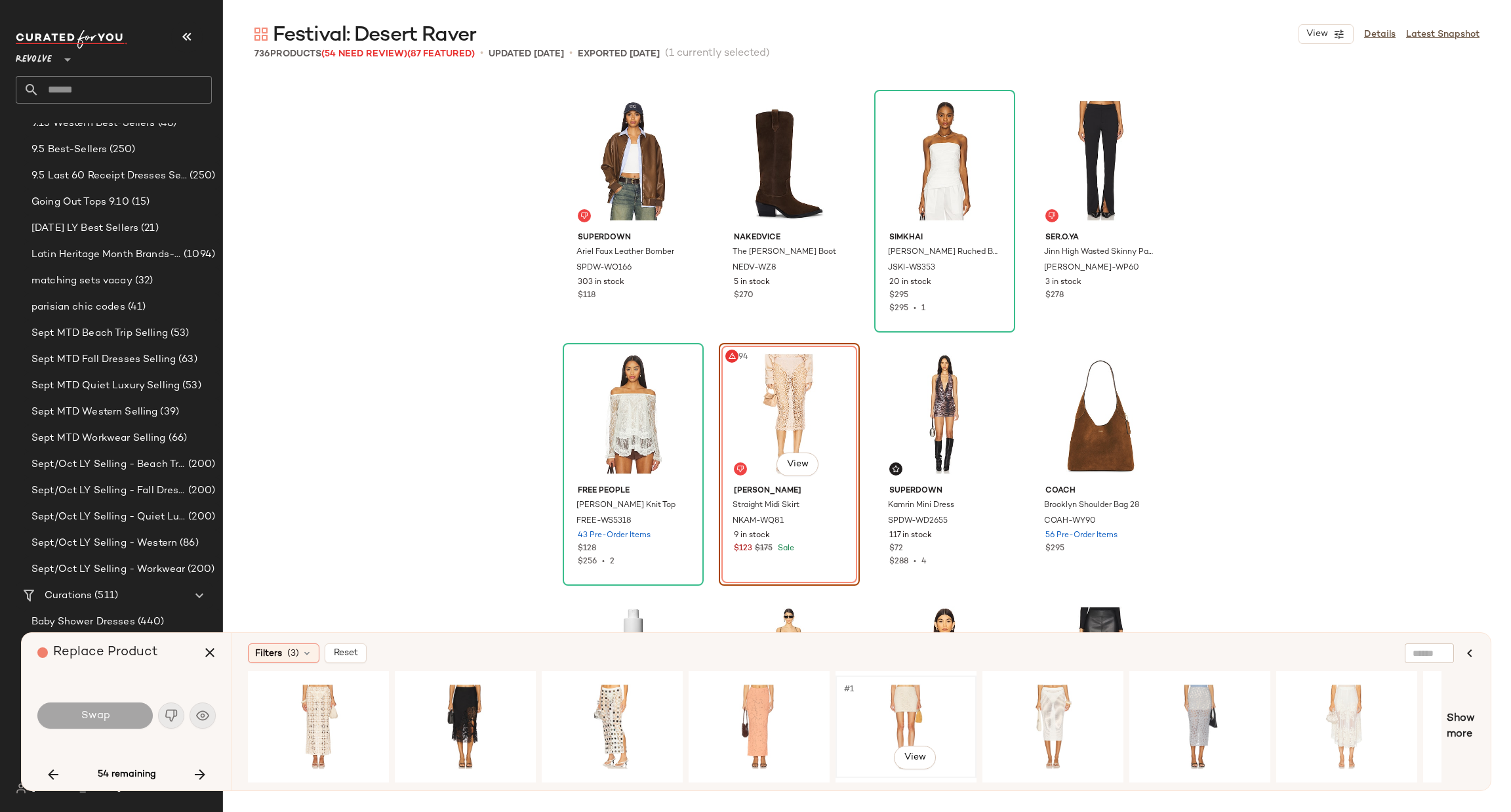
click at [898, 692] on div "#1 View" at bounding box center [906, 727] width 132 height 93
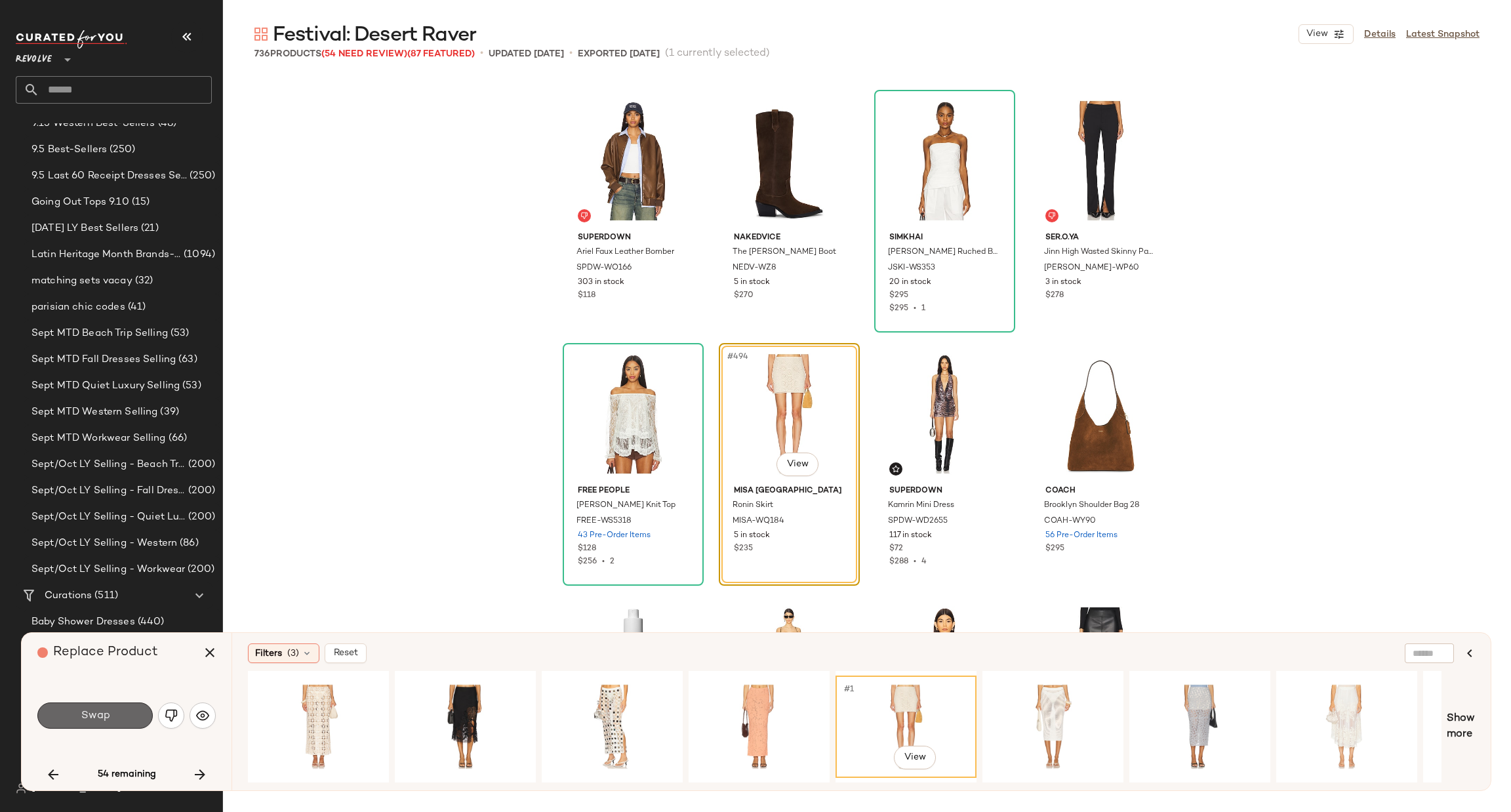
click at [123, 727] on button "Swap" at bounding box center [95, 715] width 116 height 27
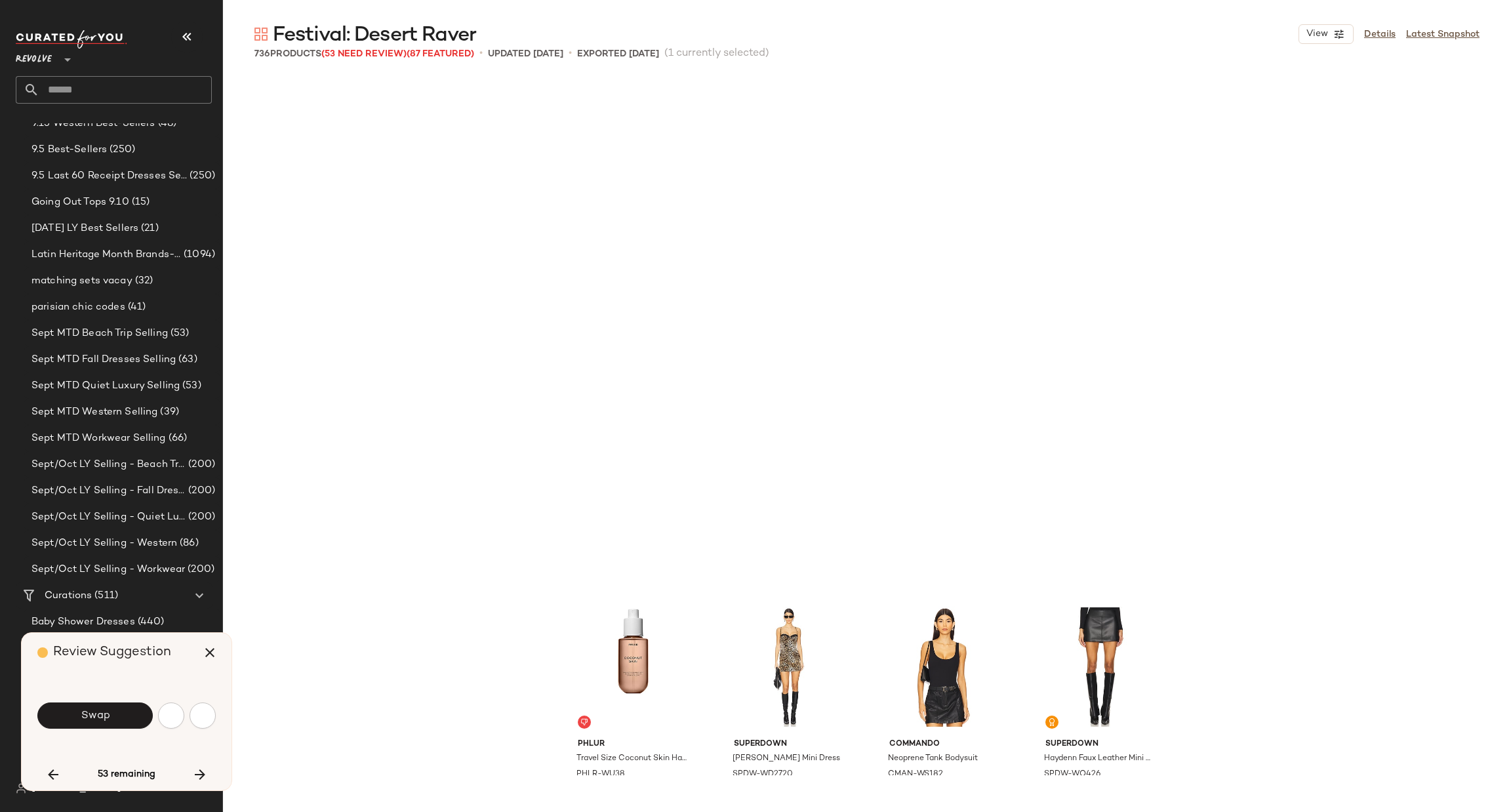
scroll to position [31379, 0]
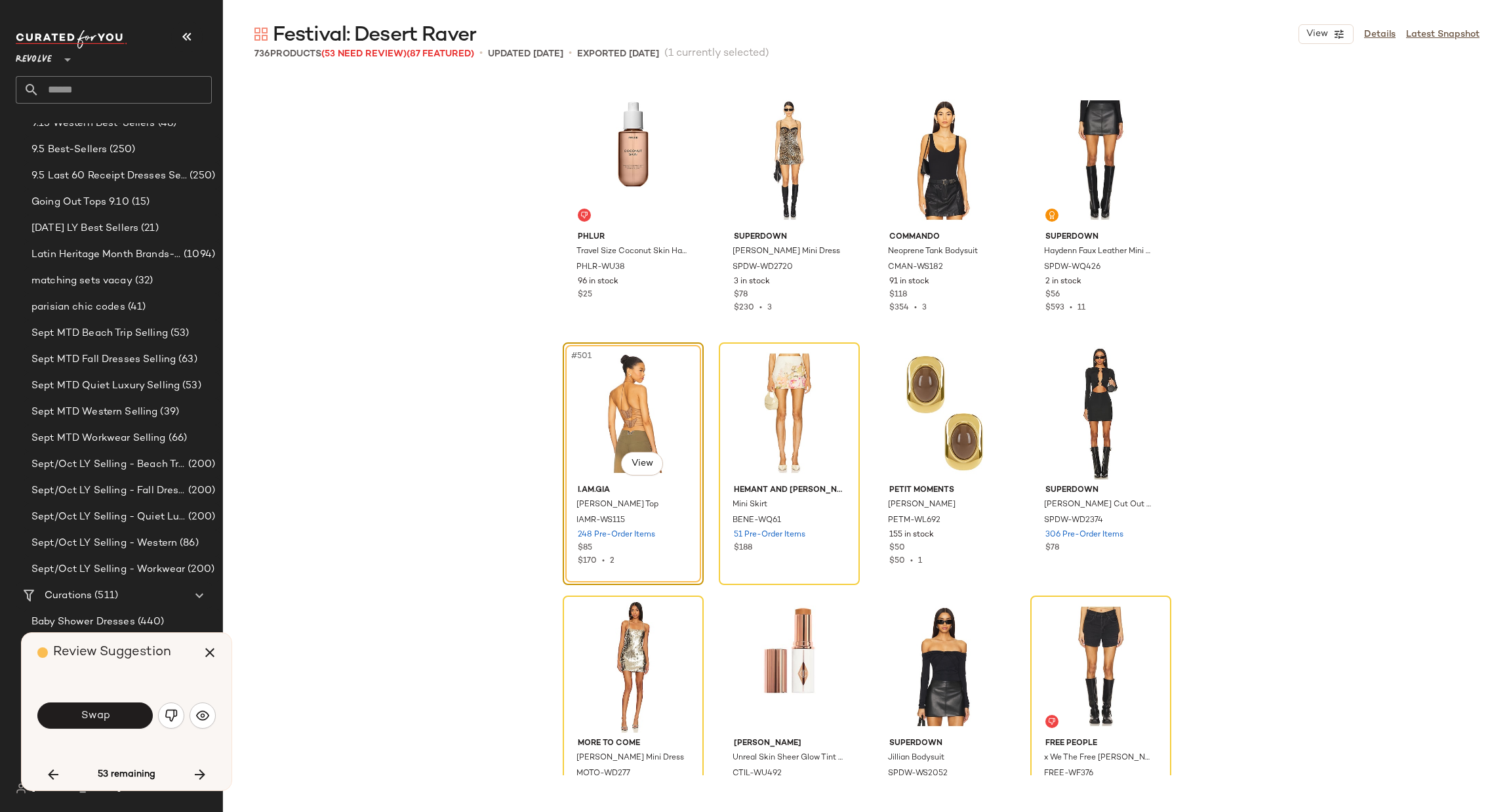
drag, startPoint x: 89, startPoint y: 708, endPoint x: 84, endPoint y: 689, distance: 19.6
click at [88, 706] on button "Swap" at bounding box center [95, 715] width 116 height 27
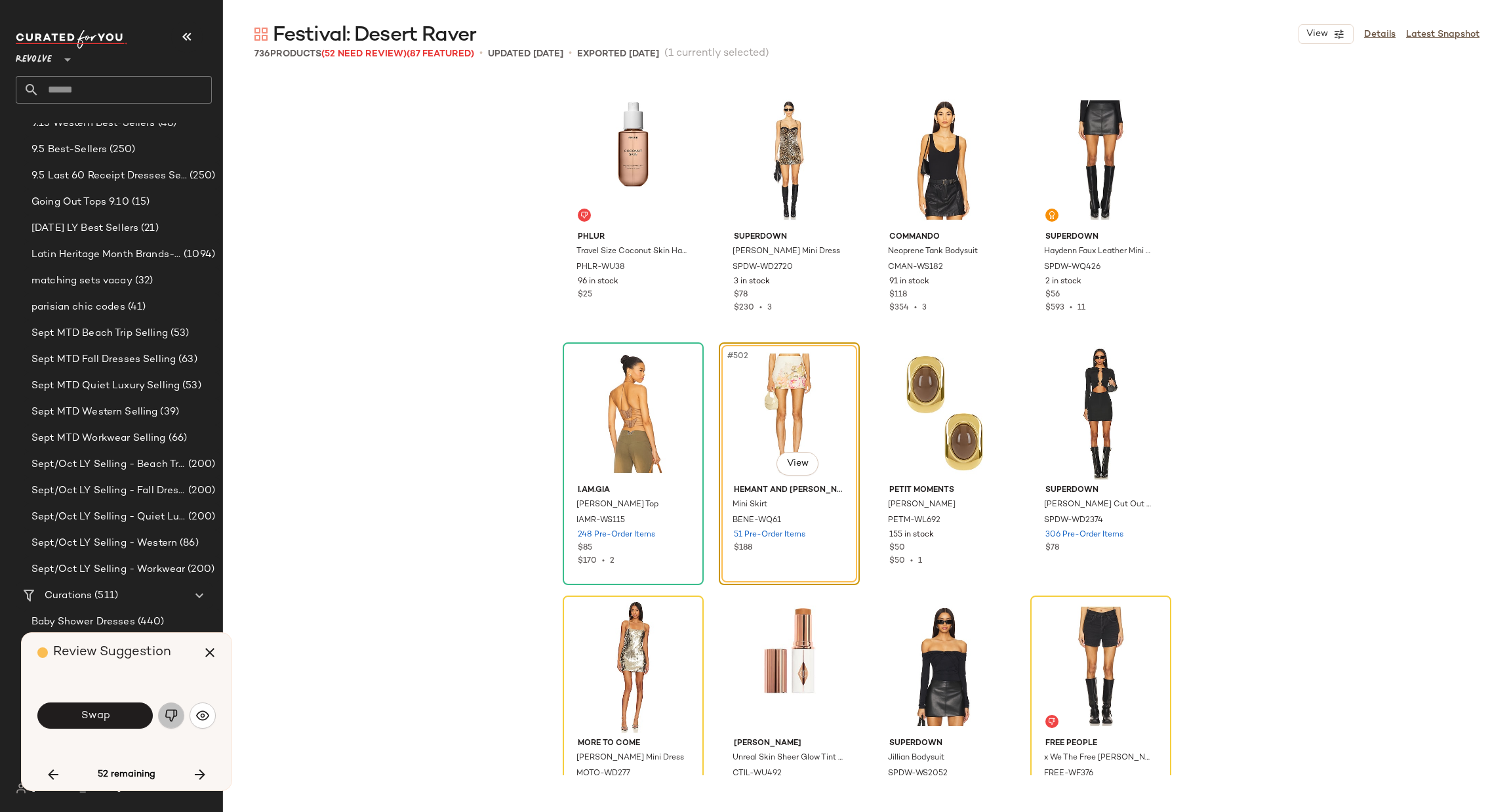
click at [171, 719] on img "button" at bounding box center [171, 715] width 13 height 13
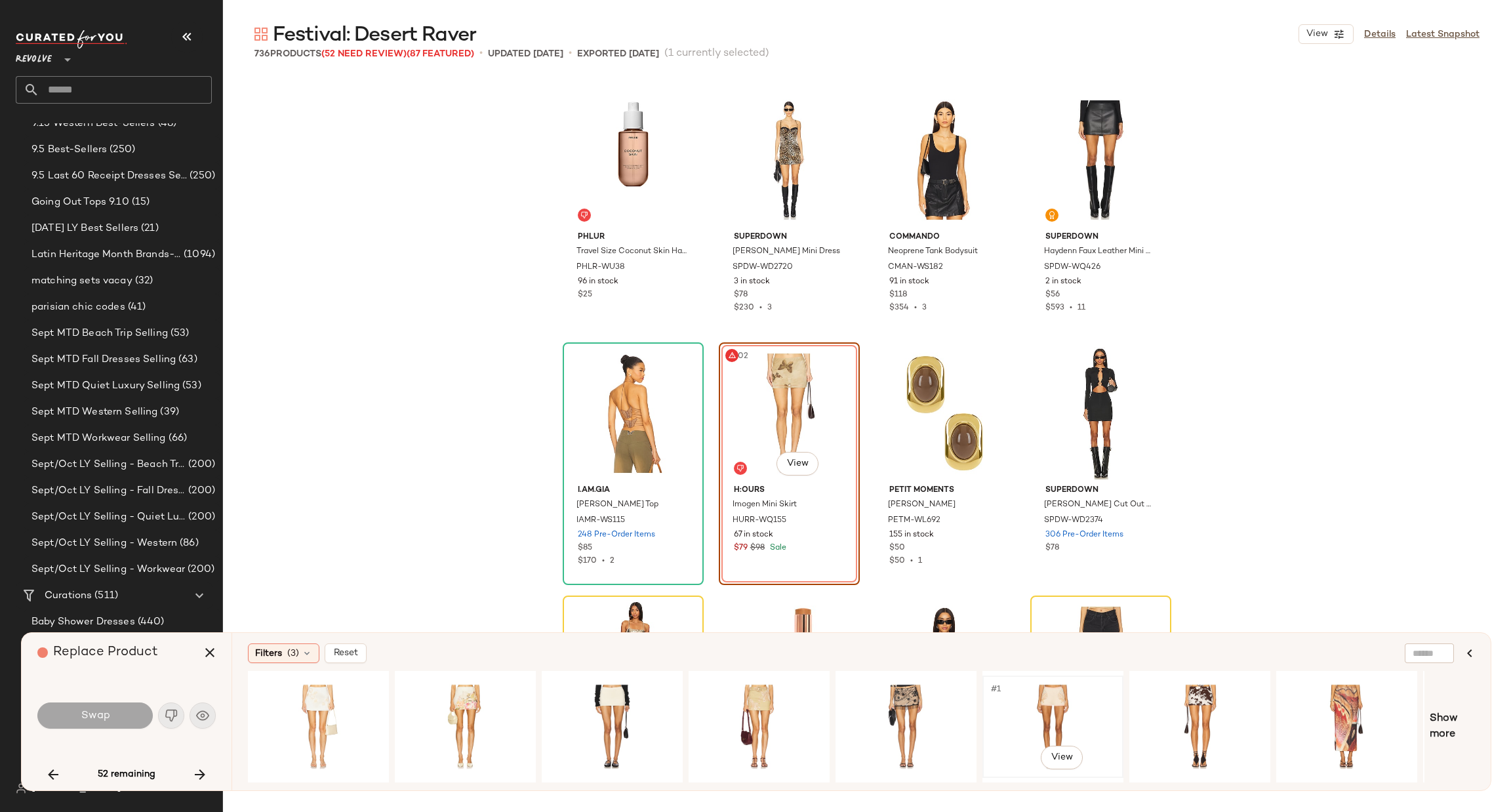
click at [1055, 704] on div "#1 View" at bounding box center [1053, 727] width 132 height 93
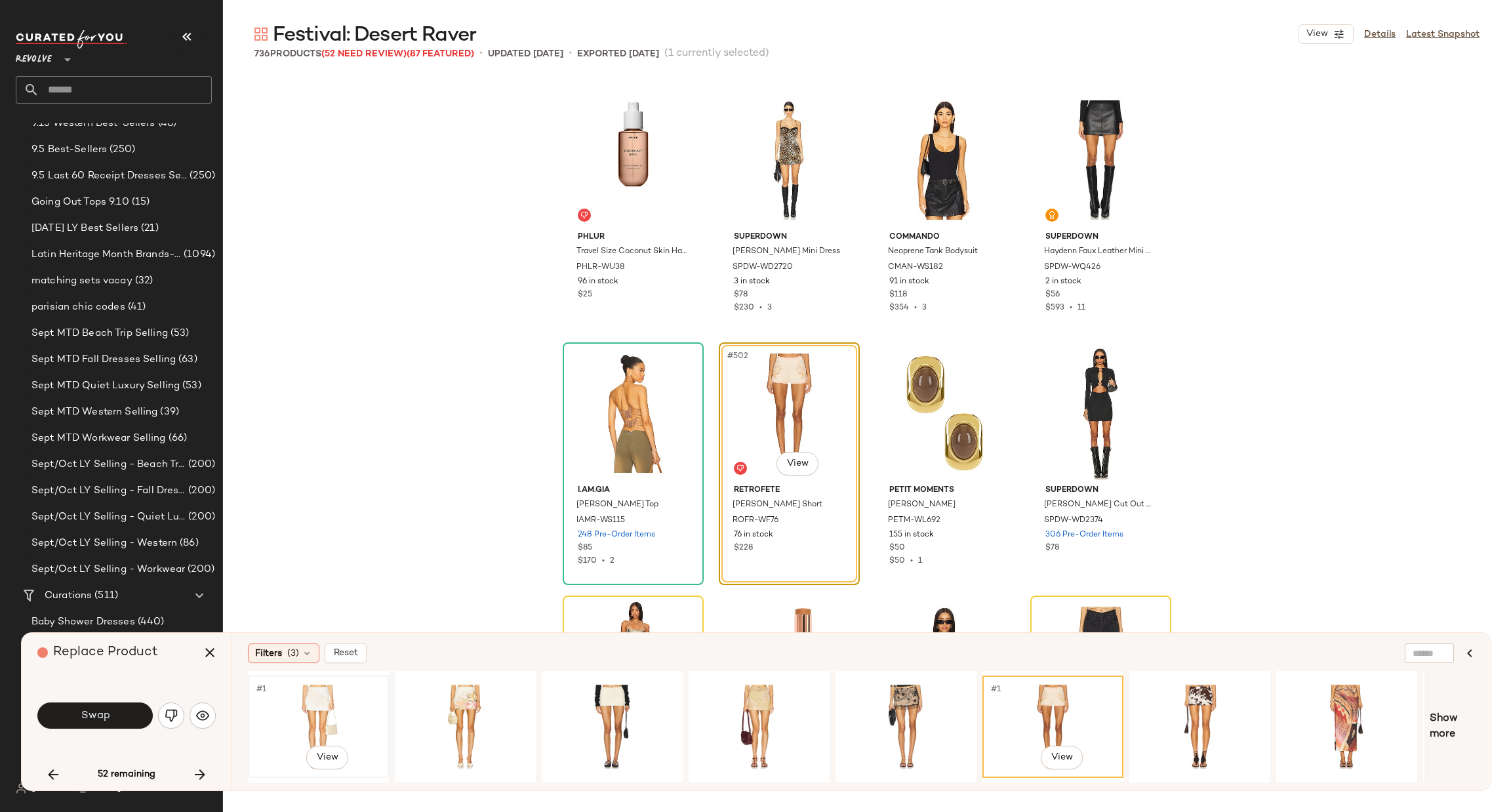
click at [310, 706] on div "#1 View" at bounding box center [318, 727] width 132 height 93
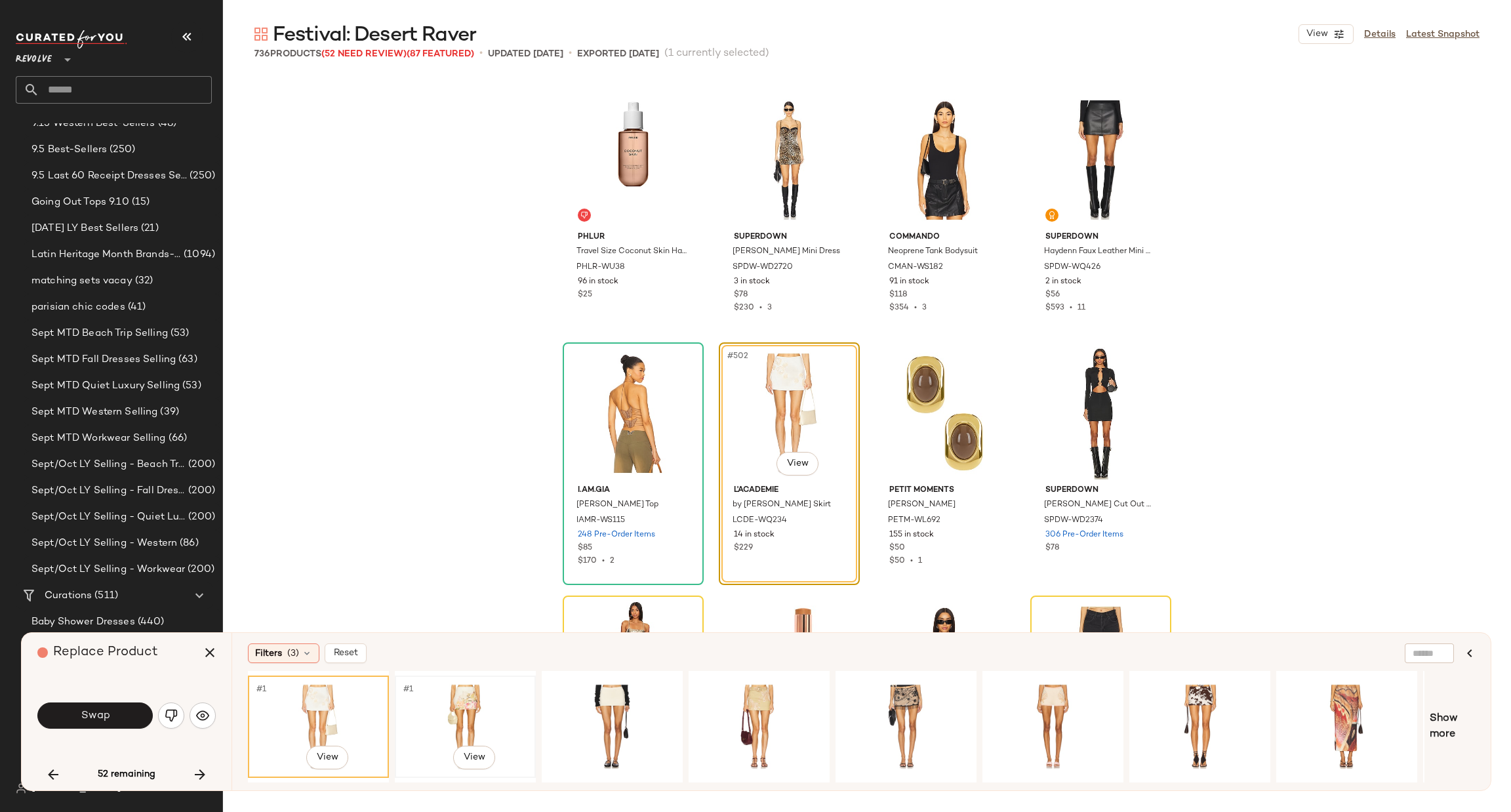
click at [481, 711] on div "#1 View" at bounding box center [466, 727] width 132 height 93
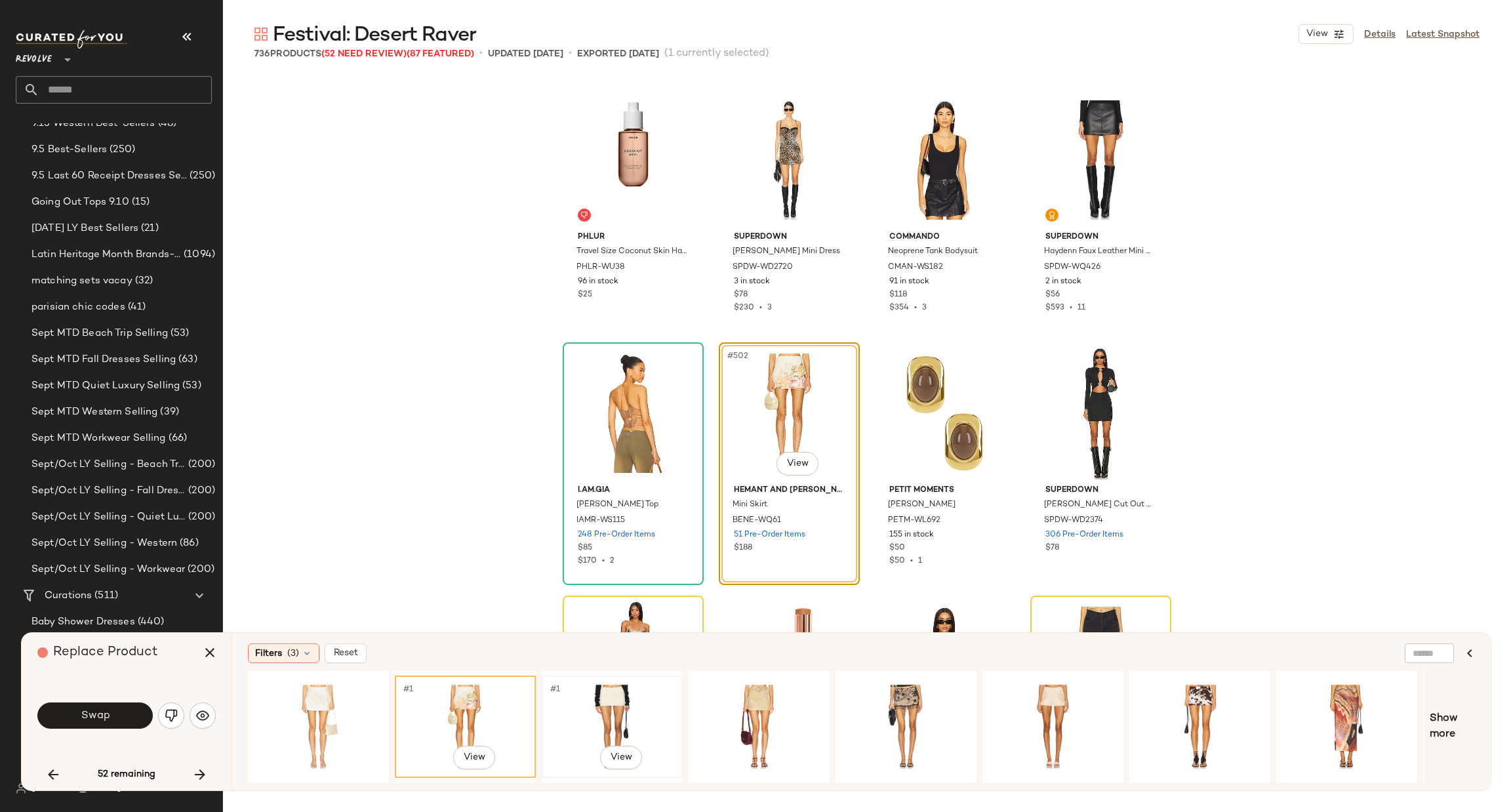
click at [615, 714] on div "#1 View" at bounding box center [612, 727] width 132 height 93
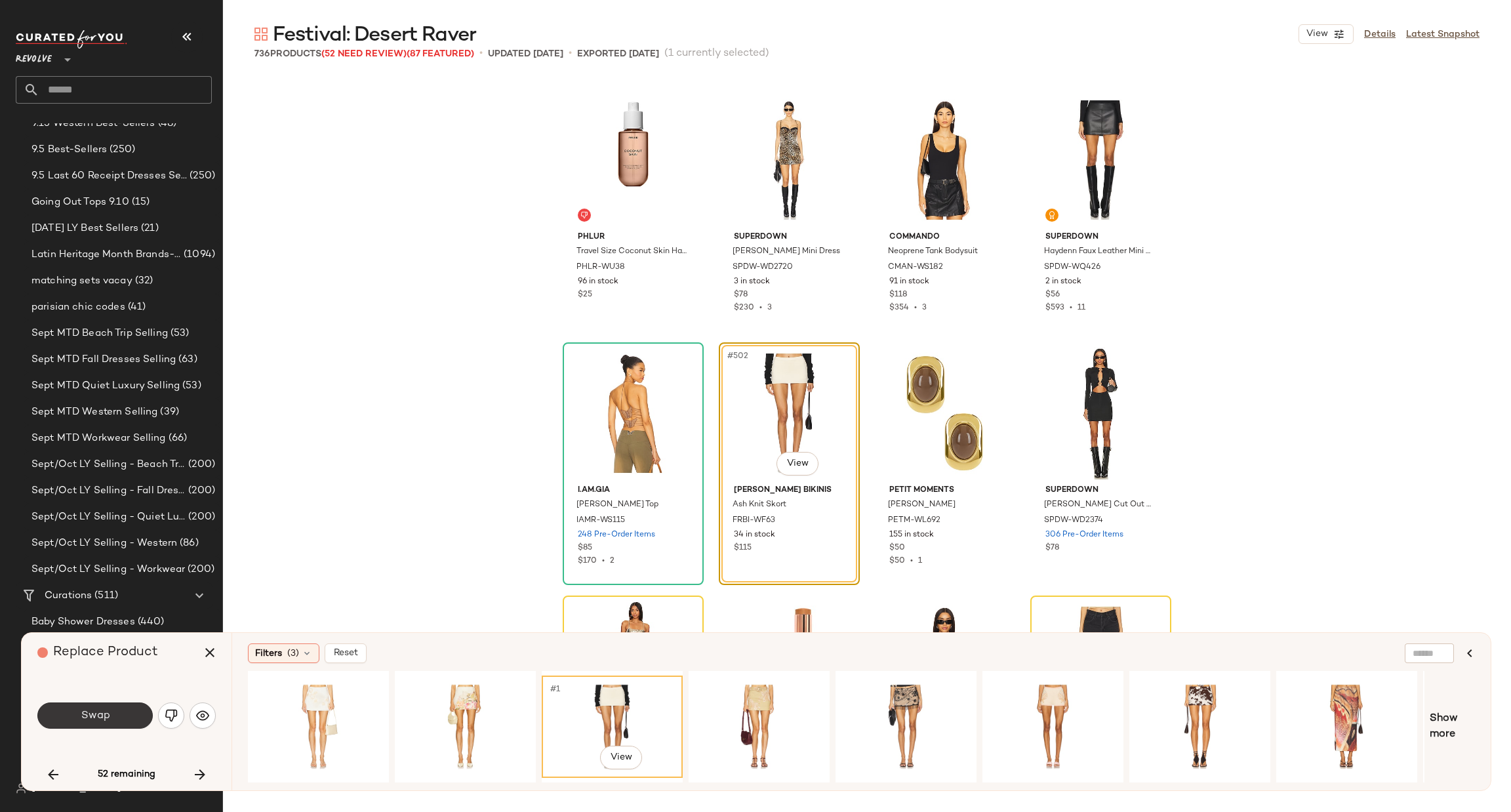
click at [109, 708] on button "Swap" at bounding box center [95, 715] width 116 height 27
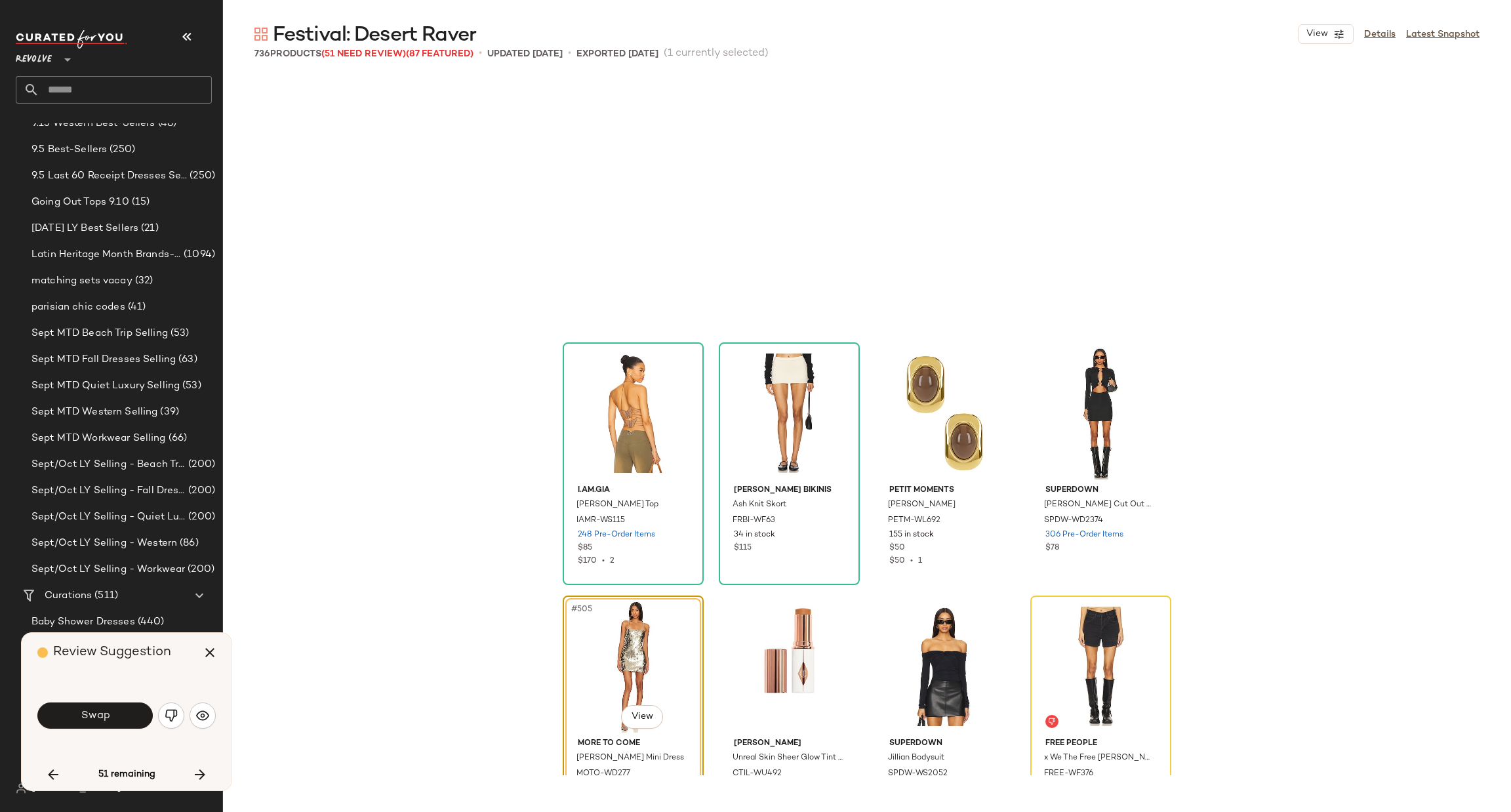
scroll to position [31632, 0]
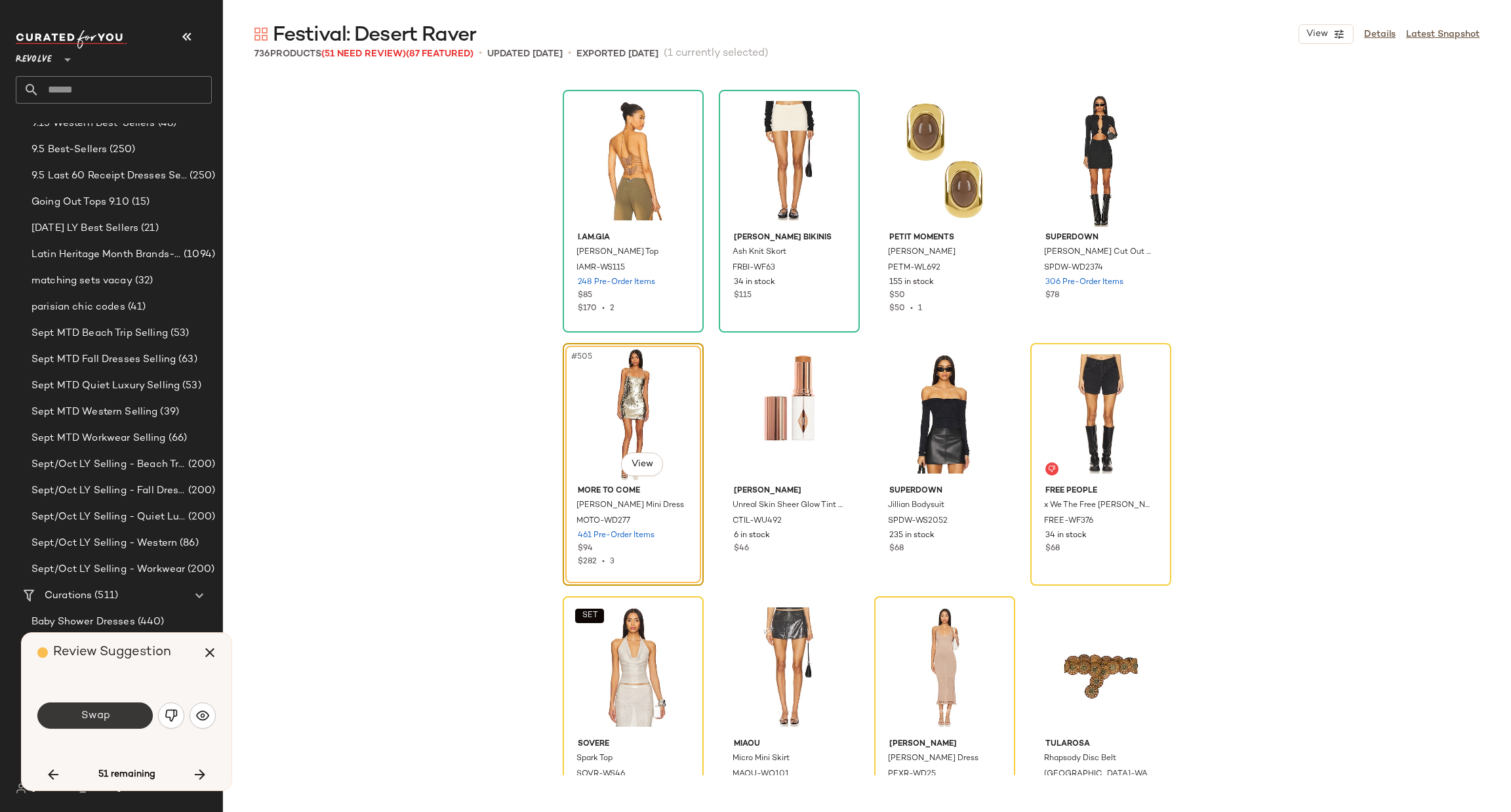
click at [105, 714] on span "Swap" at bounding box center [94, 716] width 29 height 13
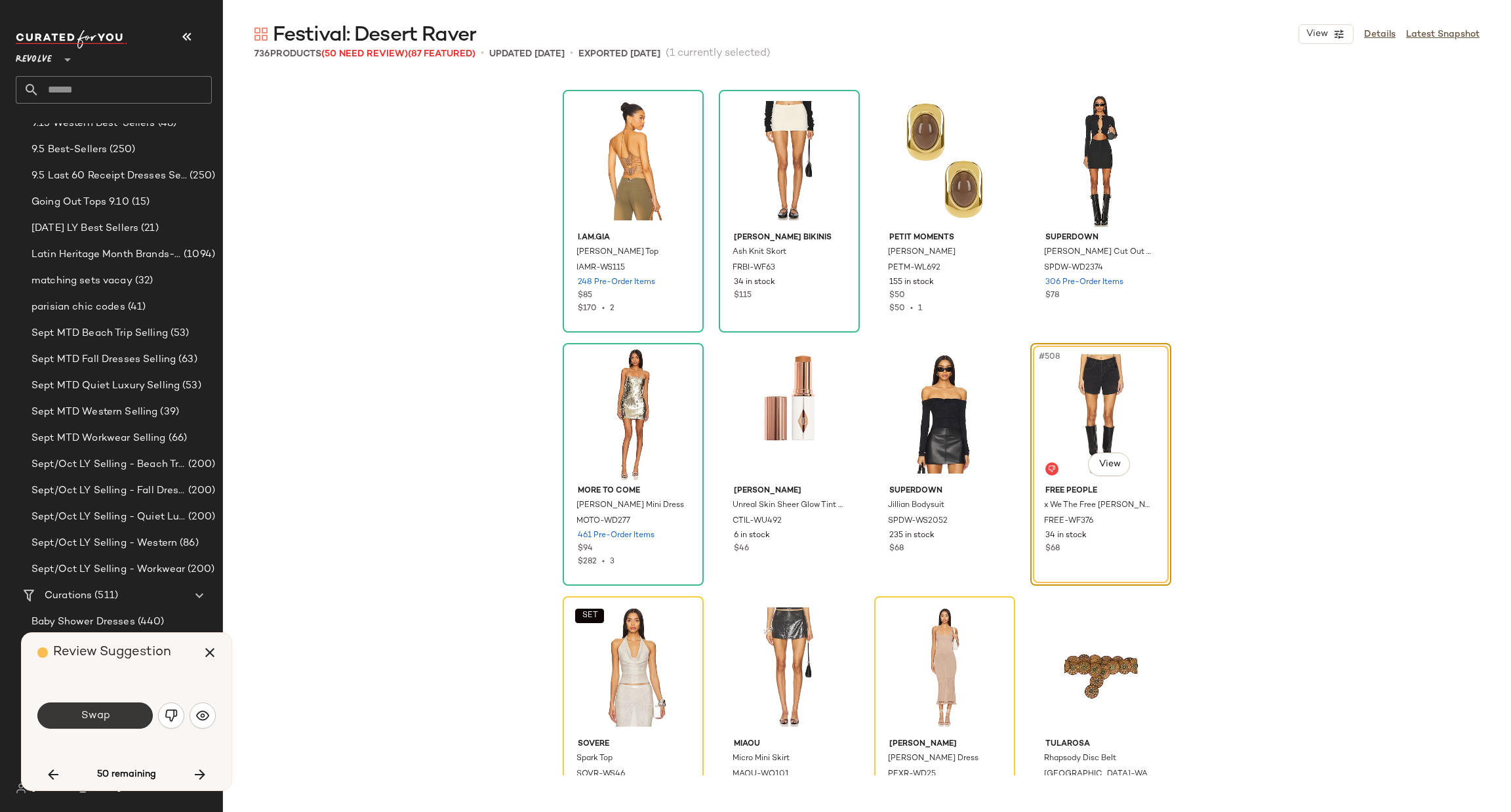
click at [121, 708] on button "Swap" at bounding box center [95, 715] width 116 height 27
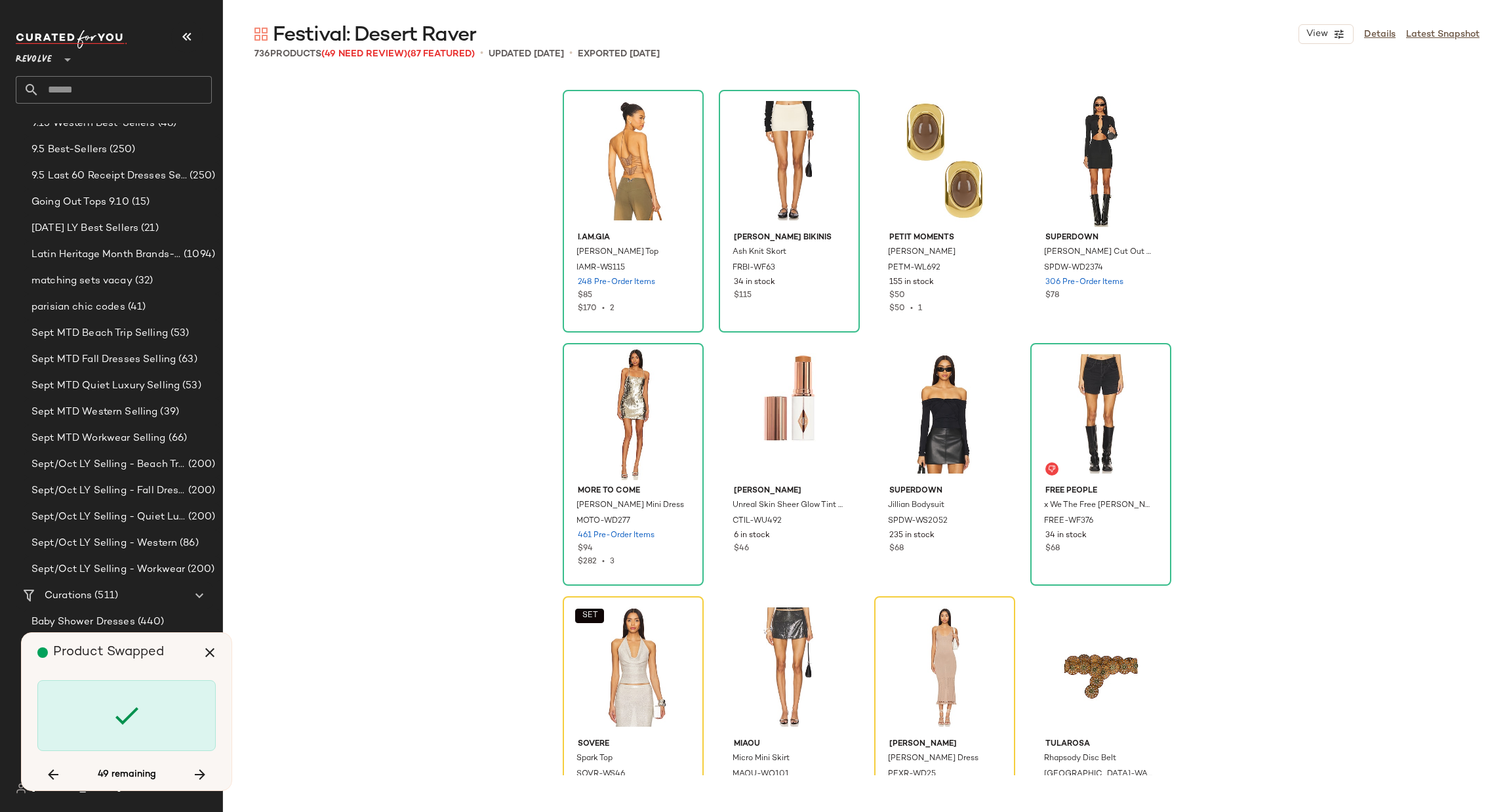
scroll to position [31885, 0]
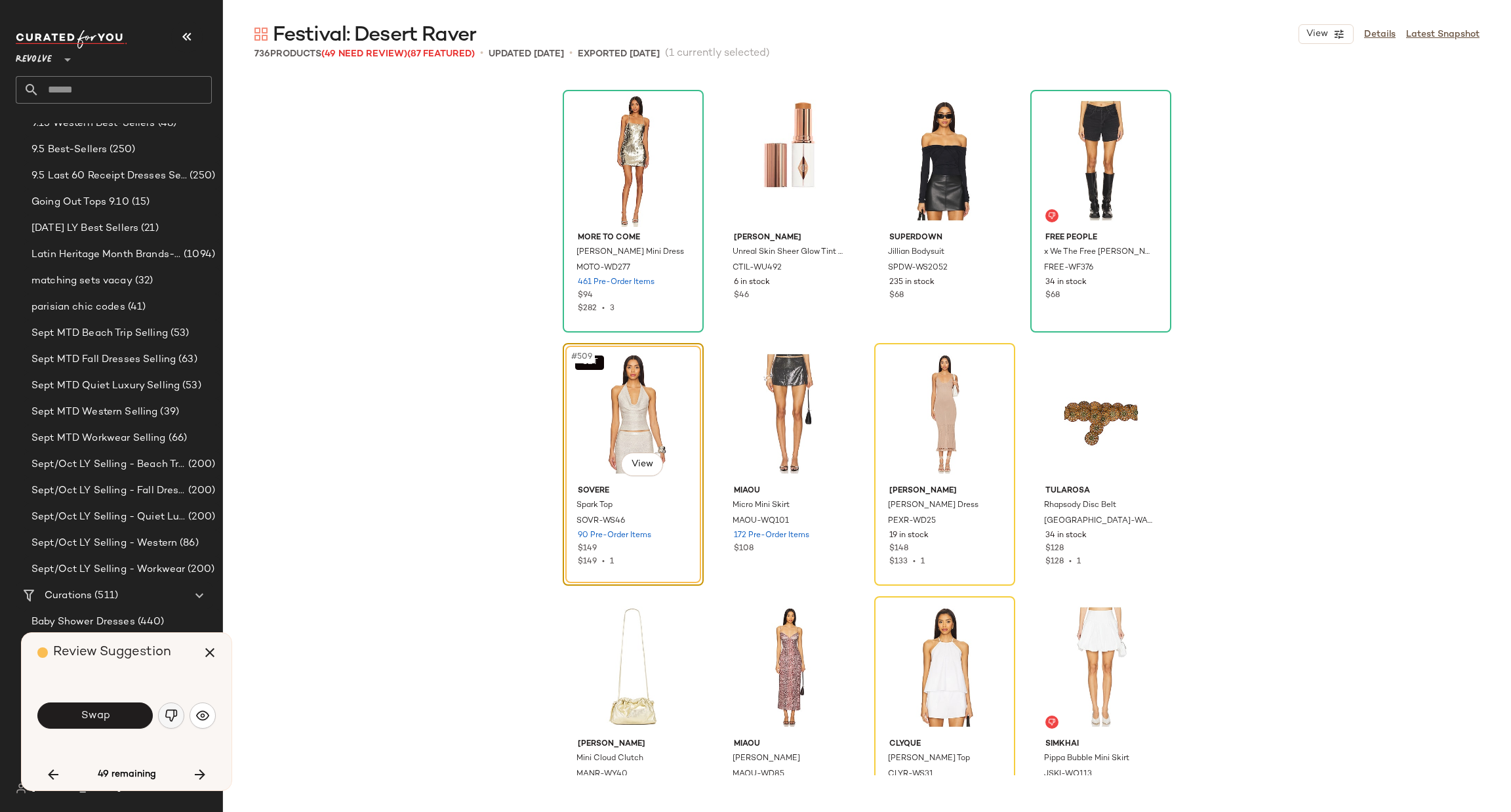
click at [167, 706] on button "button" at bounding box center [171, 715] width 27 height 27
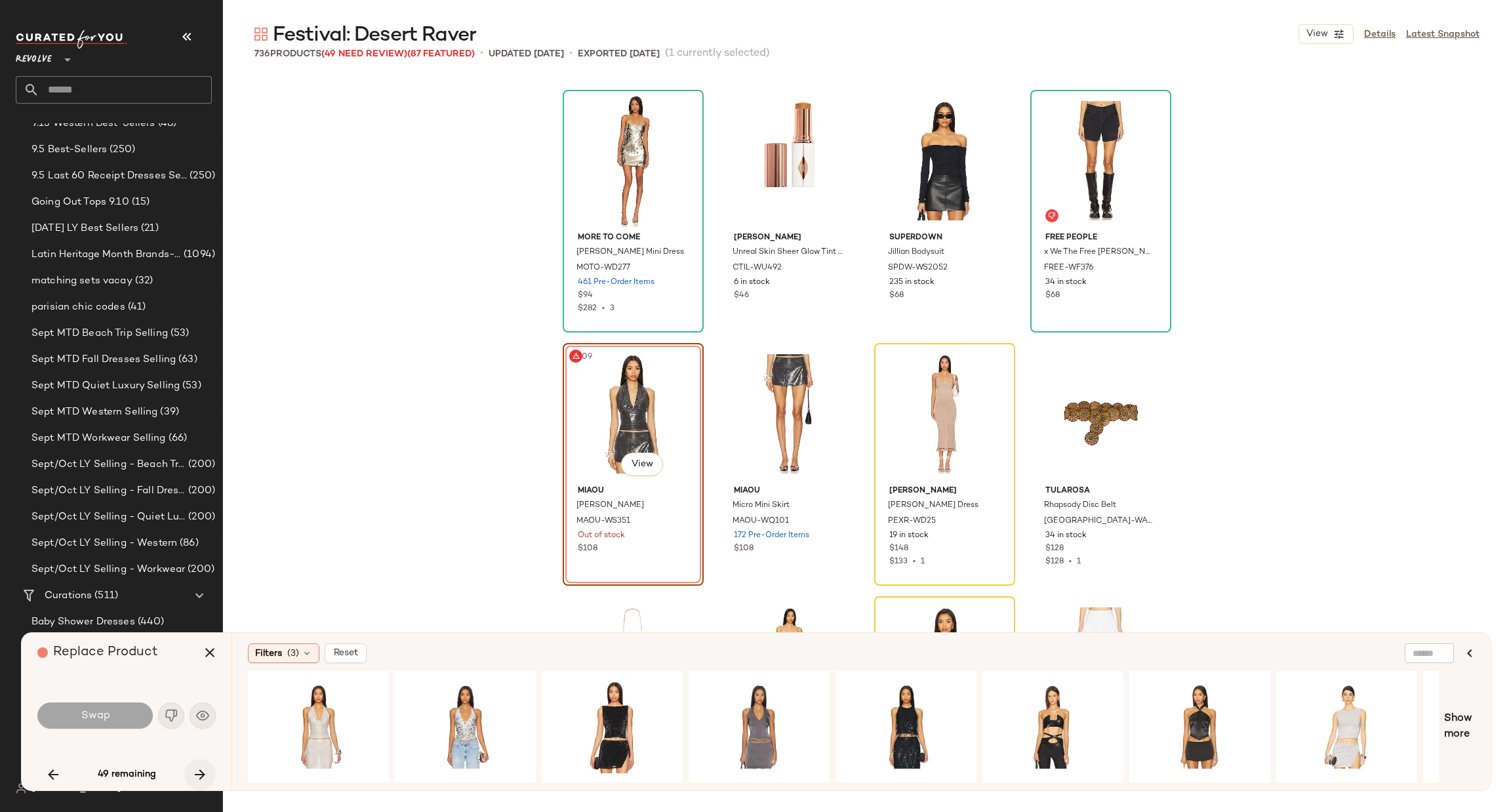
click at [191, 775] on button "button" at bounding box center [200, 774] width 31 height 31
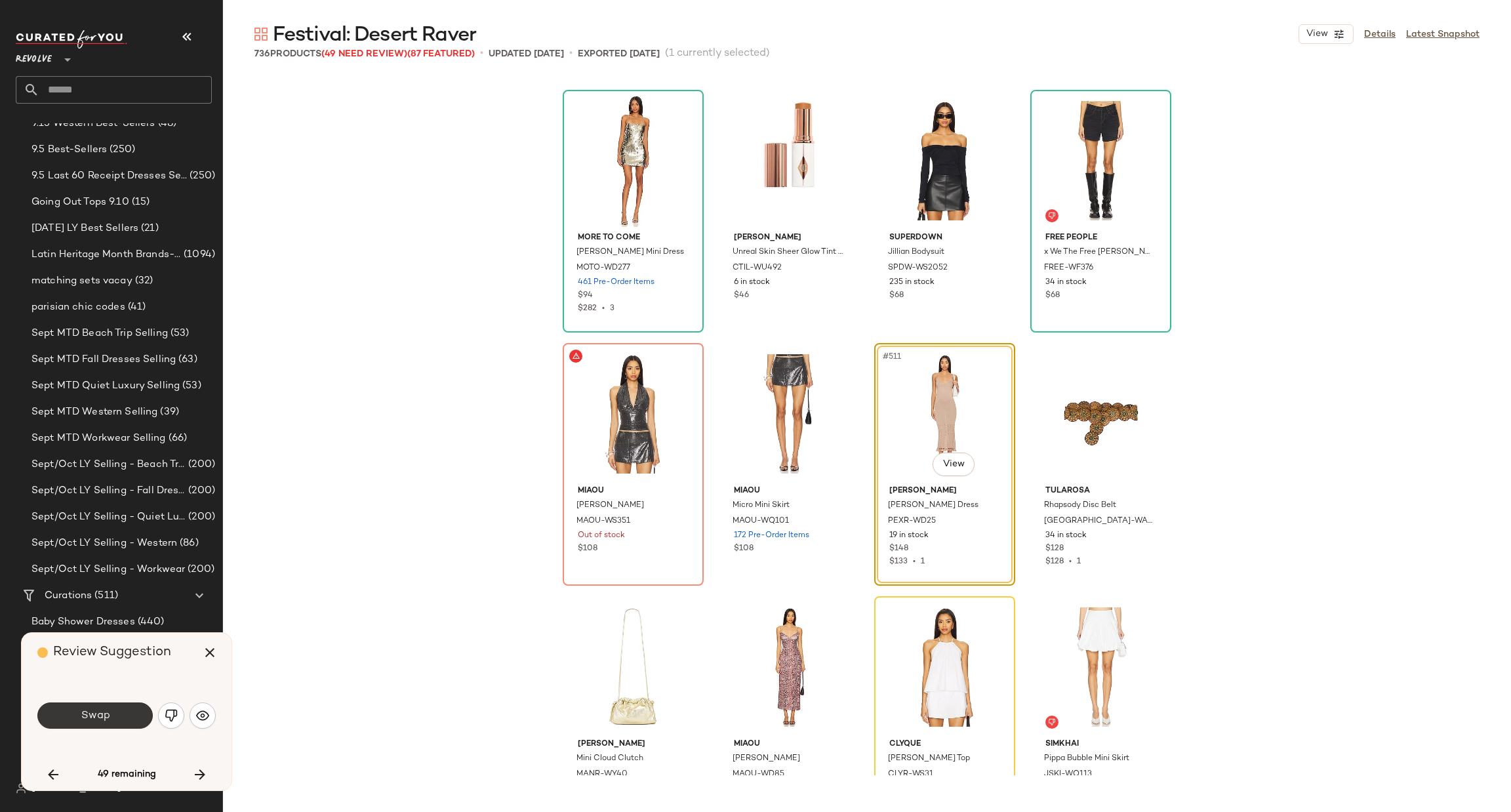
click at [96, 709] on span "Swap" at bounding box center [94, 716] width 29 height 13
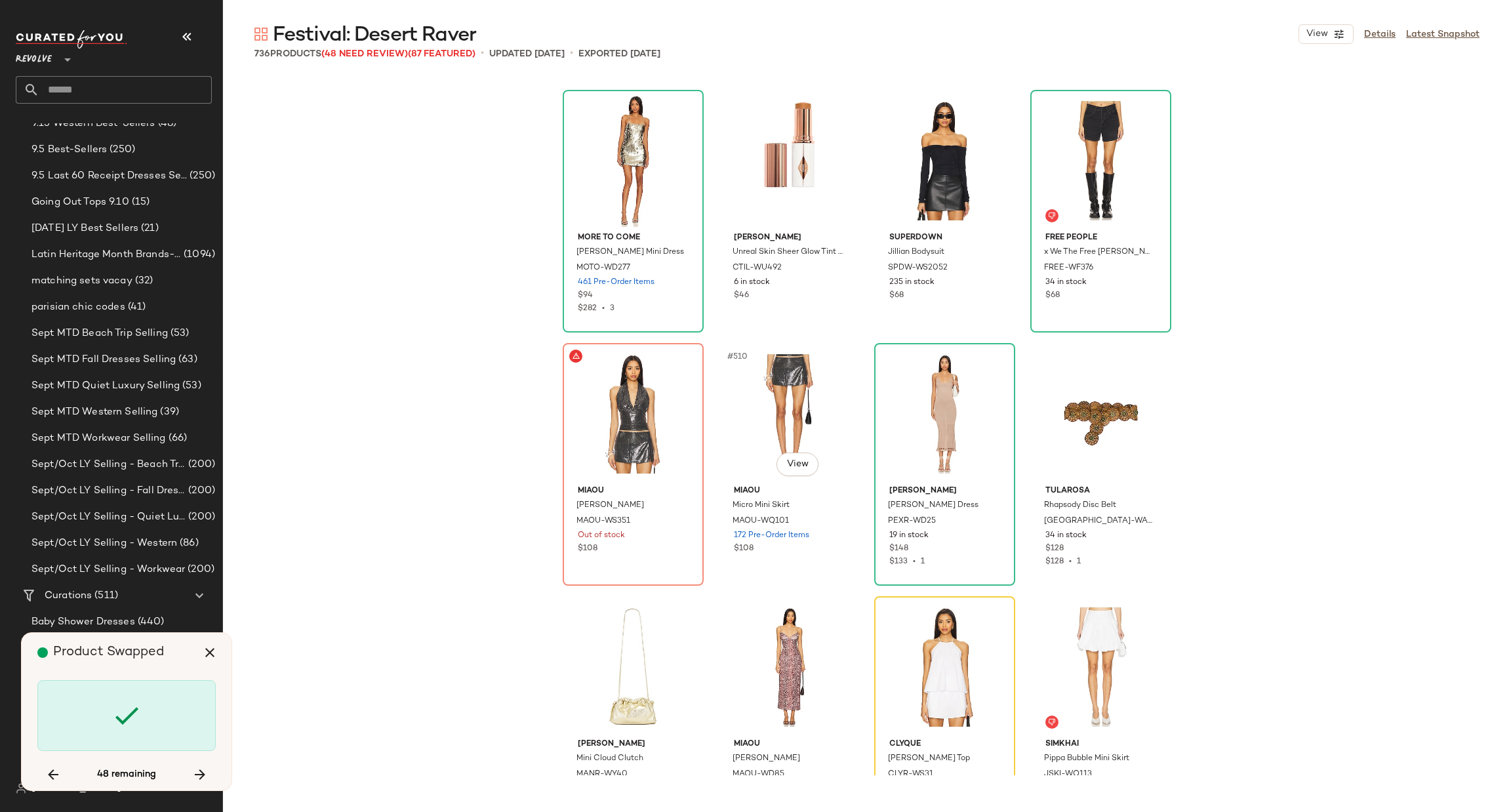
scroll to position [32139, 0]
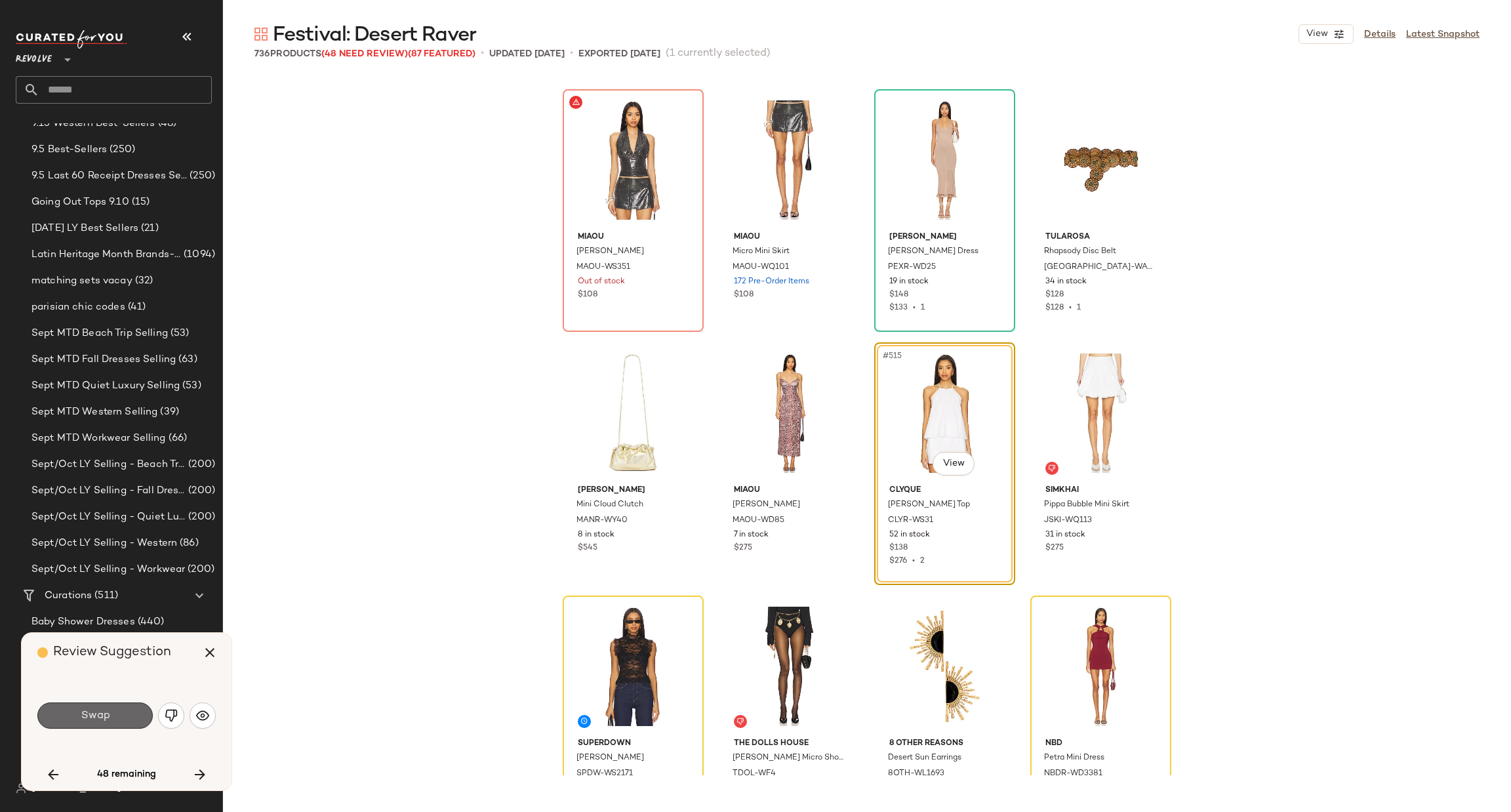
click at [116, 713] on button "Swap" at bounding box center [95, 715] width 116 height 27
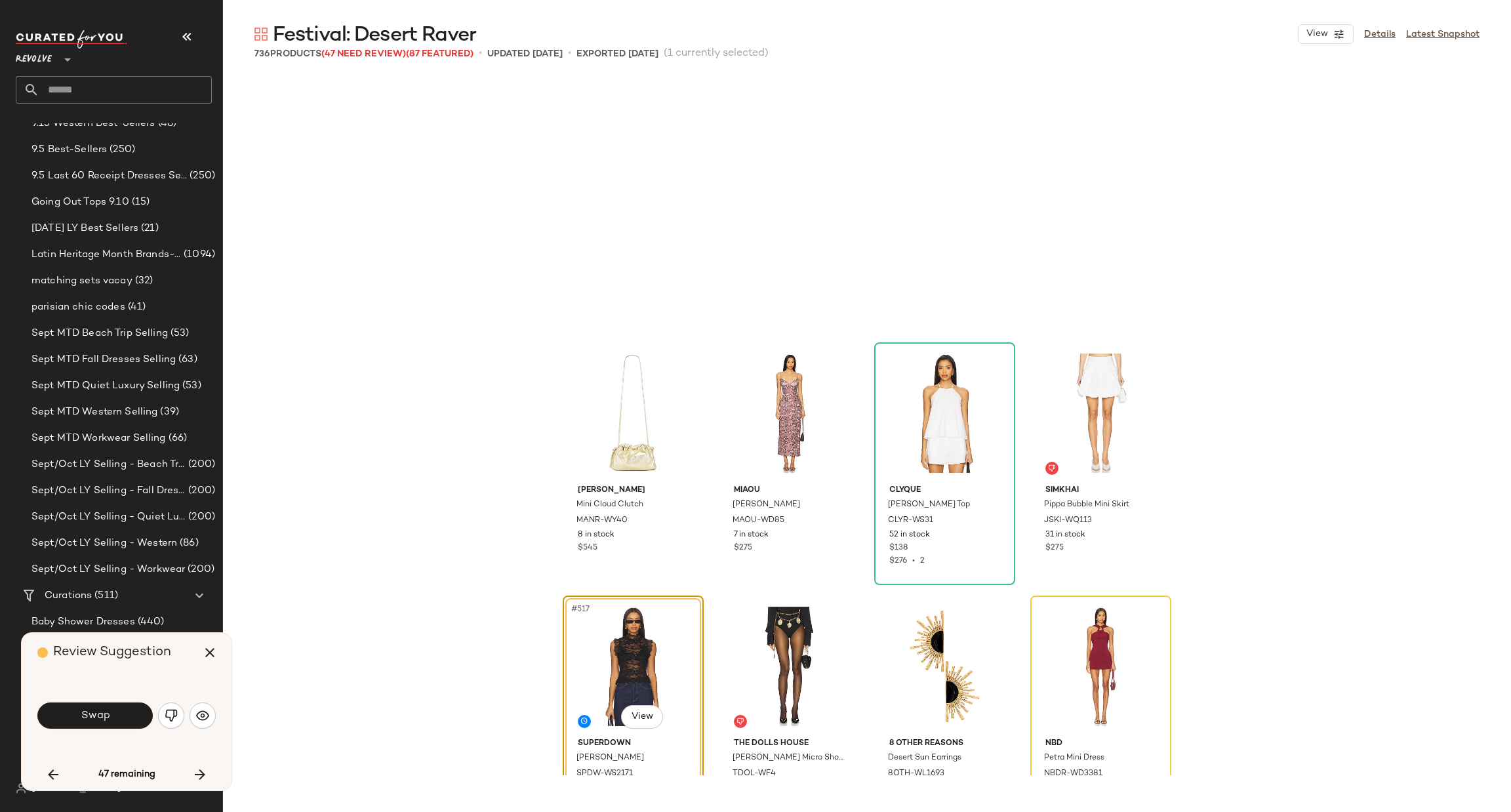
scroll to position [32391, 0]
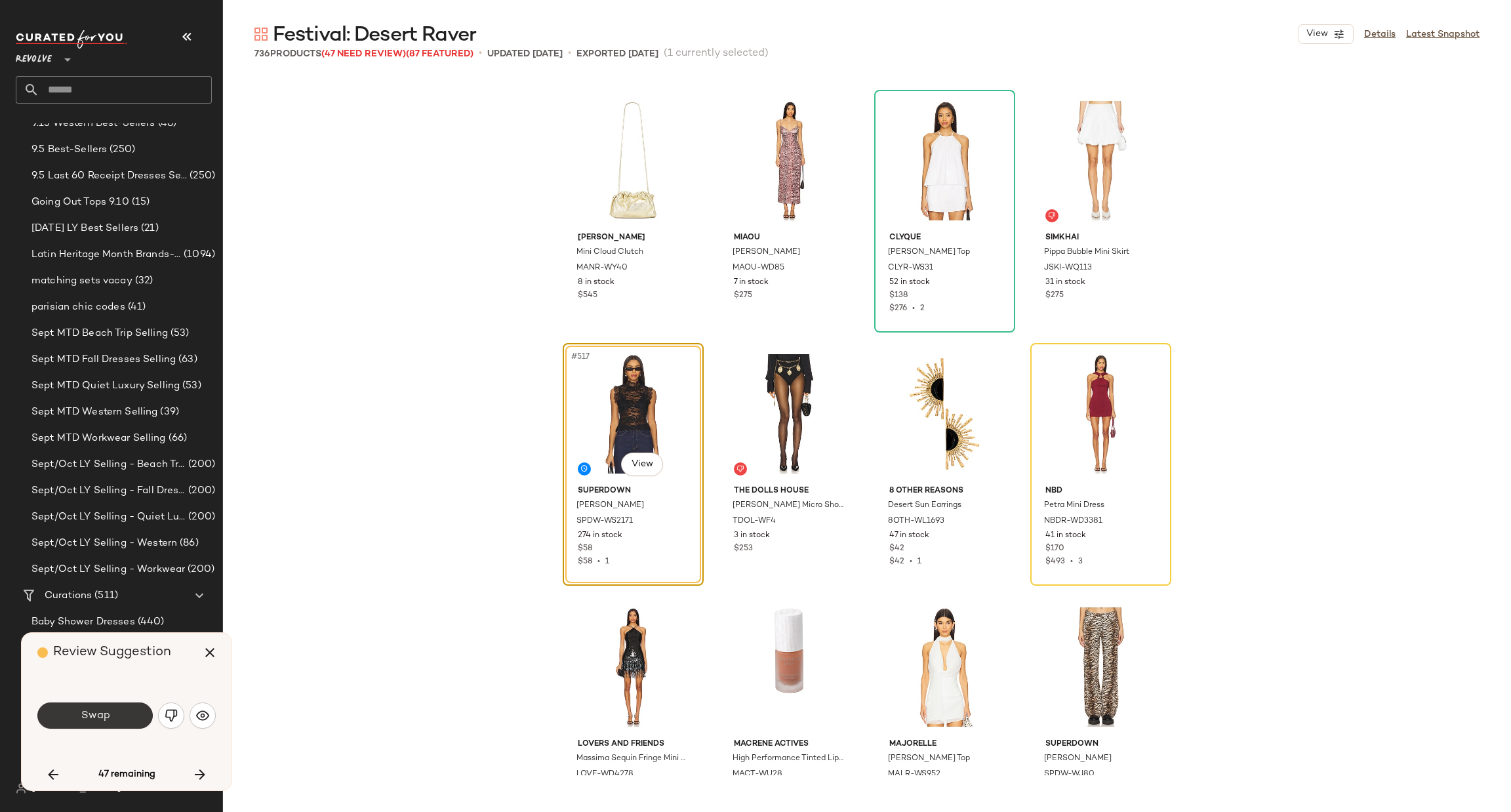
click at [117, 718] on button "Swap" at bounding box center [95, 715] width 116 height 27
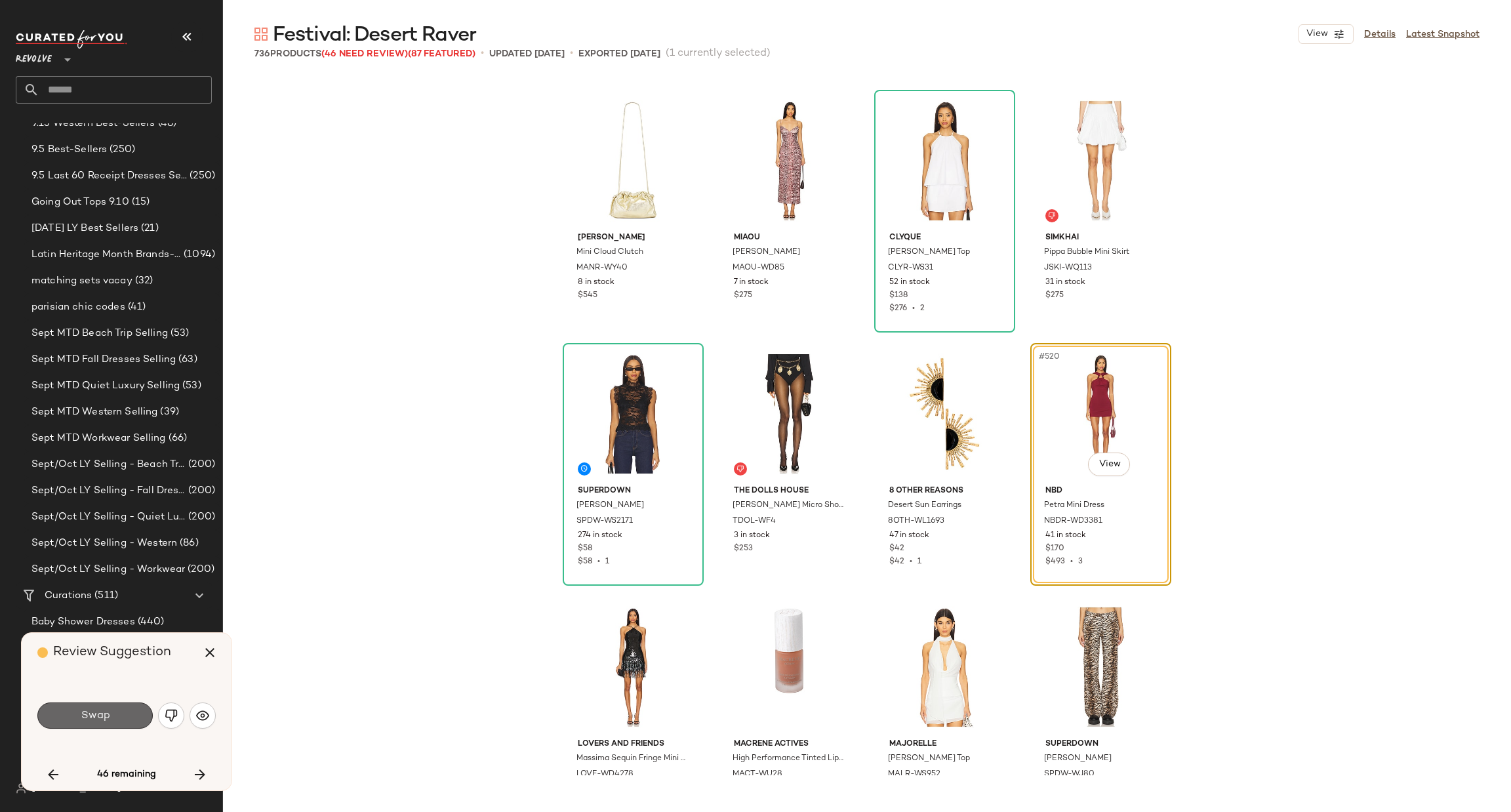
click at [102, 727] on button "Swap" at bounding box center [95, 715] width 116 height 27
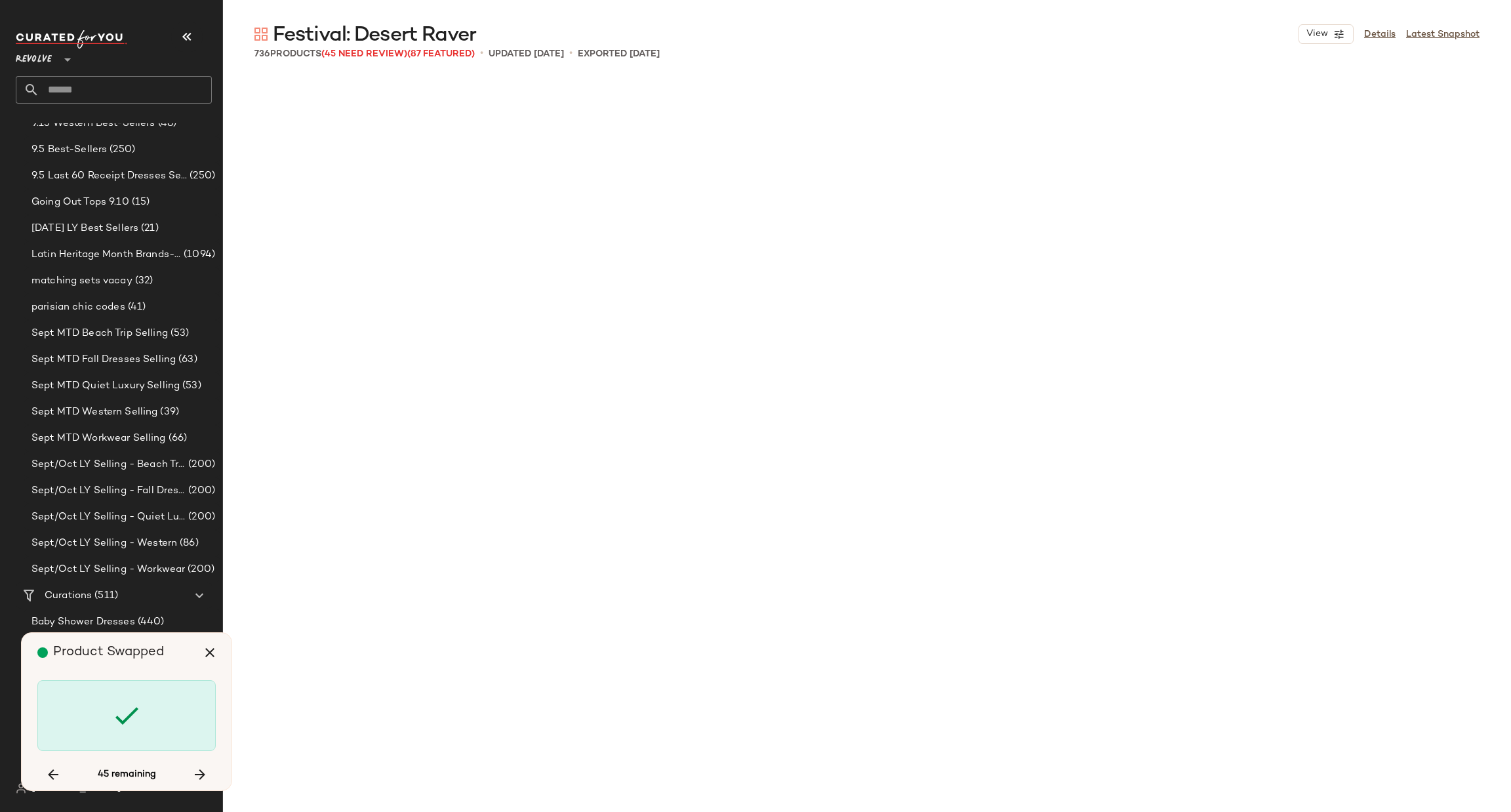
scroll to position [34669, 0]
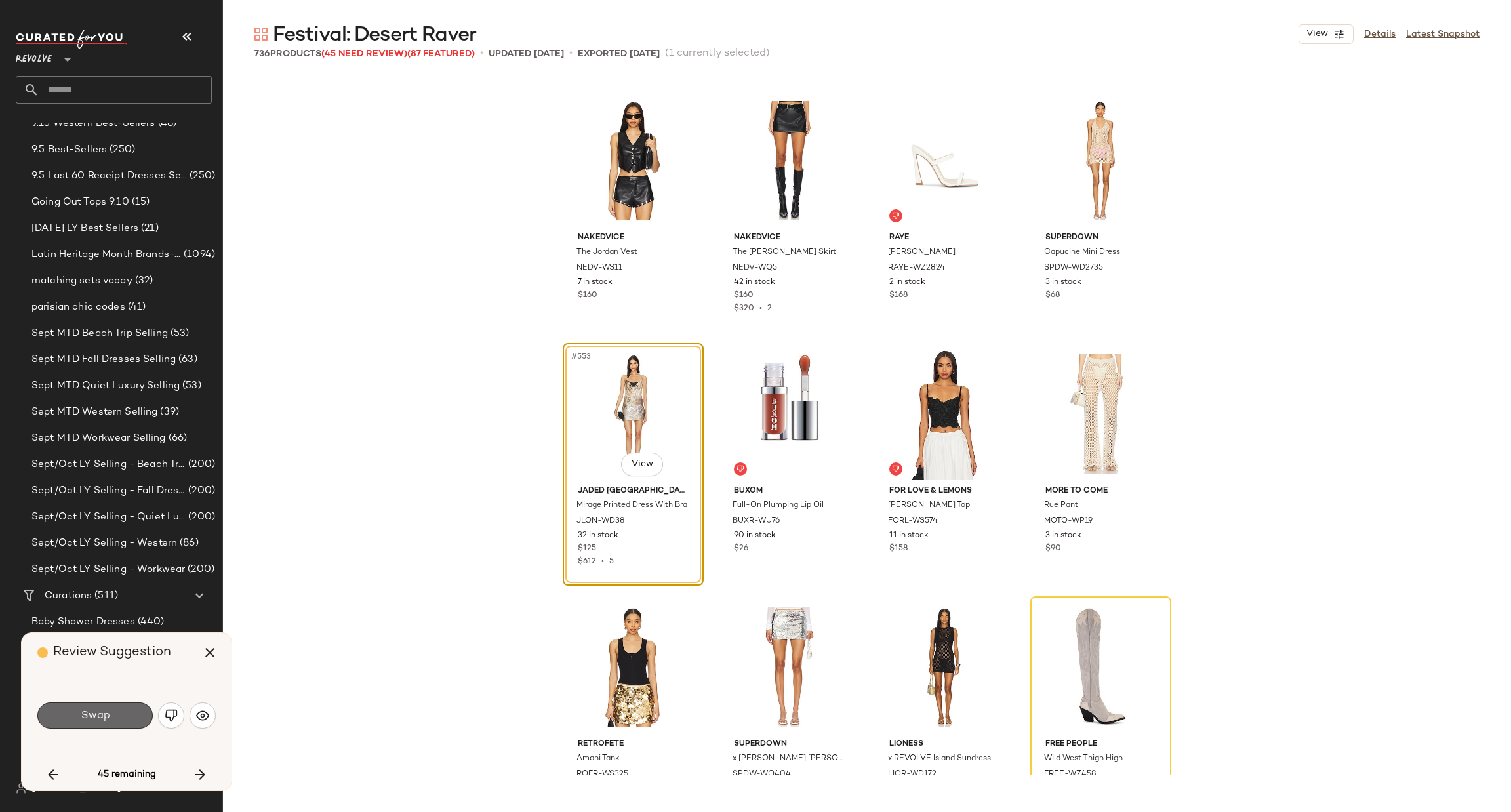
click at [105, 713] on span "Swap" at bounding box center [94, 716] width 29 height 13
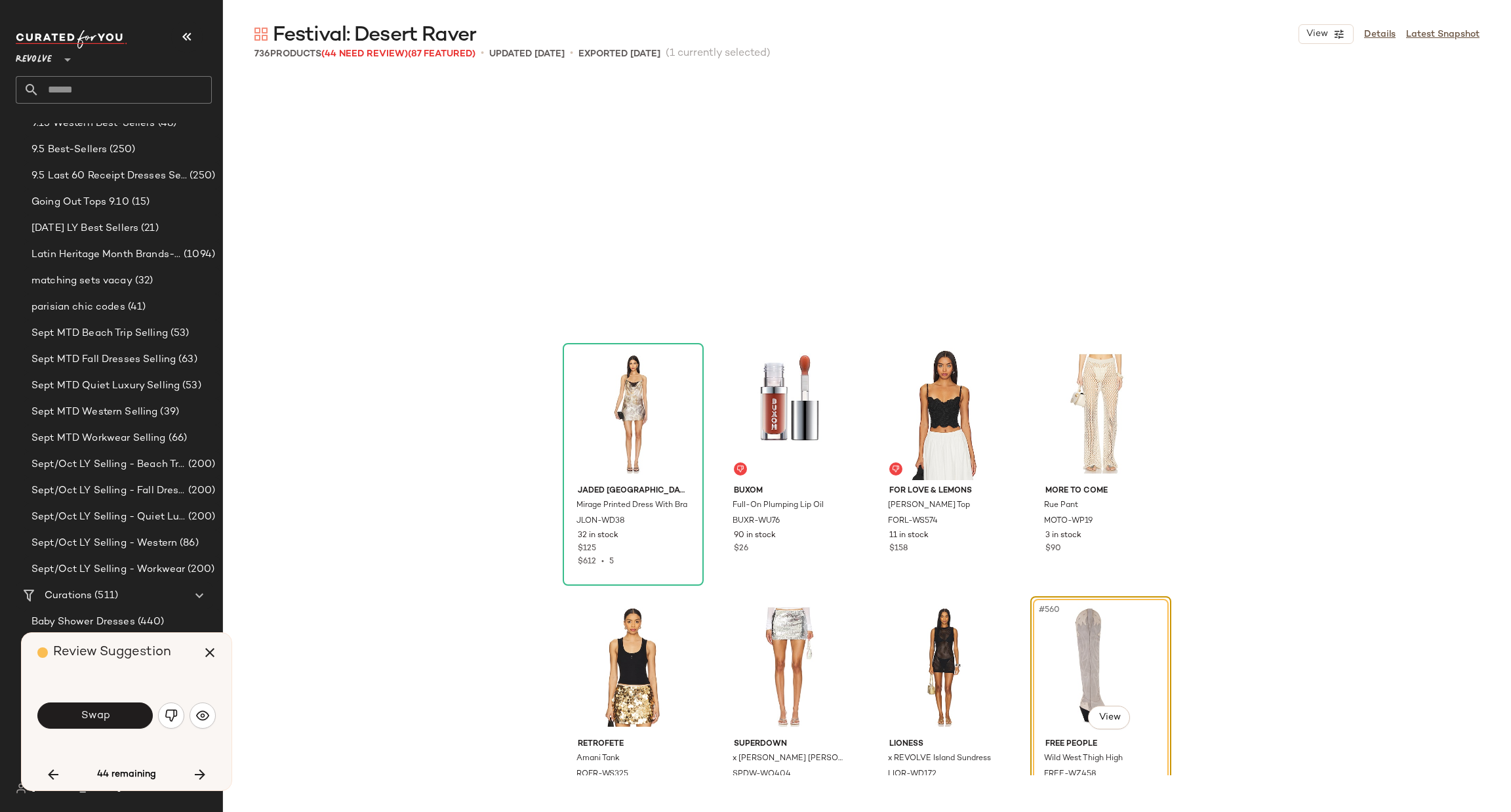
scroll to position [34922, 0]
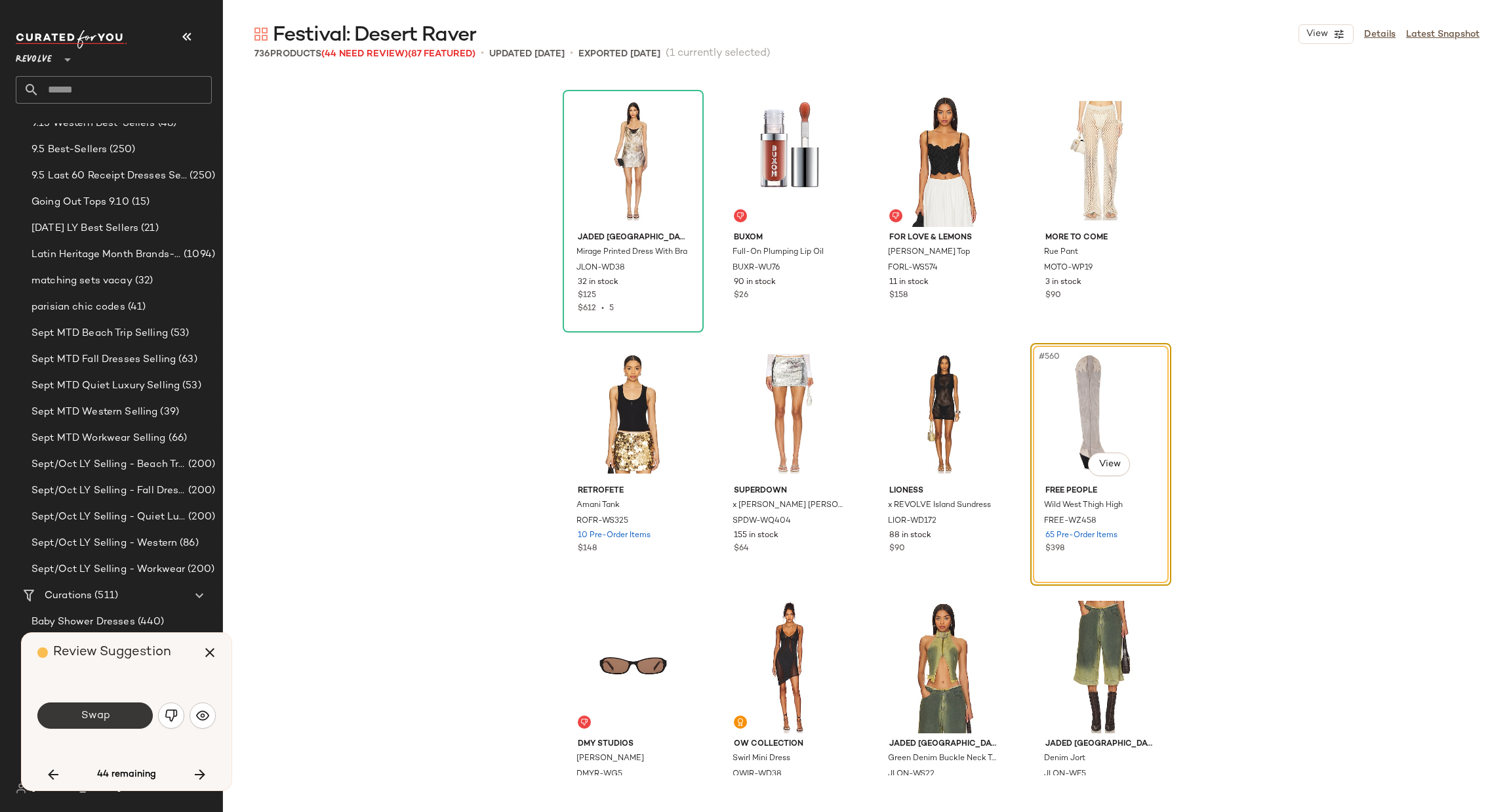
click at [112, 711] on button "Swap" at bounding box center [95, 715] width 116 height 27
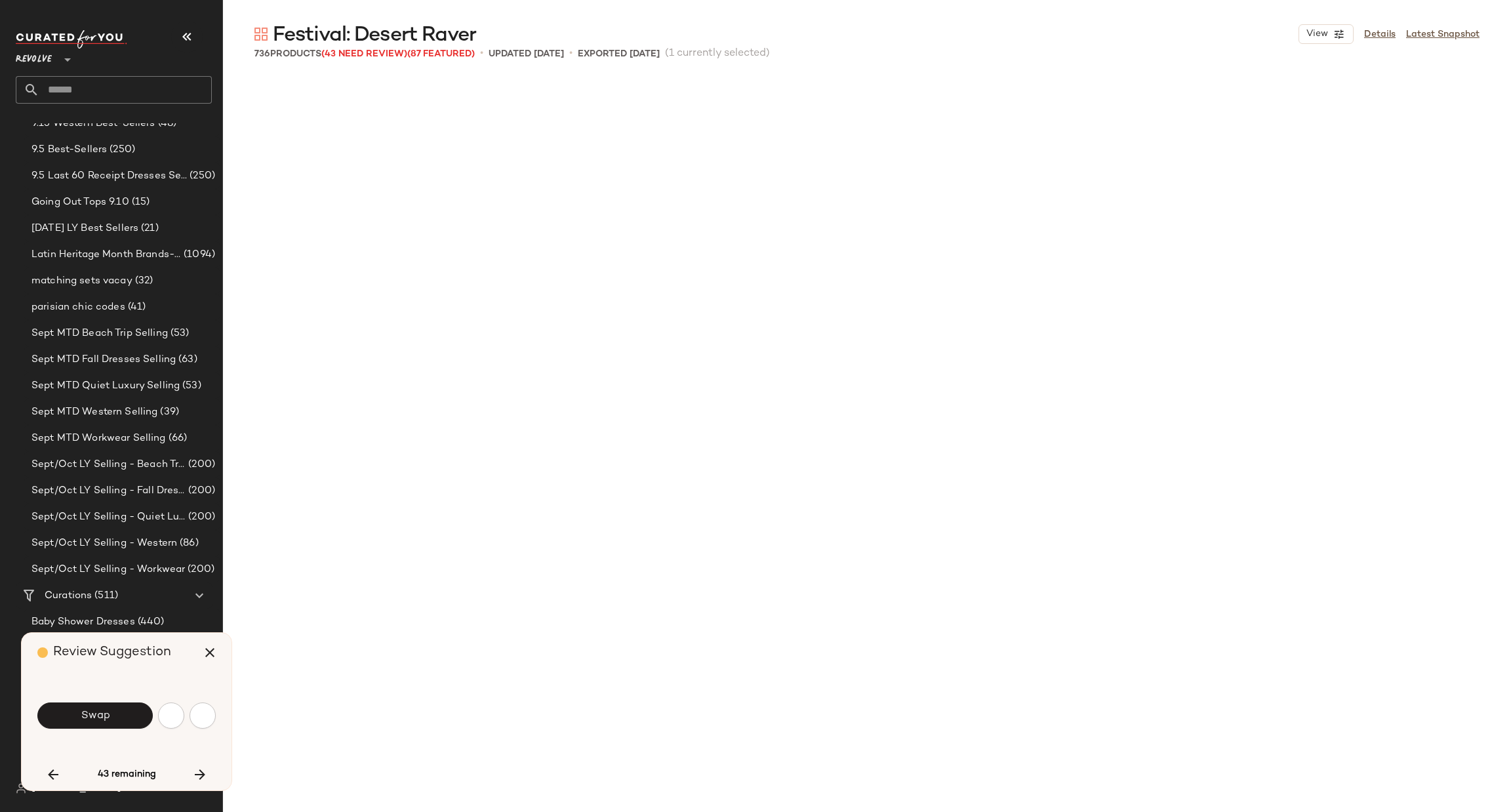
scroll to position [35681, 0]
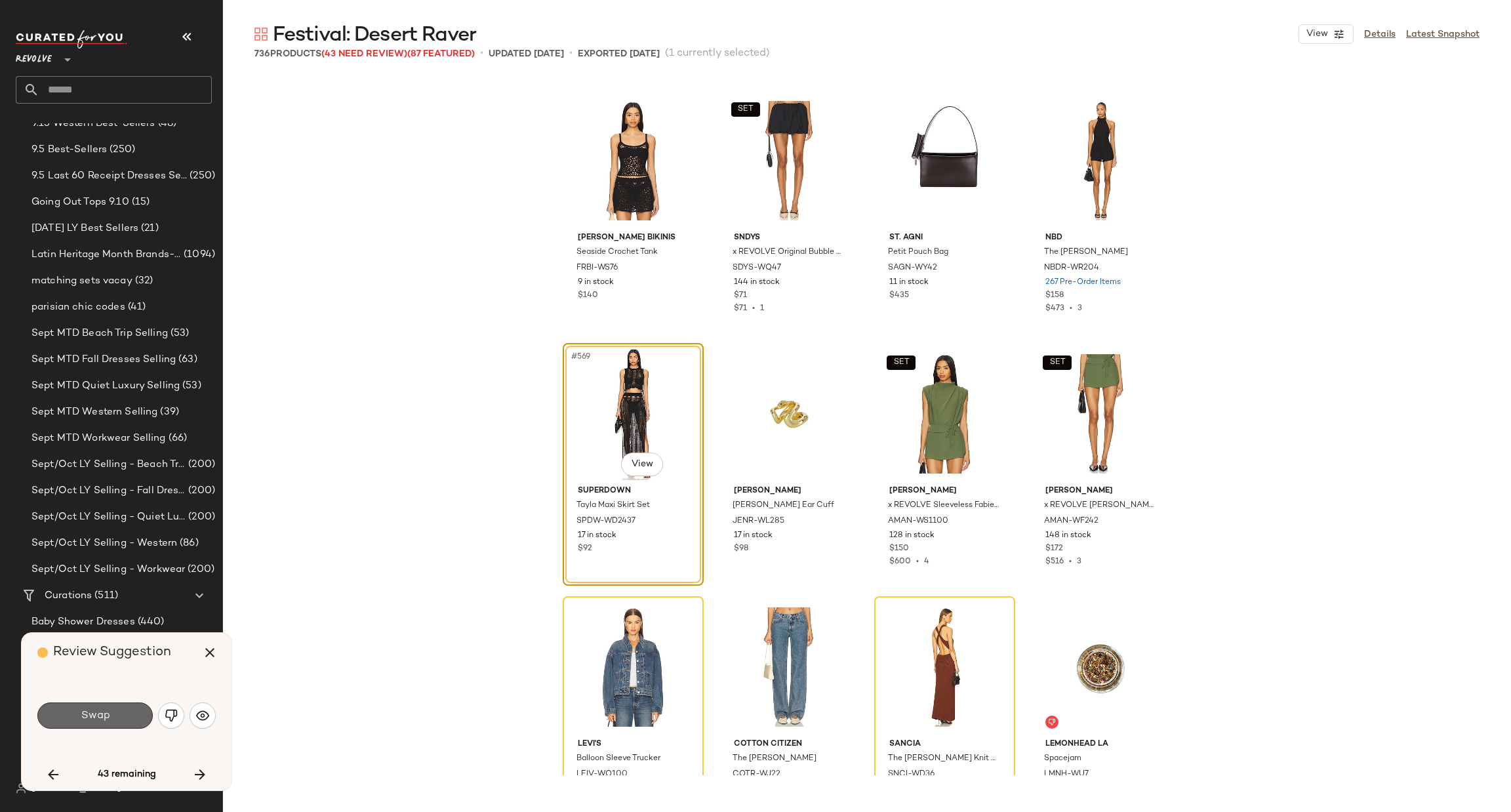
click at [89, 719] on span "Swap" at bounding box center [94, 716] width 29 height 13
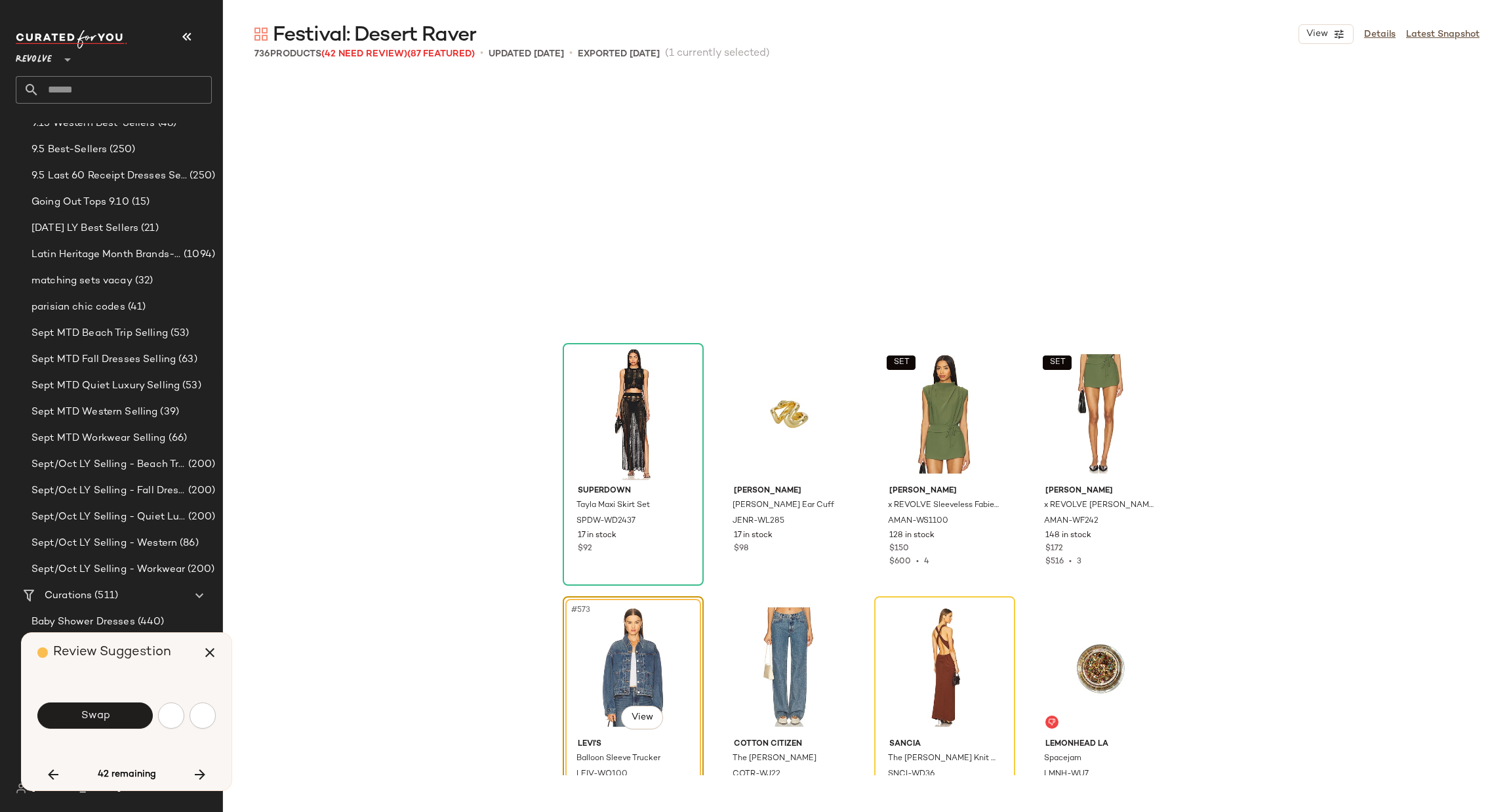
scroll to position [35935, 0]
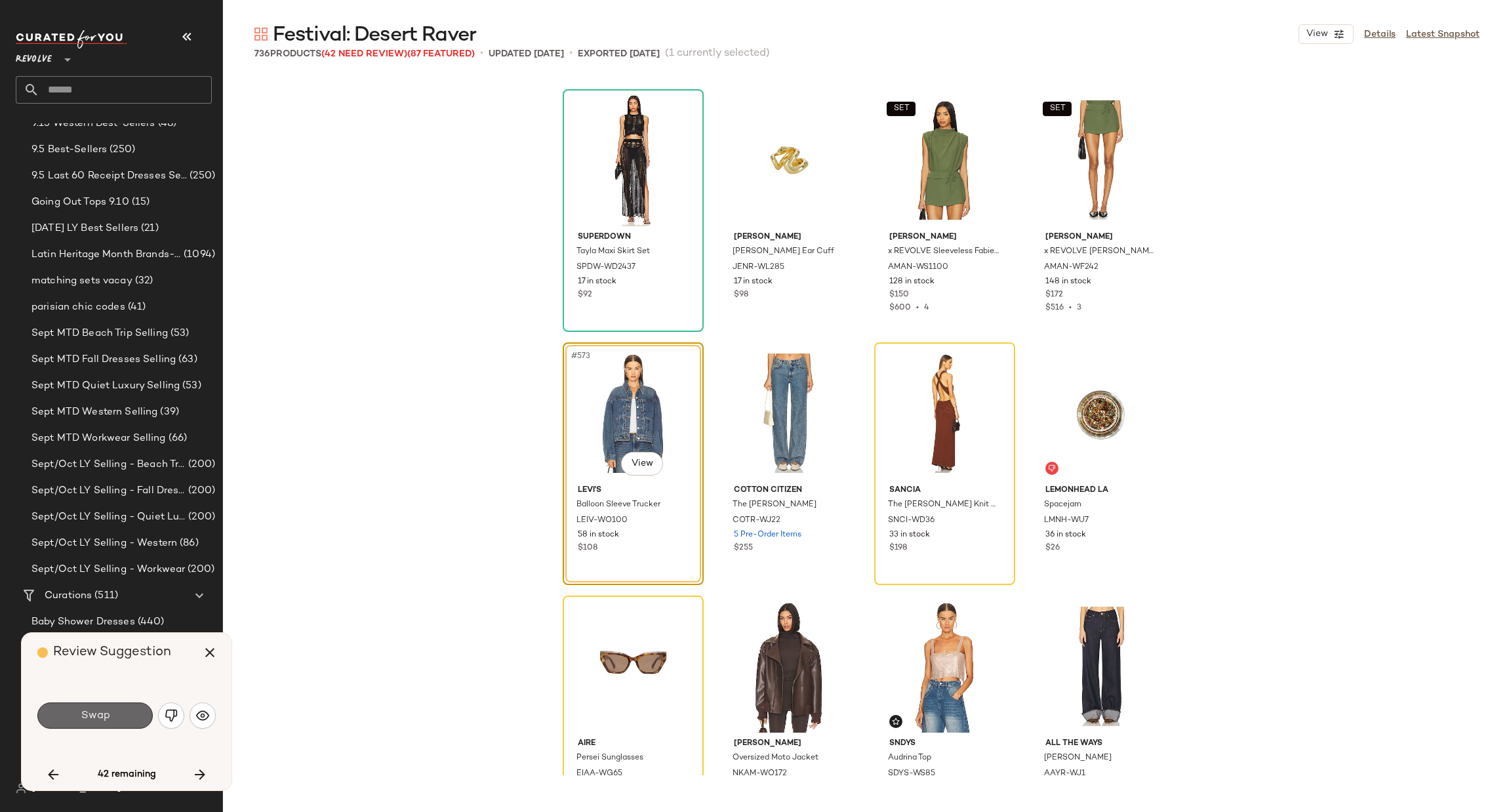
click at [113, 718] on button "Swap" at bounding box center [95, 715] width 116 height 27
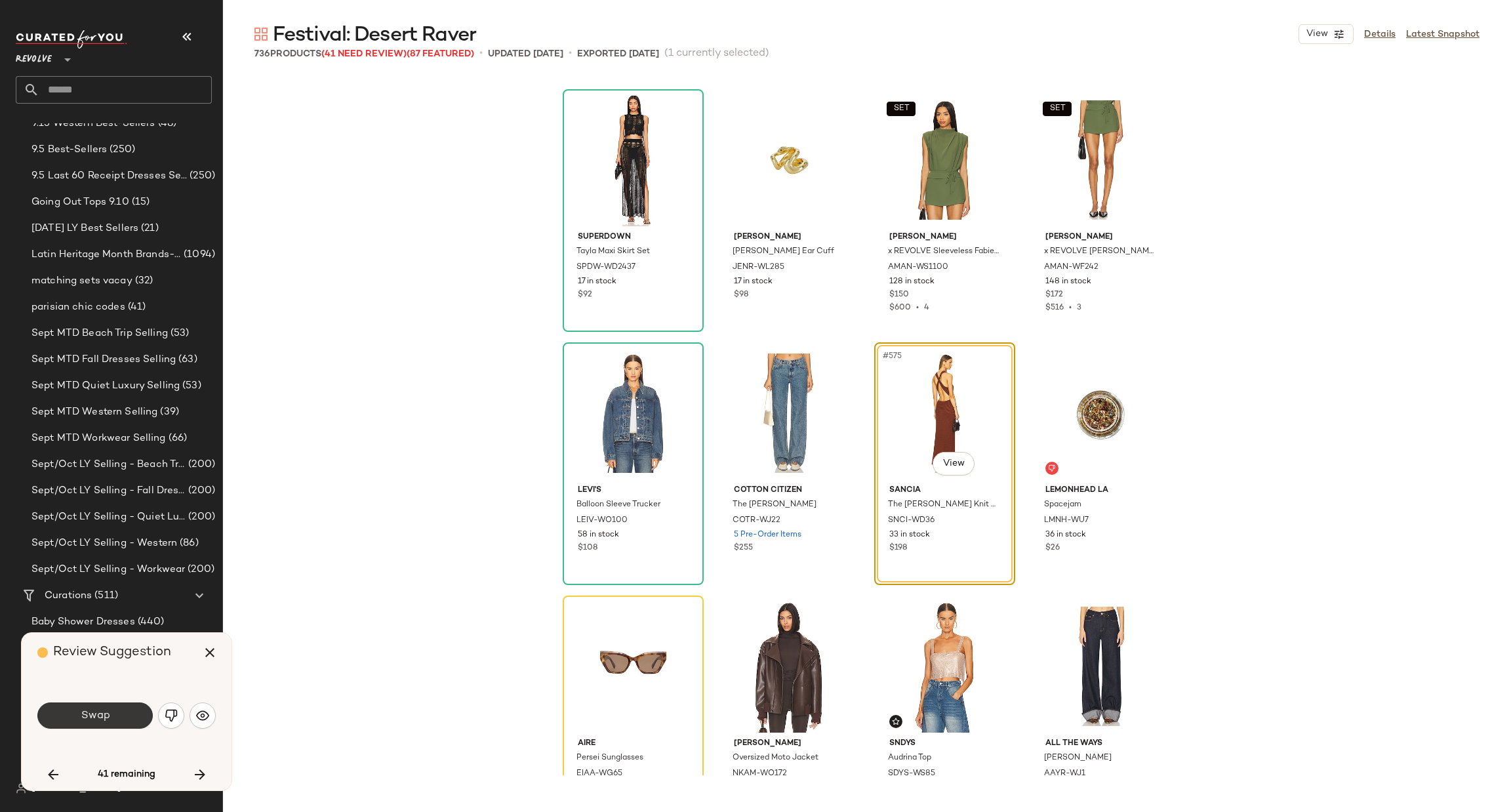
click at [86, 709] on span "Swap" at bounding box center [94, 716] width 29 height 13
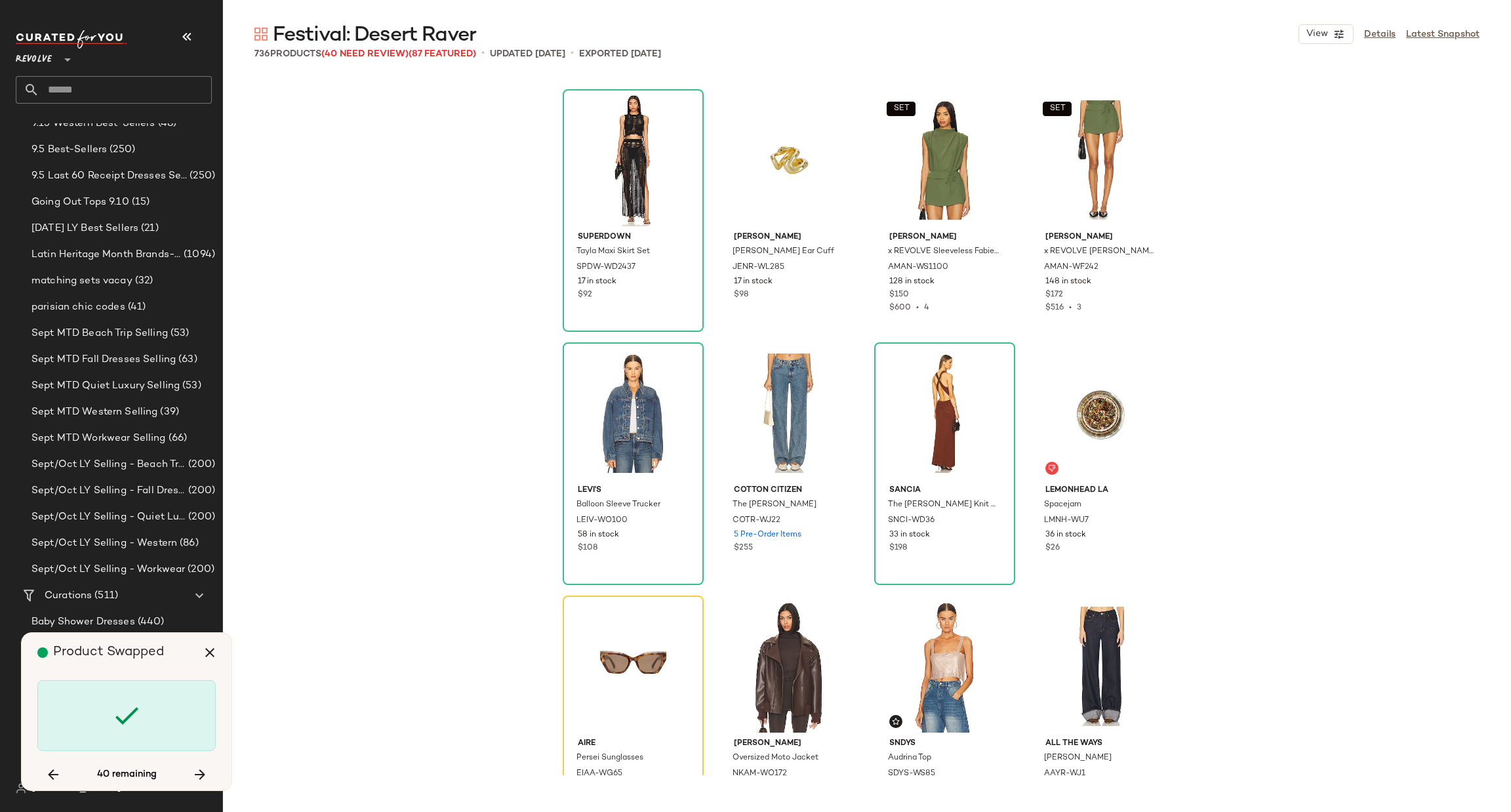
scroll to position [36187, 0]
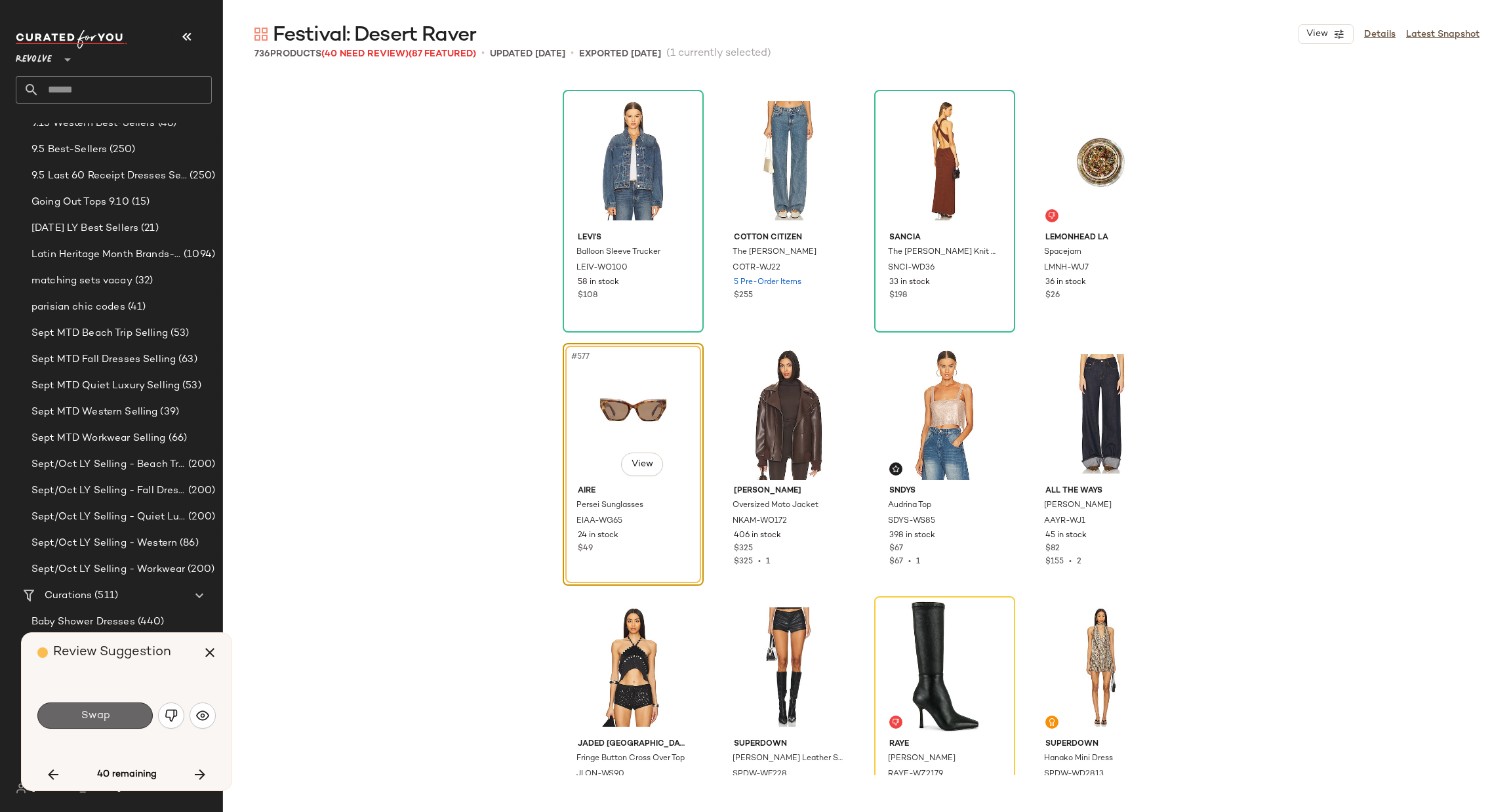
click at [78, 724] on button "Swap" at bounding box center [95, 715] width 116 height 27
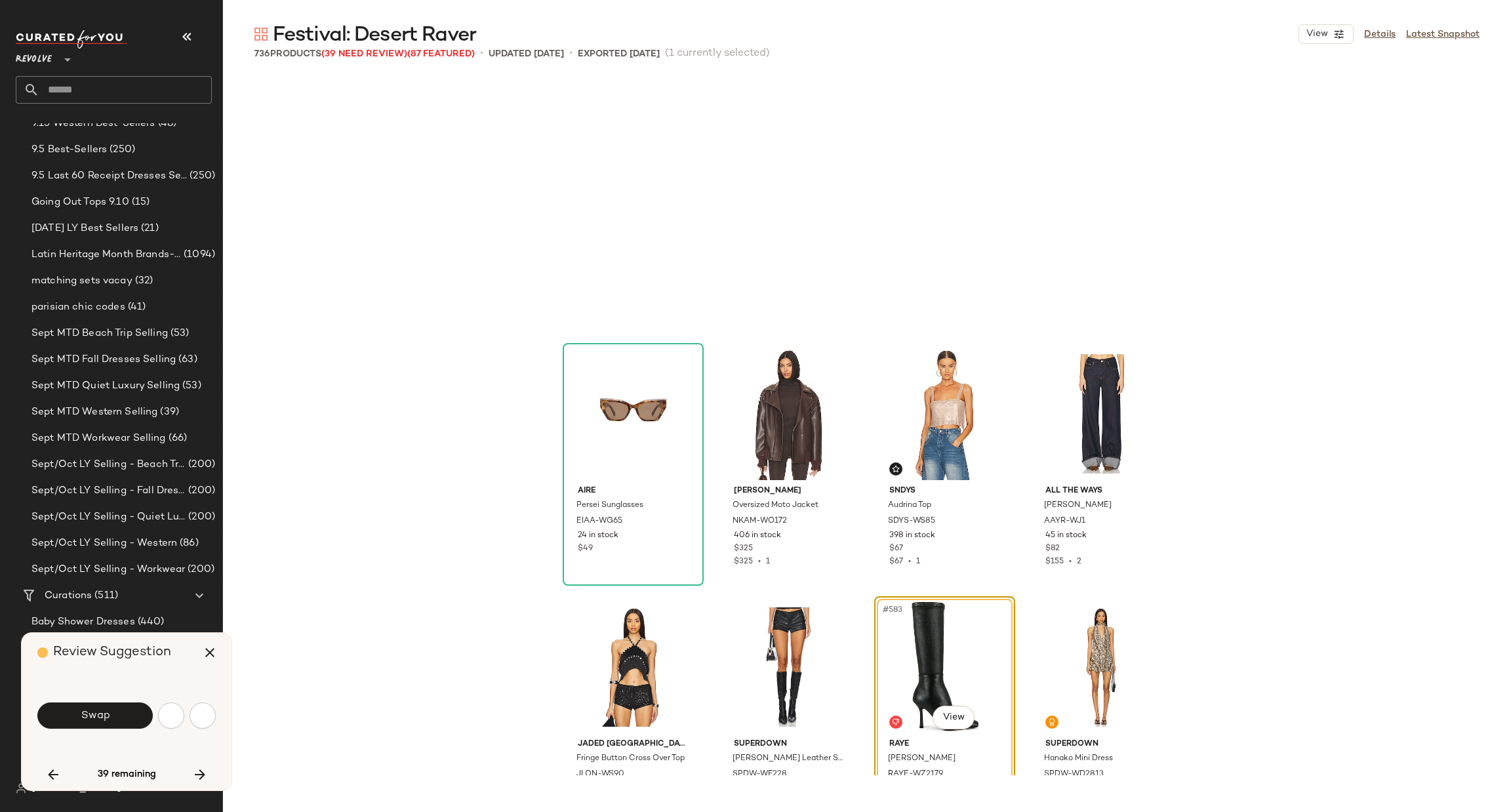
scroll to position [36440, 0]
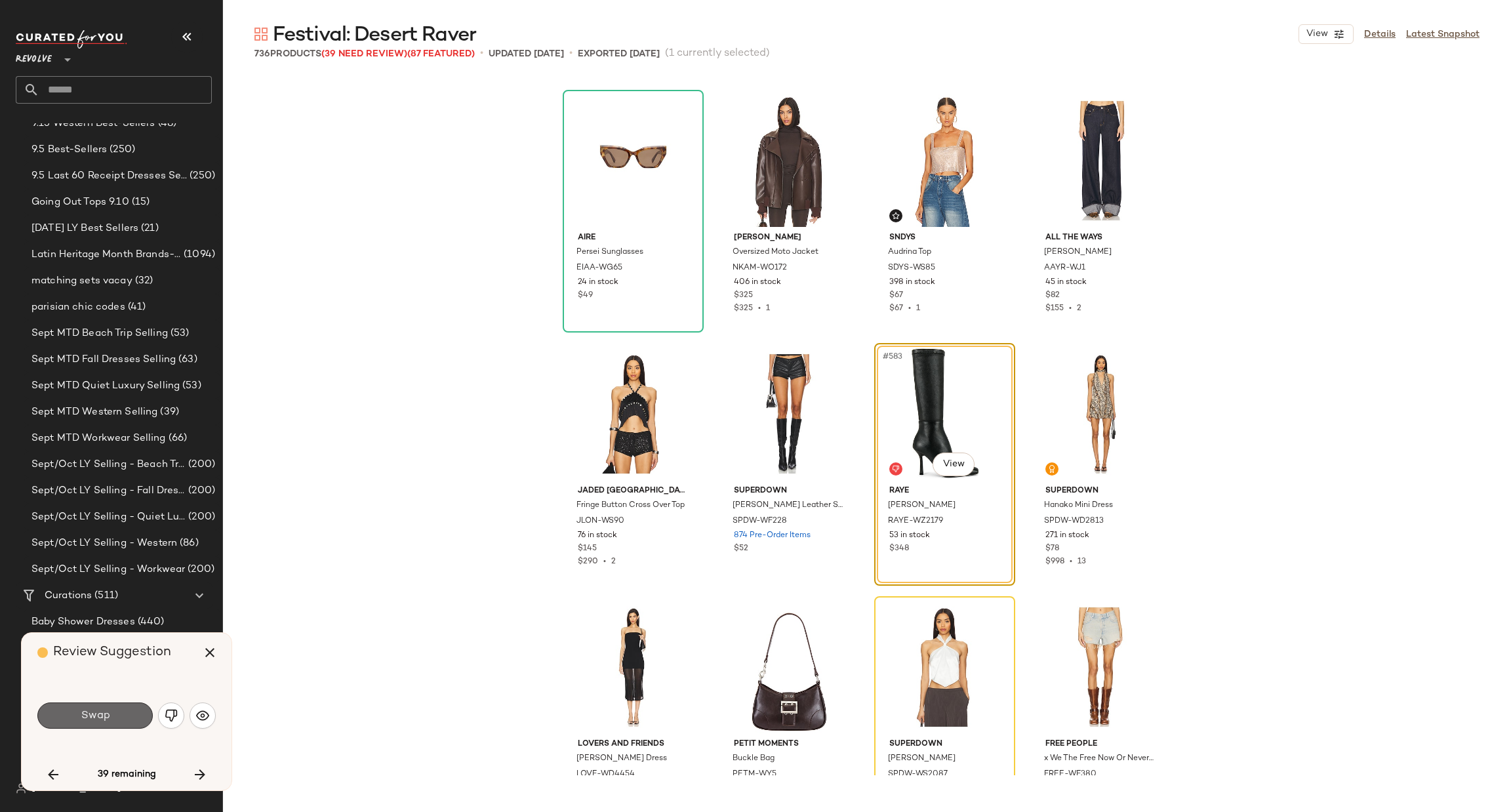
click at [116, 713] on button "Swap" at bounding box center [95, 715] width 116 height 27
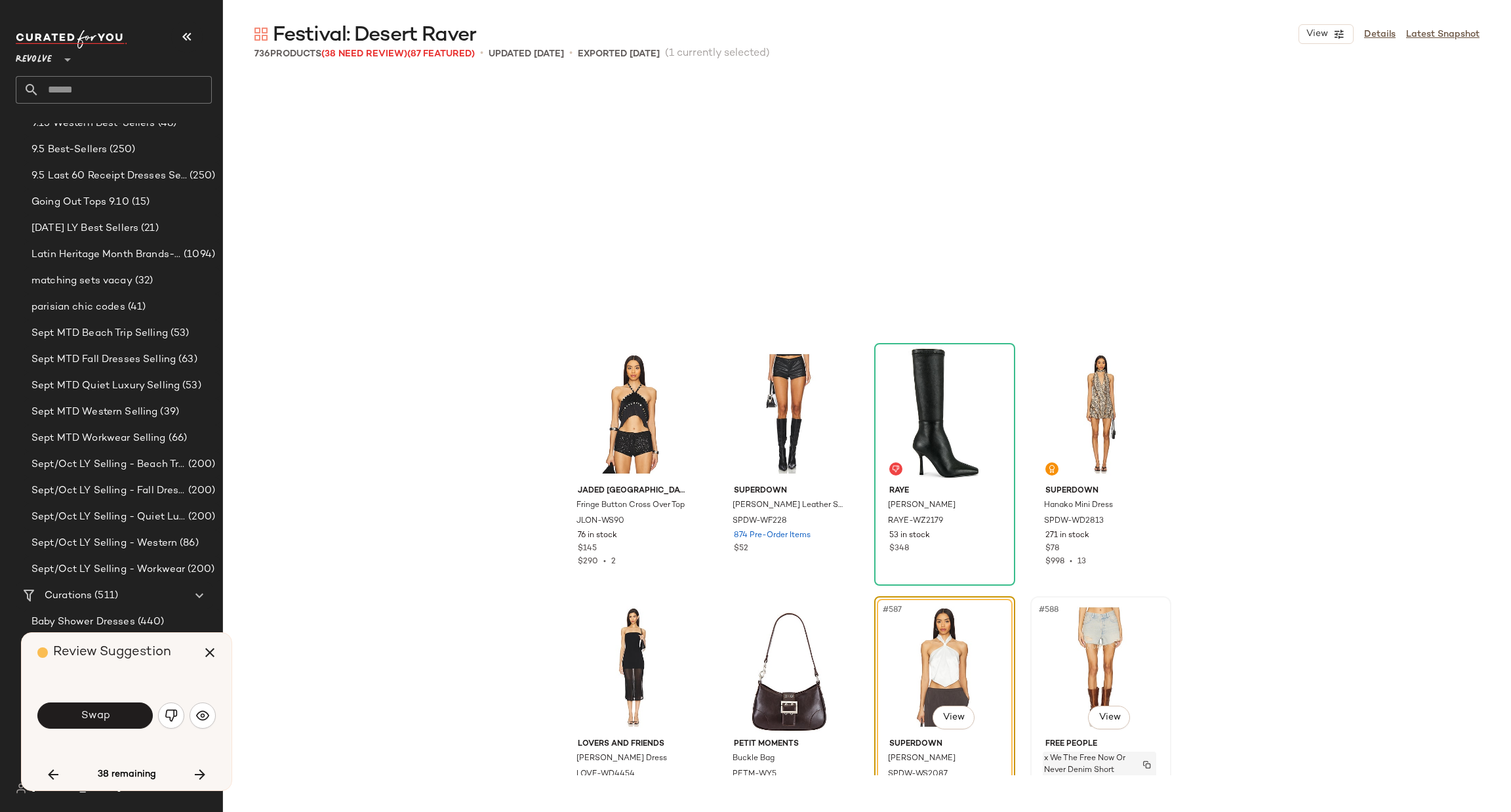
scroll to position [36694, 0]
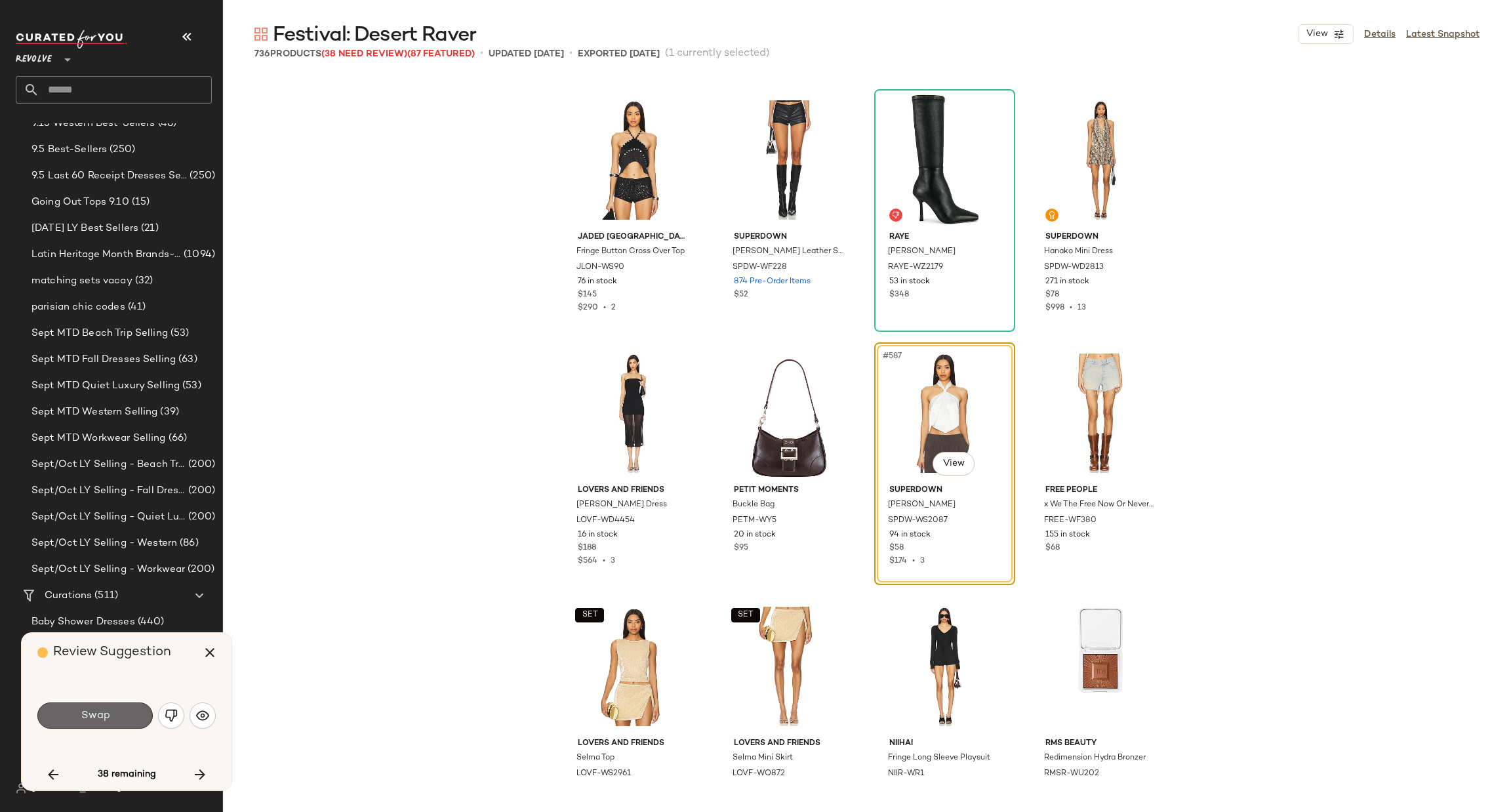
click at [102, 718] on span "Swap" at bounding box center [94, 716] width 29 height 13
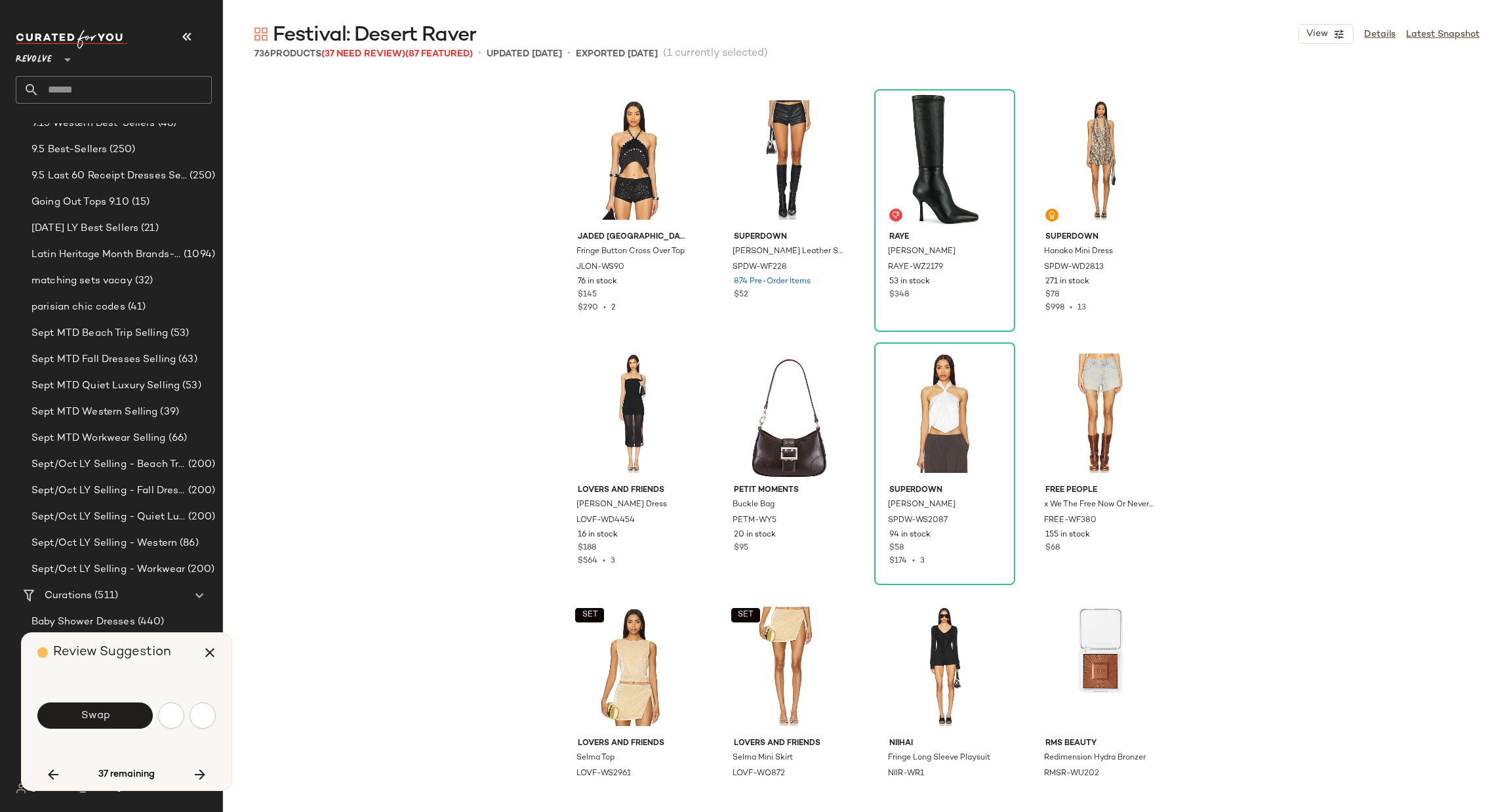
scroll to position [37200, 0]
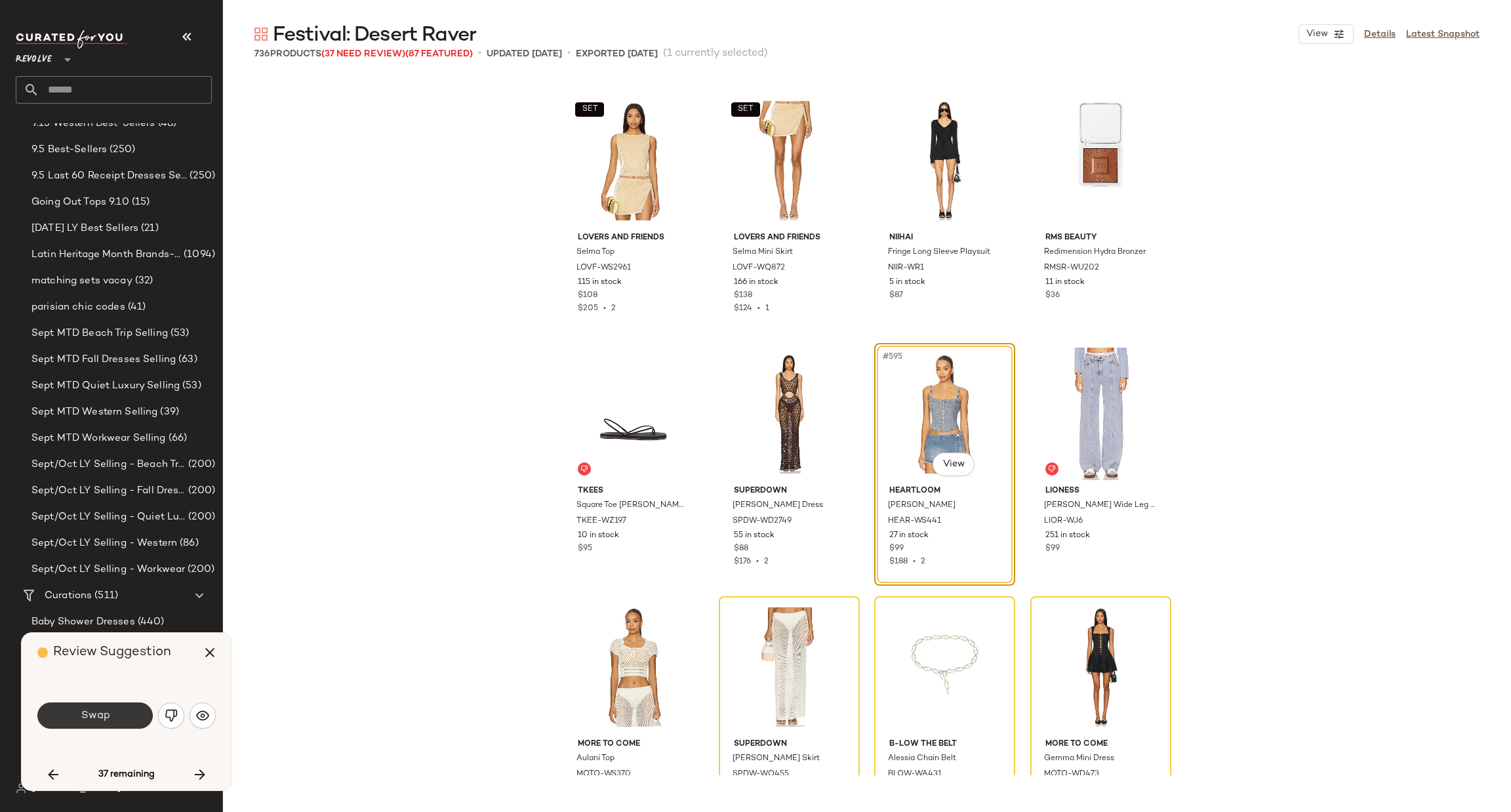
click at [85, 715] on span "Swap" at bounding box center [94, 716] width 29 height 13
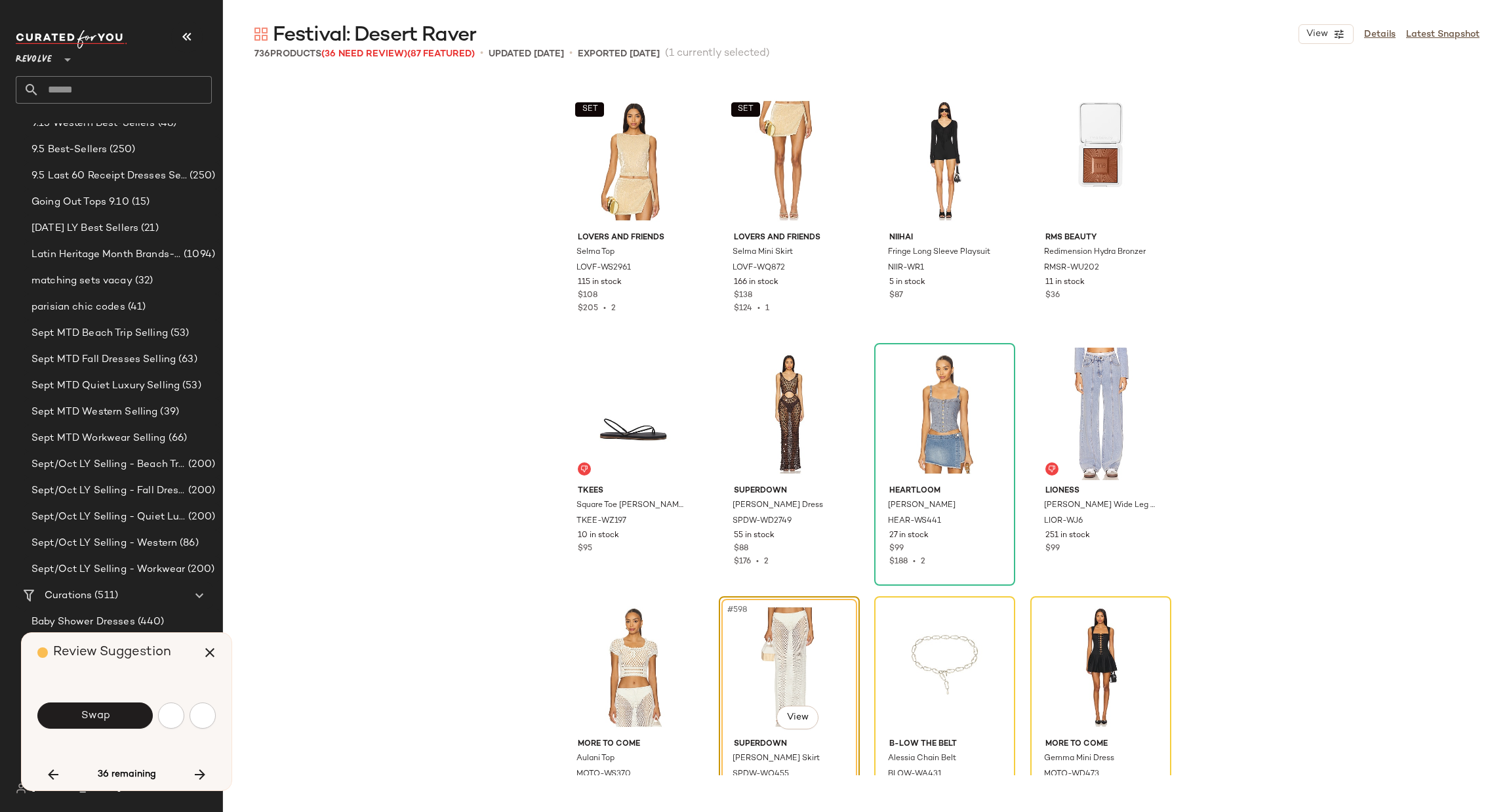
scroll to position [37453, 0]
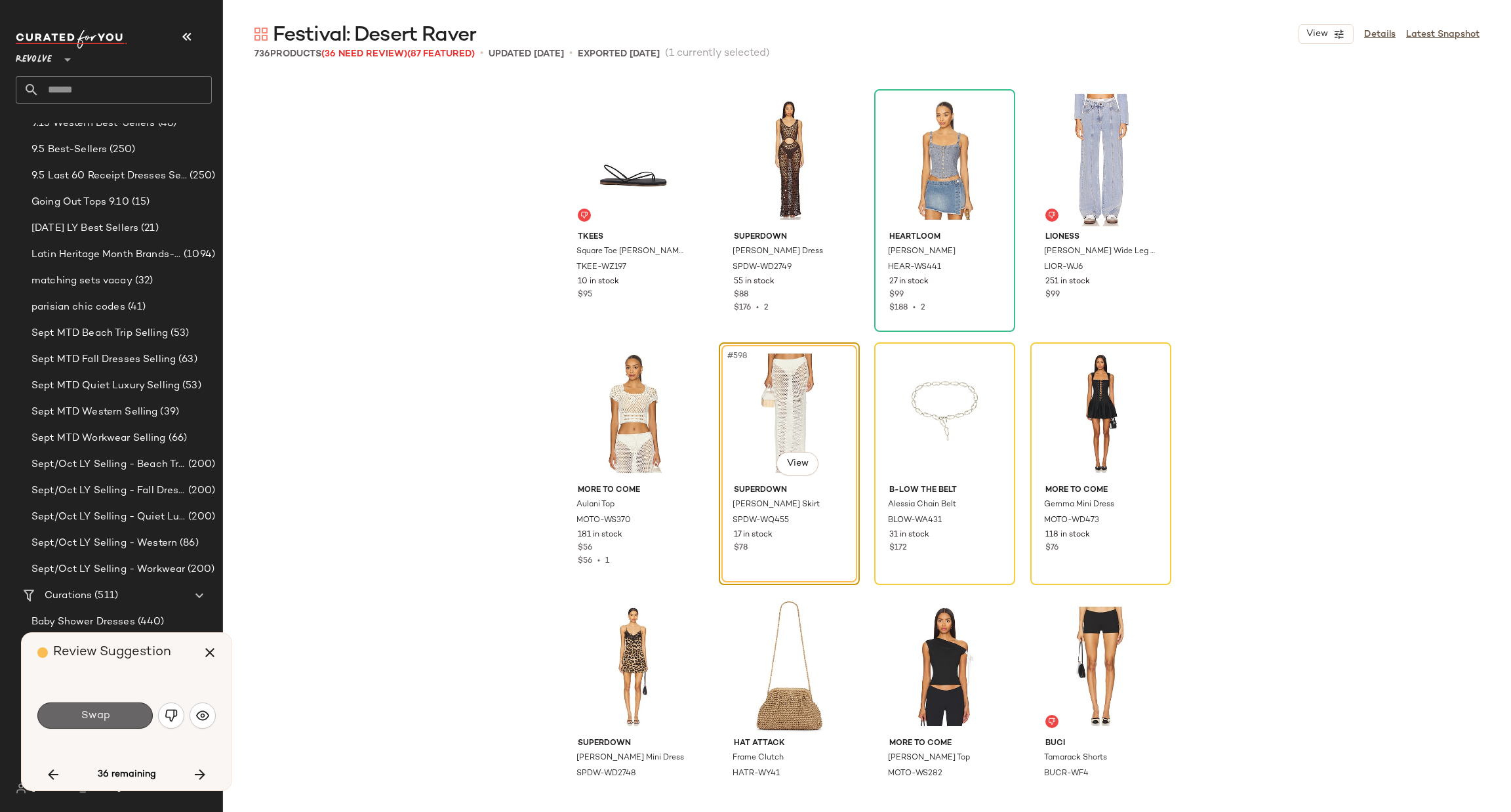
click at [82, 720] on span "Swap" at bounding box center [94, 716] width 29 height 13
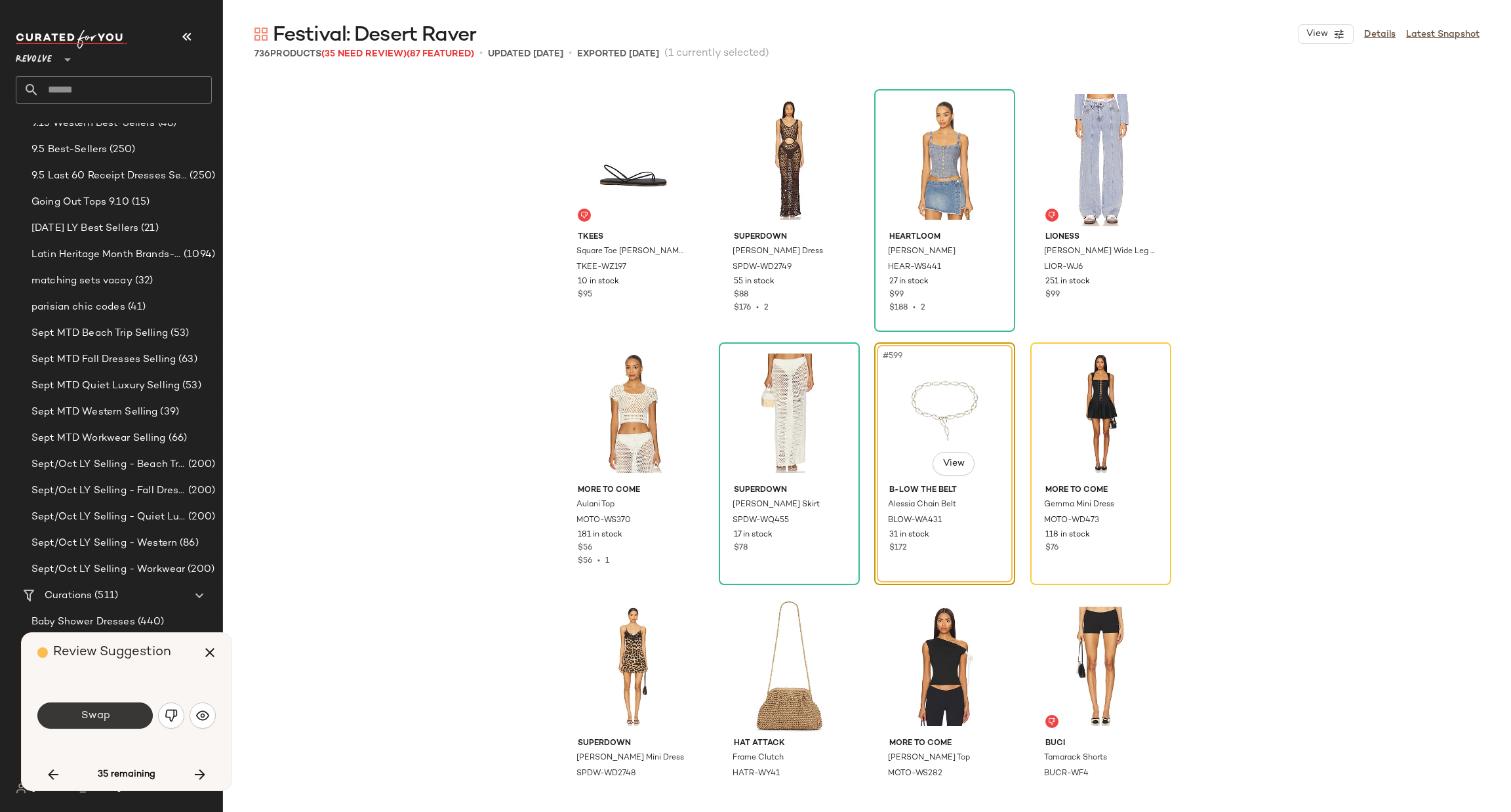
click at [105, 706] on button "Swap" at bounding box center [95, 715] width 116 height 27
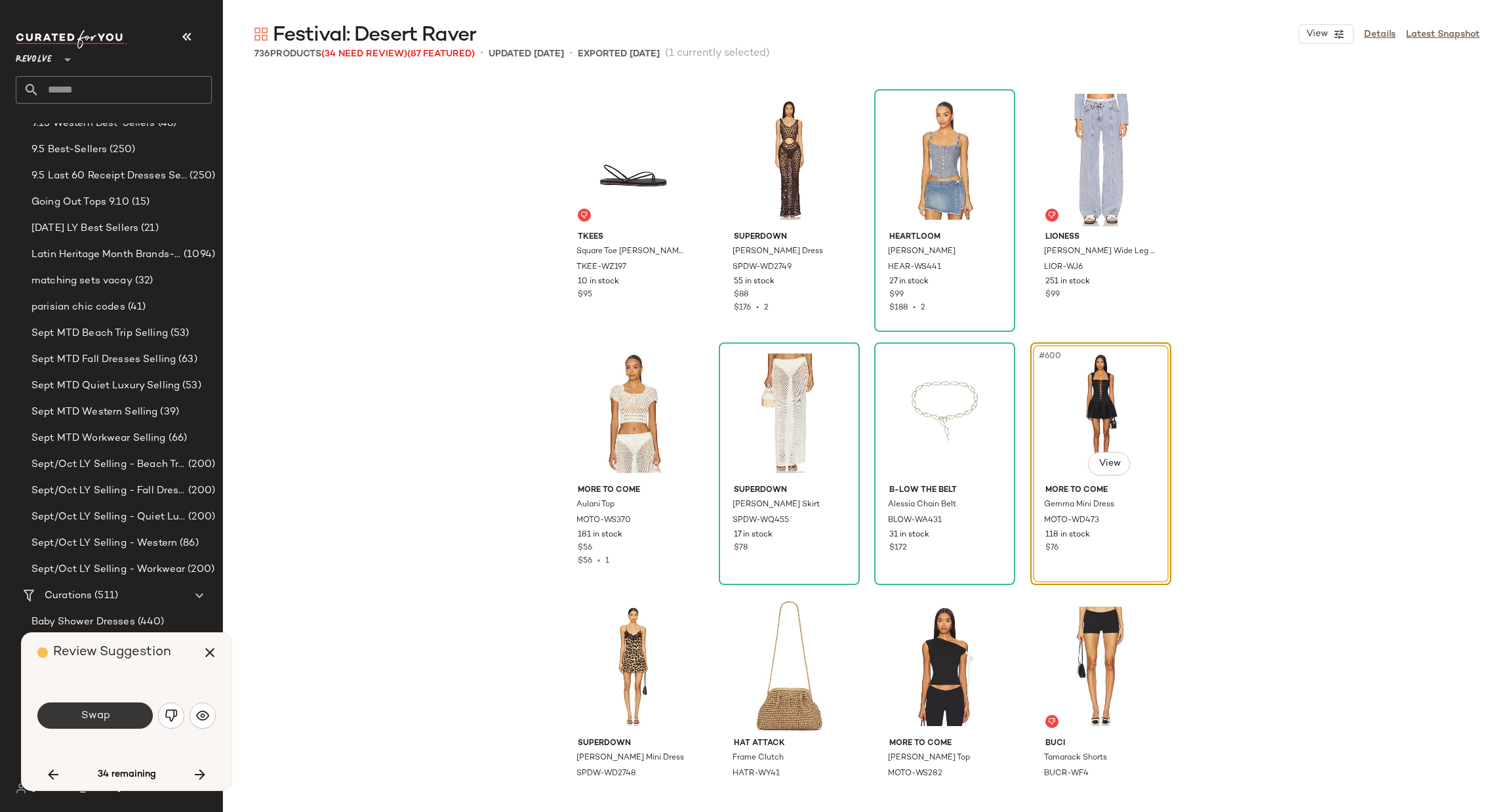
click at [111, 710] on button "Swap" at bounding box center [95, 715] width 116 height 27
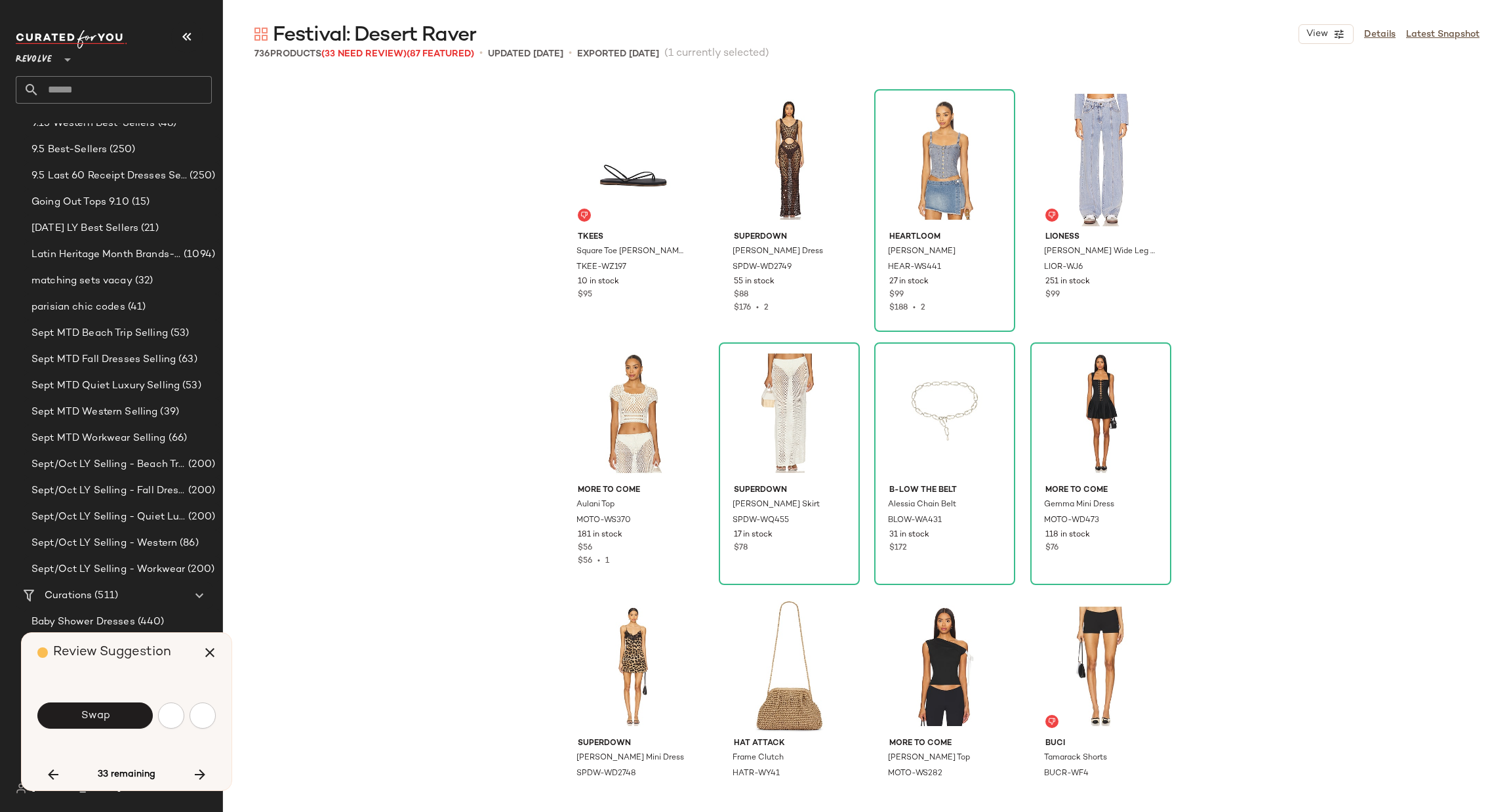
scroll to position [37959, 0]
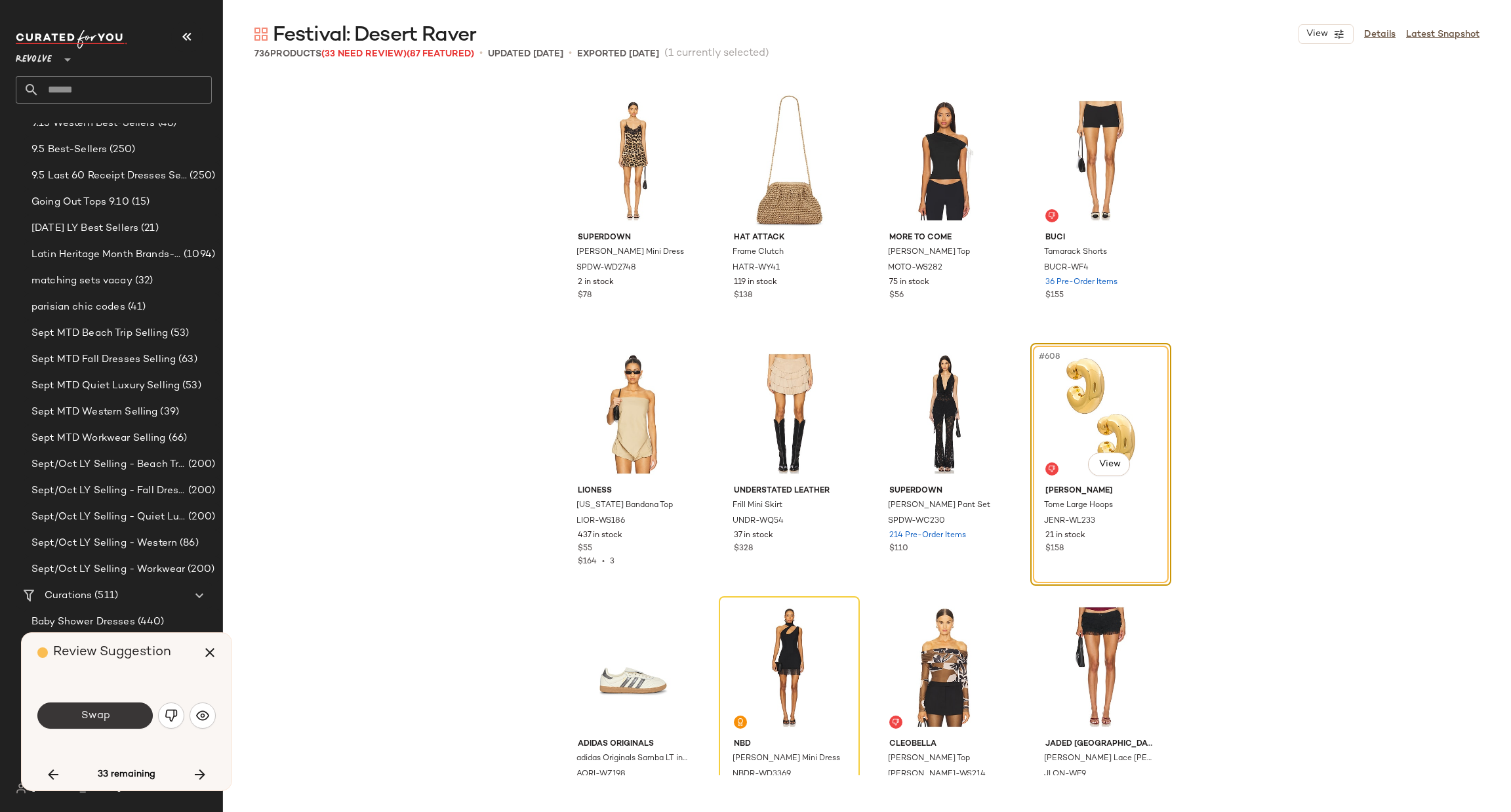
click at [74, 718] on button "Swap" at bounding box center [95, 715] width 116 height 27
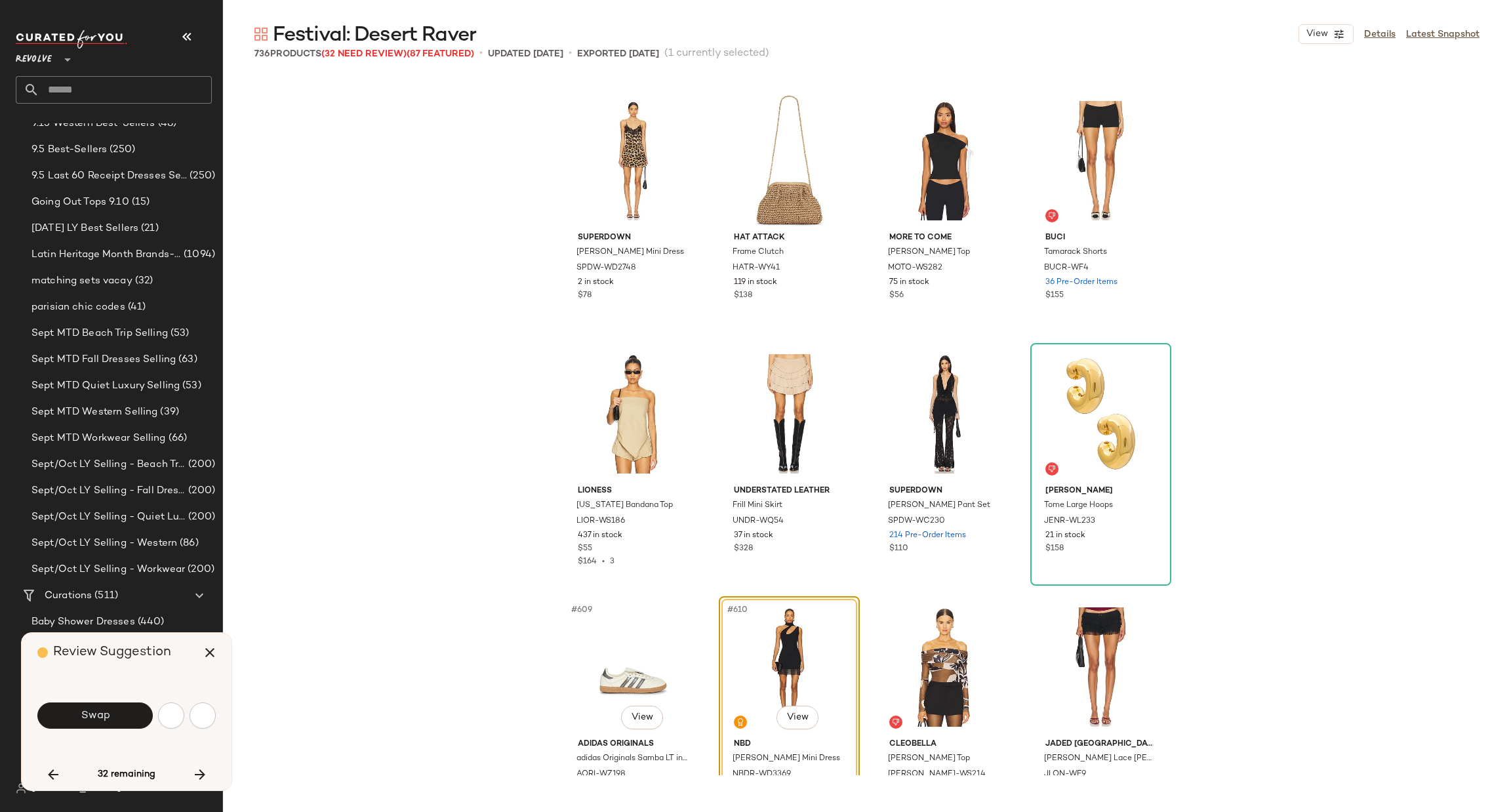
scroll to position [38213, 0]
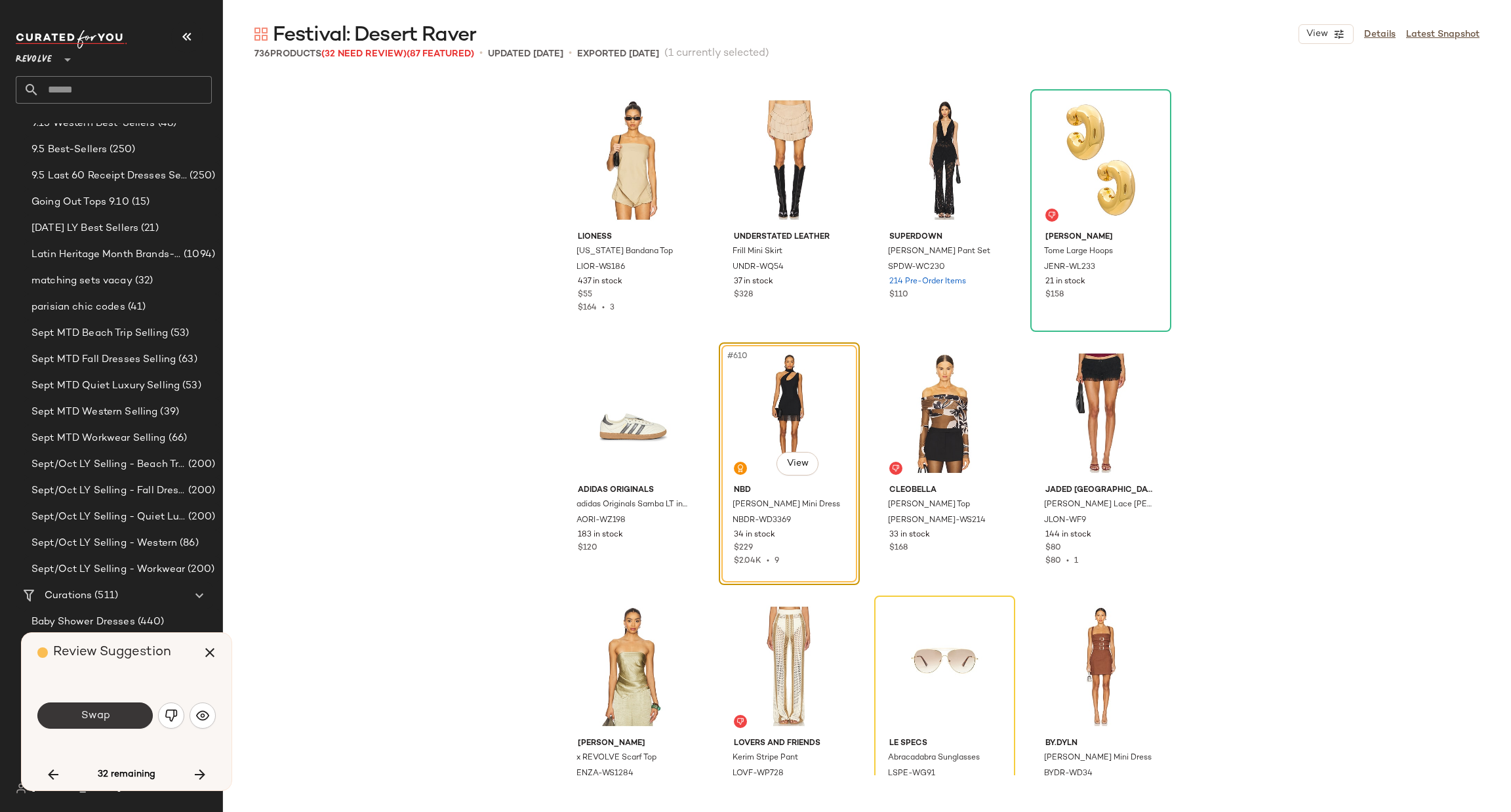
click at [105, 705] on button "Swap" at bounding box center [95, 715] width 116 height 27
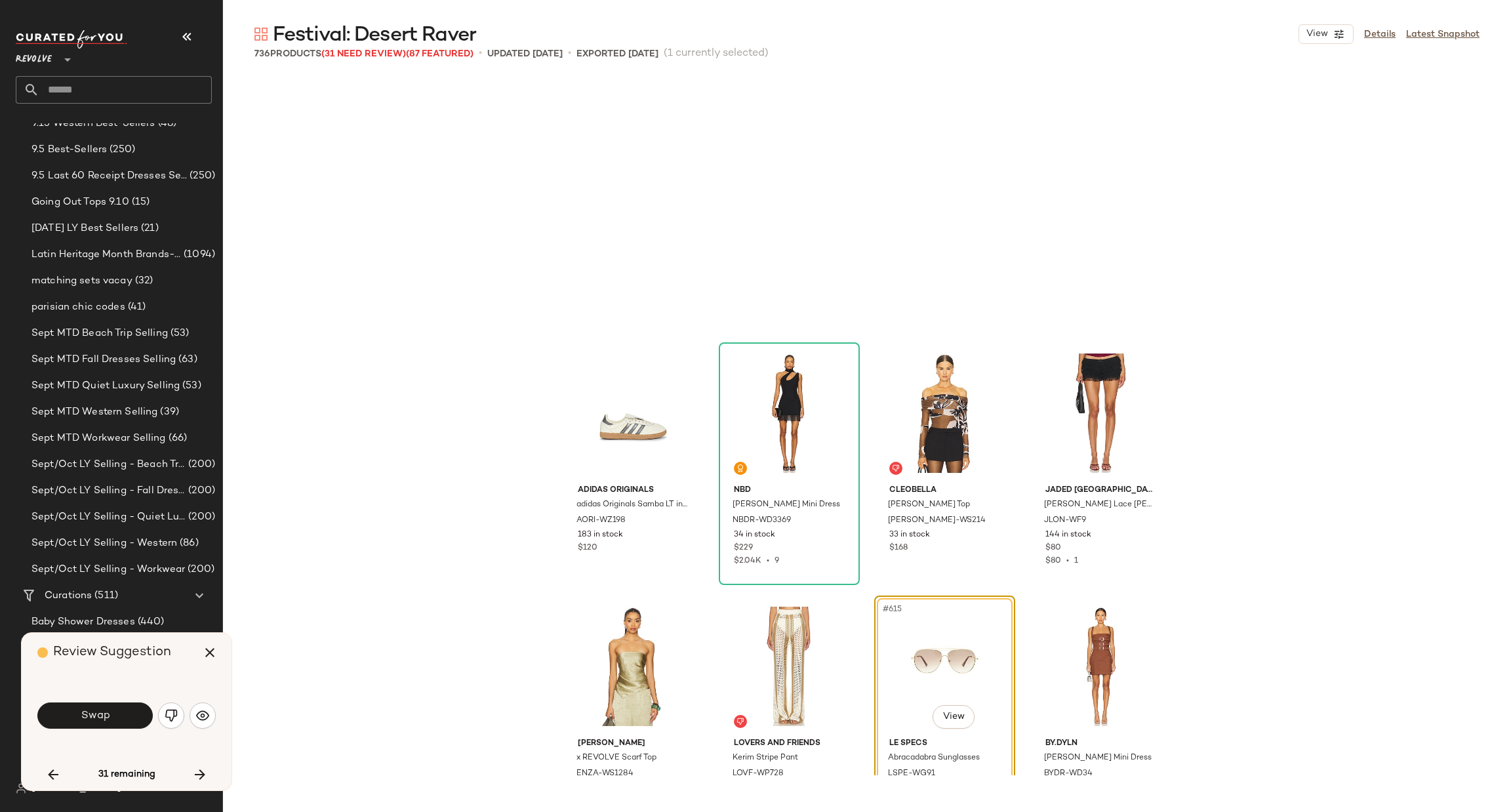
scroll to position [38465, 0]
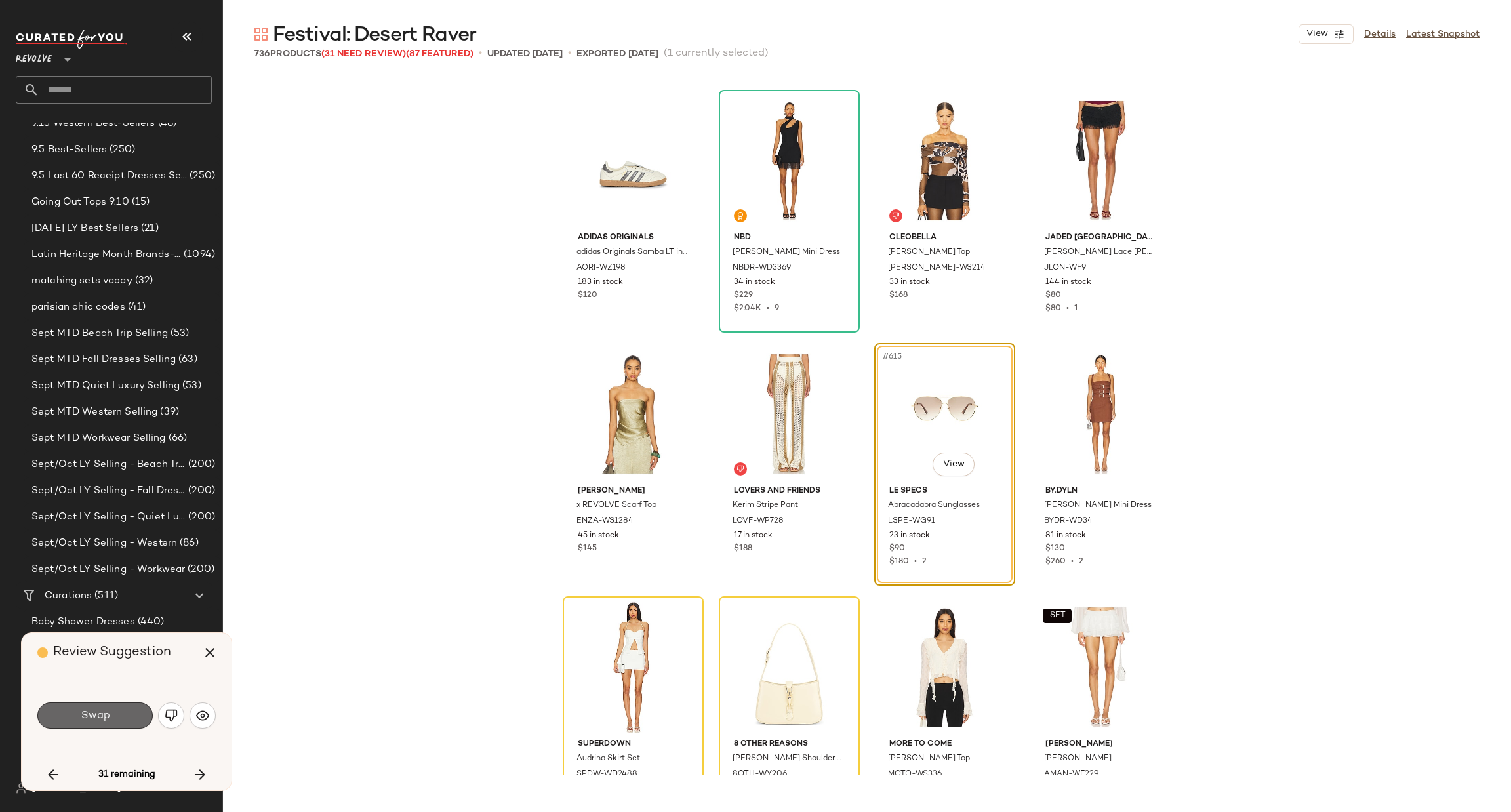
click at [86, 717] on span "Swap" at bounding box center [94, 716] width 29 height 13
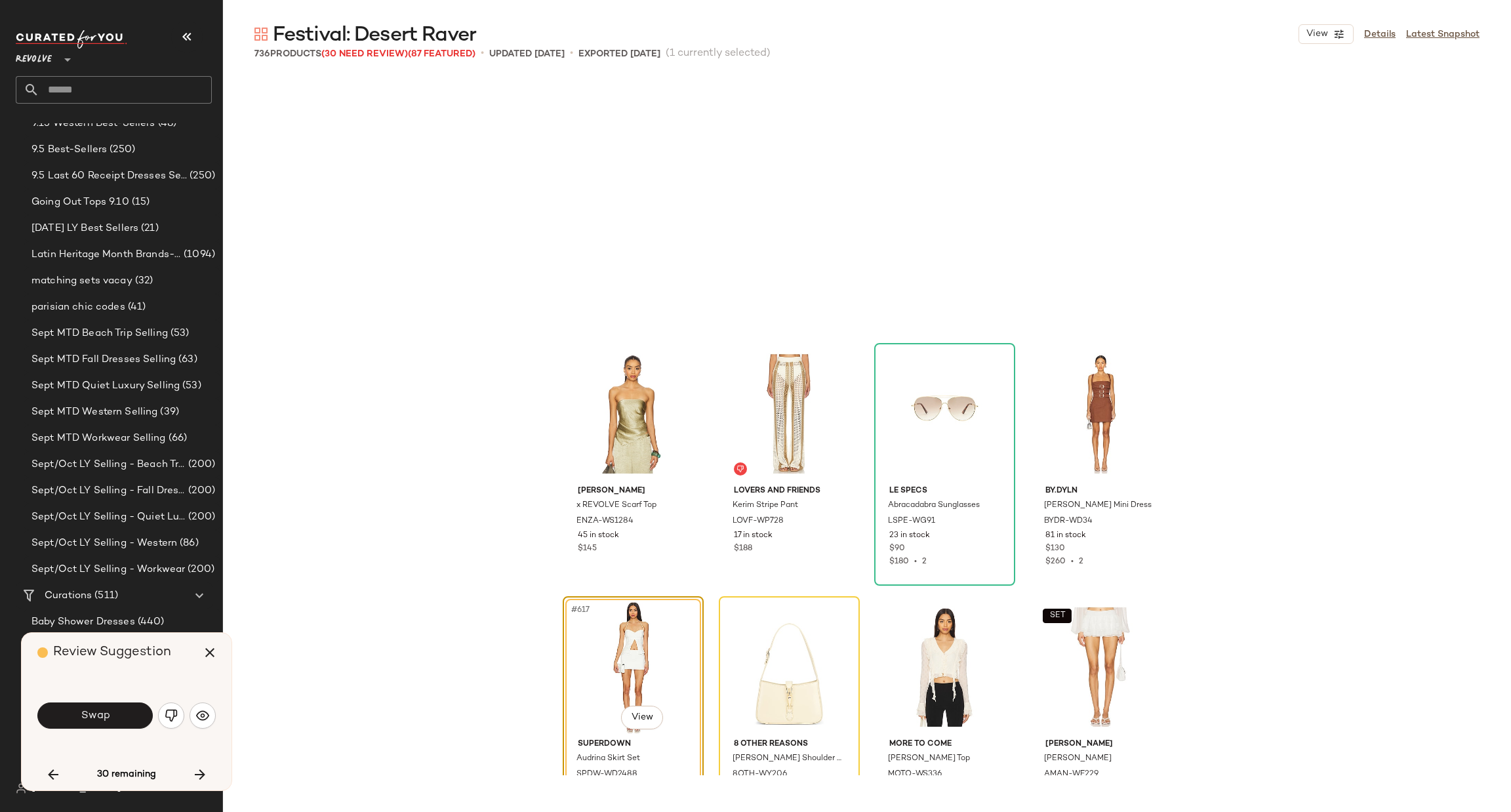
scroll to position [38718, 0]
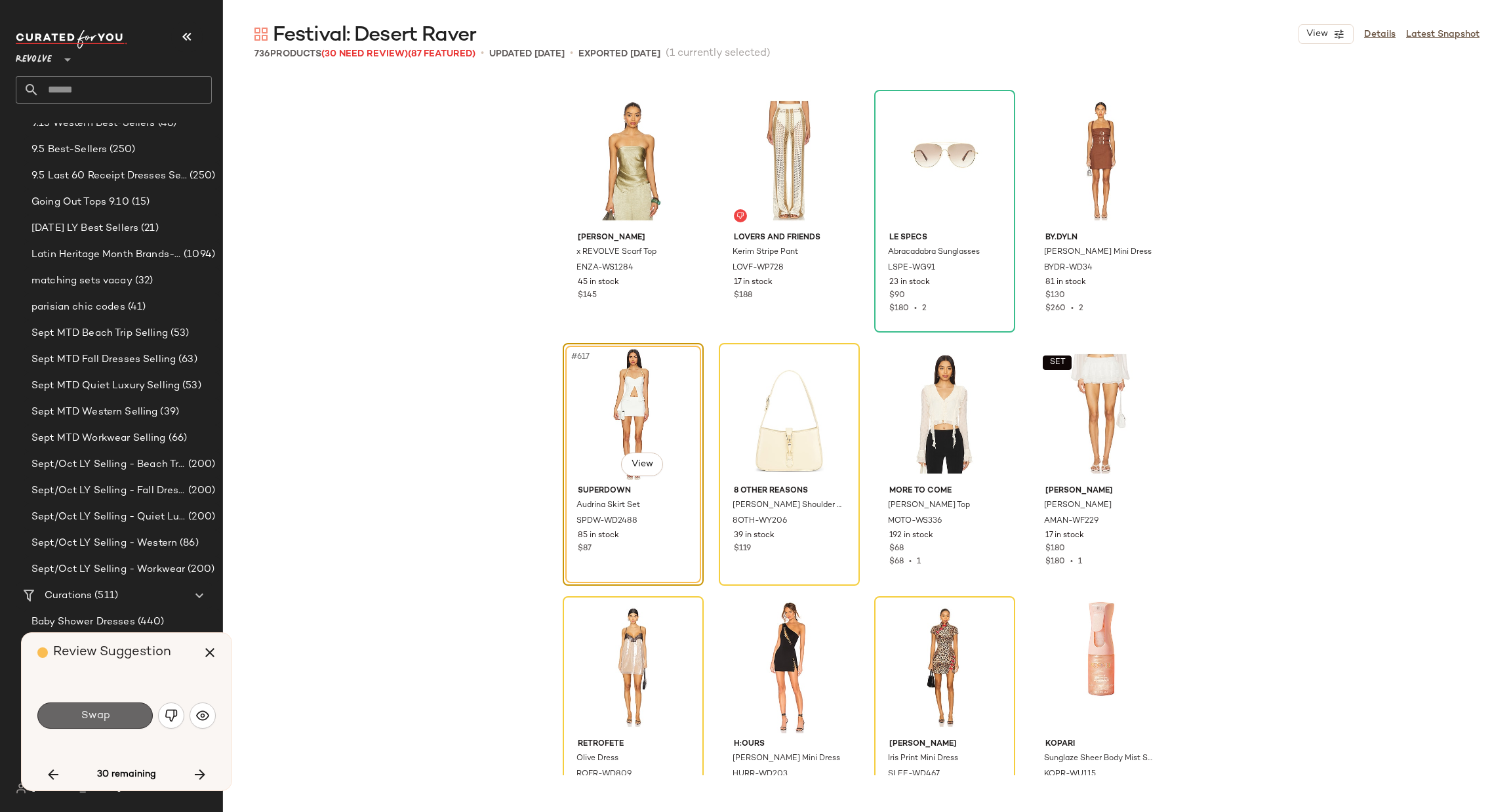
click at [65, 724] on button "Swap" at bounding box center [95, 715] width 116 height 27
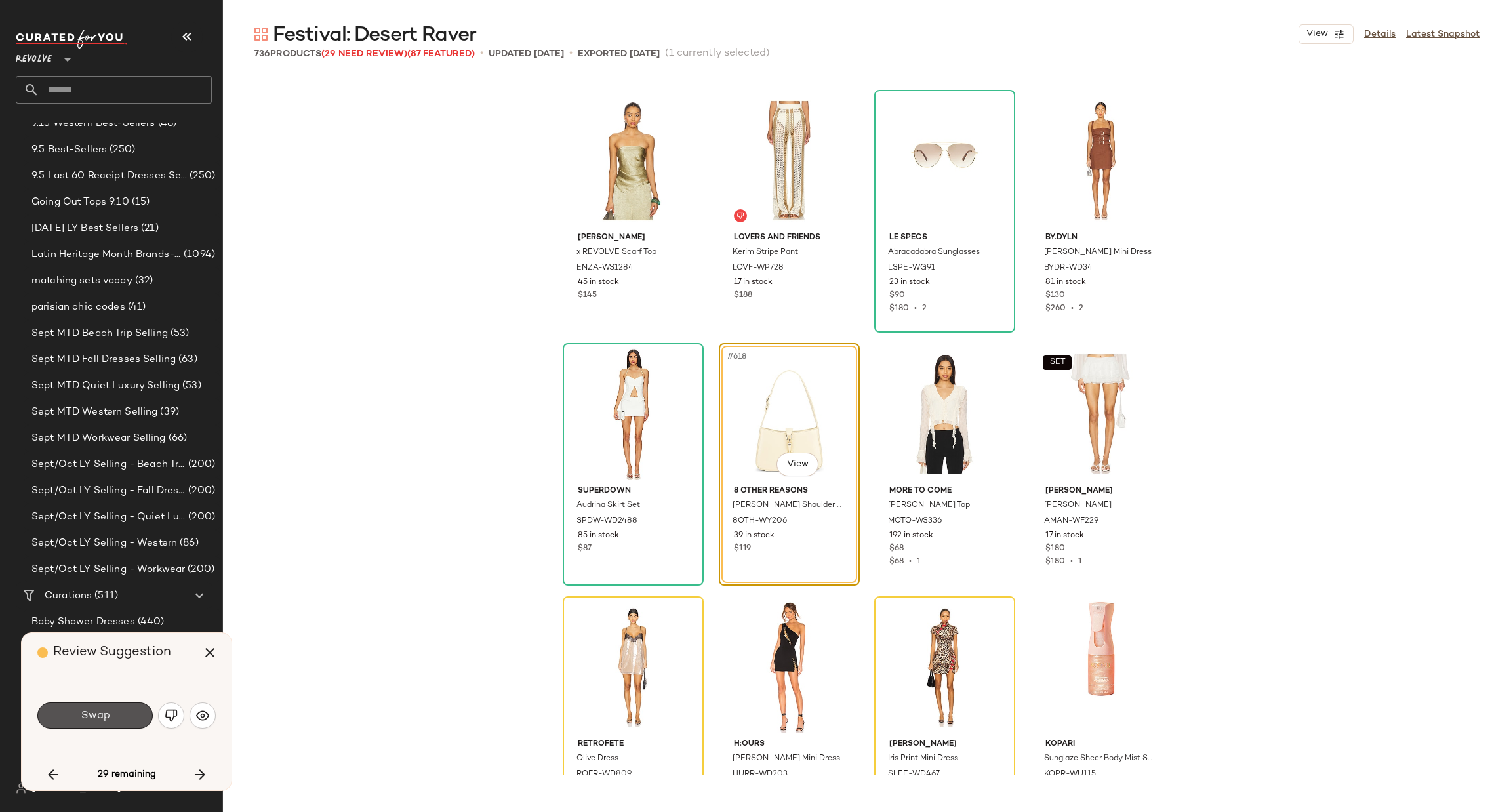
click at [107, 714] on span "Swap" at bounding box center [94, 716] width 29 height 13
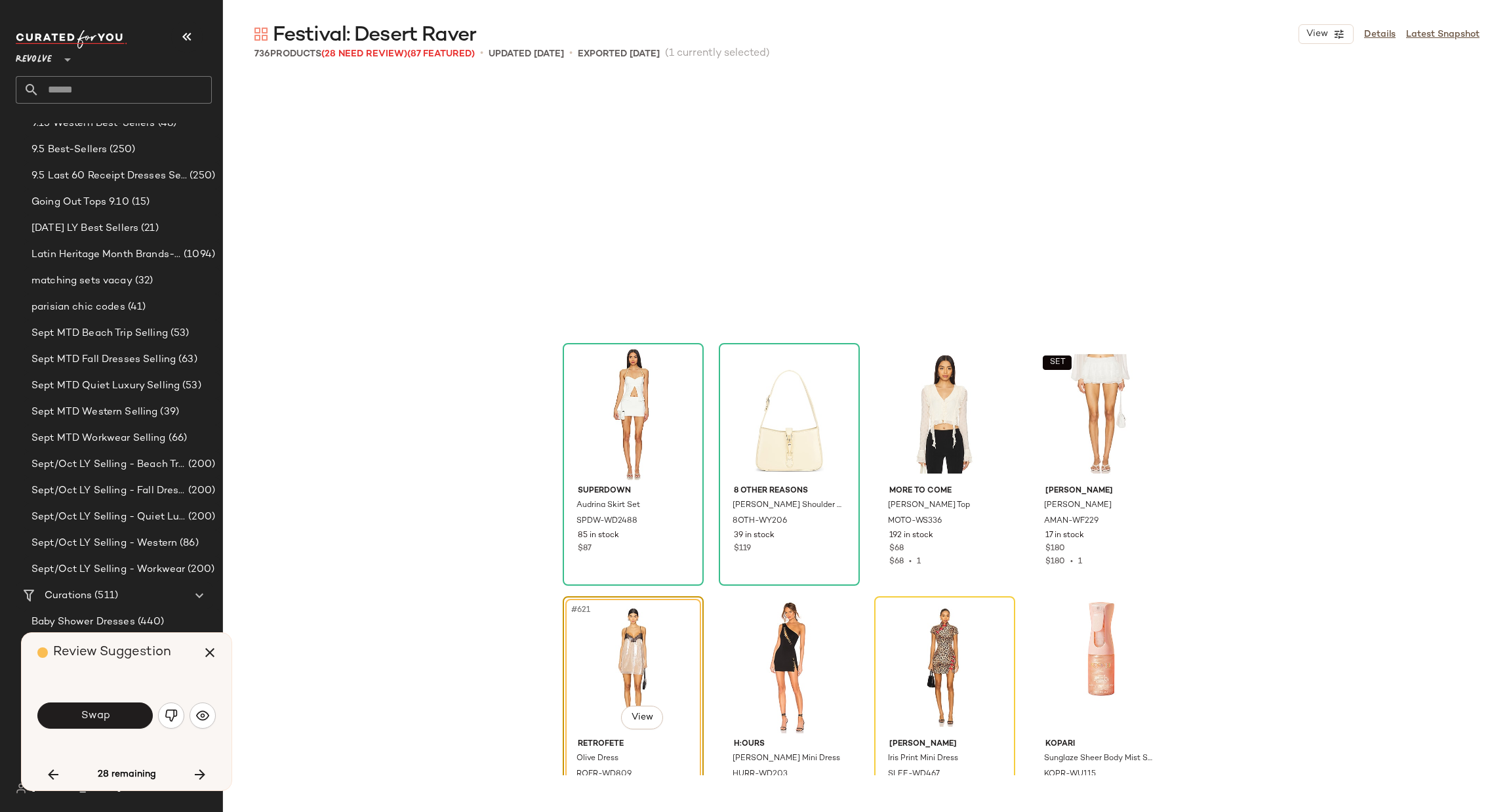
scroll to position [38971, 0]
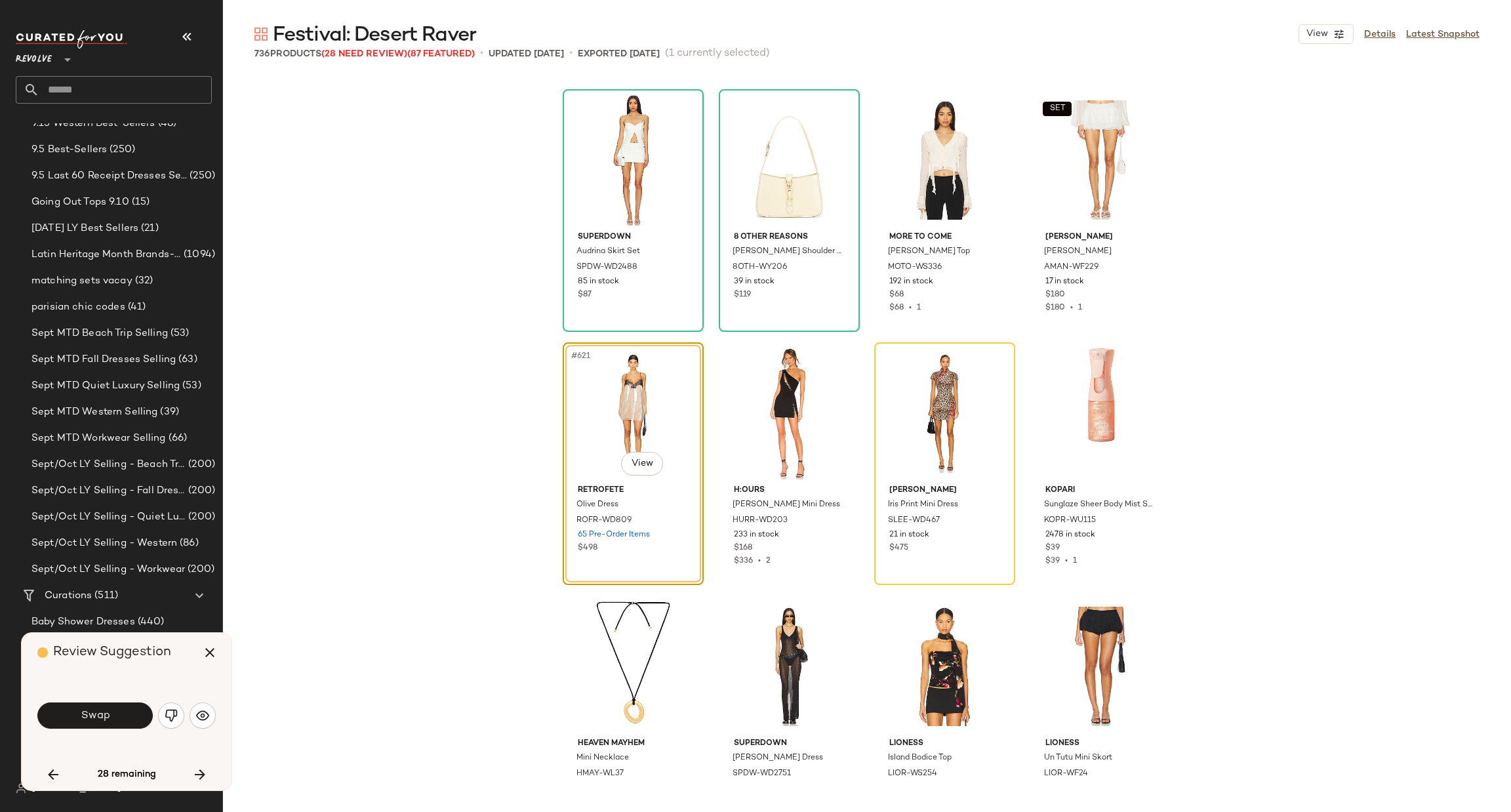
click at [112, 713] on button "Swap" at bounding box center [95, 715] width 116 height 27
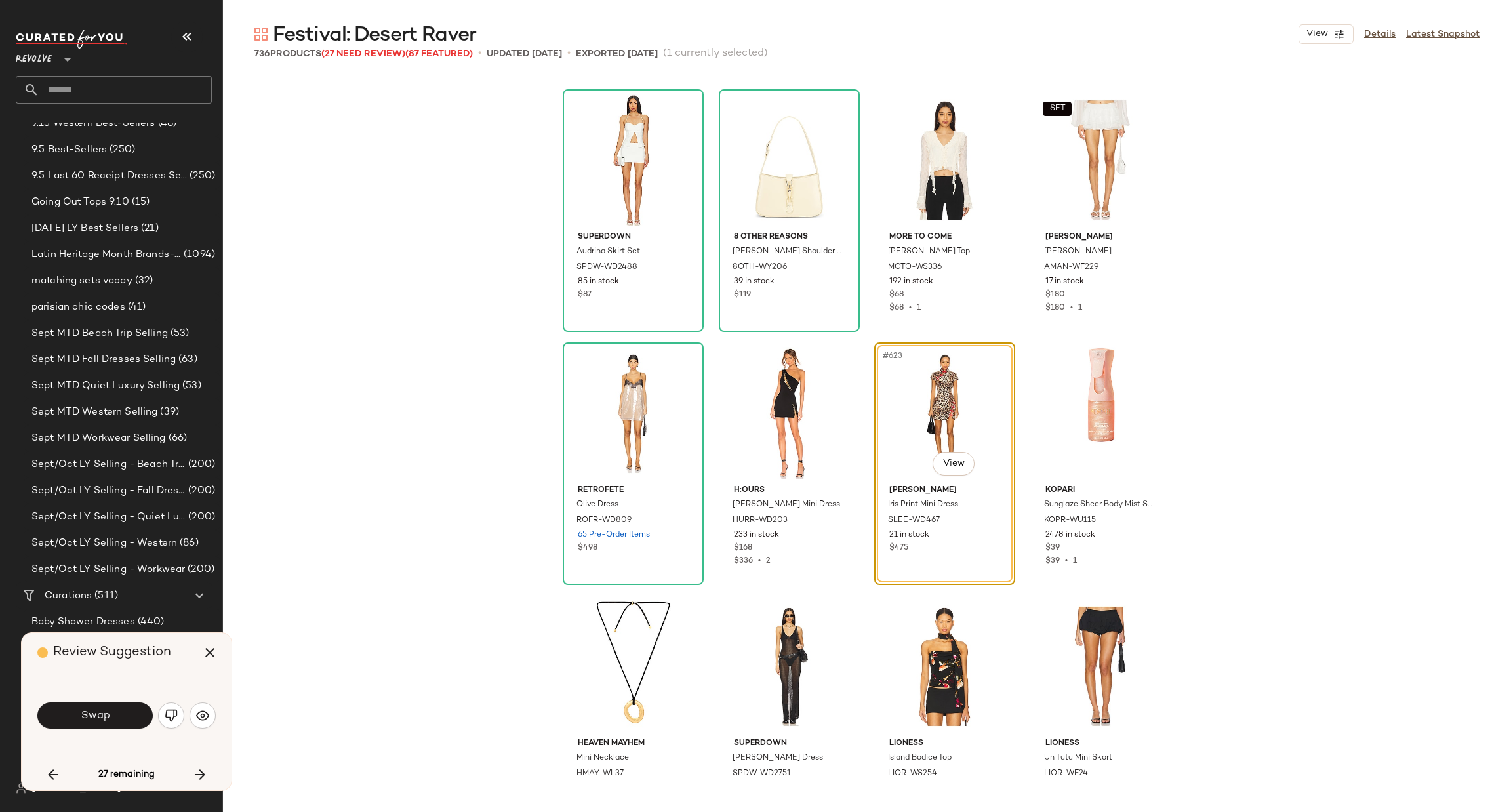
click at [112, 713] on button "Swap" at bounding box center [95, 715] width 116 height 27
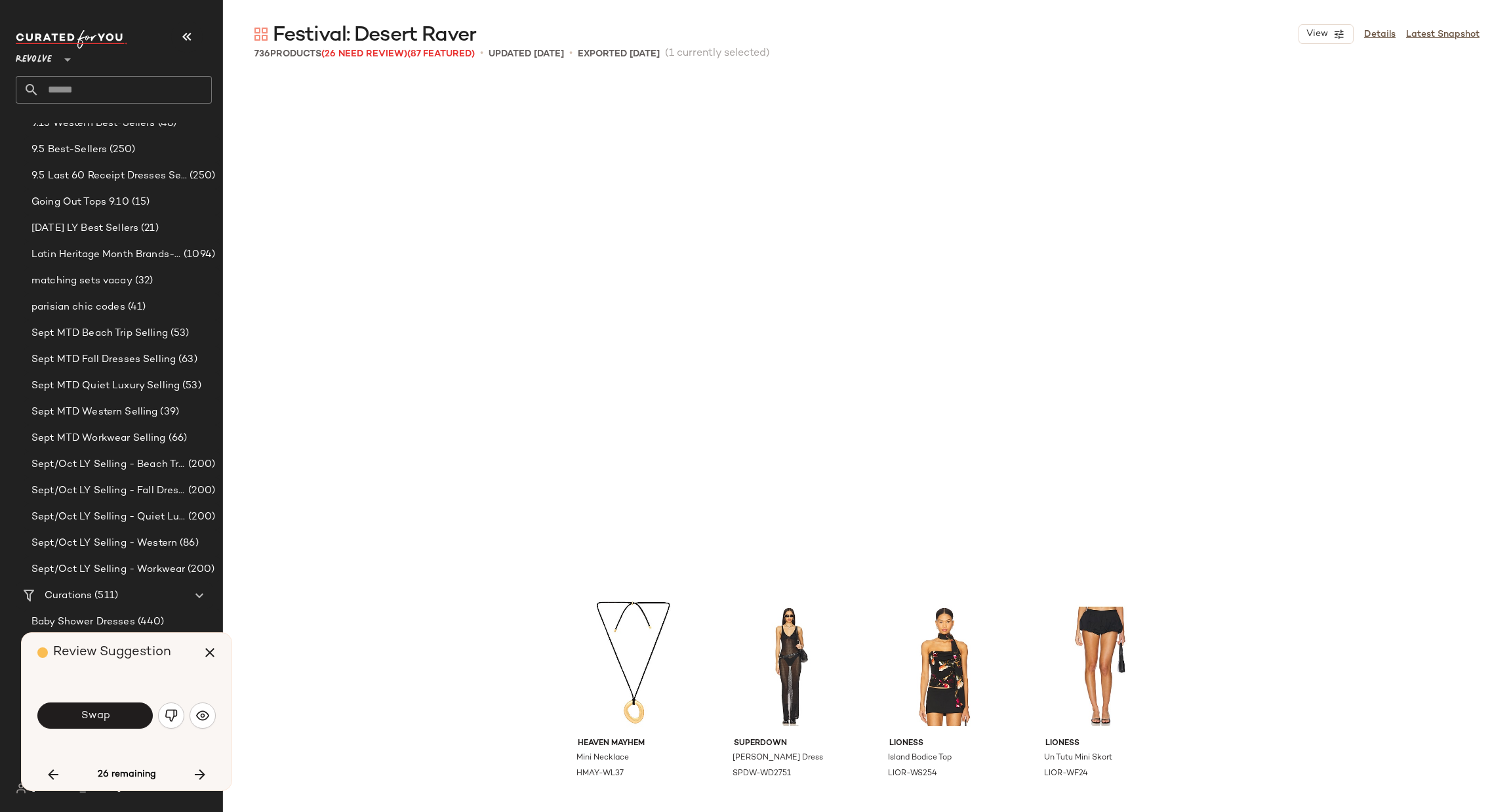
scroll to position [39477, 0]
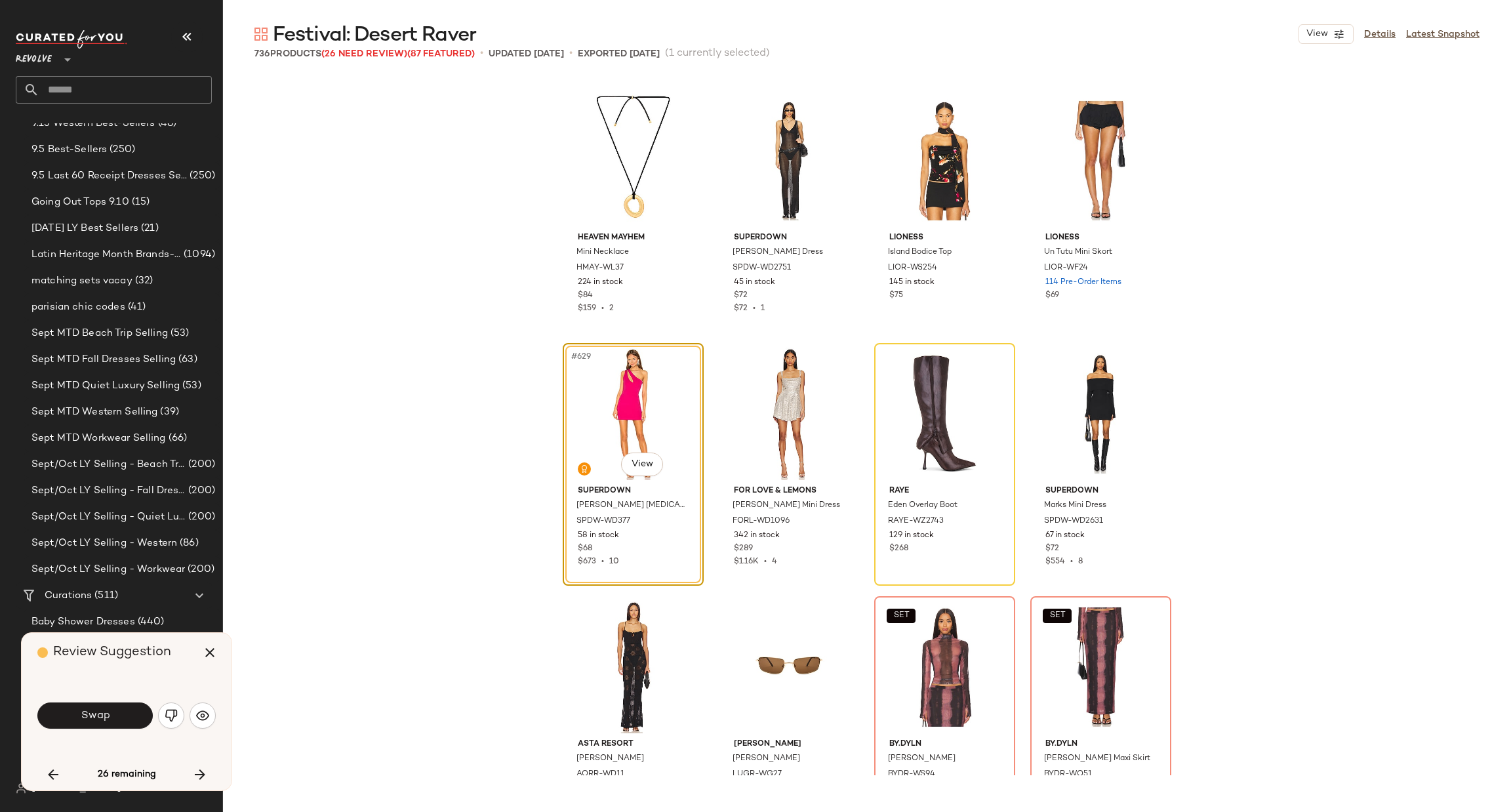
click at [112, 713] on button "Swap" at bounding box center [95, 715] width 116 height 27
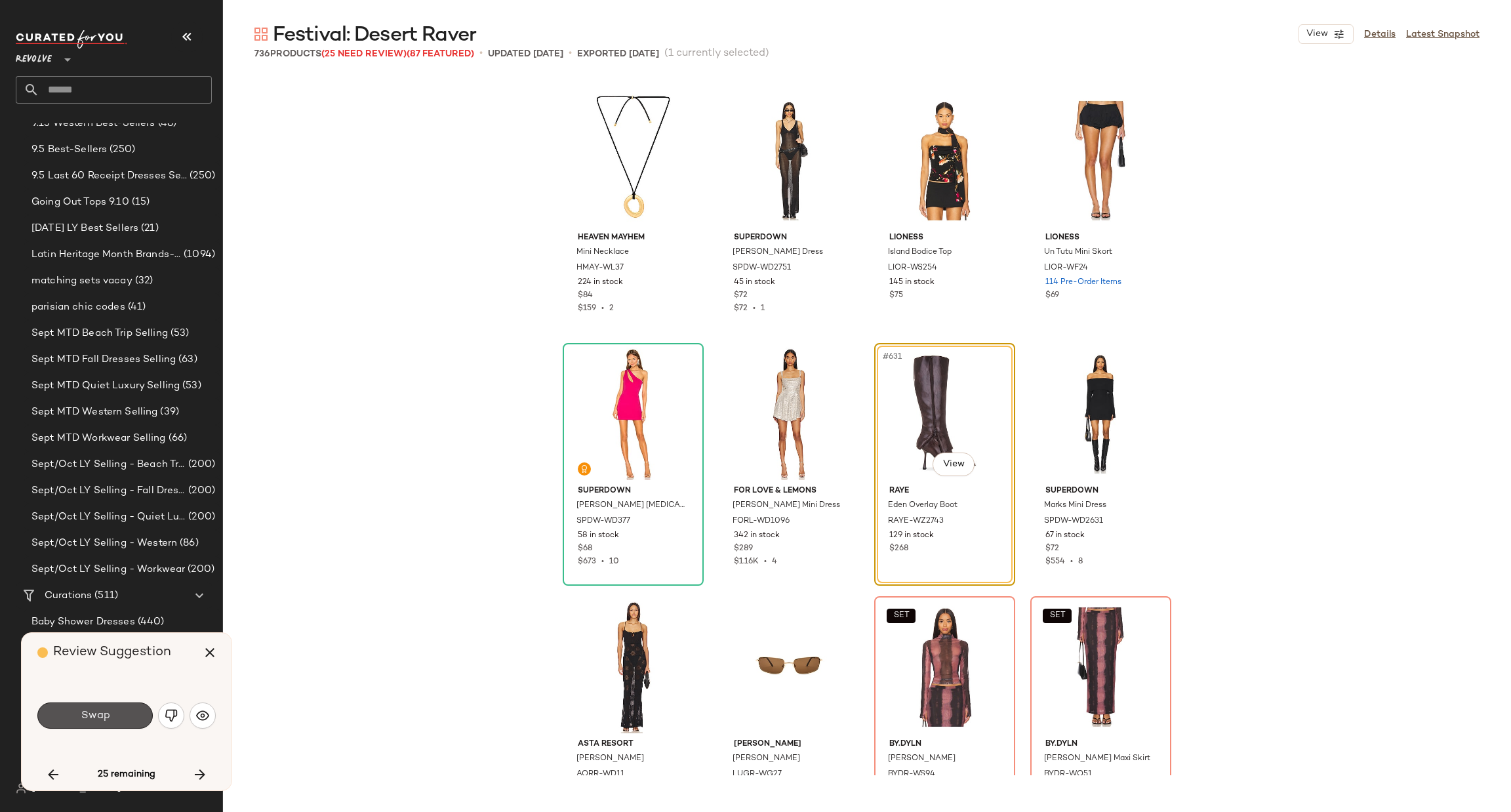
click at [112, 708] on button "Swap" at bounding box center [95, 715] width 116 height 27
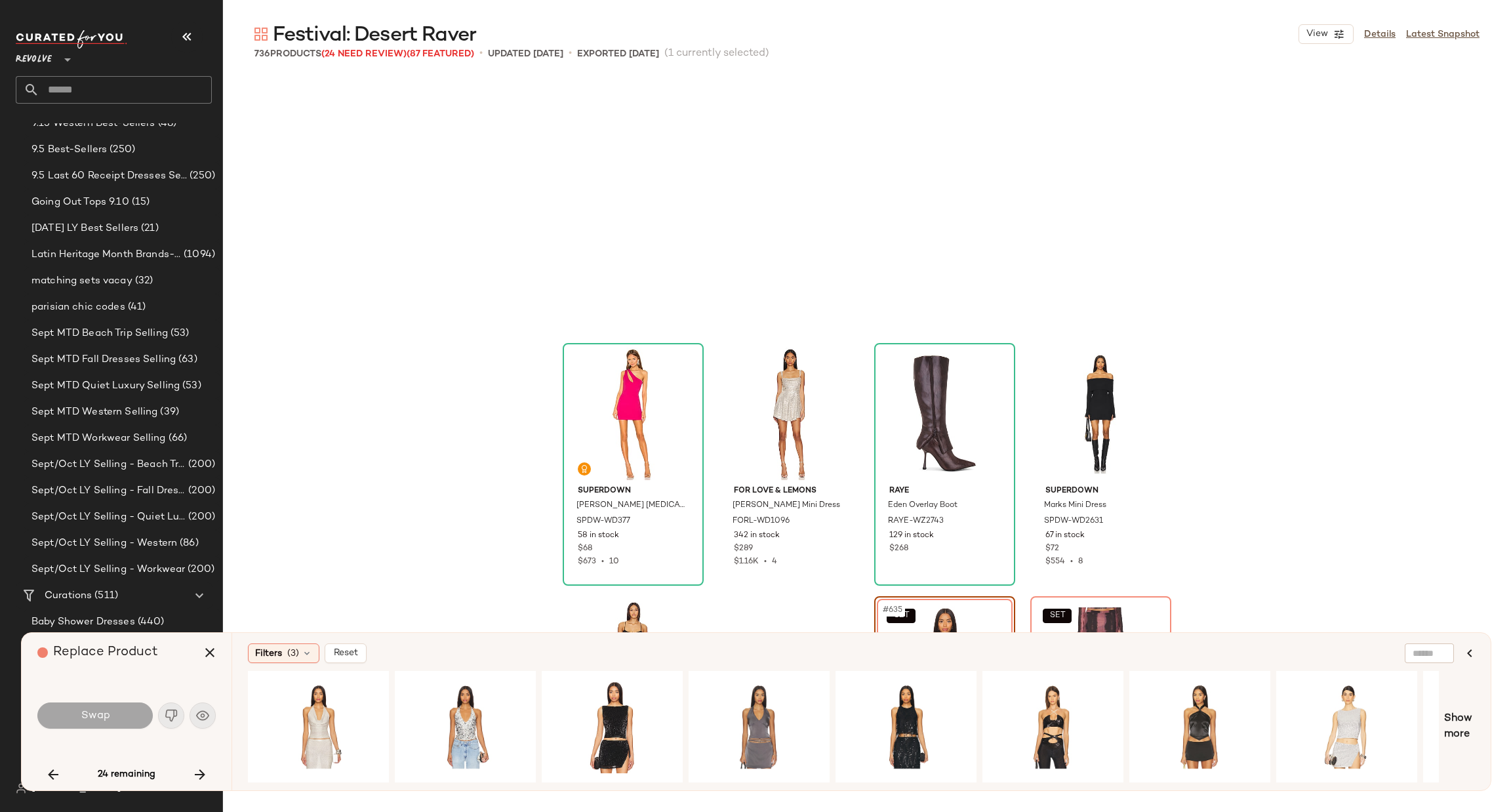
scroll to position [39731, 0]
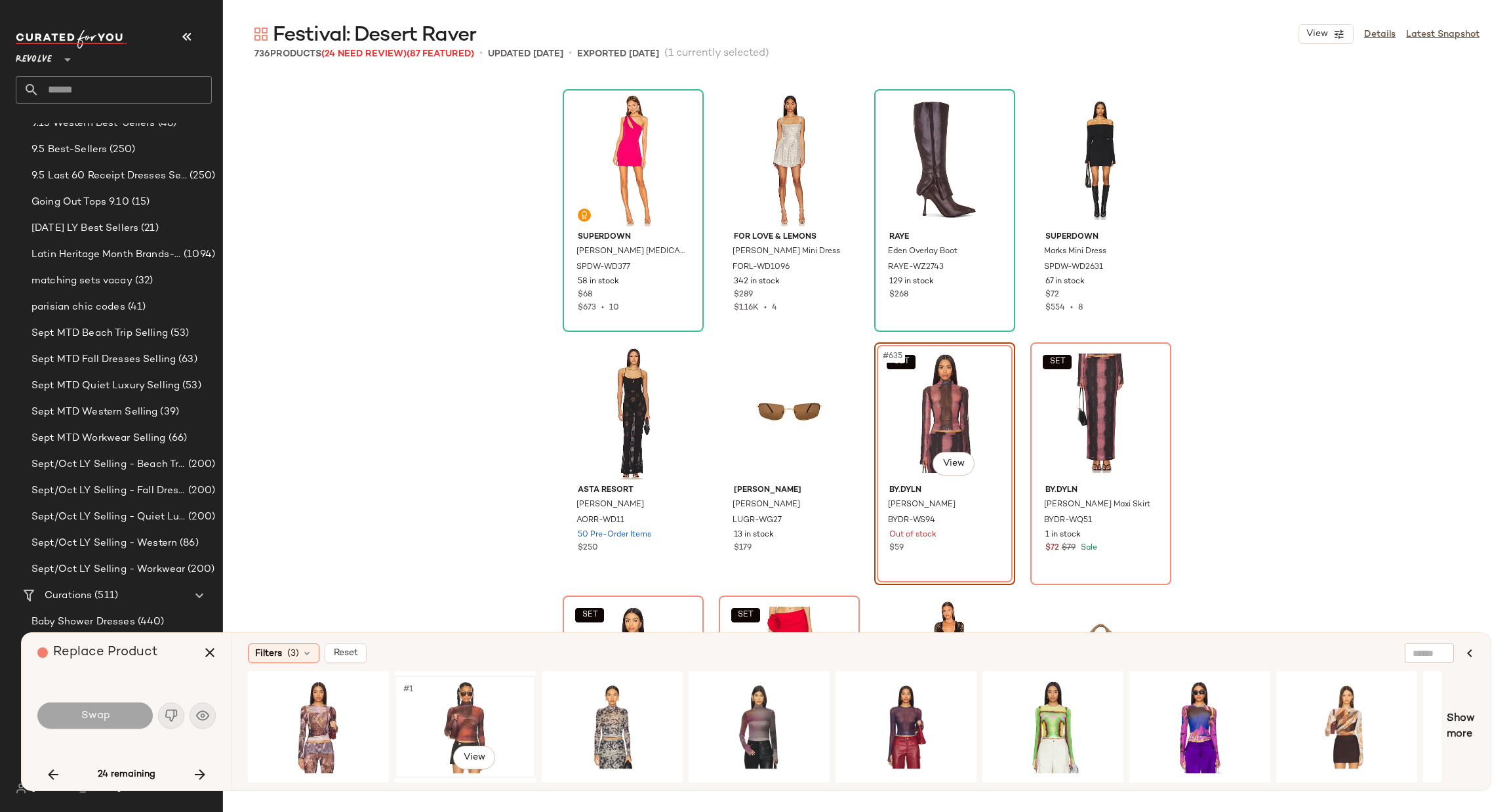
click at [482, 705] on div "#1 View" at bounding box center [466, 727] width 132 height 93
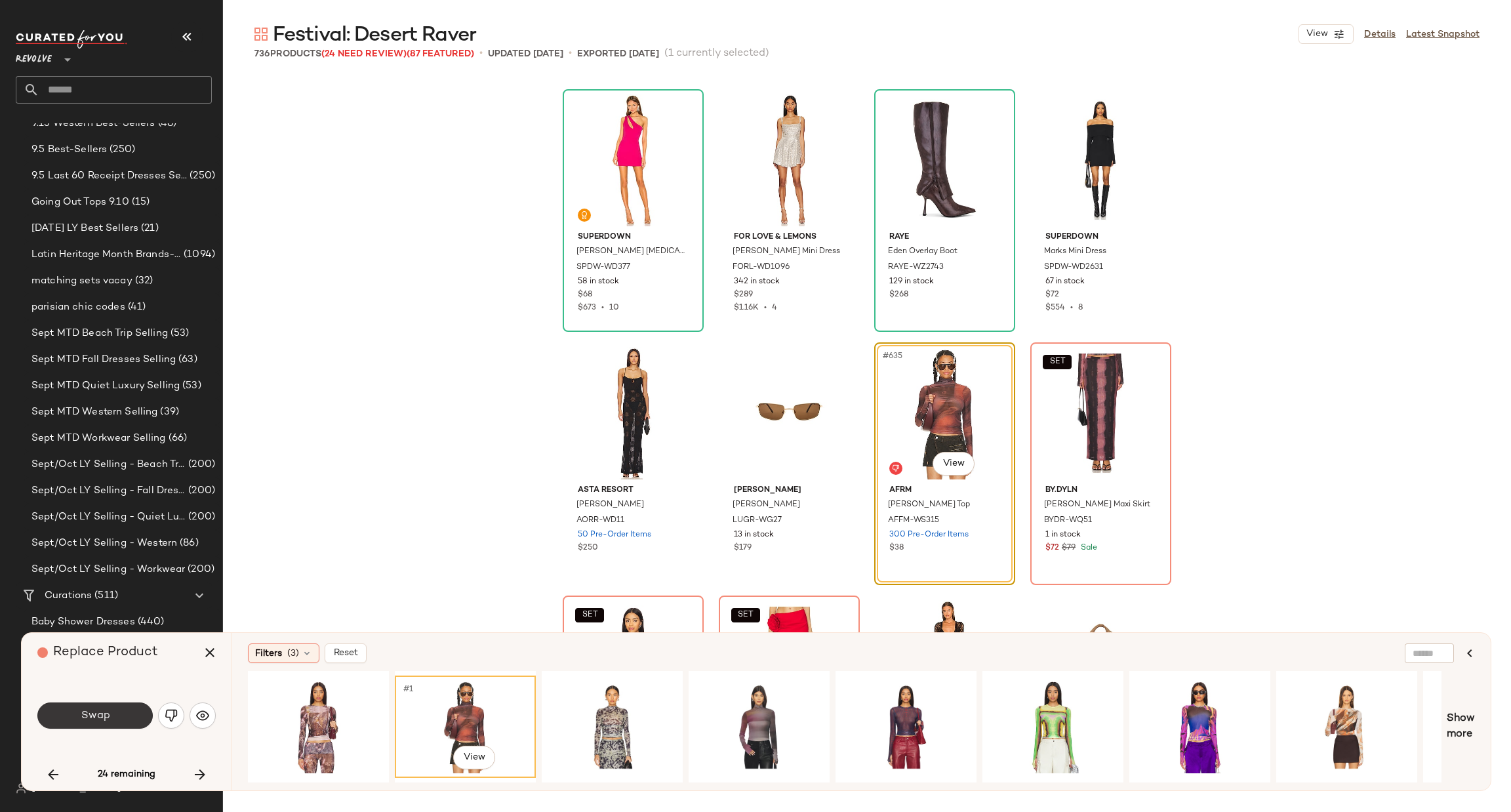
click at [104, 716] on span "Swap" at bounding box center [94, 716] width 29 height 13
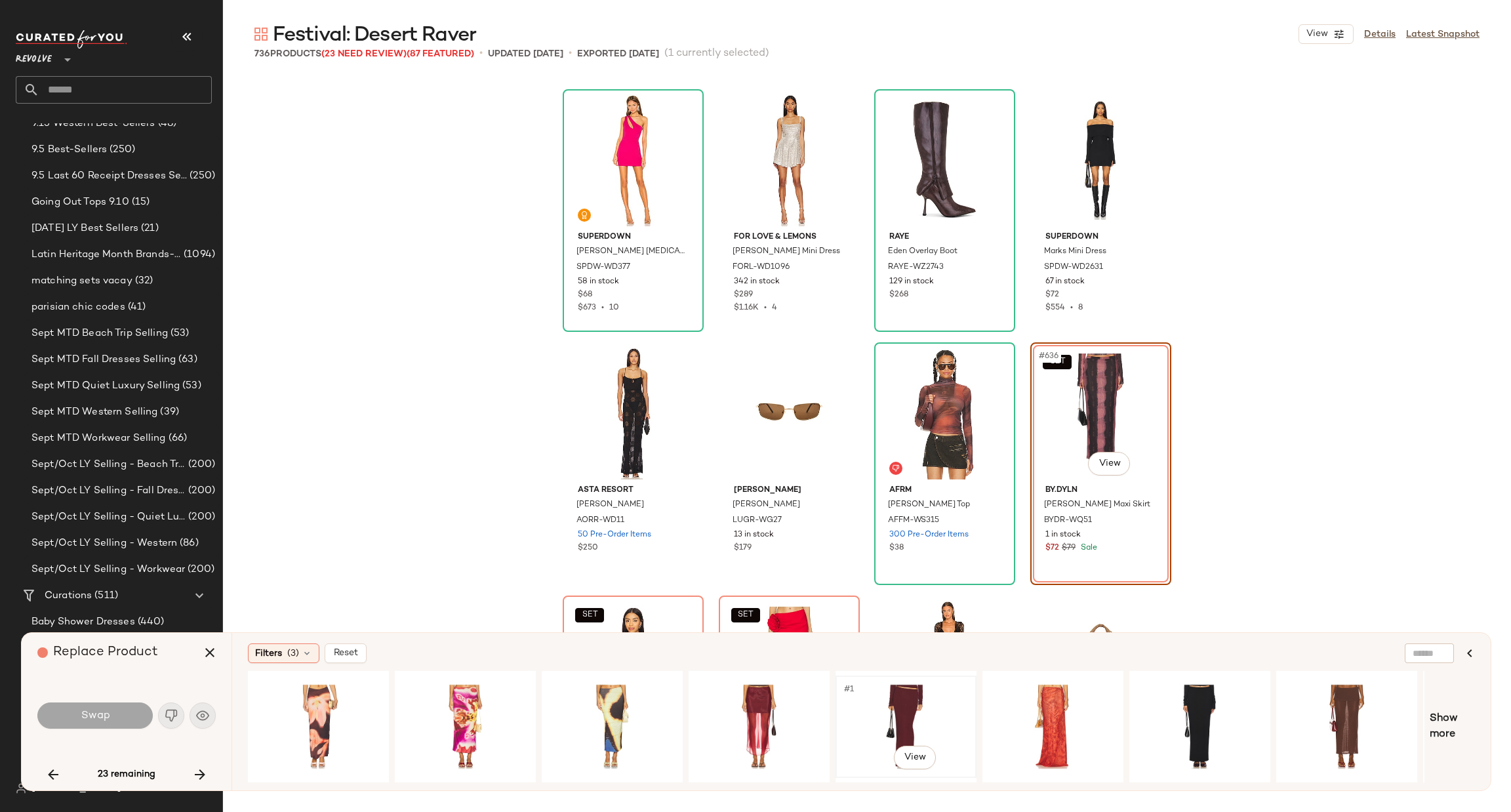
click at [881, 708] on div "#1 View" at bounding box center [906, 727] width 132 height 93
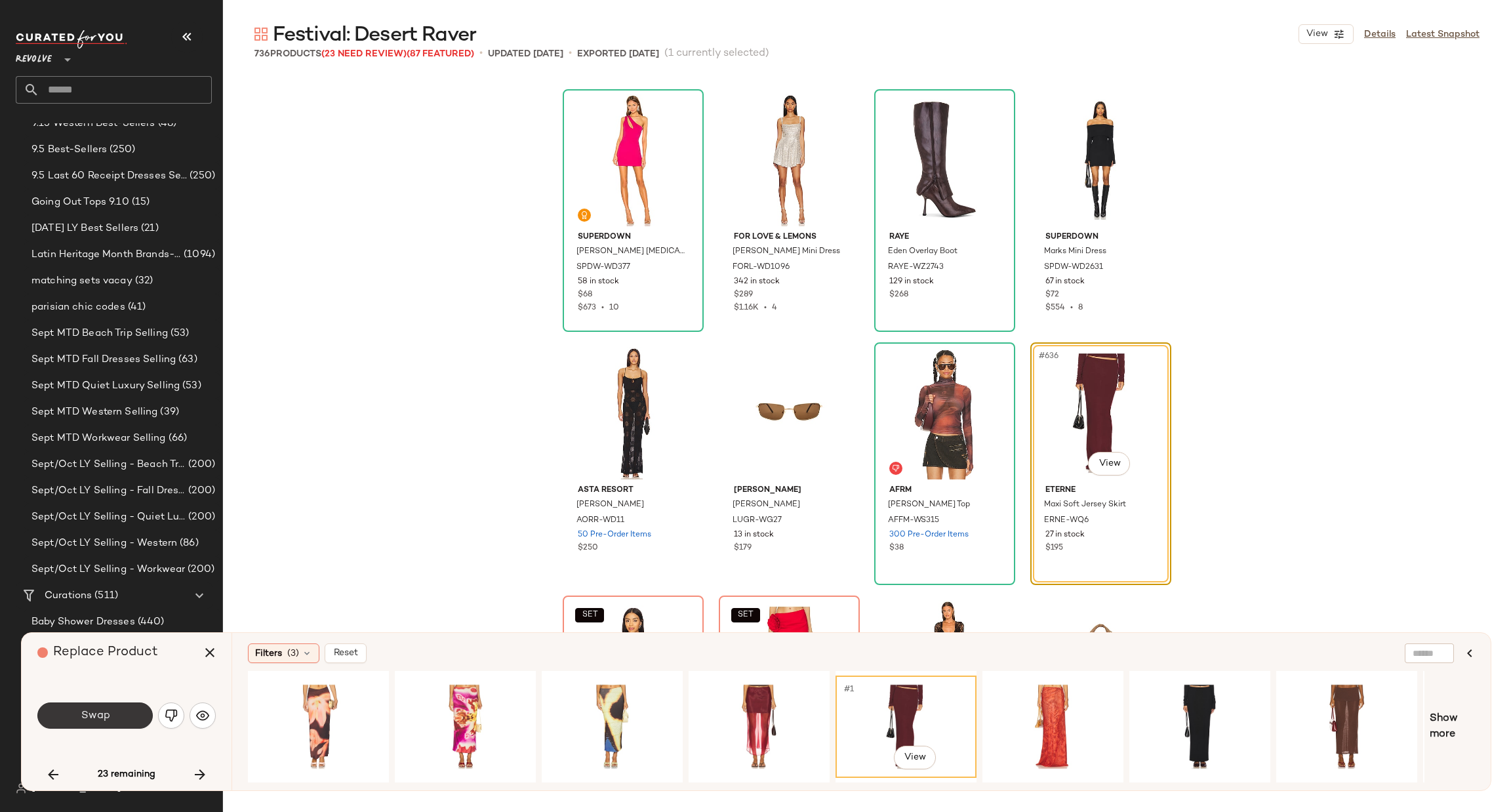
click at [90, 715] on span "Swap" at bounding box center [94, 716] width 29 height 13
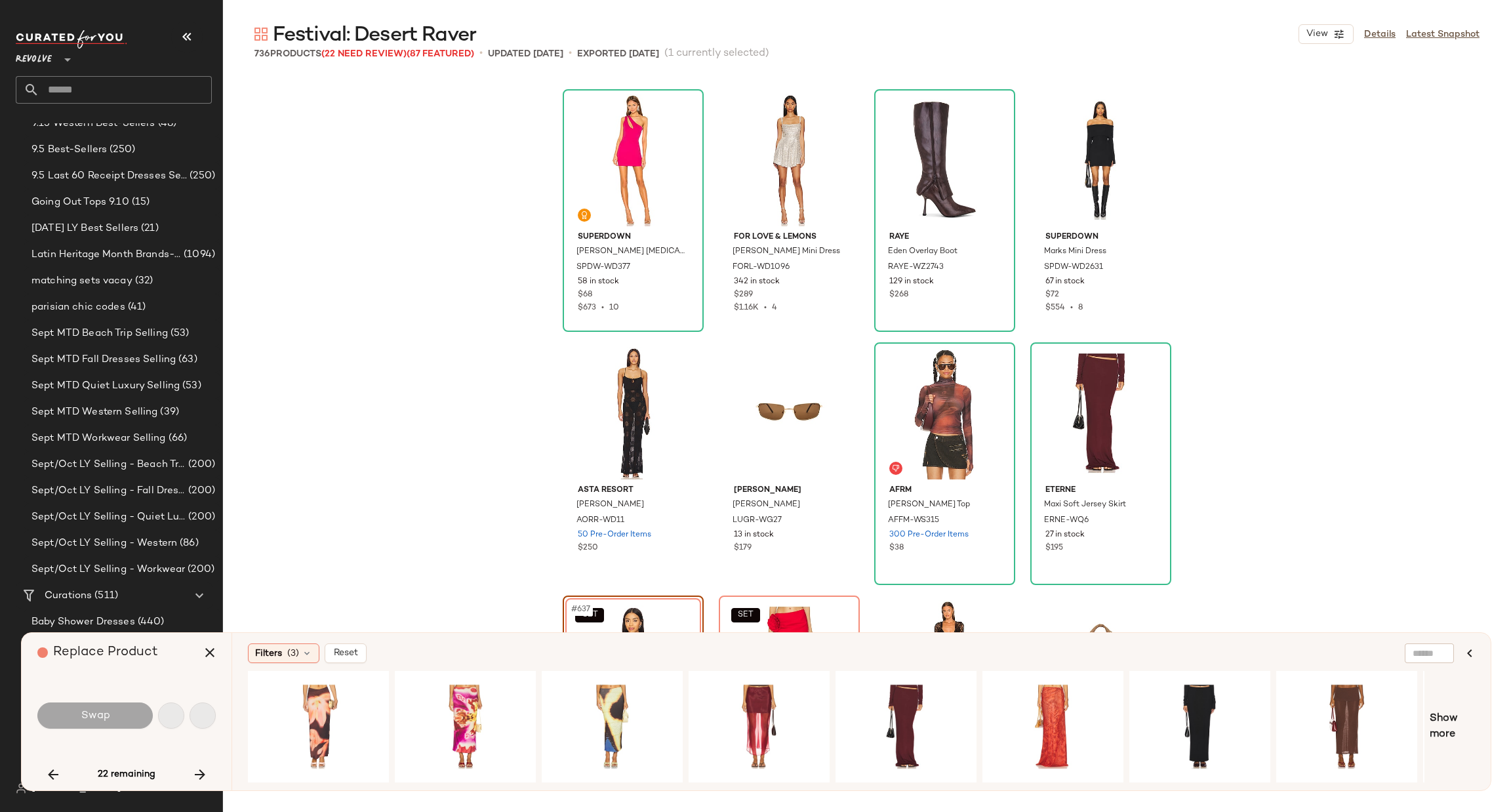
scroll to position [39983, 0]
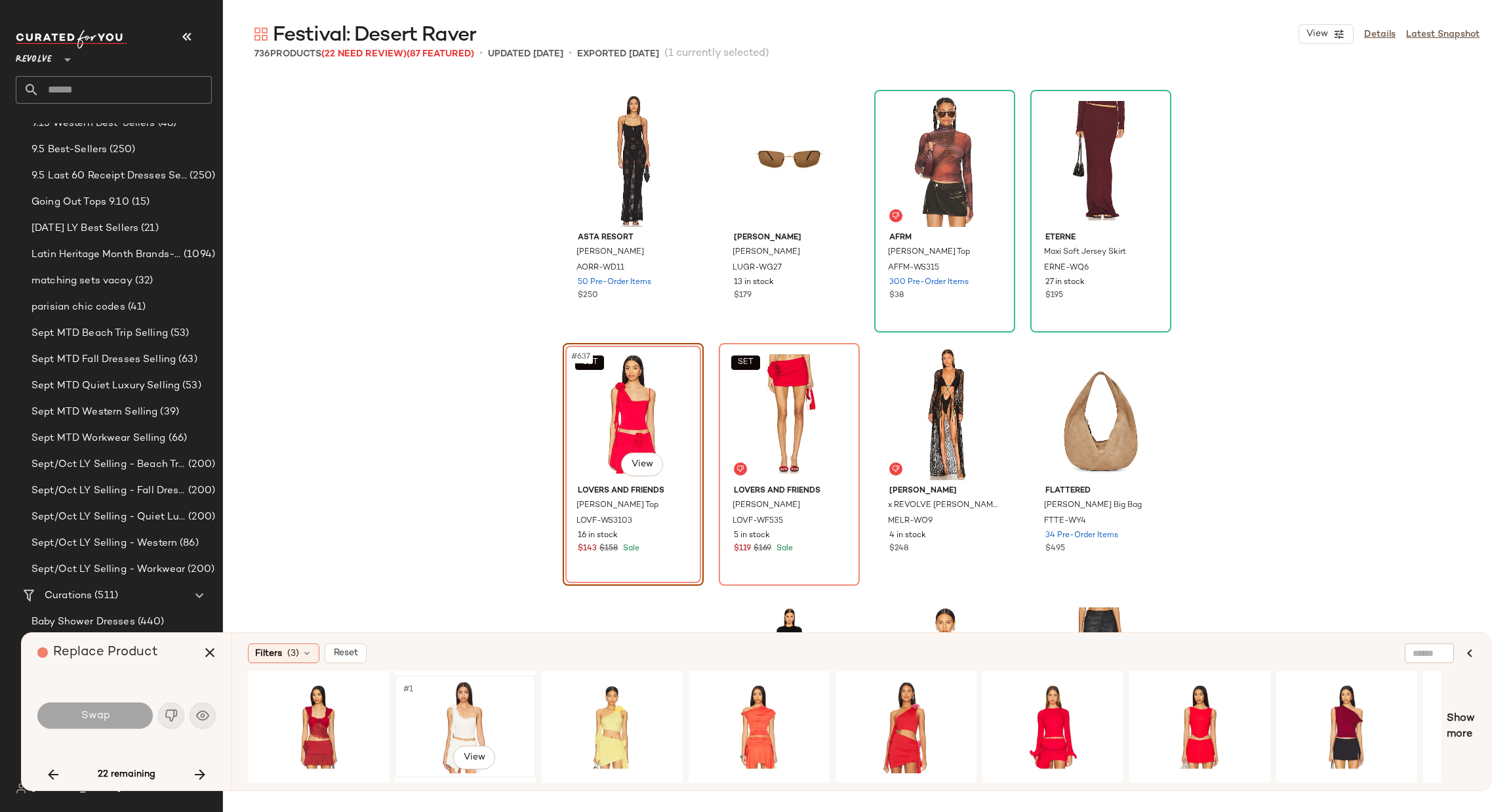
click at [456, 708] on div "#1 View" at bounding box center [466, 727] width 132 height 93
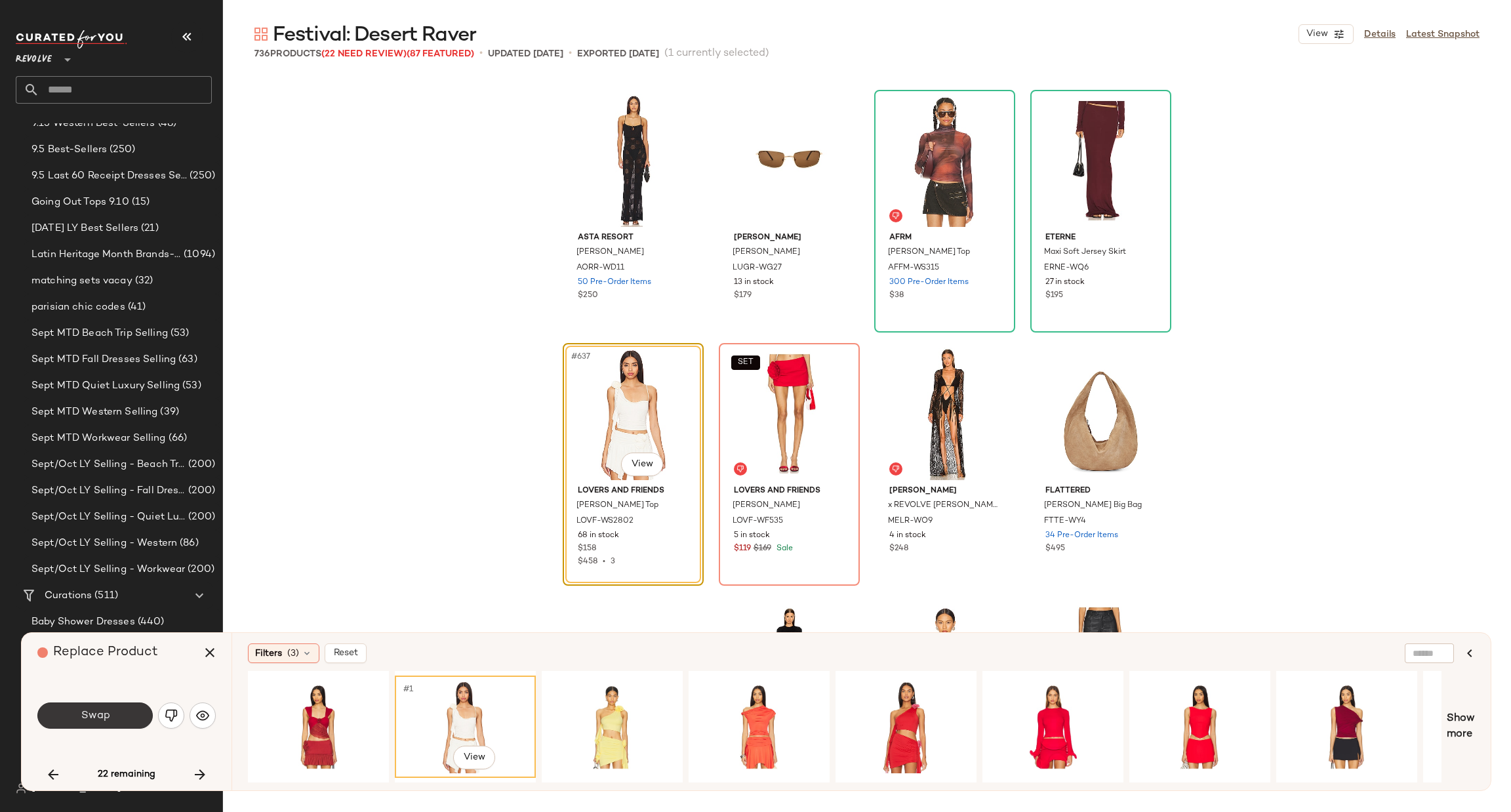
click at [104, 709] on span "Swap" at bounding box center [94, 716] width 29 height 13
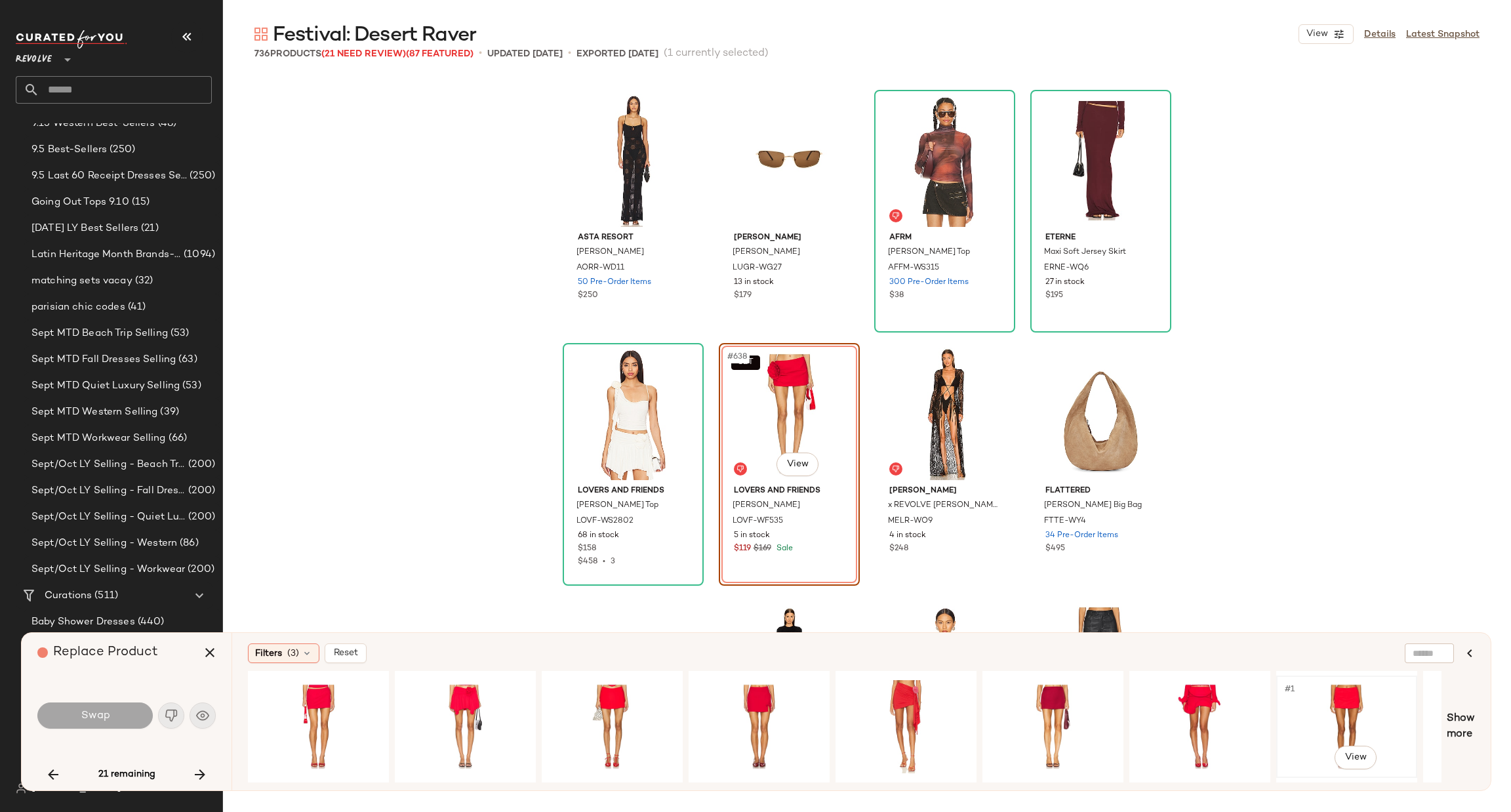
click at [1317, 710] on div "#1 View" at bounding box center [1347, 727] width 132 height 93
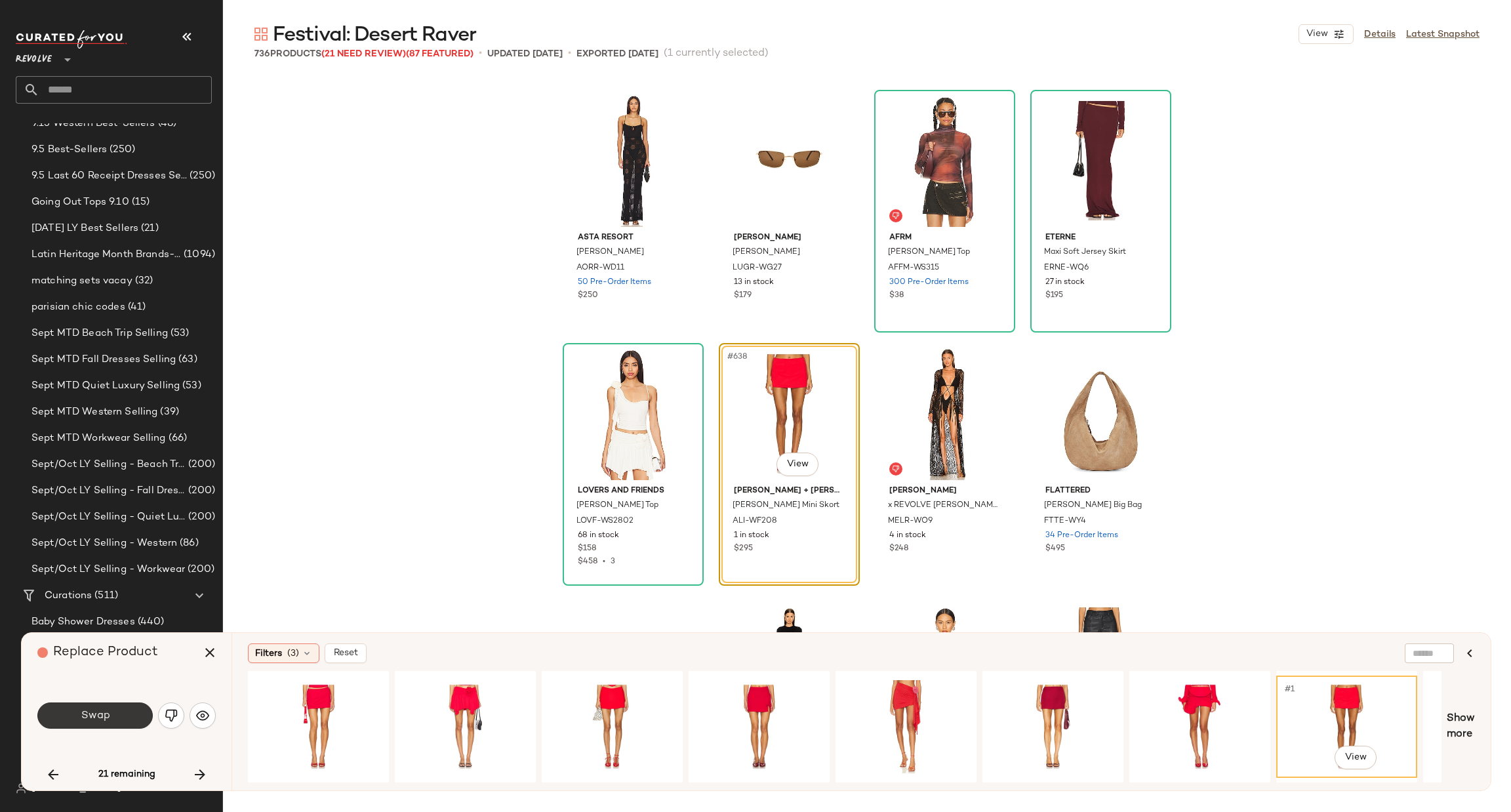
click at [125, 719] on button "Swap" at bounding box center [95, 715] width 116 height 27
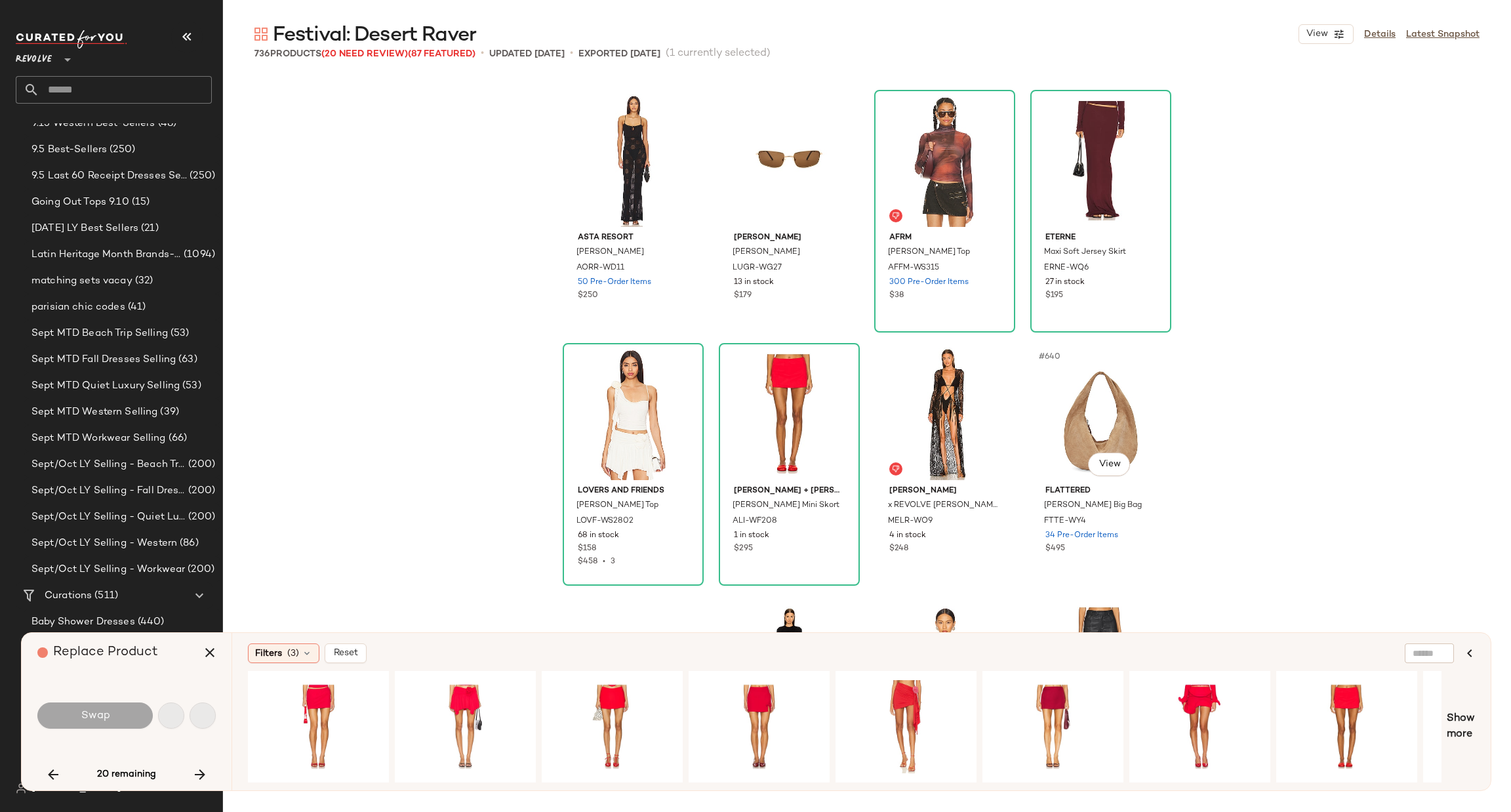
scroll to position [40996, 0]
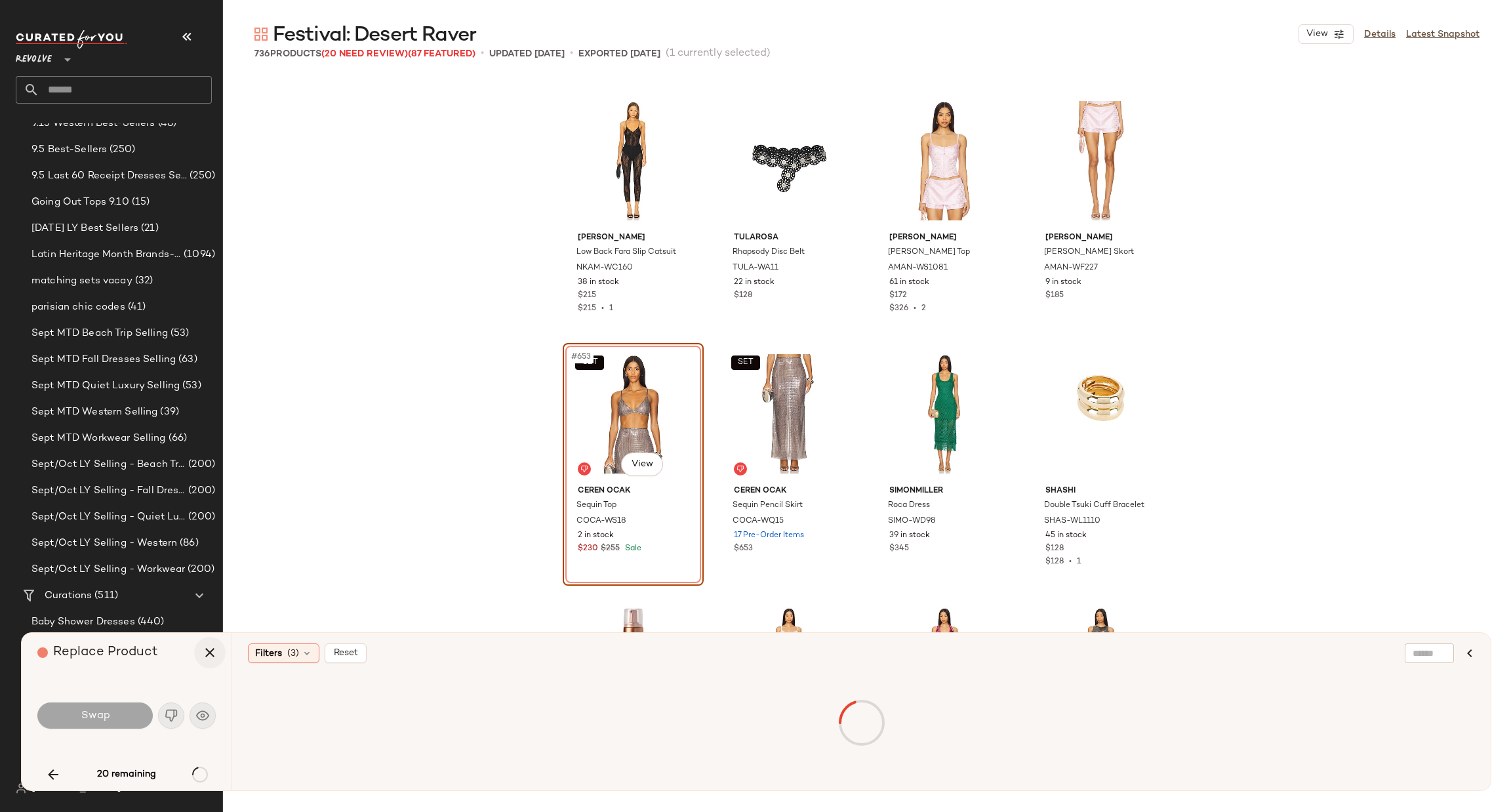
click at [209, 650] on icon "button" at bounding box center [209, 652] width 16 height 16
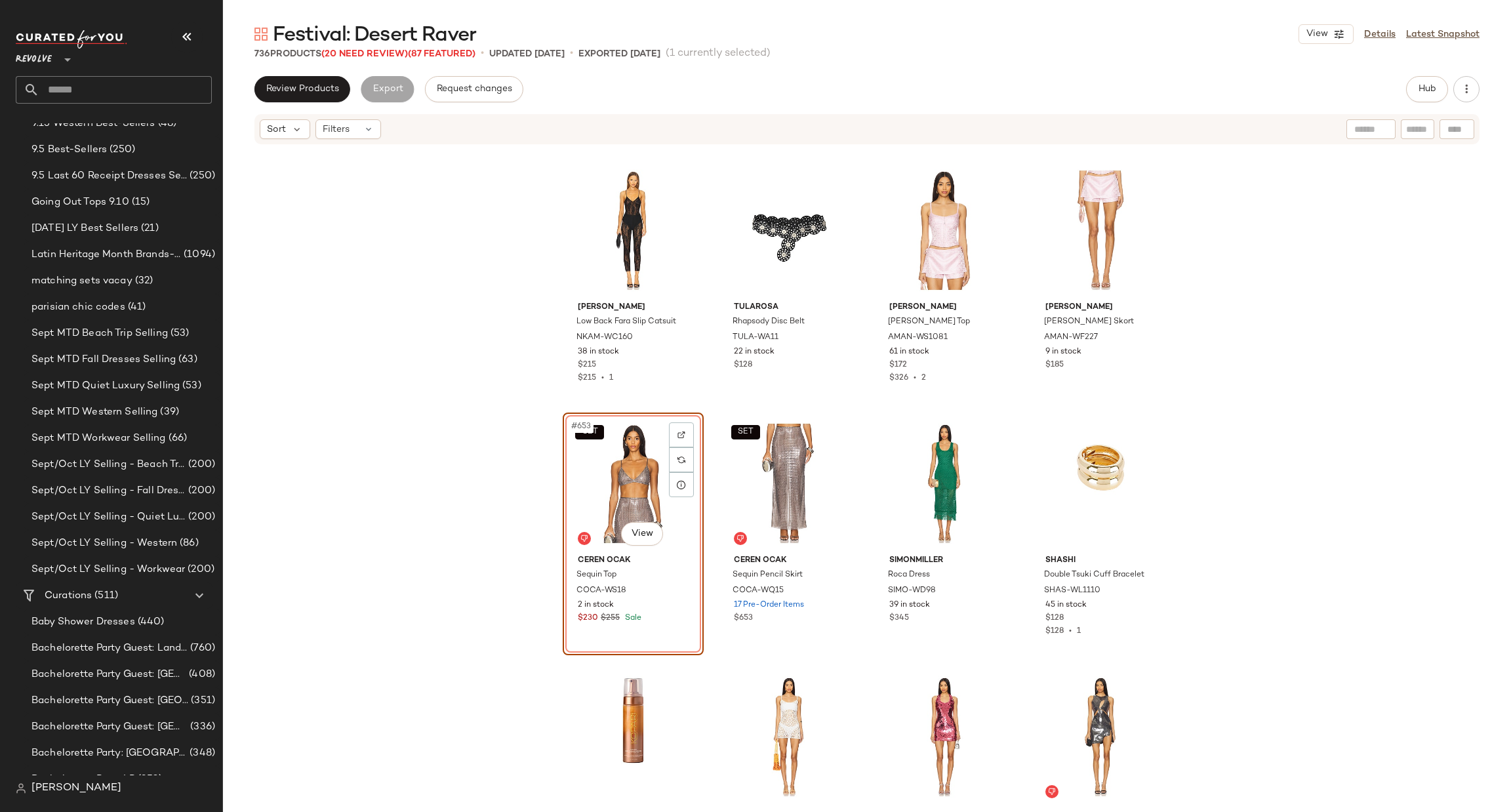
click at [615, 480] on div "SET #653 View" at bounding box center [634, 483] width 132 height 133
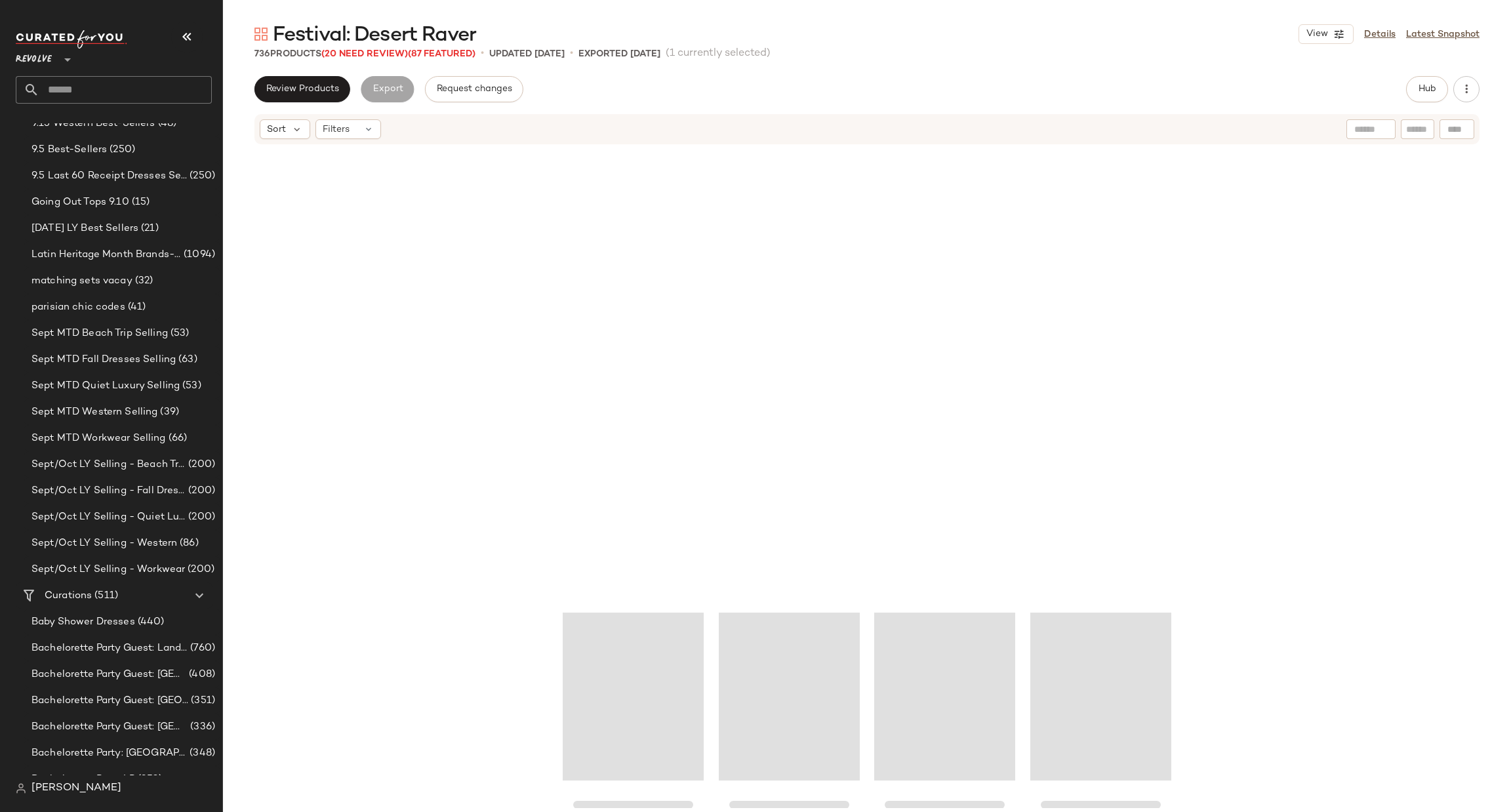
scroll to position [45904, 0]
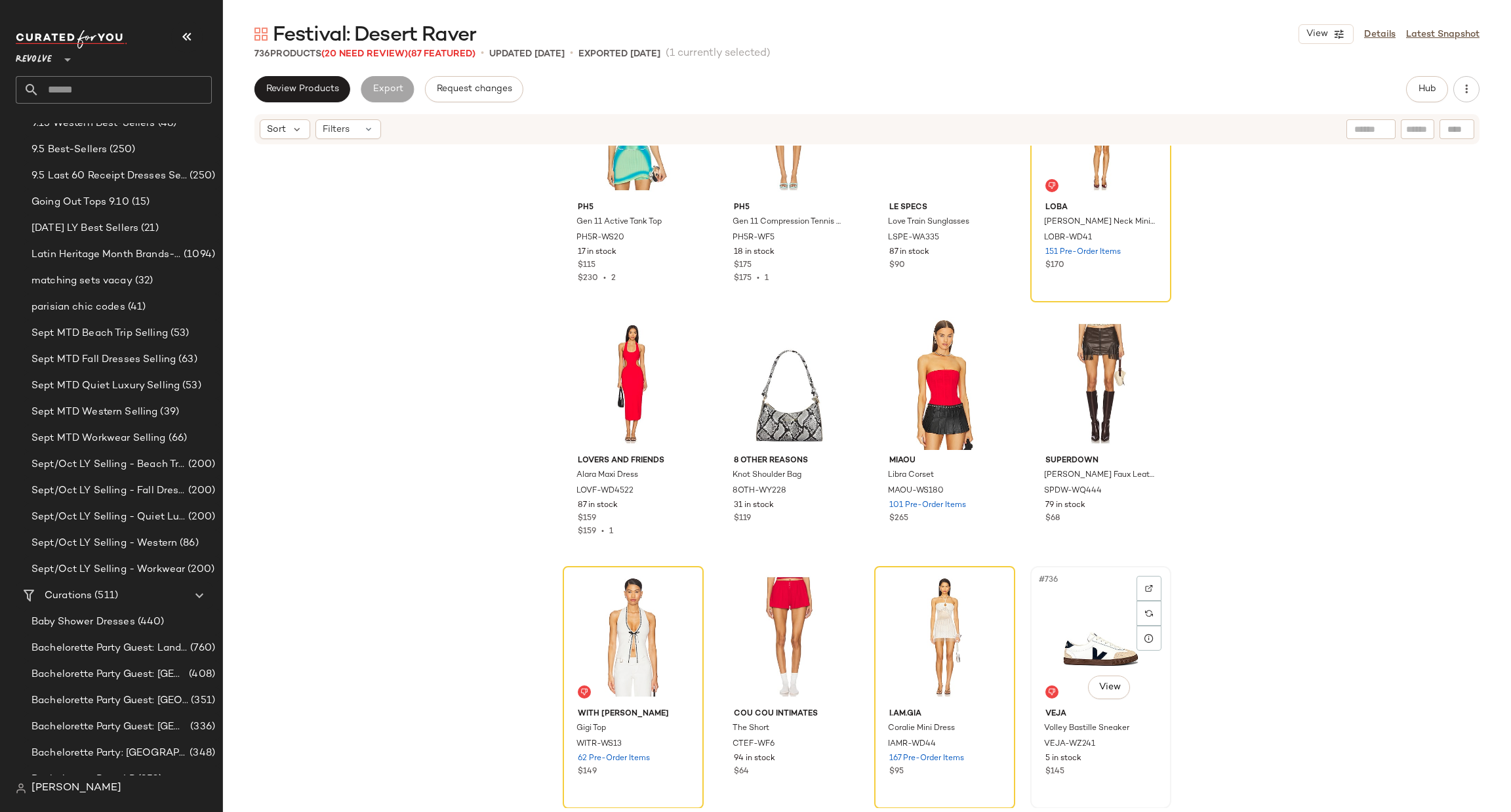
click at [1061, 627] on div "#736 View" at bounding box center [1101, 636] width 132 height 133
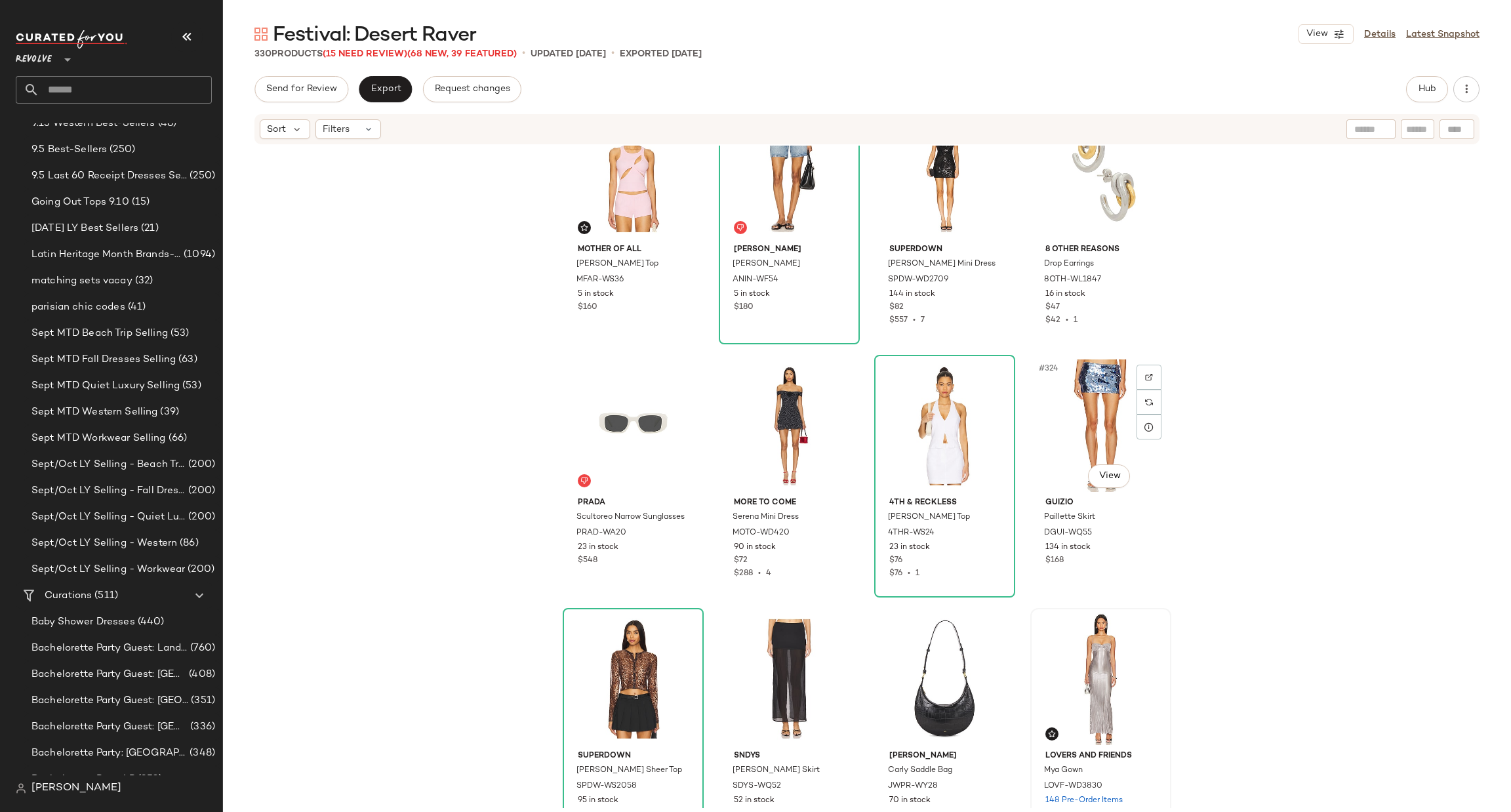
scroll to position [20344, 0]
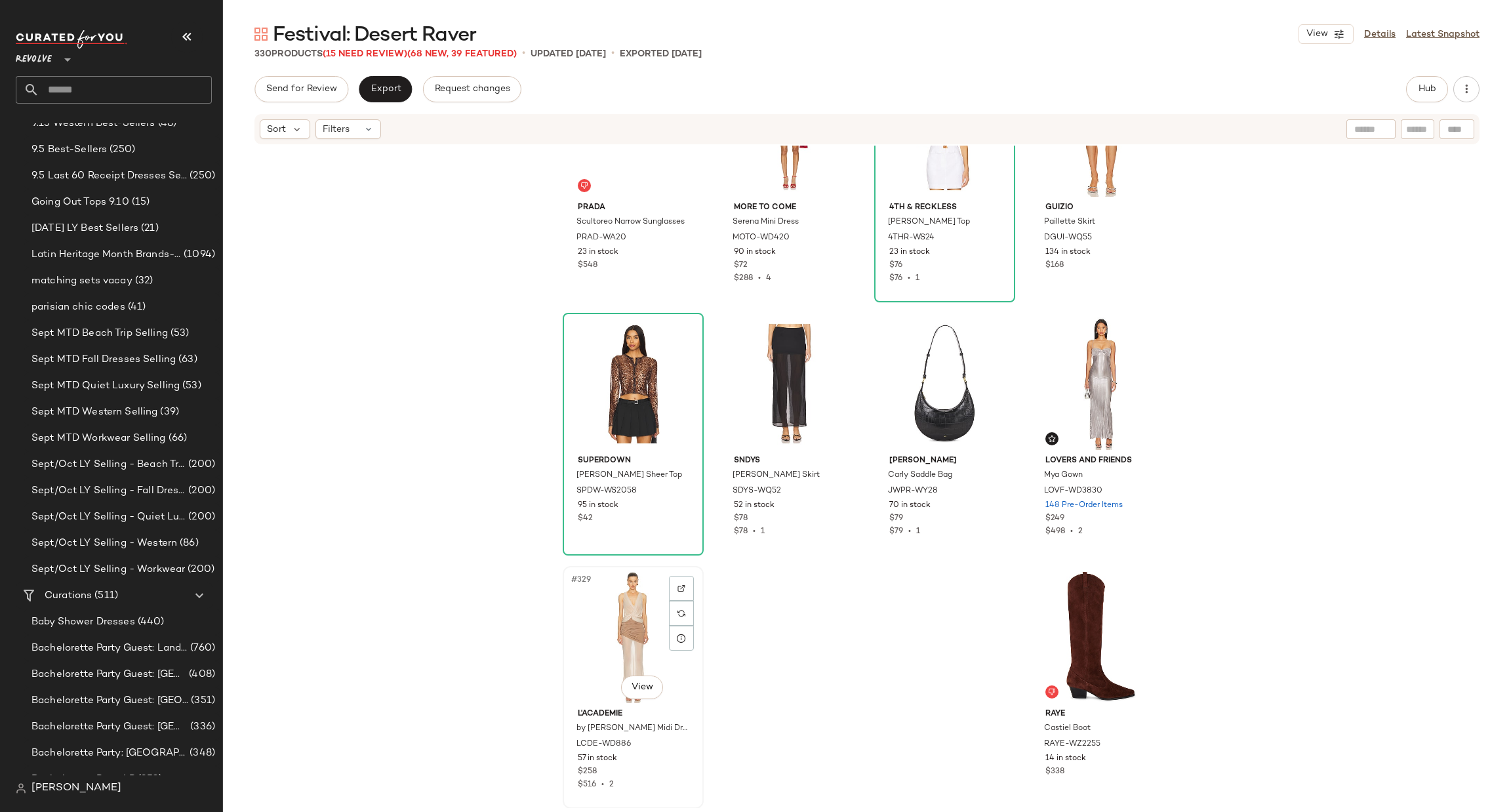
click at [608, 615] on div "#329 View" at bounding box center [634, 636] width 132 height 133
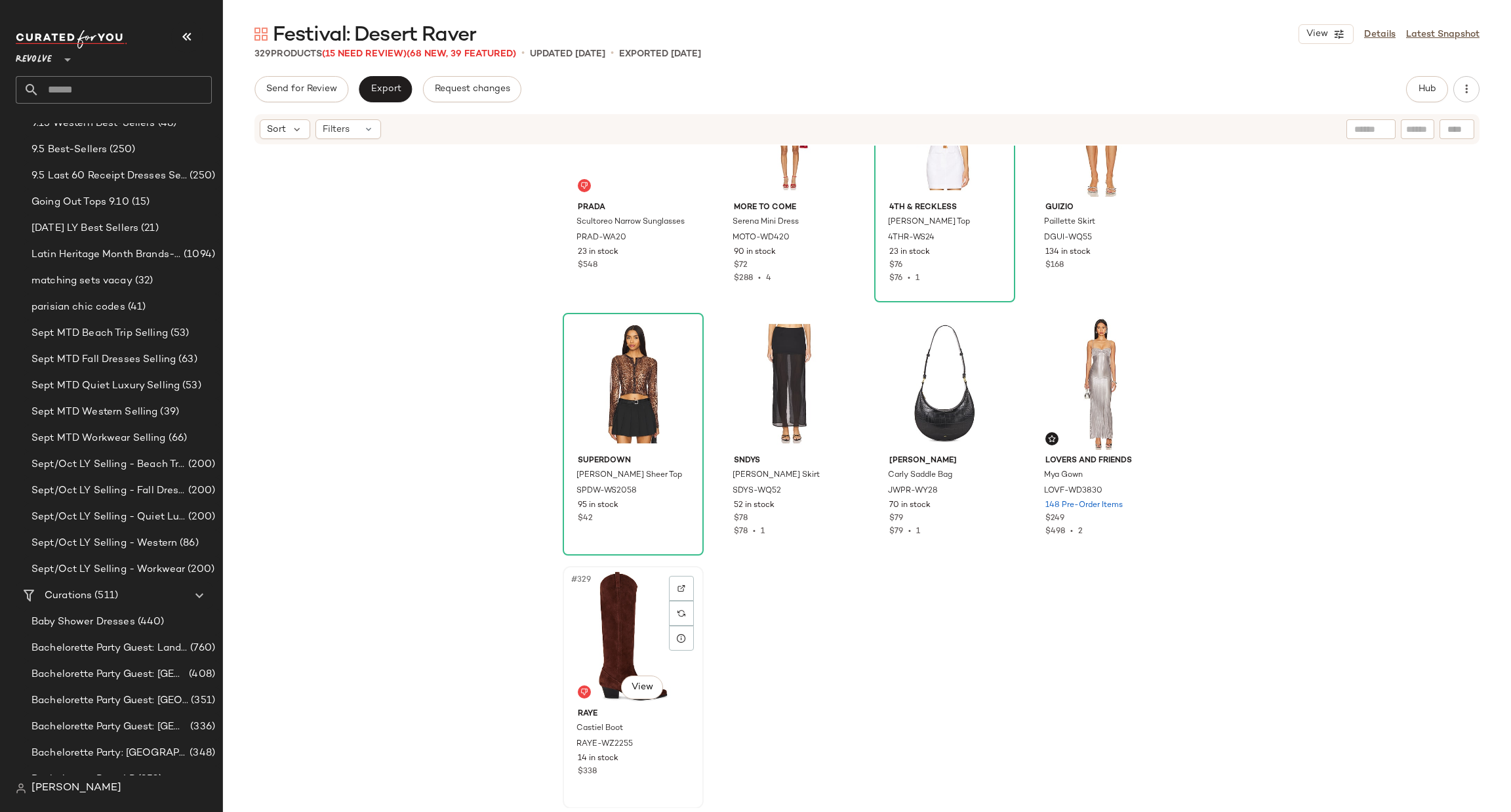
click at [634, 622] on div "#329 View" at bounding box center [634, 636] width 132 height 133
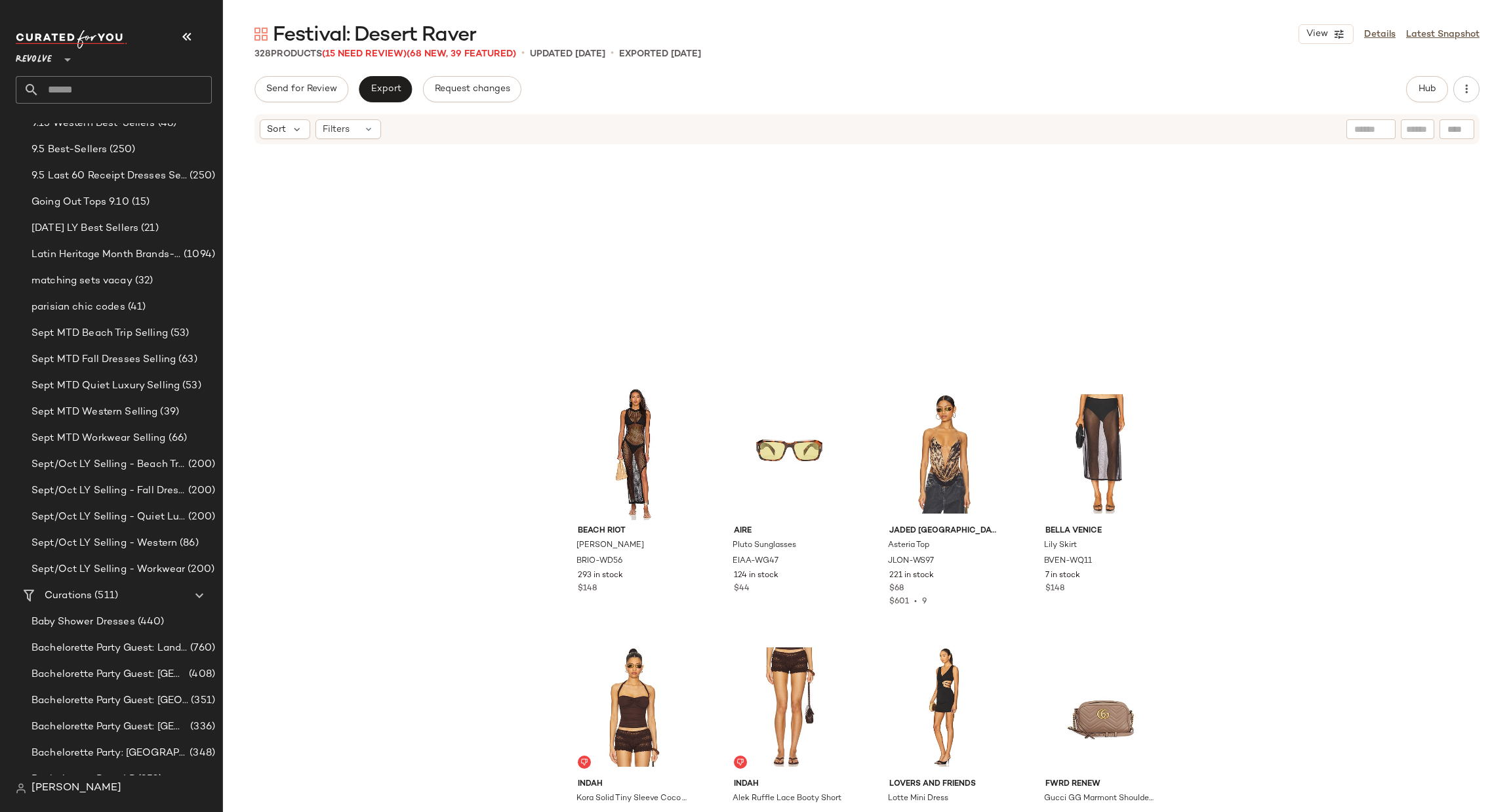
scroll to position [2665, 0]
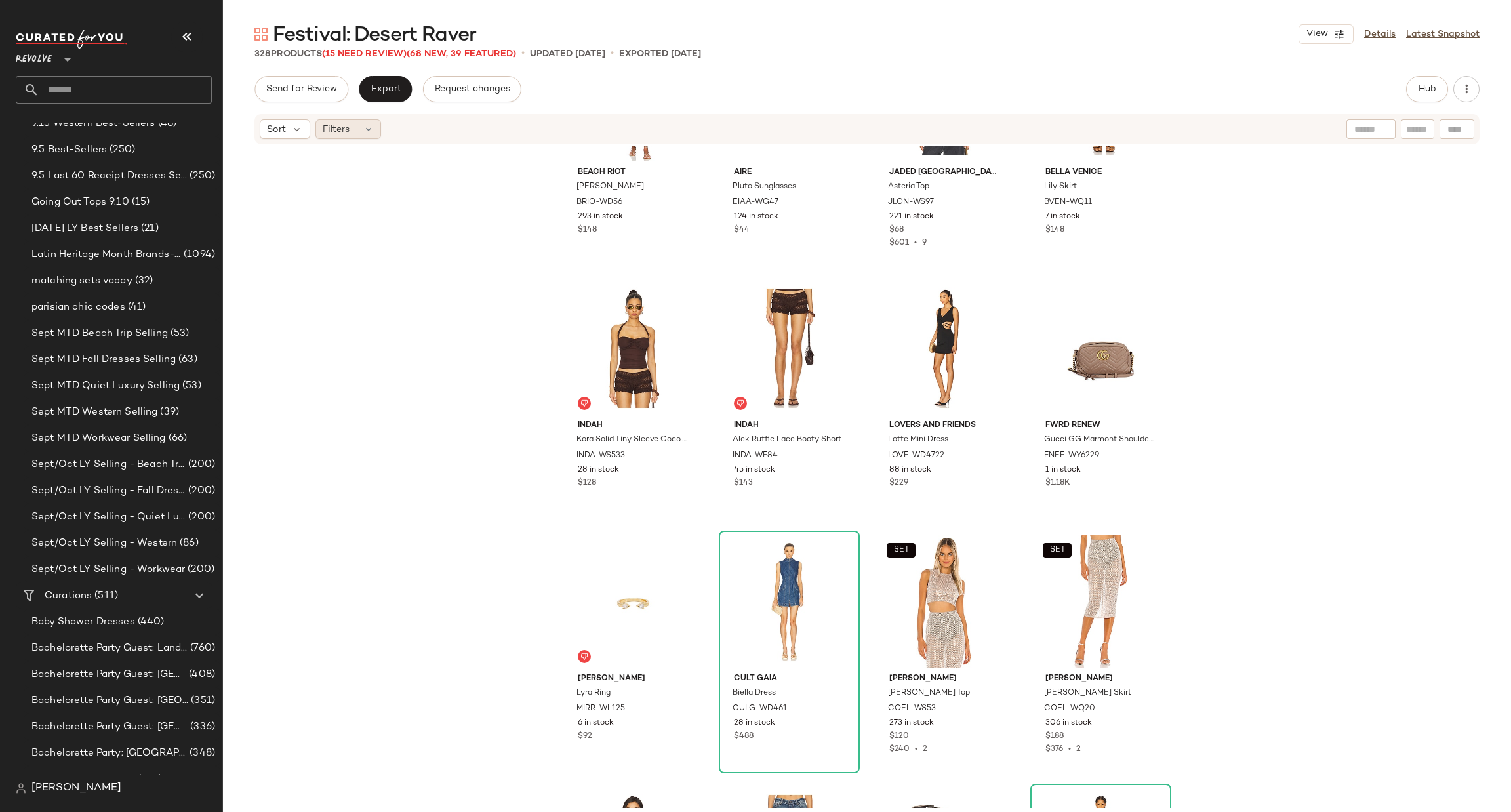
click at [320, 127] on div "Filters" at bounding box center [348, 128] width 66 height 19
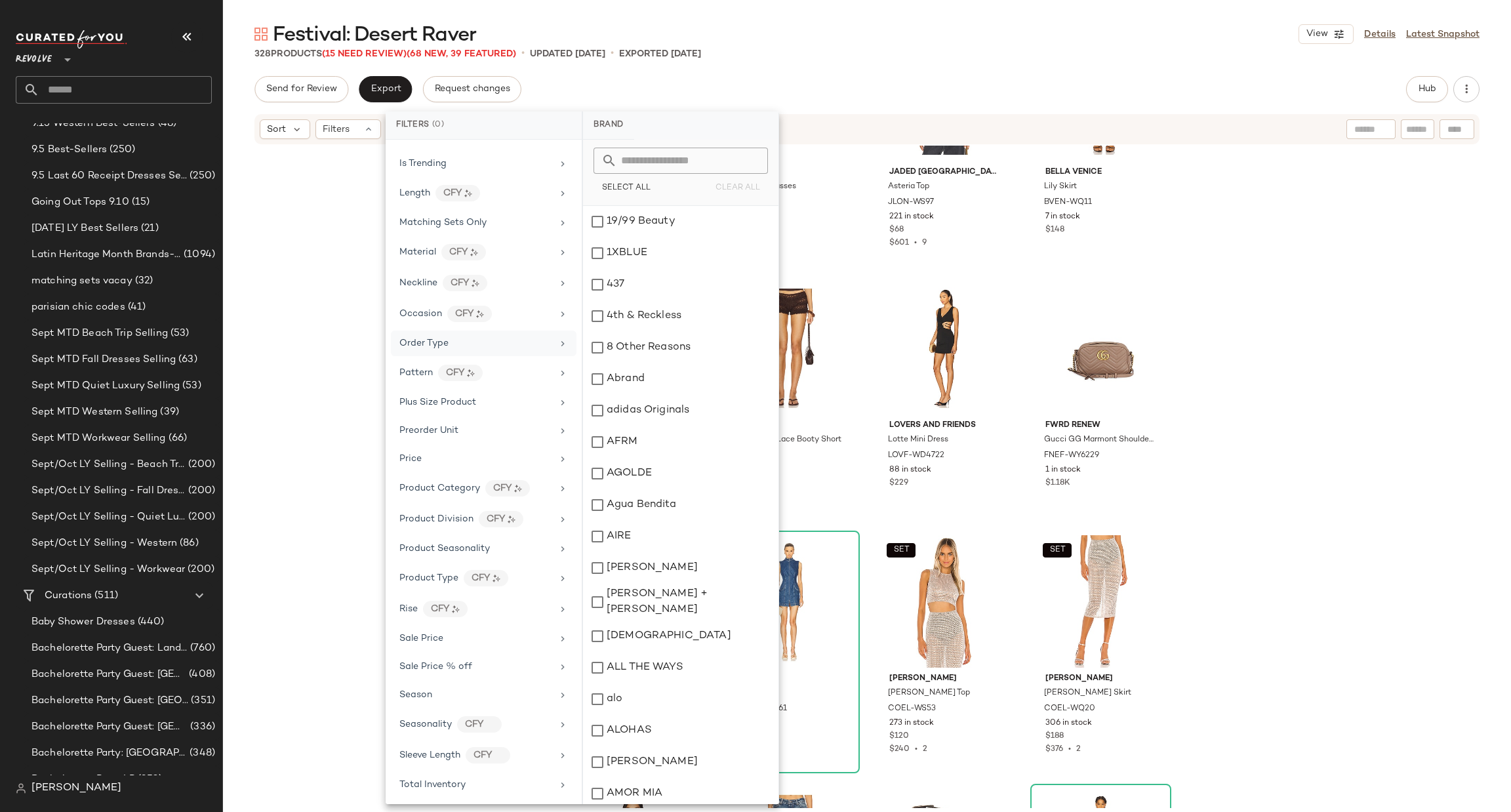
scroll to position [903, 0]
drag, startPoint x: 486, startPoint y: 489, endPoint x: 499, endPoint y: 461, distance: 30.9
click at [485, 489] on div "Sale Price" at bounding box center [476, 493] width 153 height 14
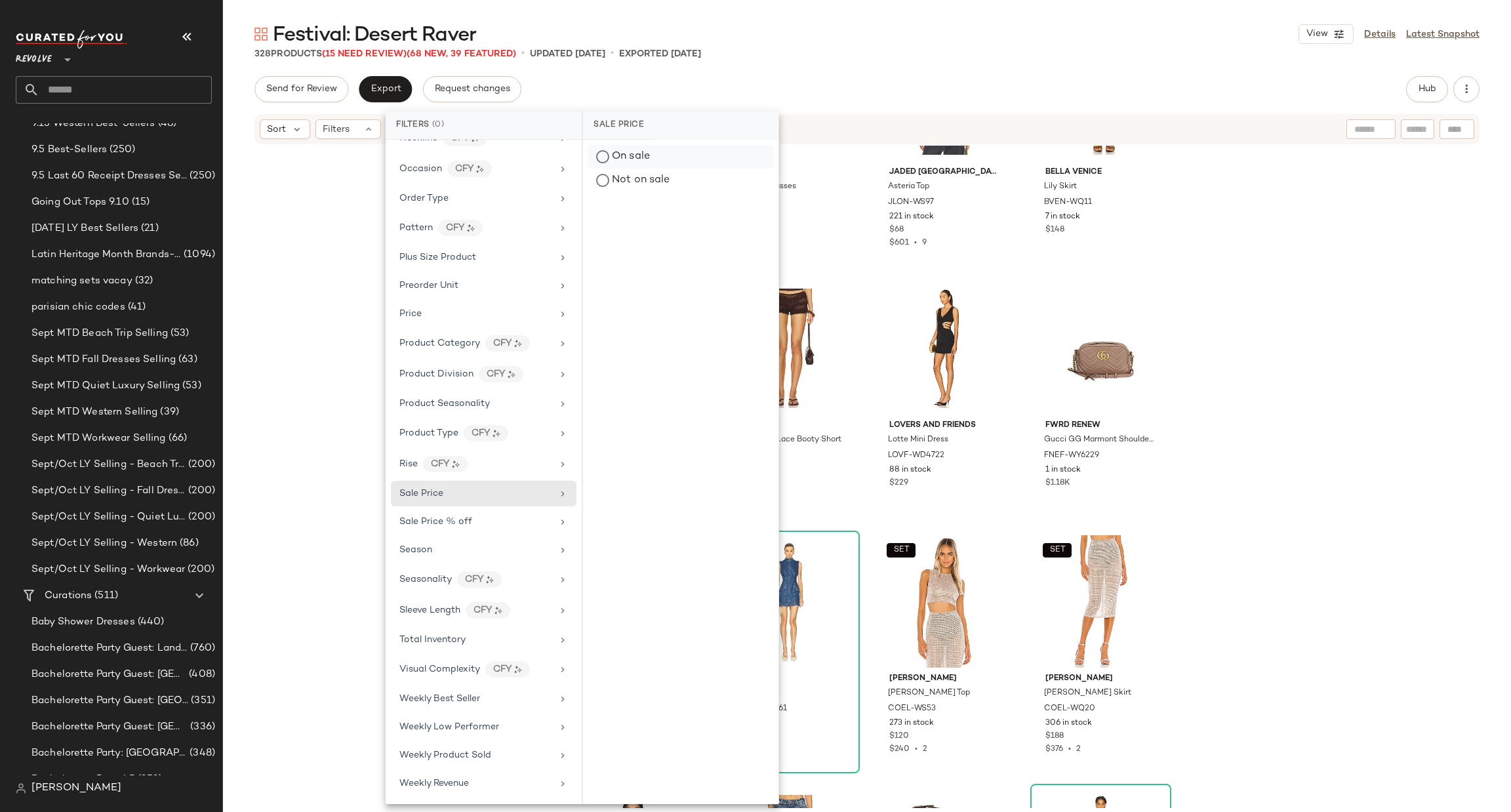
click at [678, 155] on div "On sale" at bounding box center [681, 157] width 185 height 24
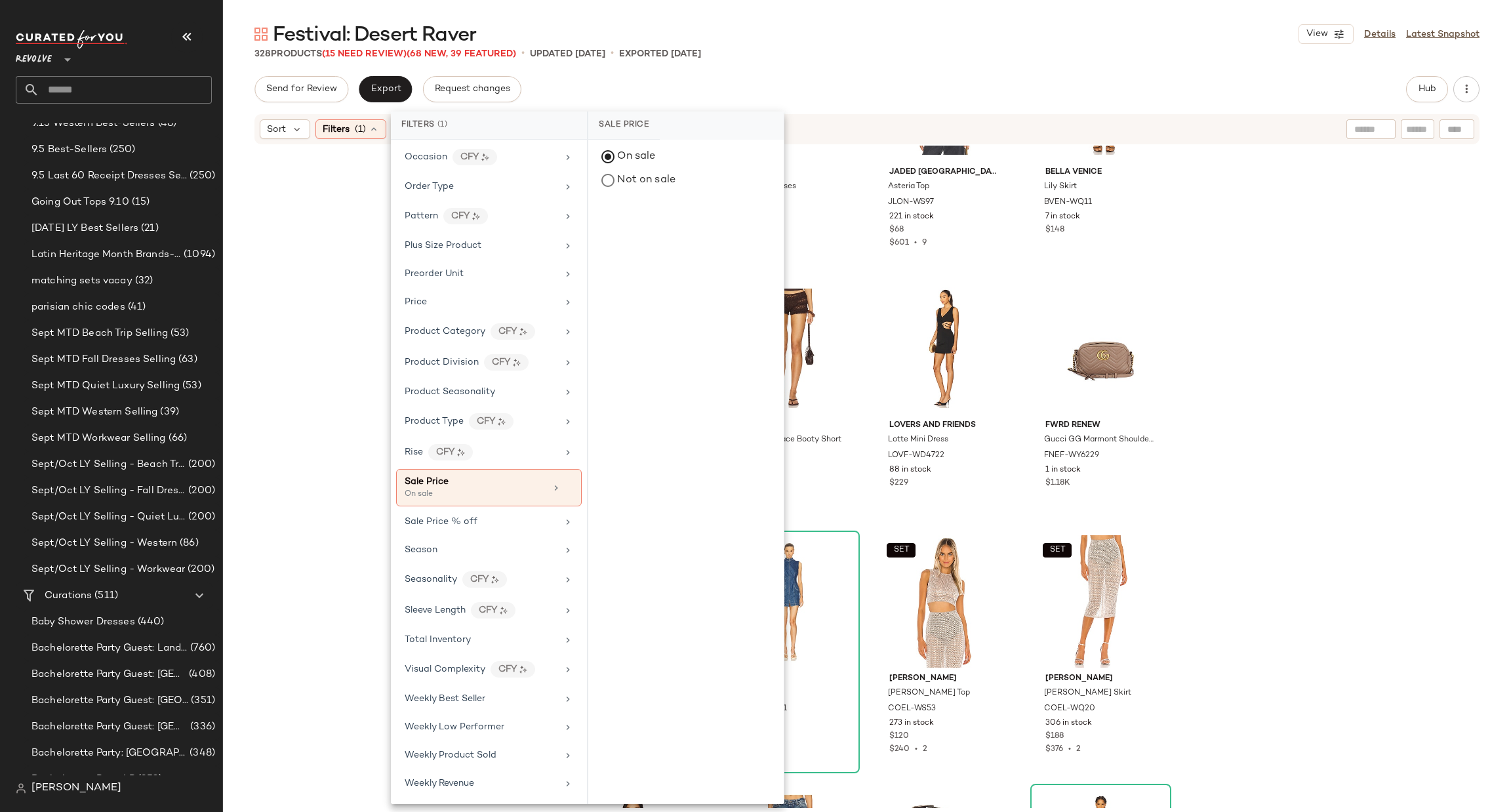
click at [1351, 291] on div "BEACH RIOT [PERSON_NAME] Dress BRIO-WD56 293 in stock $148 AIRE Pluto Sunglasse…" at bounding box center [866, 477] width 1288 height 663
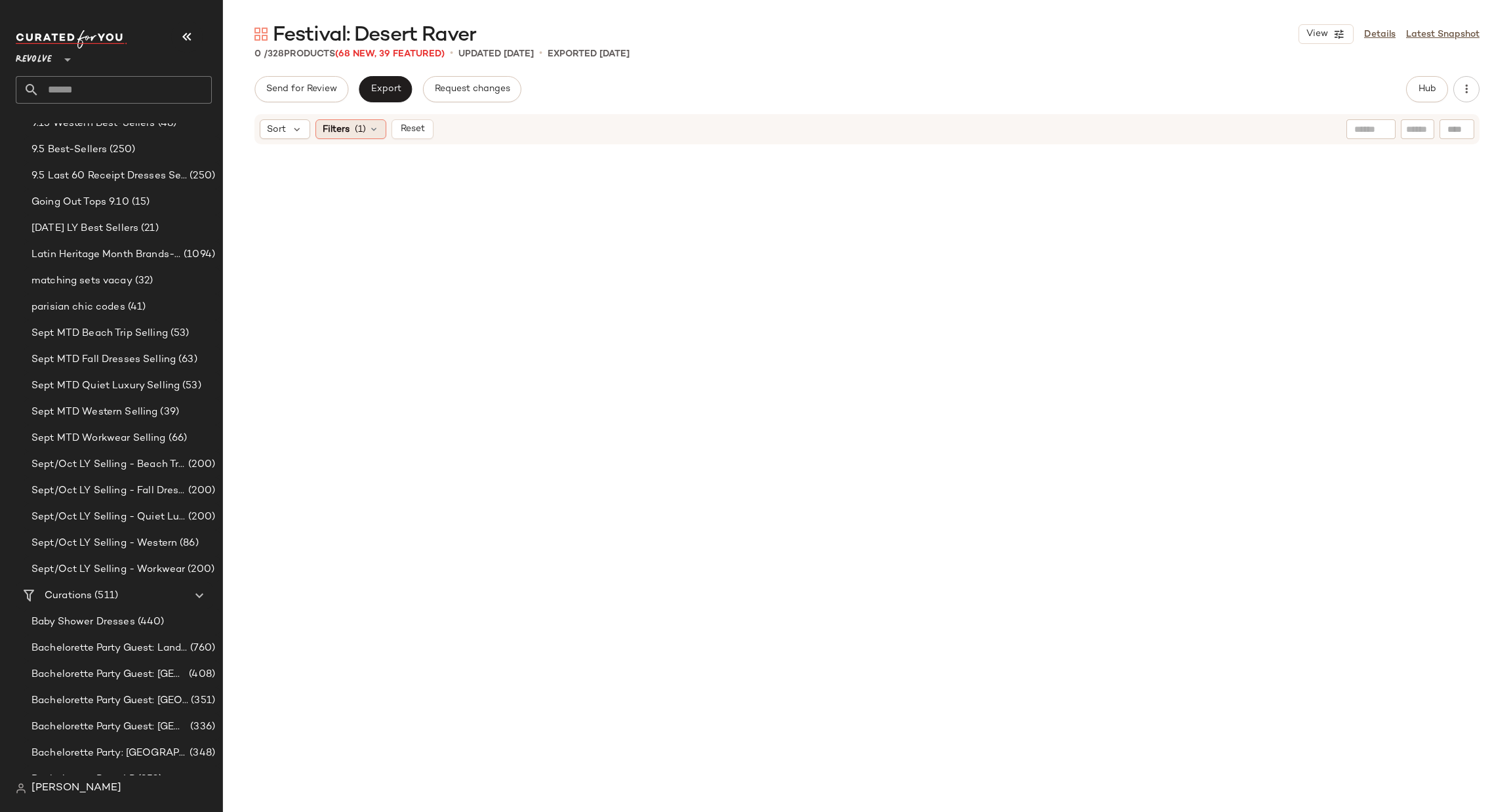
click at [358, 131] on span "(1)" at bounding box center [360, 129] width 11 height 14
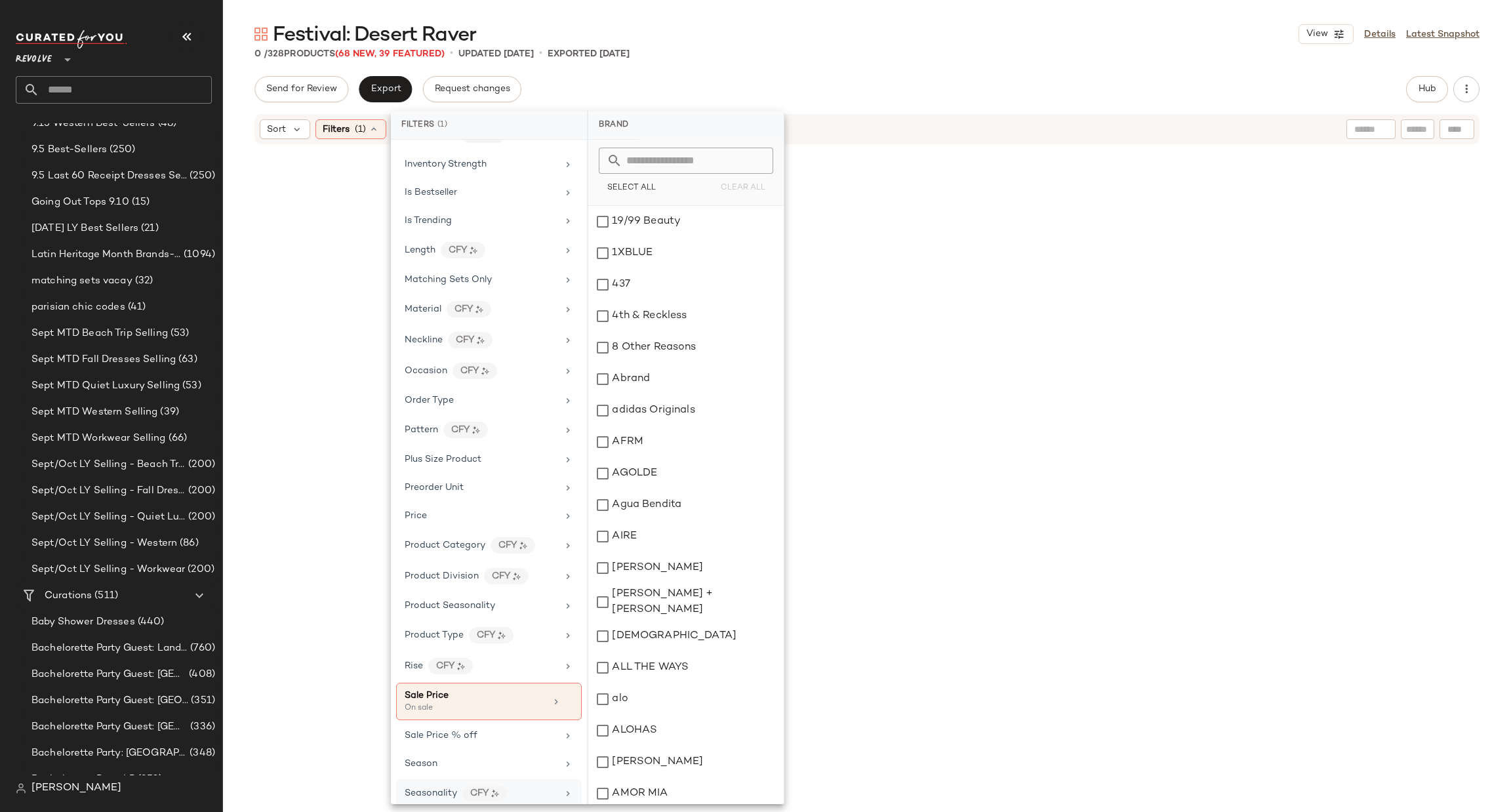
scroll to position [915, 0]
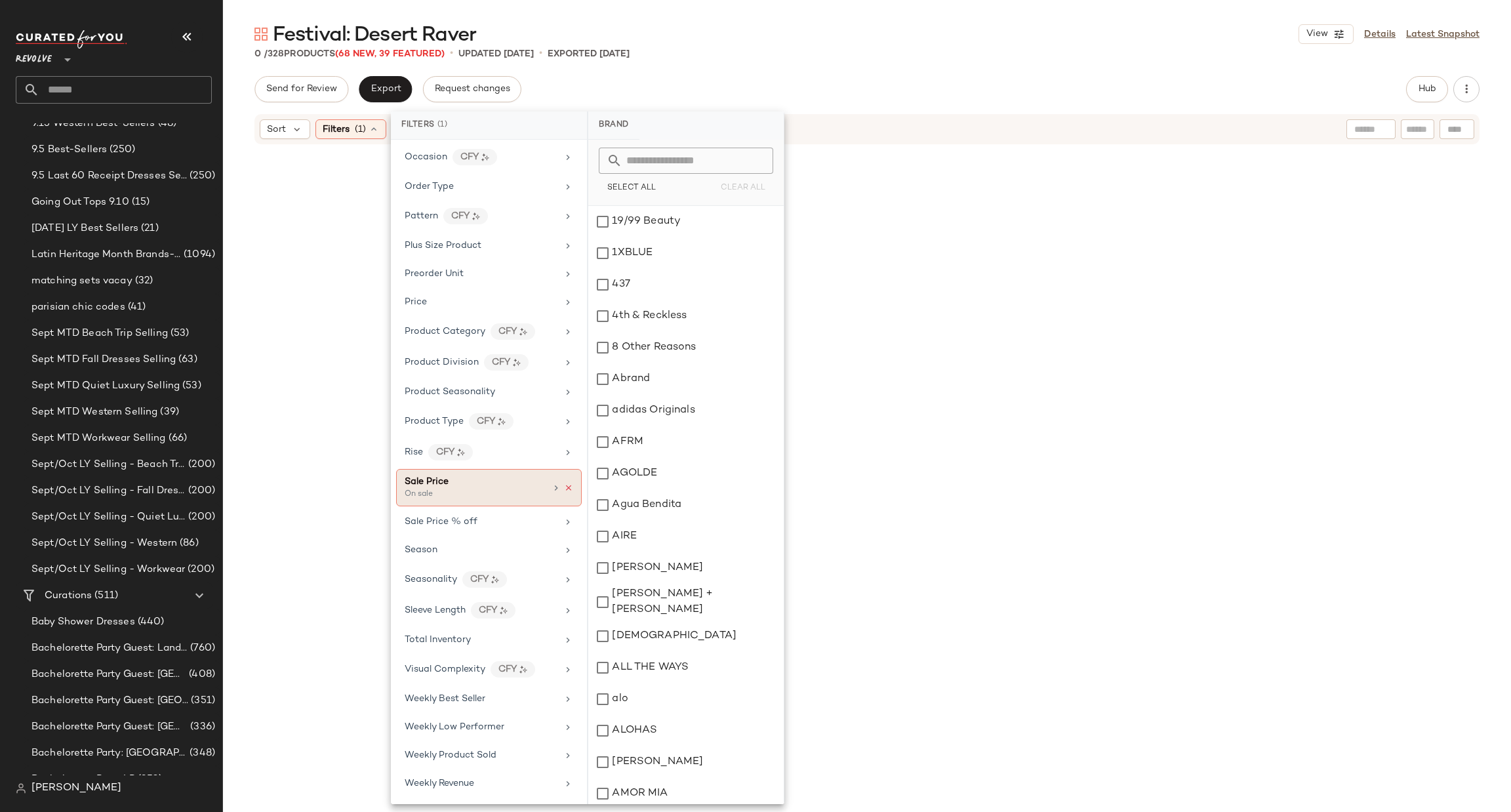
click at [565, 485] on icon at bounding box center [568, 488] width 9 height 9
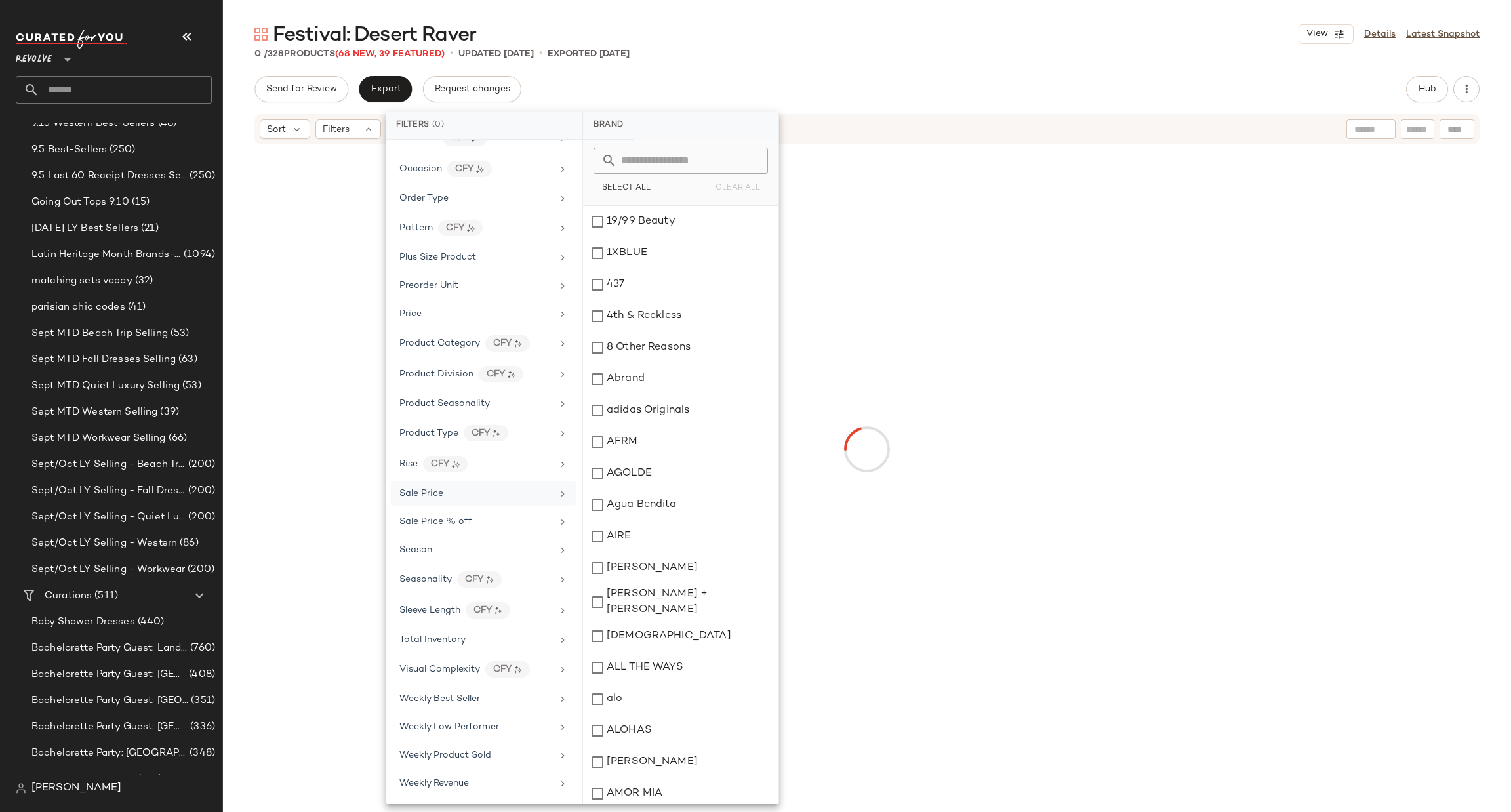
scroll to position [903, 0]
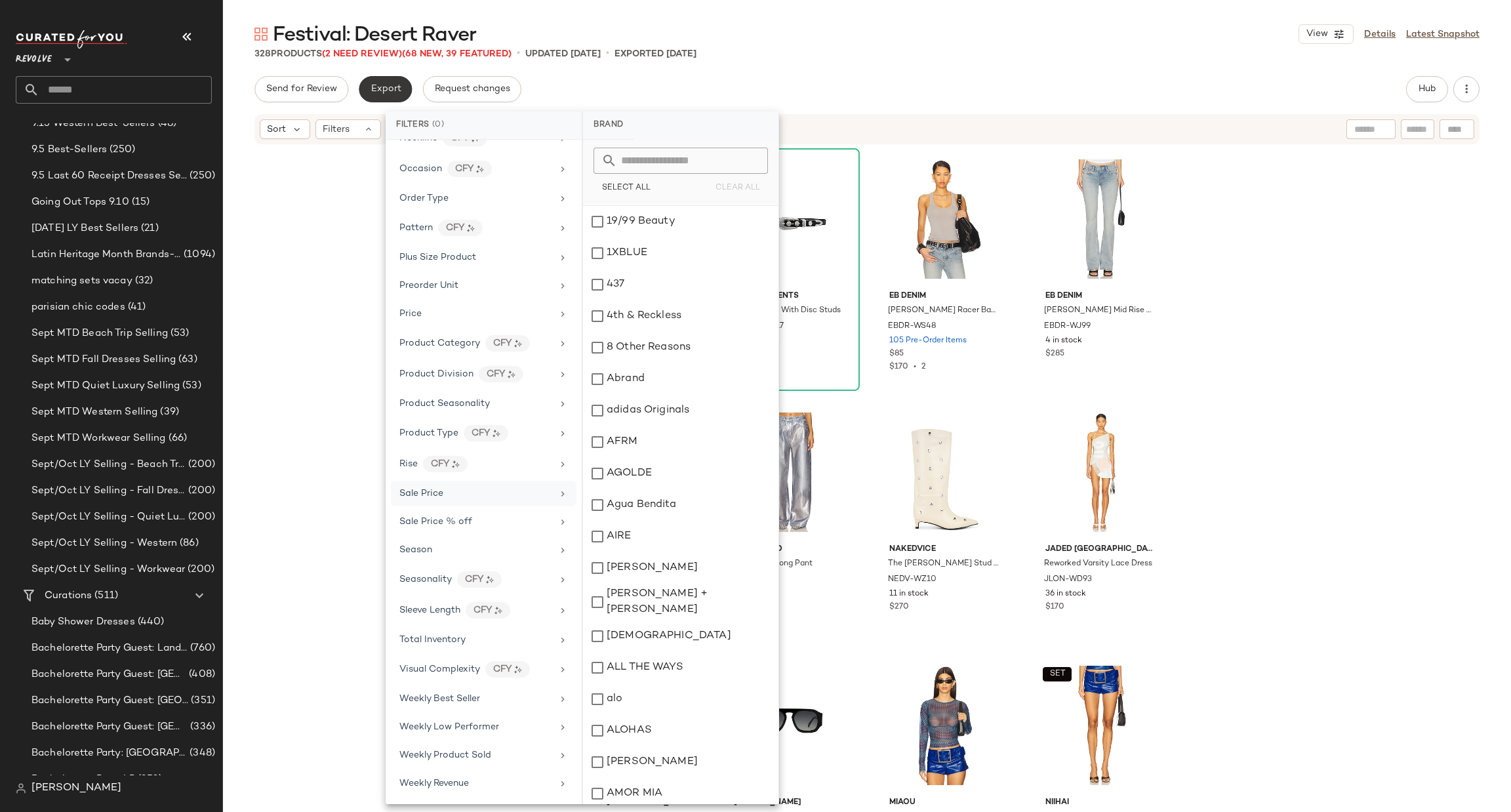
click at [374, 87] on span "Export" at bounding box center [385, 89] width 31 height 10
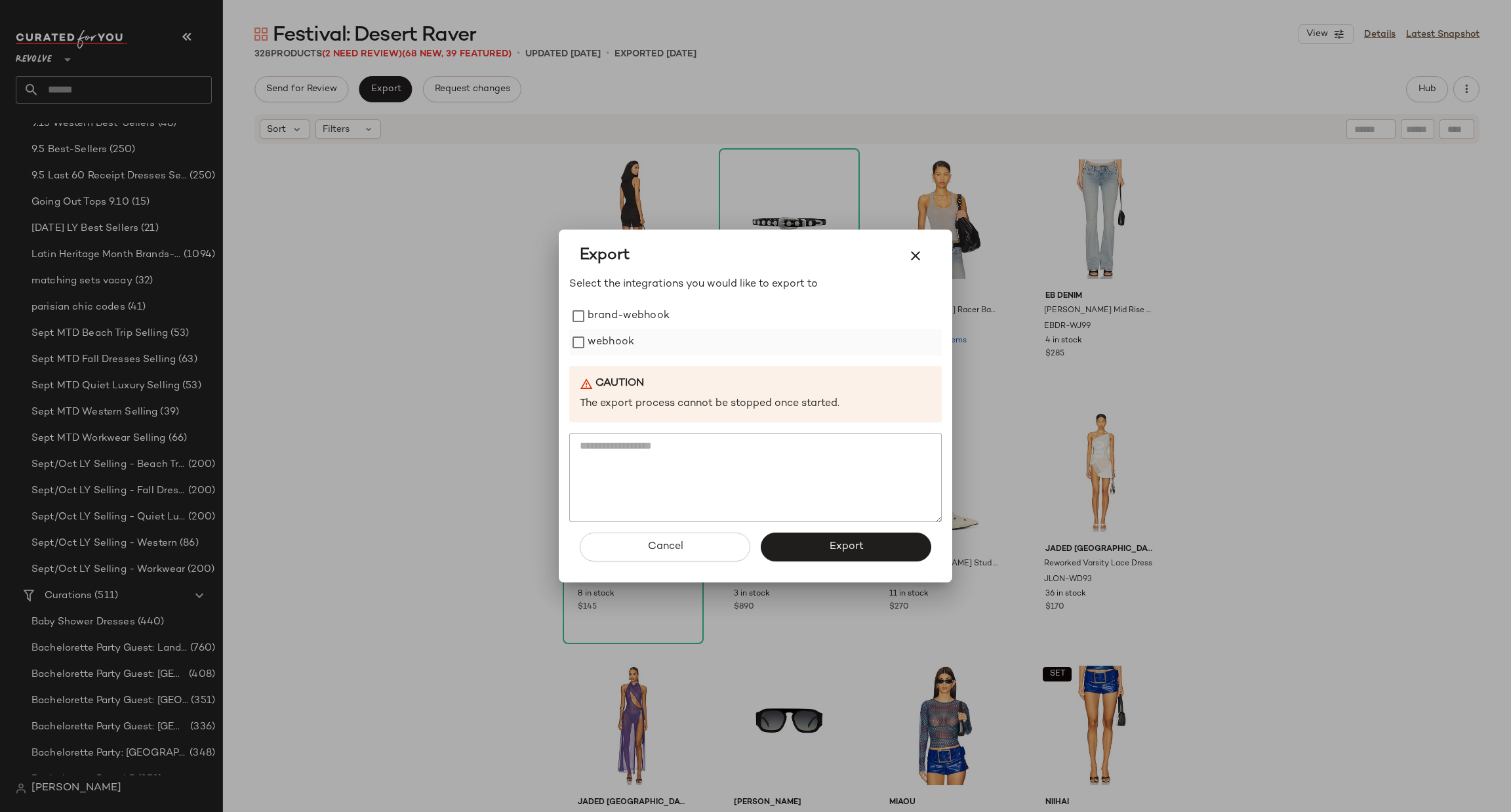
click at [604, 339] on label "webhook" at bounding box center [611, 342] width 47 height 27
click at [873, 546] on button "Export" at bounding box center [846, 546] width 171 height 28
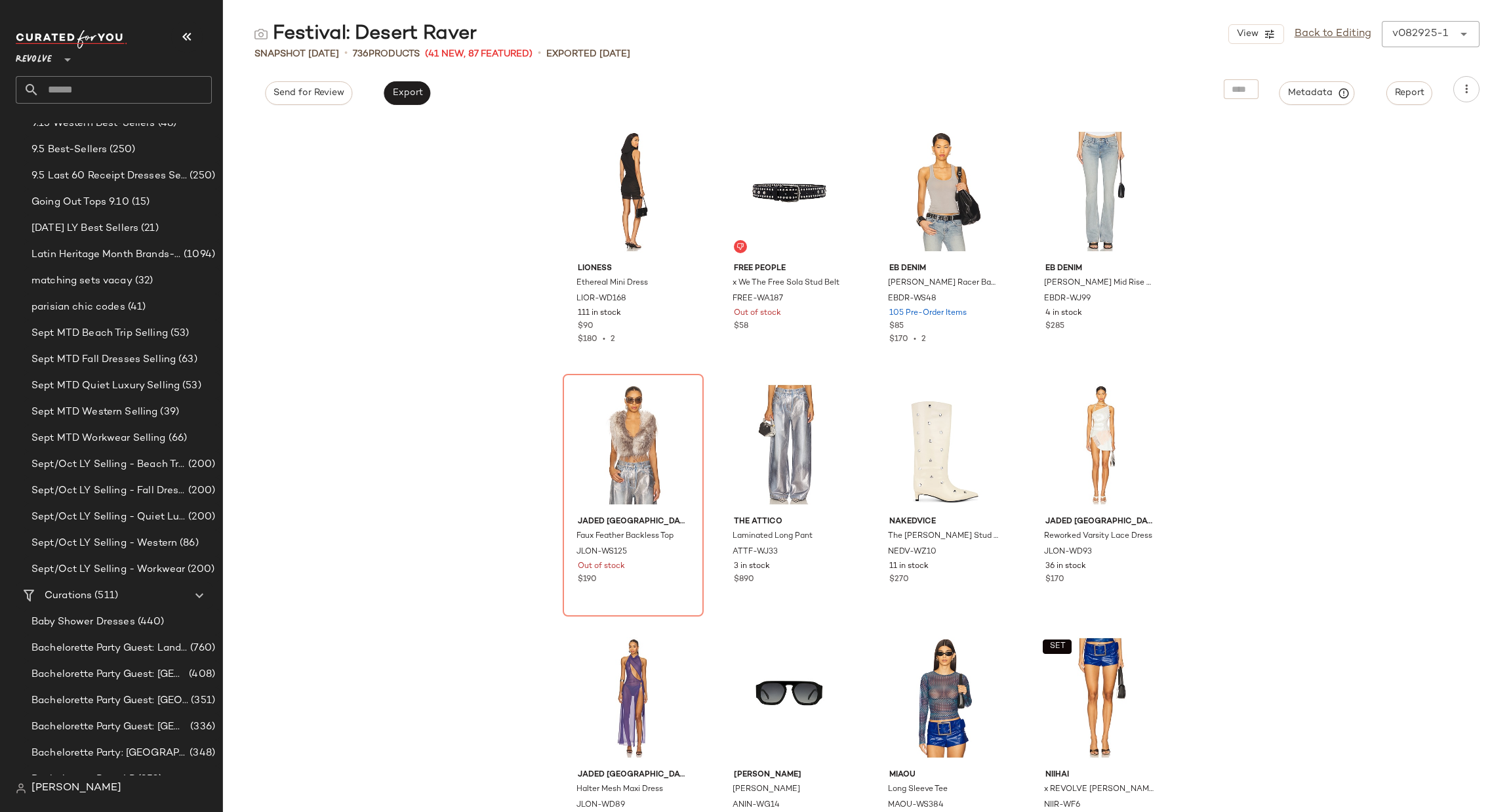
drag, startPoint x: 391, startPoint y: 373, endPoint x: 383, endPoint y: 369, distance: 8.9
click at [386, 372] on div "LIONESS Ethereal Mini Dress LIOR-WD168 111 in stock $90 $180 • 2 Free People x …" at bounding box center [866, 465] width 1288 height 694
